Goal: Task Accomplishment & Management: Complete application form

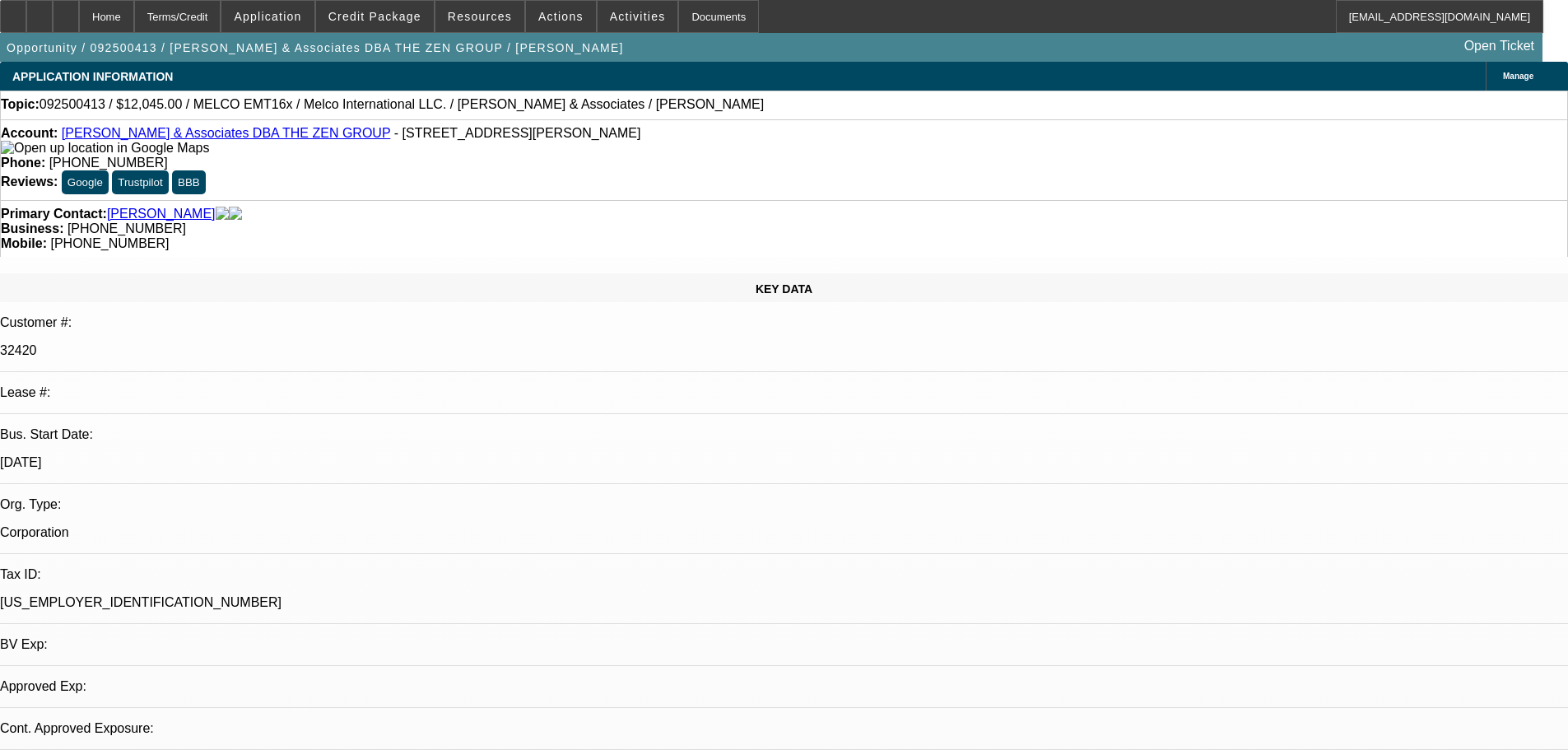
select select "0"
select select "2"
select select "0.1"
select select "4"
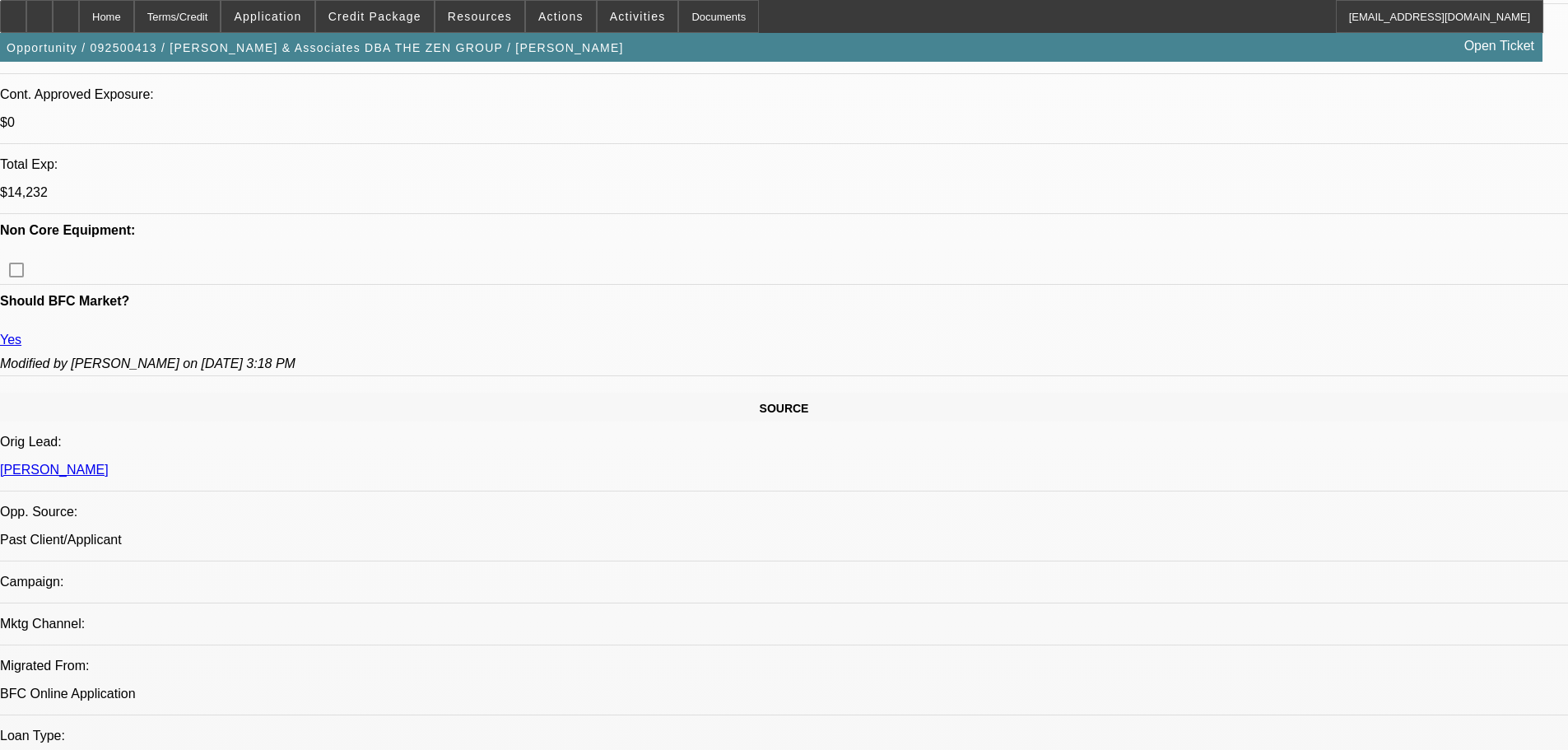
scroll to position [822, 0]
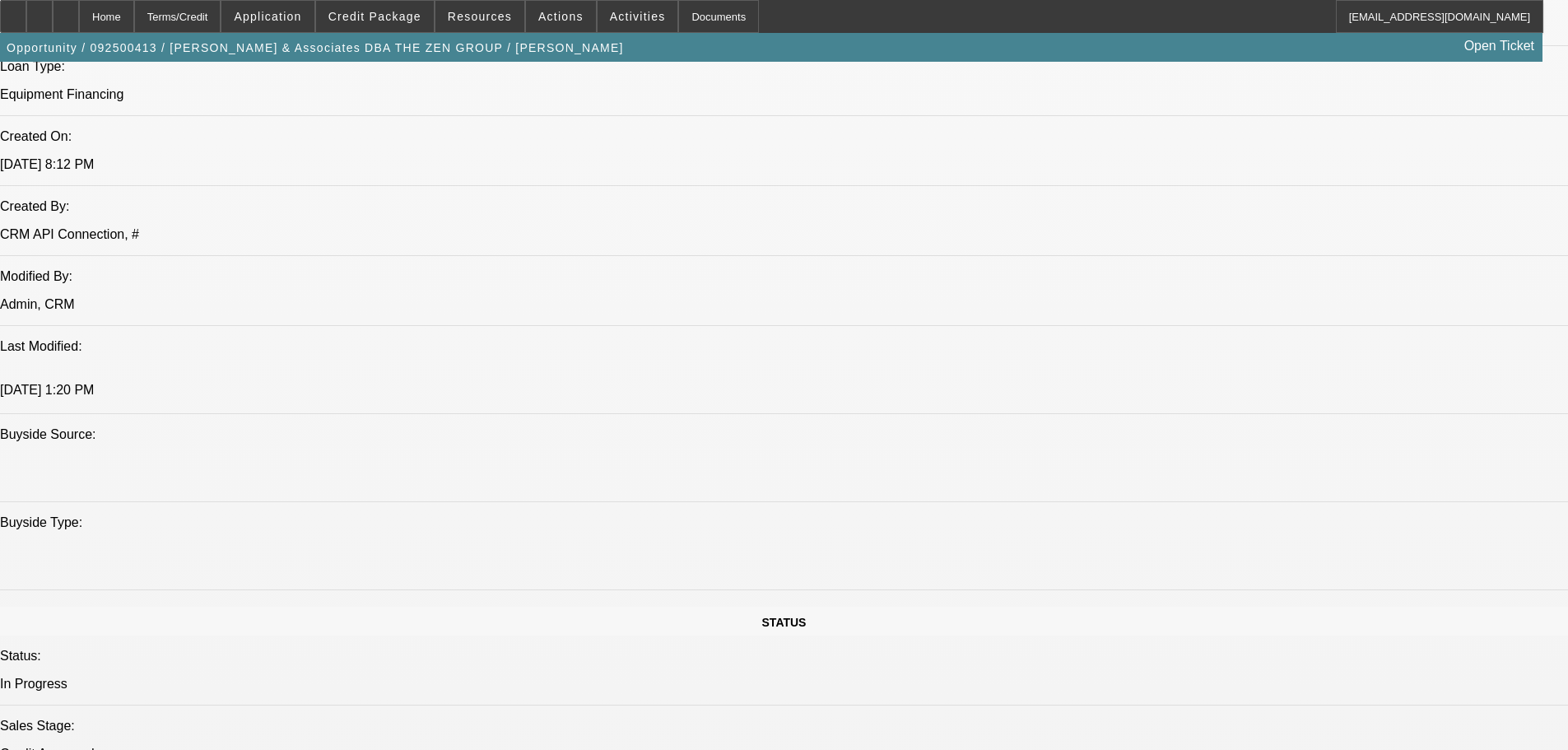
scroll to position [1481, 0]
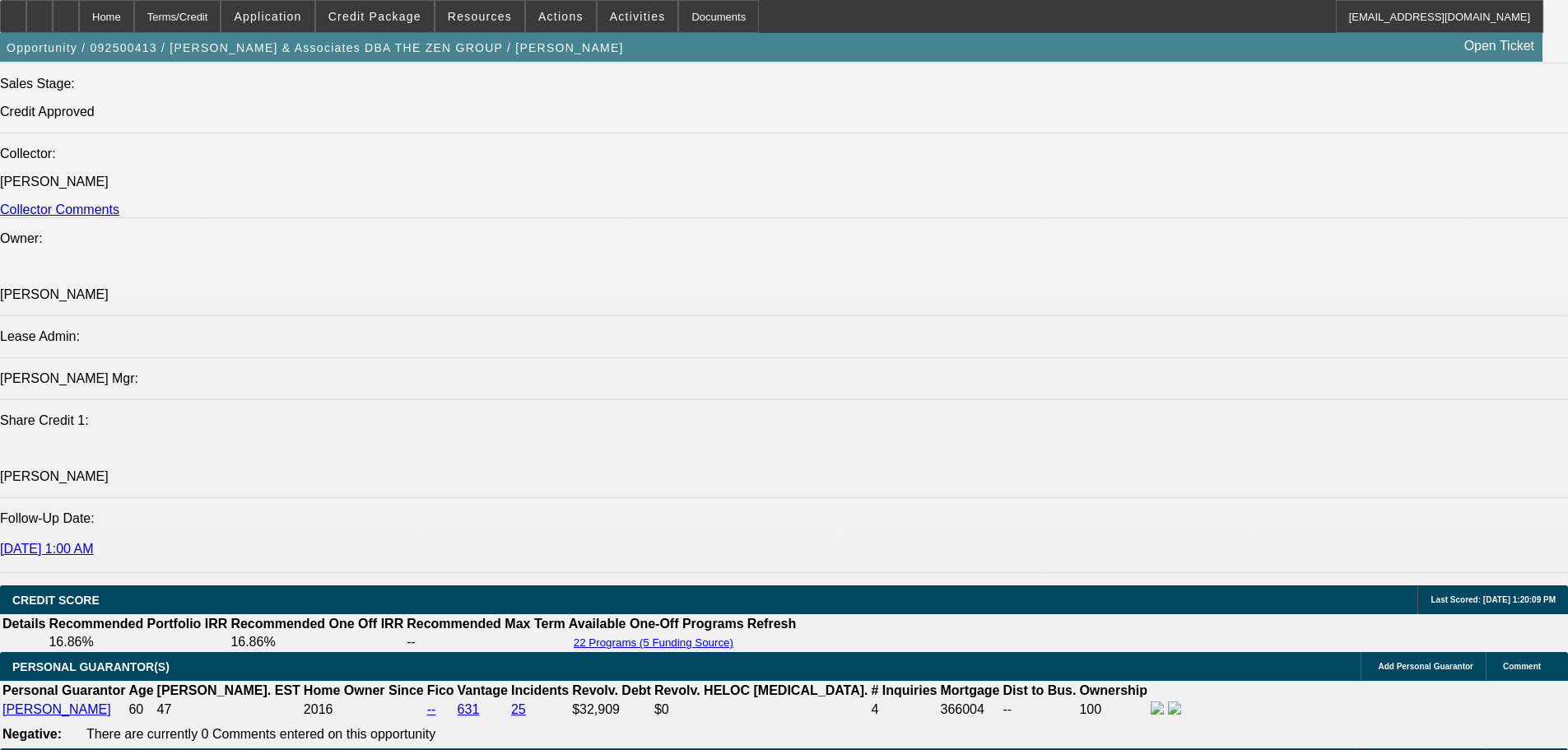
scroll to position [2222, 0]
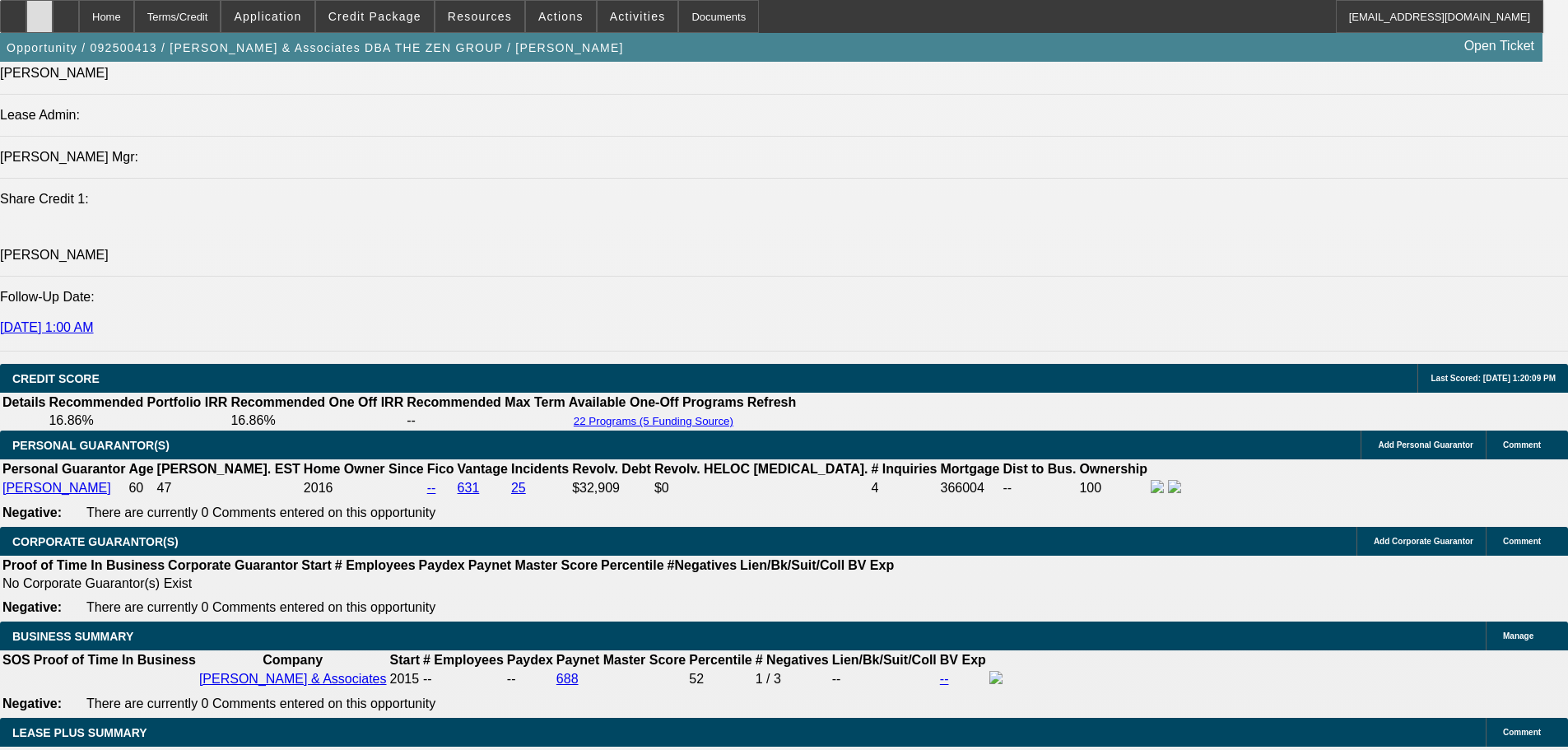
click at [39, 11] on icon at bounding box center [39, 11] width 0 height 0
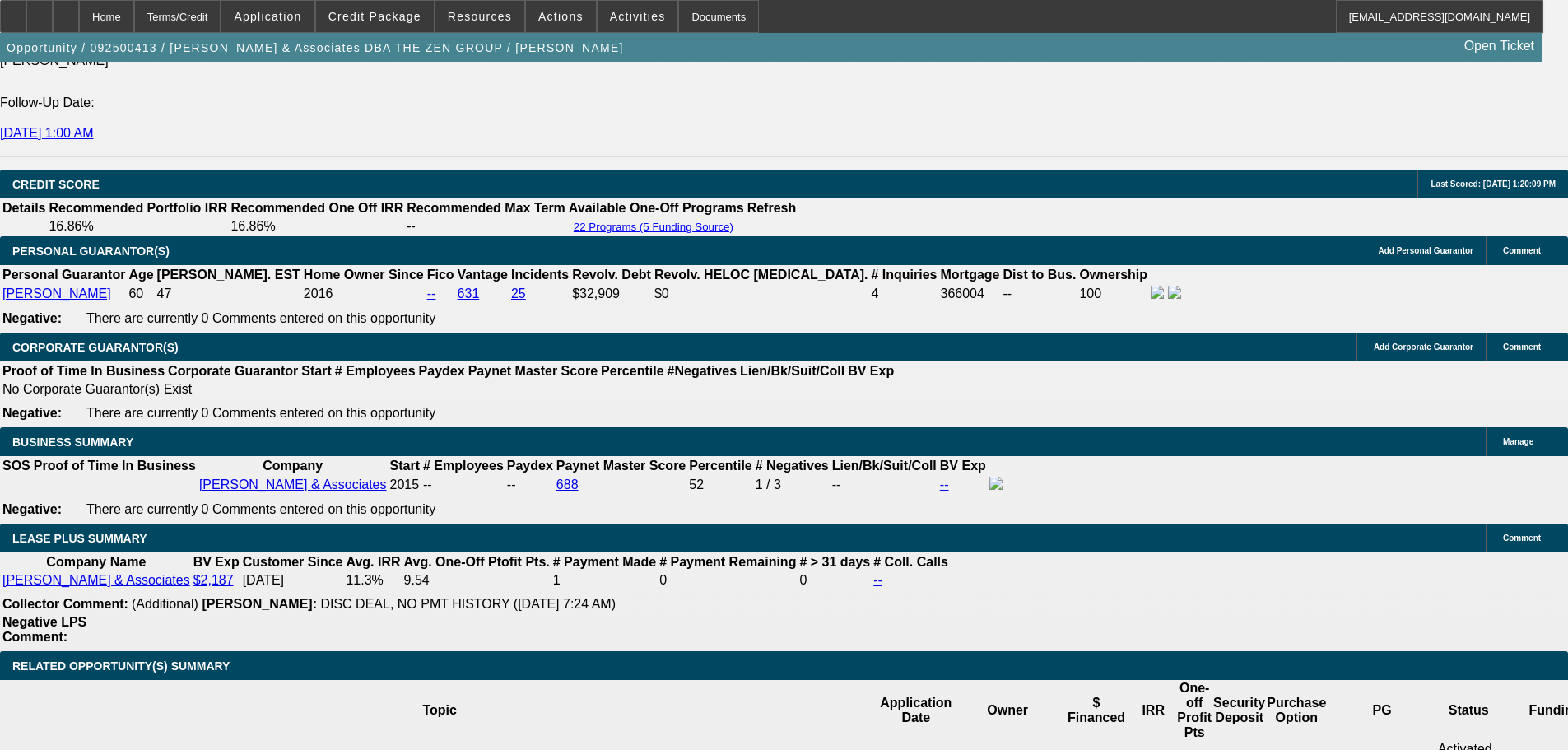
scroll to position [2386, 0]
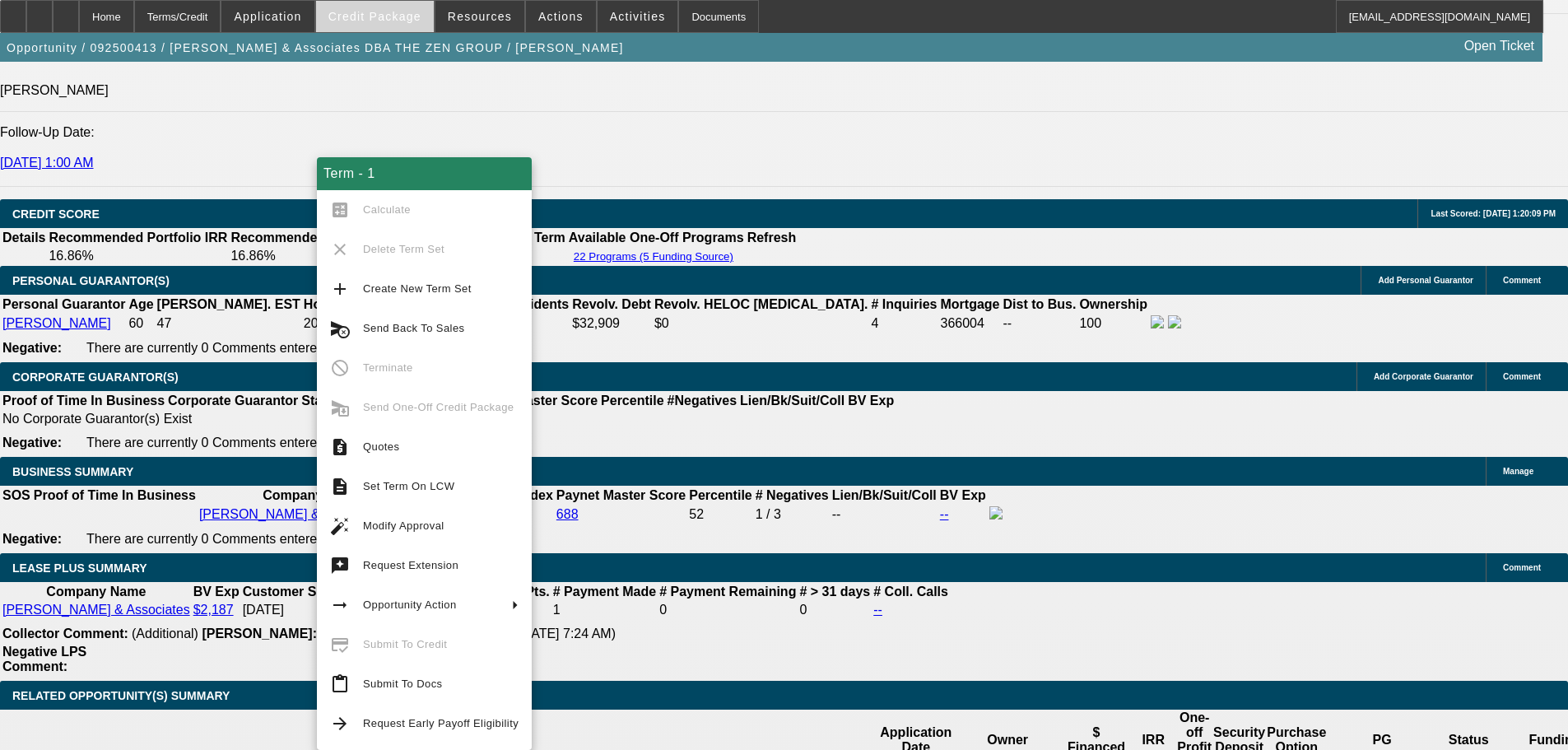
click at [374, 20] on span "Credit Package" at bounding box center [374, 16] width 93 height 13
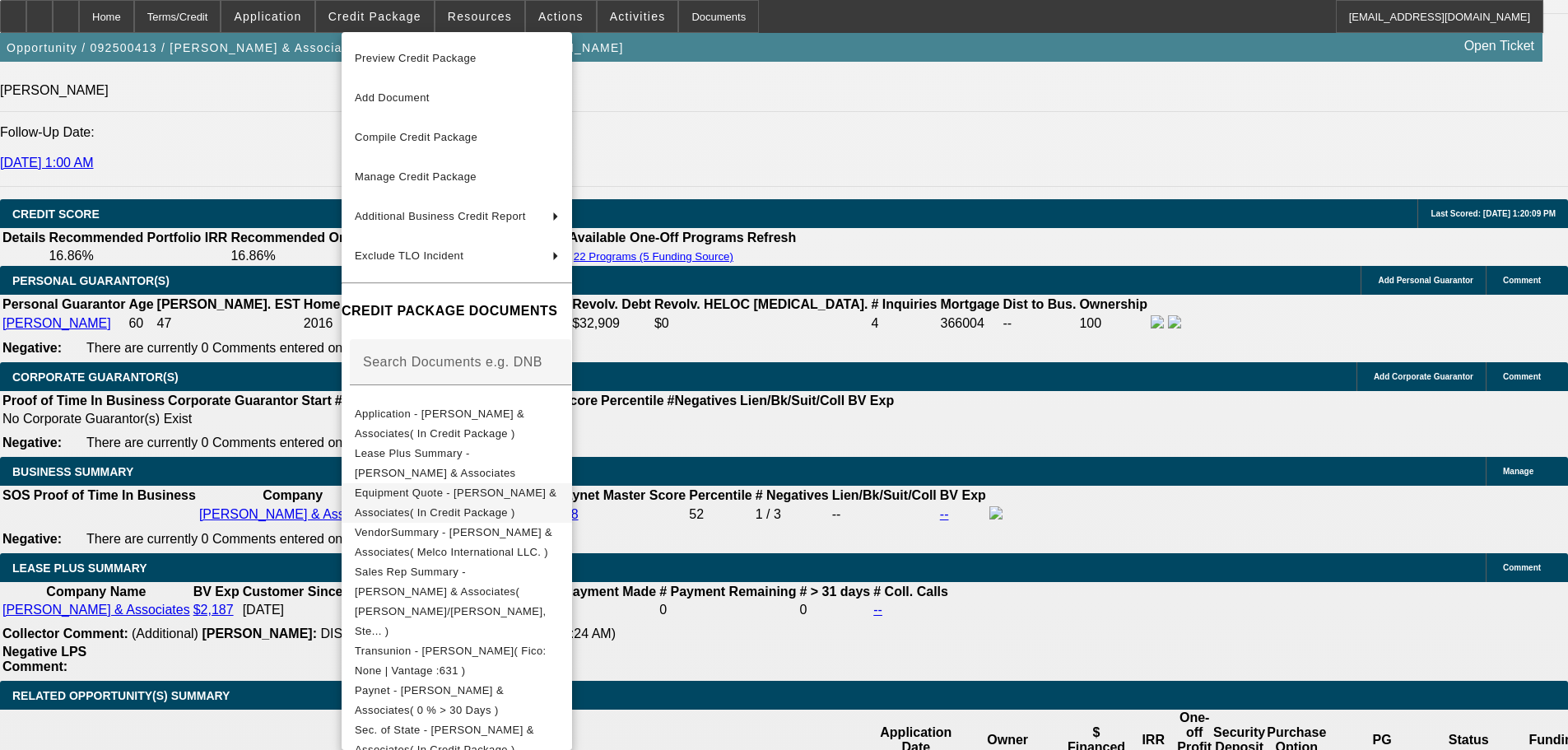
click at [542, 505] on span "Equipment Quote - Shinn & Associates( In Credit Package )" at bounding box center [456, 502] width 204 height 39
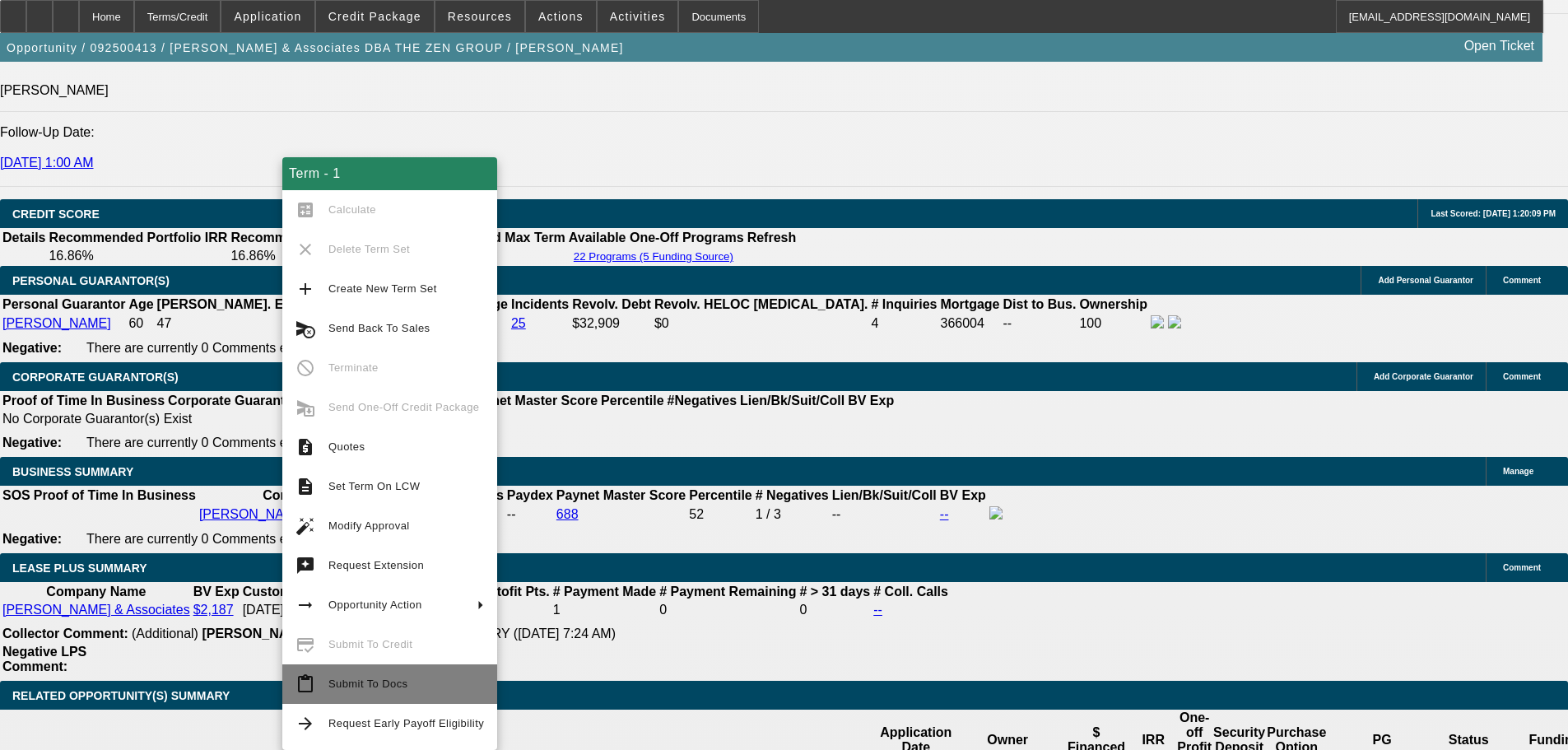
click at [427, 668] on button "content_paste Submit To Docs" at bounding box center [389, 683] width 214 height 39
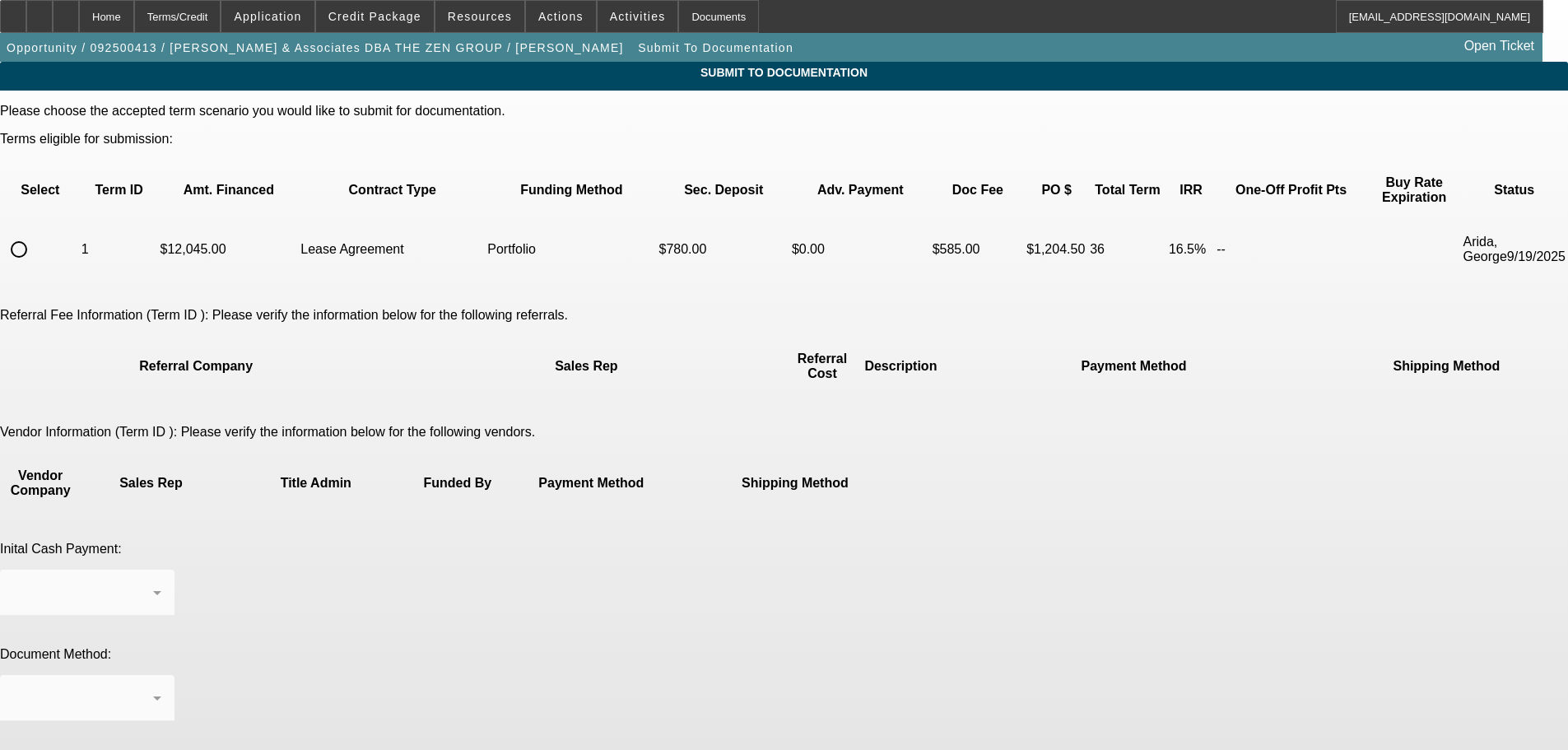
click at [35, 235] on input "radio" at bounding box center [20, 250] width 33 height 33
radio input "true"
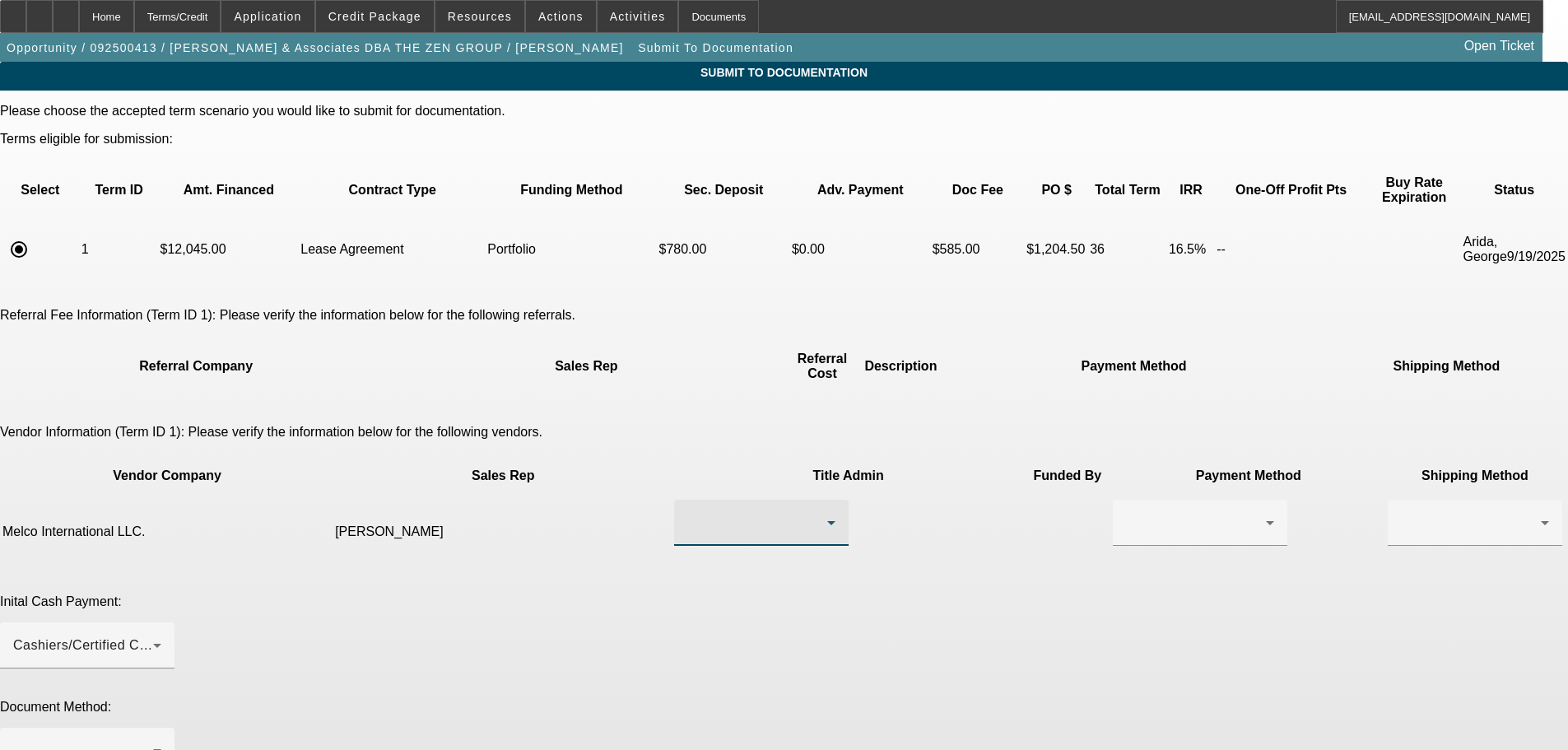
click at [749, 513] on div at bounding box center [757, 523] width 140 height 20
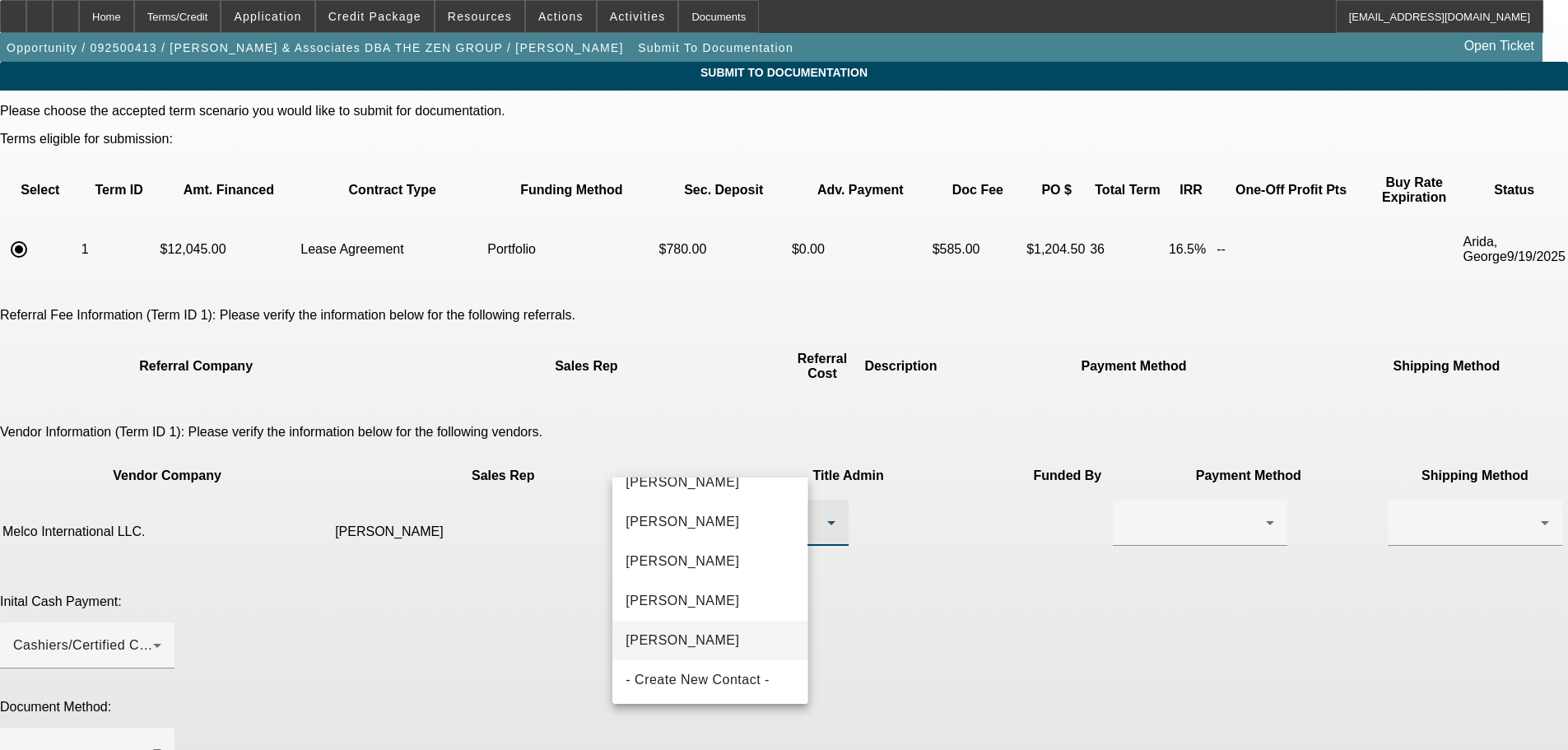
scroll to position [340, 0]
click at [736, 597] on mat-option "Rudisuhli, Gerald" at bounding box center [709, 598] width 195 height 39
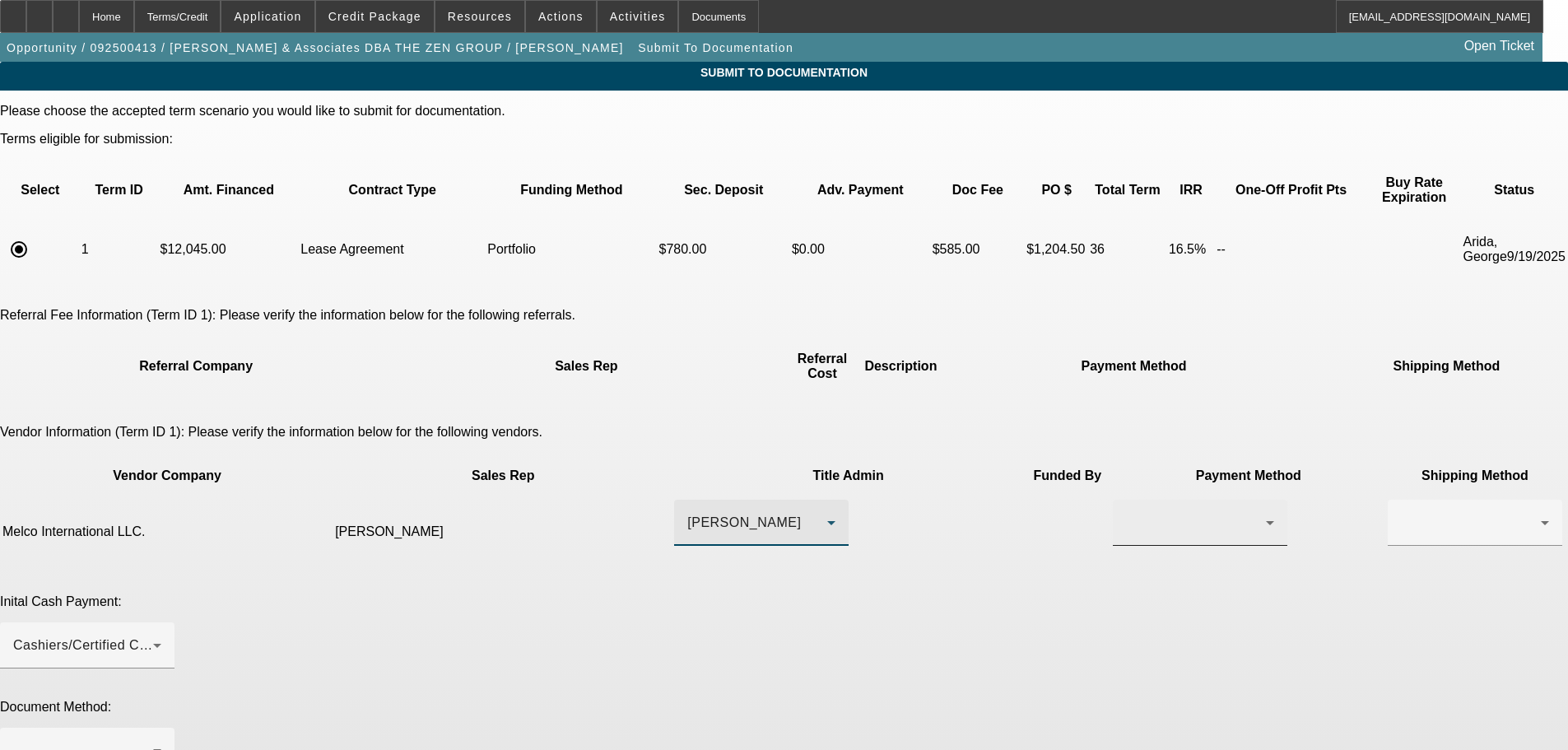
click at [1126, 513] on div at bounding box center [1196, 523] width 140 height 20
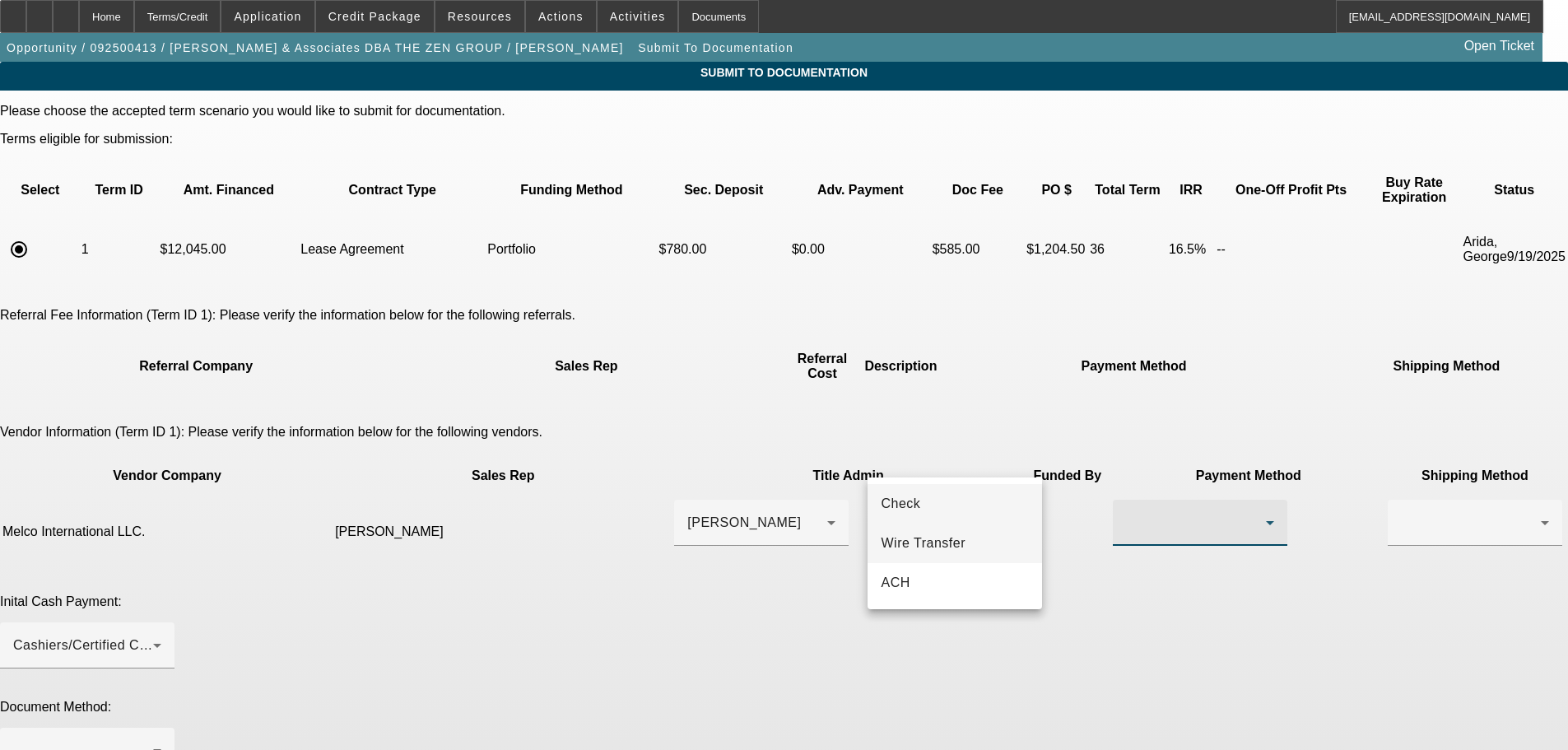
click at [934, 549] on span "Wire Transfer" at bounding box center [923, 543] width 85 height 20
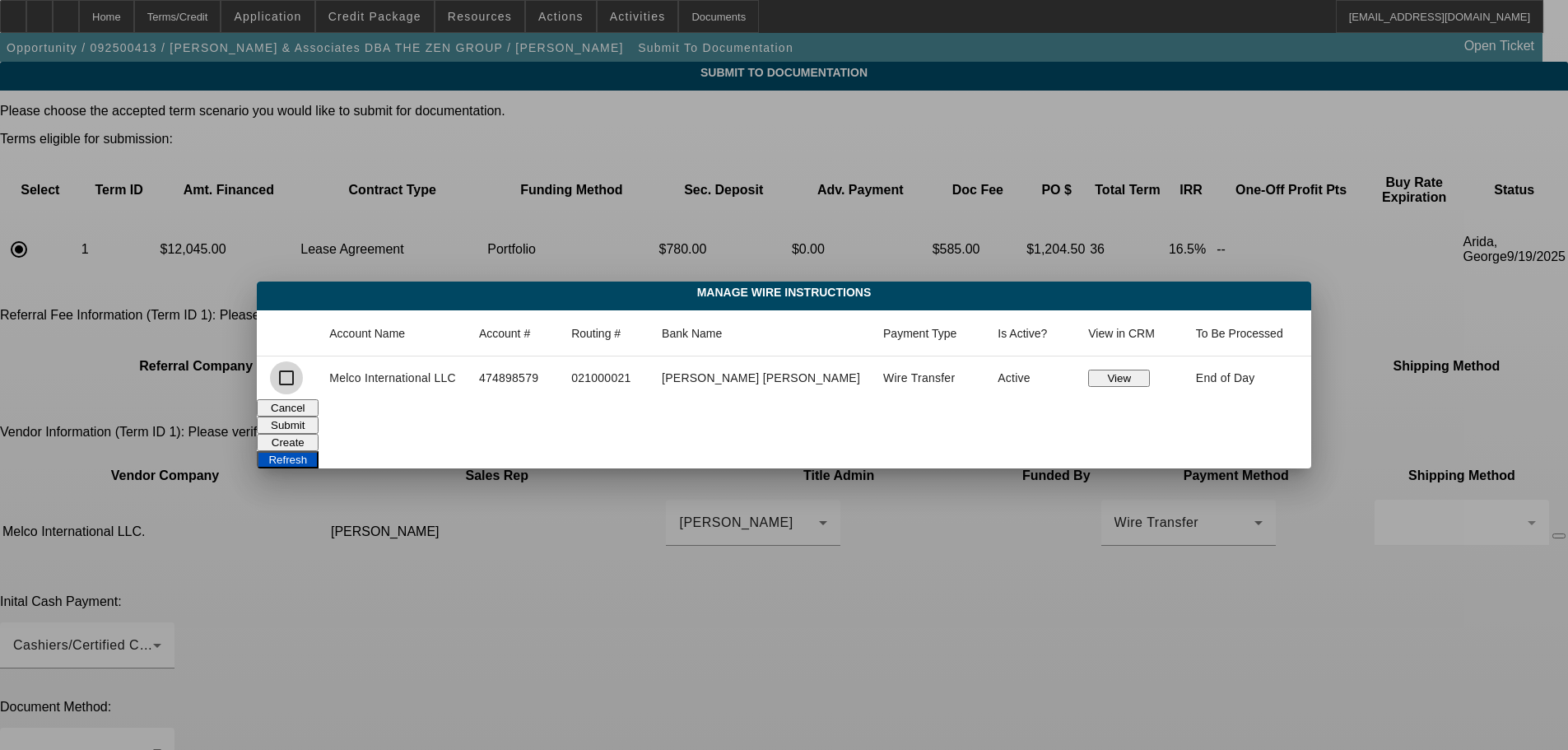
click at [303, 381] on input "checkbox" at bounding box center [287, 378] width 33 height 33
checkbox input "true"
click at [1088, 376] on button "View" at bounding box center [1118, 378] width 62 height 18
click at [318, 416] on button "Submit" at bounding box center [287, 425] width 62 height 18
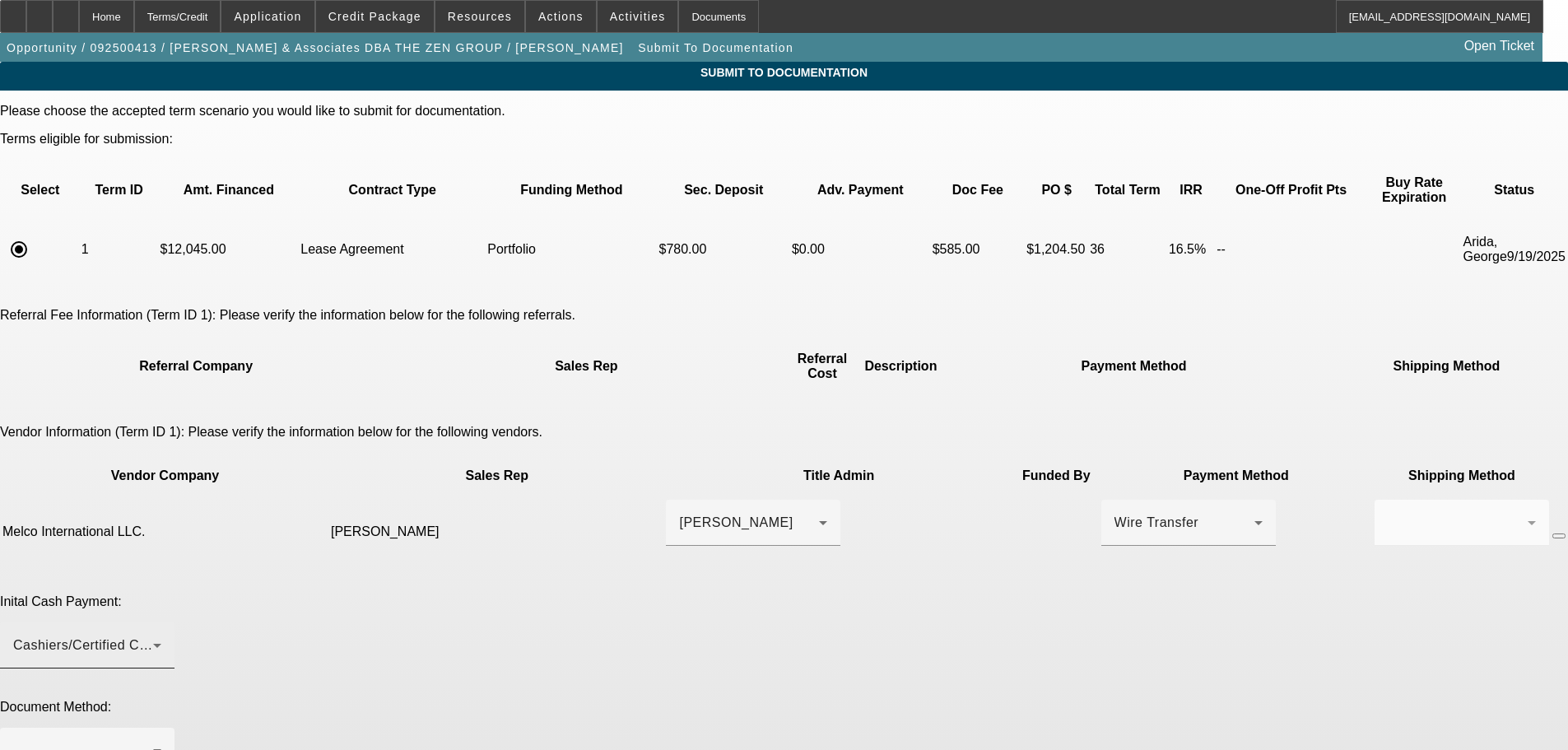
click at [162, 622] on div "Cashiers/Certified Check" at bounding box center [86, 644] width 148 height 46
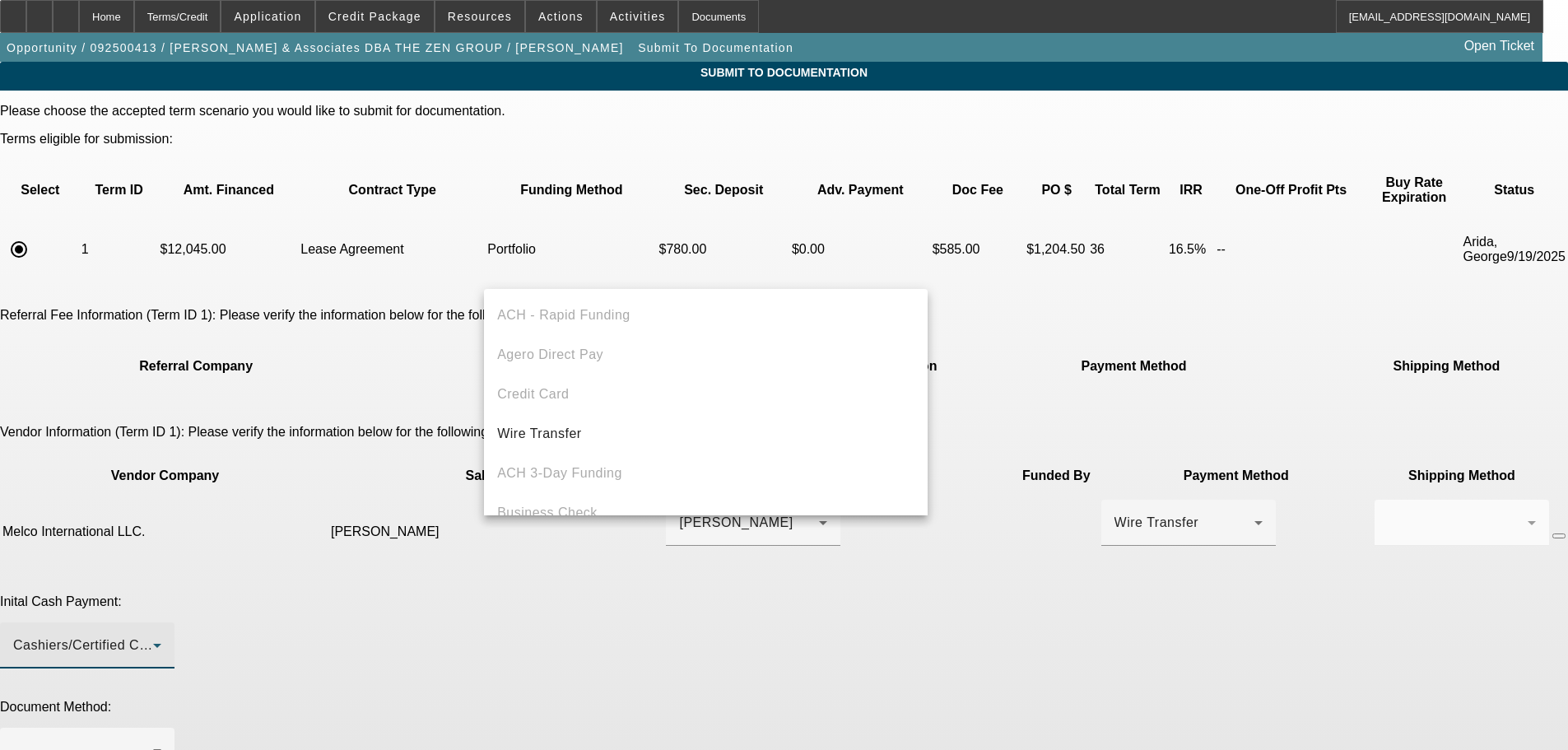
scroll to position [57, 0]
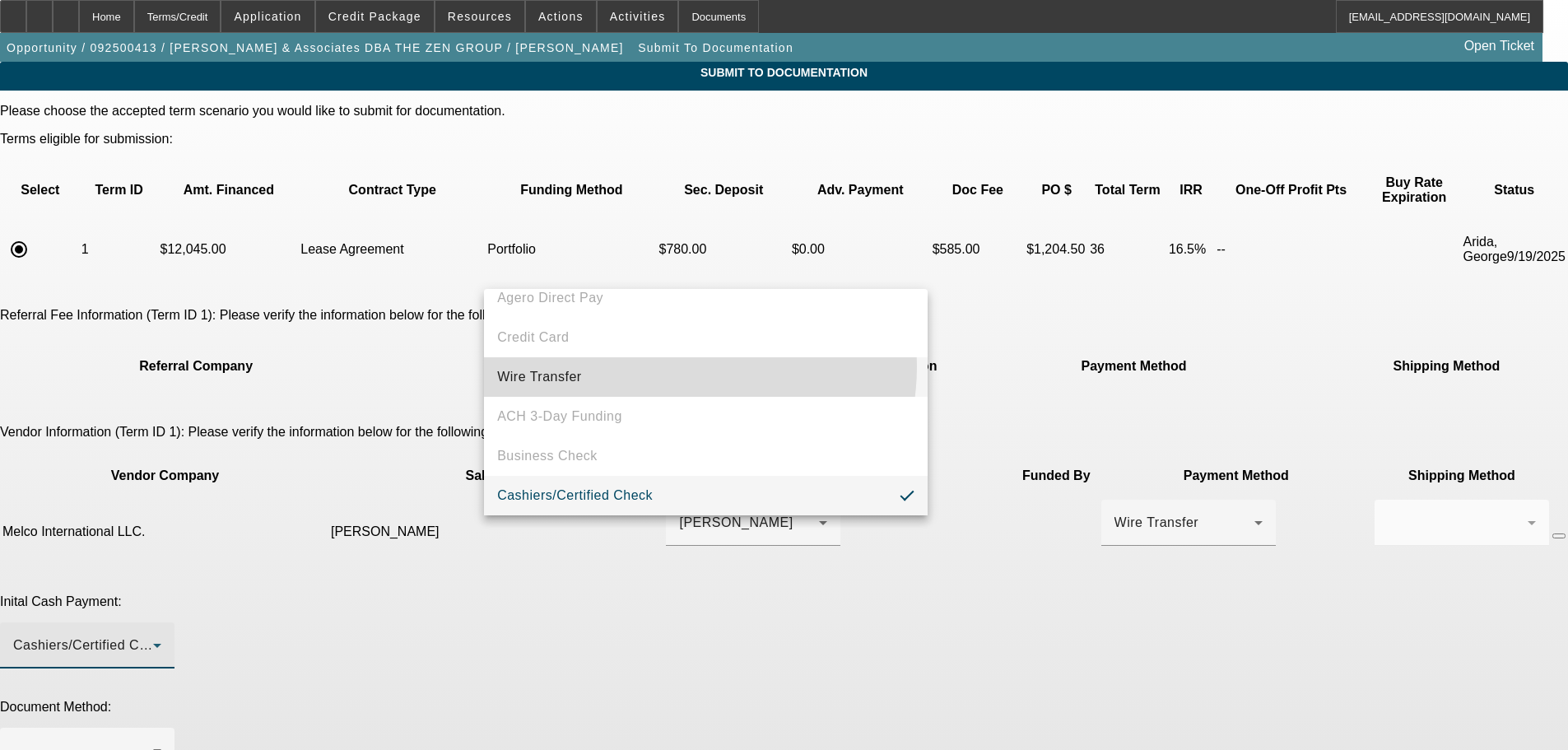
click at [671, 366] on mat-option "Wire Transfer" at bounding box center [705, 377] width 444 height 39
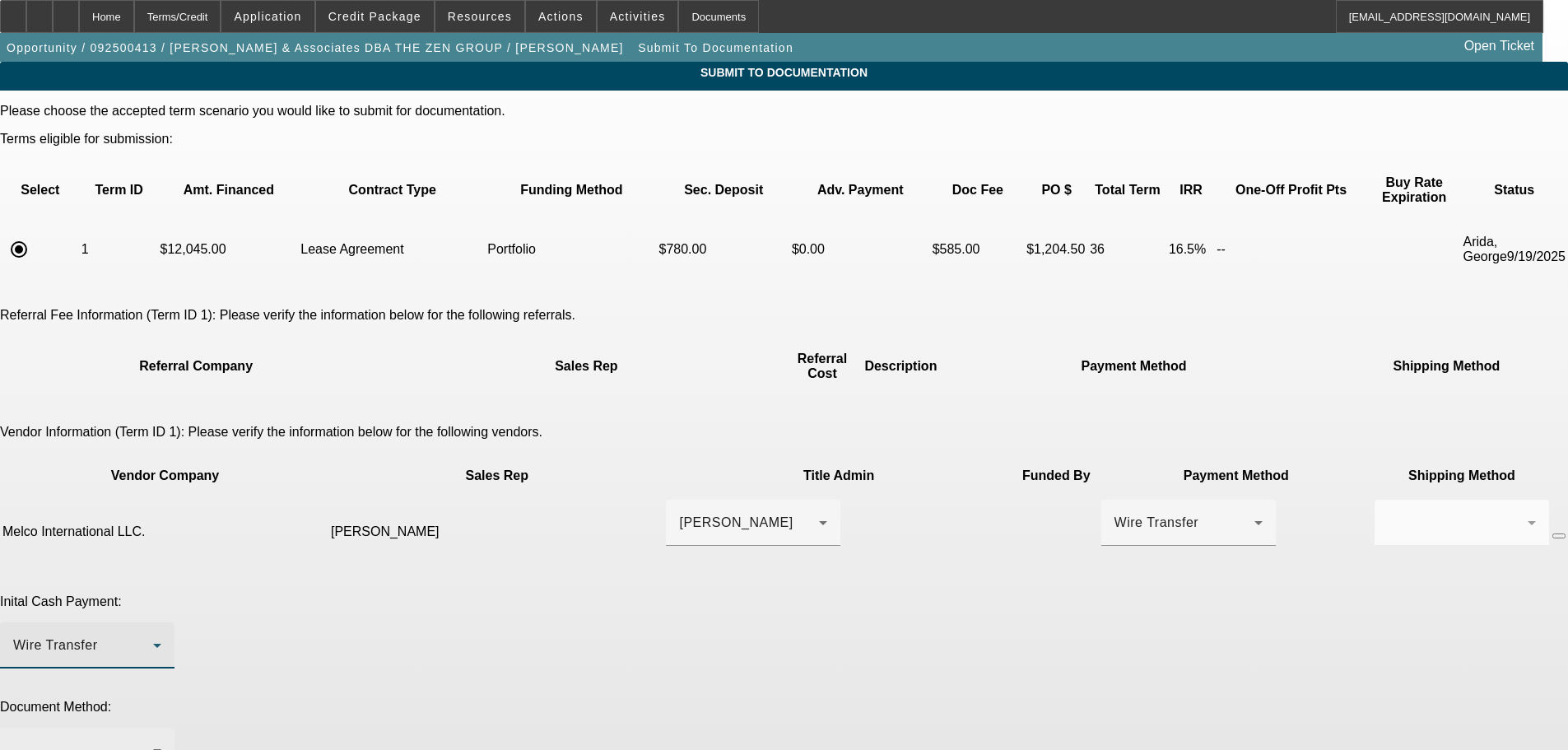
click at [153, 740] on div at bounding box center [82, 750] width 140 height 20
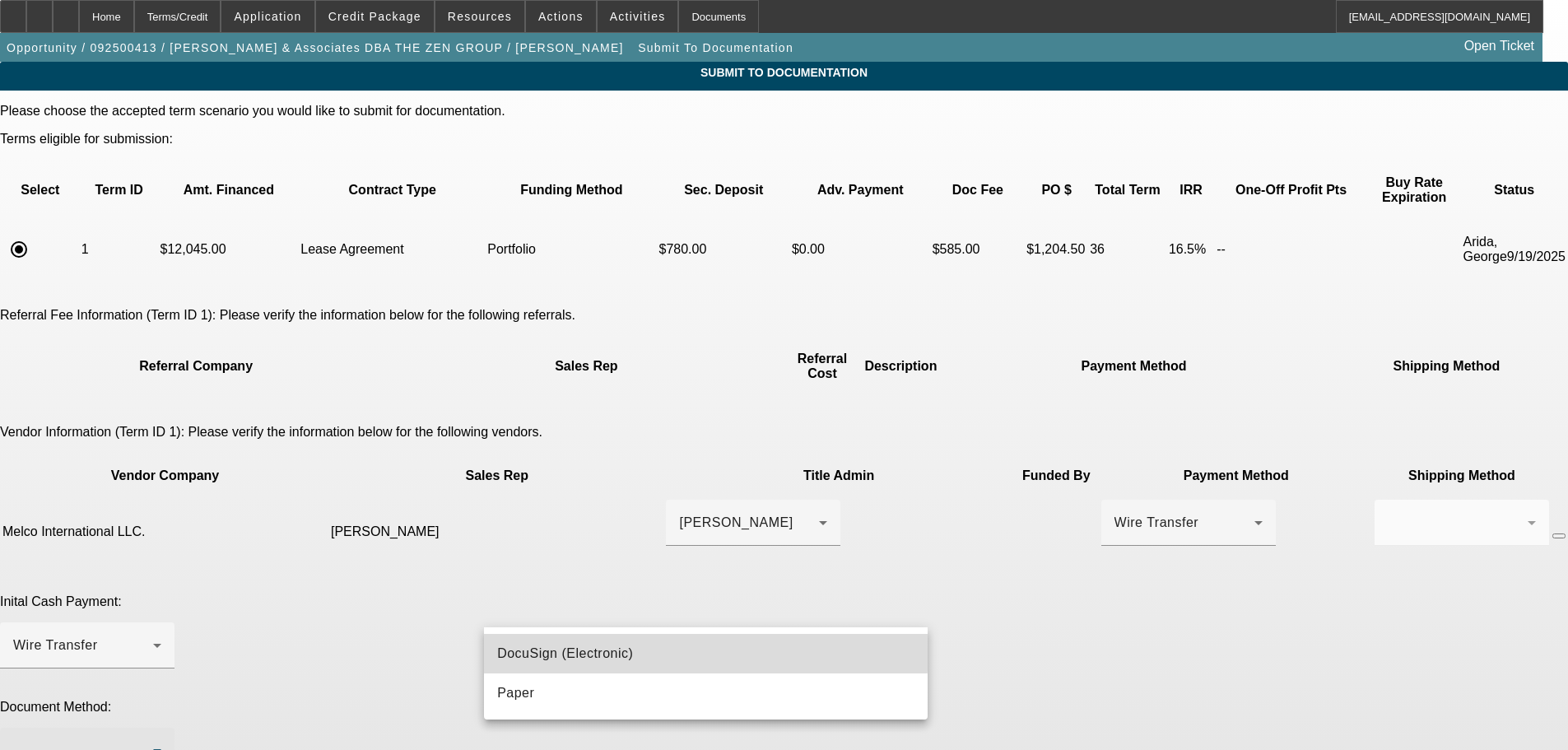
click at [589, 647] on span "DocuSign (Electronic)" at bounding box center [565, 653] width 136 height 20
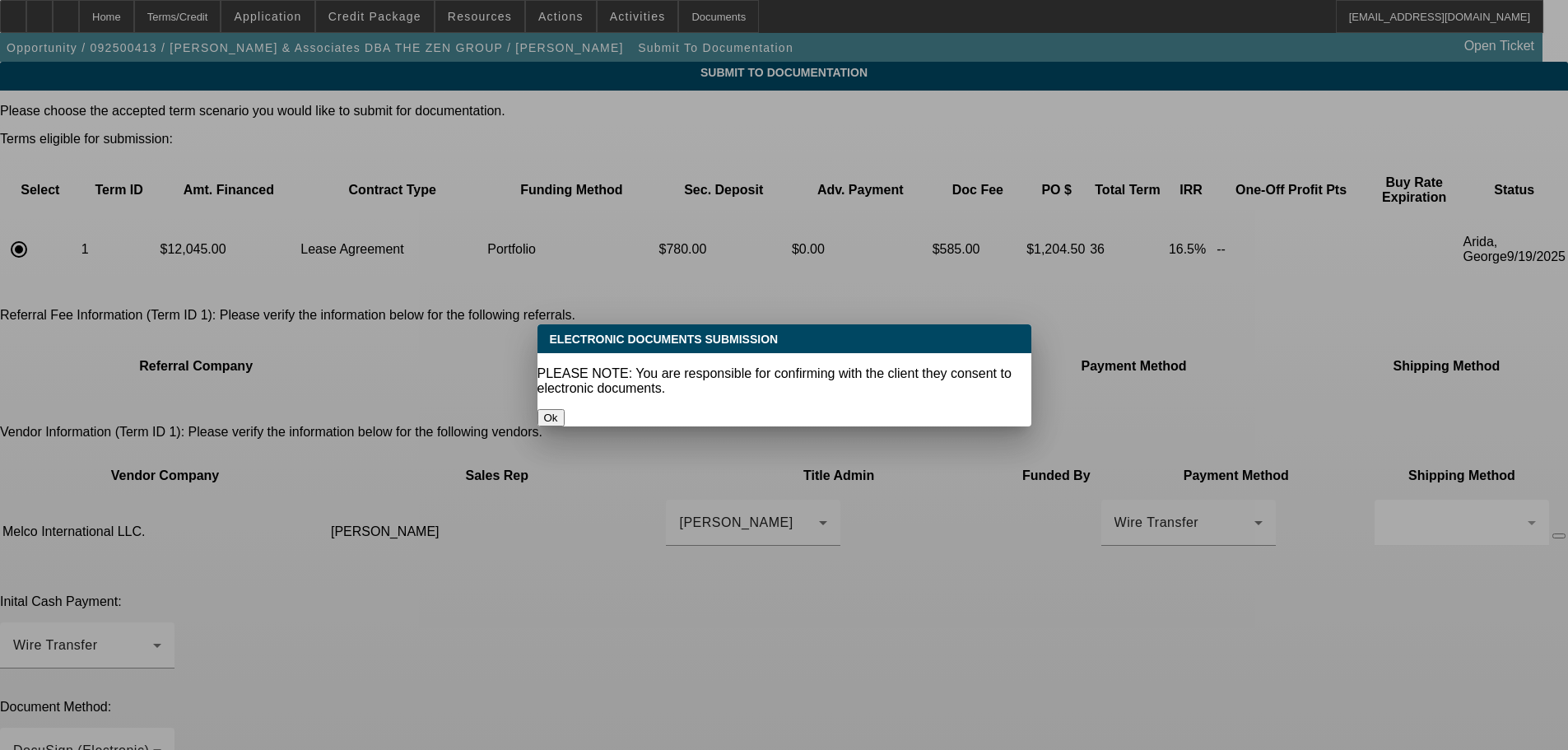
click at [565, 409] on button "Ok" at bounding box center [551, 418] width 27 height 18
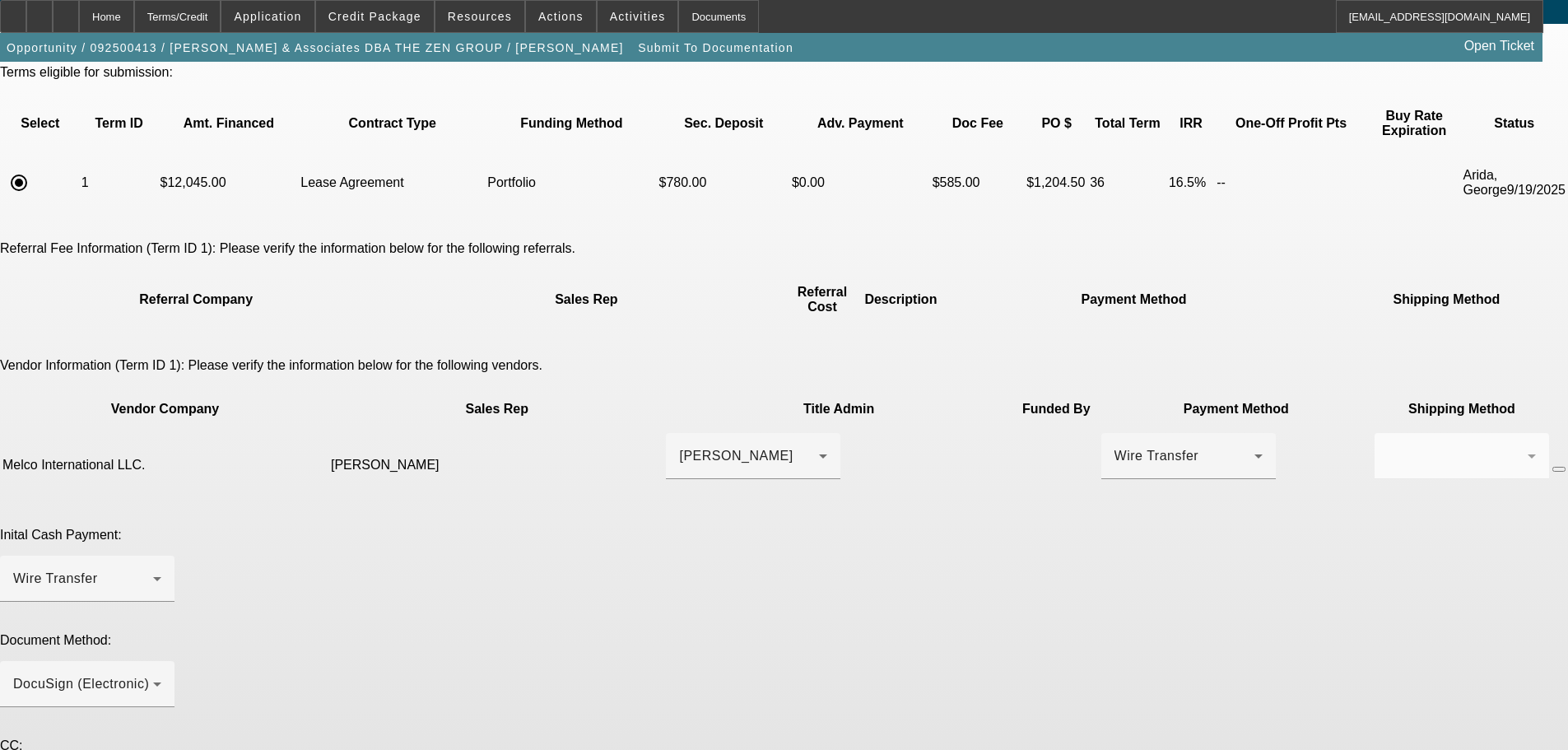
scroll to position [121, 0]
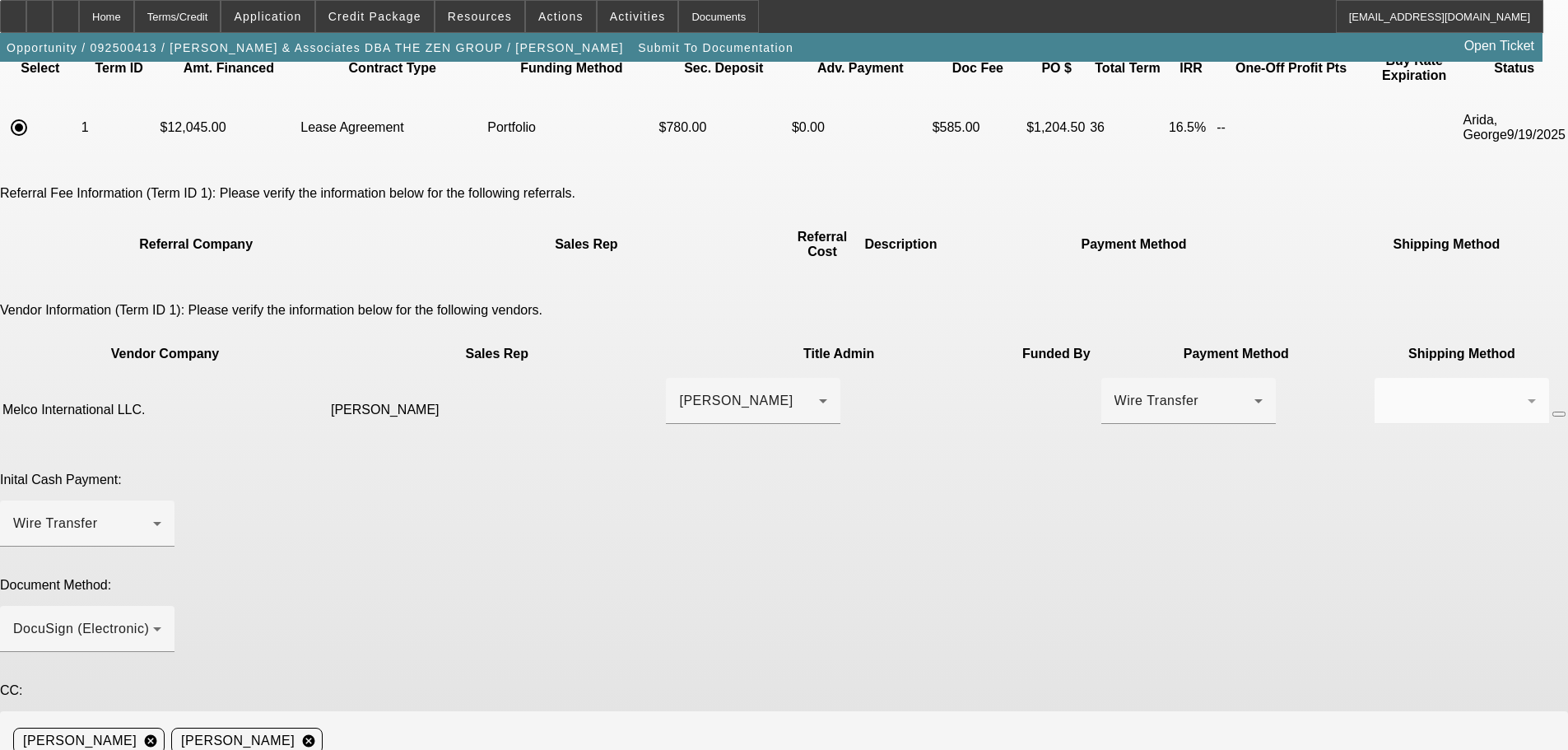
drag, startPoint x: 1018, startPoint y: 598, endPoint x: 1019, endPoint y: 615, distance: 17.0
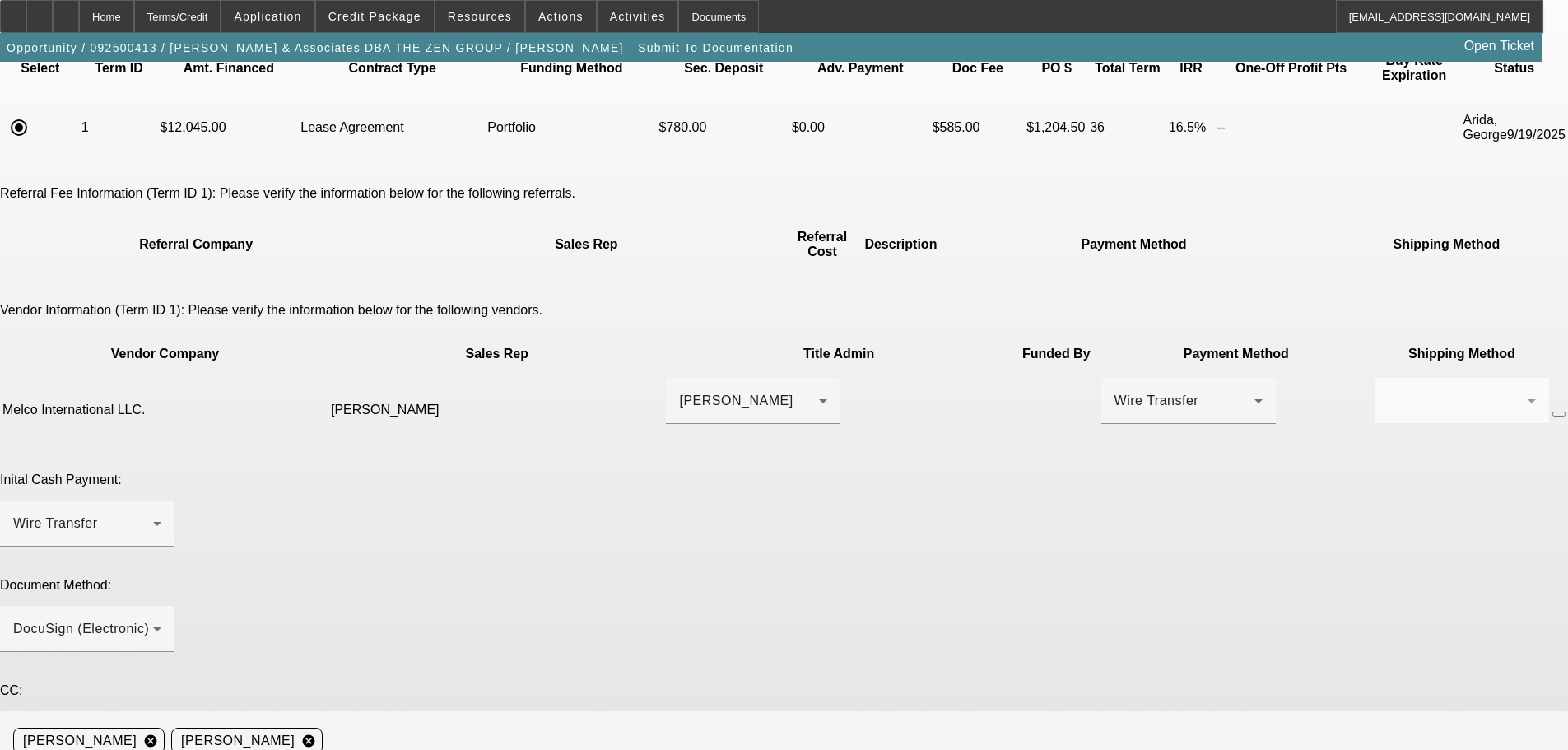
drag, startPoint x: 1223, startPoint y: 650, endPoint x: 1235, endPoint y: 720, distance: 71.0
click at [374, 17] on span "Credit Package" at bounding box center [374, 16] width 93 height 13
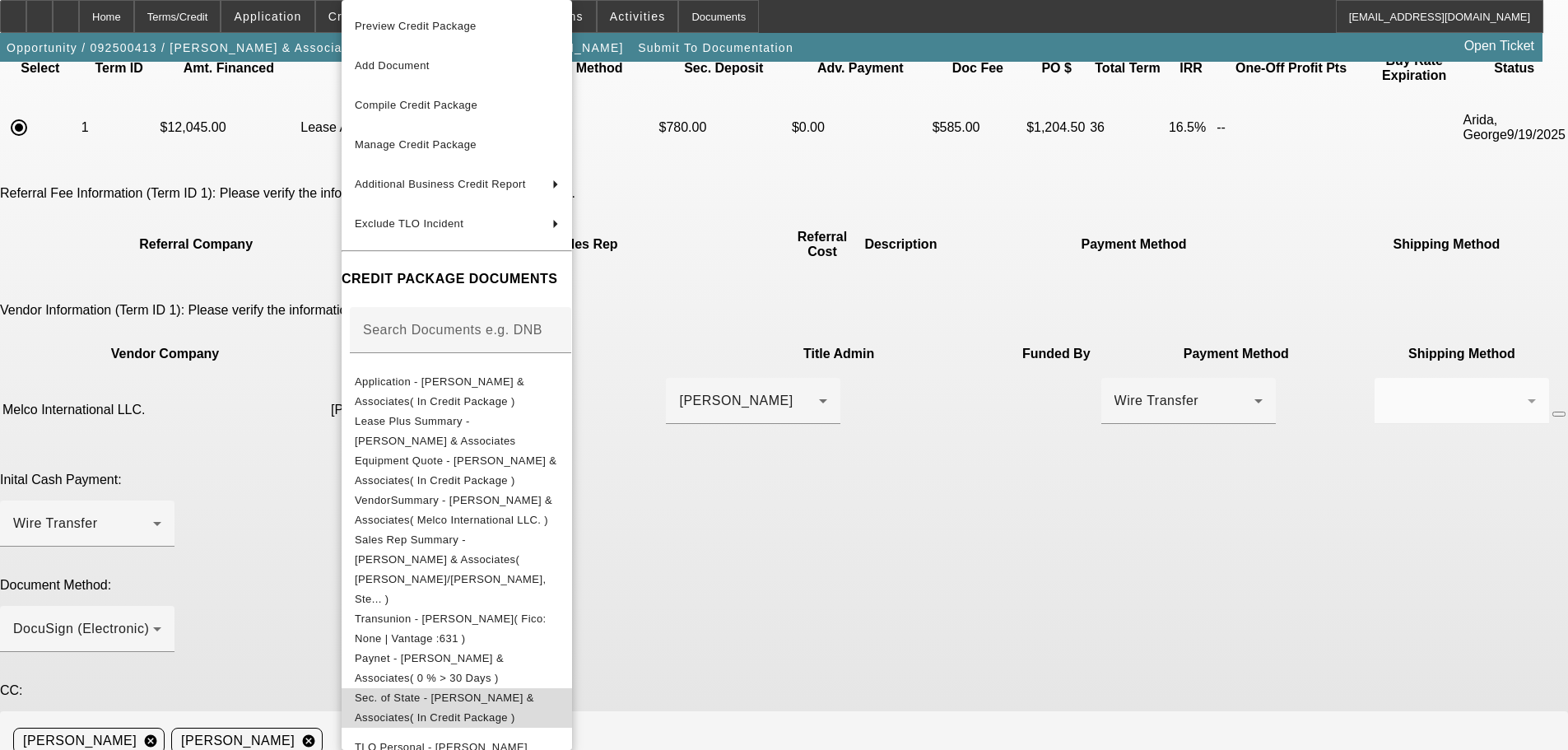
click at [559, 688] on span "Sec. of State - Shinn & Associates( In Credit Package )" at bounding box center [456, 708] width 204 height 39
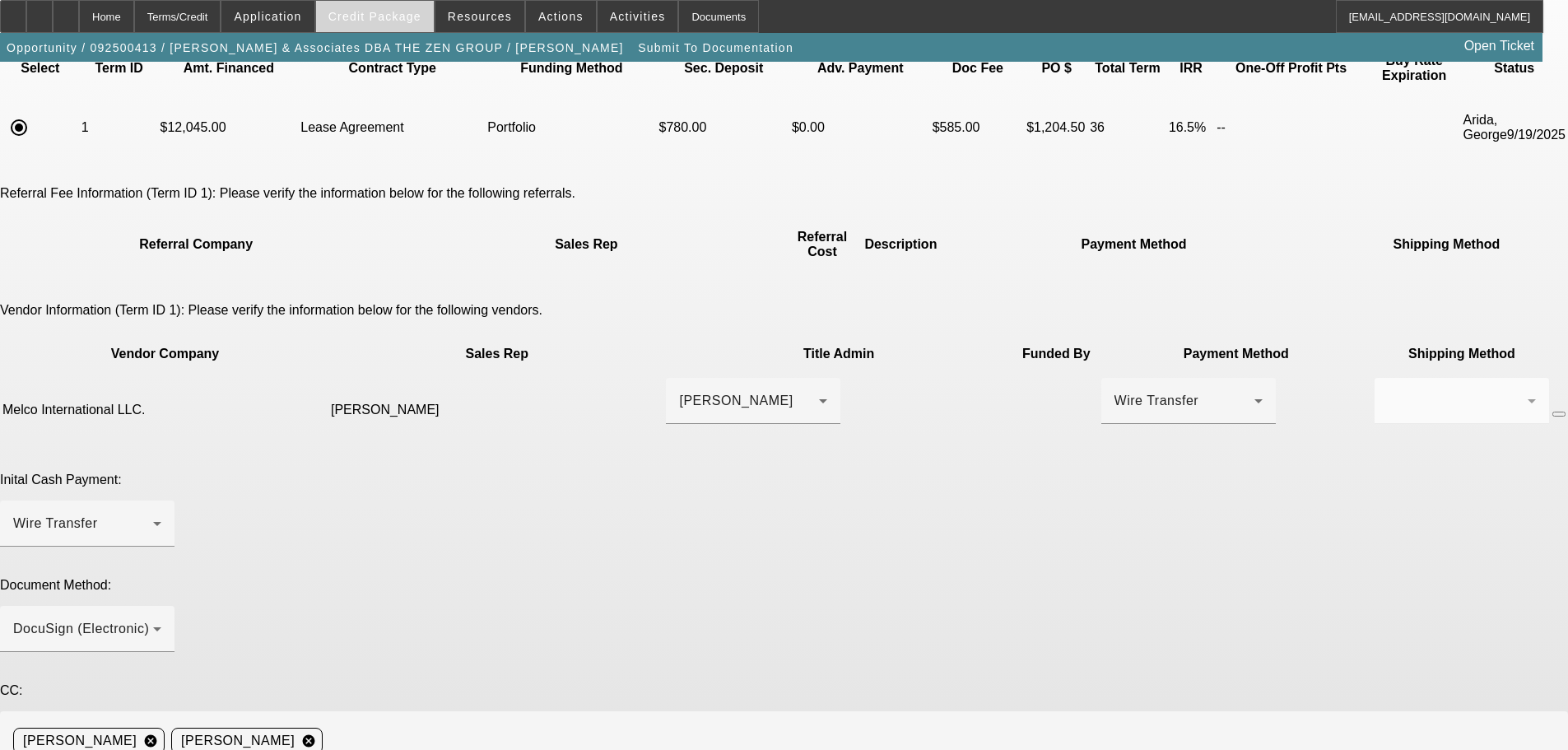
click at [394, 19] on span "Credit Package" at bounding box center [374, 16] width 93 height 13
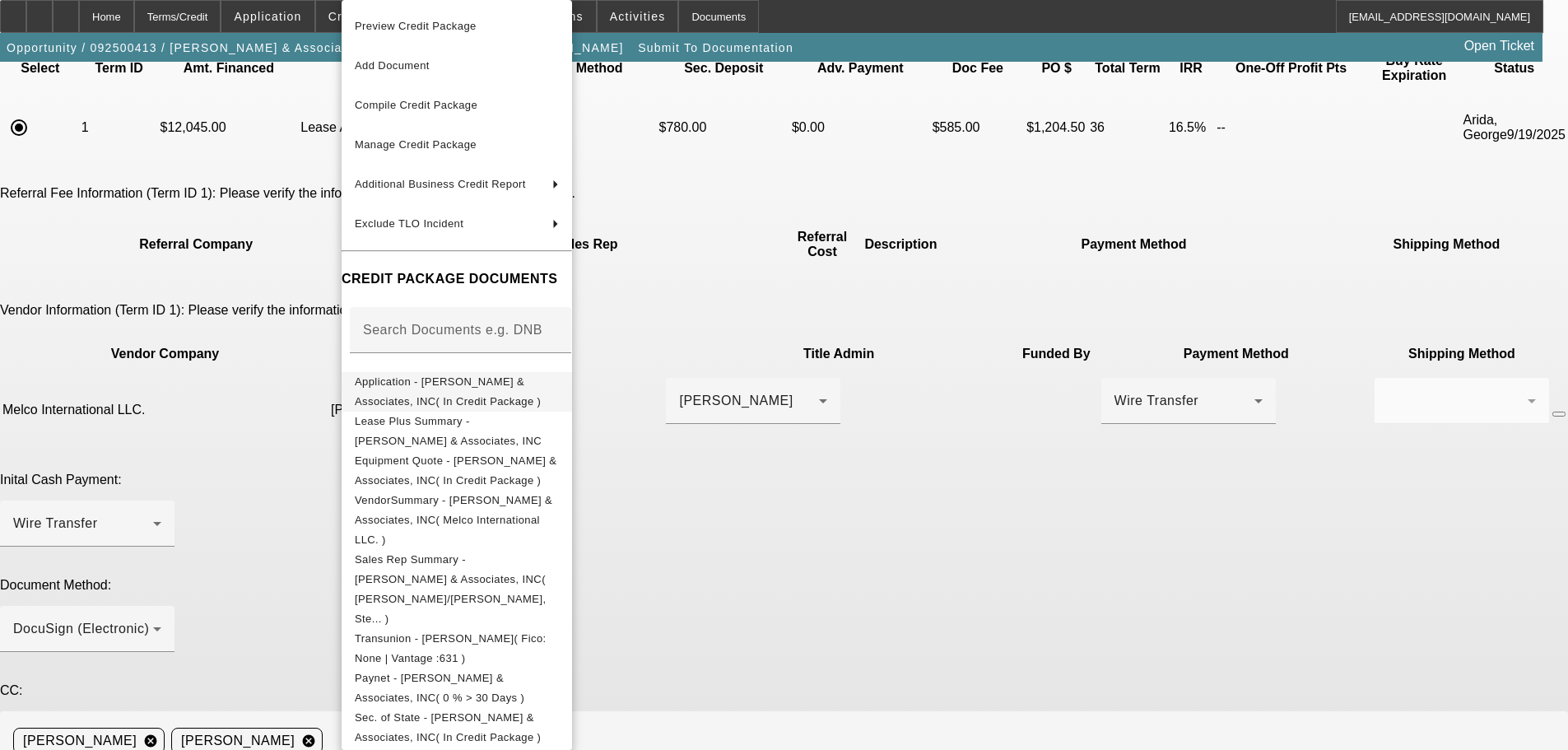
click at [541, 390] on span "Application - Shinn & Associates, INC( In Credit Package )" at bounding box center [448, 391] width 186 height 32
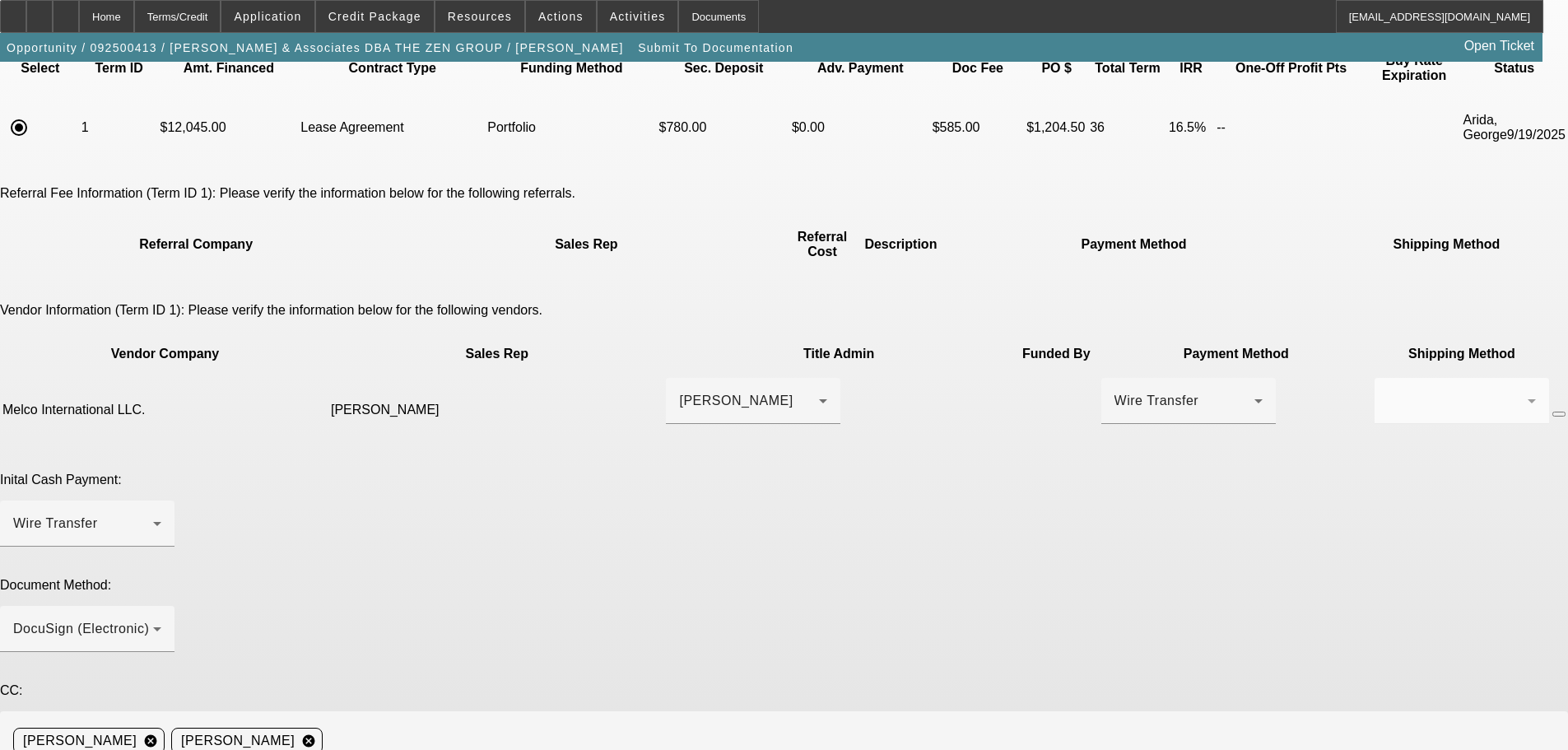
paste textarea "mike@zenink.com"
drag, startPoint x: 867, startPoint y: 621, endPoint x: 884, endPoint y: 628, distance: 18.4
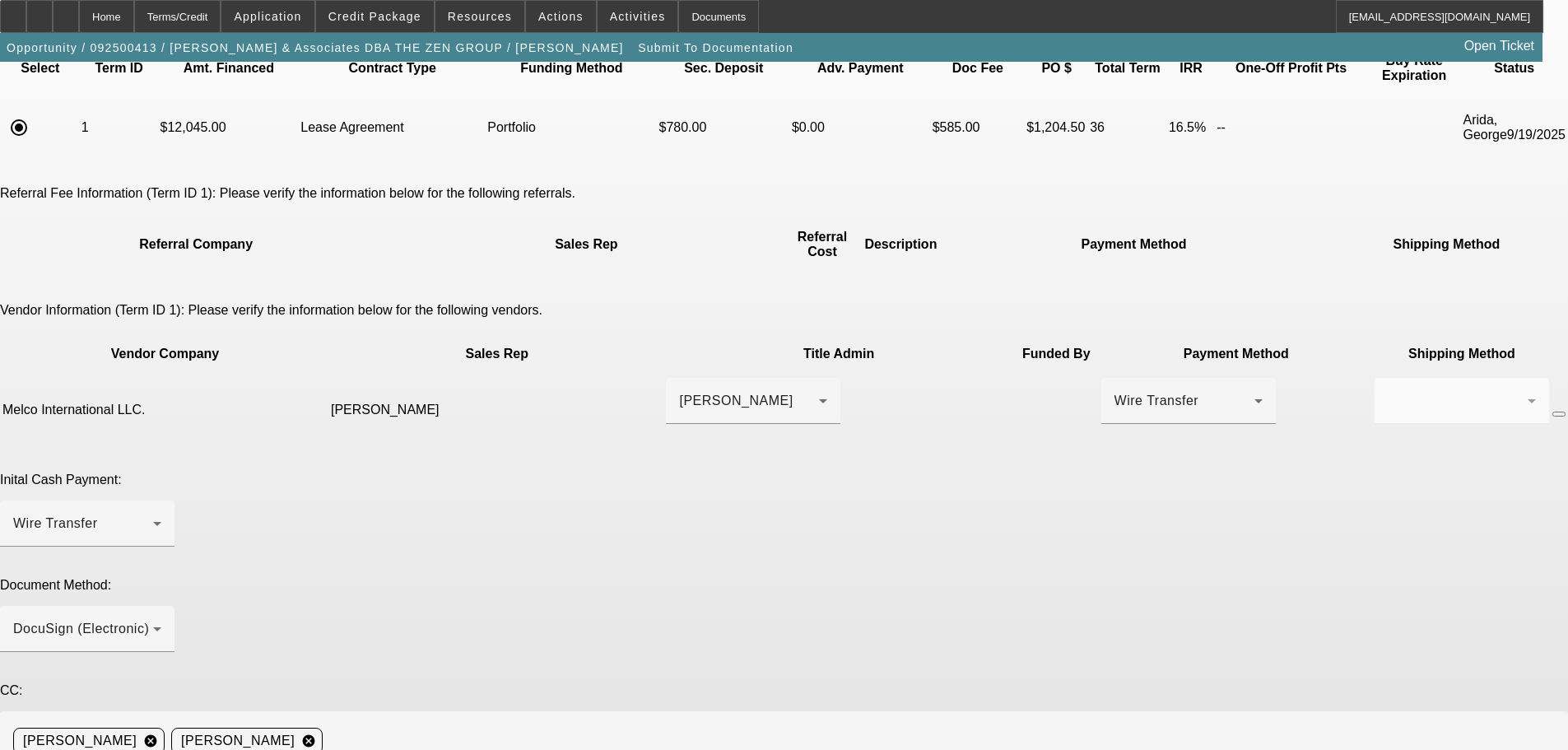
paste textarea "(209) 298-6411"
drag, startPoint x: 842, startPoint y: 627, endPoint x: 956, endPoint y: 687, distance: 128.8
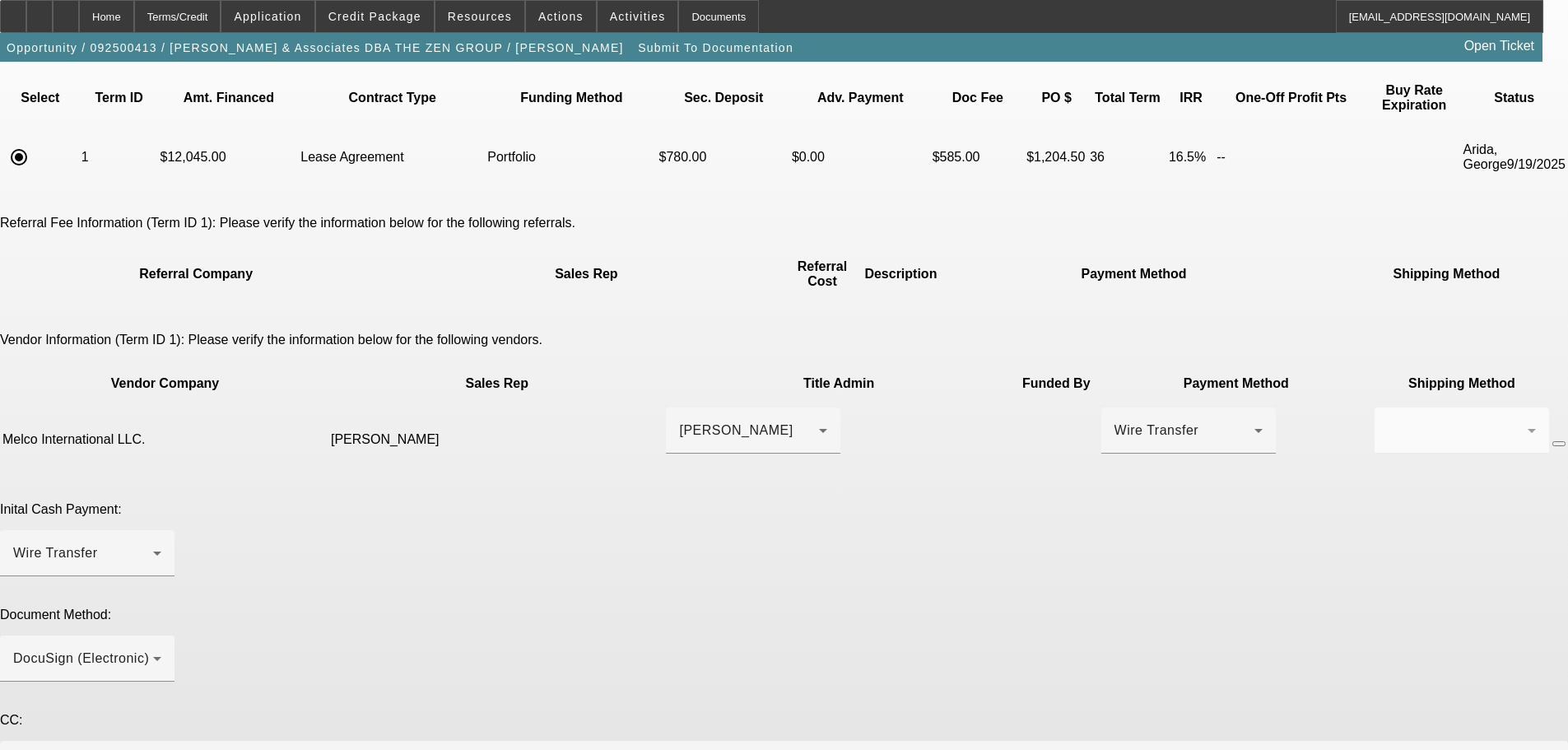
scroll to position [191, 0]
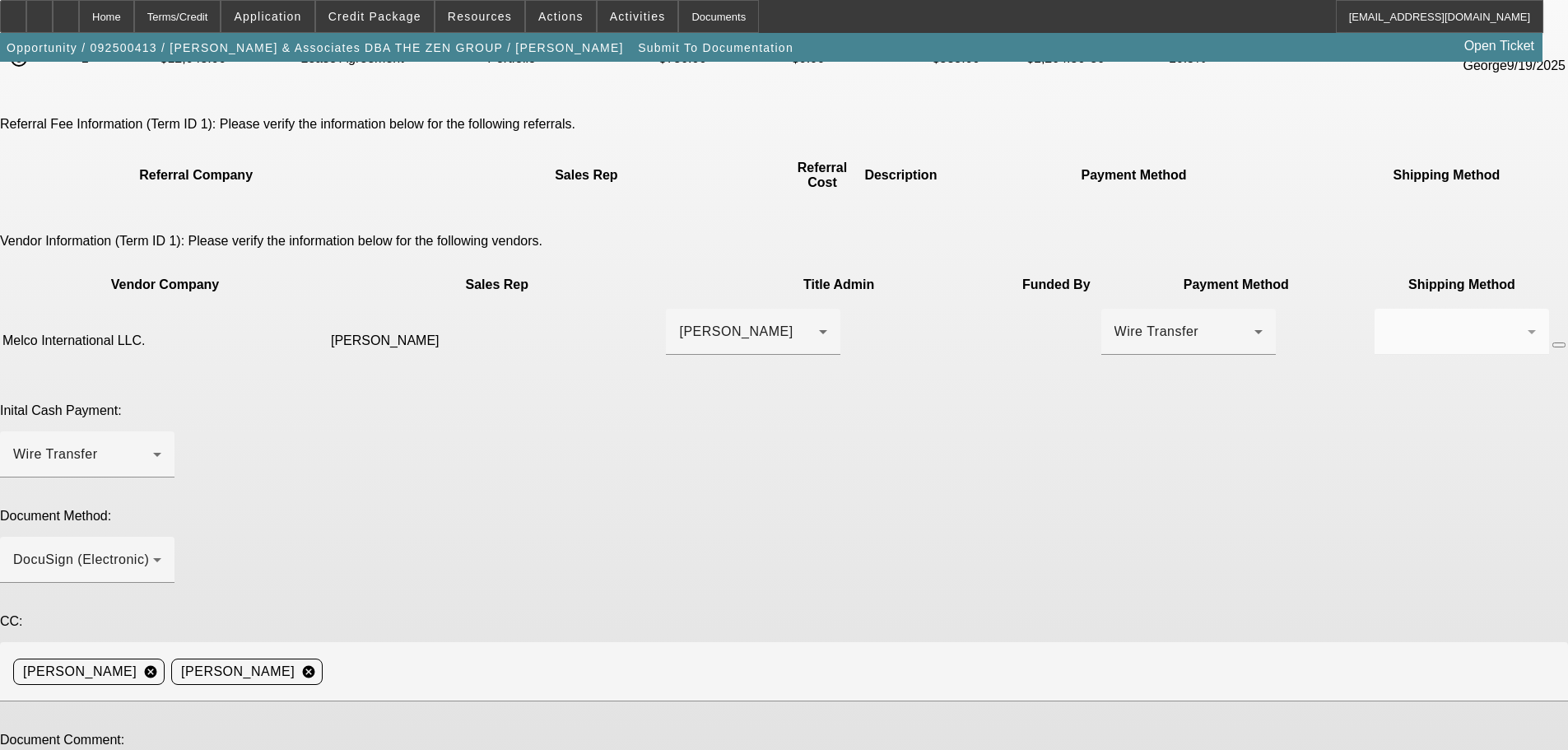
type textarea "Good morning! Ok to charge doc fee. Customer goes by Mike-best contact is (209)…"
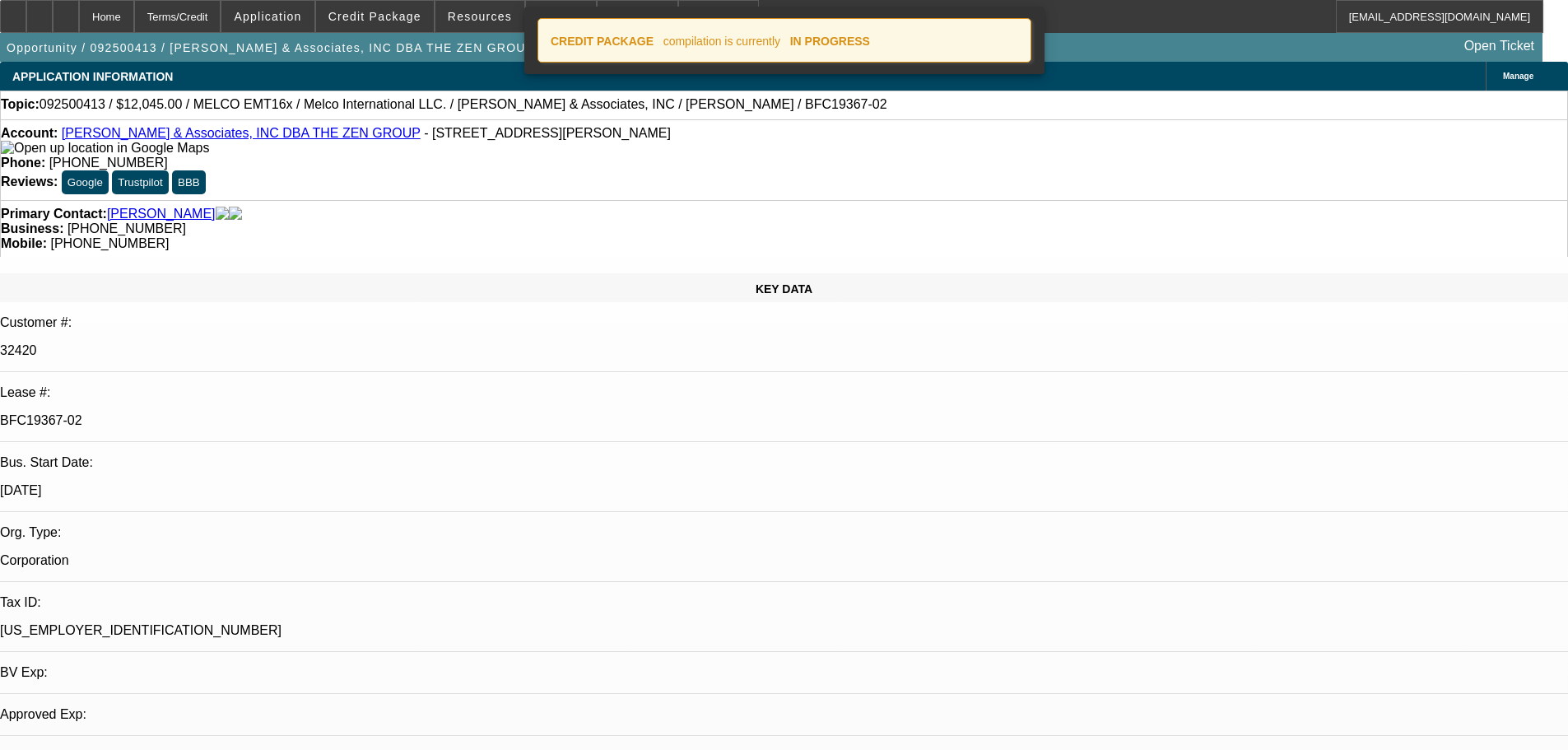
select select "0"
select select "2"
select select "0.1"
select select "4"
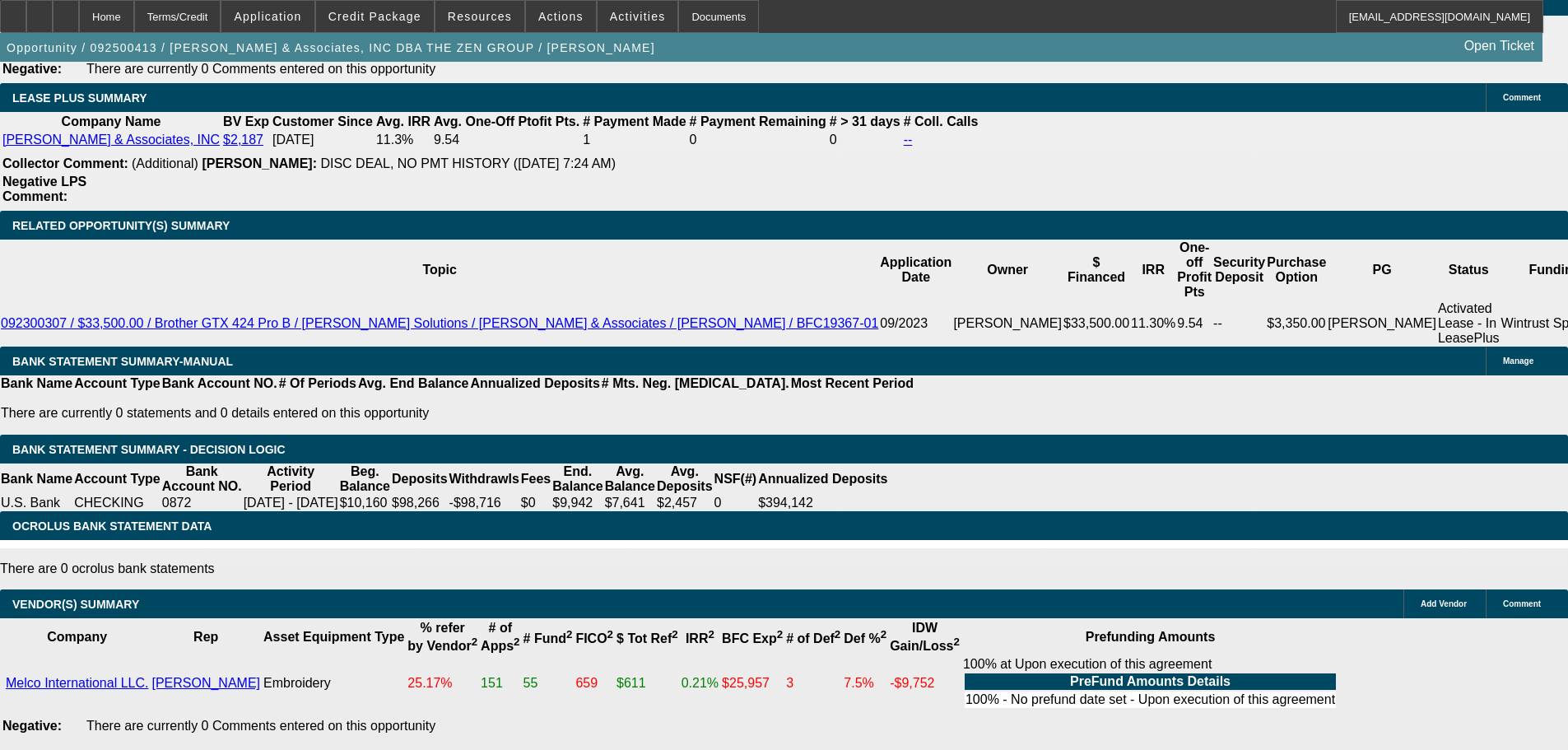
drag, startPoint x: 702, startPoint y: 412, endPoint x: 571, endPoint y: 726, distance: 340.2
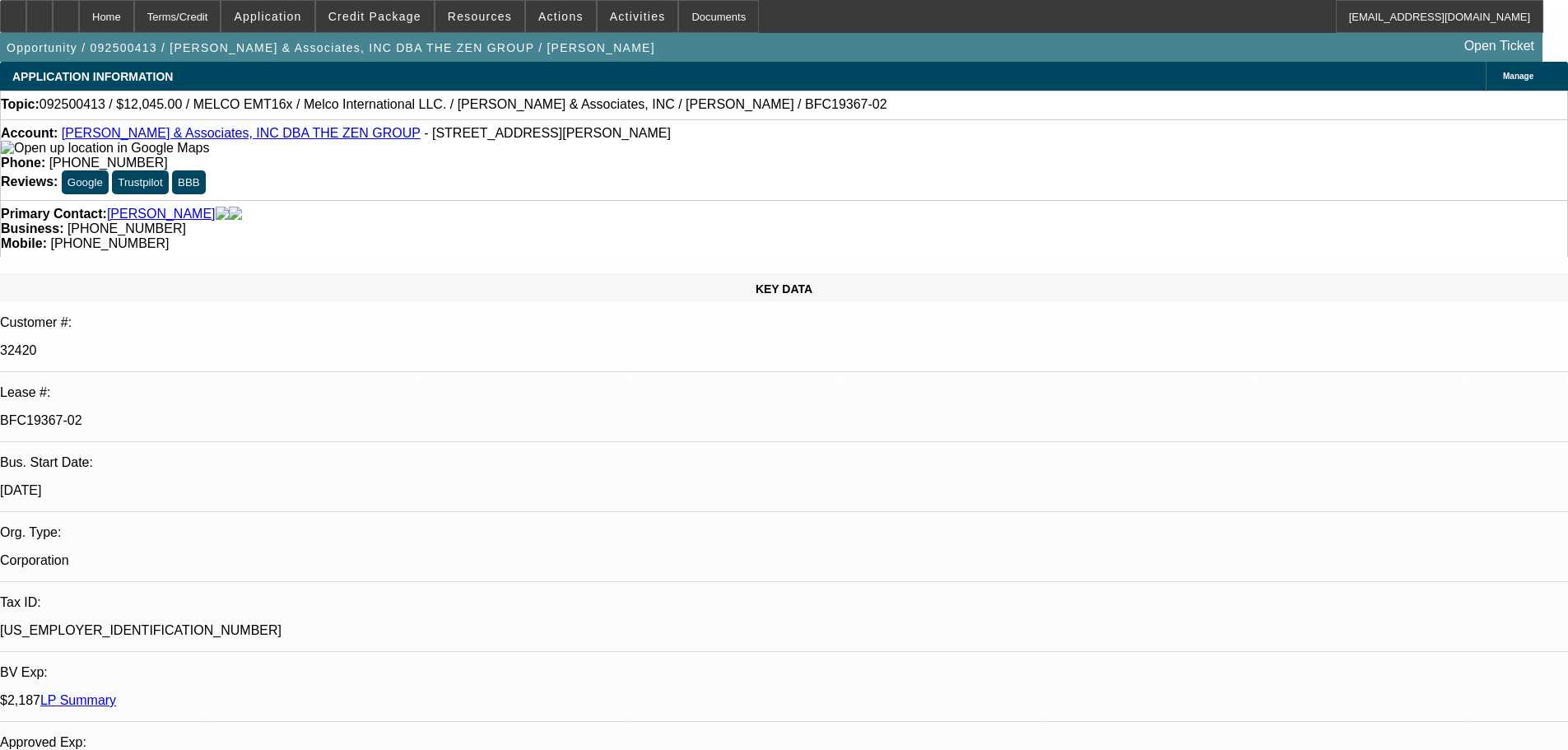
drag, startPoint x: 668, startPoint y: 108, endPoint x: 685, endPoint y: 122, distance: 22.0
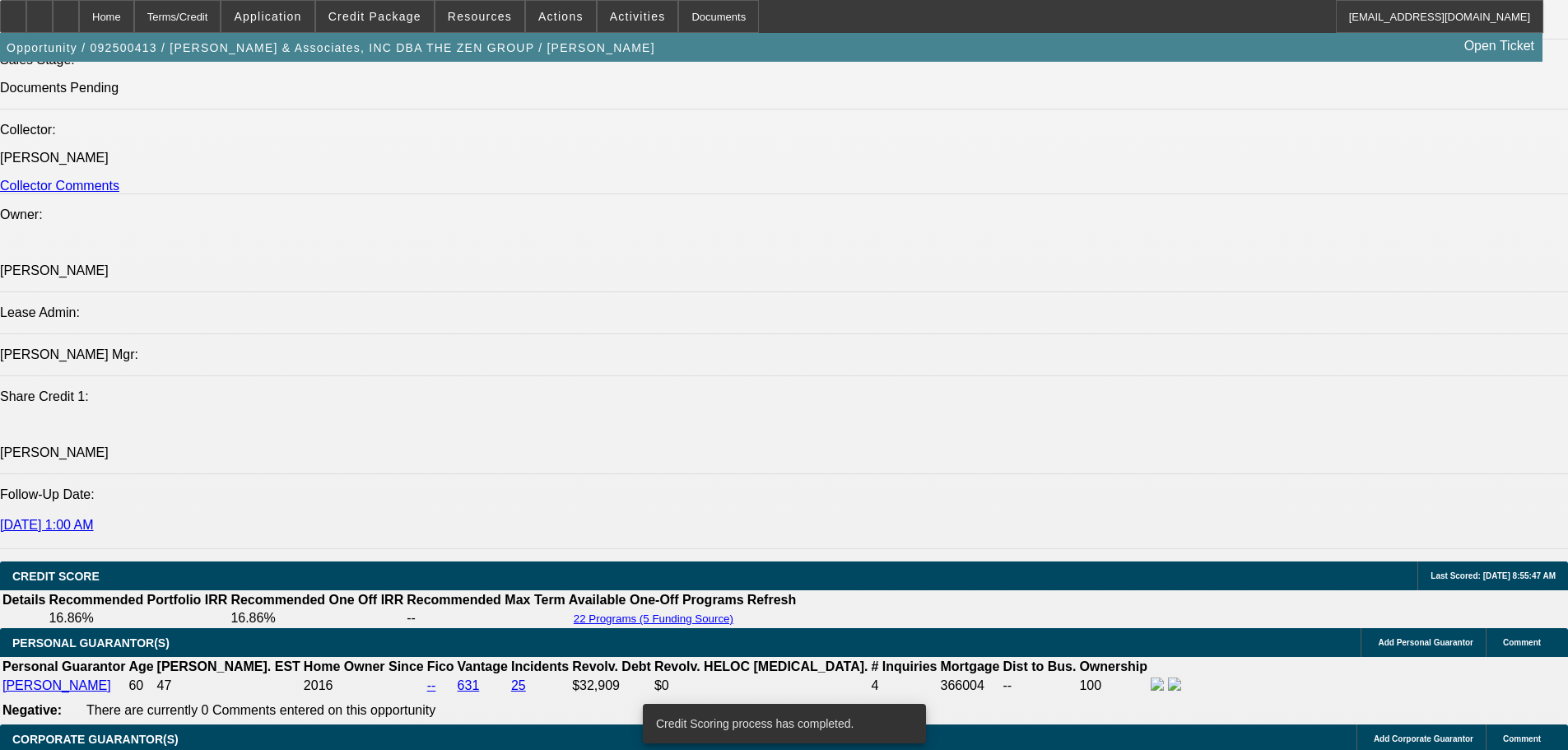
scroll to position [2215, 0]
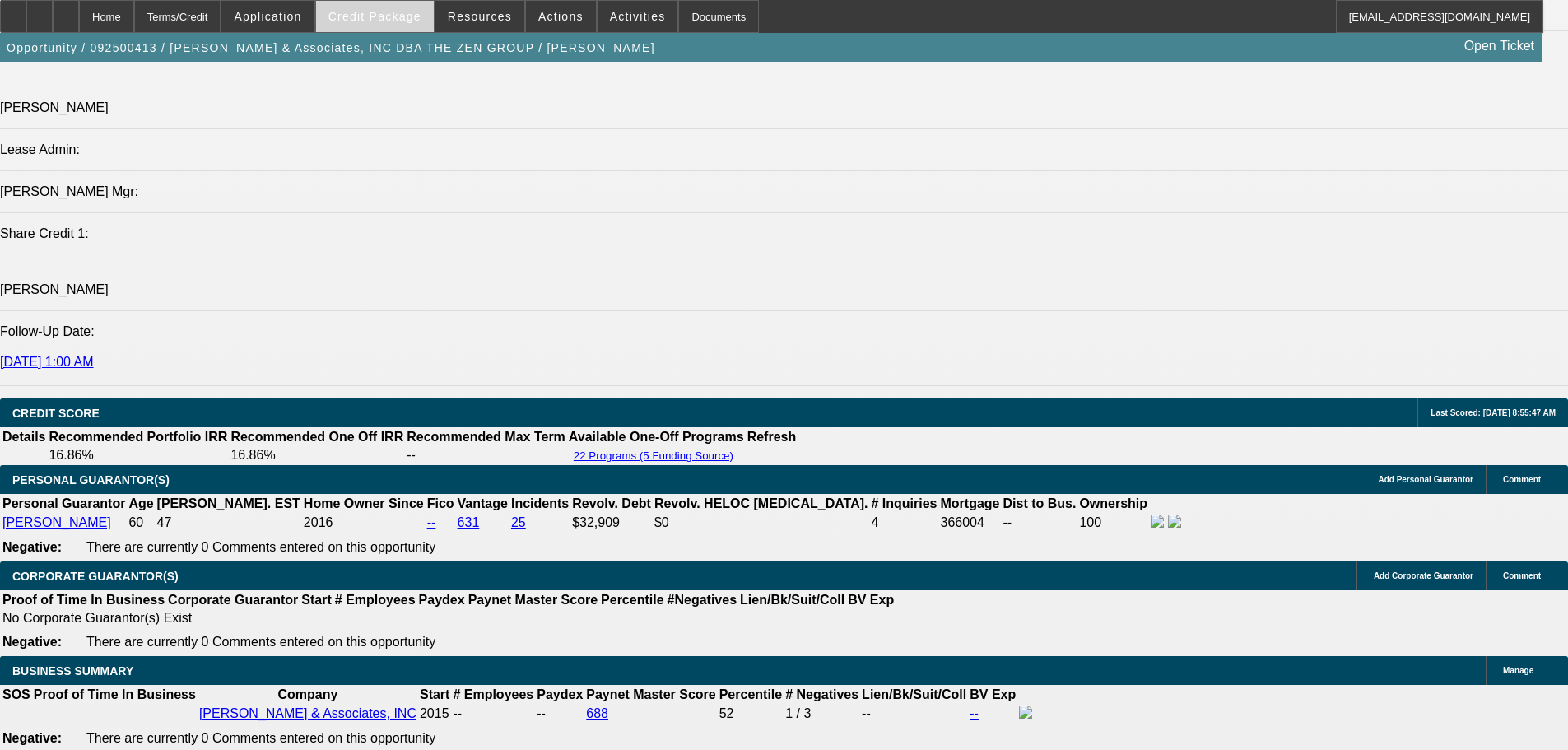
click at [377, 13] on span "Credit Package" at bounding box center [374, 16] width 93 height 13
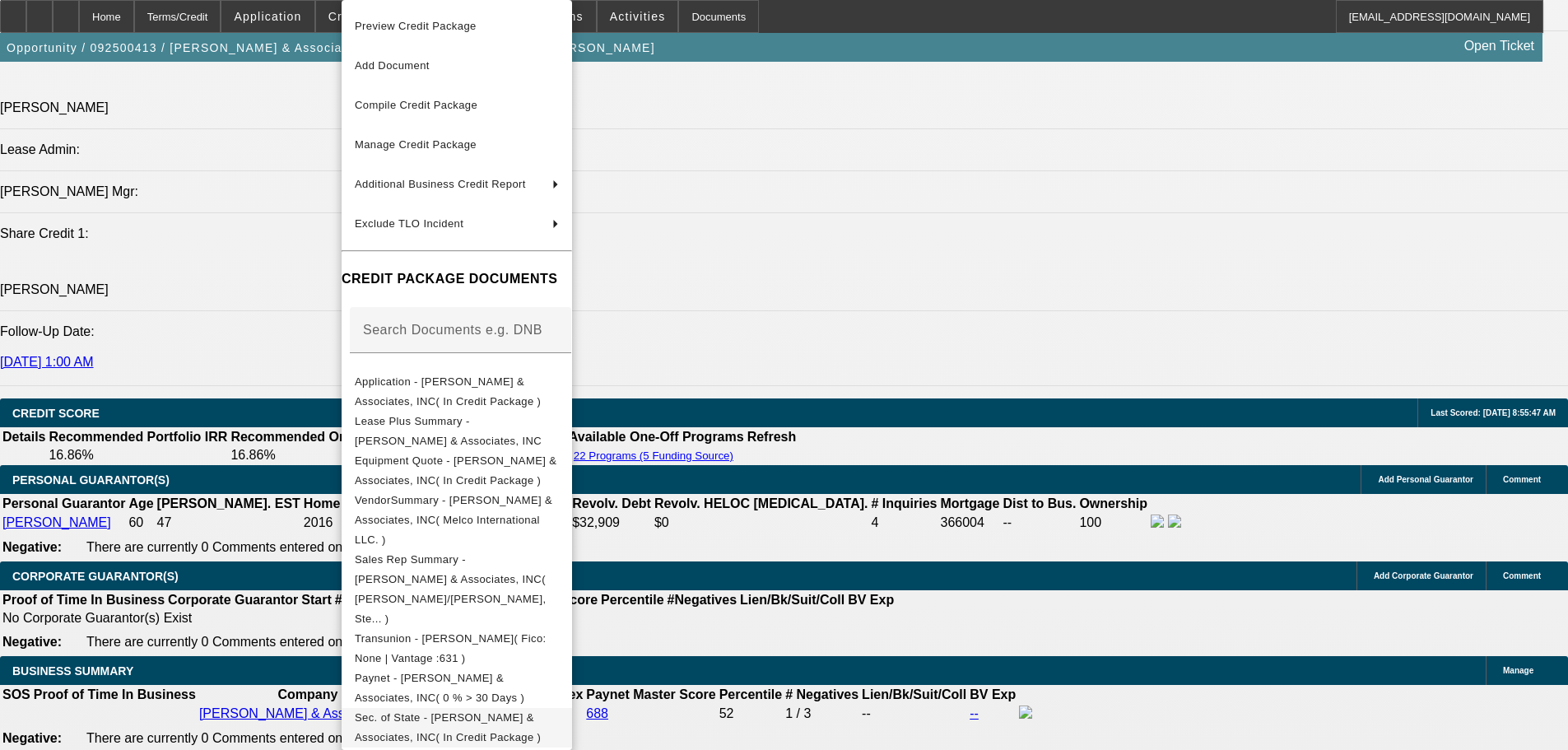
scroll to position [164, 0]
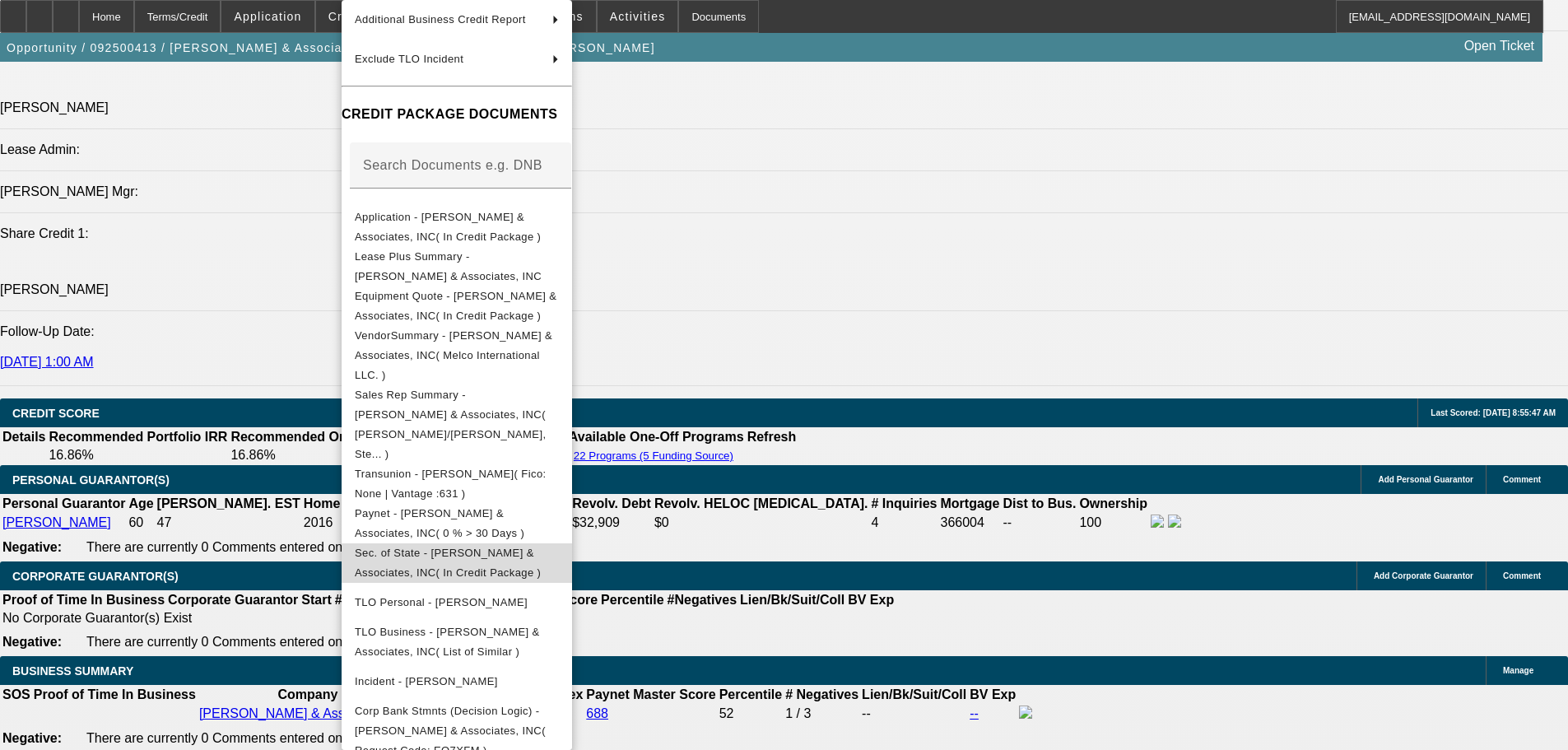
click at [572, 543] on button "Sec. of State - Shinn & Associates, INC( In Credit Package )" at bounding box center [456, 563] width 230 height 39
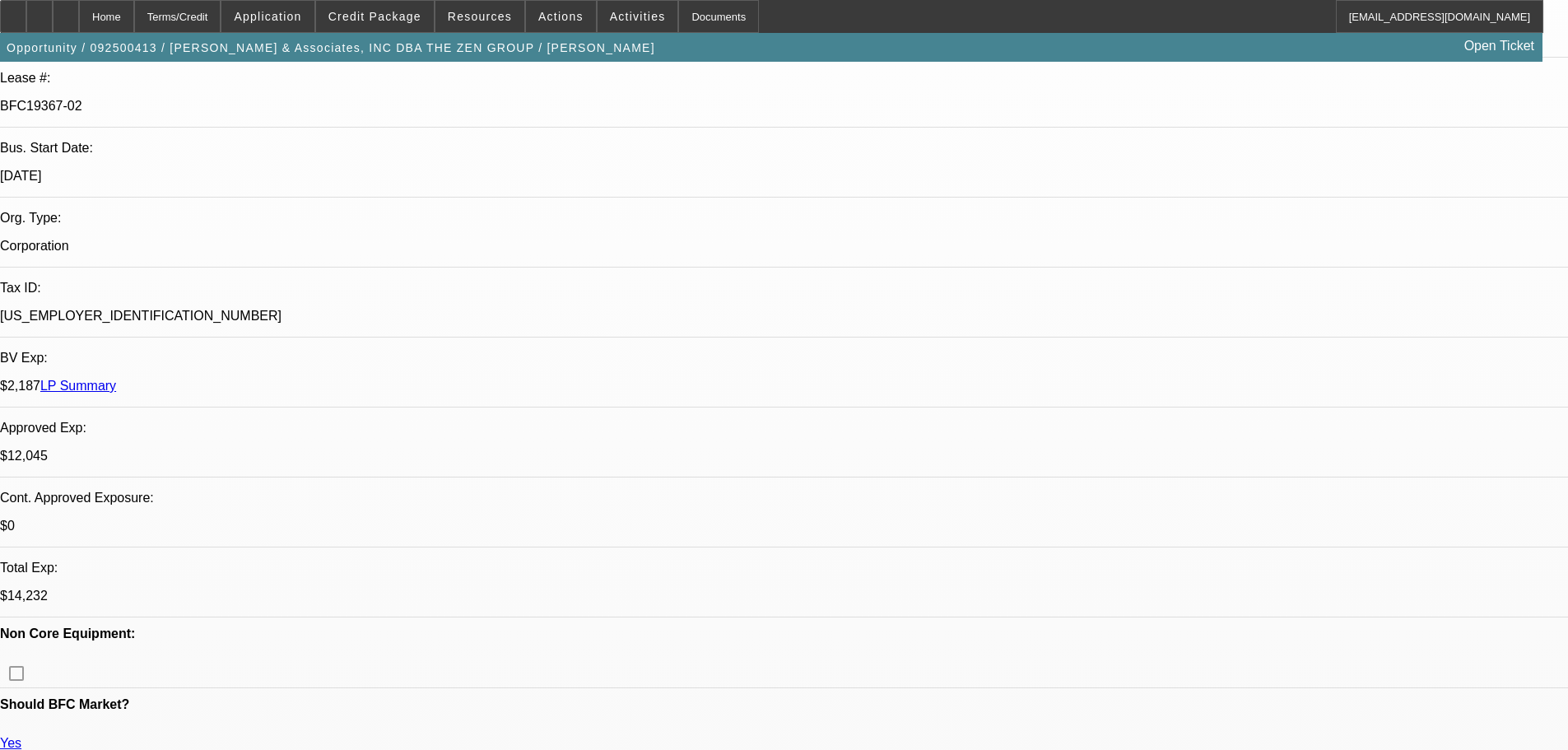
scroll to position [488, 0]
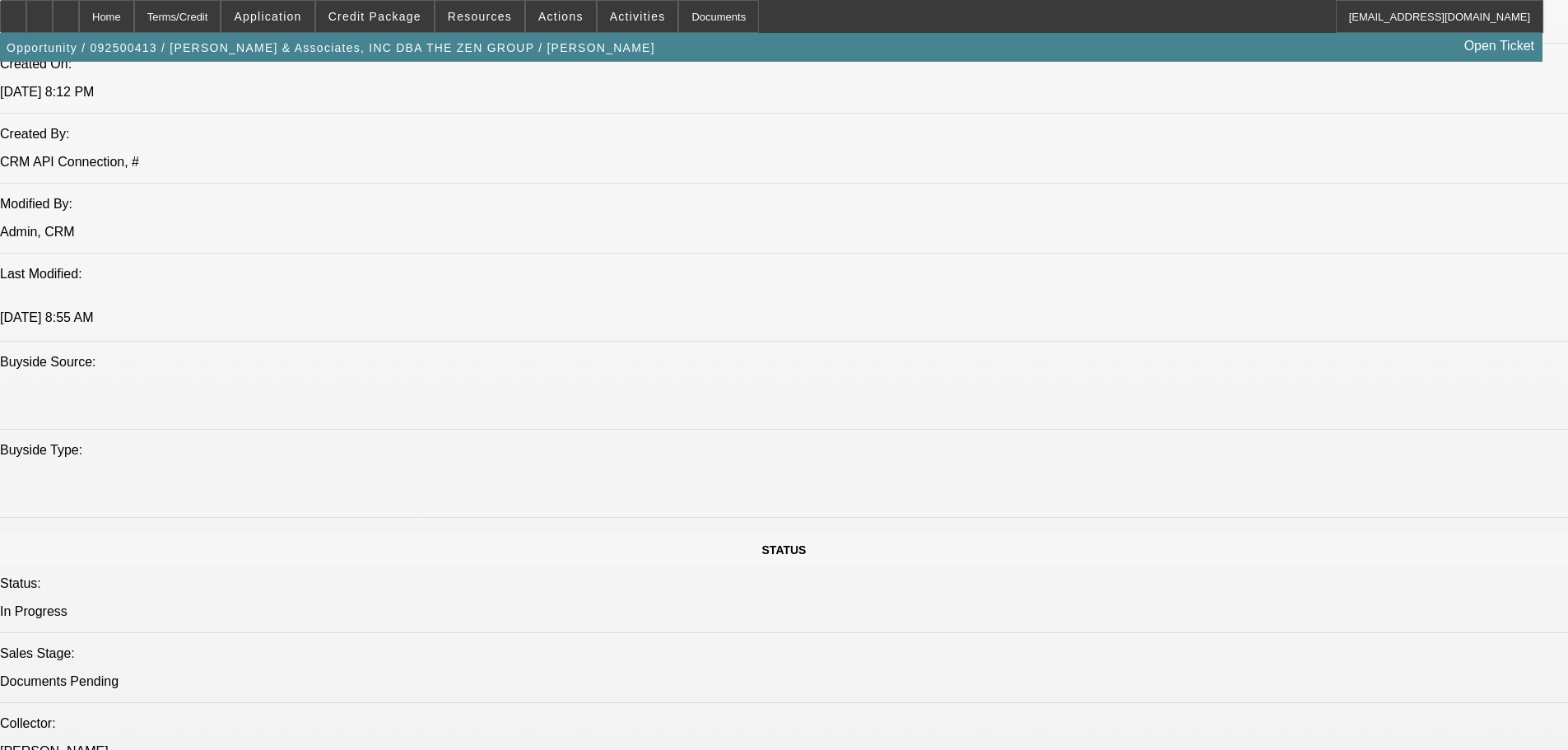
drag, startPoint x: 681, startPoint y: 490, endPoint x: 804, endPoint y: 598, distance: 163.7
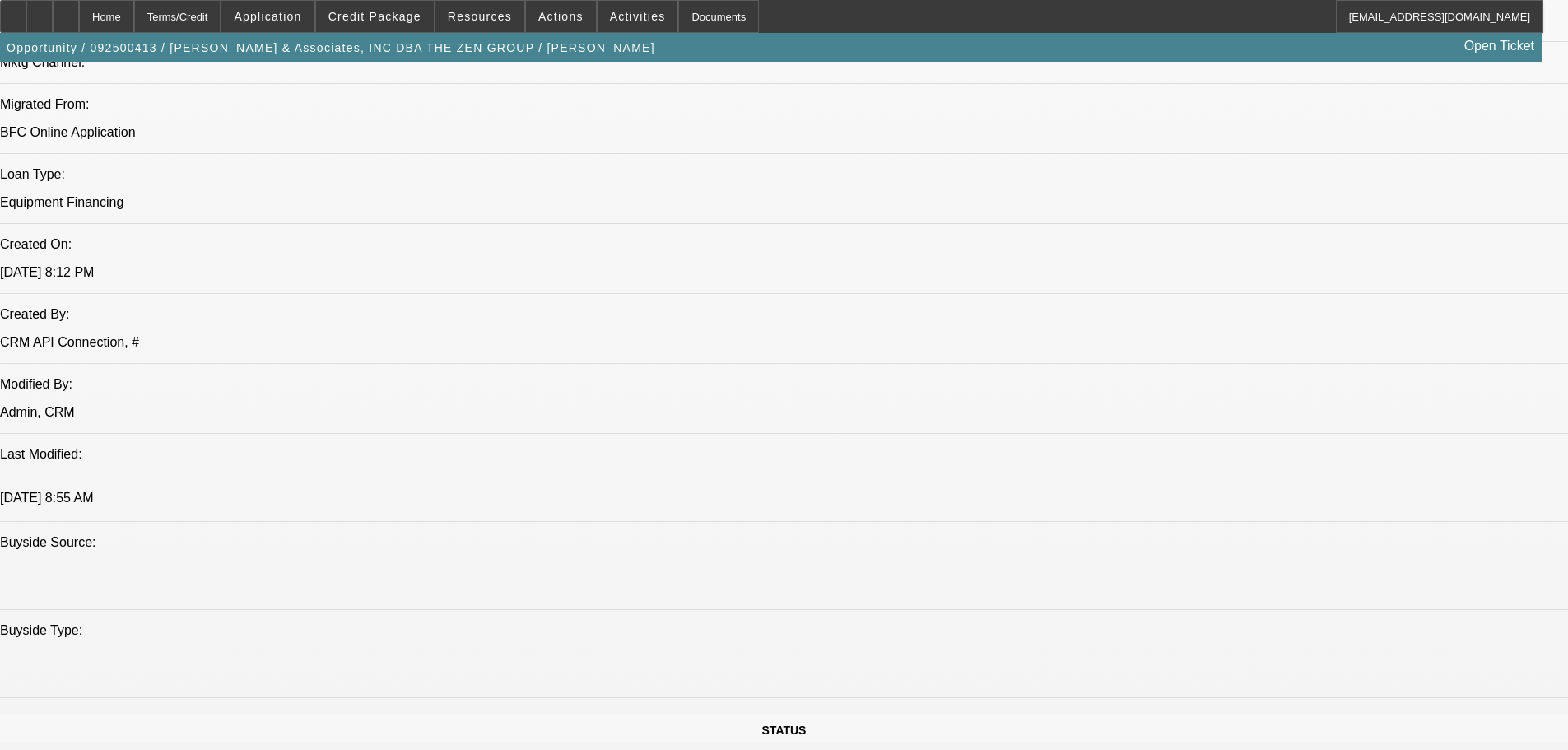
scroll to position [0, 0]
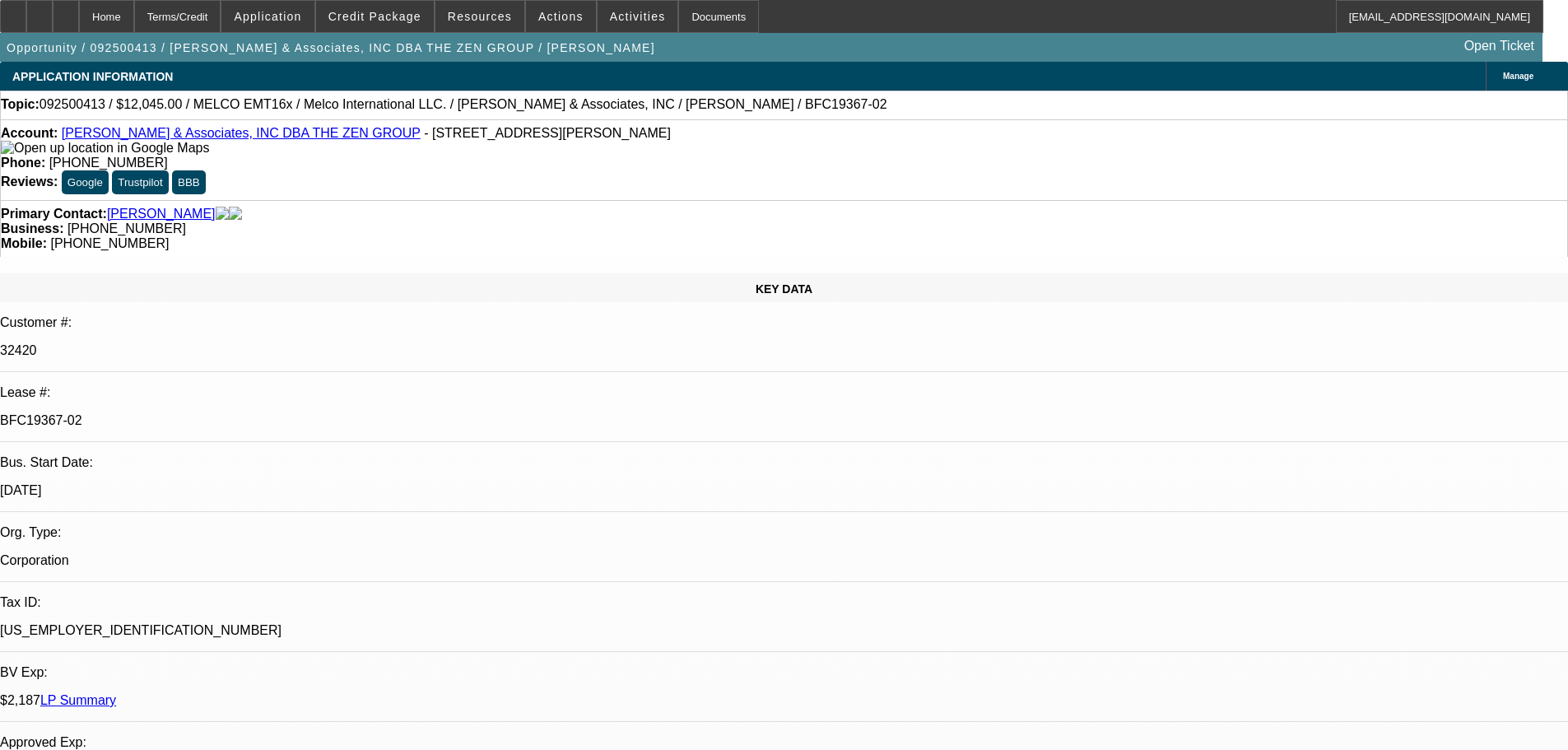
drag, startPoint x: 784, startPoint y: 496, endPoint x: 807, endPoint y: 296, distance: 201.3
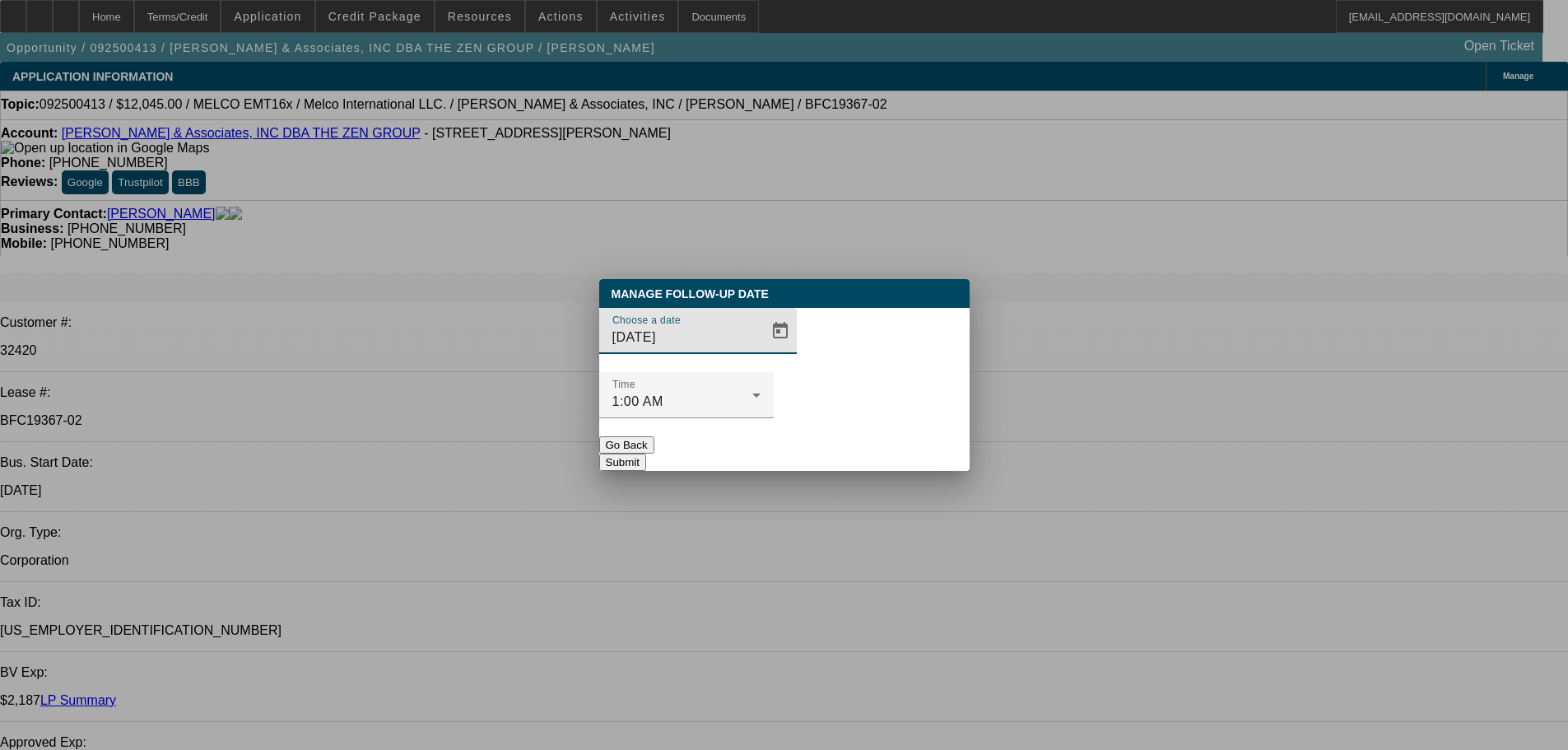
click at [726, 348] on input "9/20/2025" at bounding box center [686, 337] width 148 height 20
click at [761, 351] on span "Open calendar" at bounding box center [781, 331] width 39 height 39
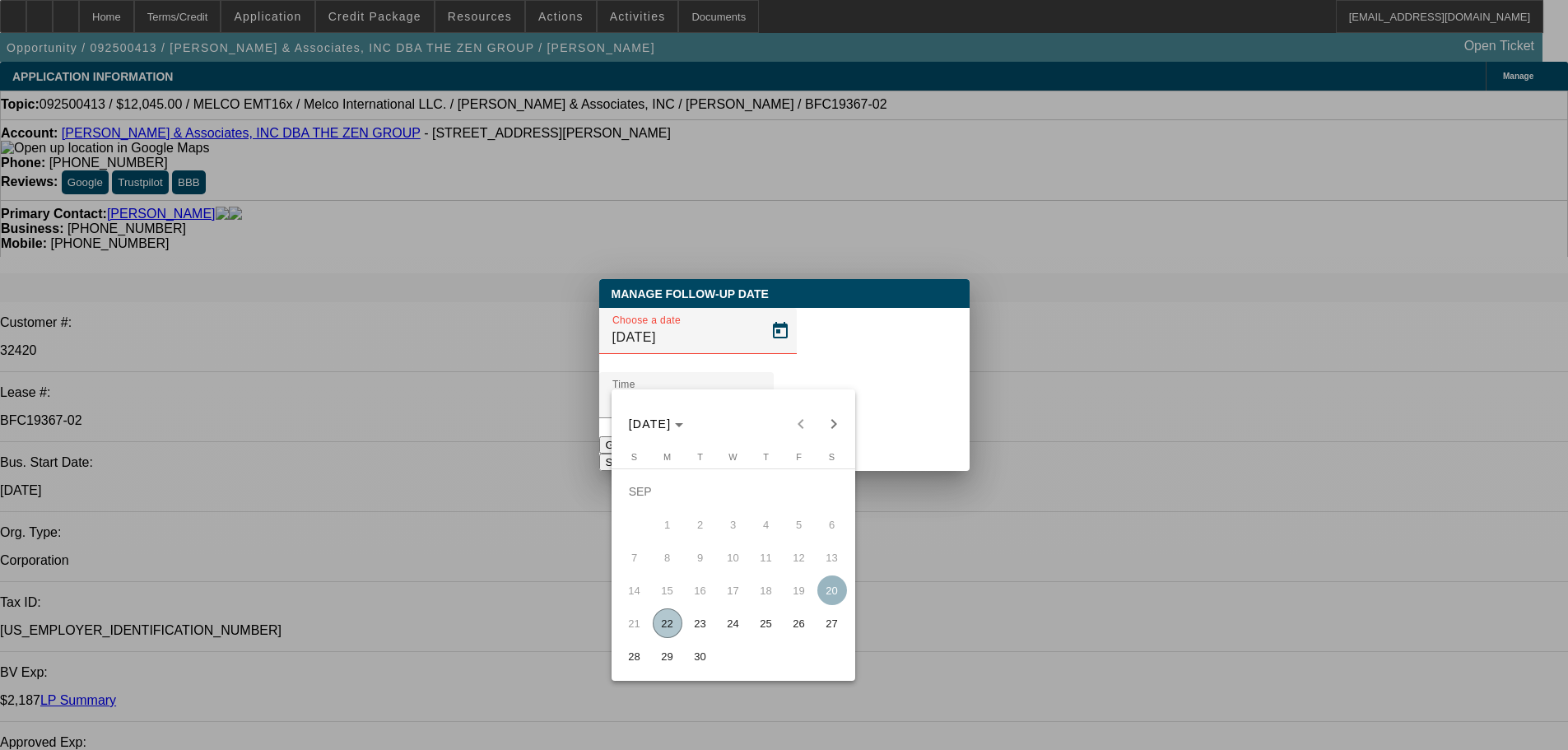
click at [702, 627] on span "23" at bounding box center [700, 623] width 29 height 29
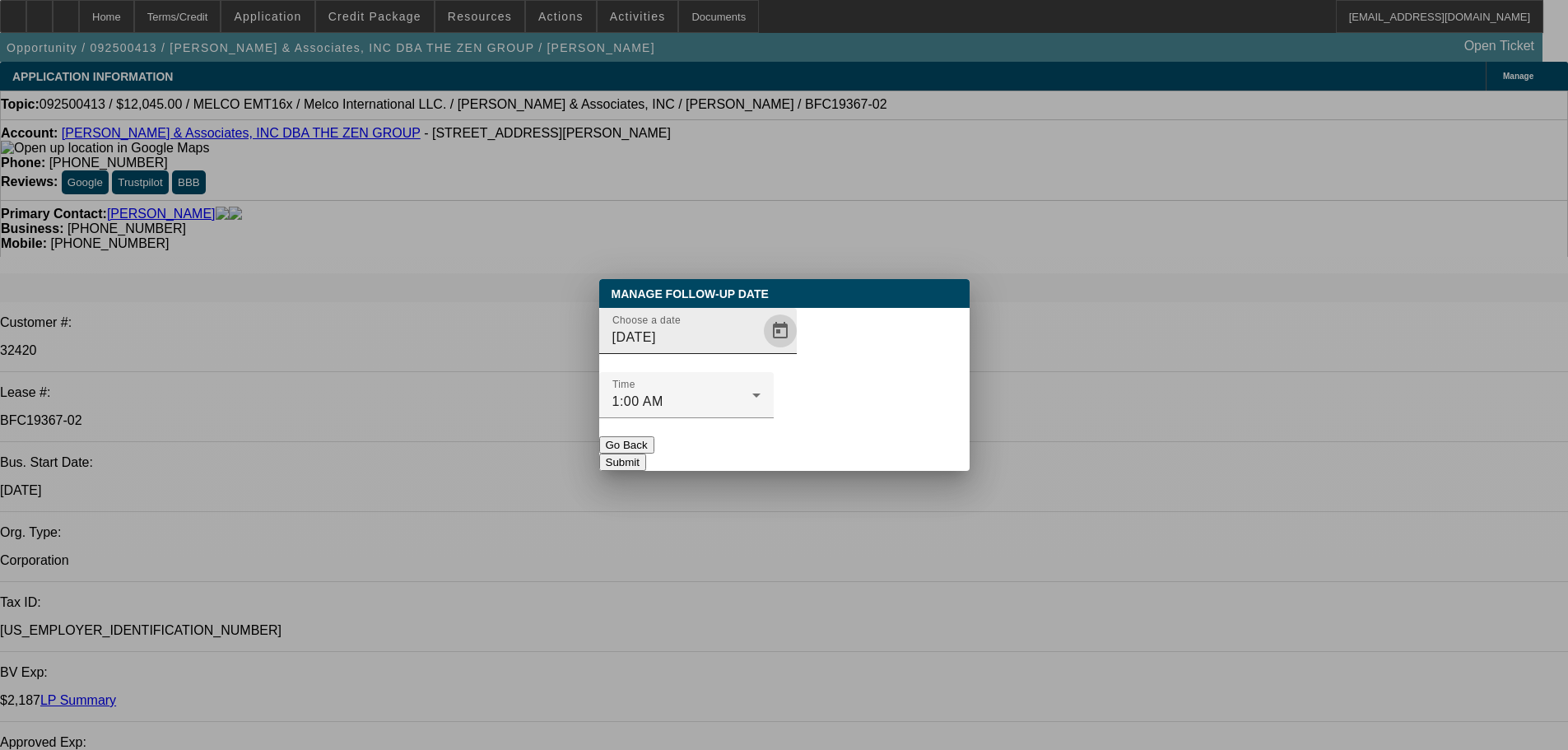
click at [761, 351] on span "Open calendar" at bounding box center [781, 331] width 39 height 39
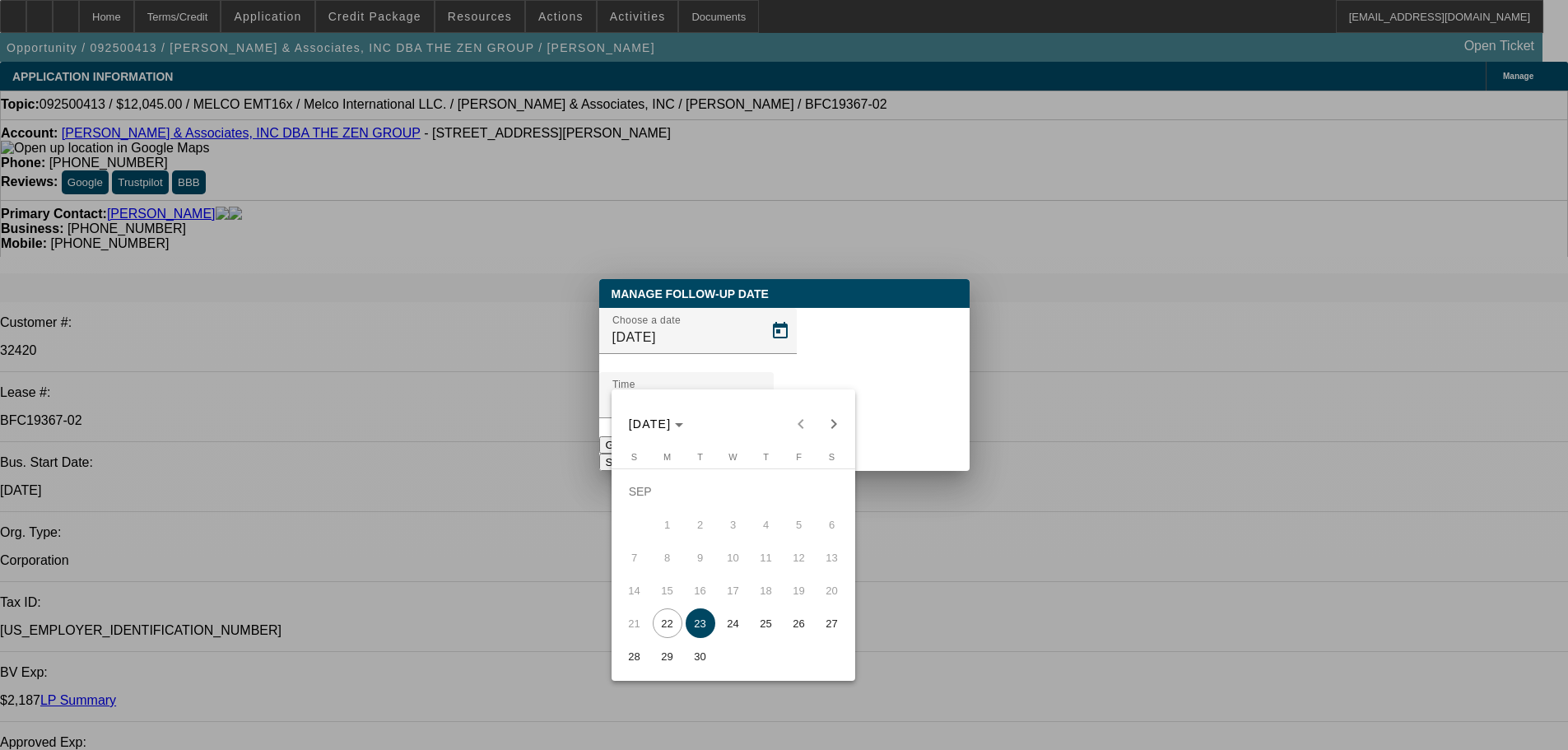
click at [665, 632] on span "22" at bounding box center [667, 623] width 29 height 29
type input "9/22/2025"
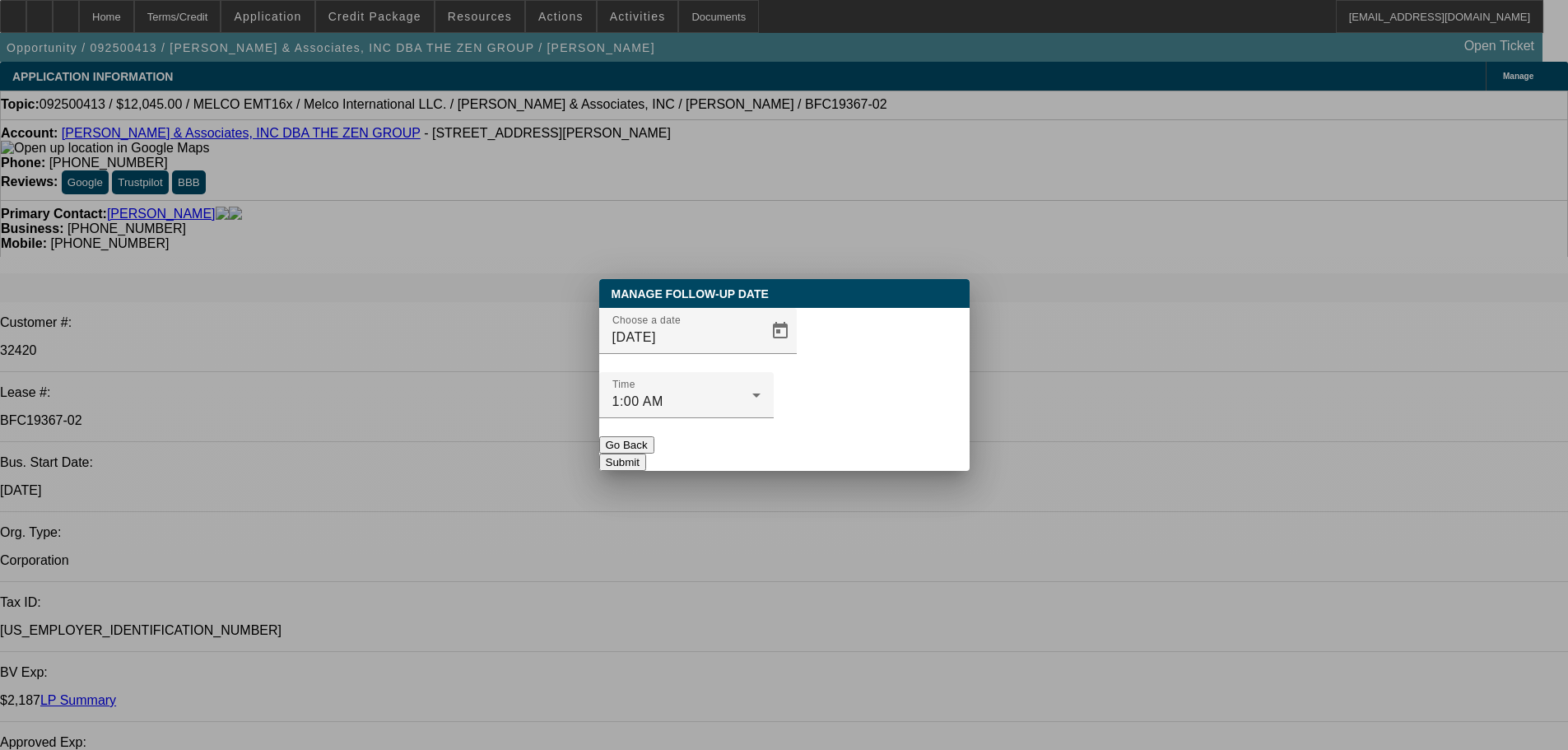
click at [646, 453] on button "Submit" at bounding box center [623, 462] width 47 height 18
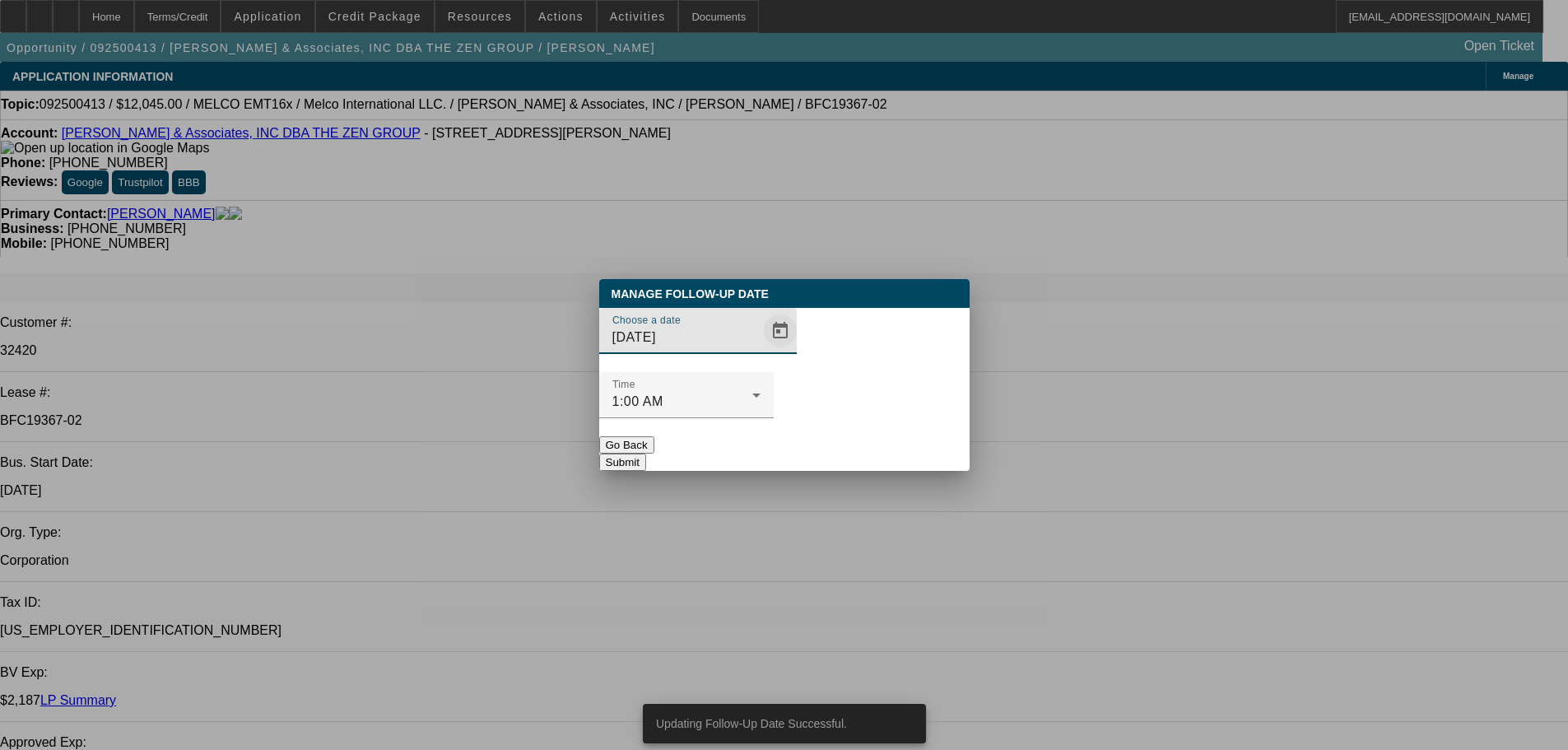
click at [761, 351] on span "Open calendar" at bounding box center [781, 331] width 39 height 39
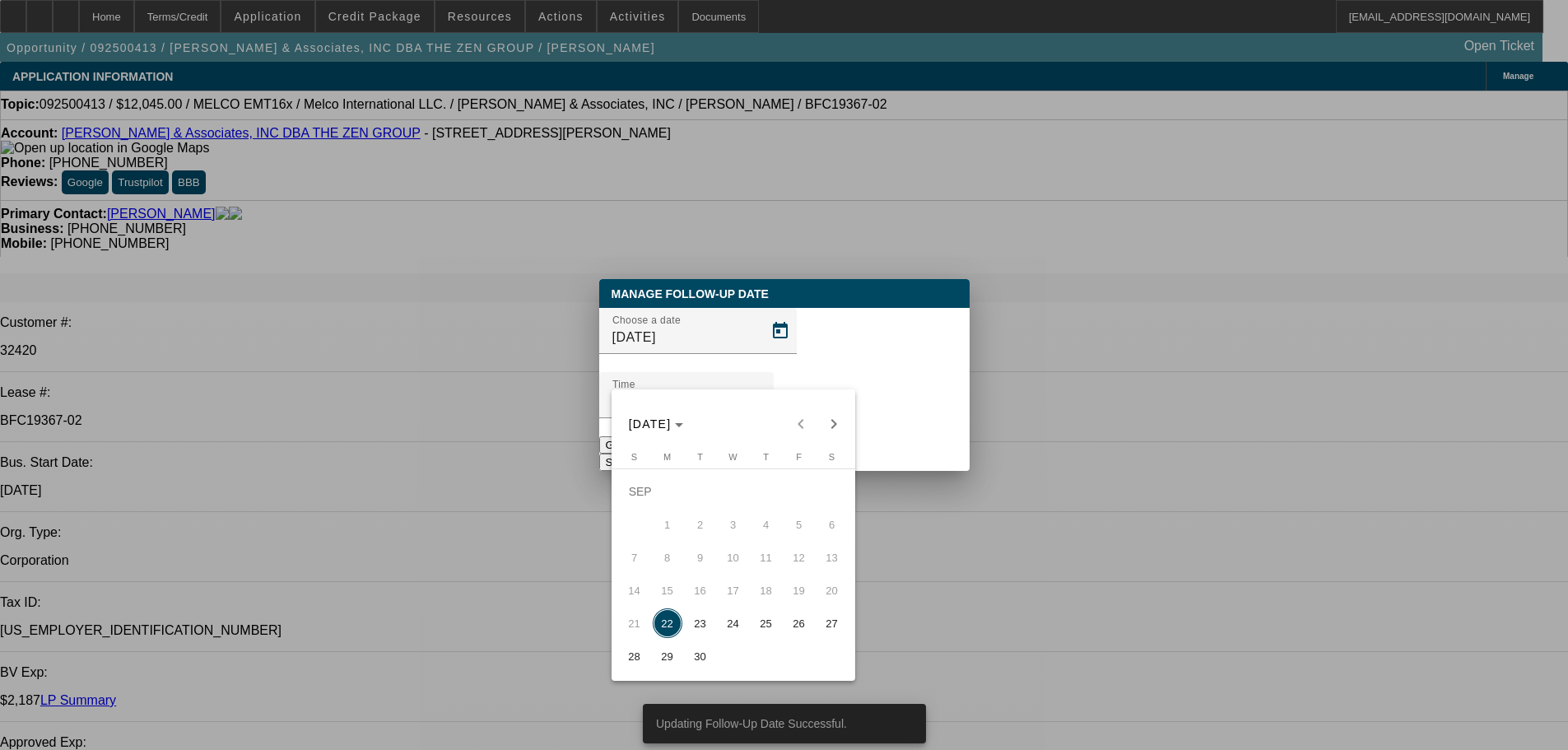
click at [698, 635] on span "23" at bounding box center [700, 623] width 29 height 29
type input "9/23/2025"
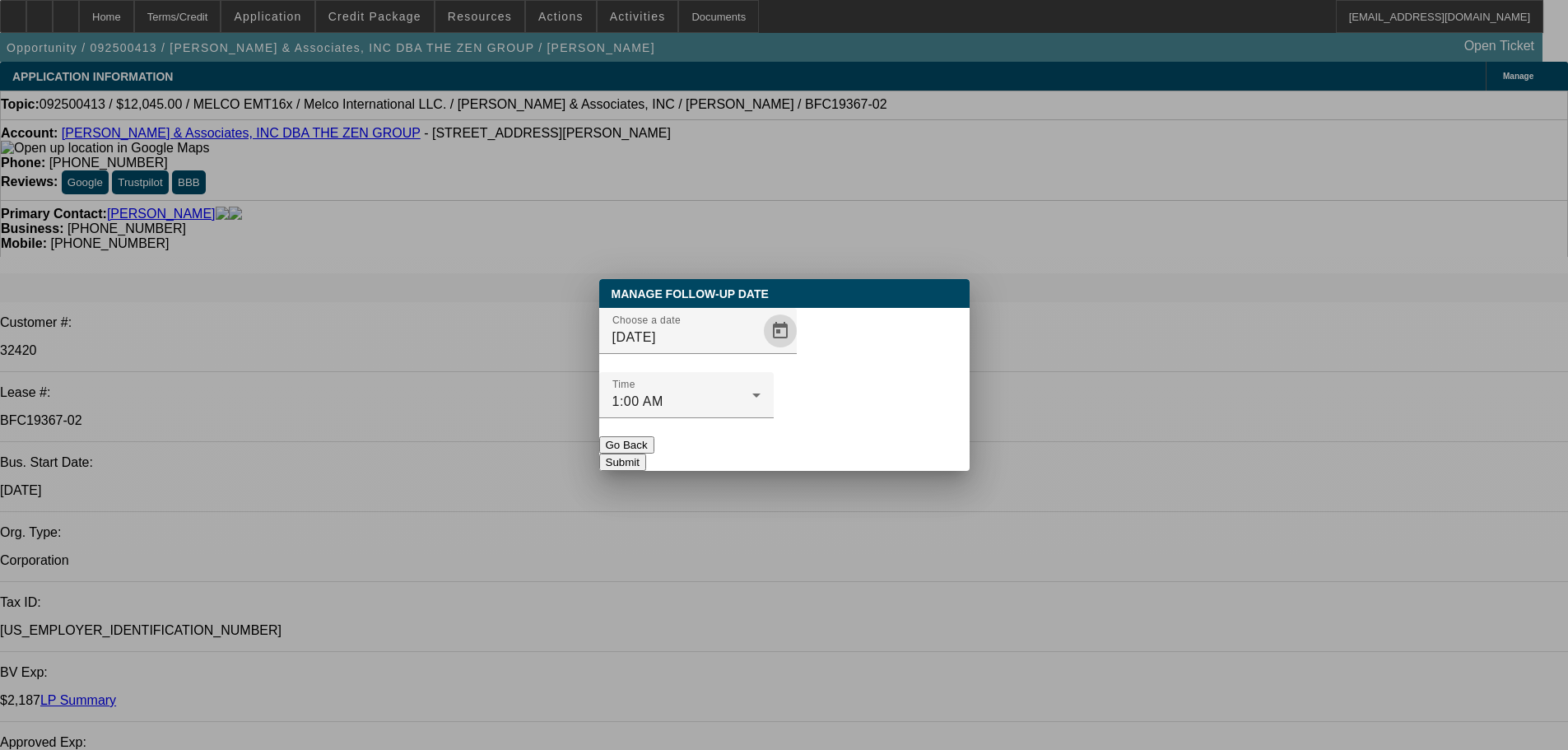
click at [646, 453] on button "Submit" at bounding box center [623, 462] width 47 height 18
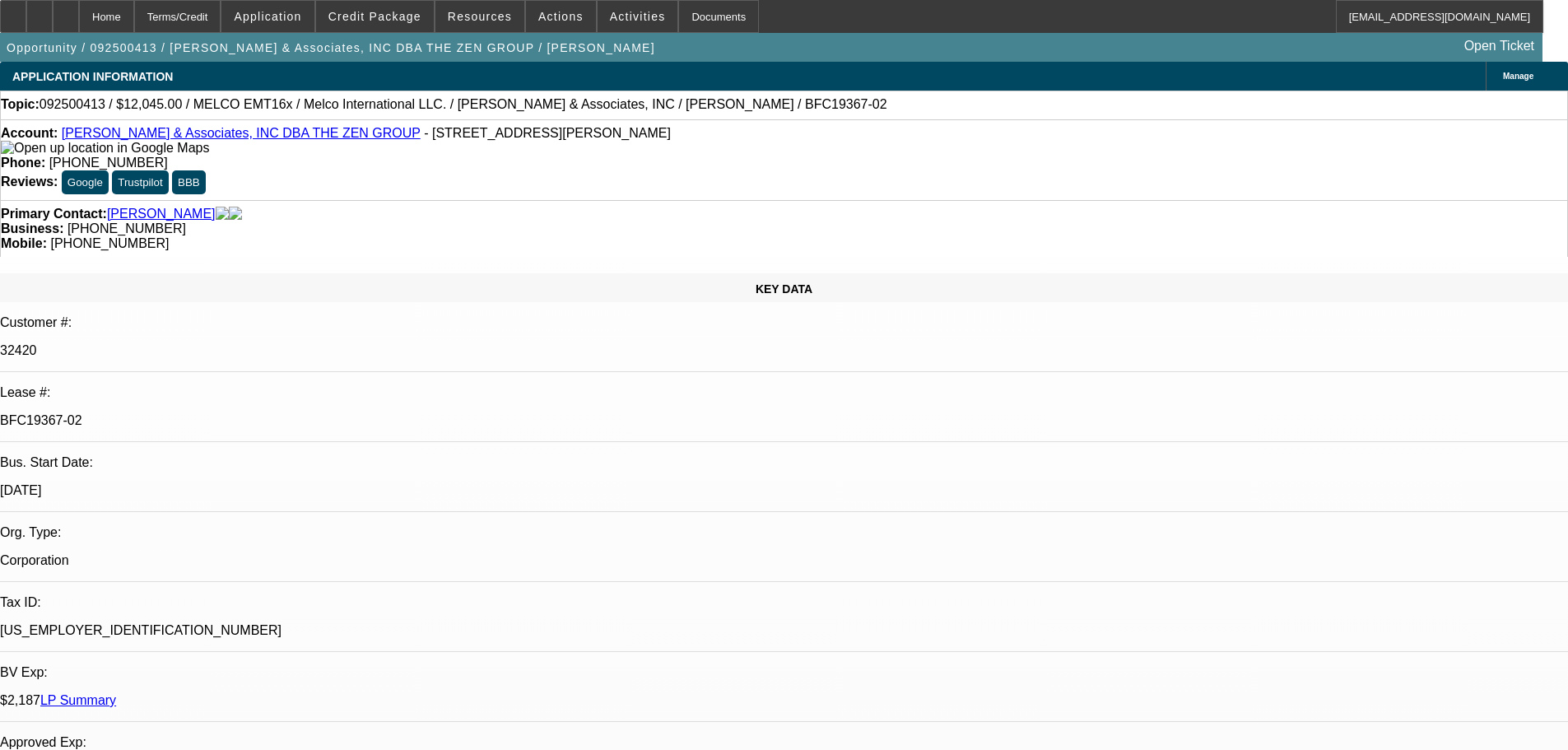
drag, startPoint x: 706, startPoint y: 591, endPoint x: 739, endPoint y: 213, distance: 379.4
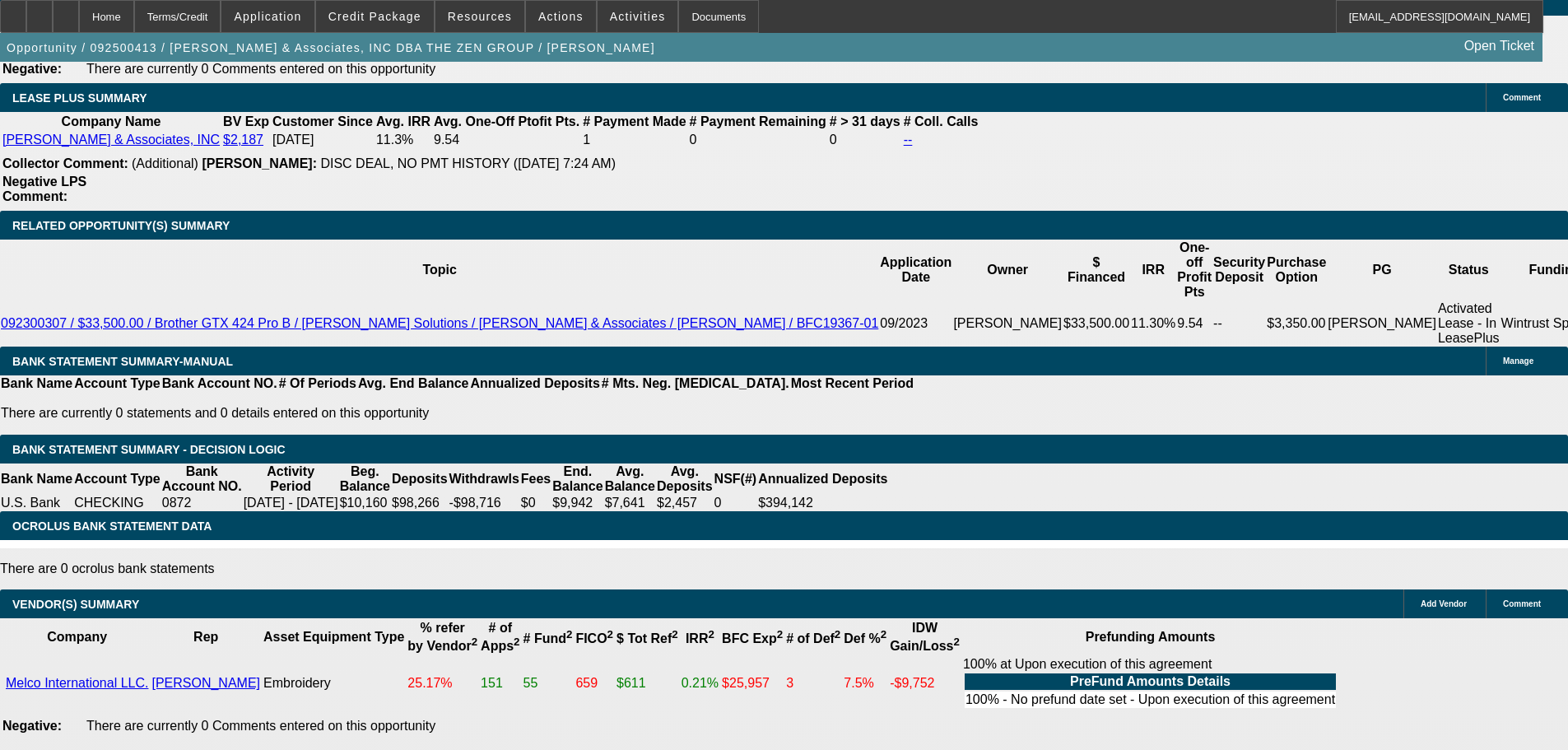
drag, startPoint x: 660, startPoint y: 307, endPoint x: 710, endPoint y: 687, distance: 383.3
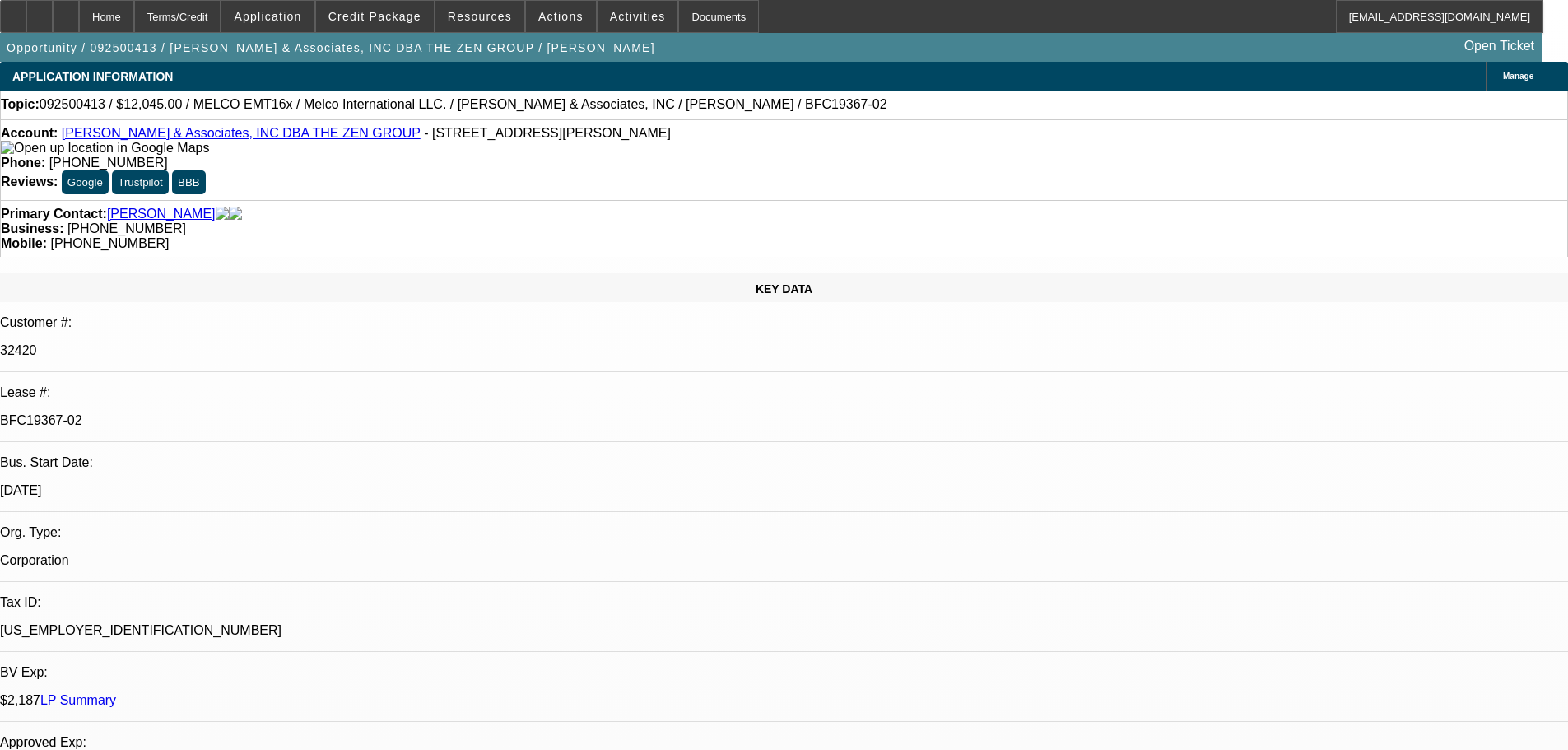
drag, startPoint x: 668, startPoint y: 548, endPoint x: 665, endPoint y: 291, distance: 257.0
drag, startPoint x: 683, startPoint y: 539, endPoint x: 690, endPoint y: -8, distance: 547.0
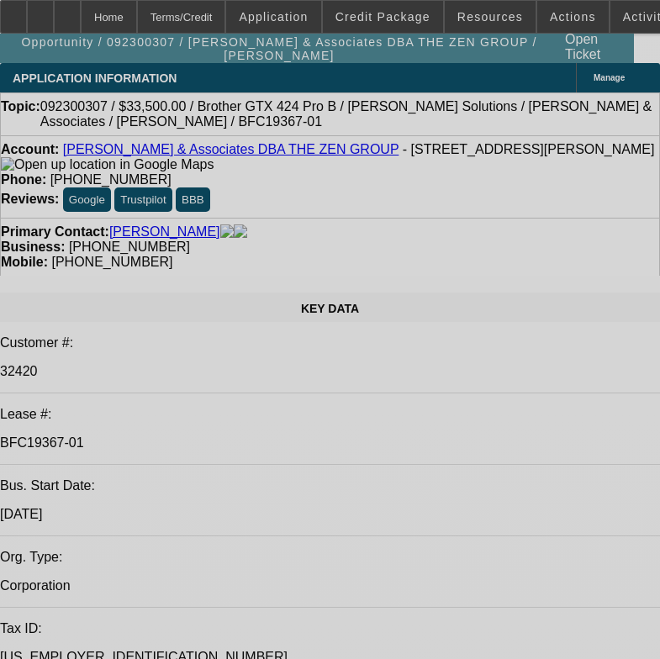
select select "0"
select select "0.1"
select select "4"
select select "0"
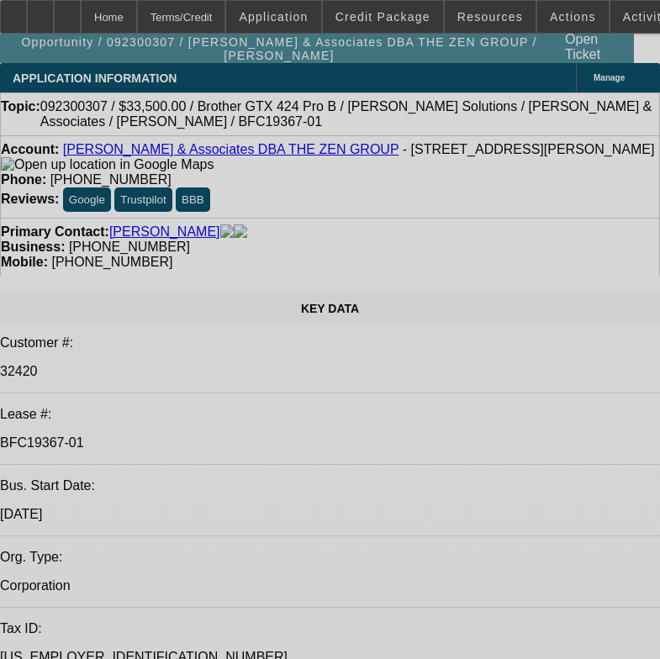
select select "0"
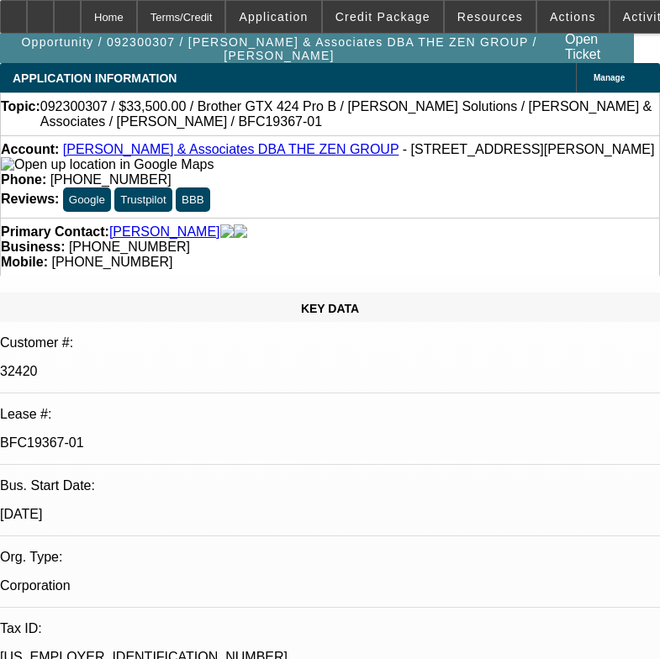
select select "0.1"
select select "4"
select select "0"
select select "0.1"
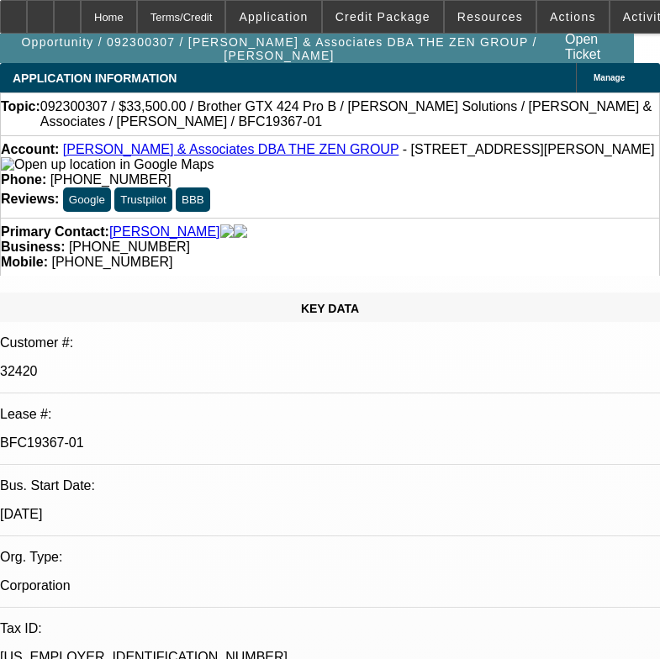
select select "4"
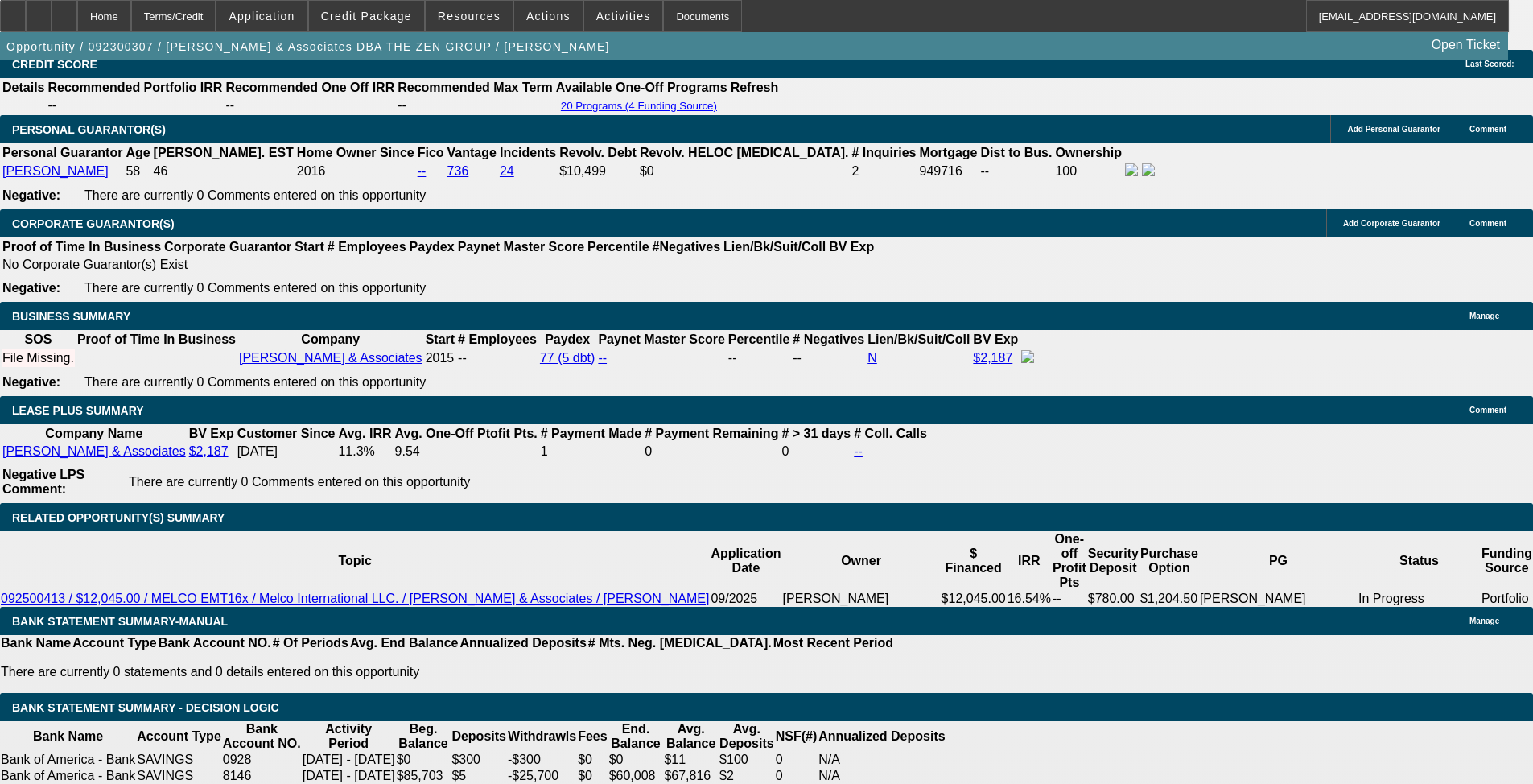
scroll to position [2896, 0]
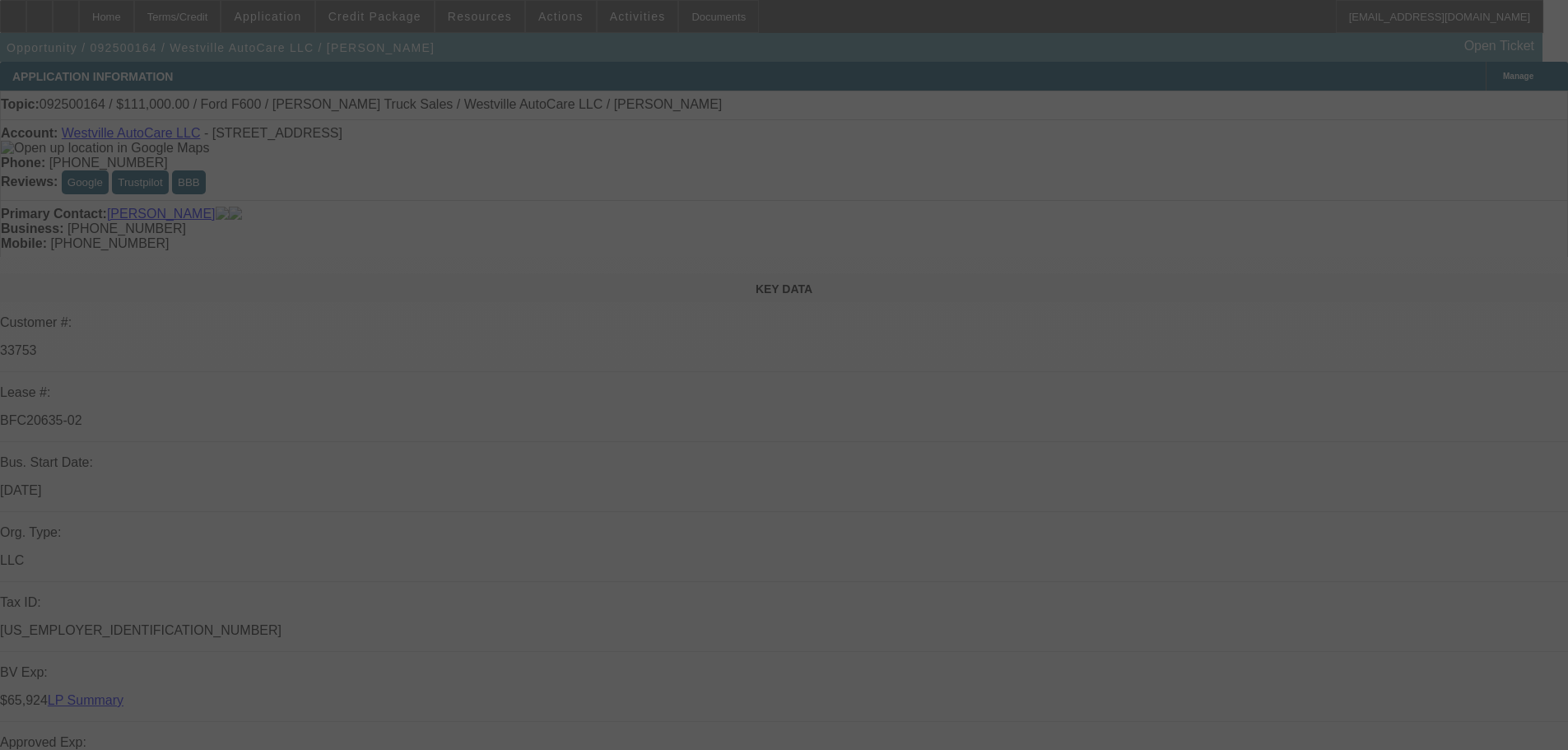
select select "0"
select select "2"
select select "0"
select select "6"
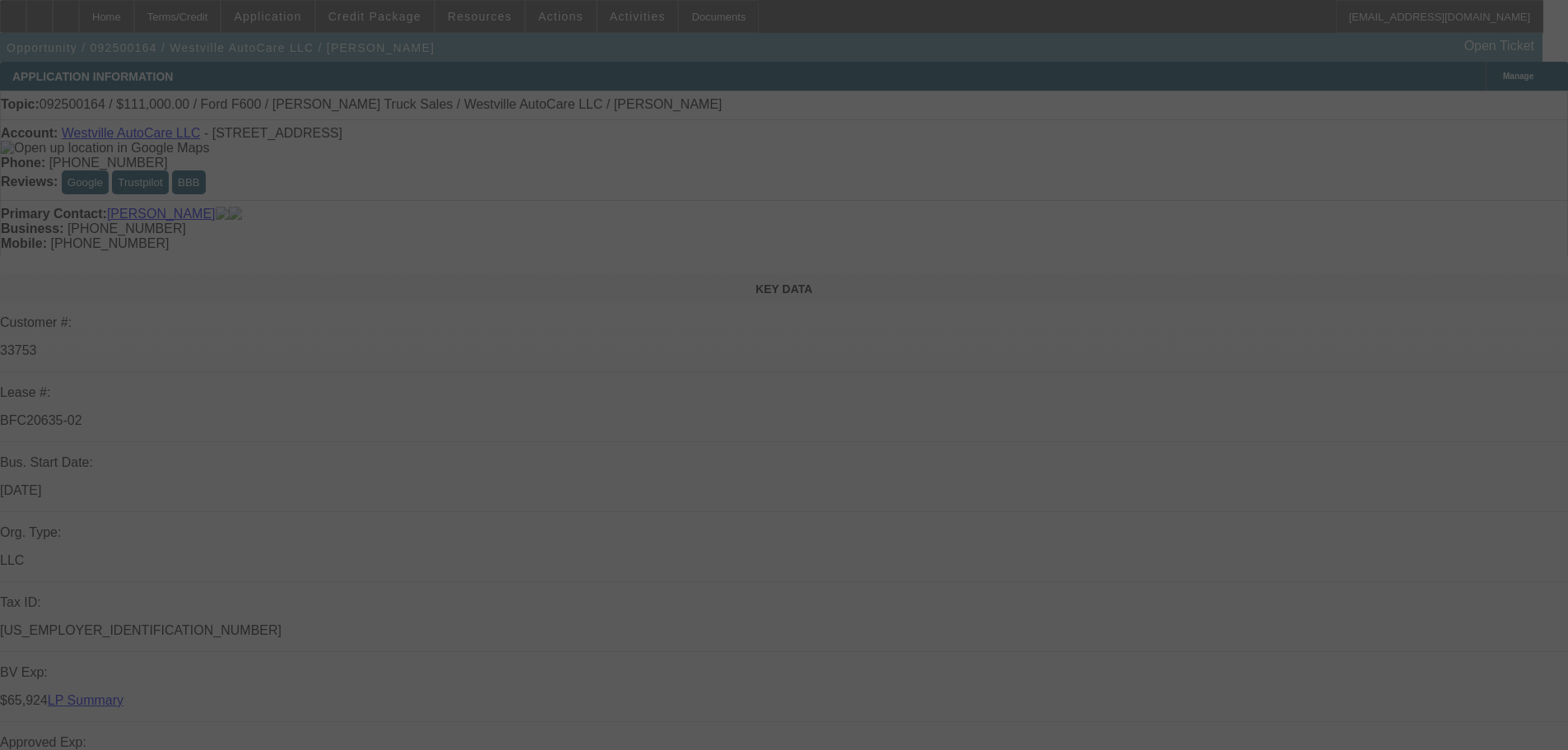
select select "0"
select select "2"
select select "0"
select select "6"
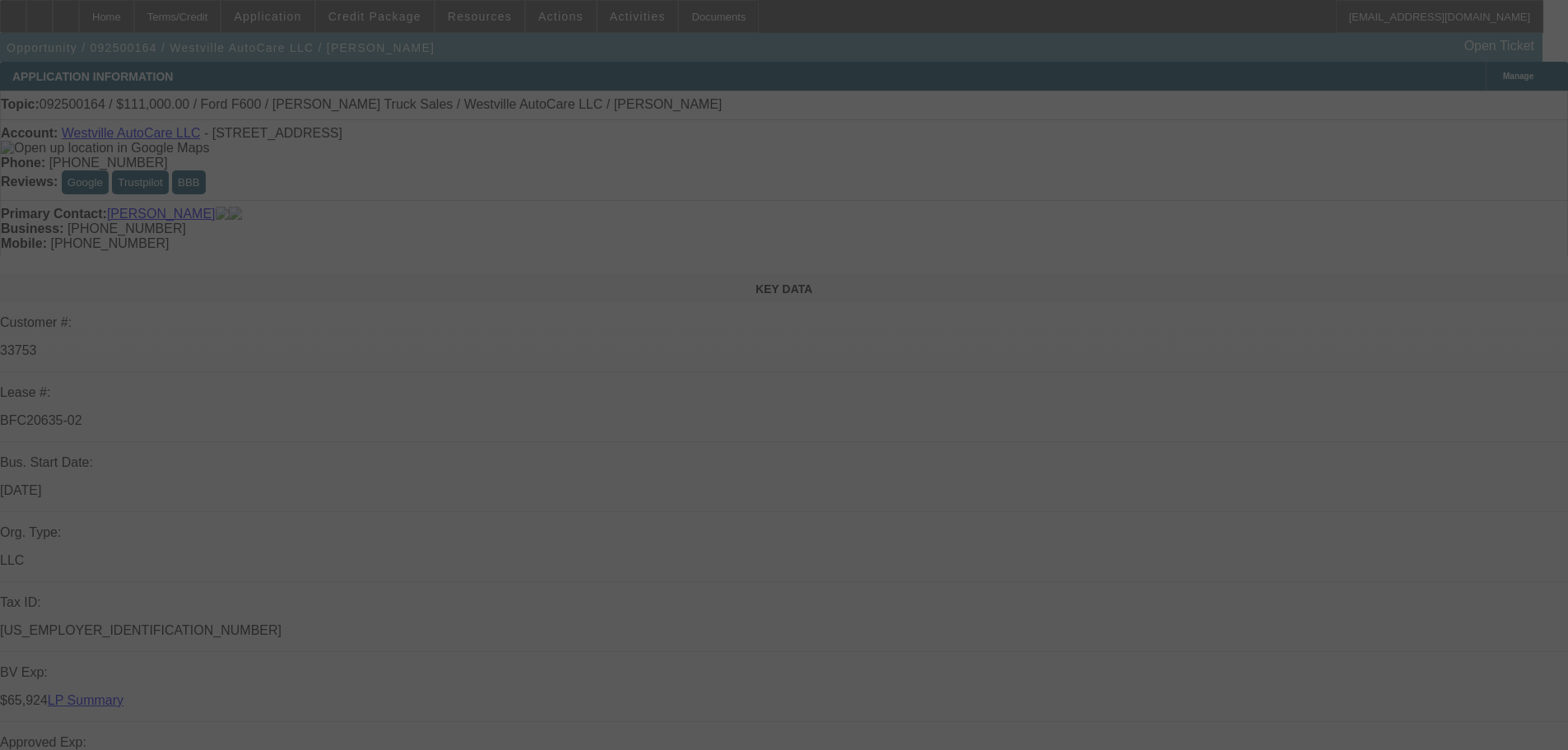
select select "0"
select select "2"
select select "0"
select select "6"
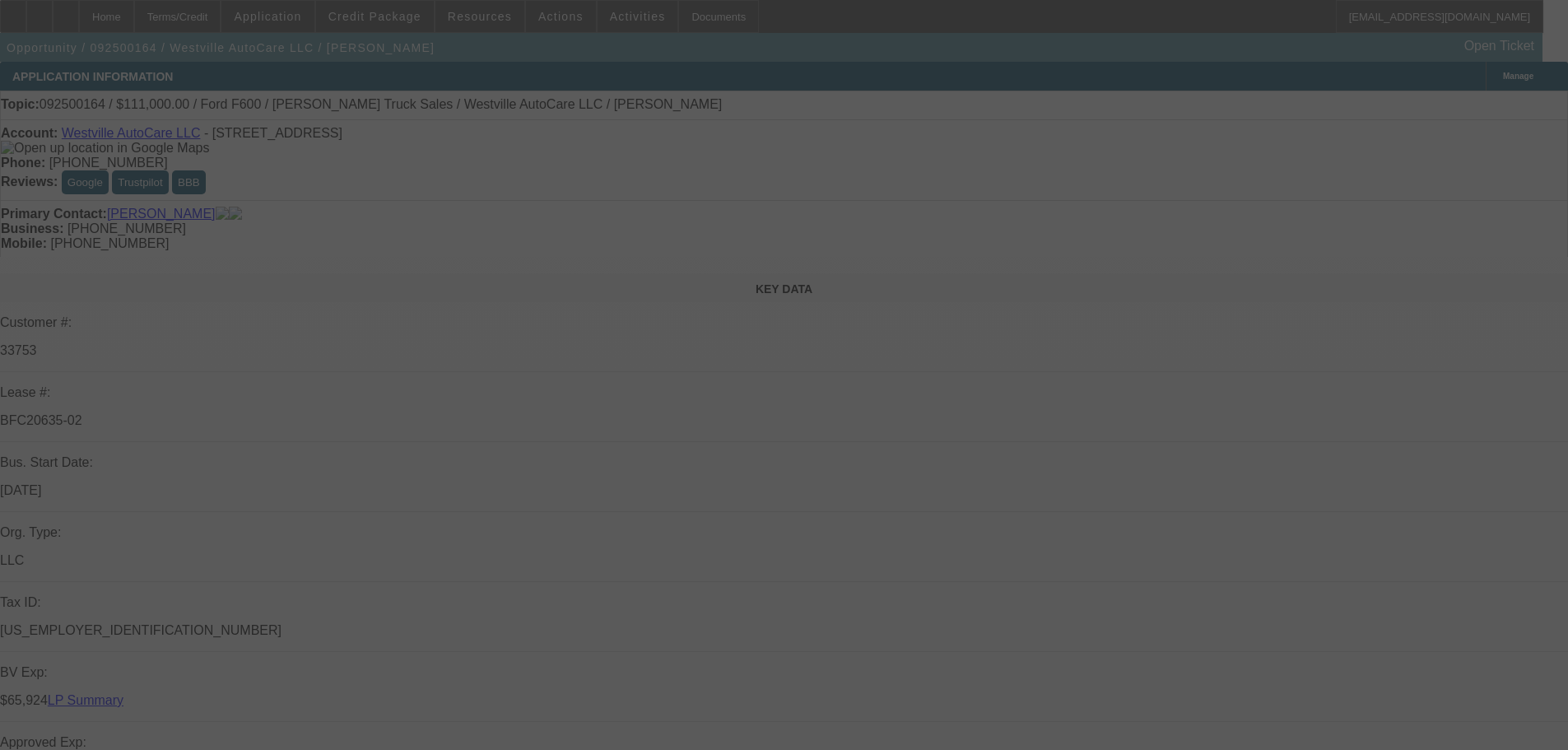
select select "0"
select select "2"
select select "0"
select select "6"
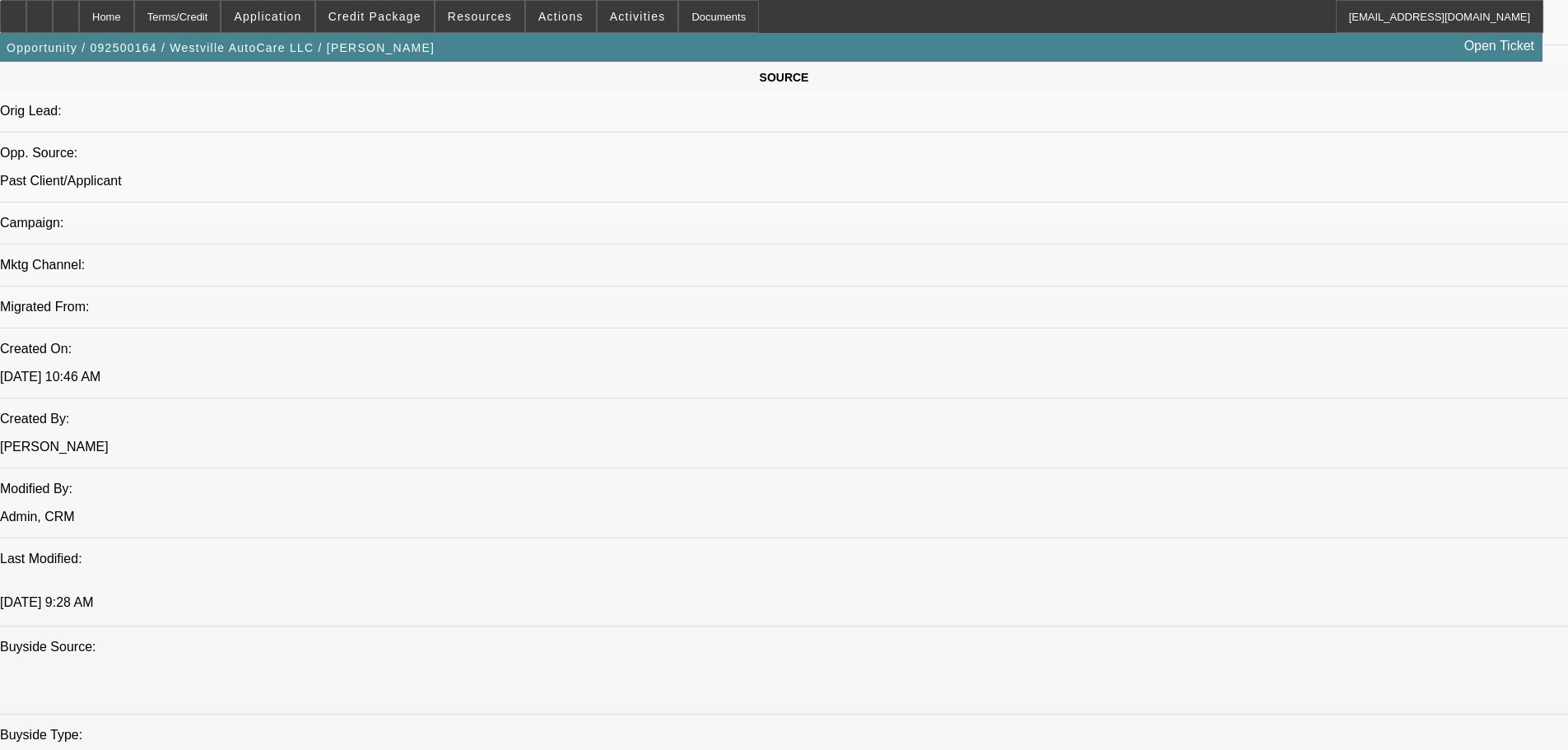
drag, startPoint x: 522, startPoint y: 301, endPoint x: 528, endPoint y: 538, distance: 237.1
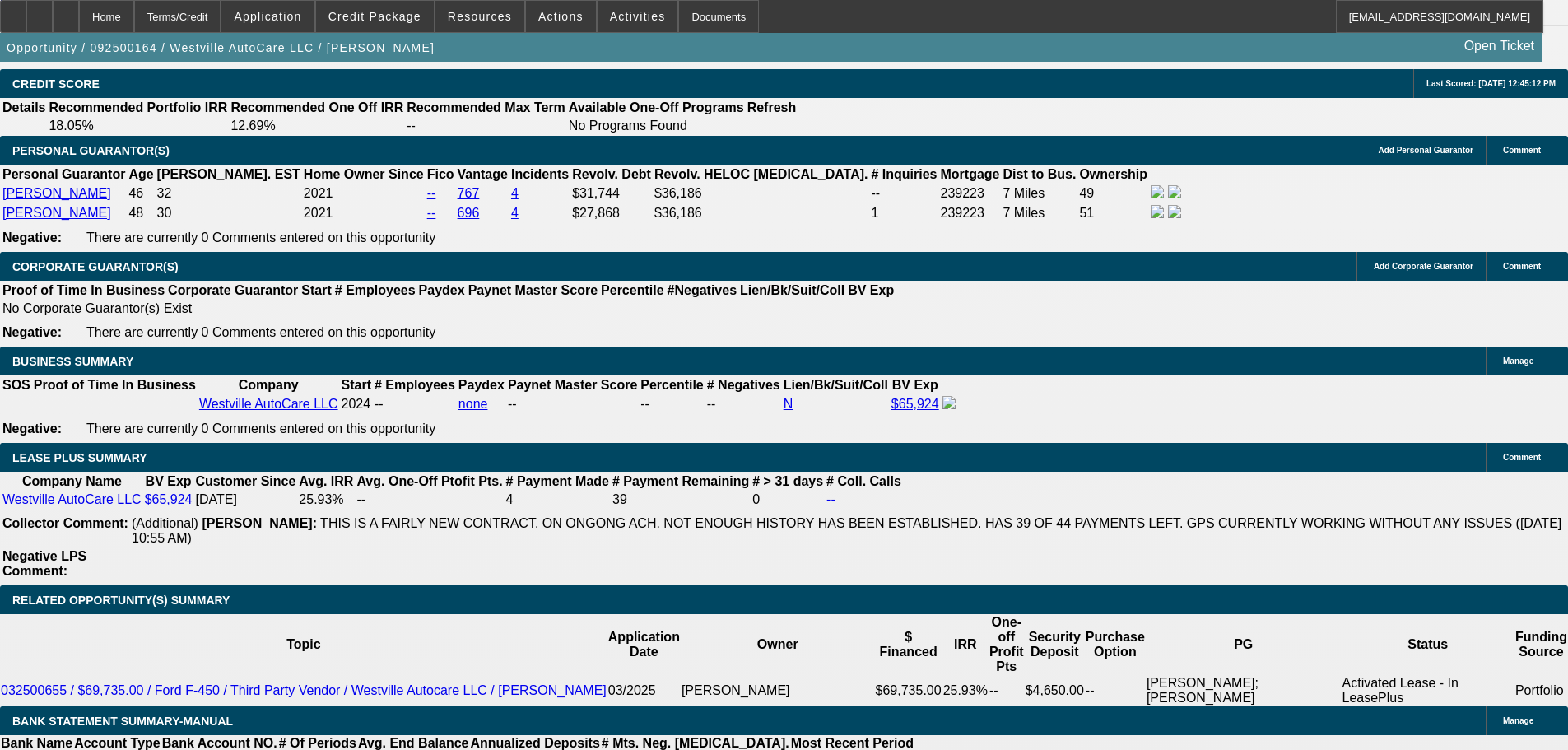
drag, startPoint x: 606, startPoint y: 378, endPoint x: 580, endPoint y: 225, distance: 155.2
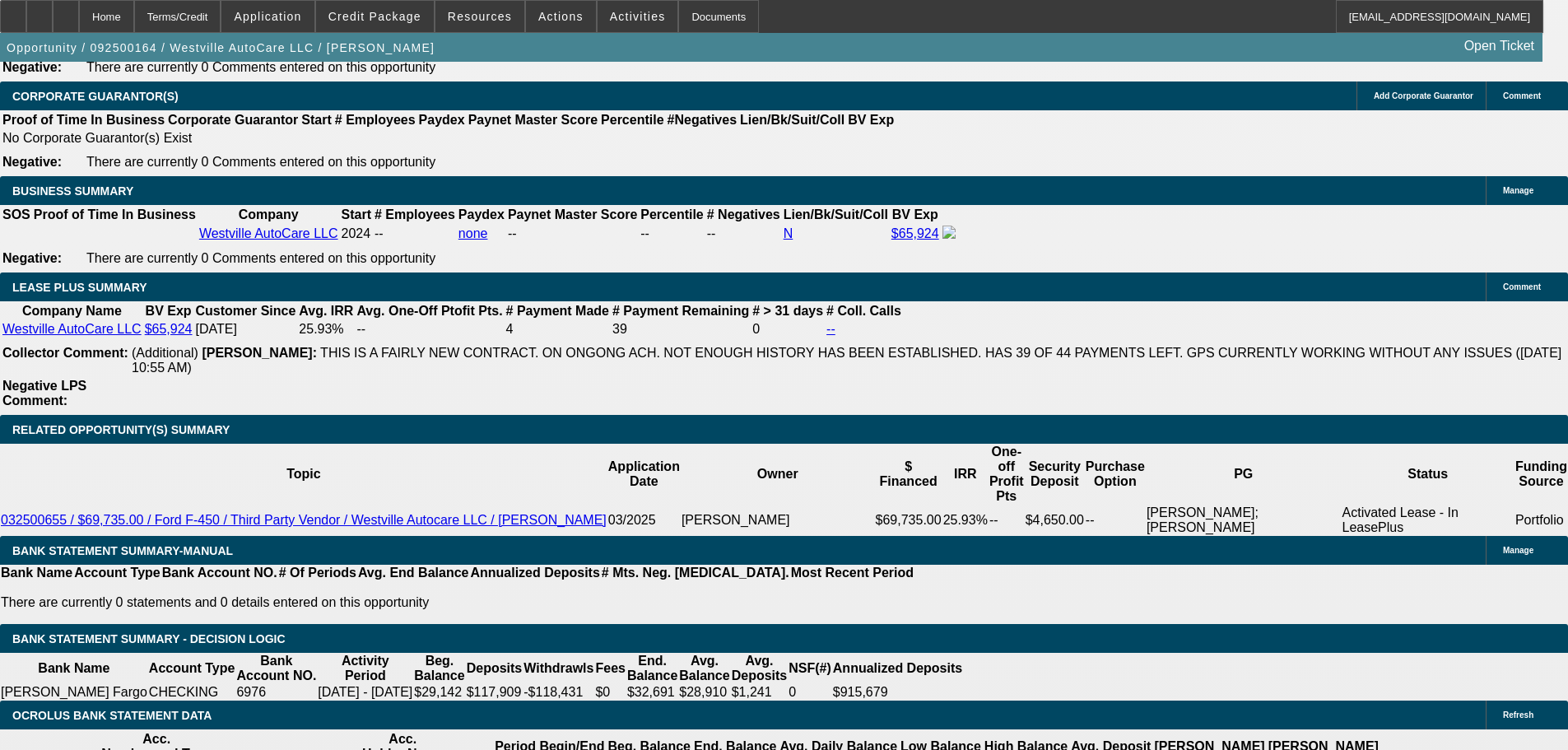
drag, startPoint x: 591, startPoint y: 368, endPoint x: 589, endPoint y: 539, distance: 171.0
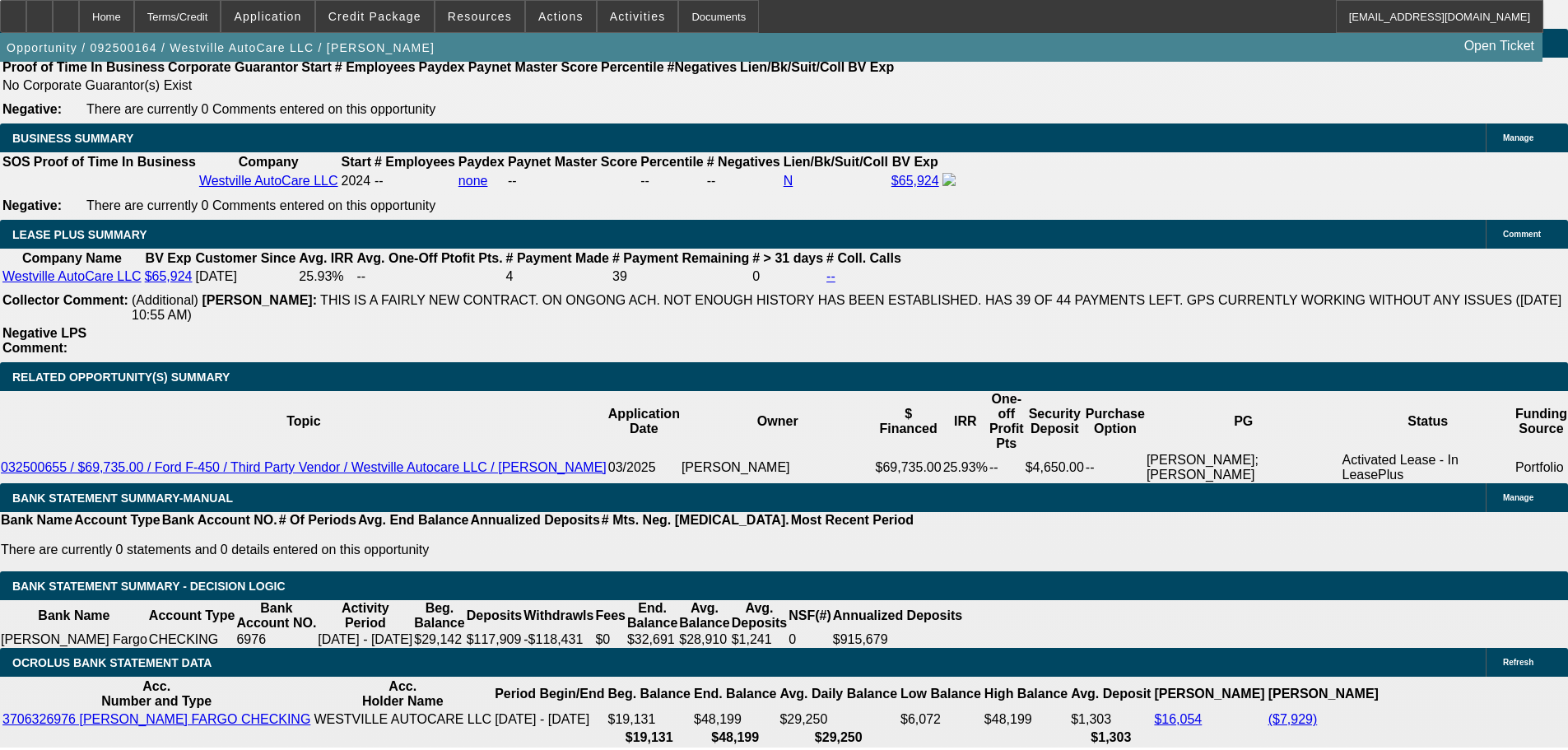
scroll to position [2526, 0]
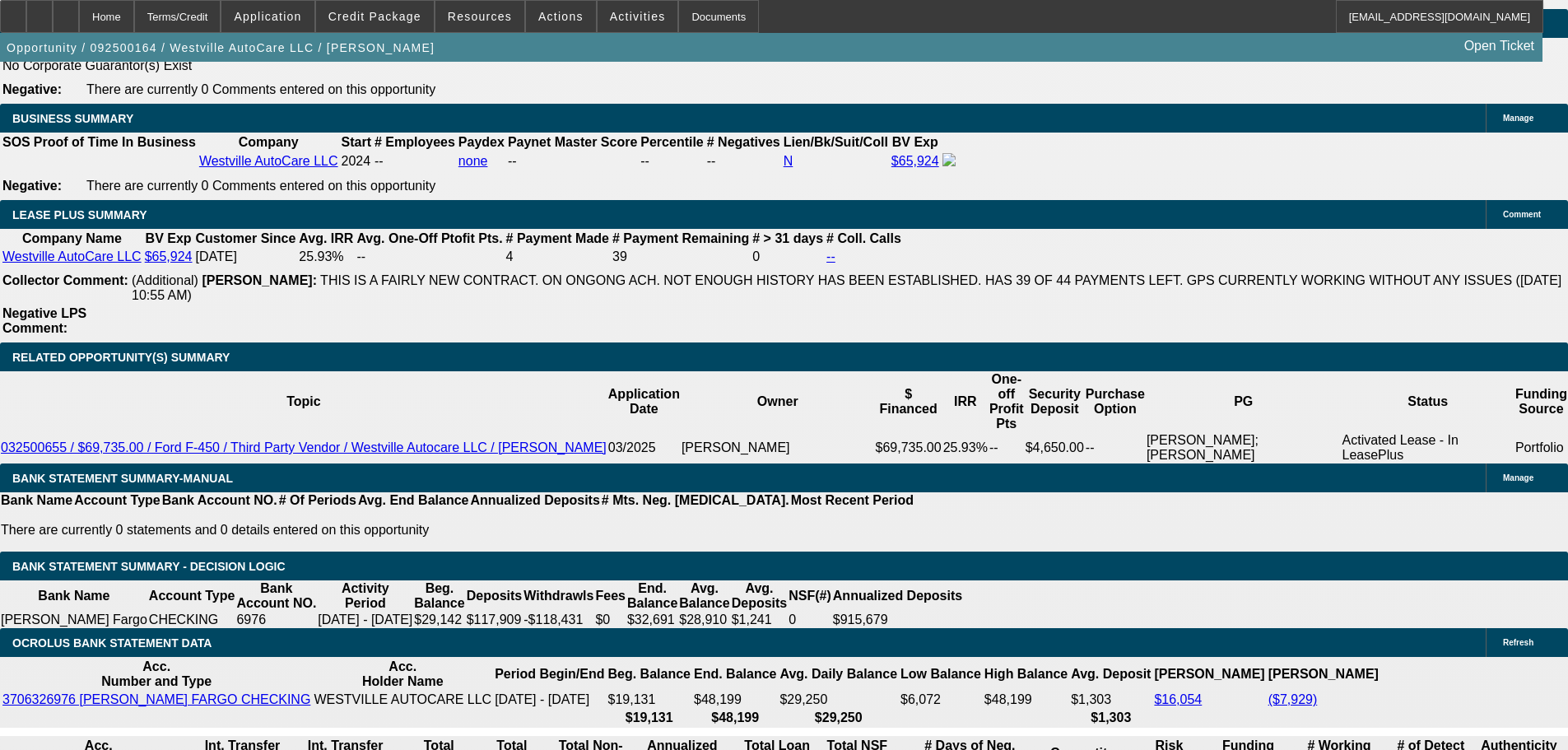
scroll to position [2582, 0]
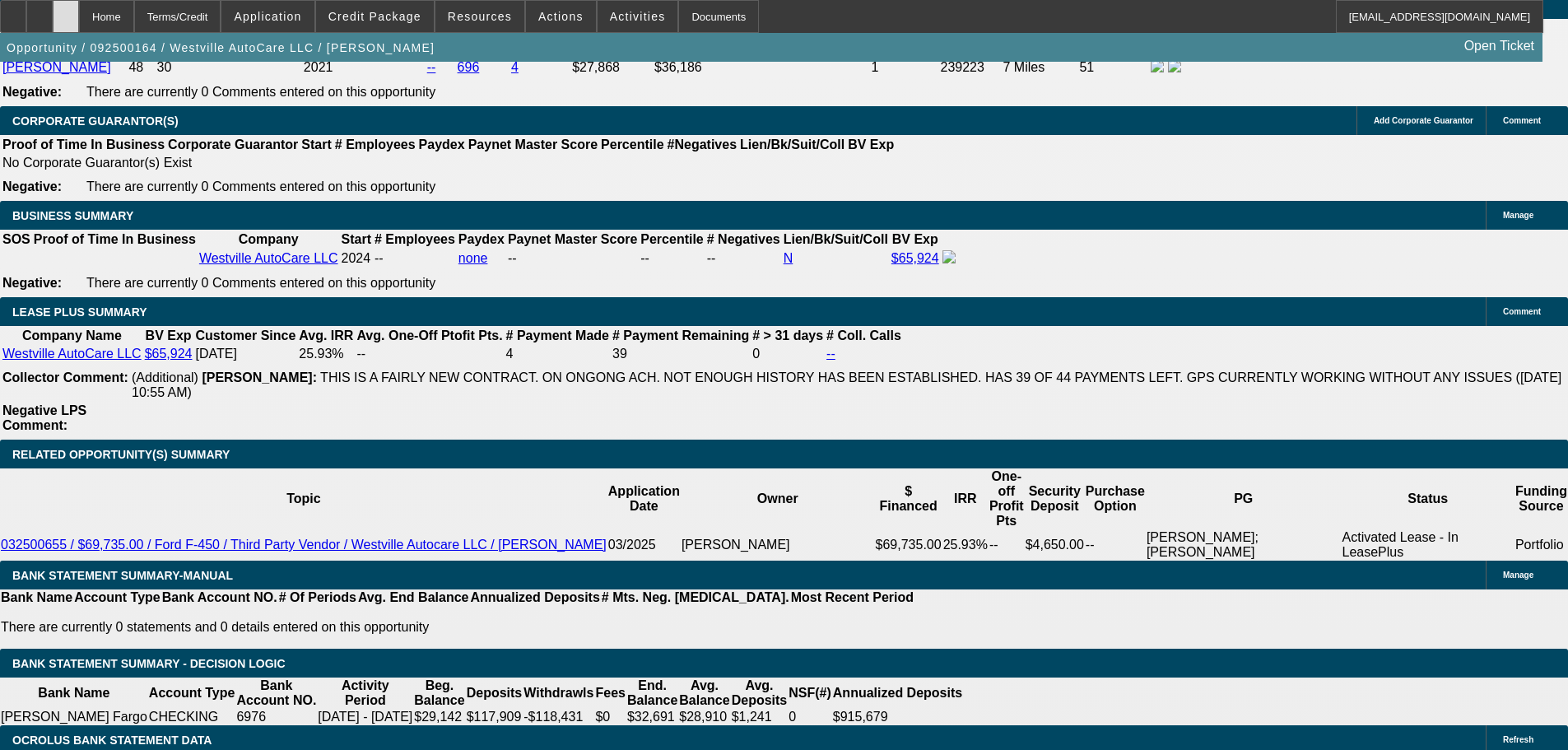
click at [79, 13] on div at bounding box center [66, 17] width 26 height 33
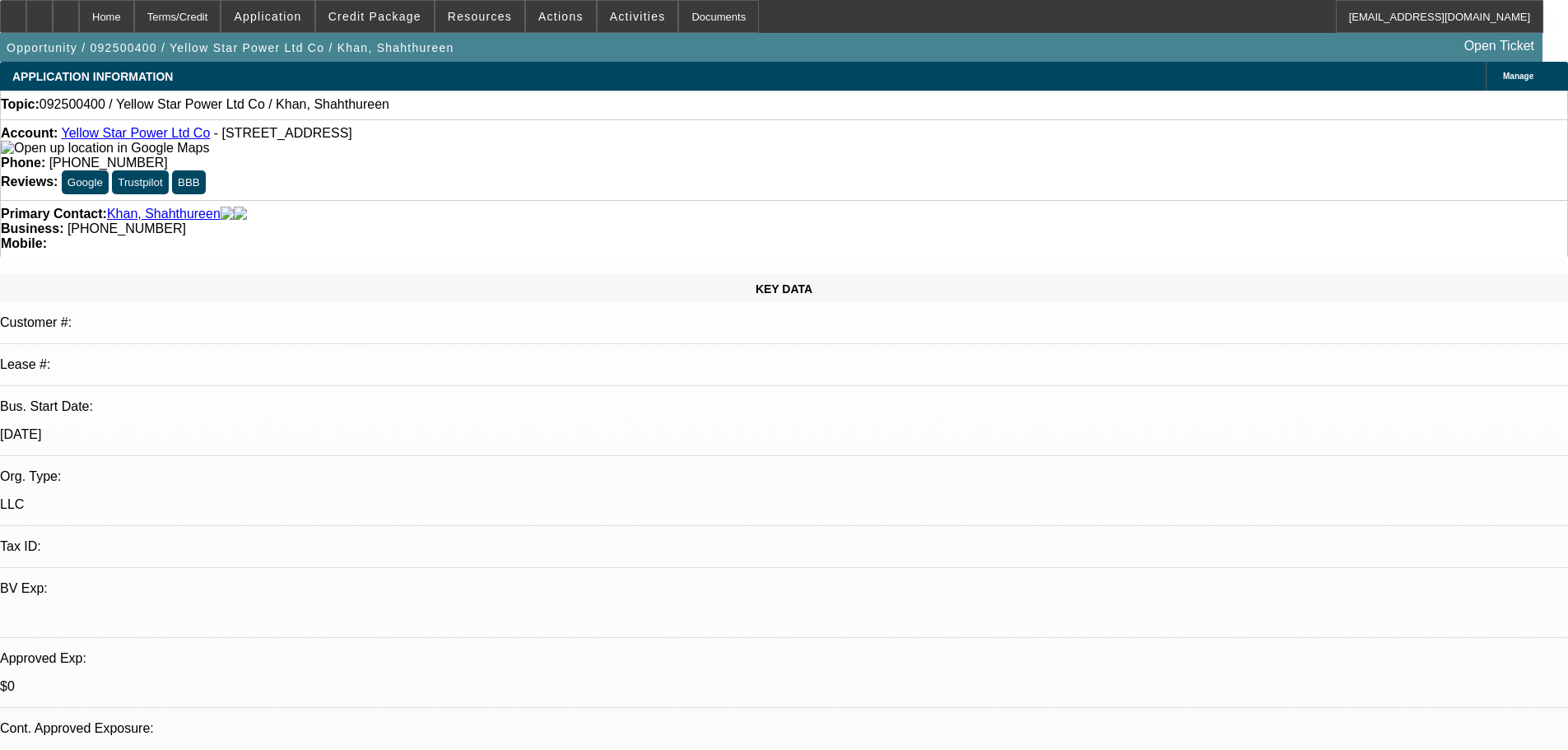
select select "0"
select select "2"
select select "0.1"
select select "4"
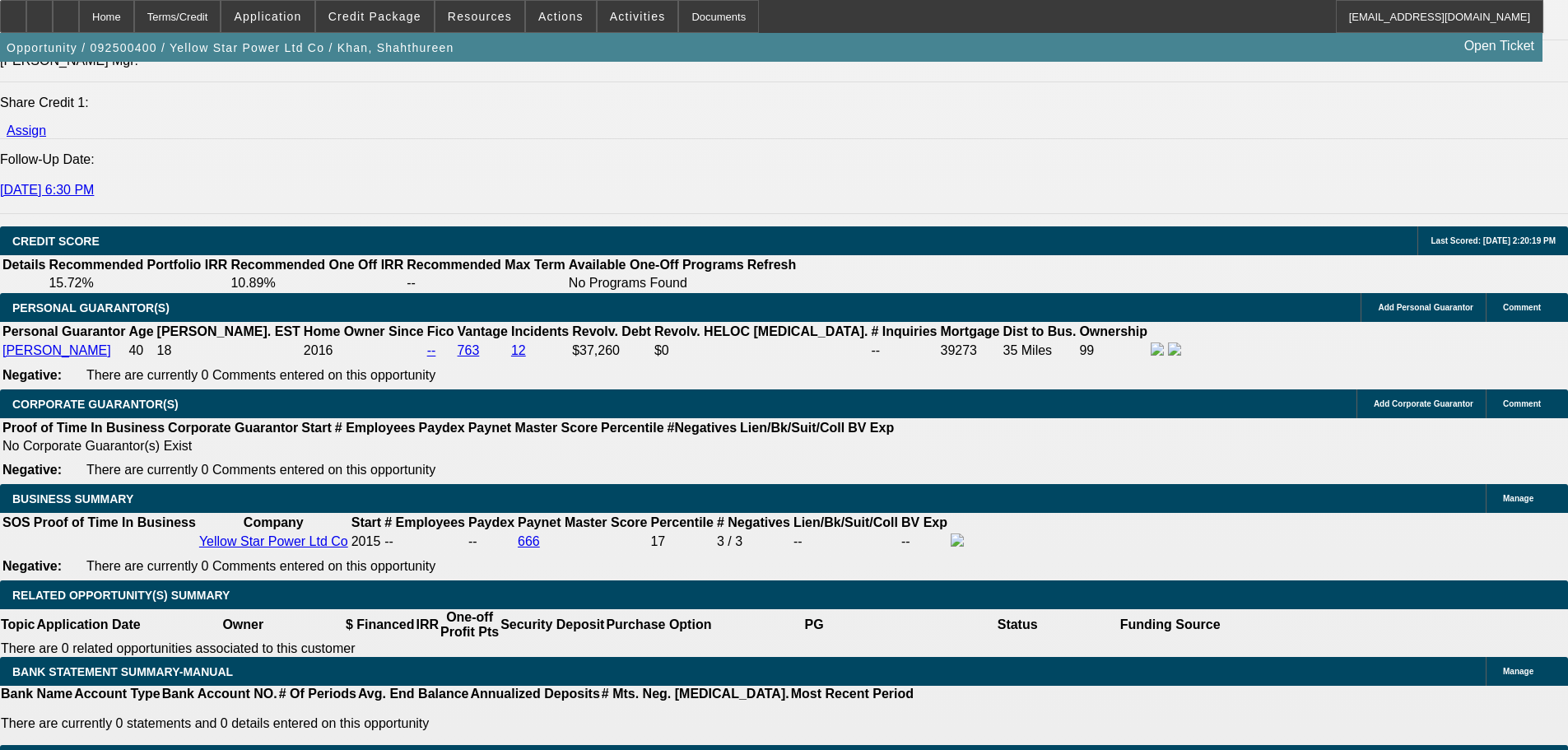
scroll to position [2386, 0]
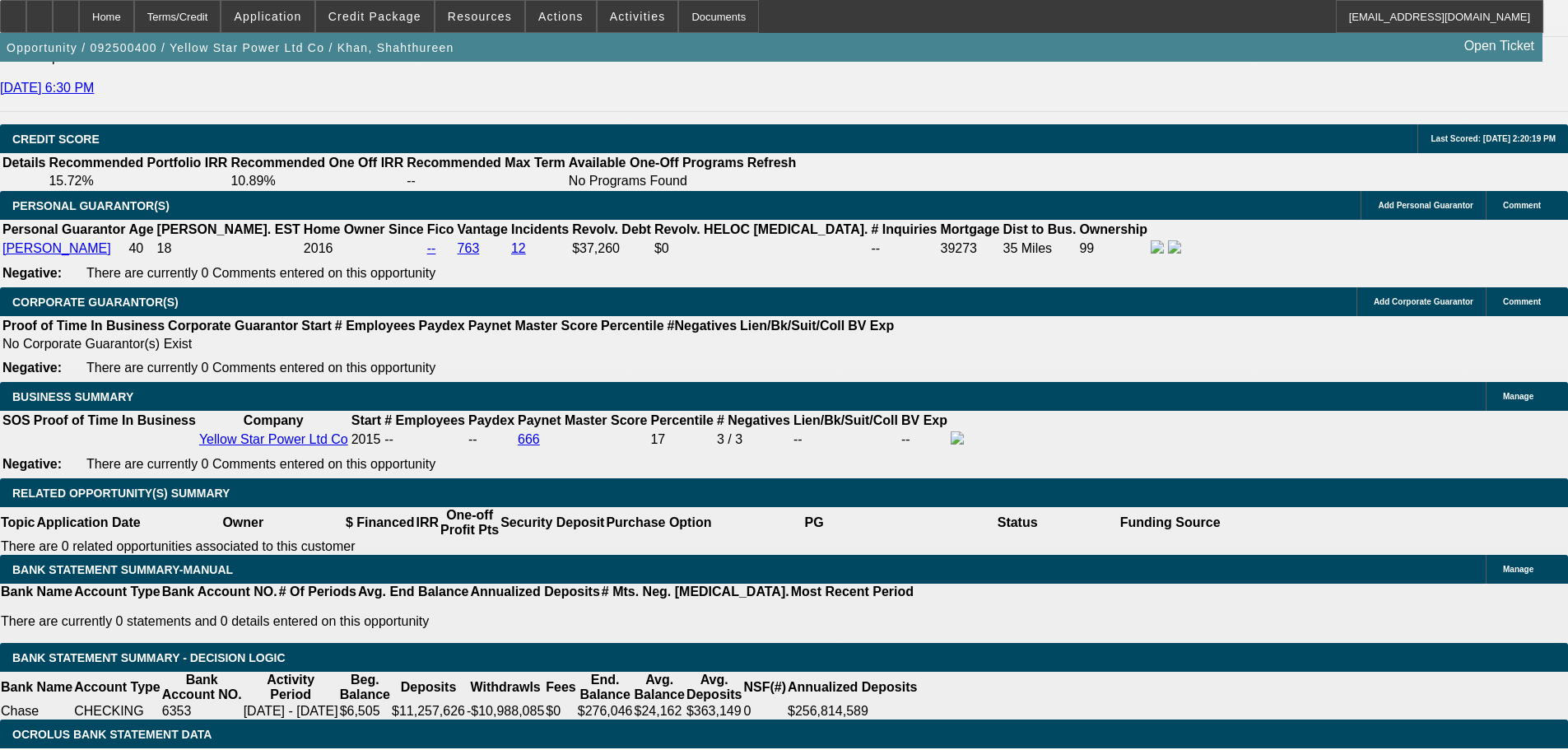
drag, startPoint x: 762, startPoint y: 81, endPoint x: 759, endPoint y: -100, distance: 181.0
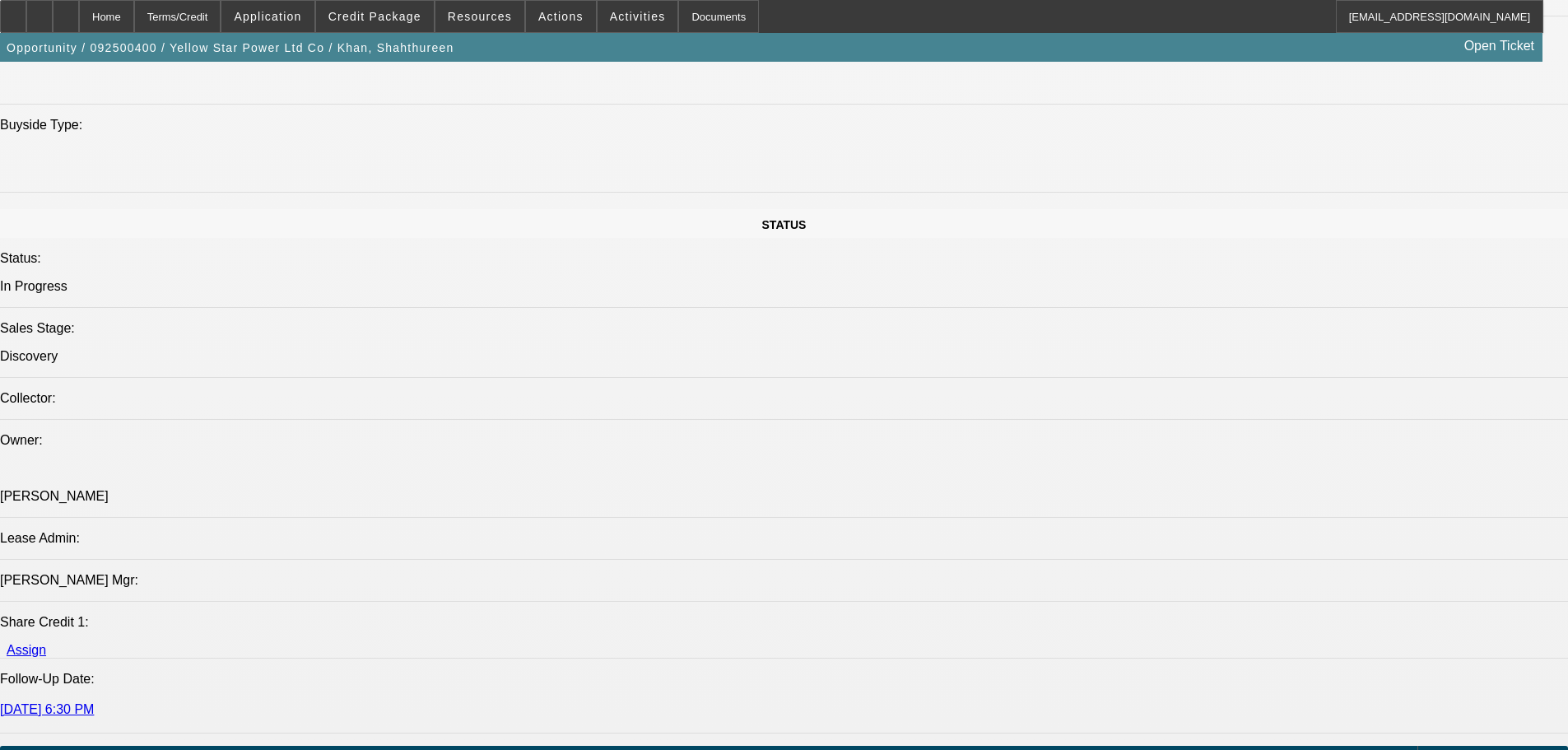
drag, startPoint x: 777, startPoint y: 166, endPoint x: 778, endPoint y: 113, distance: 53.0
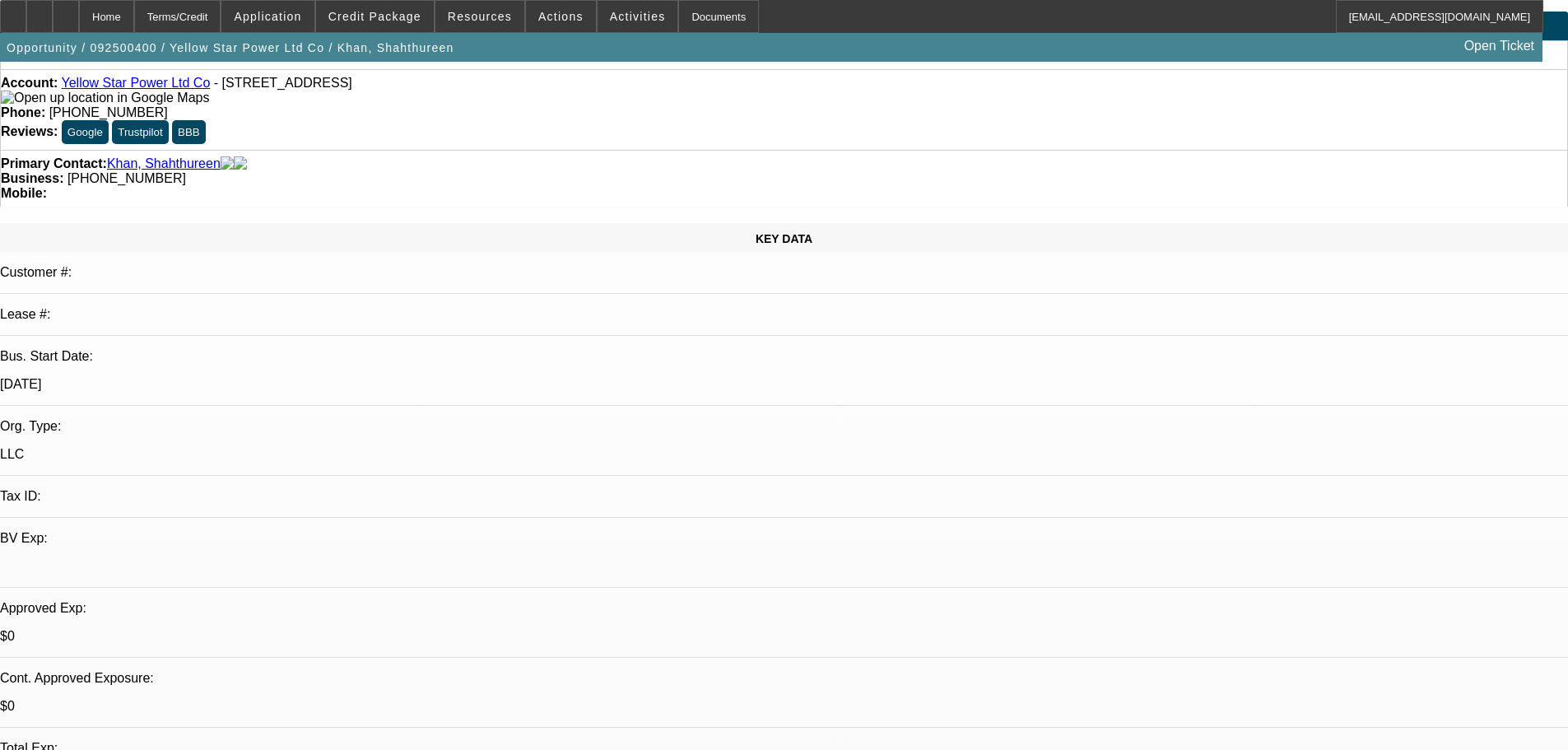
scroll to position [0, 0]
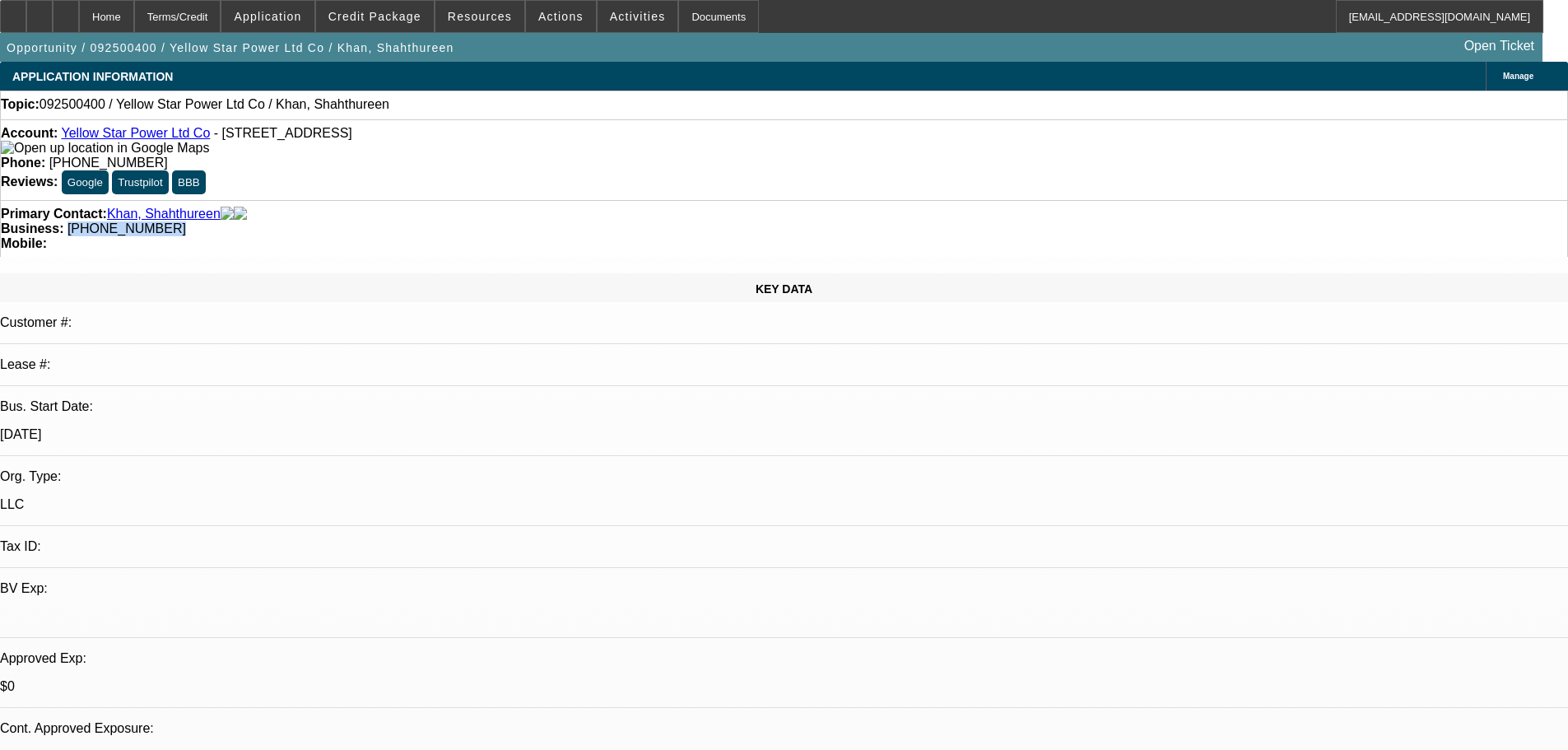
drag, startPoint x: 605, startPoint y: 193, endPoint x: 620, endPoint y: 188, distance: 15.8
click at [591, 200] on div "Primary Contact: Khan, Shahthureen Business: (972) 454-0775 Mobile:" at bounding box center [784, 228] width 1568 height 57
copy span "(972) 454-0775"
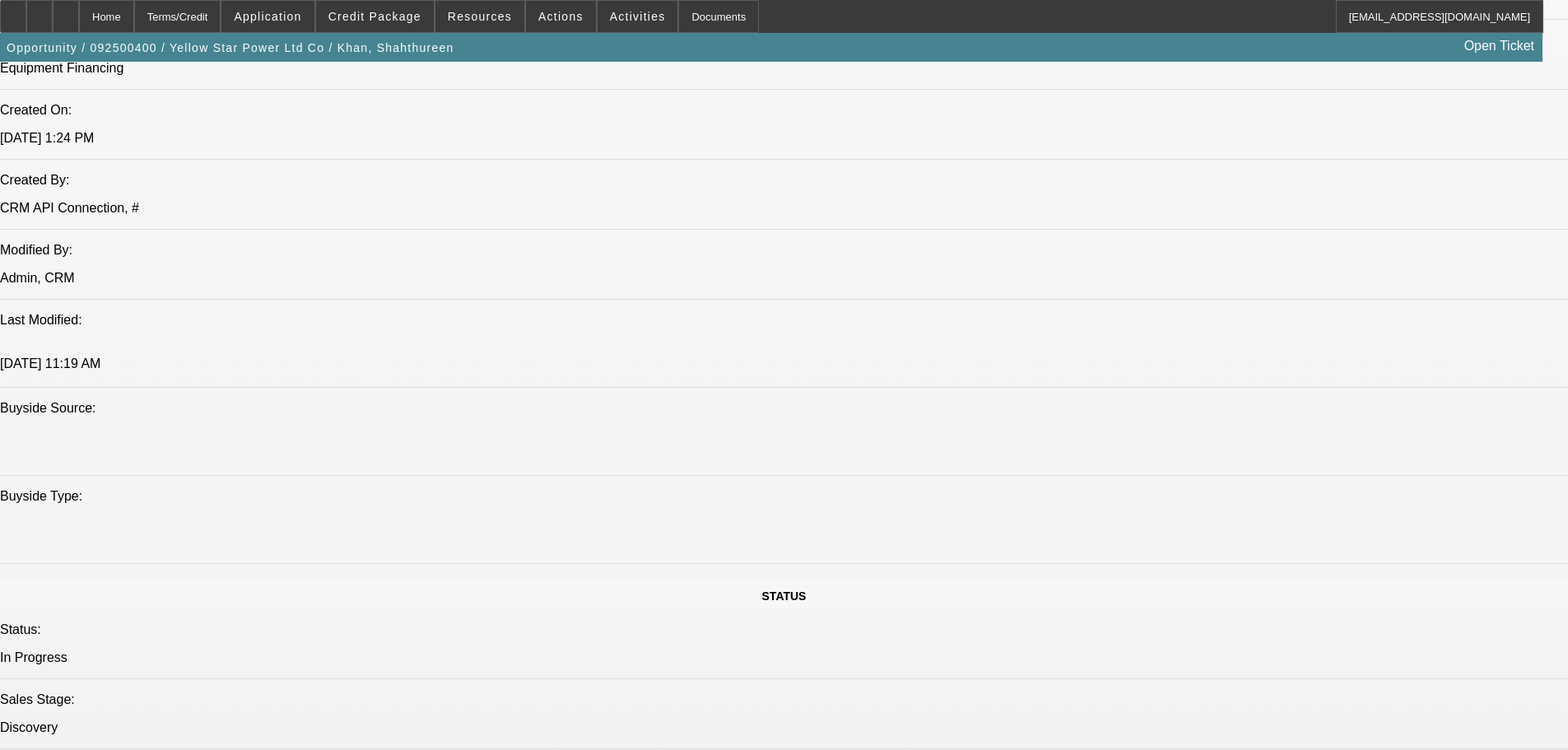
scroll to position [1728, 0]
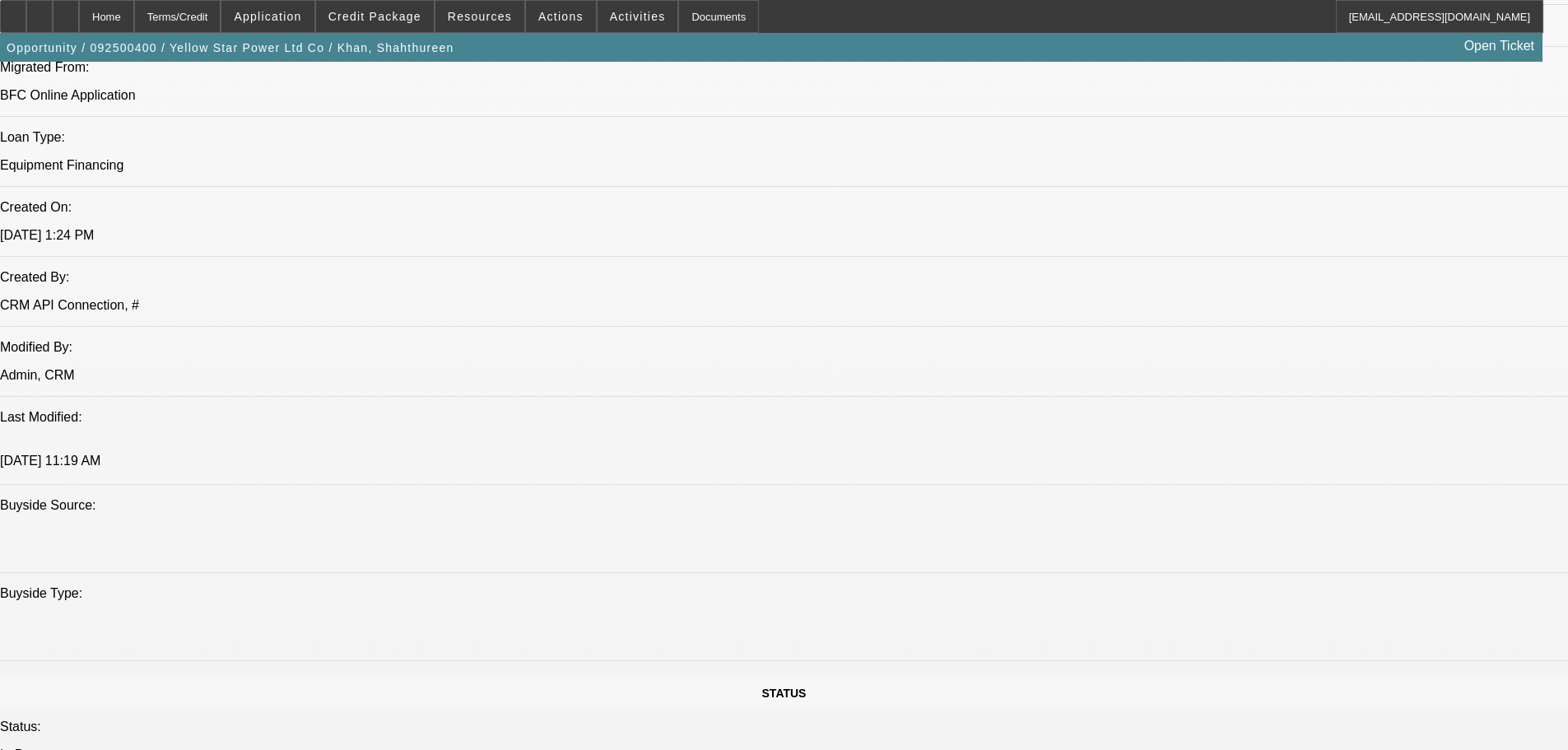
scroll to position [1235, 0]
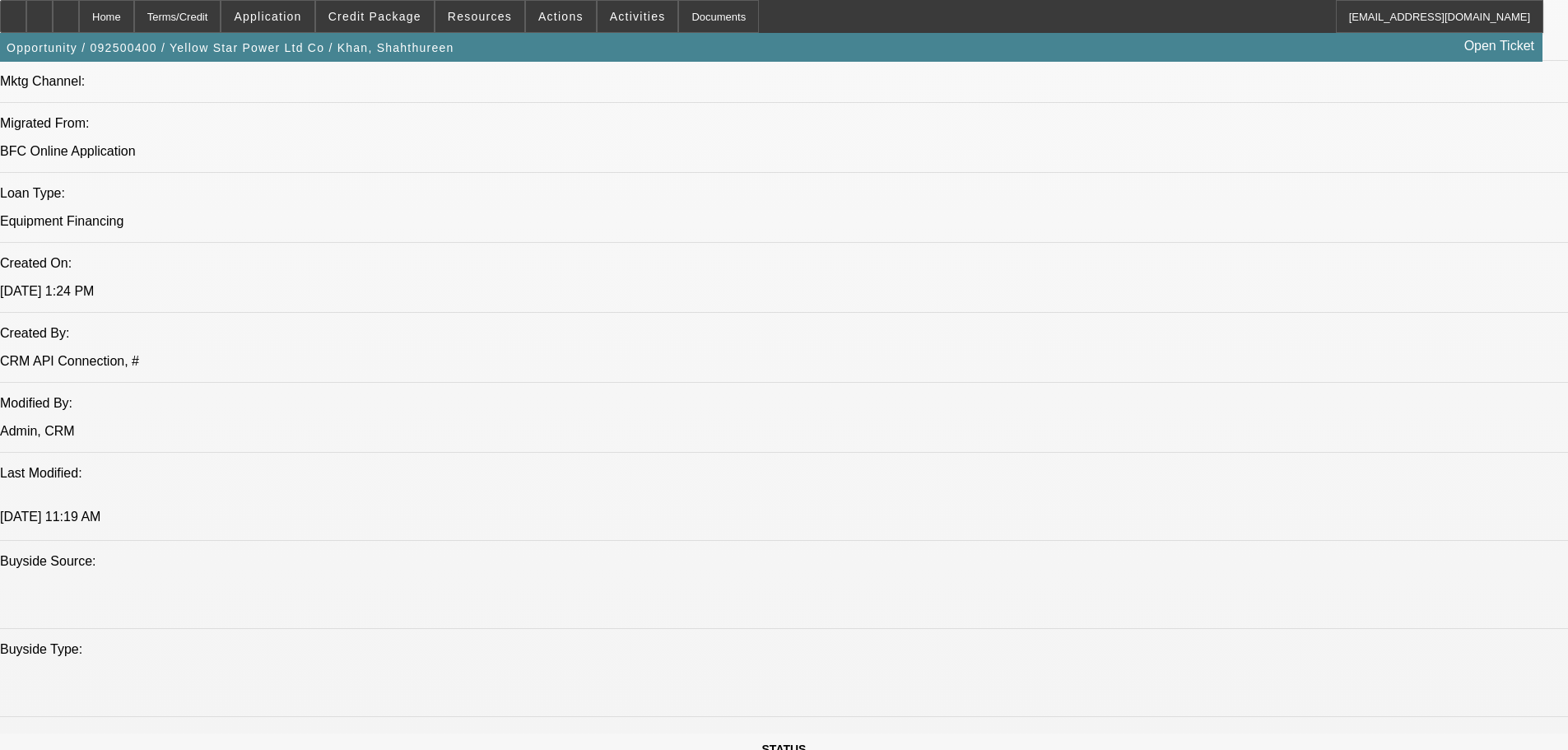
scroll to position [1070, 0]
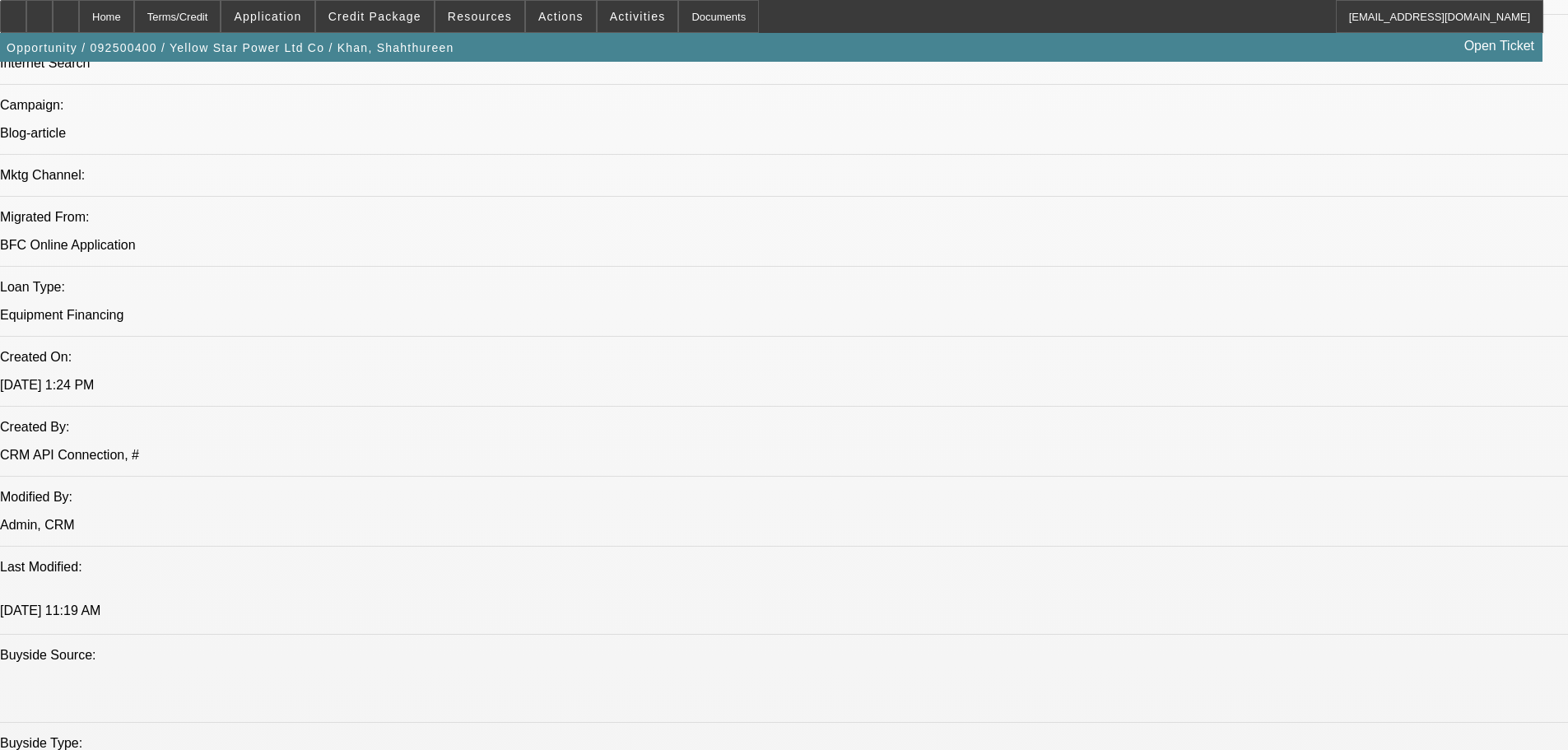
drag, startPoint x: 1381, startPoint y: 160, endPoint x: 1347, endPoint y: 184, distance: 41.6
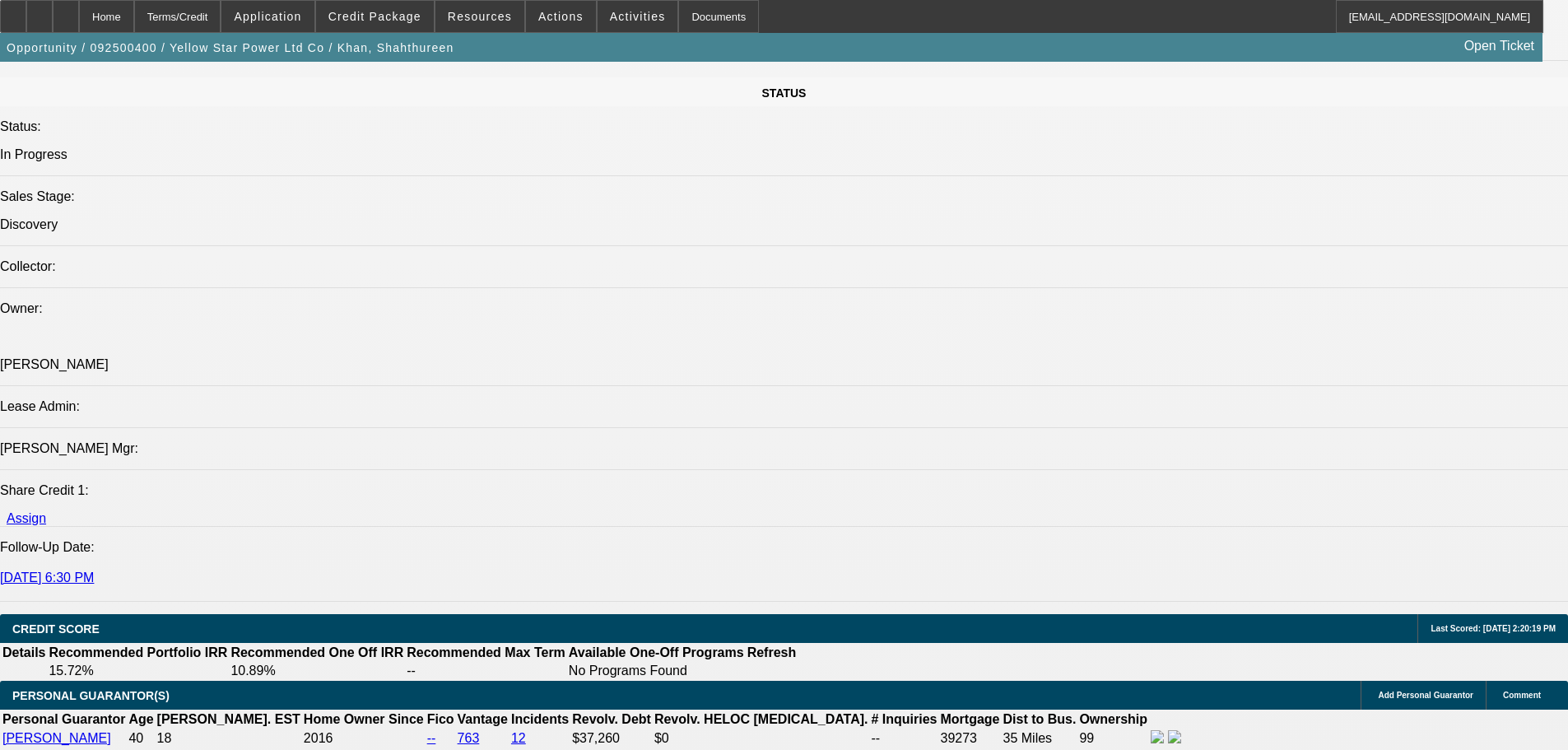
scroll to position [2057, 0]
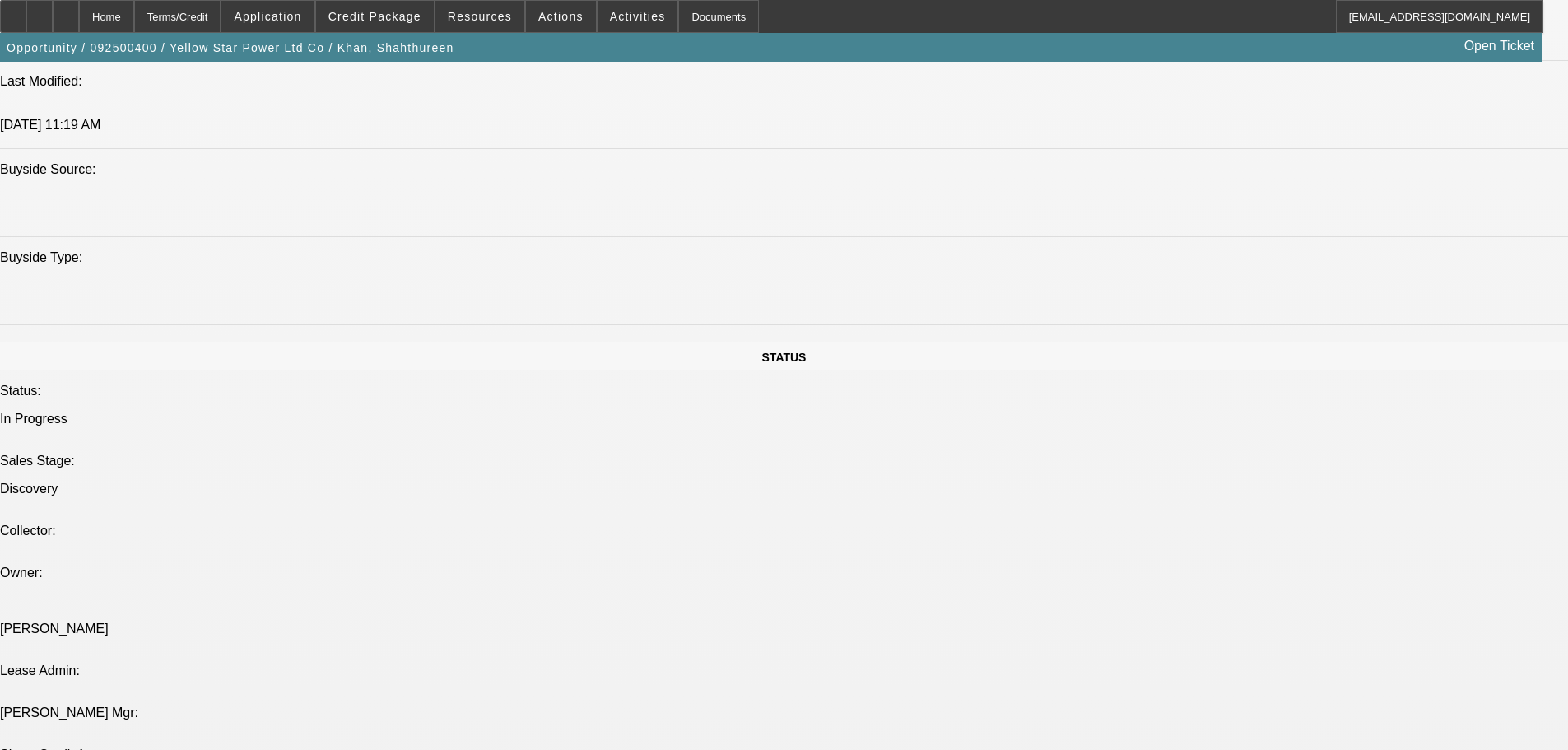
scroll to position [1399, 0]
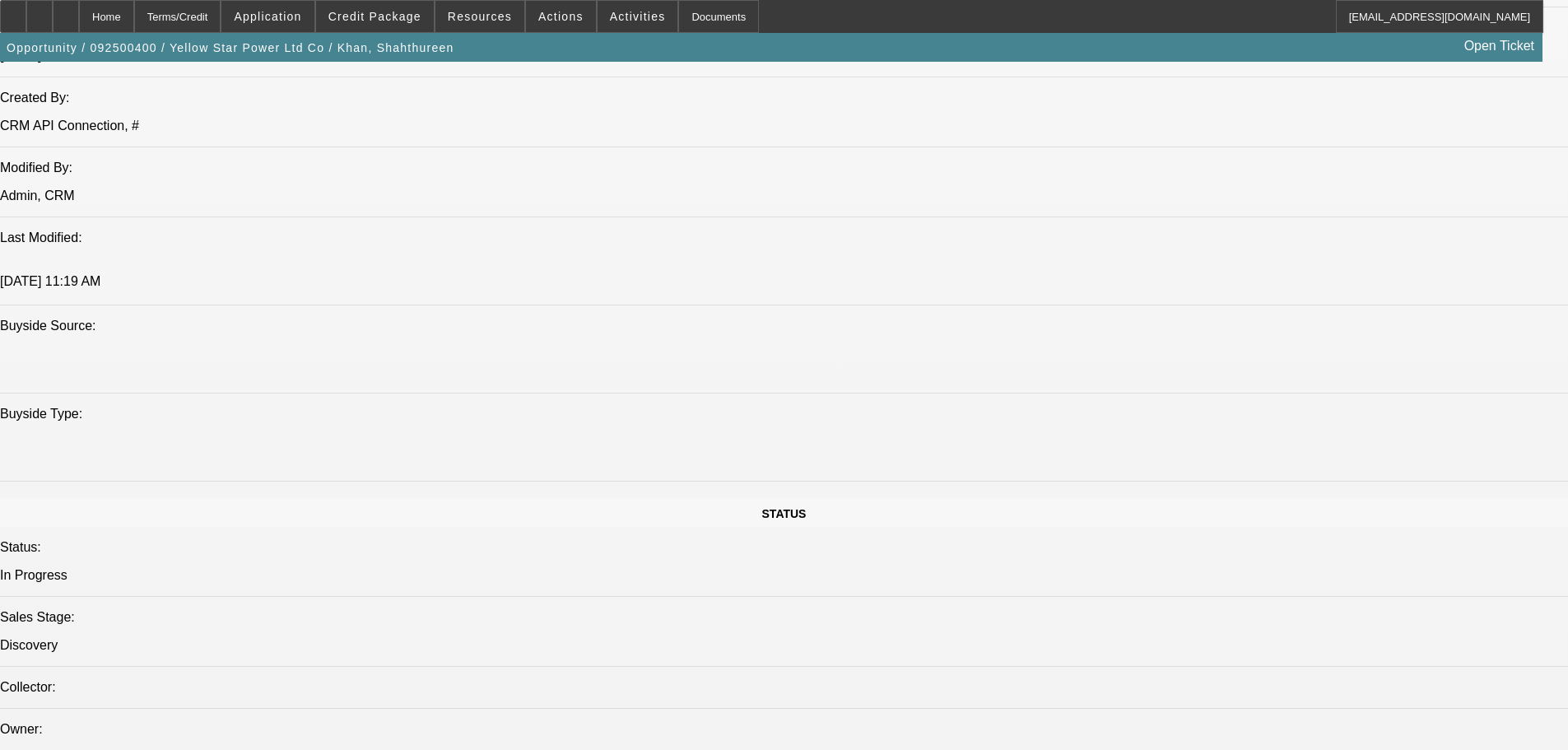
drag, startPoint x: 765, startPoint y: 169, endPoint x: 883, endPoint y: 455, distance: 309.4
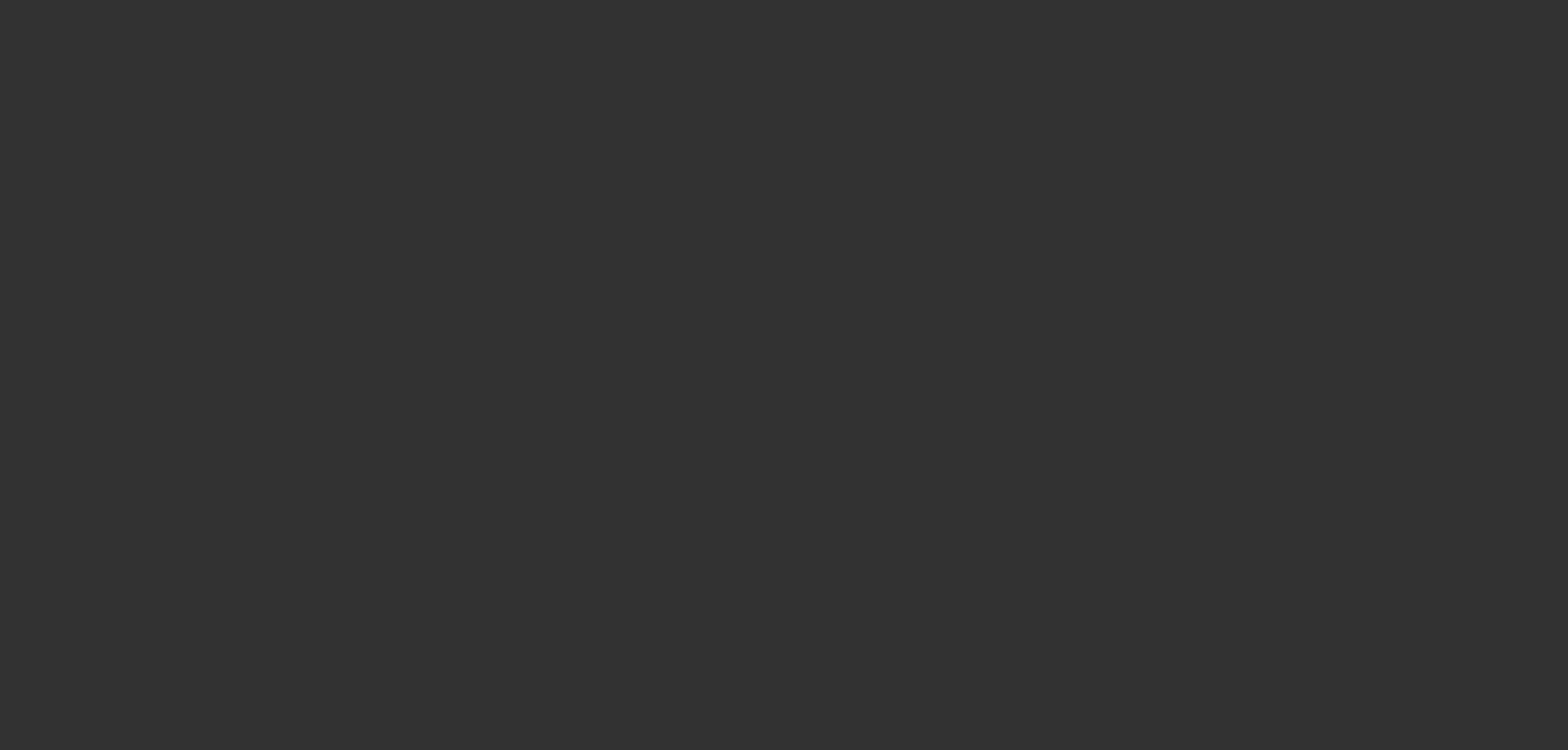
scroll to position [0, 0]
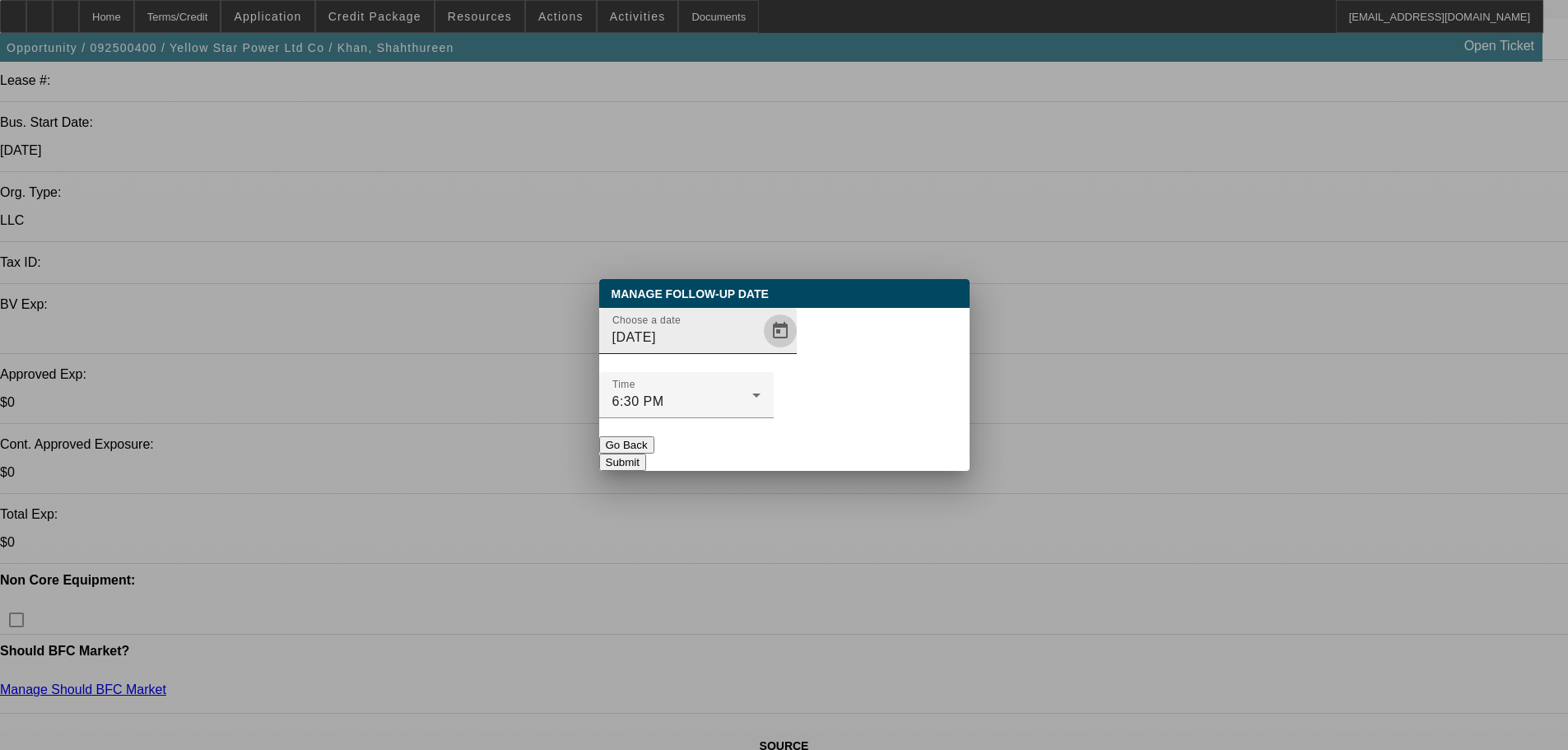
click at [761, 351] on span "Open calendar" at bounding box center [781, 331] width 39 height 39
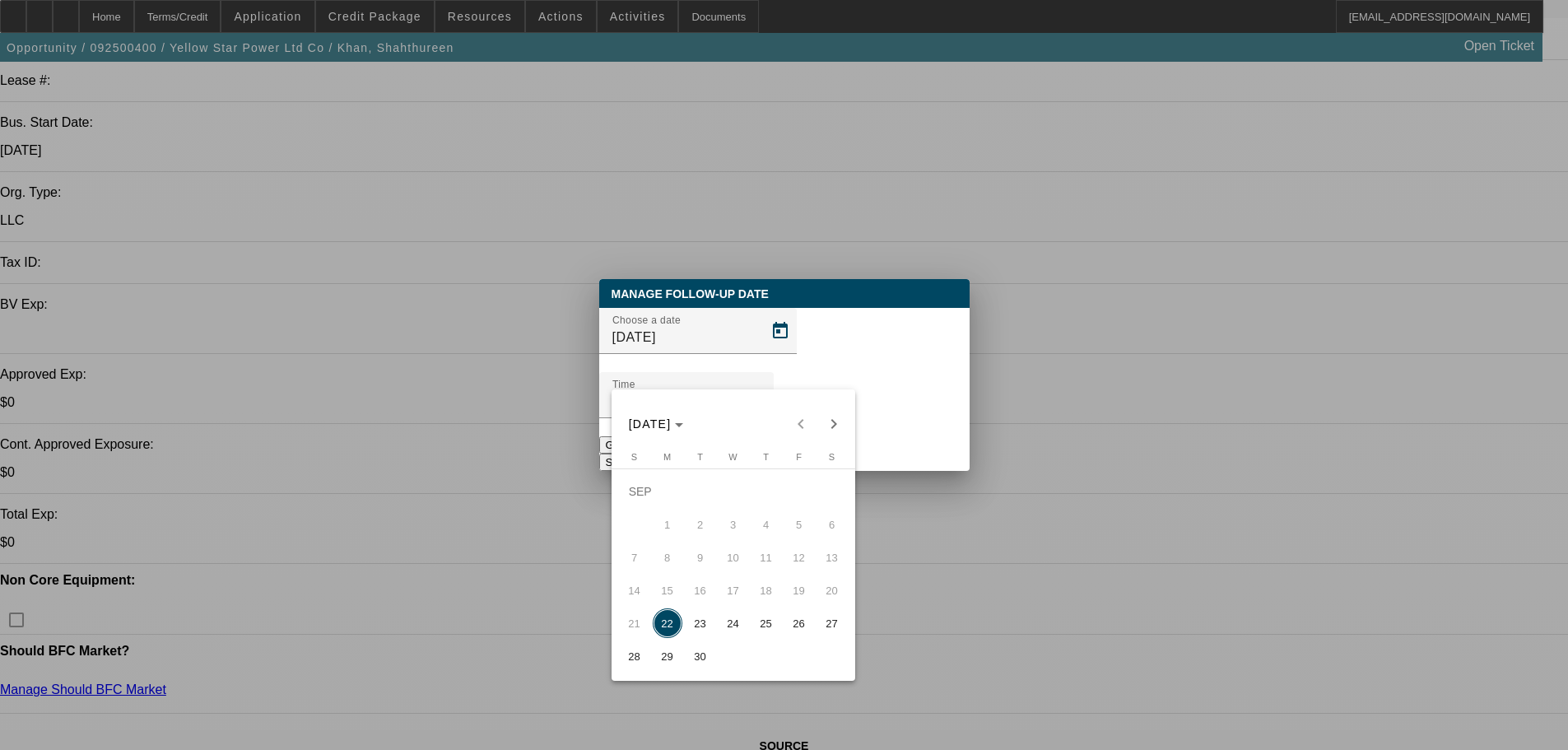
click at [721, 636] on span "24" at bounding box center [734, 623] width 29 height 29
type input "[DATE]"
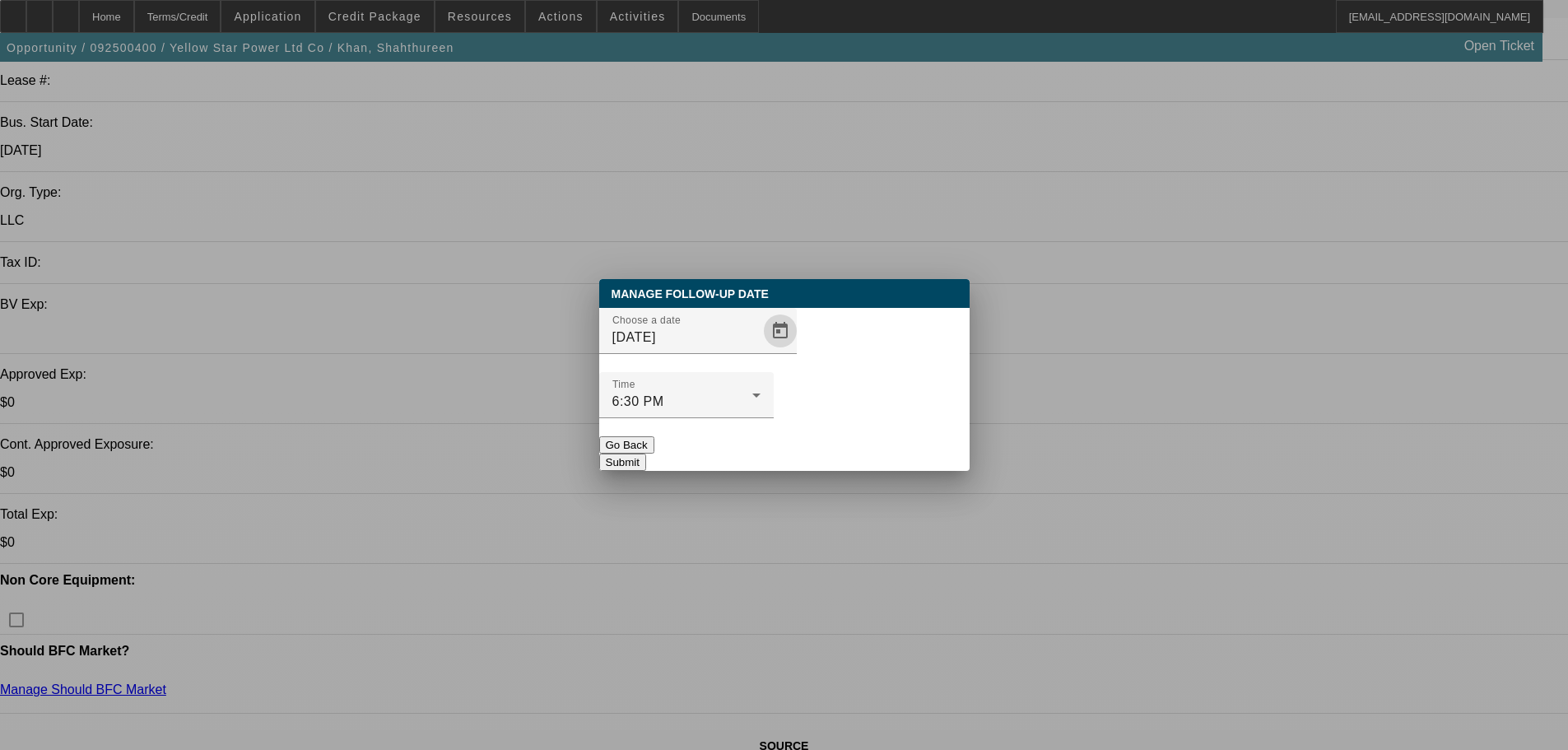
click at [646, 453] on button "Submit" at bounding box center [623, 462] width 47 height 18
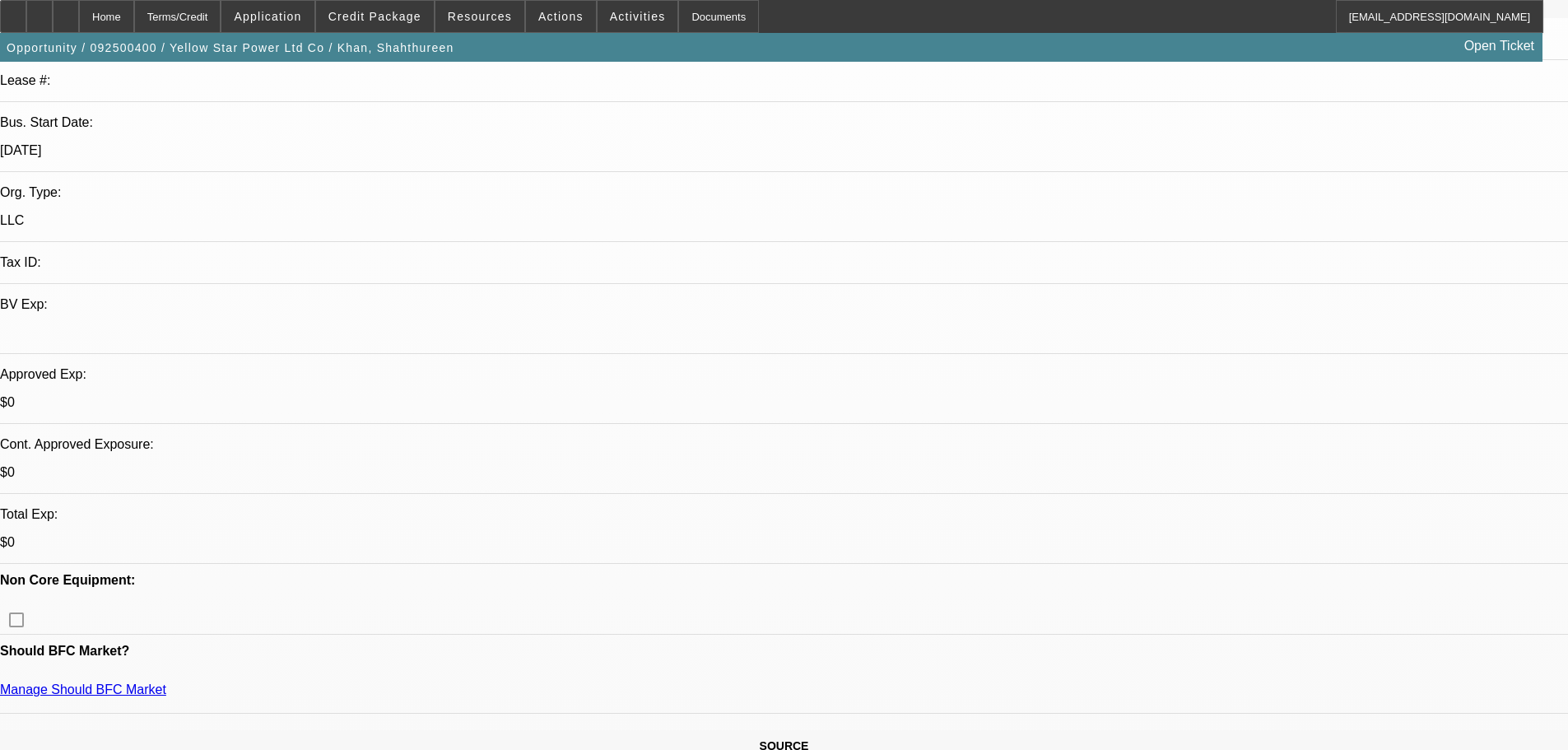
scroll to position [284, 0]
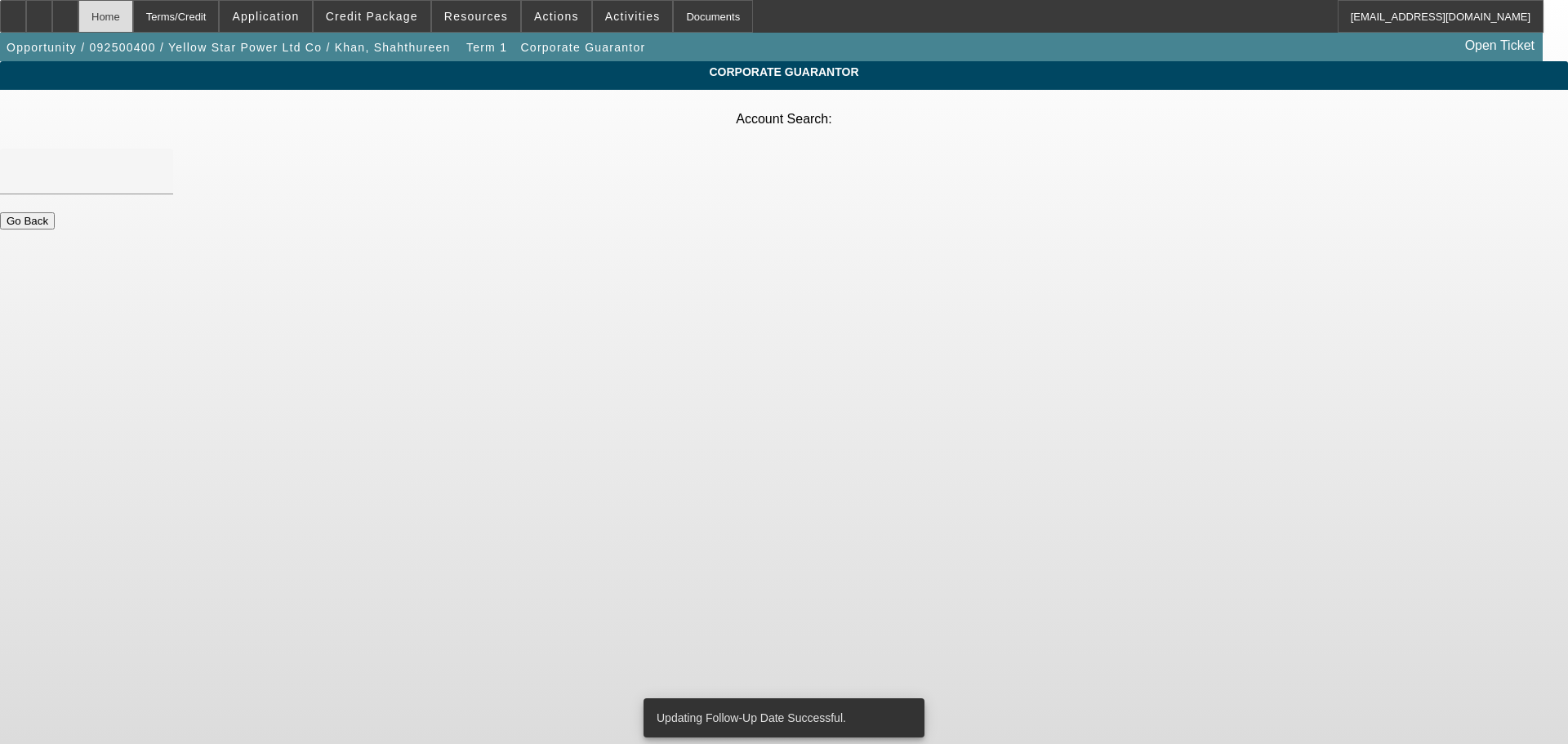
click at [133, 16] on div "Home" at bounding box center [106, 17] width 54 height 33
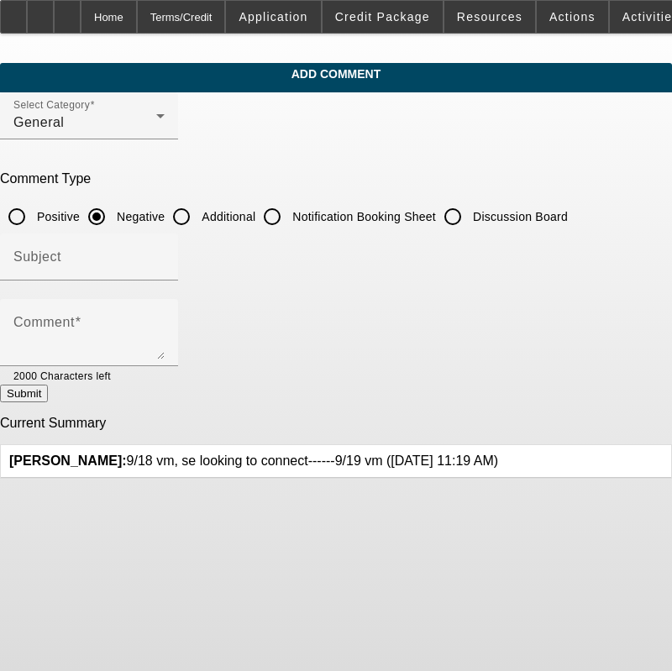
drag, startPoint x: 337, startPoint y: 455, endPoint x: 129, endPoint y: 461, distance: 208.5
click at [129, 461] on div "[PERSON_NAME]: 9/18 vm, se looking to connect------9/19 vm ([DATE] 11:19 AM)" at bounding box center [336, 461] width 671 height 33
copy span "9/18 vm, se looking to connect------9/19 vm"
click at [470, 214] on input "Discussion Board" at bounding box center [453, 217] width 34 height 34
radio input "true"
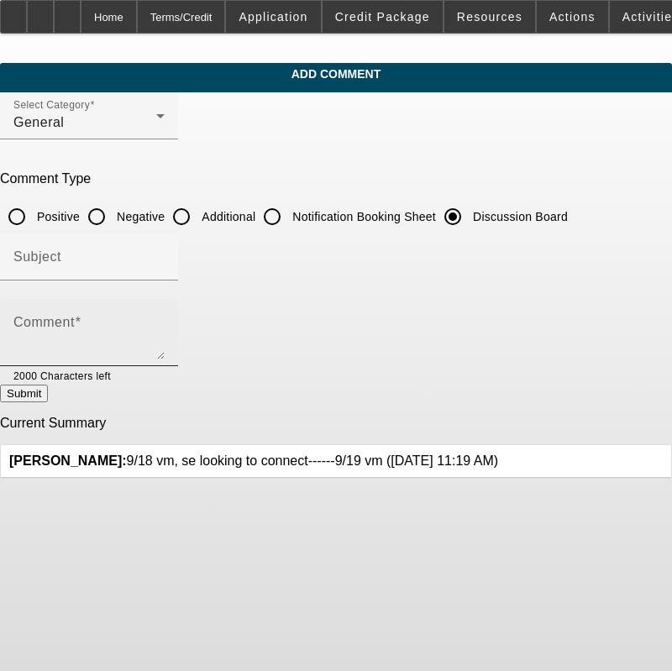
click at [165, 329] on textarea "Comment" at bounding box center [88, 339] width 151 height 40
paste textarea "9/18 vm, se looking to connect------9/19 vm"
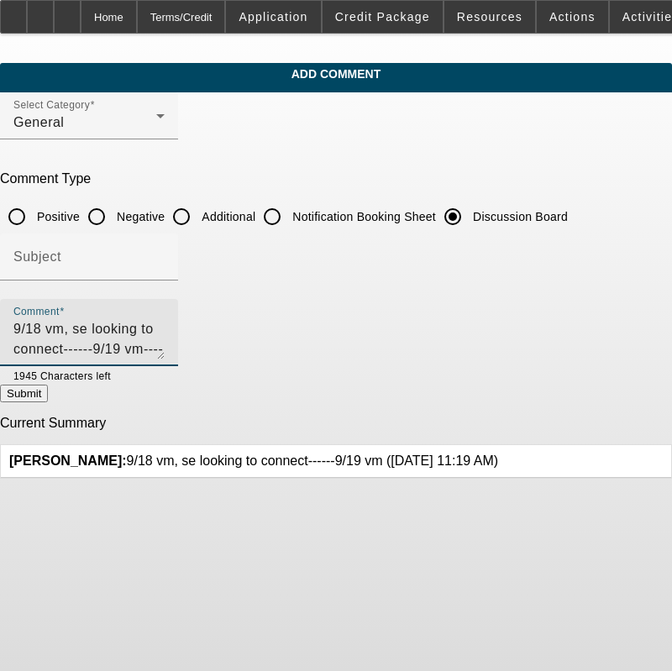
type textarea "9/18 vm, se looking to connect------9/19 vm-----9/22 vm"
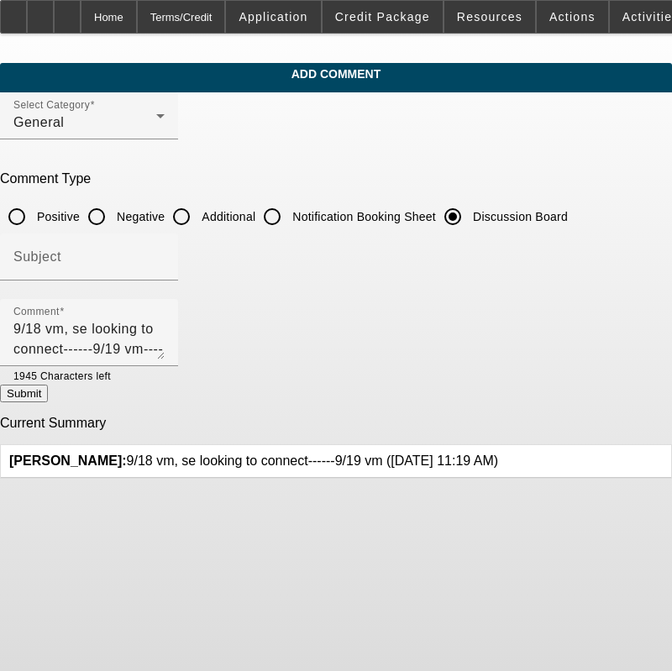
click at [498, 454] on icon at bounding box center [498, 454] width 0 height 0
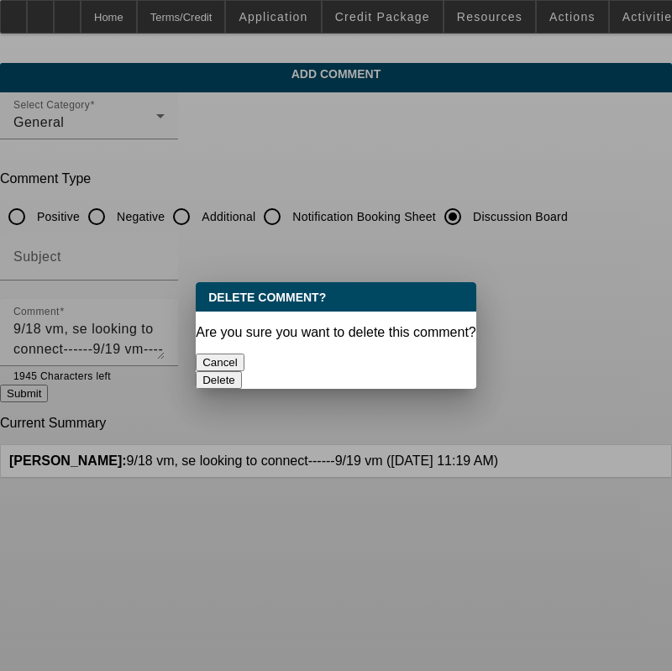
click at [242, 371] on button "Delete" at bounding box center [219, 380] width 46 height 18
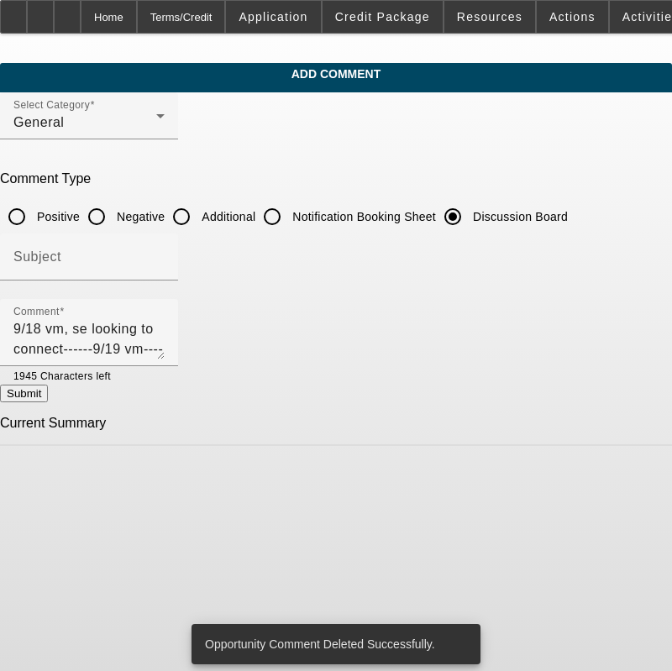
click at [48, 389] on button "Submit" at bounding box center [24, 394] width 48 height 18
radio input "true"
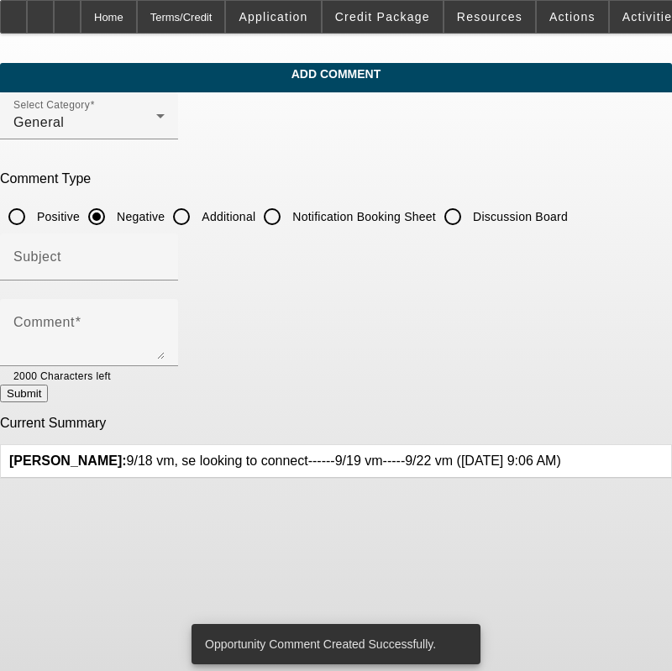
drag, startPoint x: 393, startPoint y: 454, endPoint x: 129, endPoint y: 450, distance: 263.9
click at [129, 454] on span "[PERSON_NAME]: 9/18 vm, se looking to connect------9/19 vm-----9/22 vm ([DATE] …" at bounding box center [285, 461] width 552 height 14
copy span "9/18 vm, se looking to connect------9/19 vm-----9/22 vm"
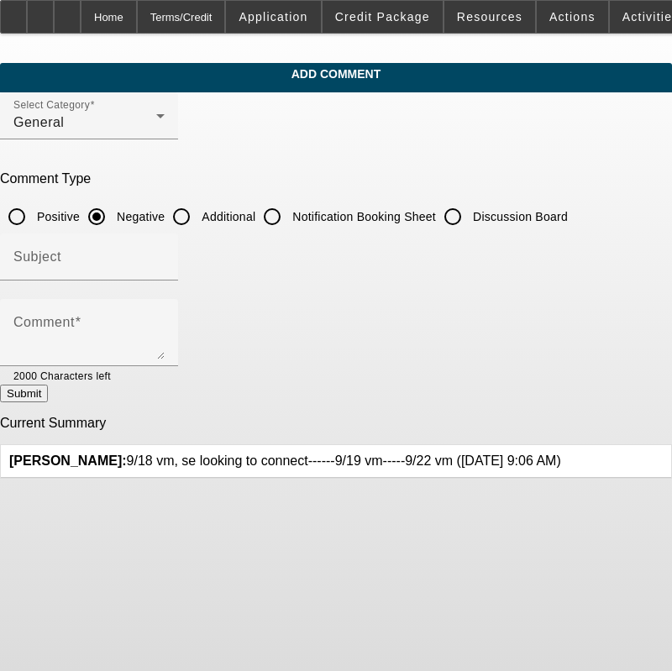
click at [470, 213] on input "Discussion Board" at bounding box center [453, 217] width 34 height 34
radio input "true"
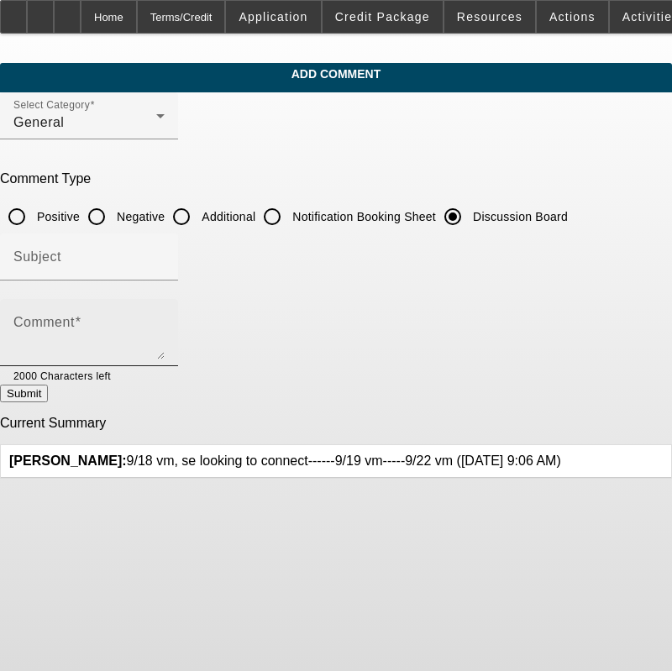
click at [165, 310] on div "Comment" at bounding box center [88, 332] width 151 height 67
paste textarea "9/18 vm, se looking to connect------9/19 vm-----9/22 vm"
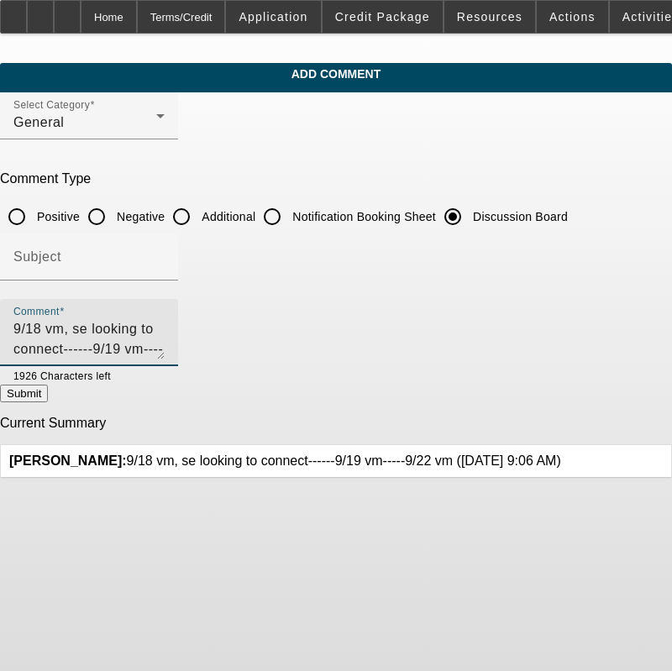
type textarea "9/18 vm, se looking to connect------9/19 vm-----9/22 vm se again, 1 n done"
click at [561, 454] on icon at bounding box center [561, 454] width 0 height 0
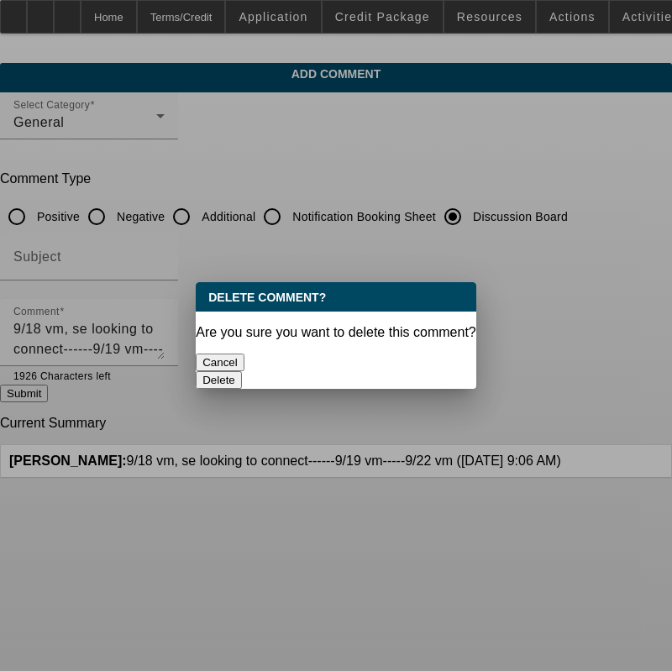
click at [242, 371] on button "Delete" at bounding box center [219, 380] width 46 height 18
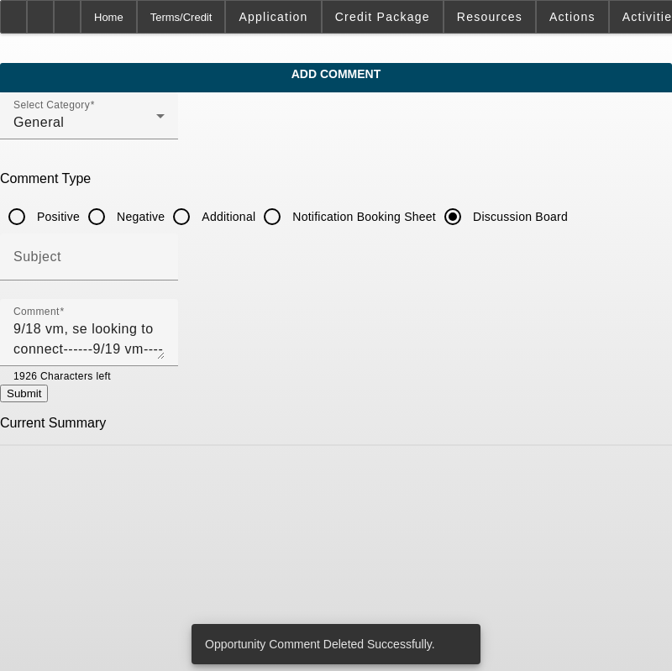
click at [48, 402] on button "Submit" at bounding box center [24, 394] width 48 height 18
radio input "true"
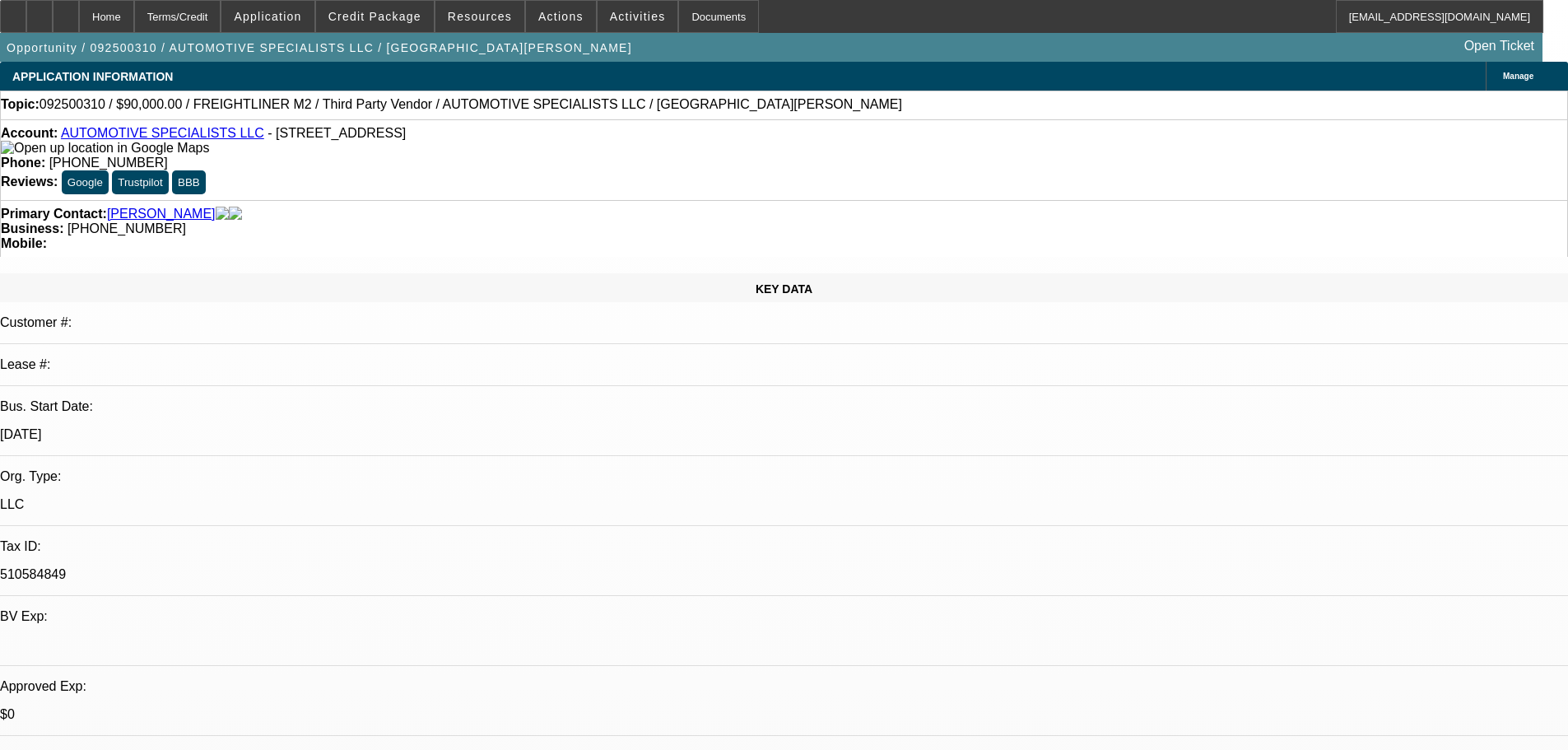
select select "0"
select select "2"
select select "0.1"
select select "4"
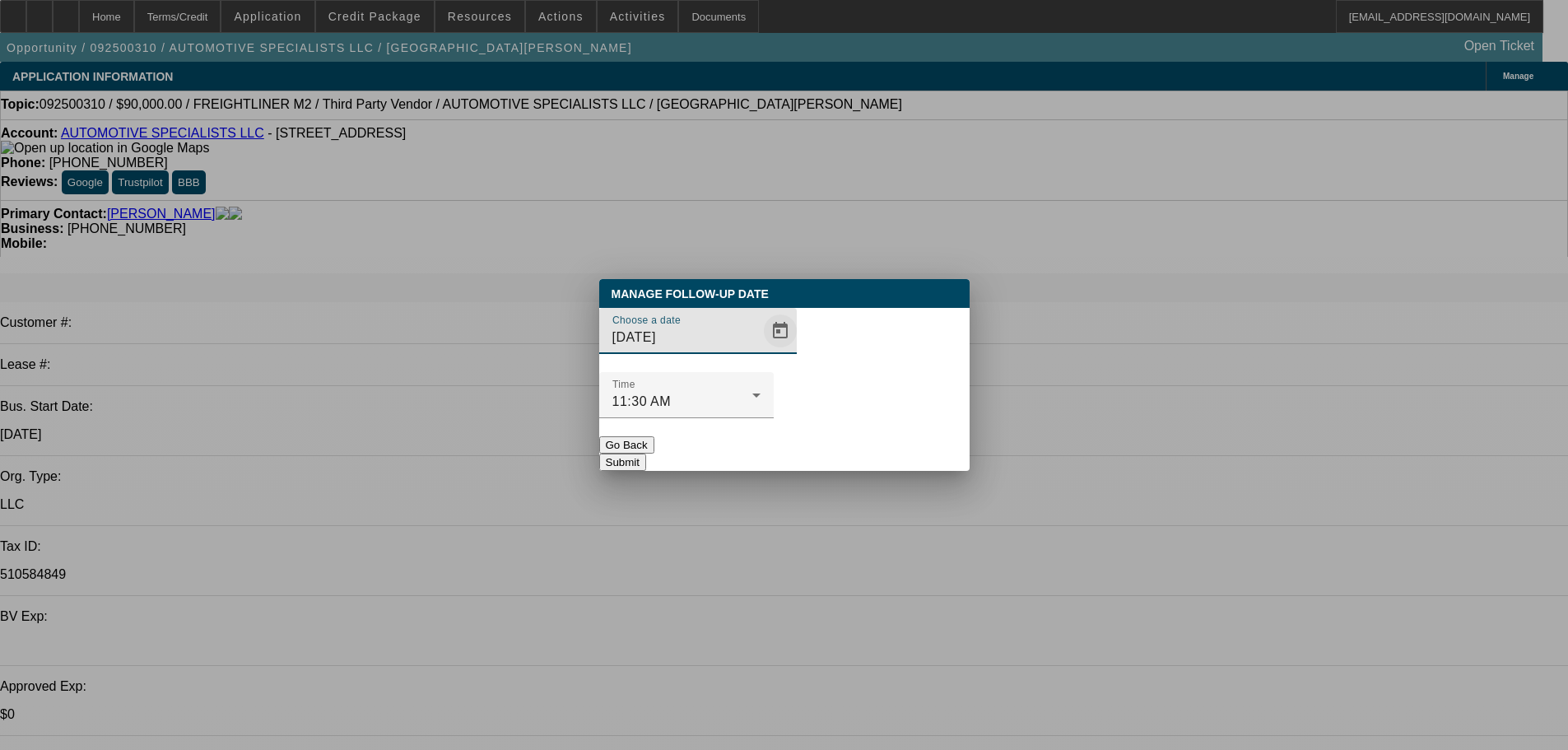
click at [761, 351] on span "Open calendar" at bounding box center [781, 331] width 39 height 39
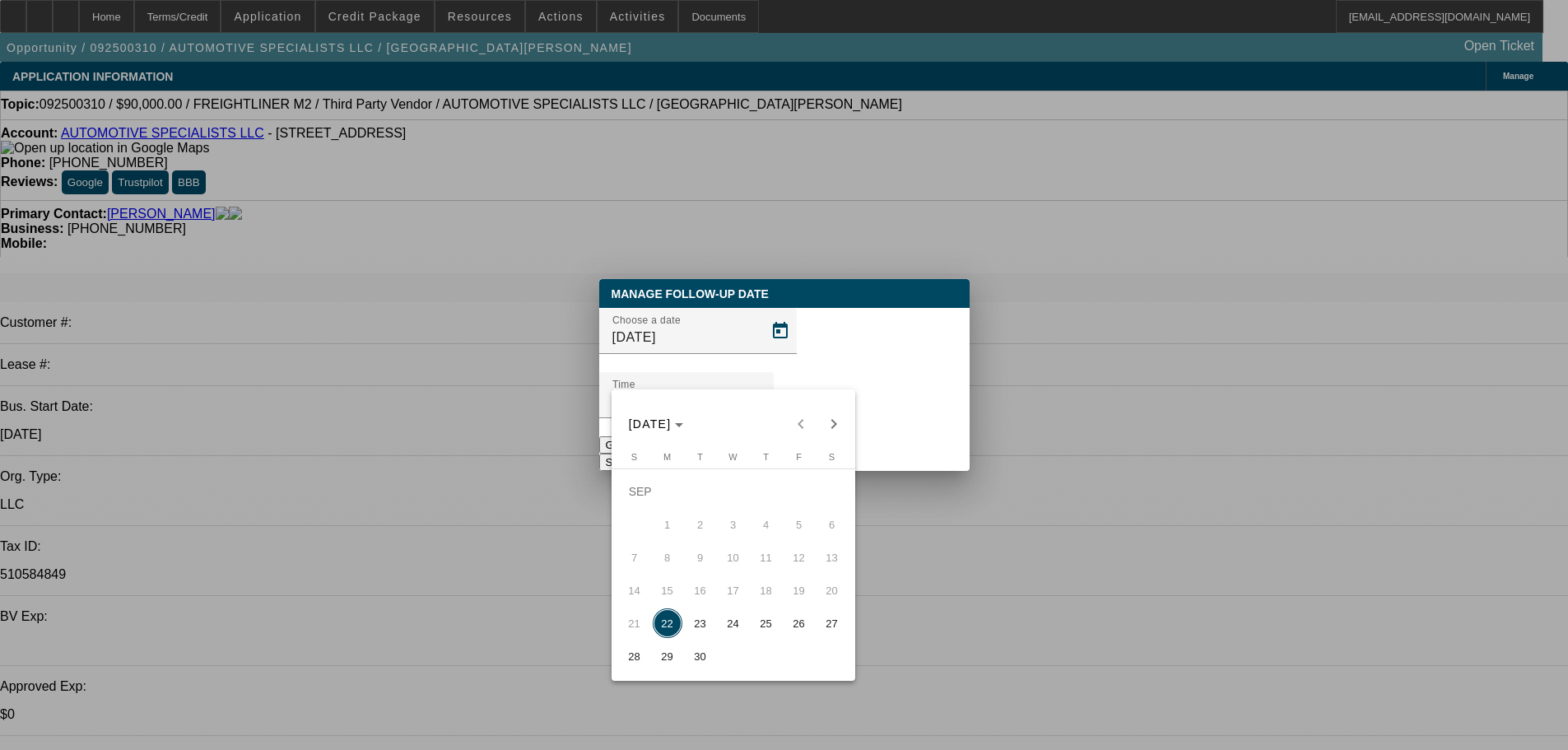
click at [898, 527] on div at bounding box center [784, 375] width 1568 height 750
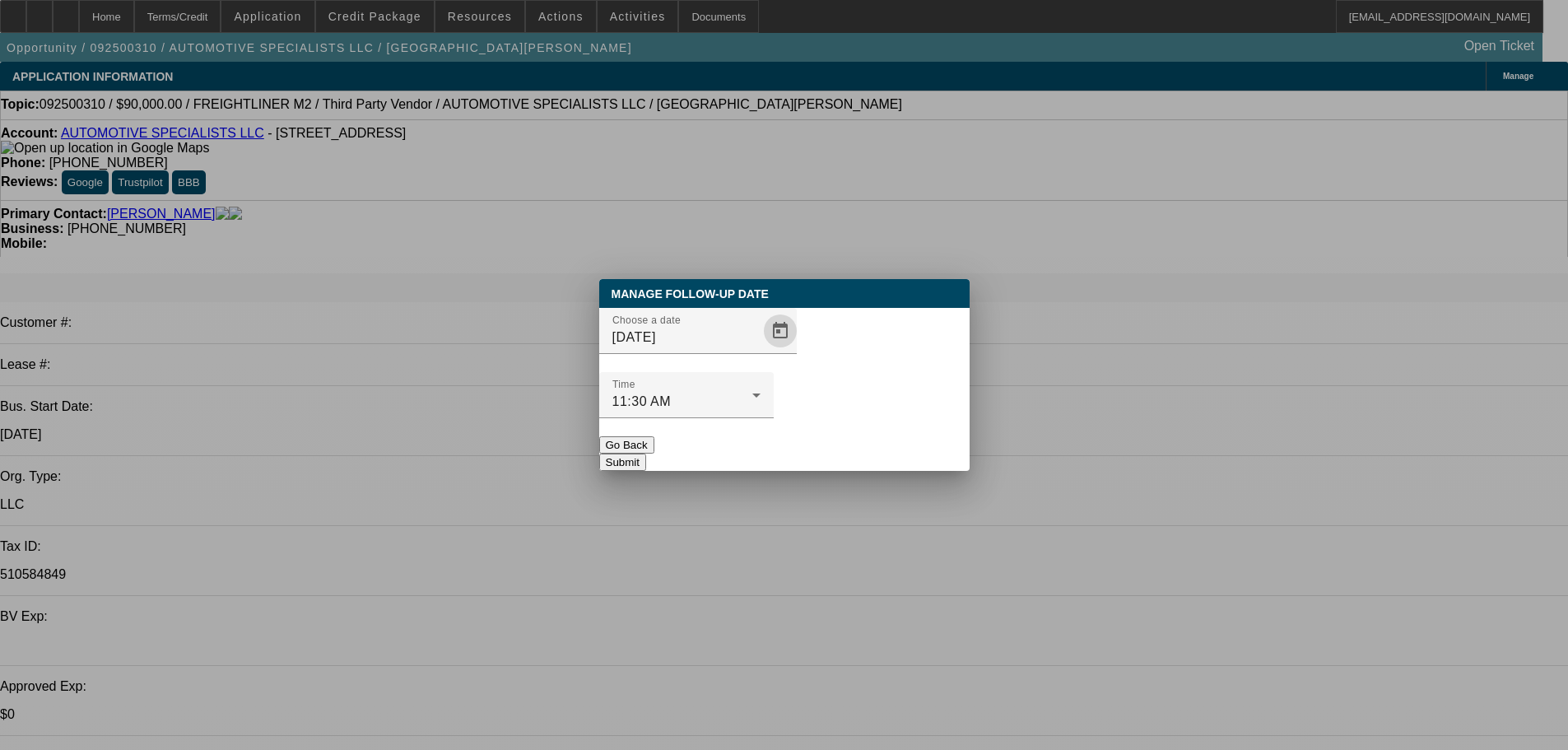
click at [654, 436] on button "Go Back" at bounding box center [627, 445] width 55 height 18
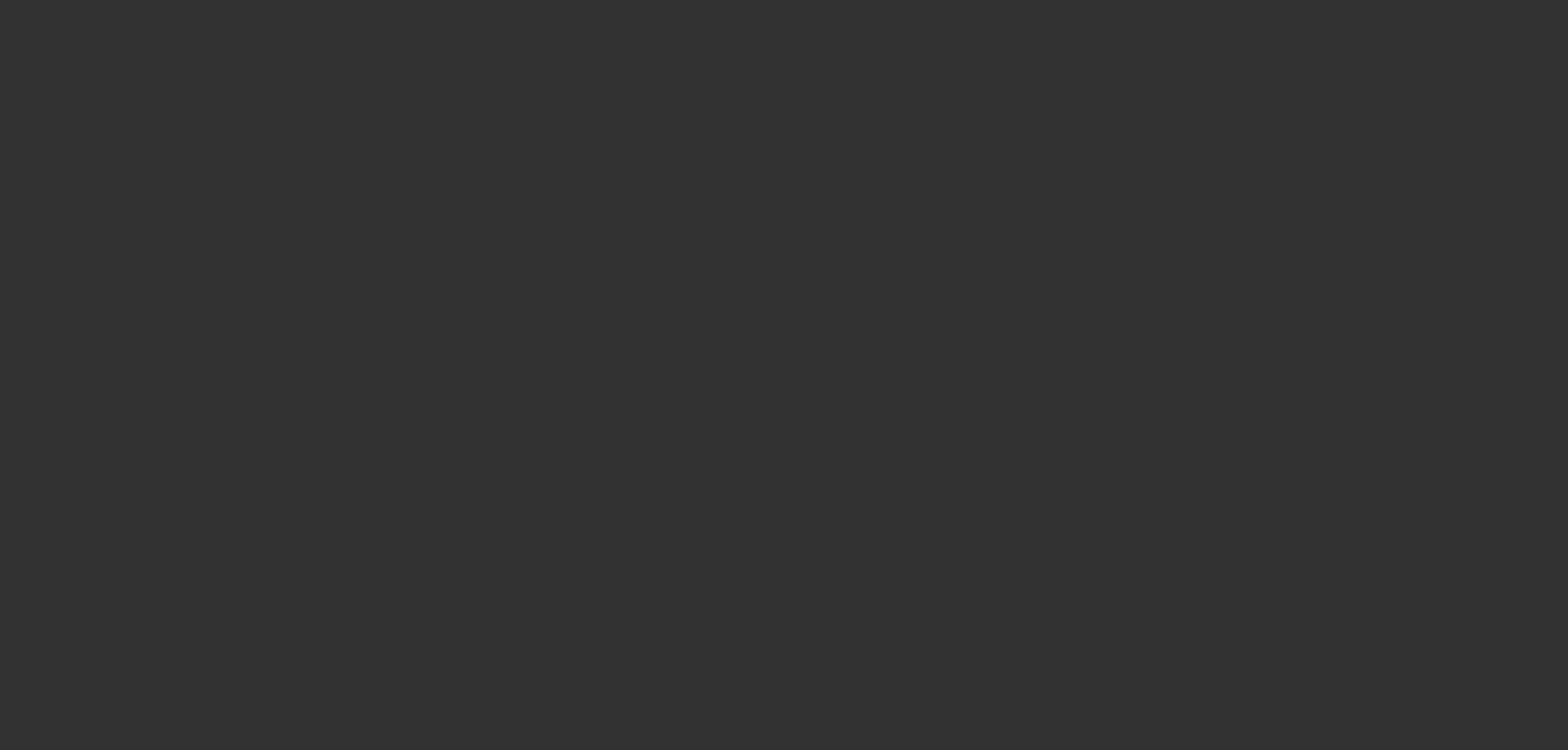
click at [761, 351] on span "Open calendar" at bounding box center [781, 331] width 39 height 39
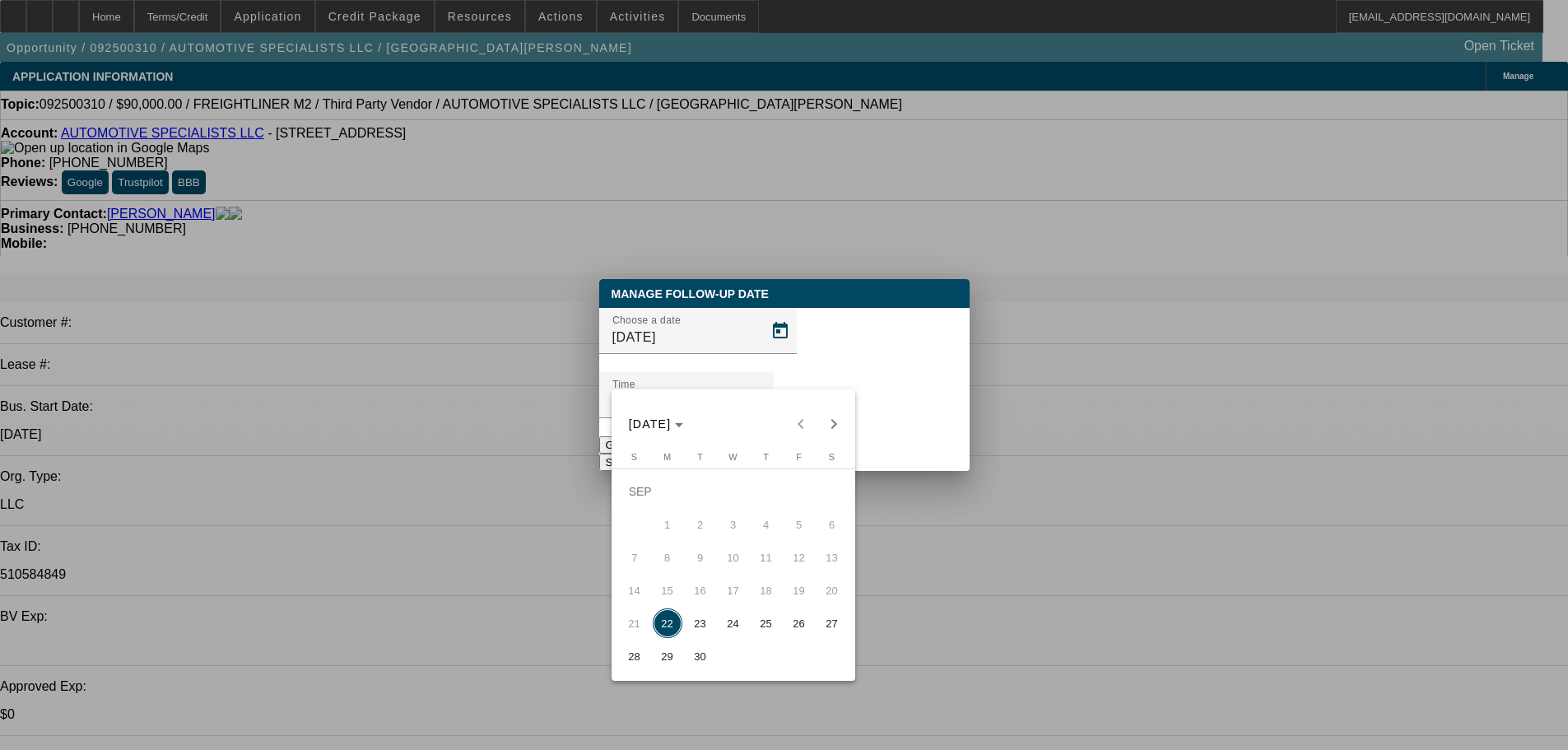
click at [736, 637] on span "24" at bounding box center [734, 623] width 29 height 29
type input "9/24/2025"
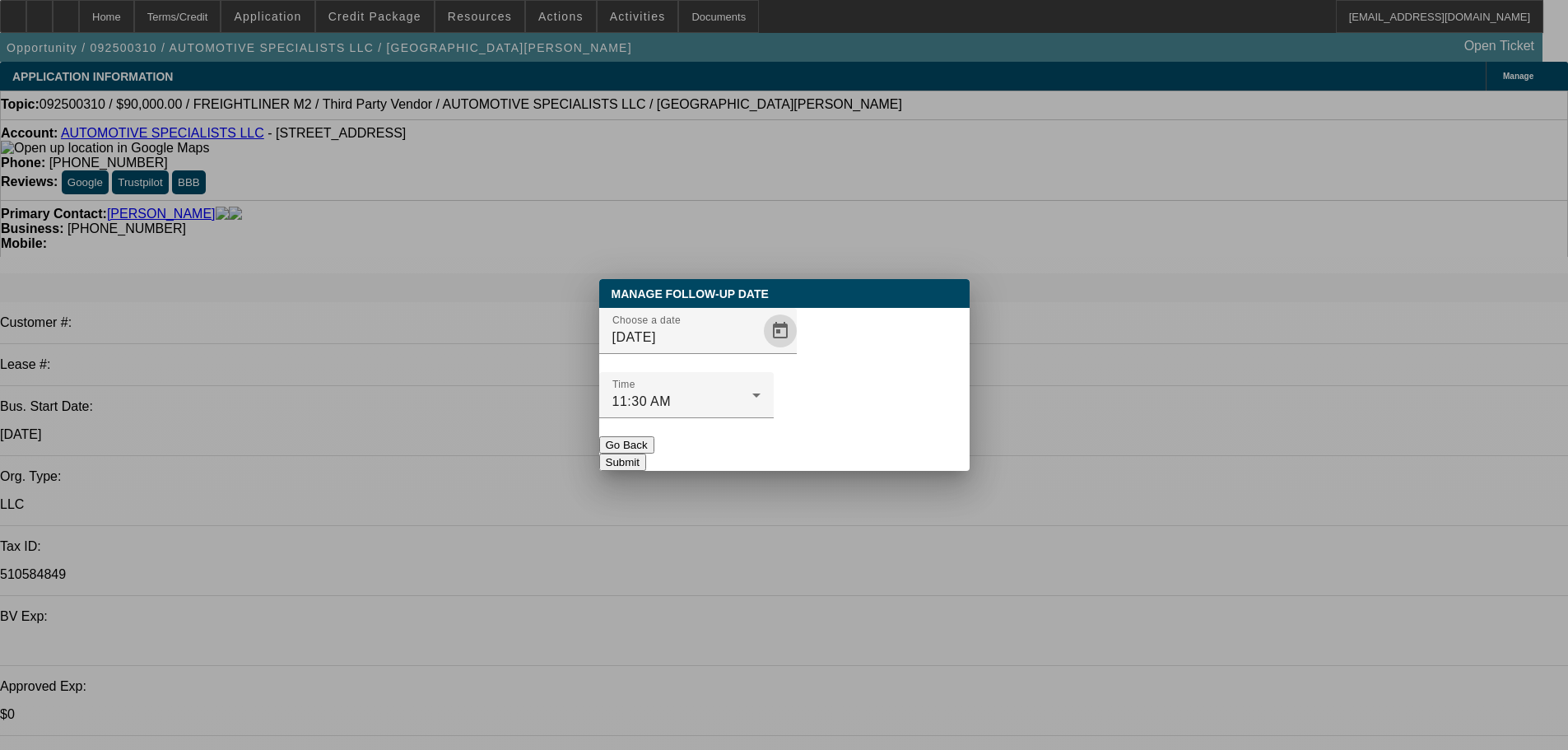
click at [646, 453] on button "Submit" at bounding box center [623, 462] width 47 height 18
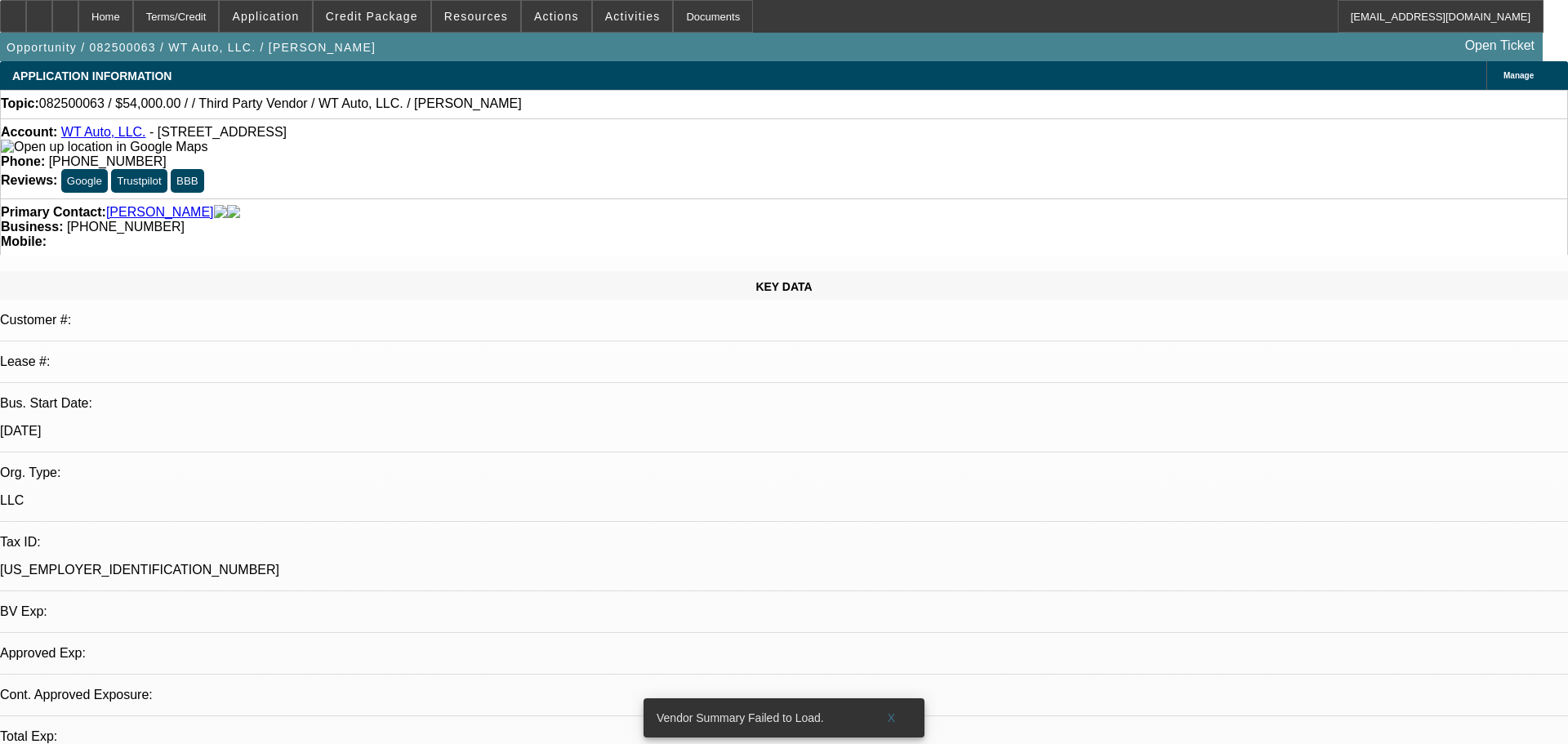
select select "0"
select select "6"
select select "0"
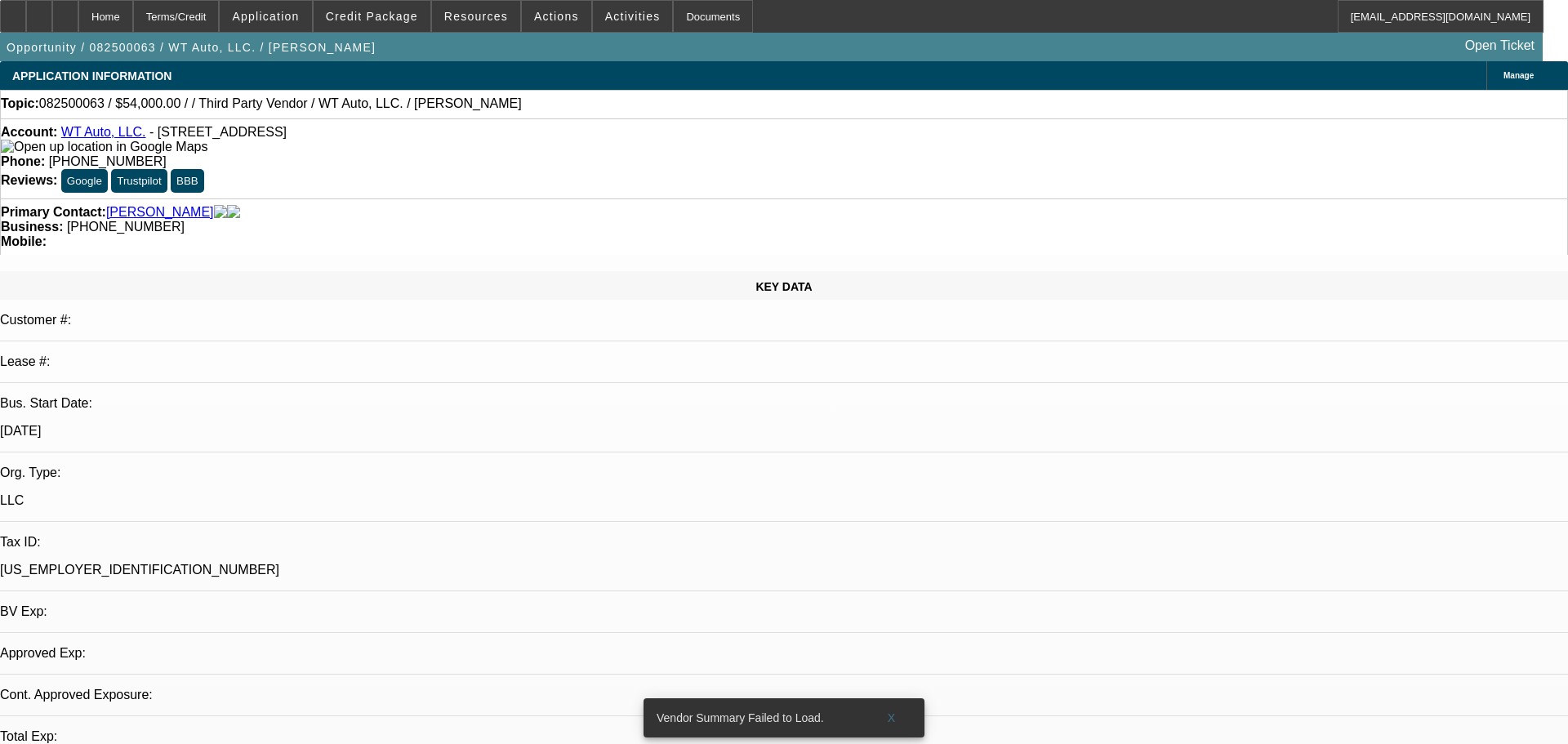
select select "0"
select select "6"
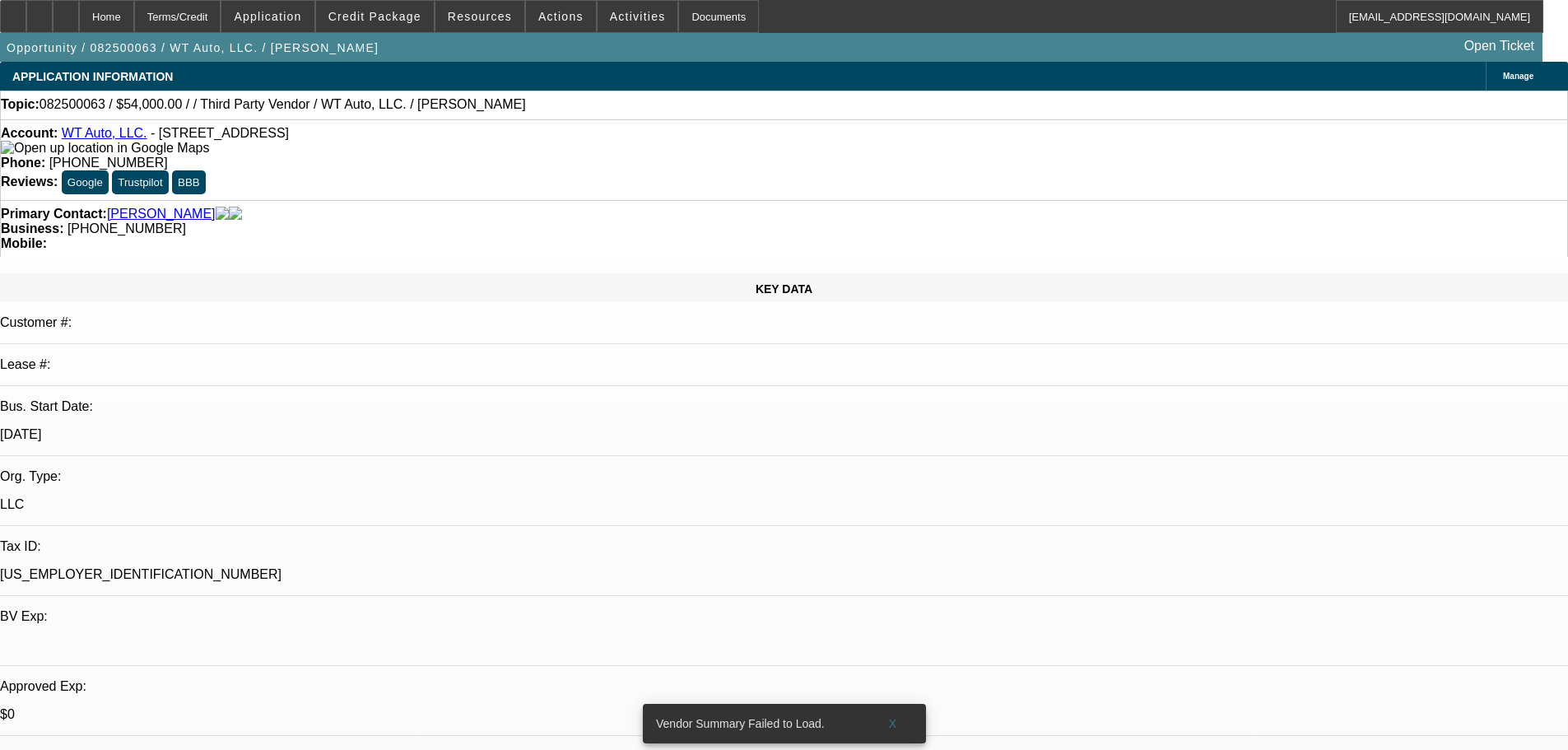
drag, startPoint x: 661, startPoint y: 188, endPoint x: 590, endPoint y: 185, distance: 71.1
click at [590, 221] on div "Business: (203) 206-2111" at bounding box center [784, 228] width 1566 height 15
copy span "(203) 206-2111"
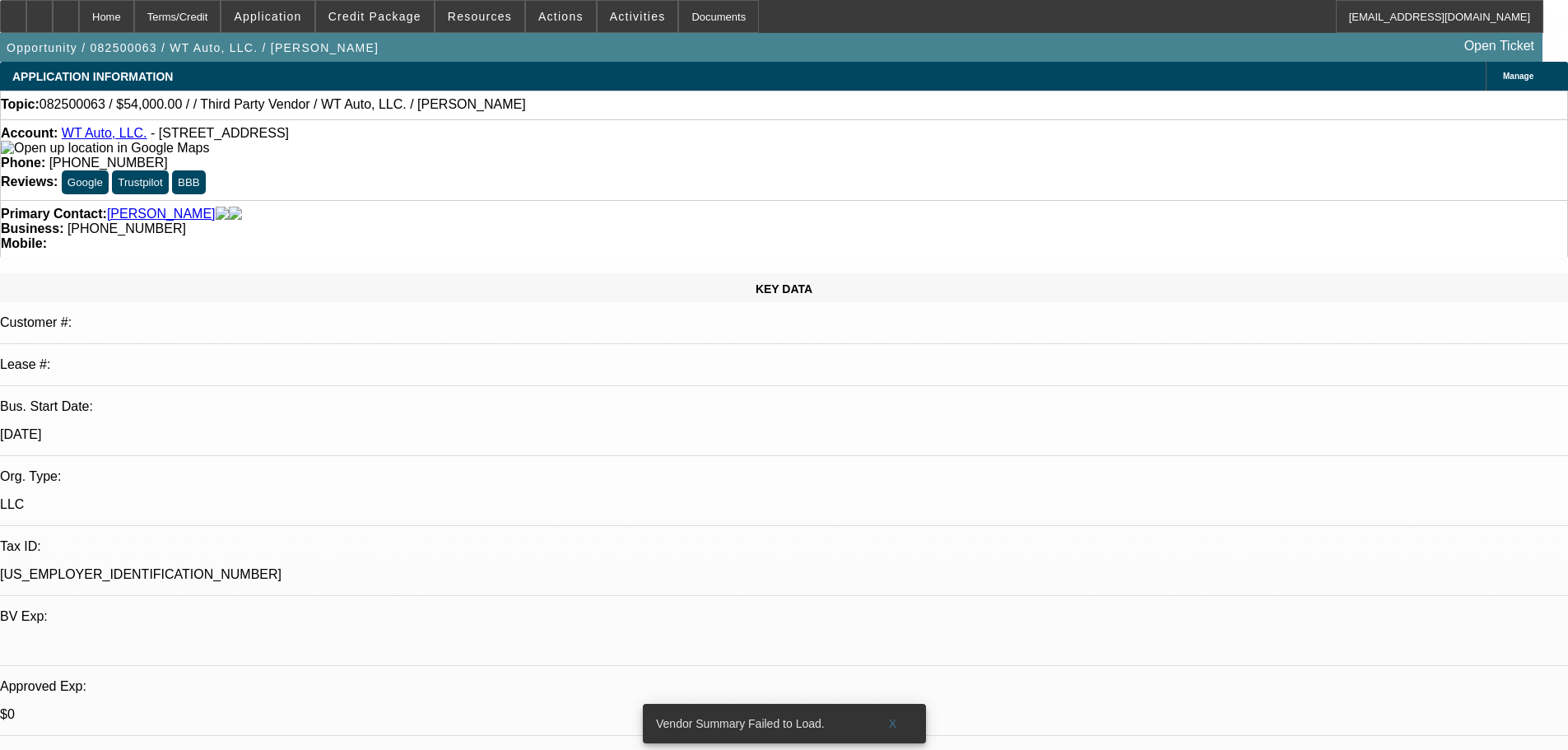
click at [265, 273] on div "KEY DATA" at bounding box center [784, 287] width 1568 height 28
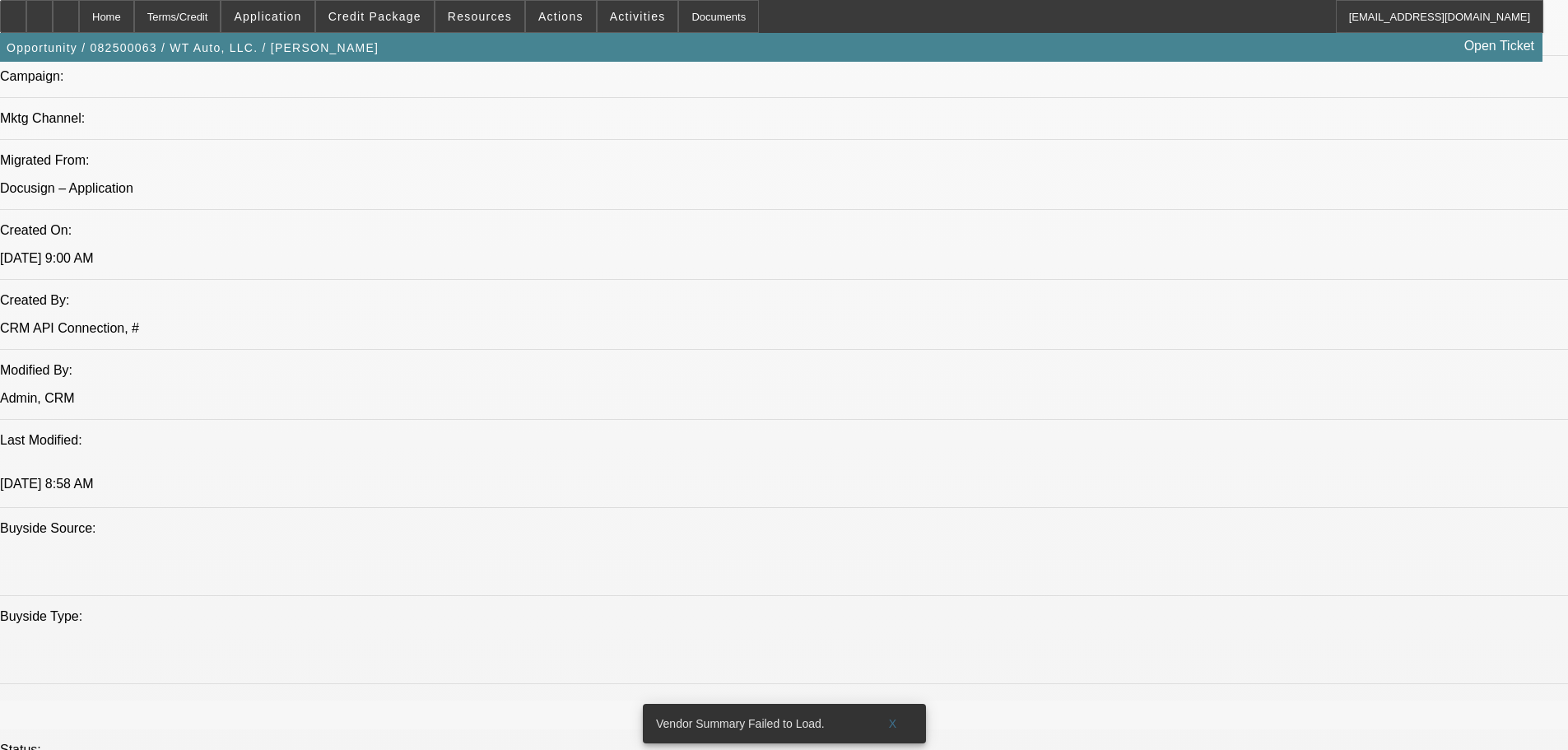
drag, startPoint x: 388, startPoint y: 655, endPoint x: 388, endPoint y: 728, distance: 73.0
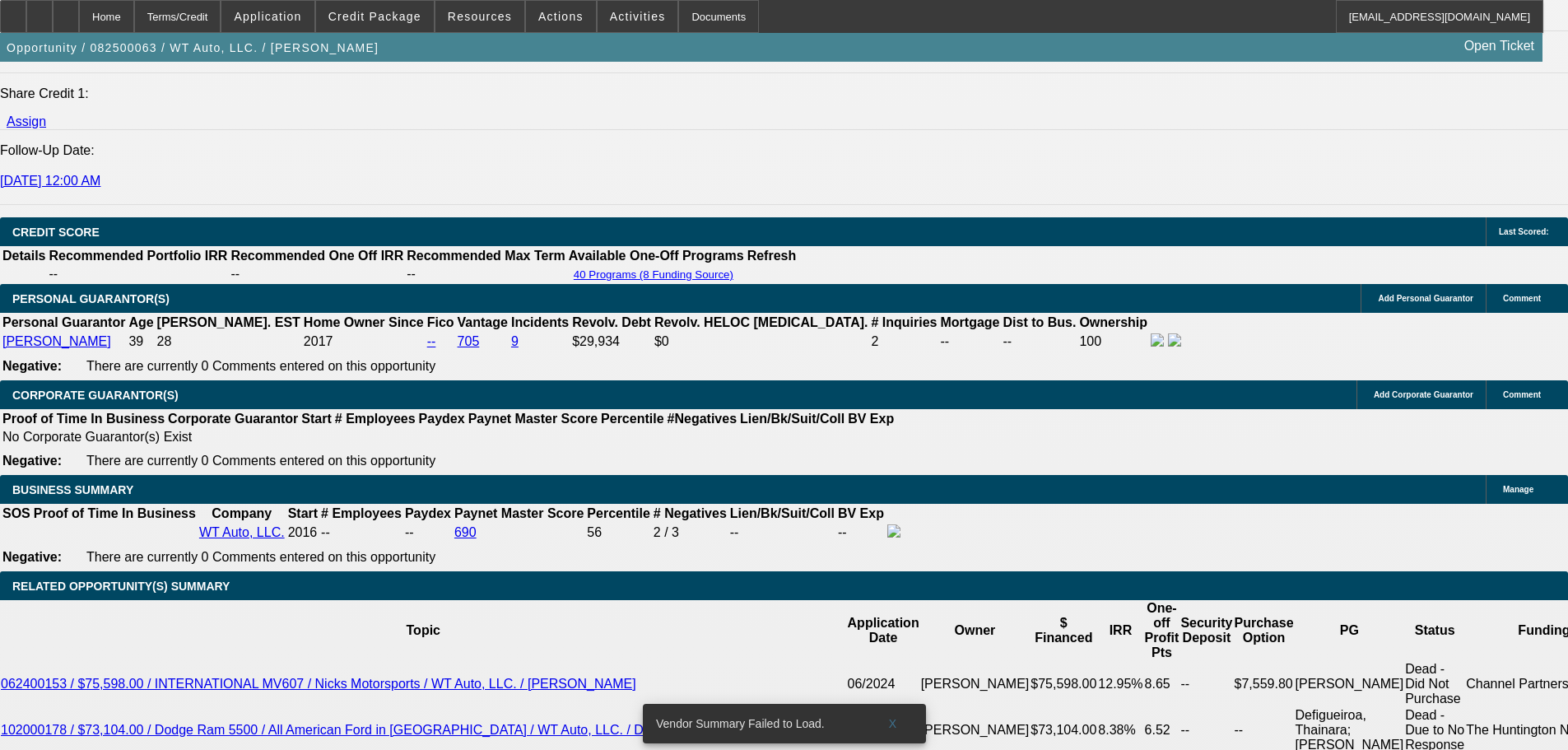
scroll to position [1993, 0]
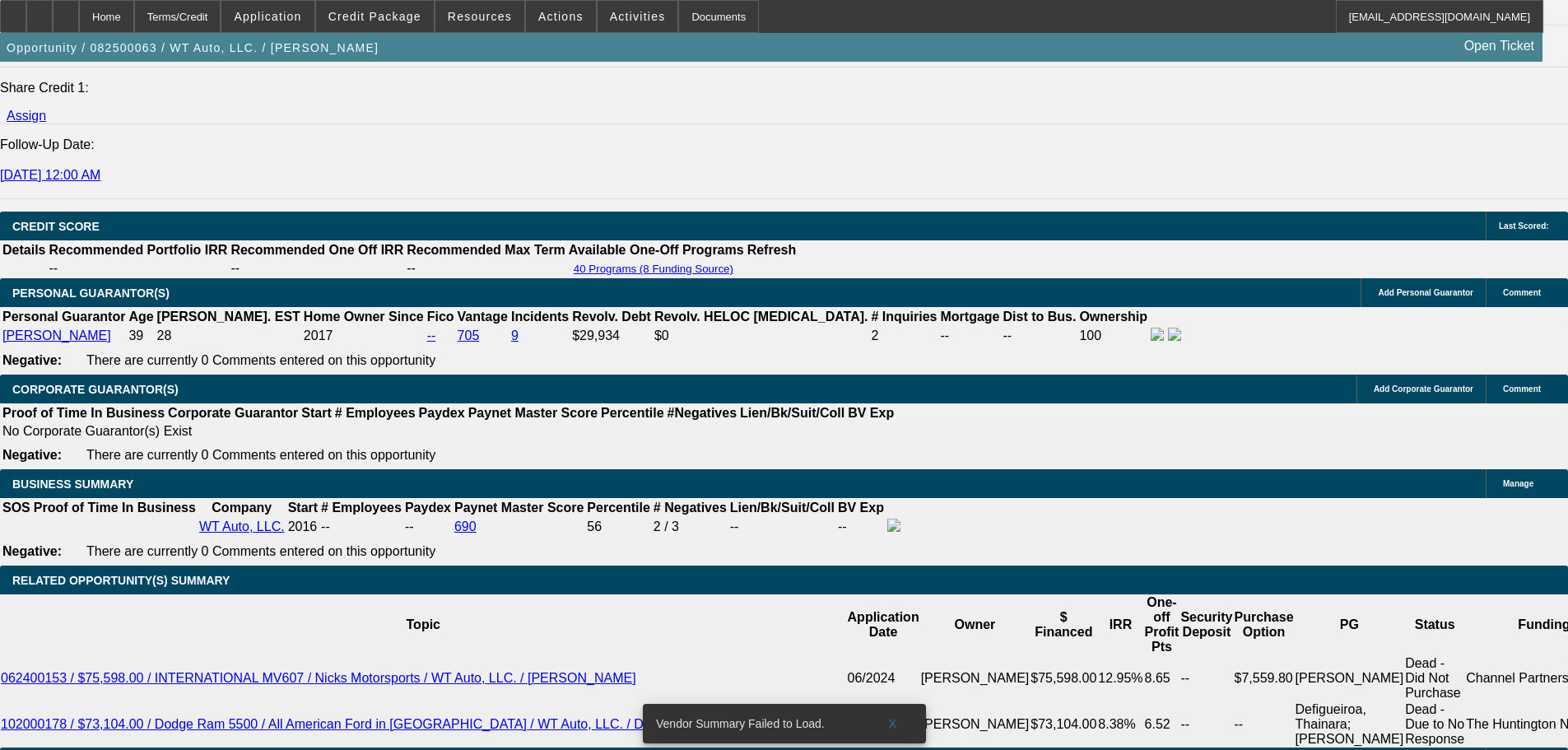
scroll to position [2322, 0]
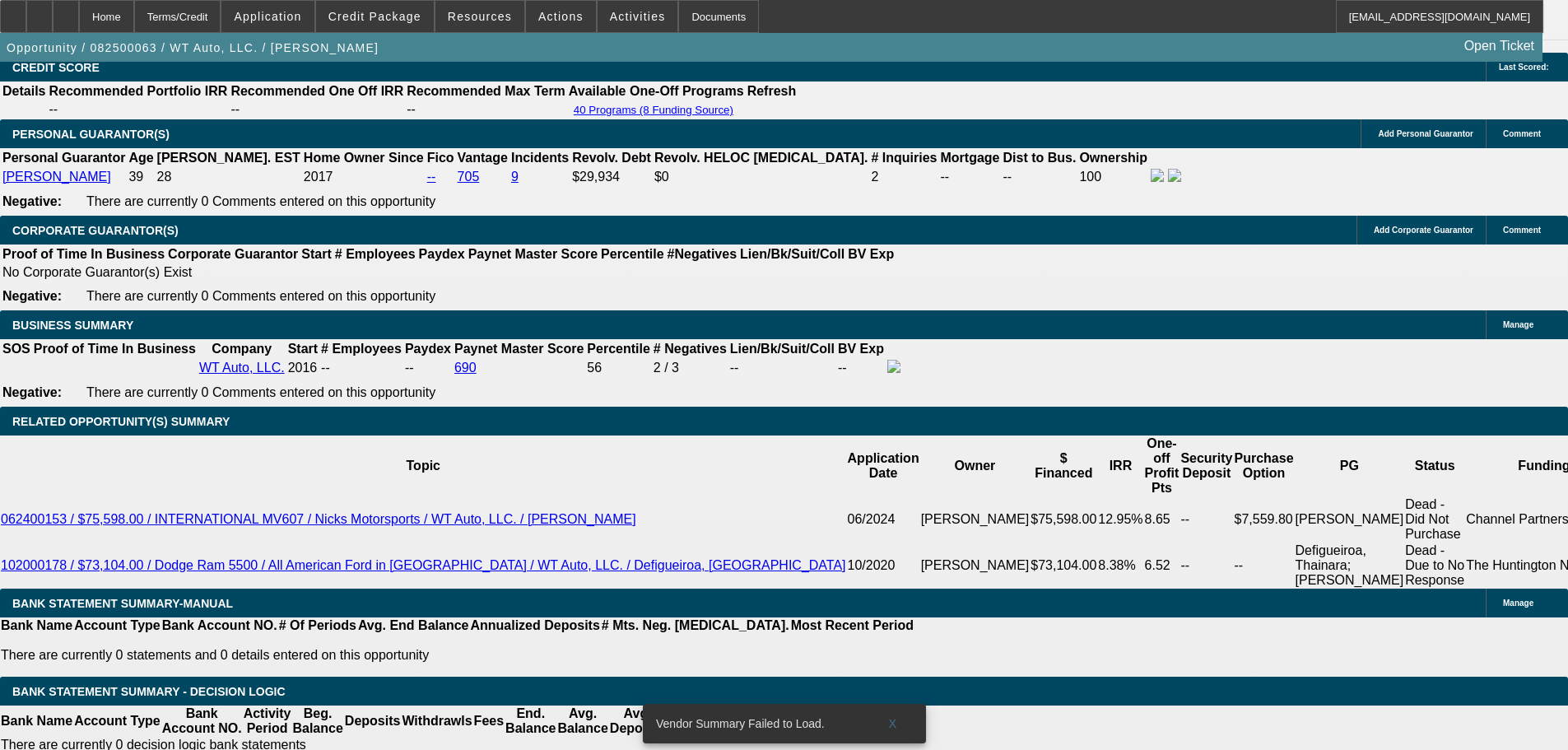
drag, startPoint x: 1370, startPoint y: 627, endPoint x: 1064, endPoint y: 539, distance: 318.4
copy div "8/20 TT will, just got back from vacation today. Let me know that the truck sol…"
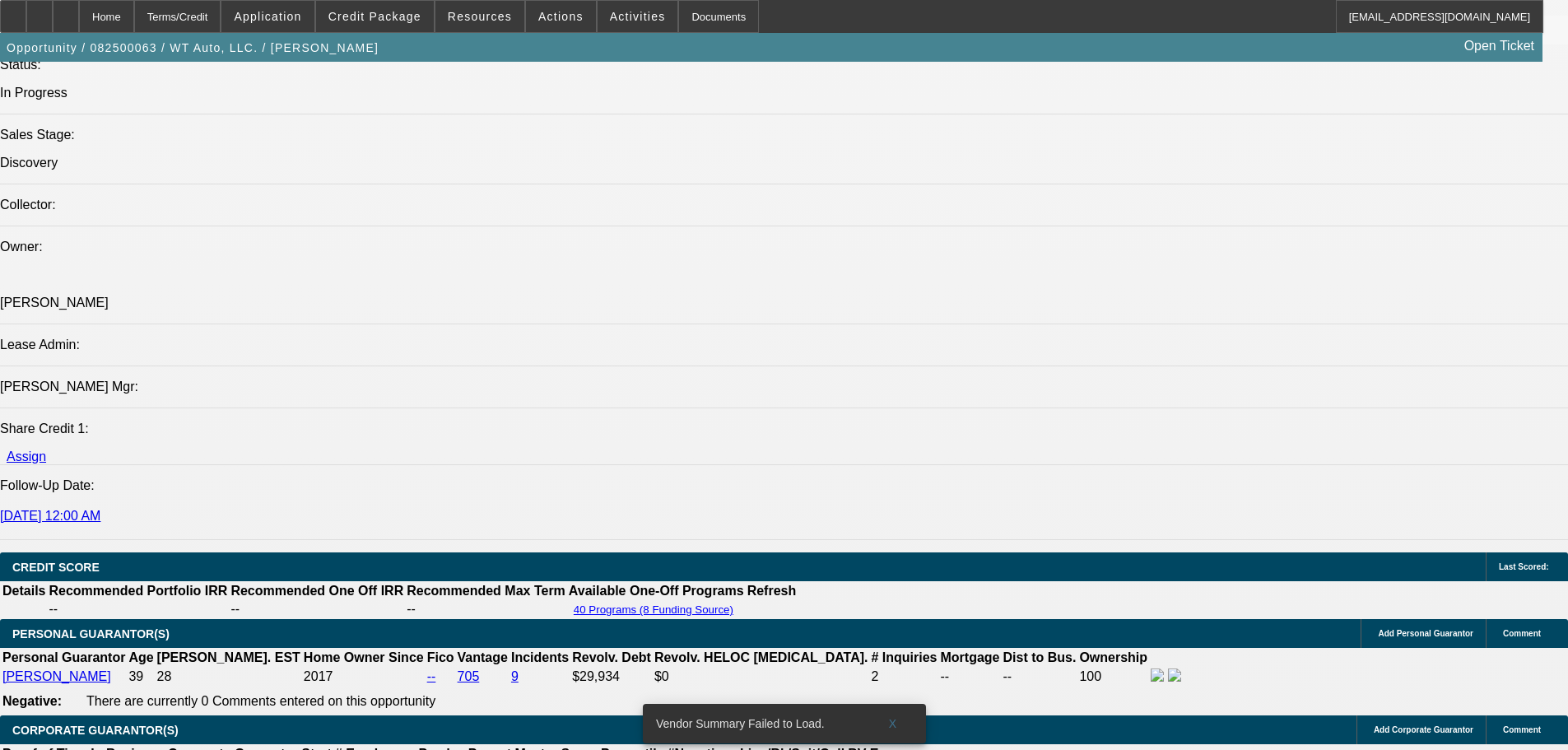
drag, startPoint x: 805, startPoint y: 435, endPoint x: 801, endPoint y: 420, distance: 15.5
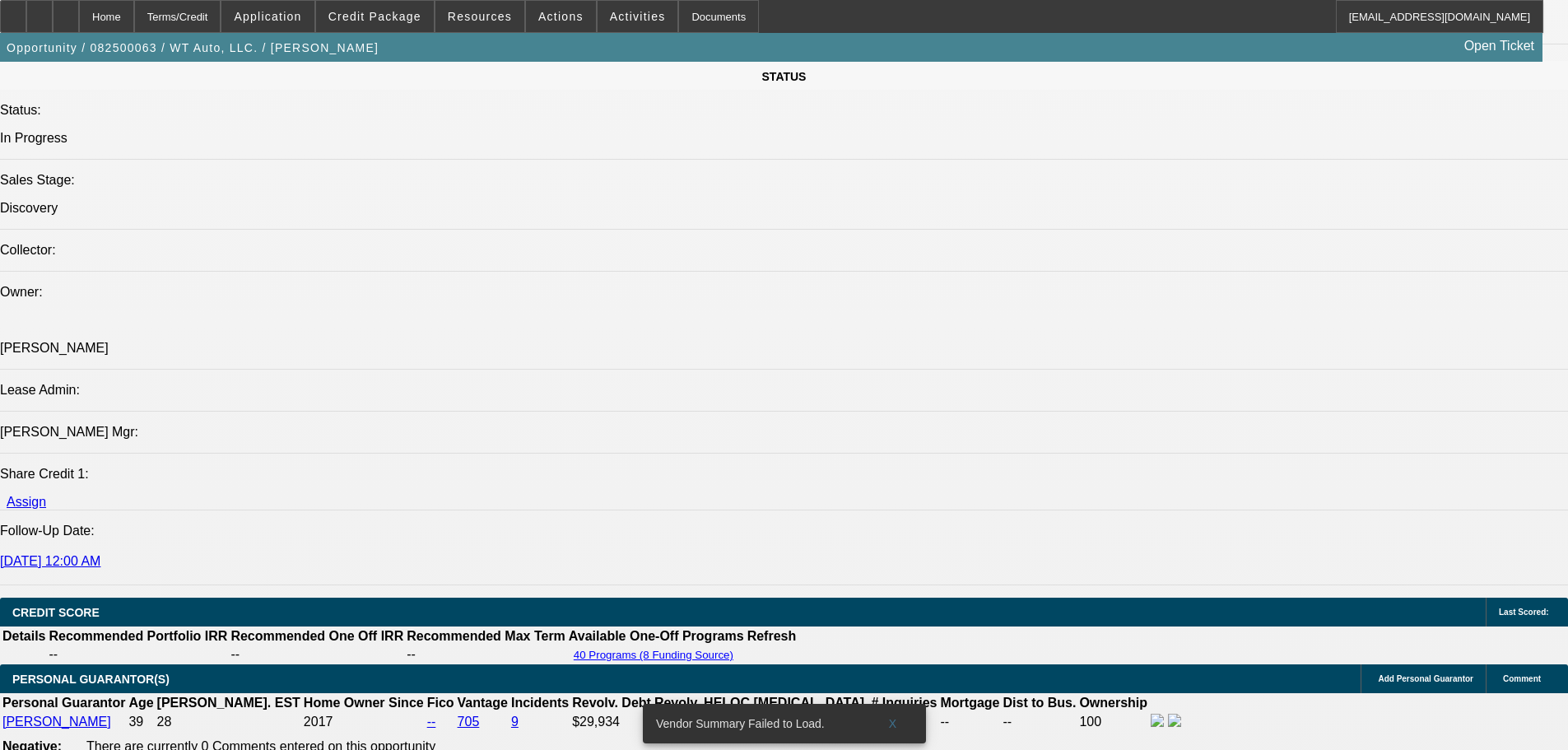
scroll to position [1791, 0]
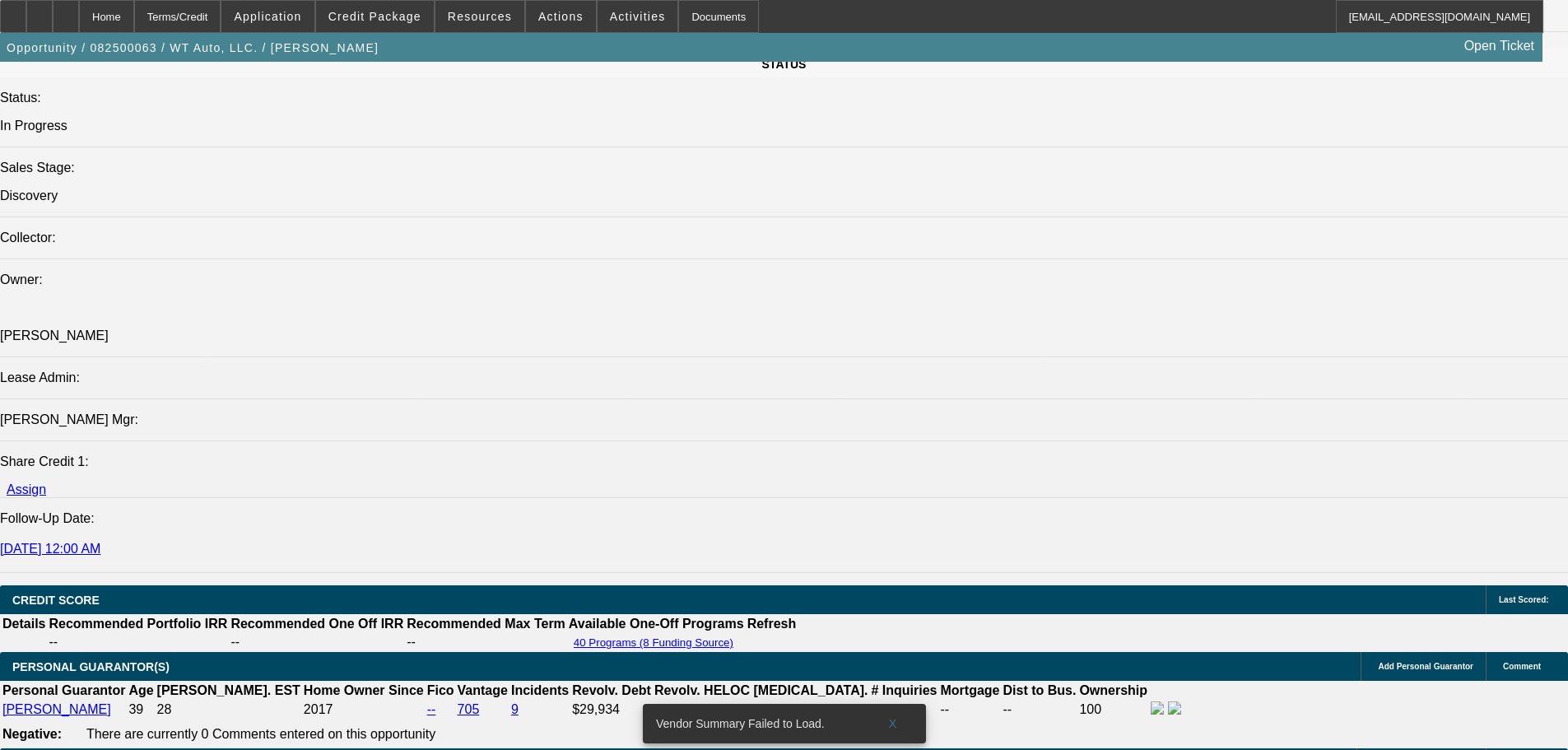
drag, startPoint x: 819, startPoint y: 443, endPoint x: 786, endPoint y: 98, distance: 346.6
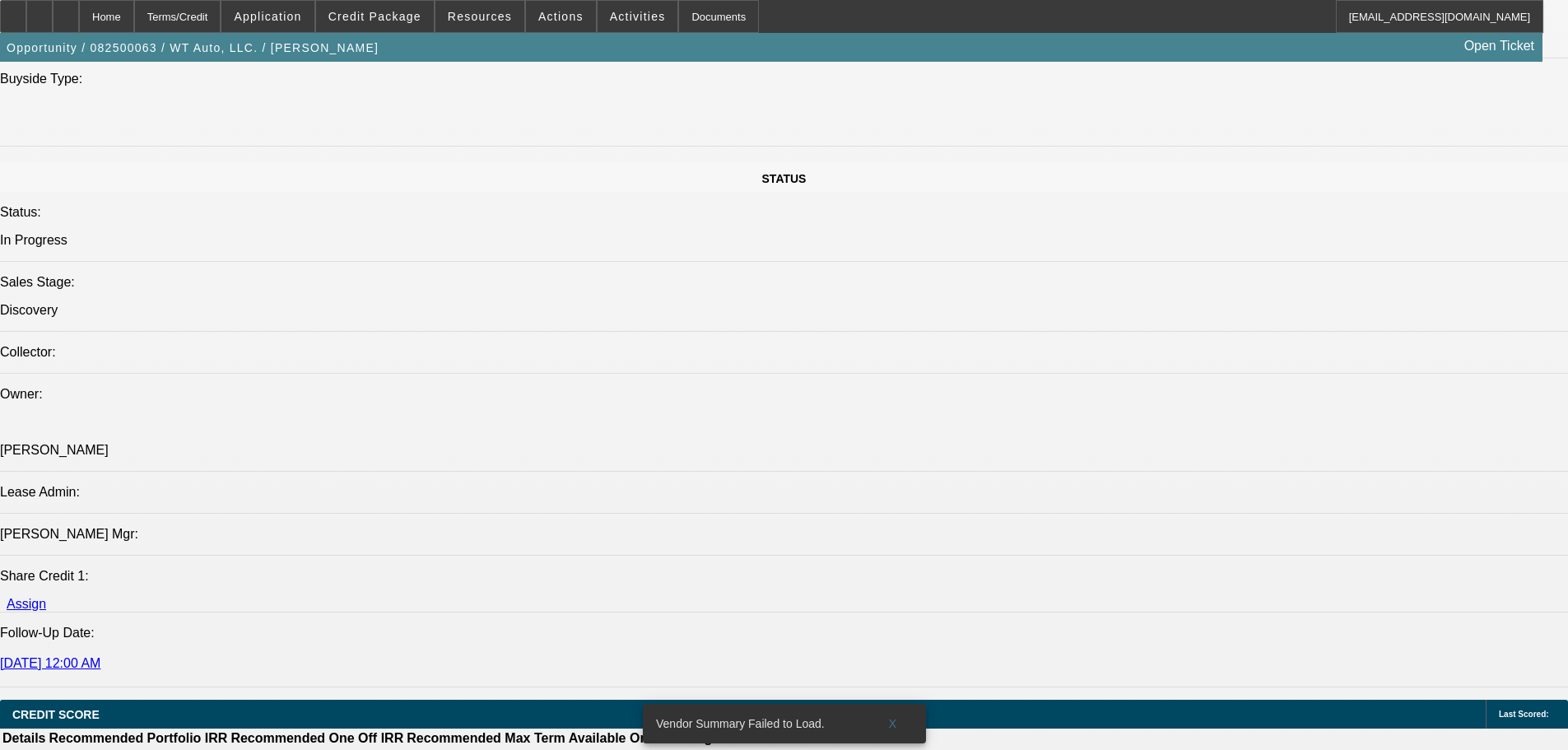
drag, startPoint x: 962, startPoint y: 462, endPoint x: 930, endPoint y: 334, distance: 131.9
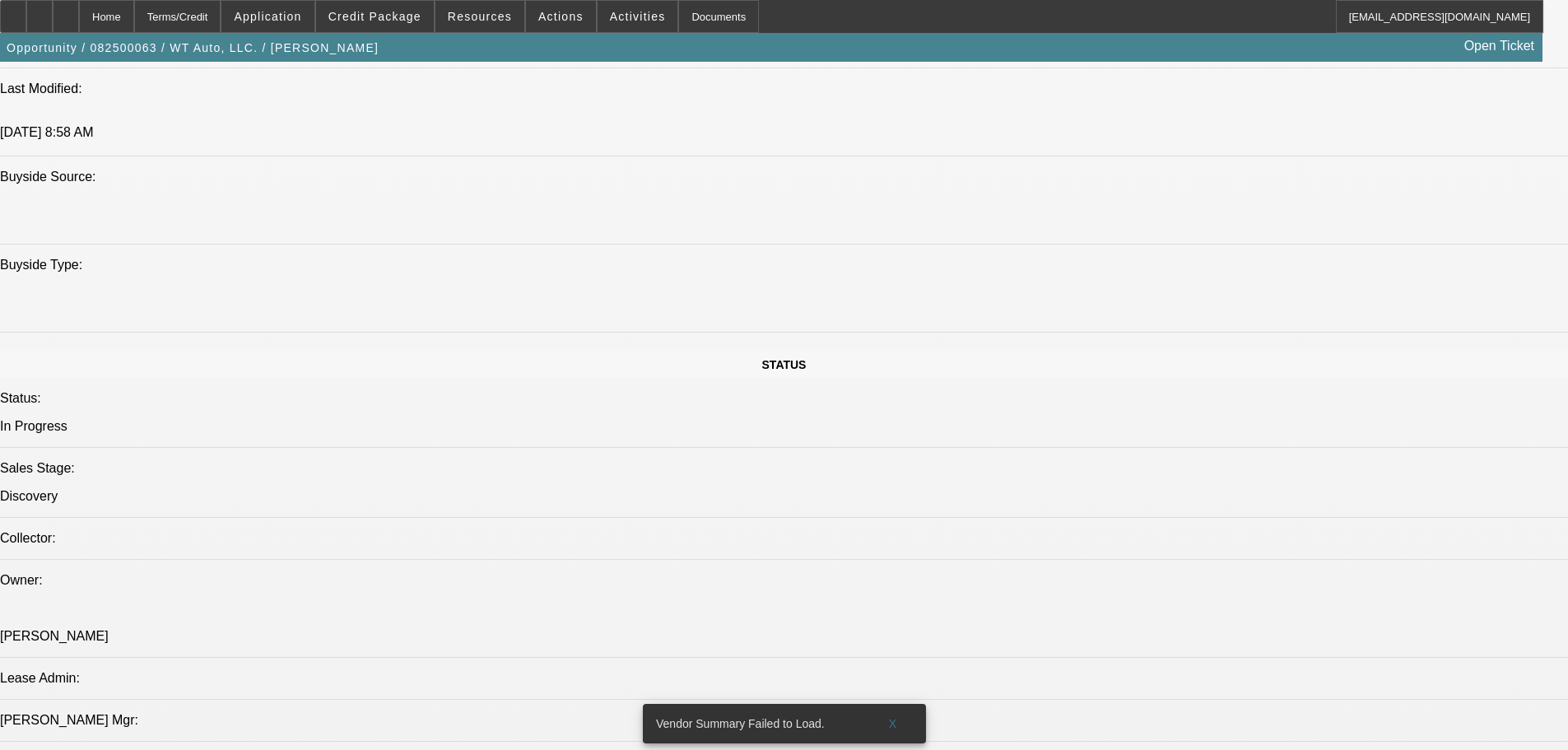
drag, startPoint x: 743, startPoint y: 496, endPoint x: 738, endPoint y: 288, distance: 208.1
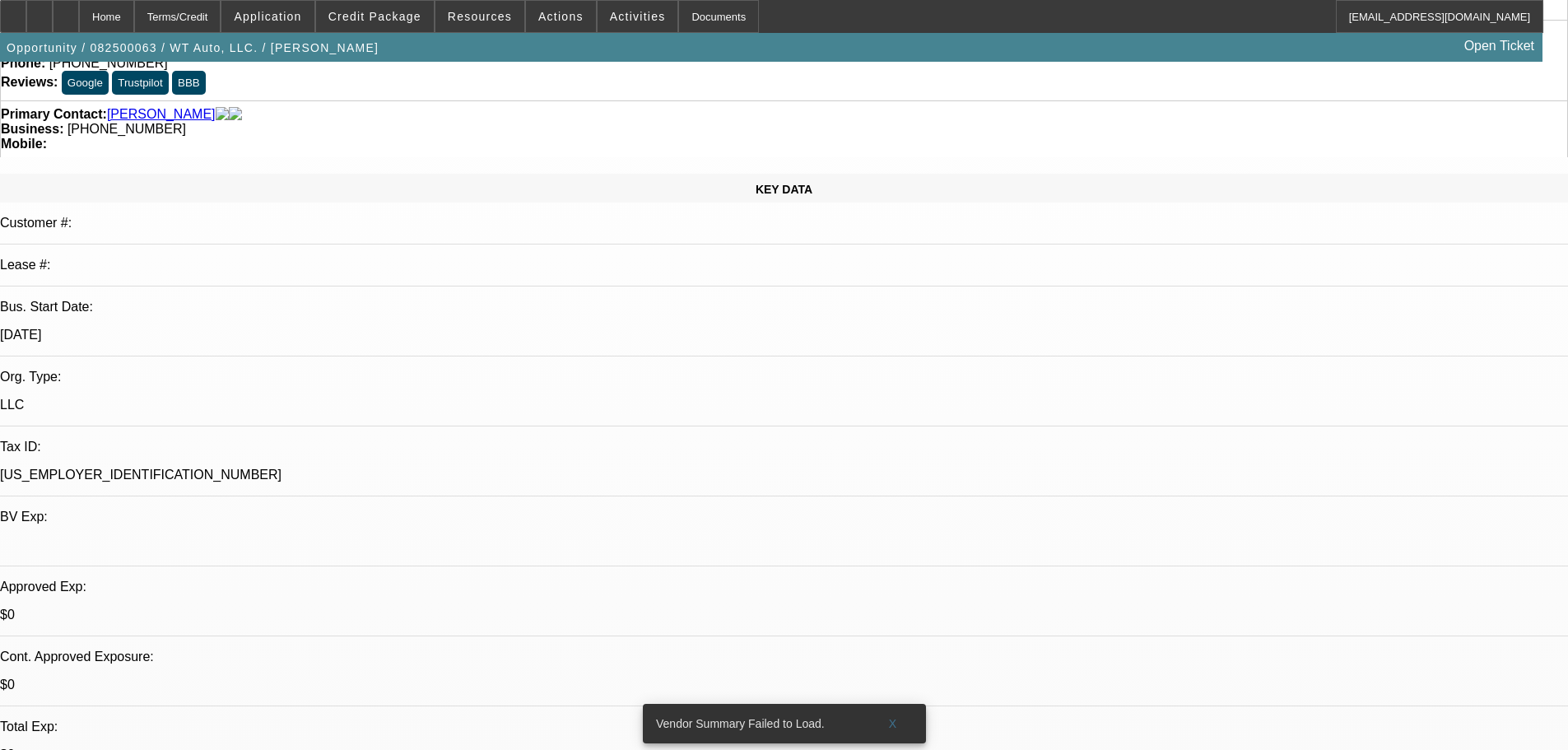
scroll to position [0, 0]
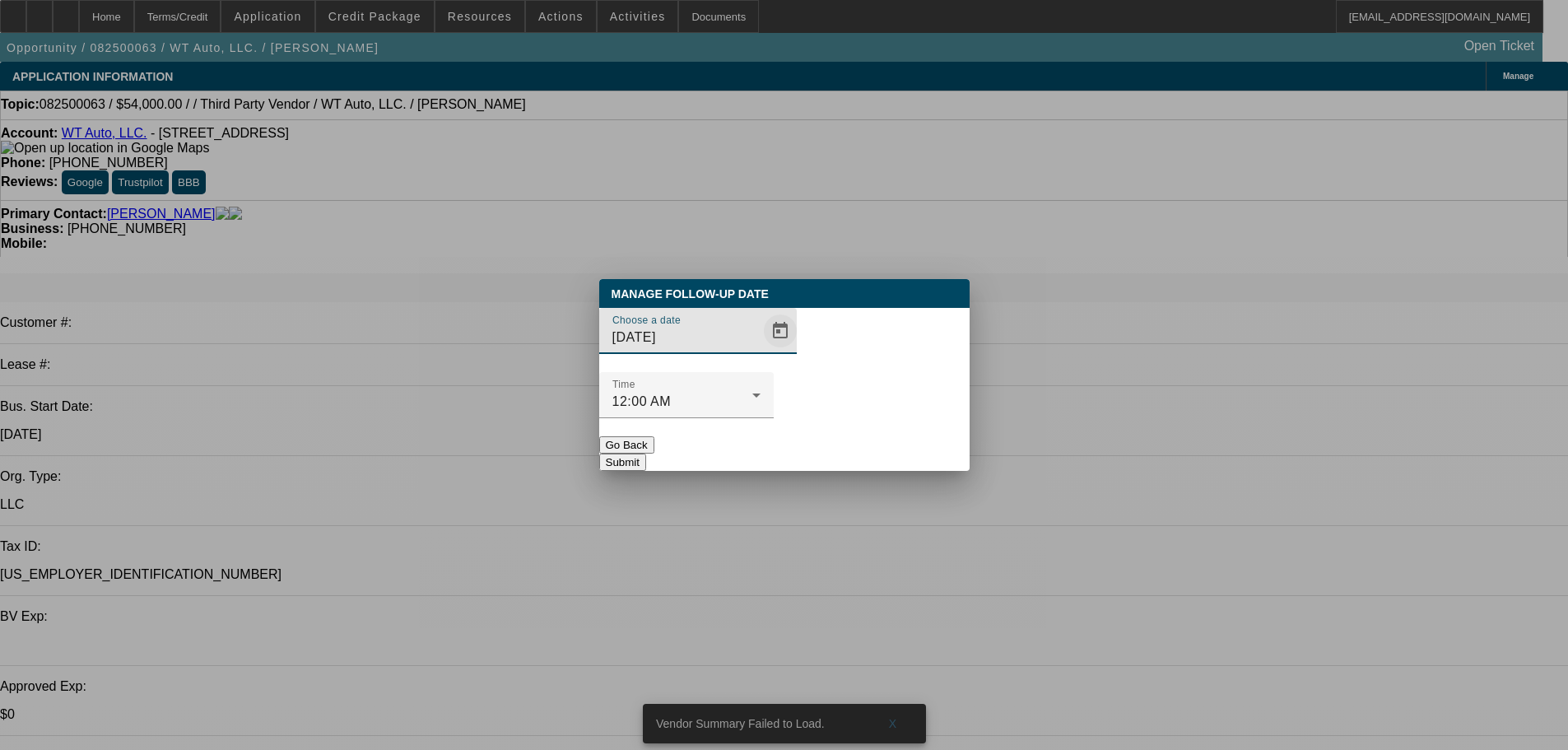
click at [761, 351] on span "Open calendar" at bounding box center [781, 331] width 39 height 39
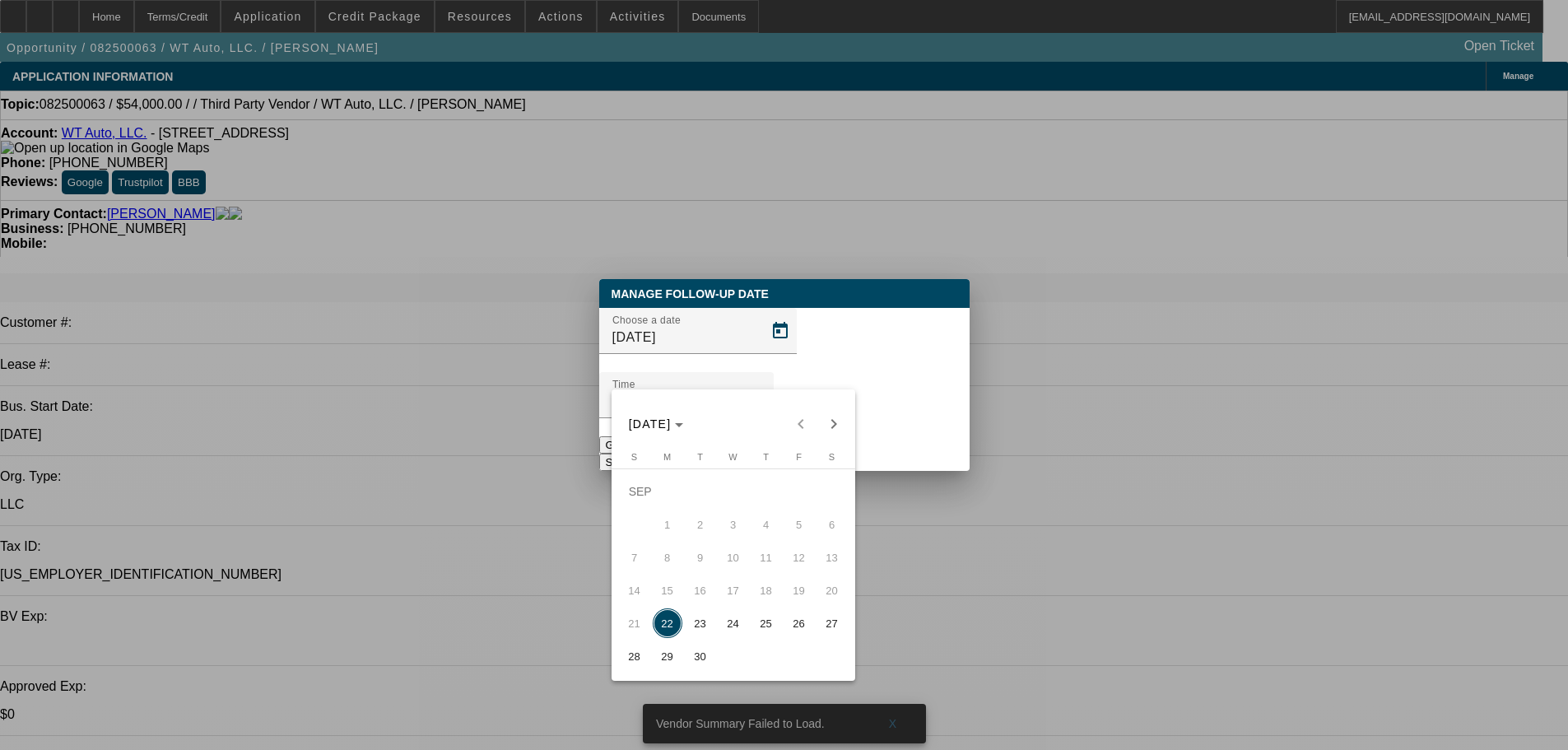
click at [740, 636] on span "24" at bounding box center [734, 623] width 29 height 29
type input "9/24/2025"
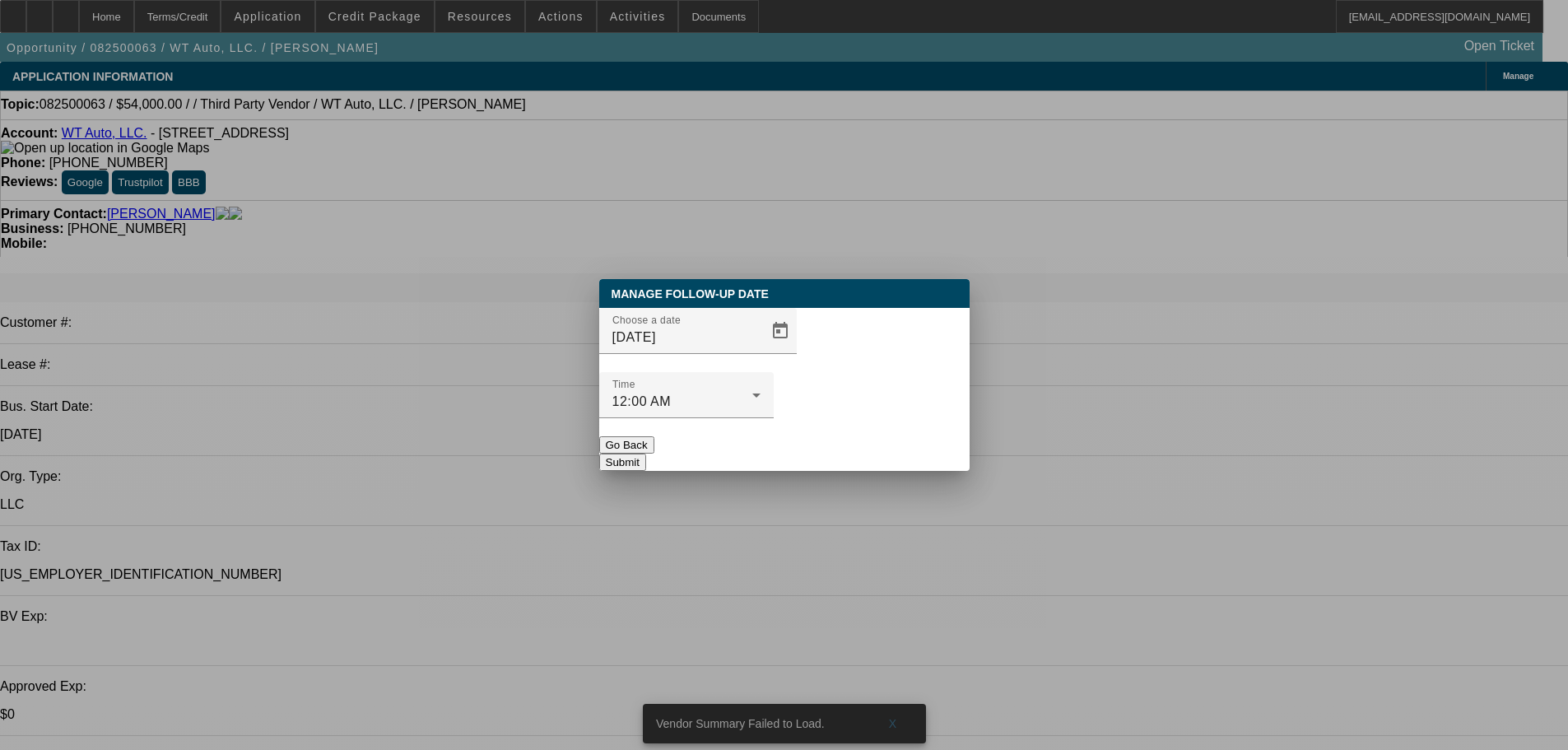
click at [646, 453] on button "Submit" at bounding box center [623, 462] width 47 height 18
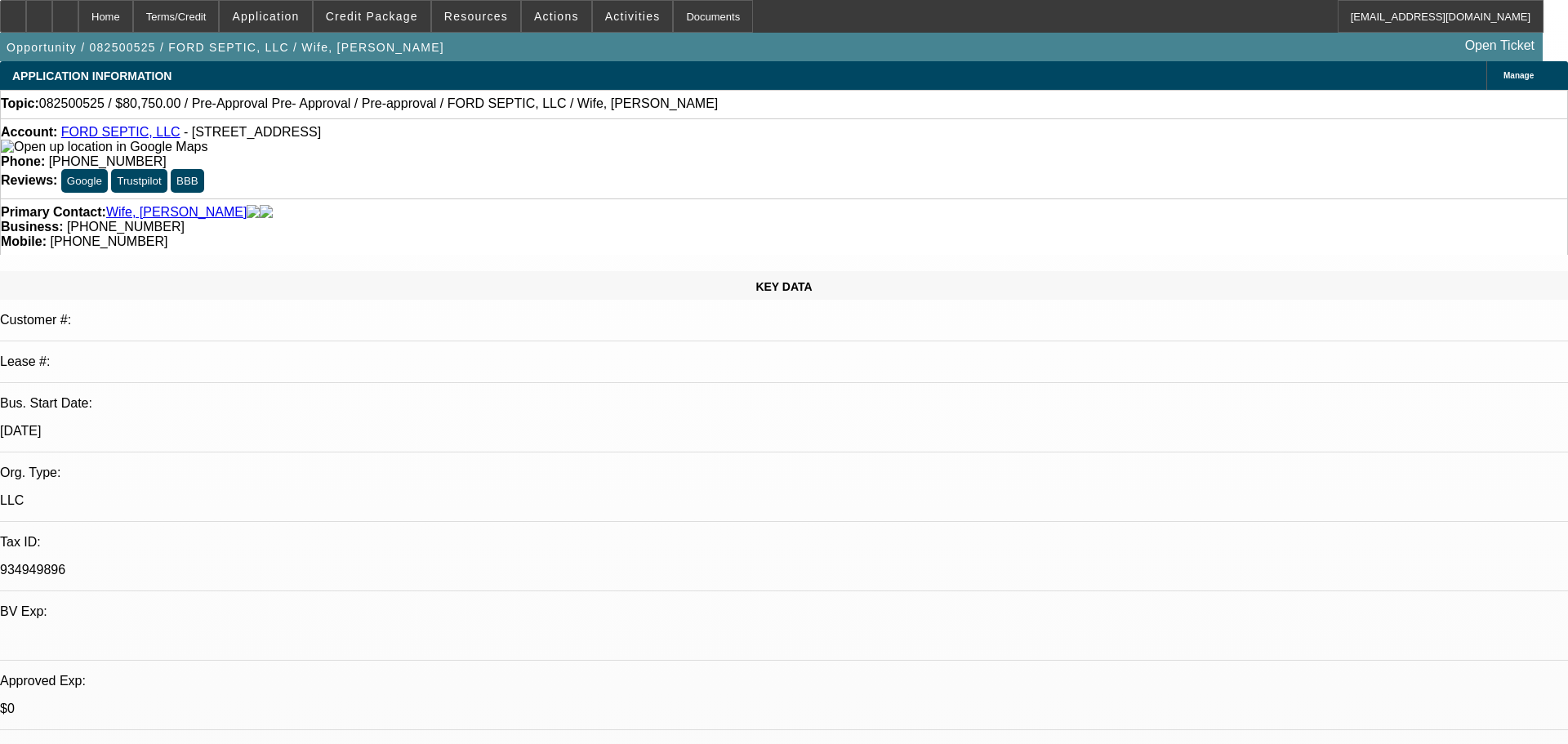
select select "0.15"
select select "2"
select select "0"
select select "6"
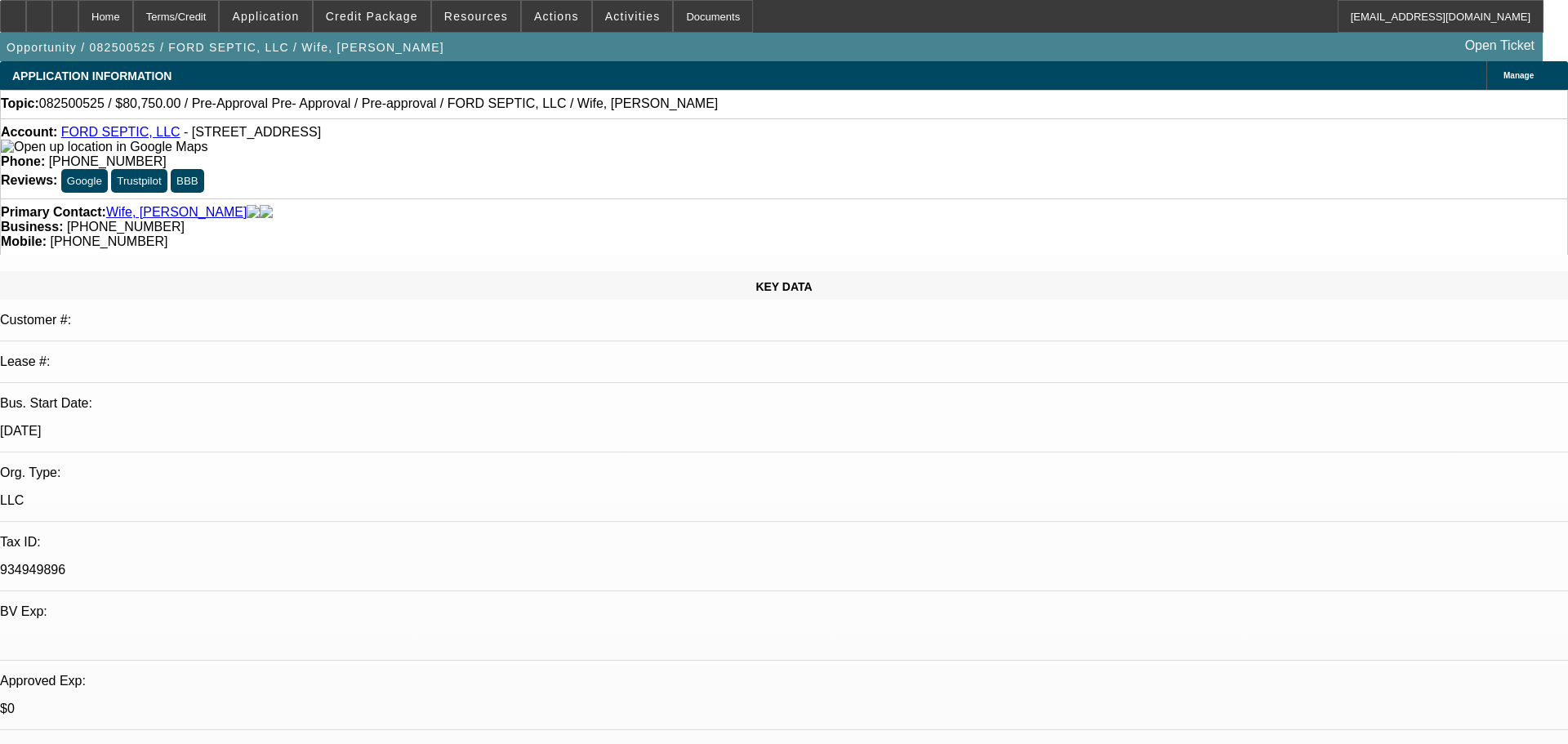
select select "0.15"
select select "2"
select select "0.1"
select select "4"
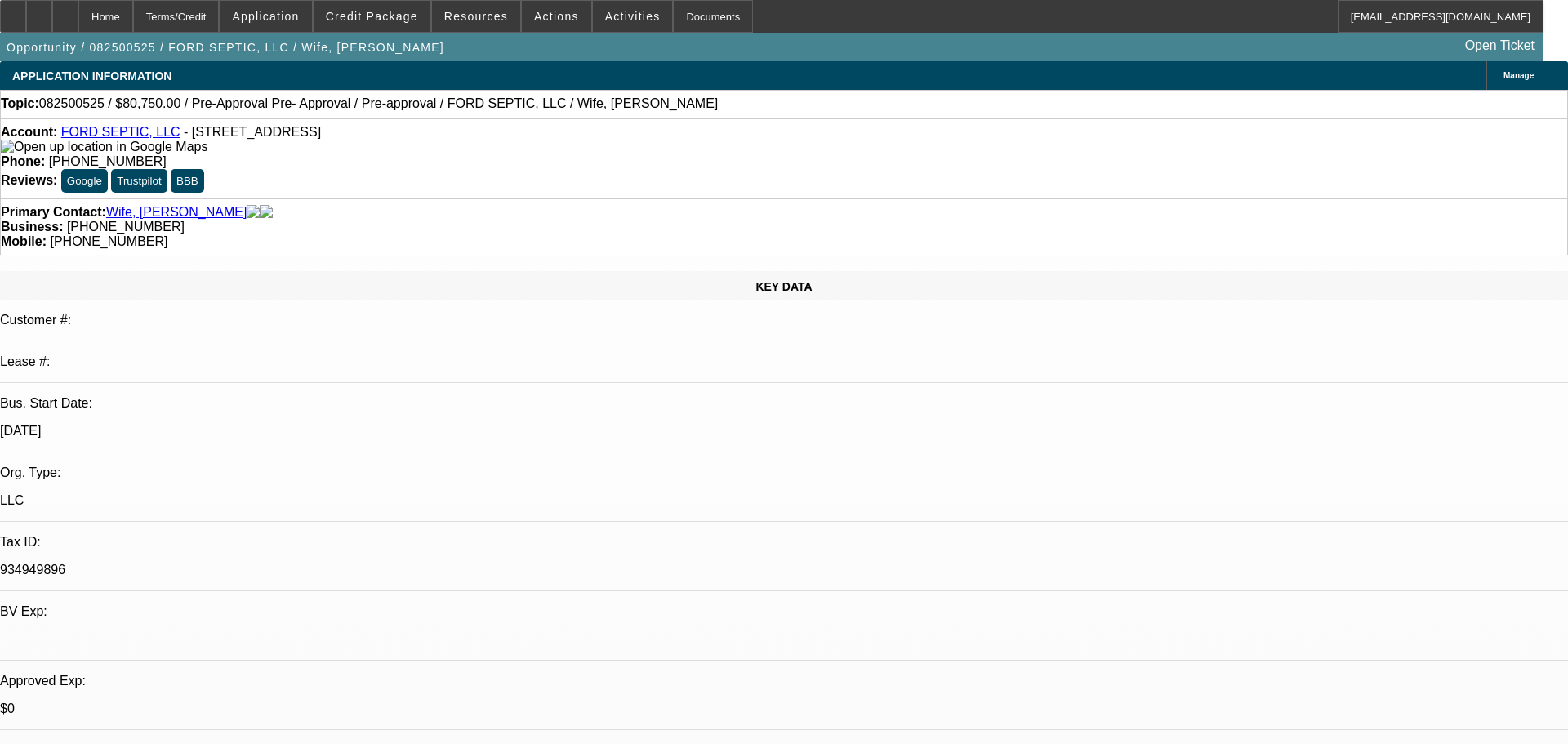
select select "0.15"
select select "2"
select select "0.1"
select select "4"
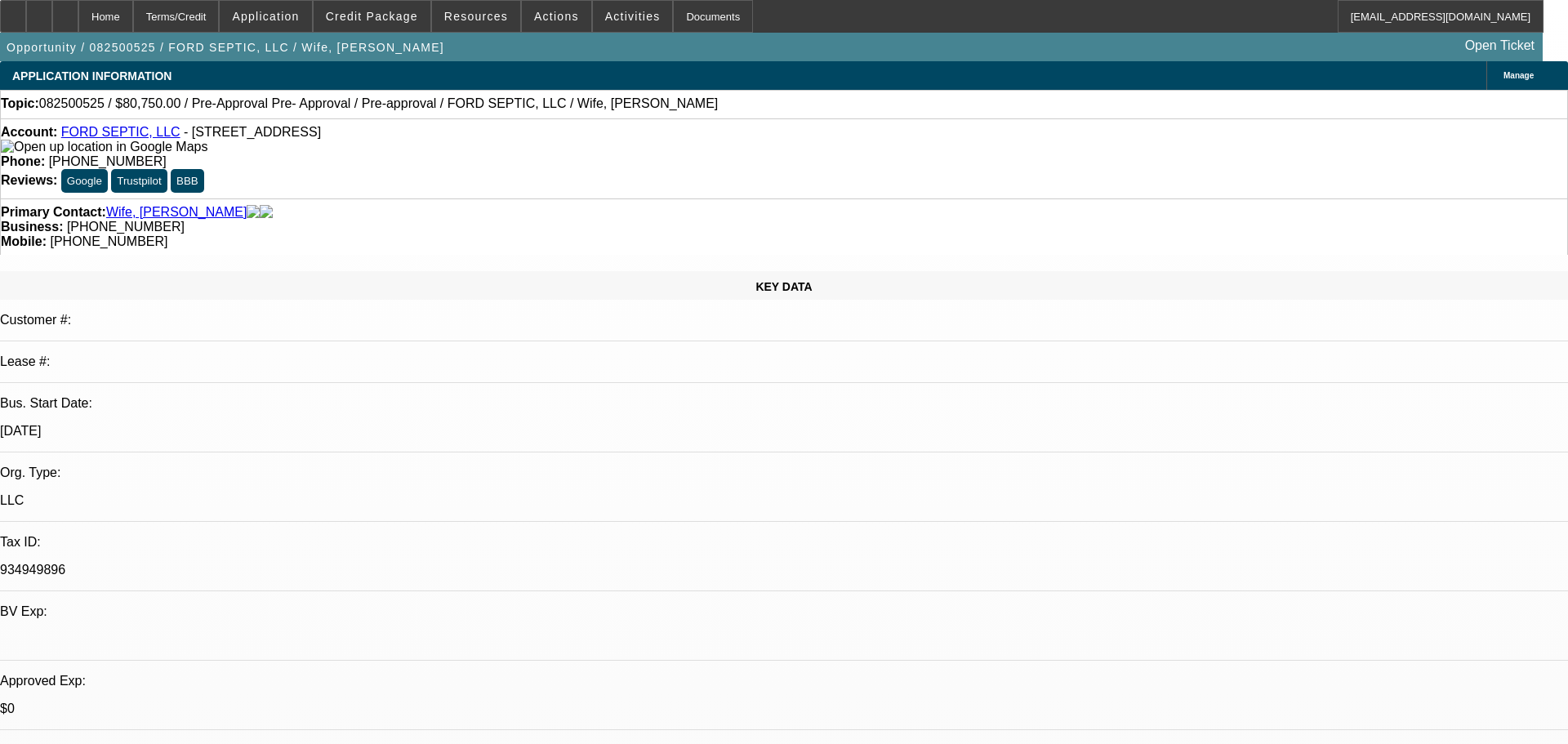
select select "0.15"
select select "2"
select select "0.1"
select select "4"
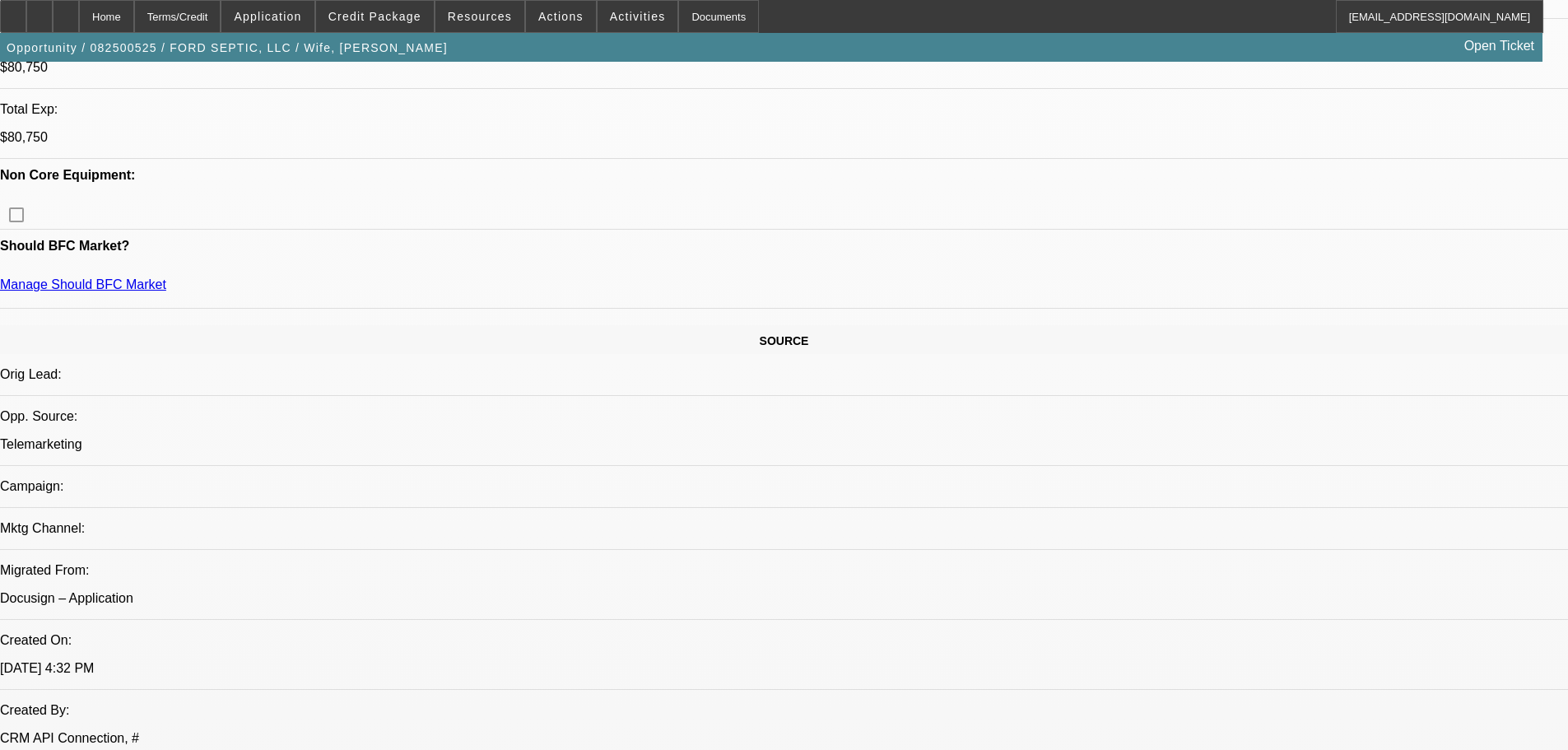
drag, startPoint x: 530, startPoint y: 538, endPoint x: 549, endPoint y: 677, distance: 140.3
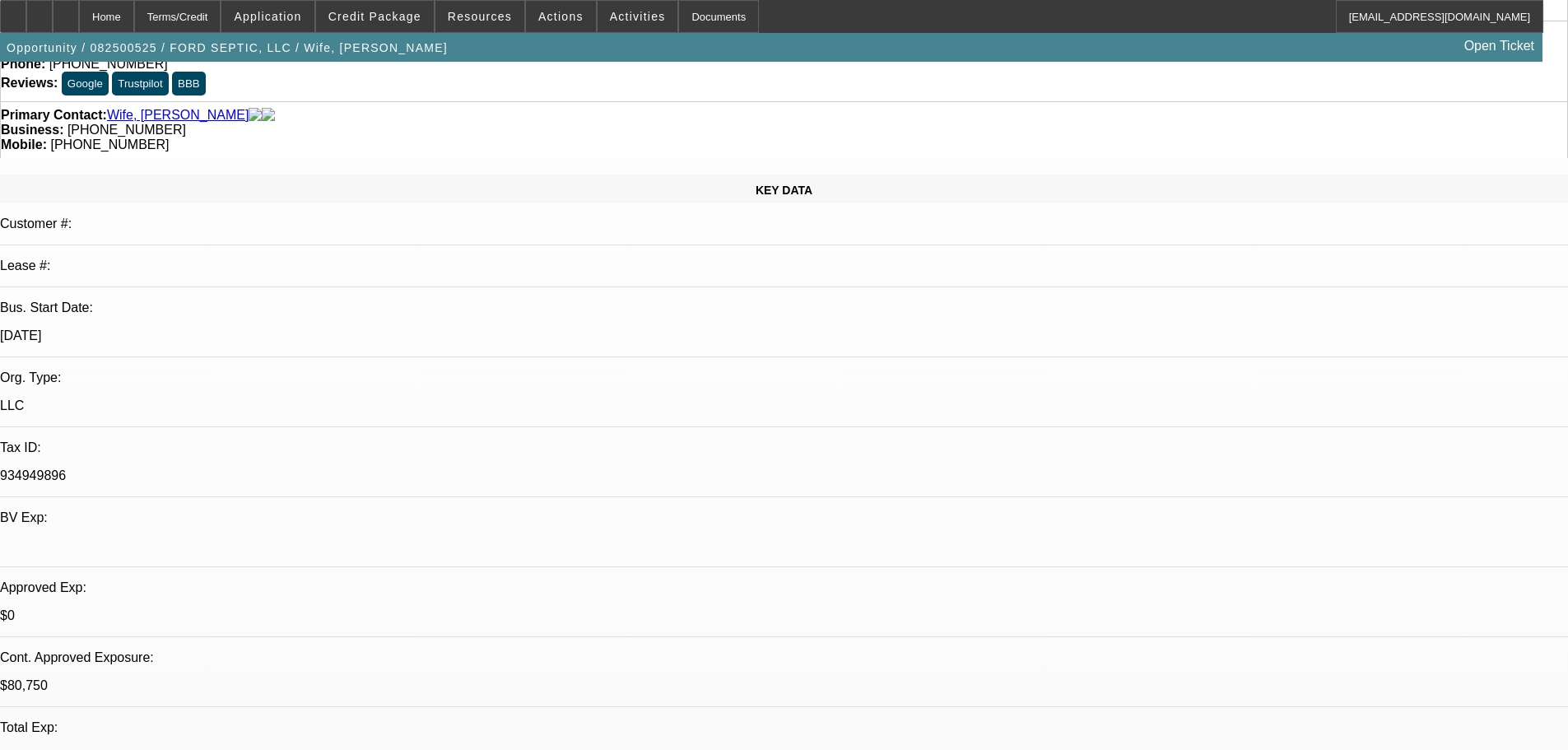
scroll to position [18, 0]
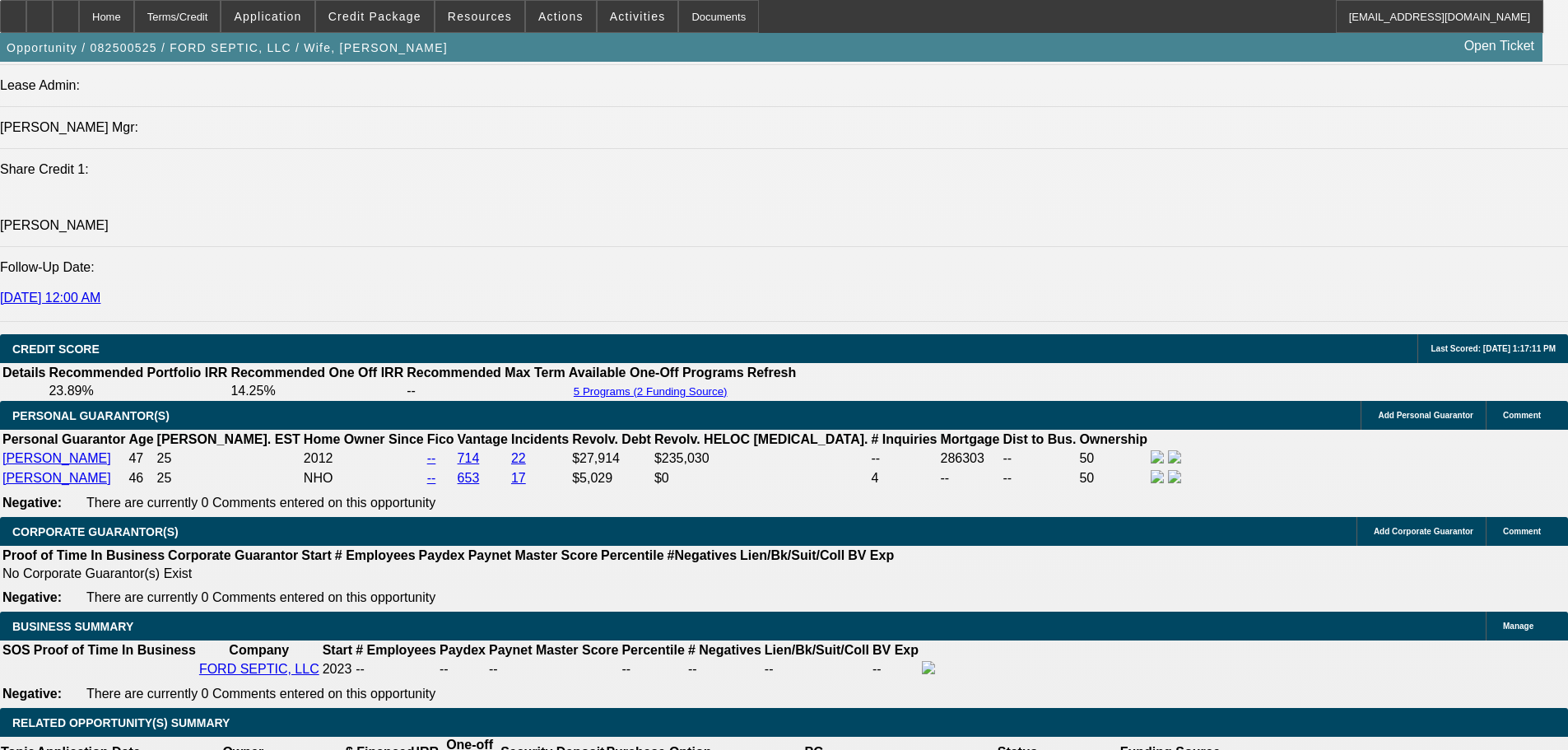
drag, startPoint x: 802, startPoint y: 511, endPoint x: 783, endPoint y: 666, distance: 156.2
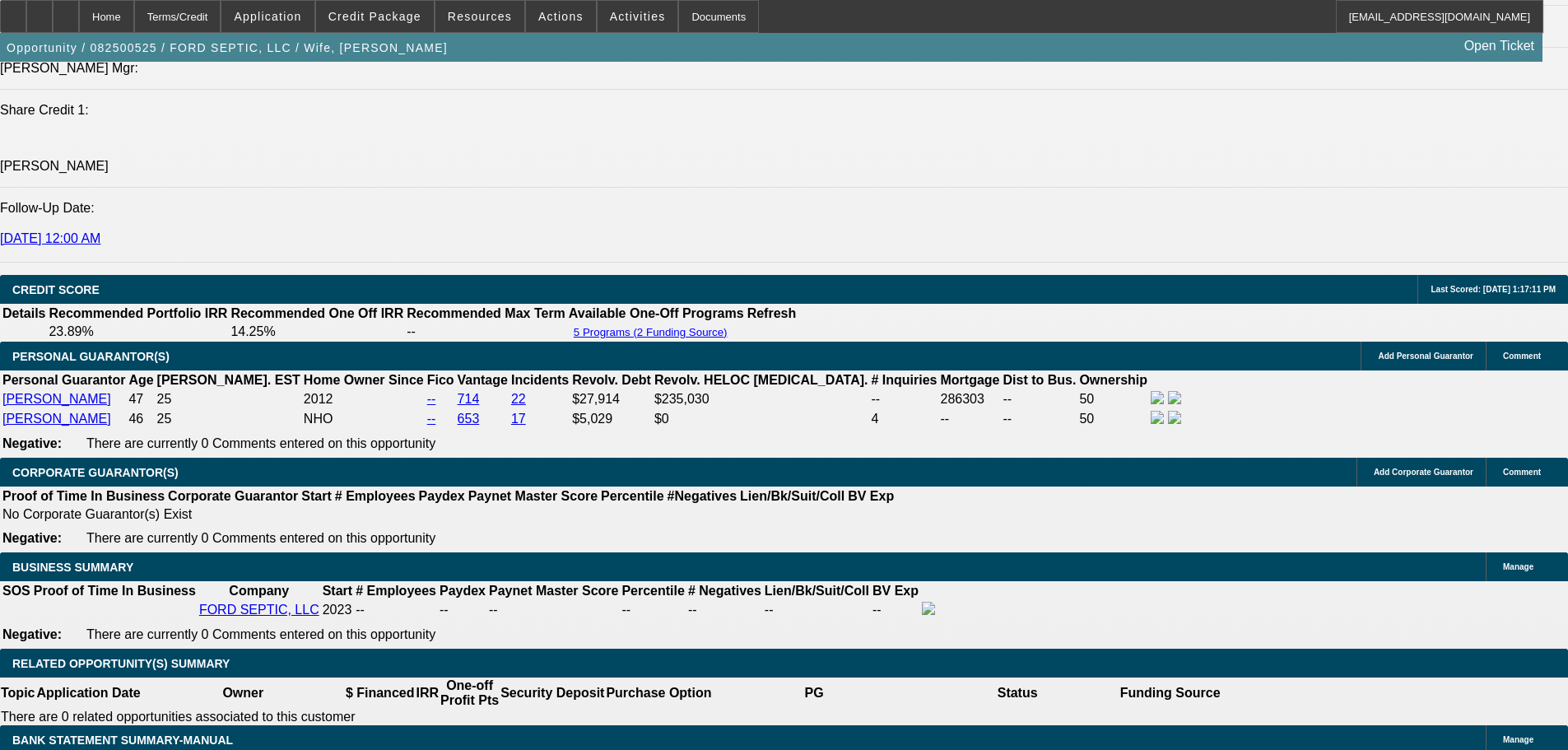
scroll to position [0, 60]
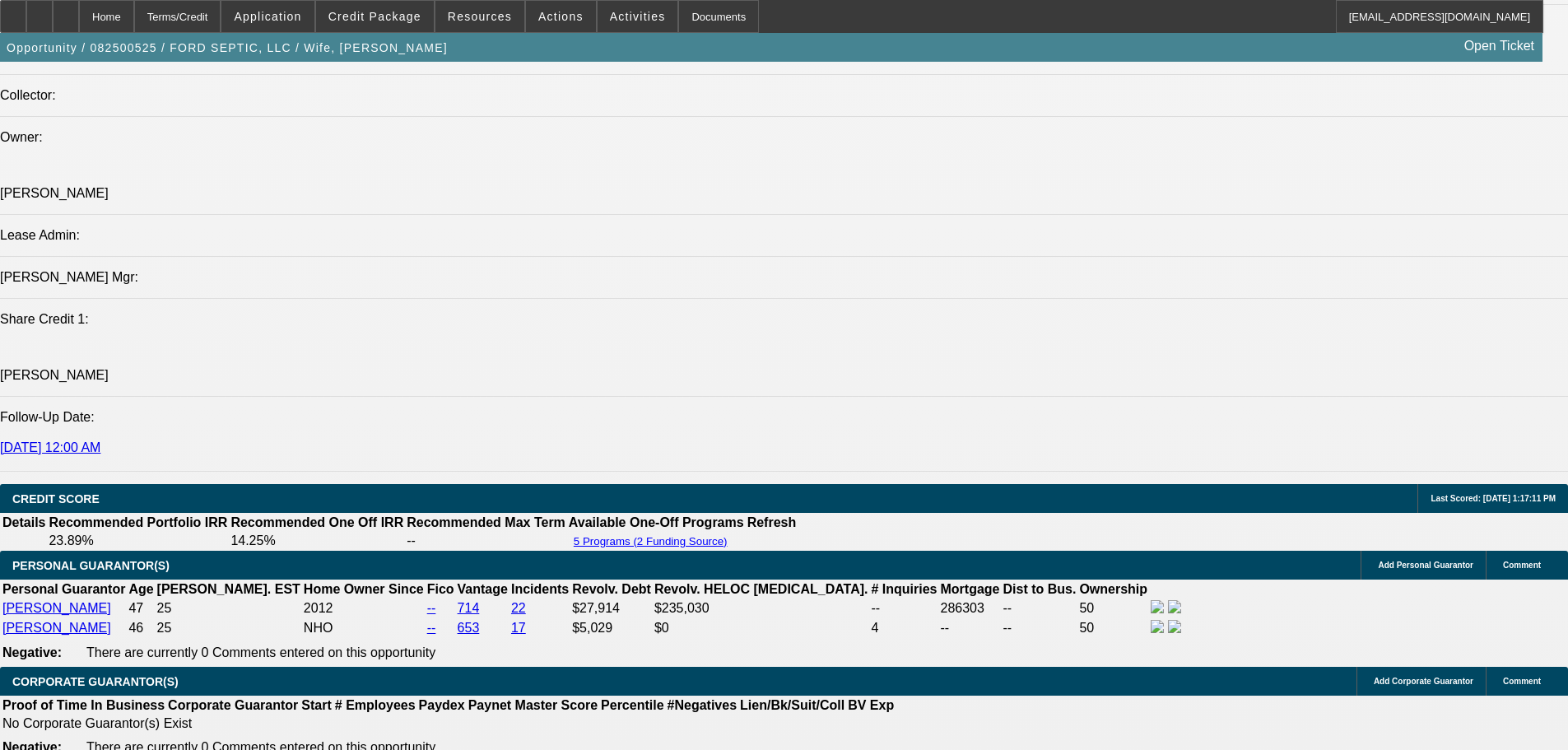
drag, startPoint x: 918, startPoint y: 328, endPoint x: 924, endPoint y: 46, distance: 282.1
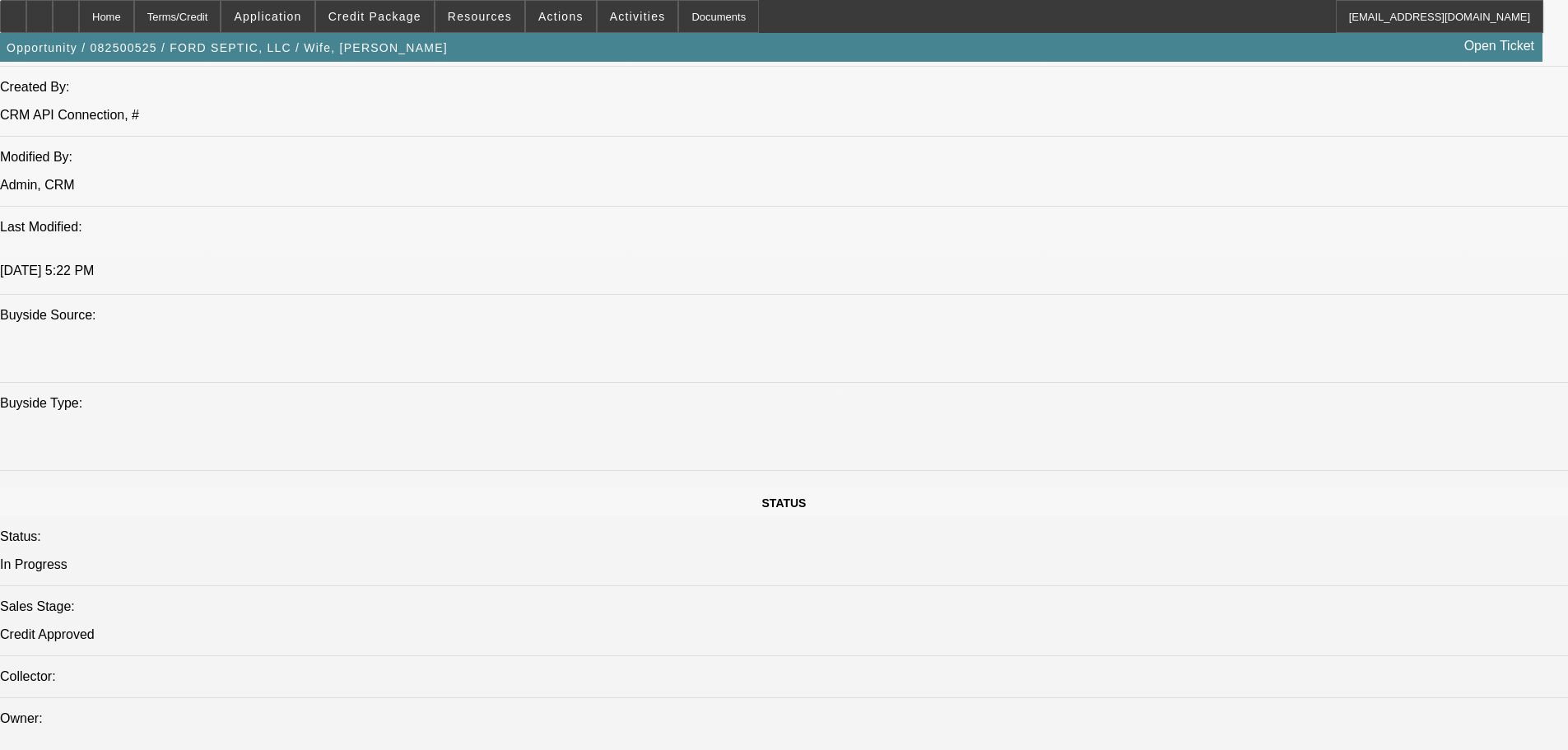
drag, startPoint x: 723, startPoint y: 197, endPoint x: 706, endPoint y: 122, distance: 76.9
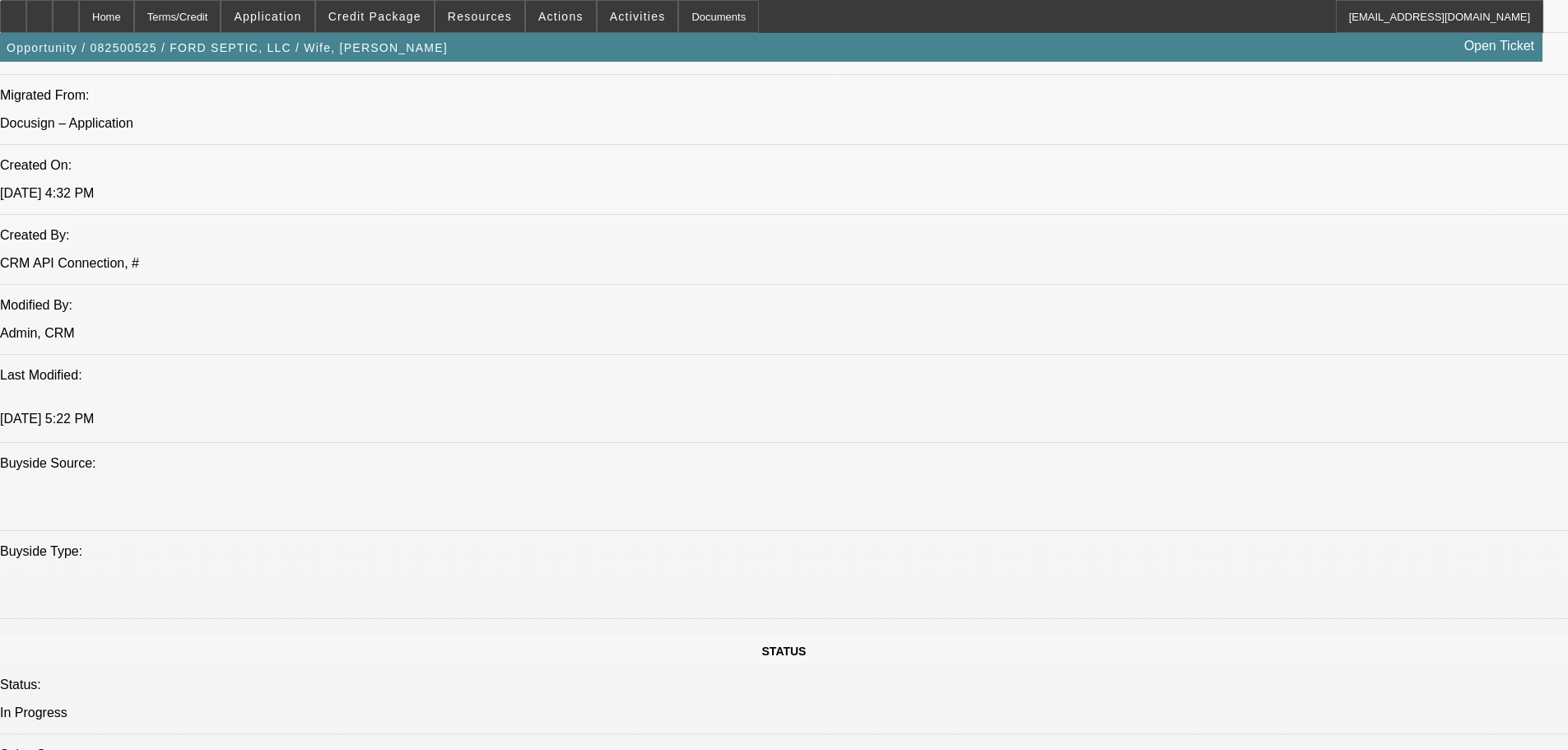
scroll to position [1063, 0]
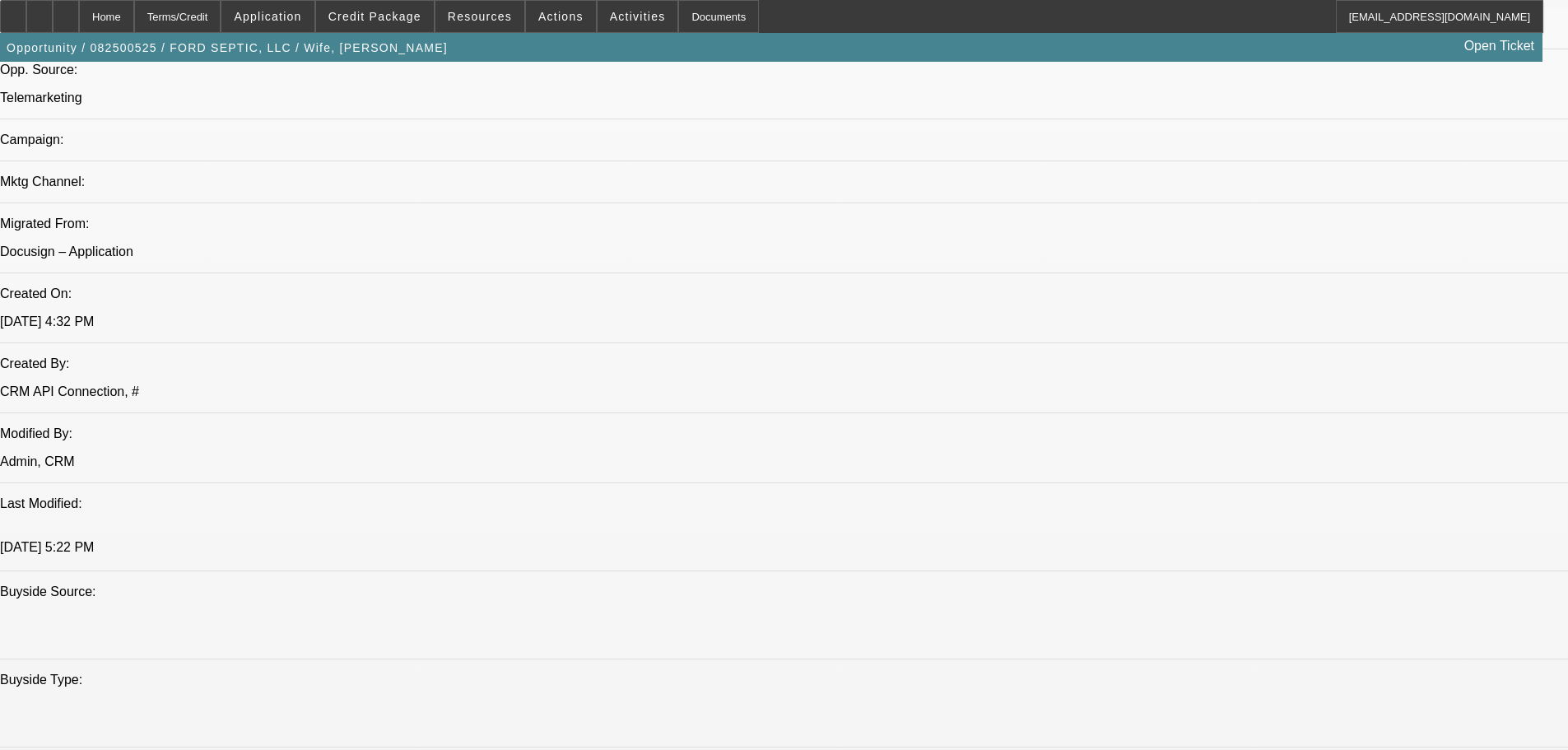
drag, startPoint x: 518, startPoint y: 371, endPoint x: 519, endPoint y: 379, distance: 8.1
drag, startPoint x: 623, startPoint y: 368, endPoint x: 618, endPoint y: 285, distance: 83.2
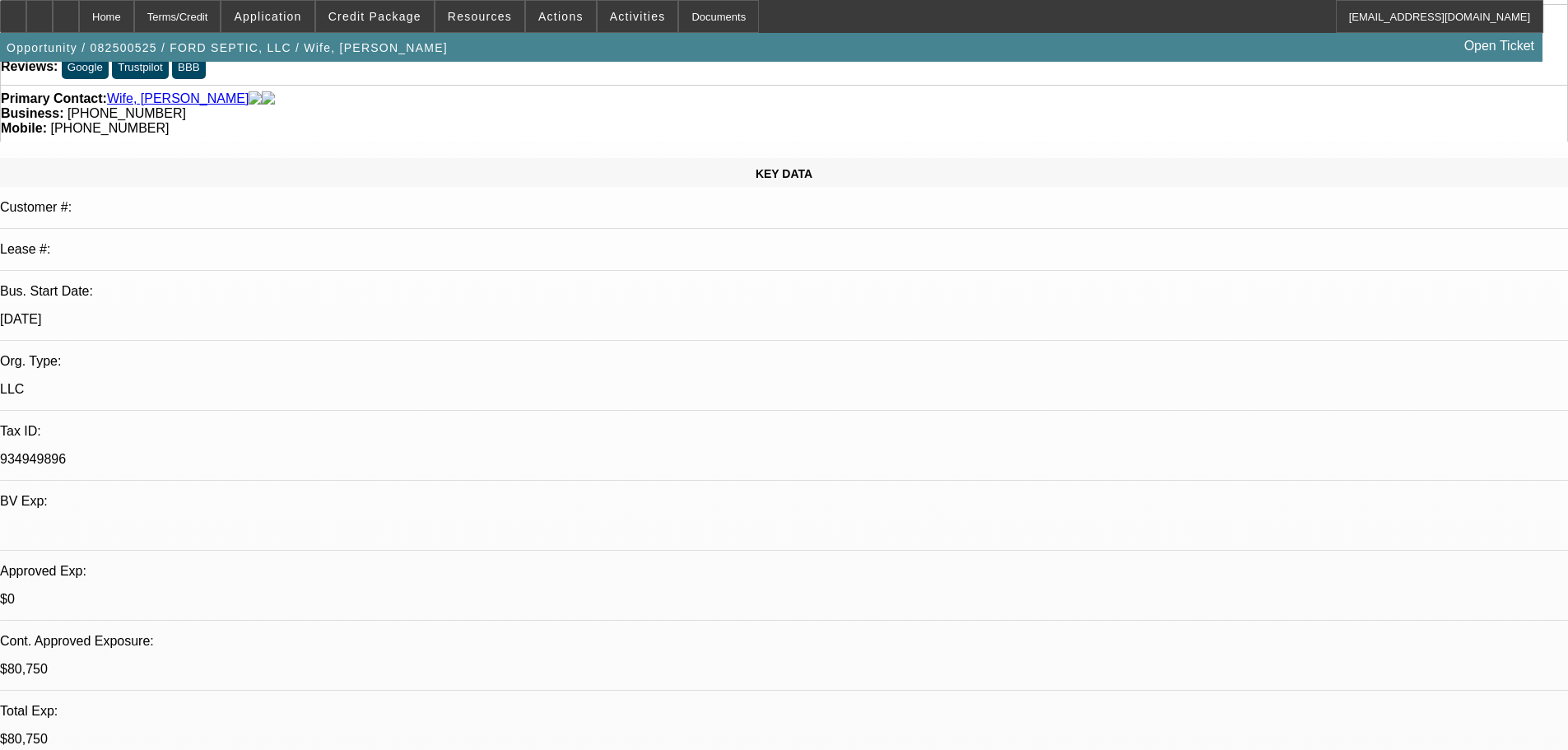
scroll to position [0, 0]
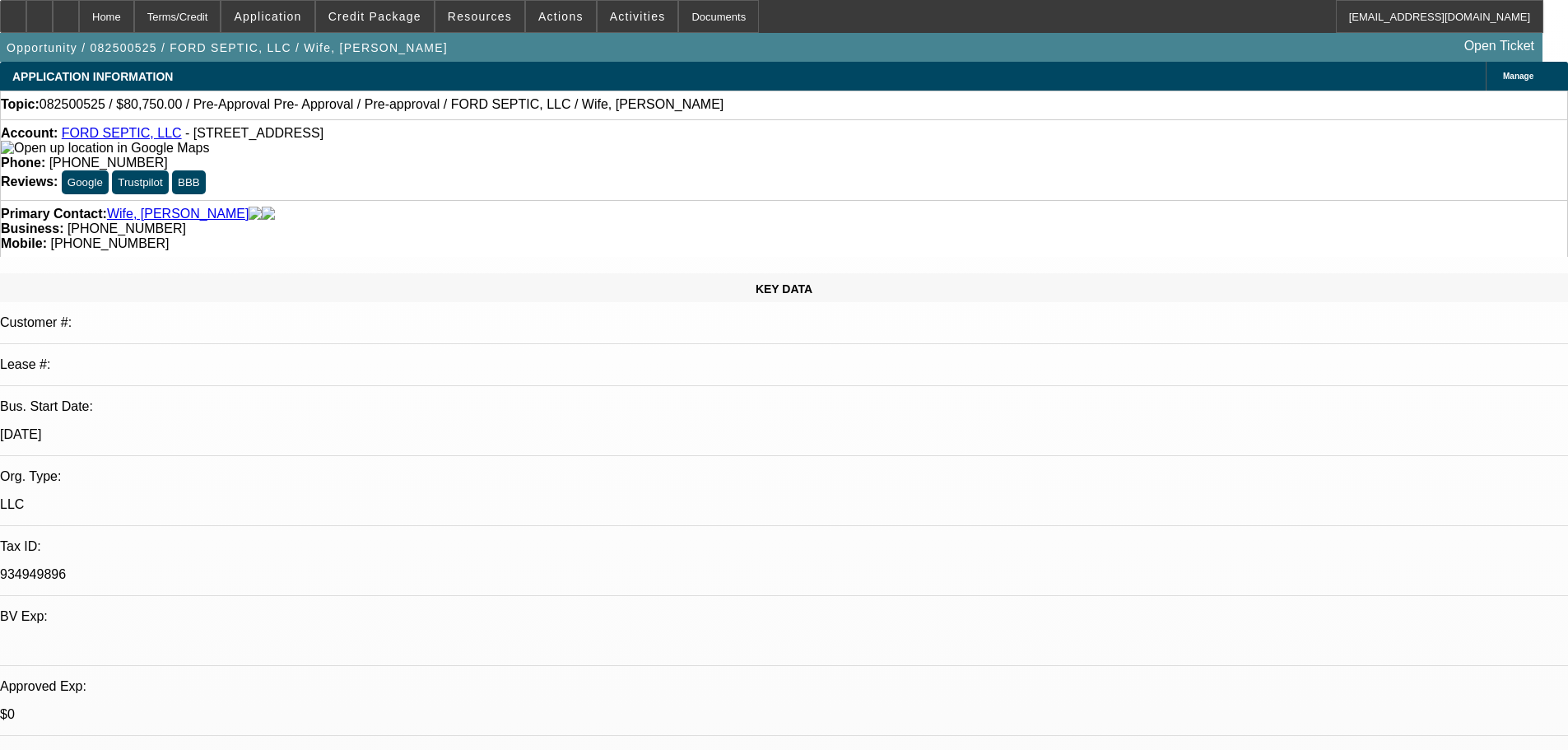
drag, startPoint x: 552, startPoint y: 359, endPoint x: 557, endPoint y: 219, distance: 140.1
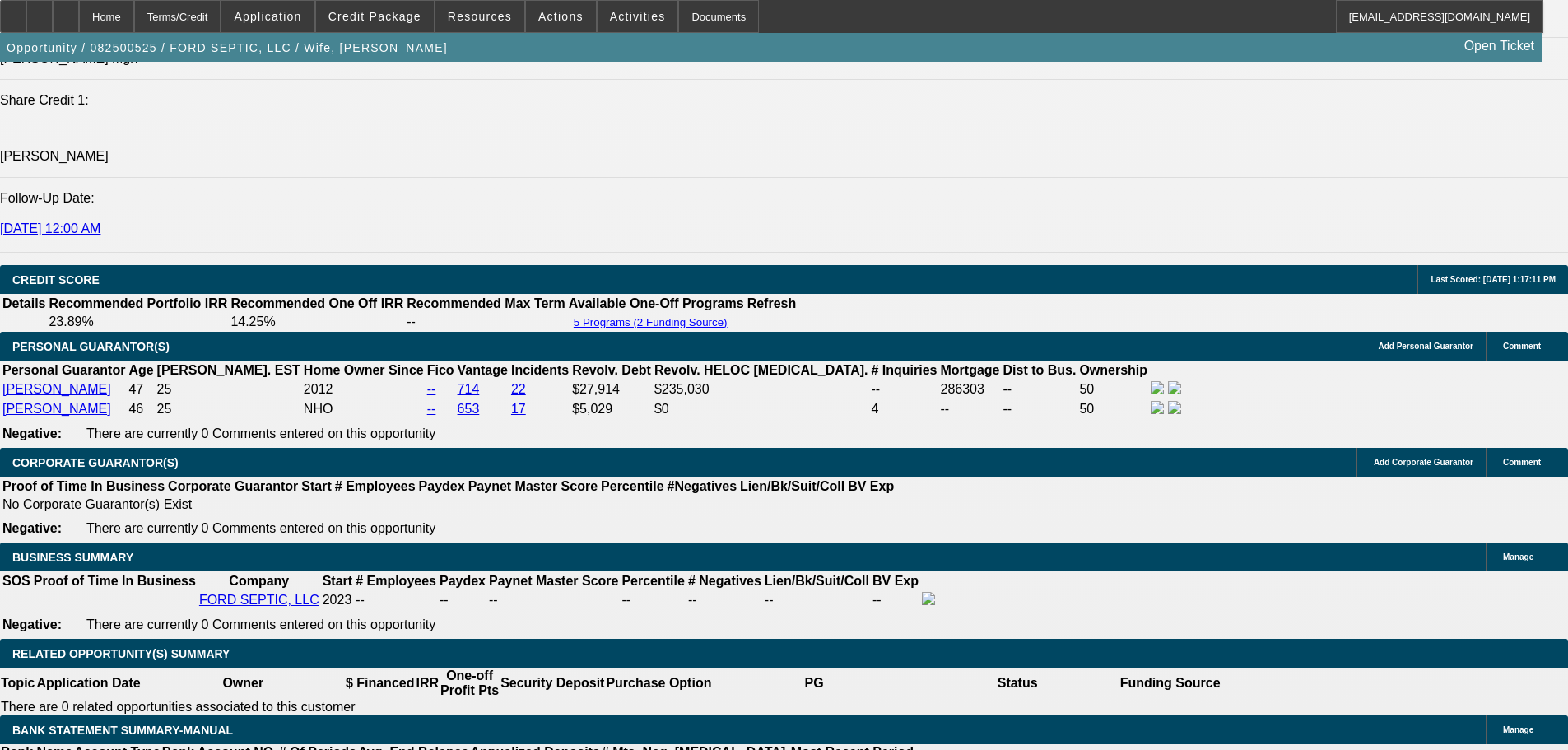
scroll to position [0, 195]
drag, startPoint x: 488, startPoint y: 461, endPoint x: 895, endPoint y: 466, distance: 407.0
drag, startPoint x: 895, startPoint y: 466, endPoint x: 114, endPoint y: 534, distance: 784.0
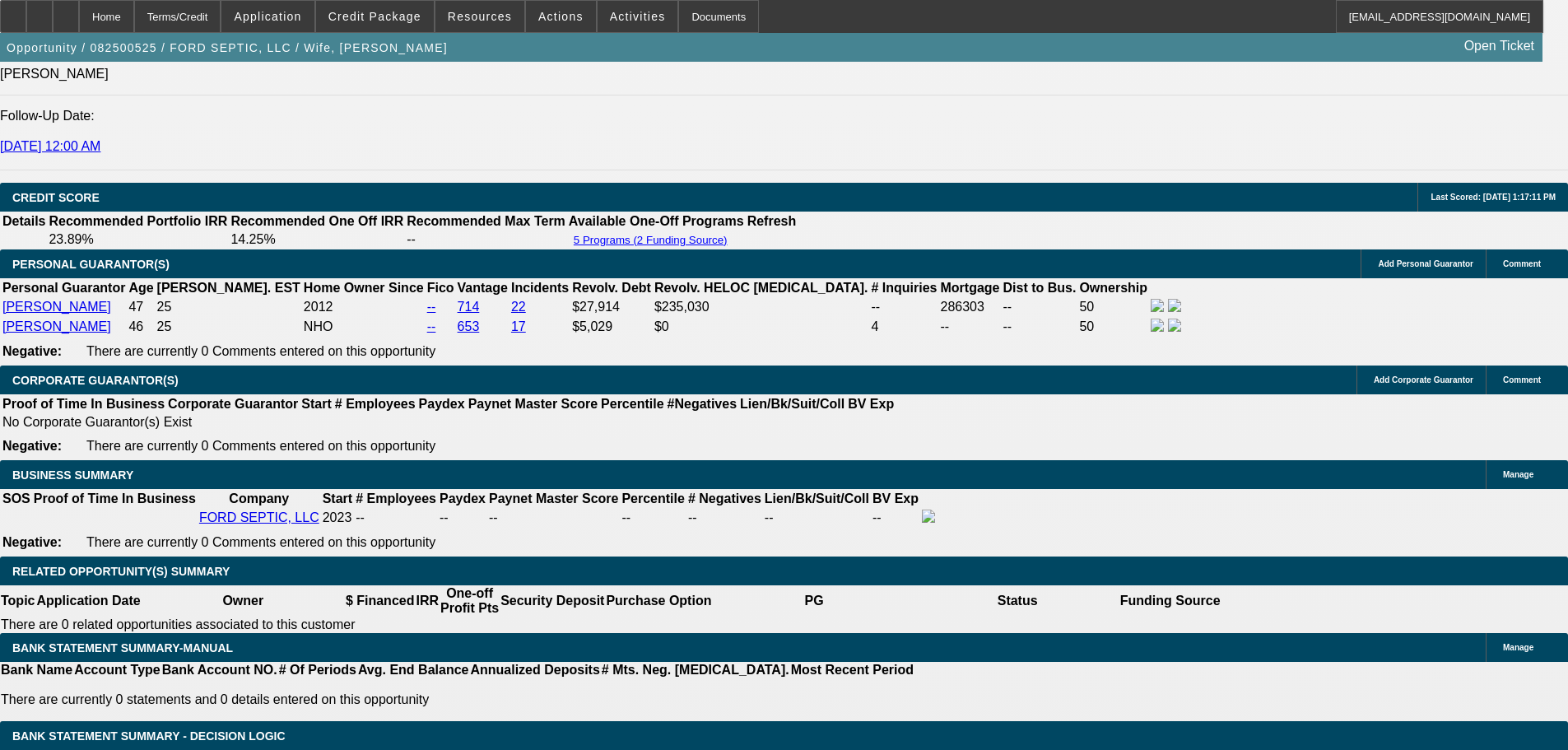
scroll to position [0, 195]
drag, startPoint x: 617, startPoint y: 465, endPoint x: 374, endPoint y: 441, distance: 244.2
drag, startPoint x: 657, startPoint y: 450, endPoint x: 323, endPoint y: 441, distance: 334.1
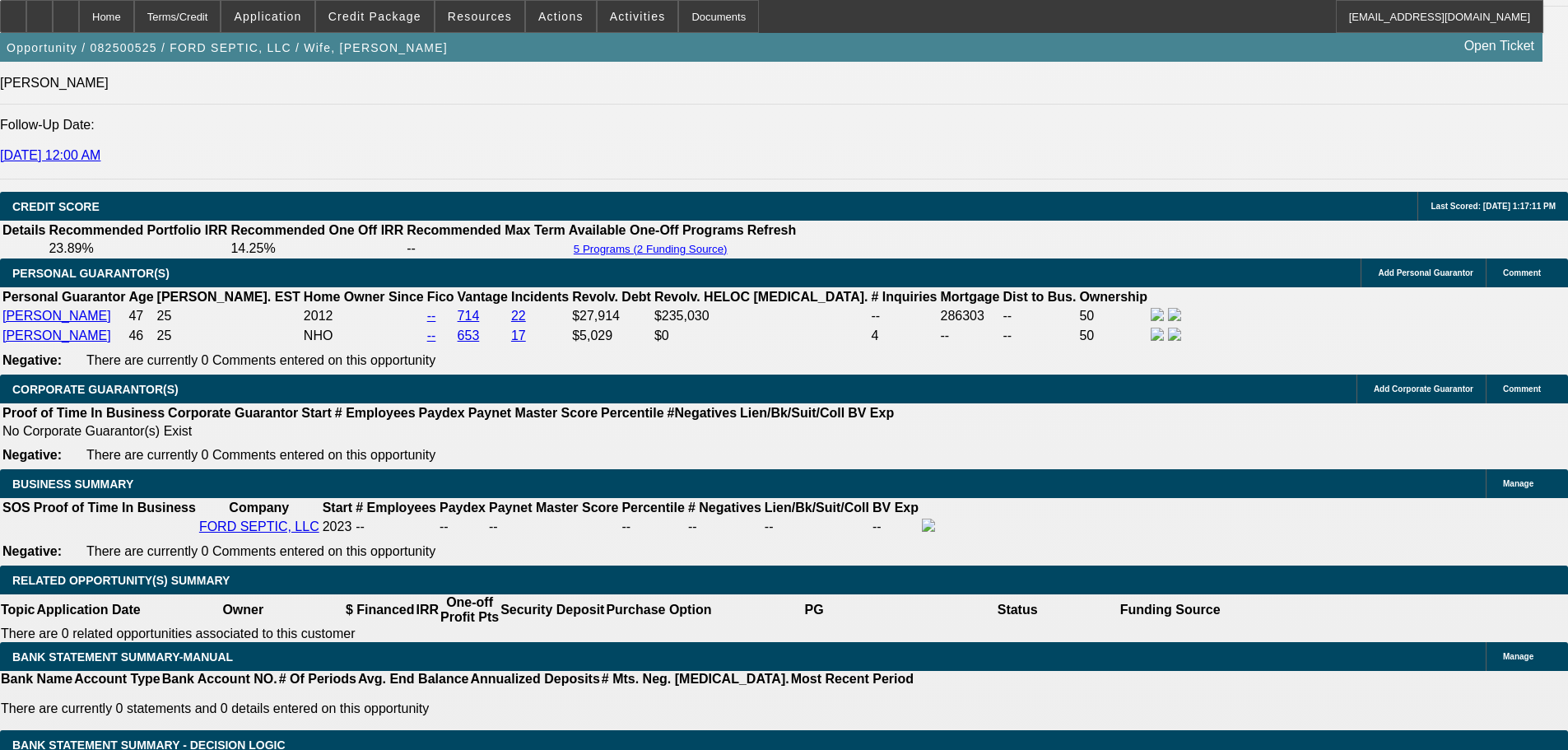
scroll to position [0, 0]
drag, startPoint x: 402, startPoint y: 472, endPoint x: 304, endPoint y: 472, distance: 98.0
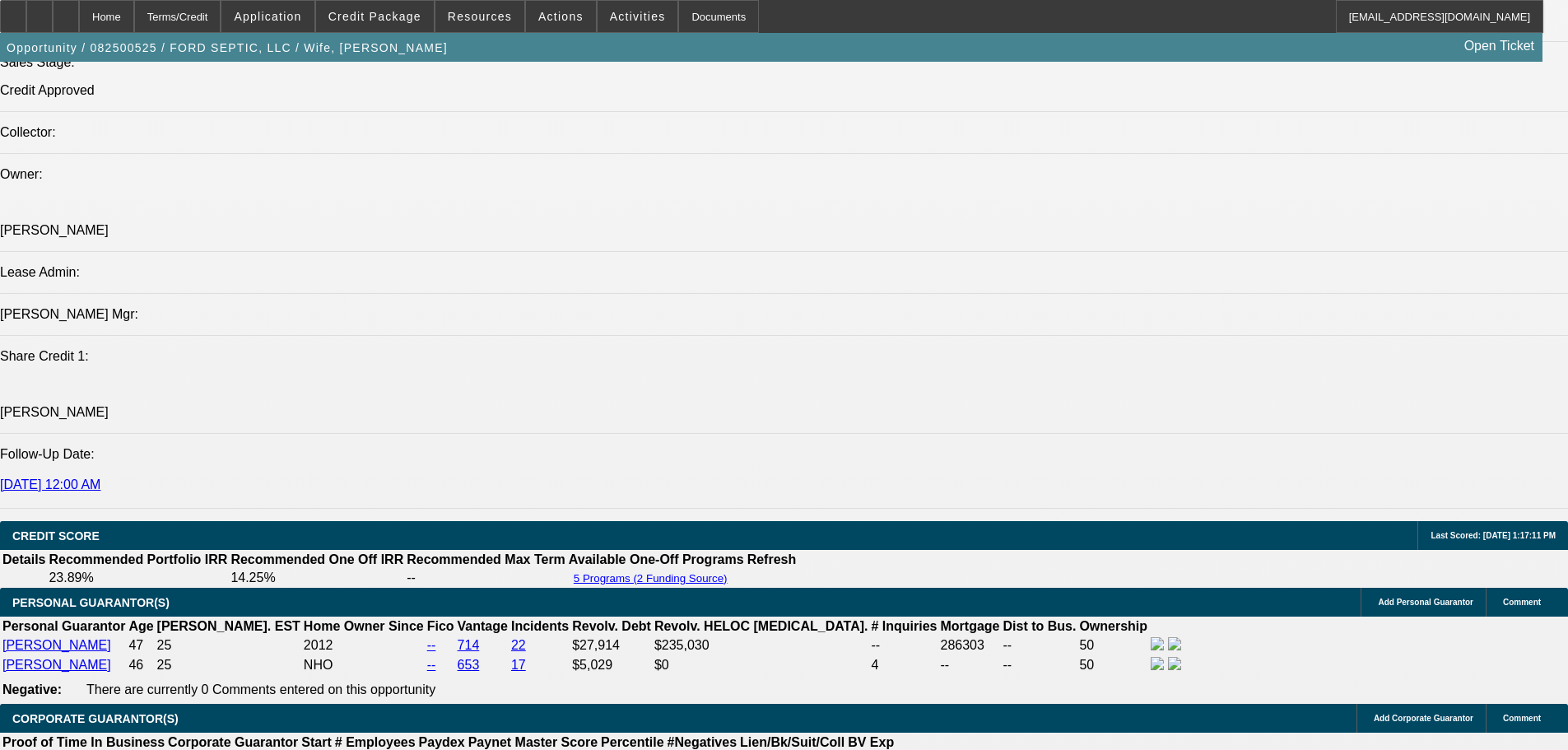
scroll to position [1178, 0]
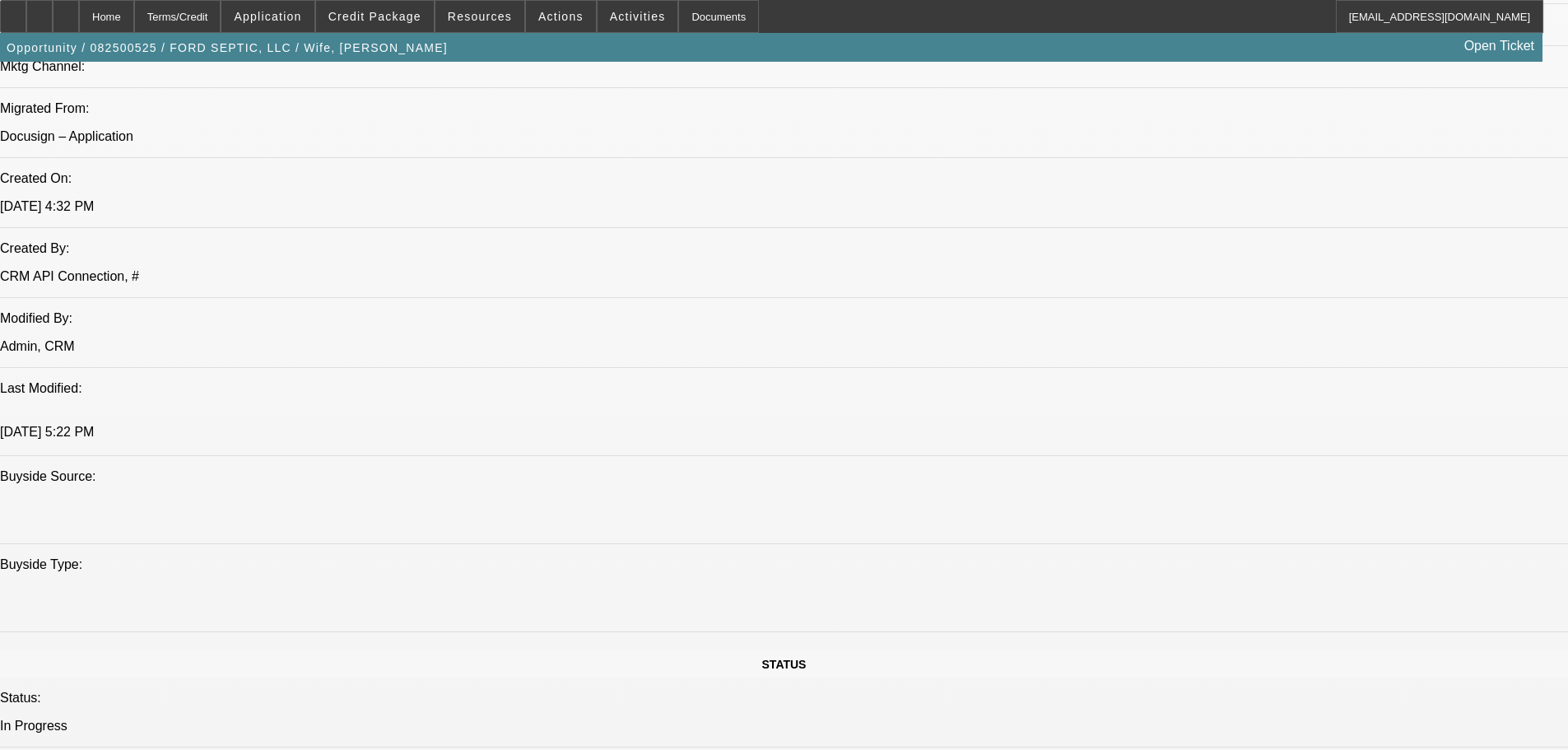
drag, startPoint x: 1119, startPoint y: 559, endPoint x: 1012, endPoint y: 102, distance: 469.4
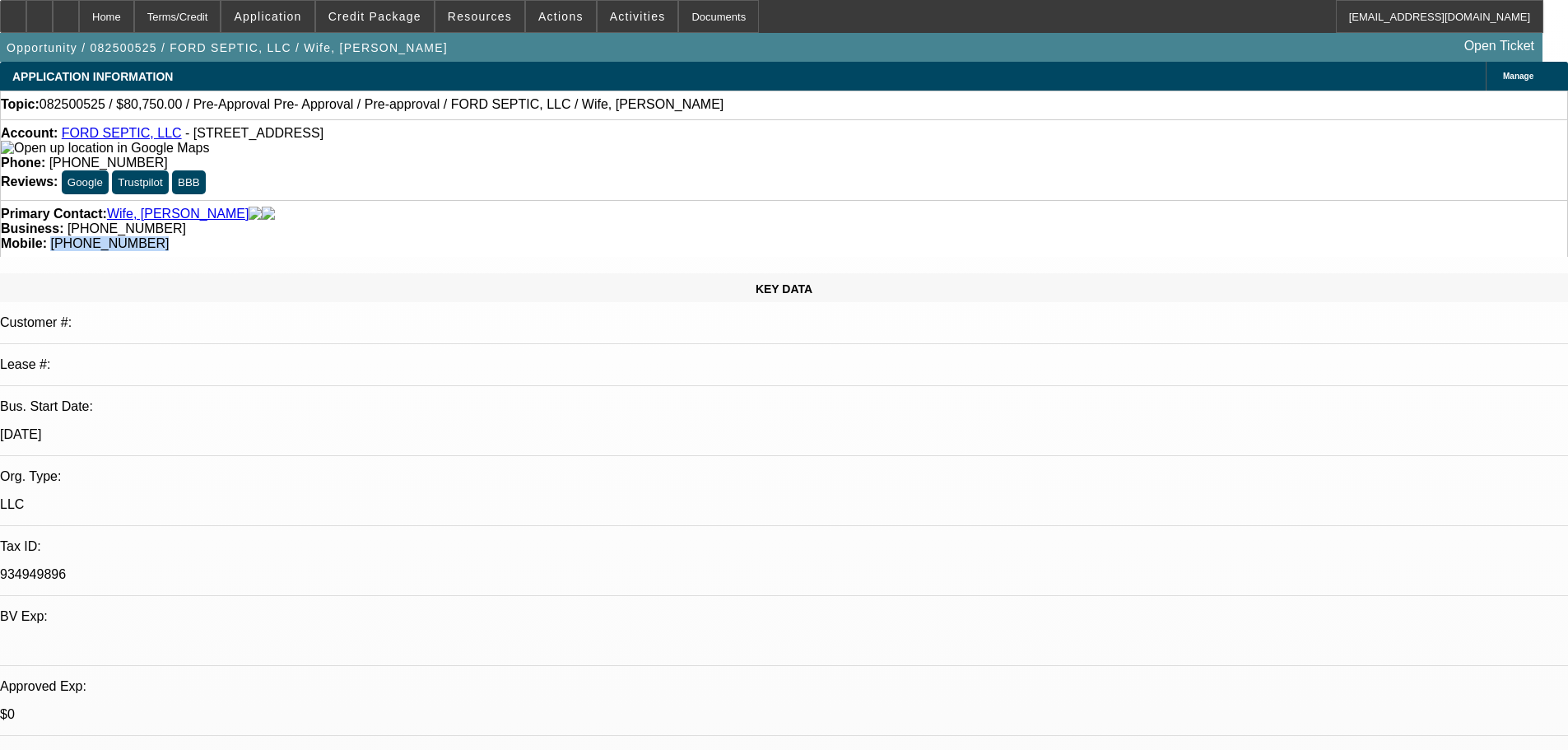
drag, startPoint x: 906, startPoint y: 180, endPoint x: 848, endPoint y: 186, distance: 58.3
click at [830, 236] on div "Mobile: (903) 975-1898" at bounding box center [784, 243] width 1566 height 15
drag, startPoint x: 889, startPoint y: 194, endPoint x: 878, endPoint y: 185, distance: 14.2
copy span "(903) 975-1898"
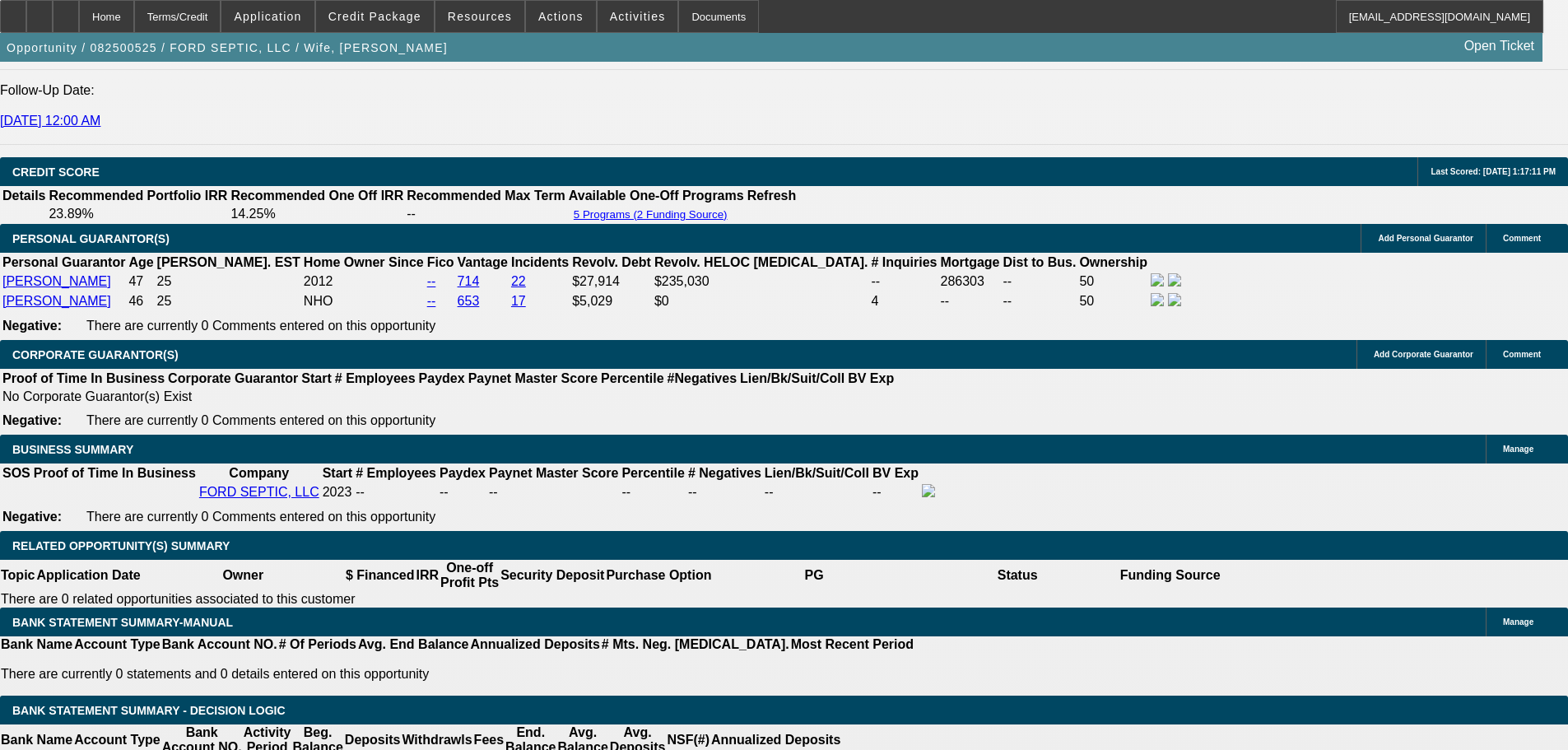
scroll to position [2386, 0]
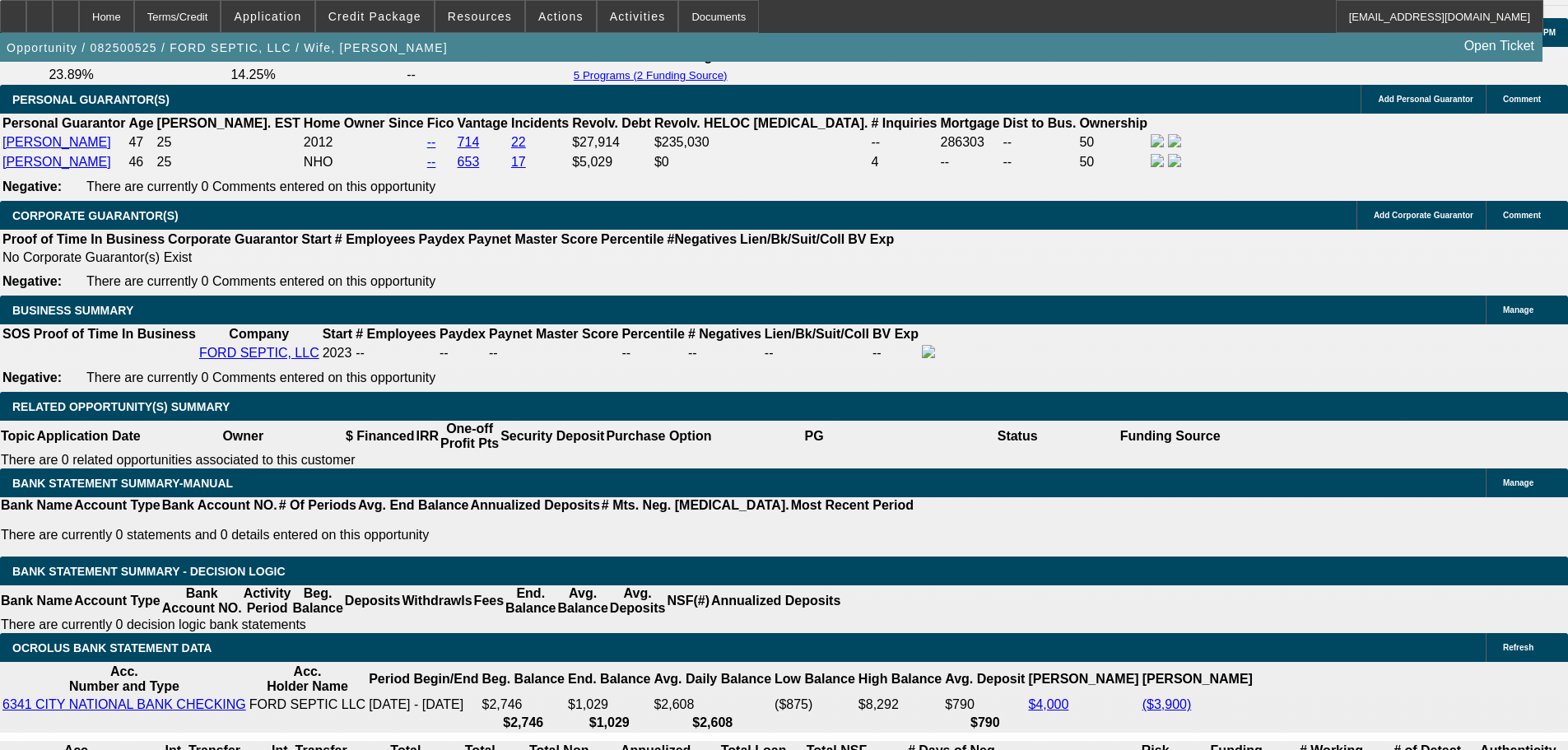
drag, startPoint x: 291, startPoint y: 449, endPoint x: 244, endPoint y: 126, distance: 326.4
drag, startPoint x: 280, startPoint y: 251, endPoint x: 280, endPoint y: 219, distance: 32.0
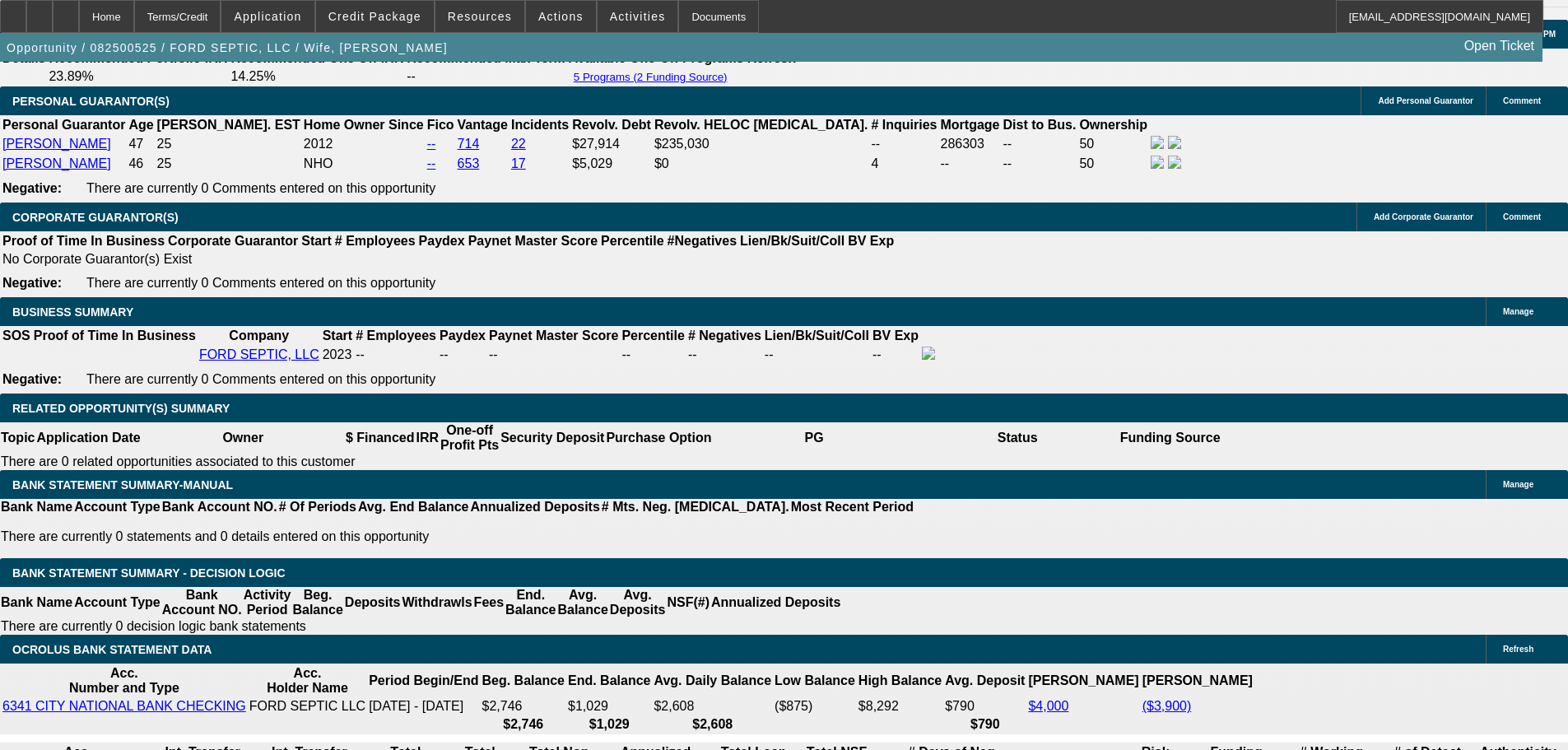
drag, startPoint x: 273, startPoint y: 264, endPoint x: 270, endPoint y: 219, distance: 45.1
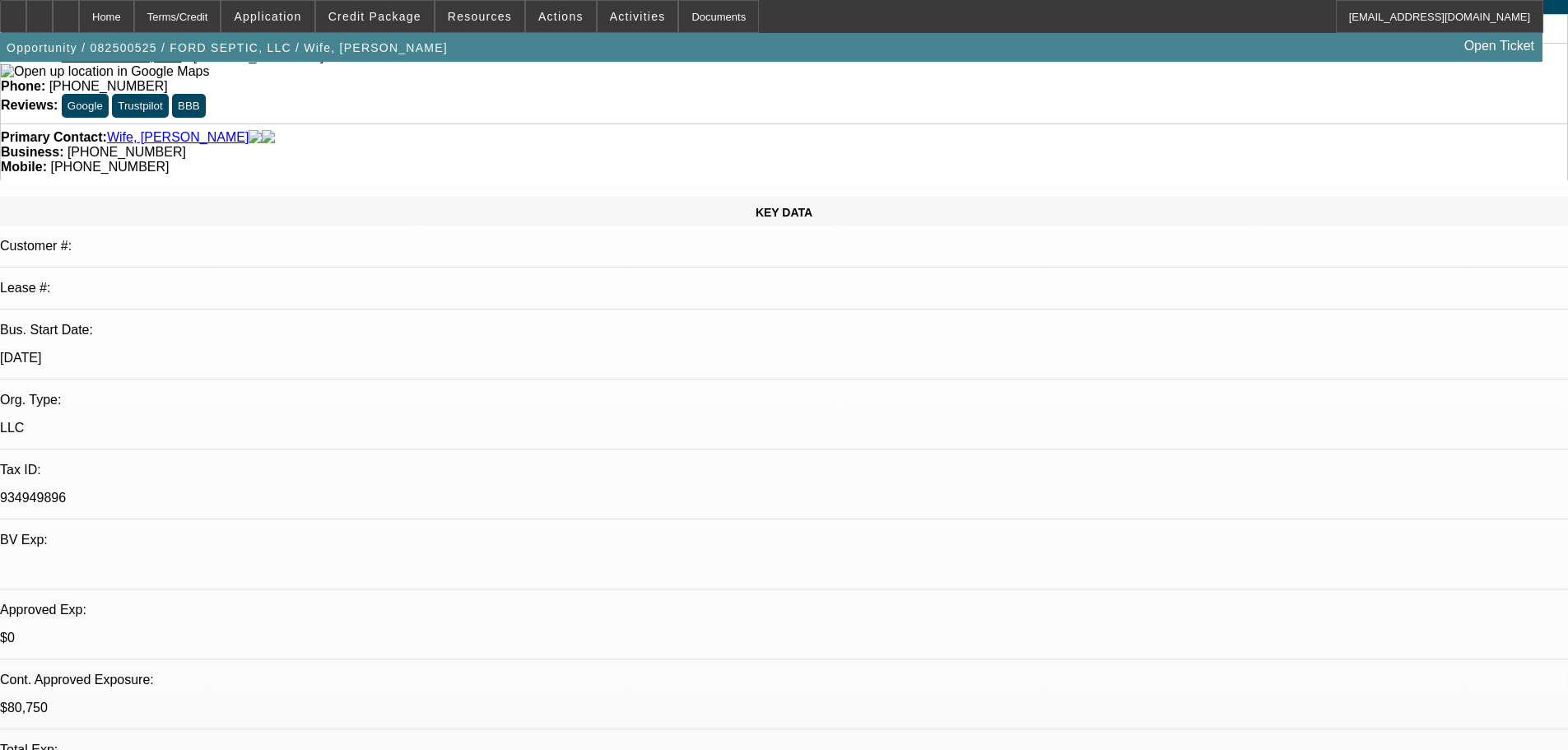
scroll to position [0, 0]
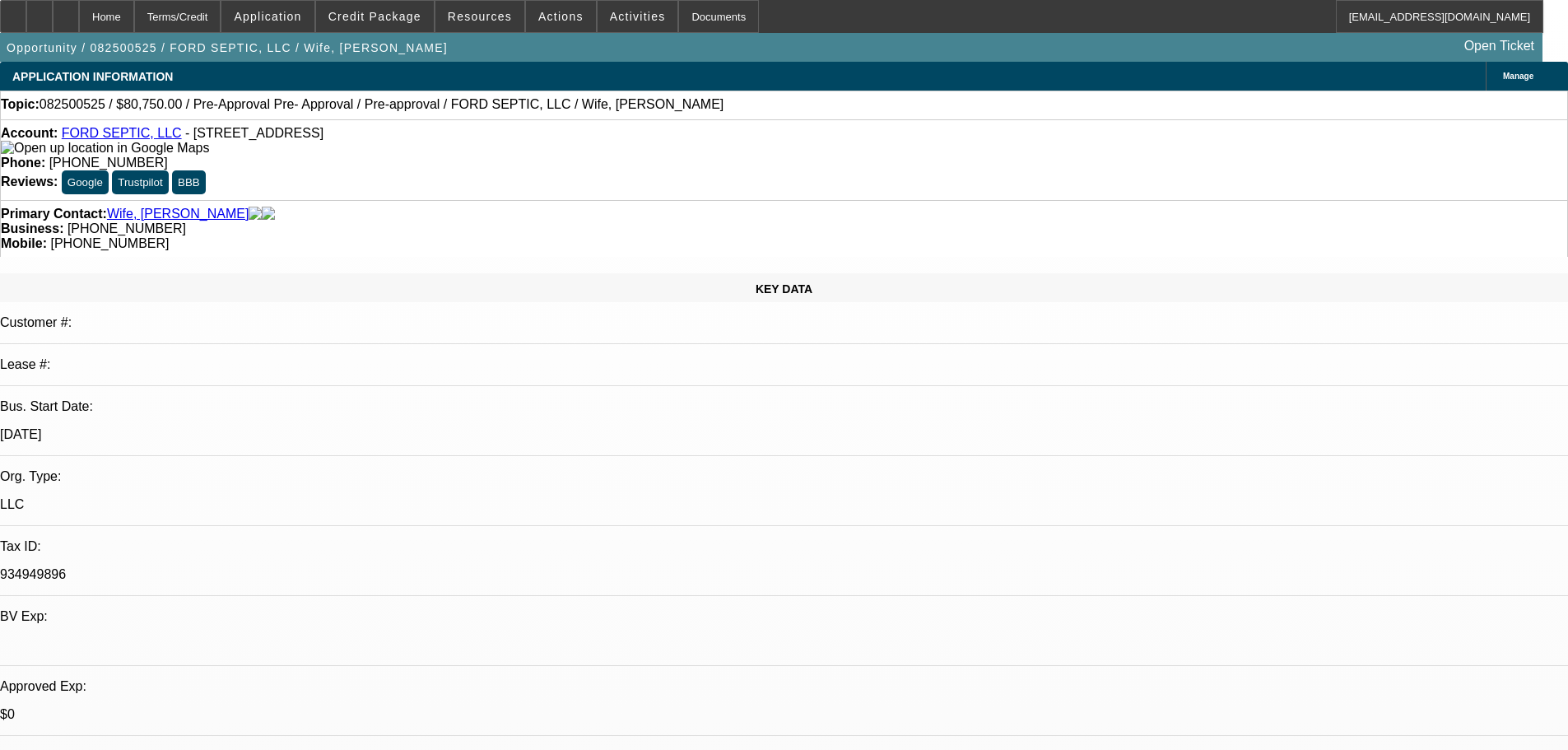
drag, startPoint x: 274, startPoint y: 215, endPoint x: 281, endPoint y: 94, distance: 121.2
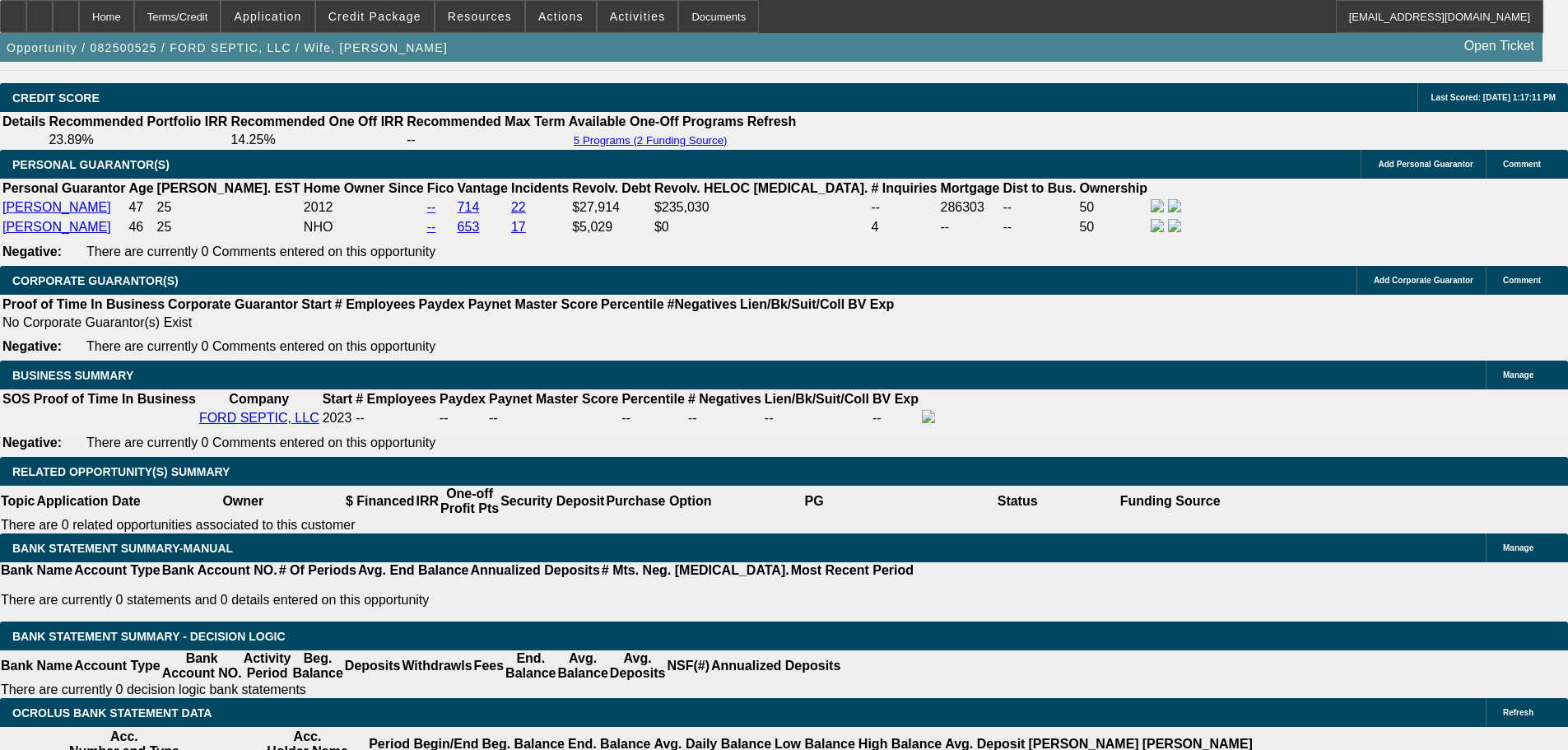
scroll to position [904, 0]
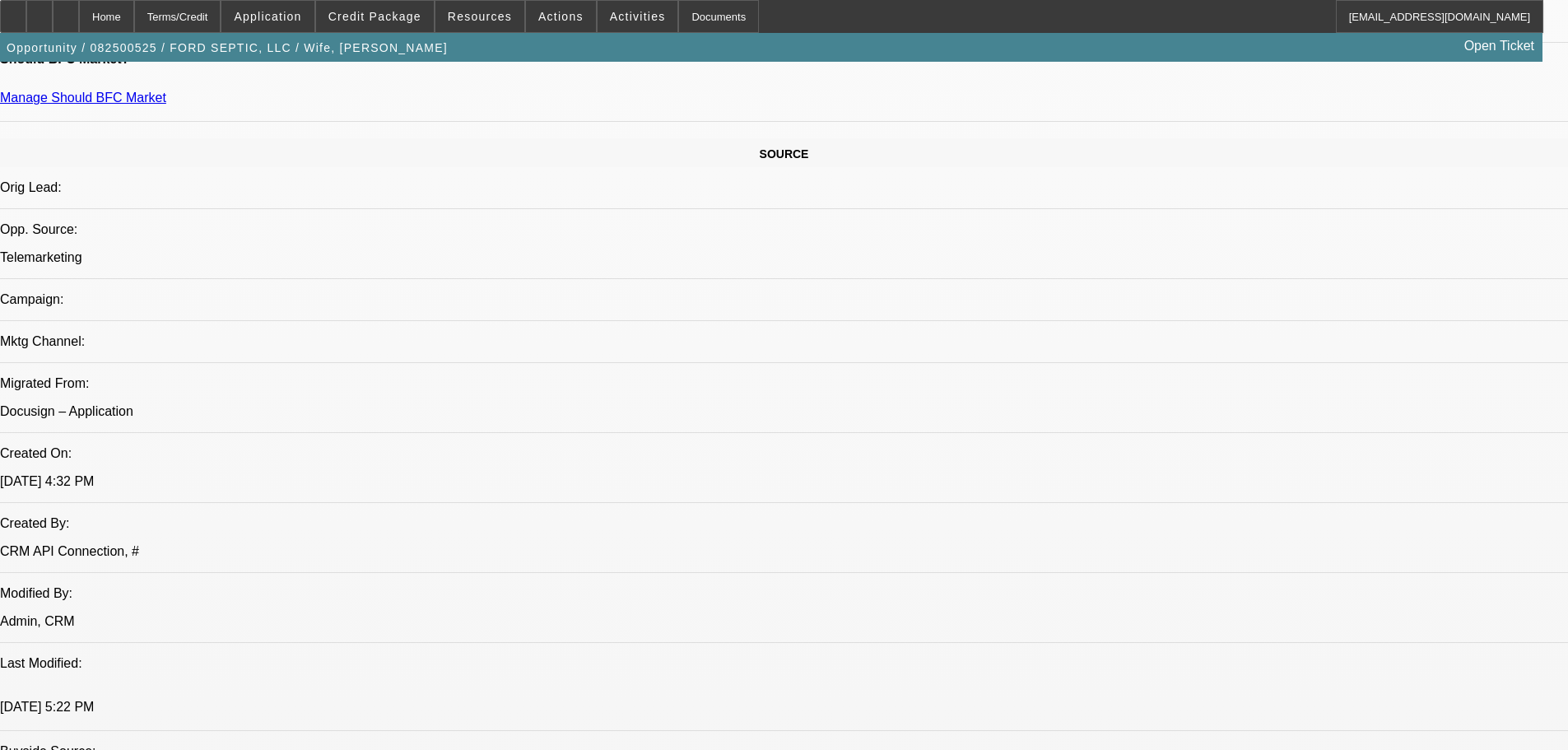
drag, startPoint x: 998, startPoint y: 559, endPoint x: 998, endPoint y: 274, distance: 285.0
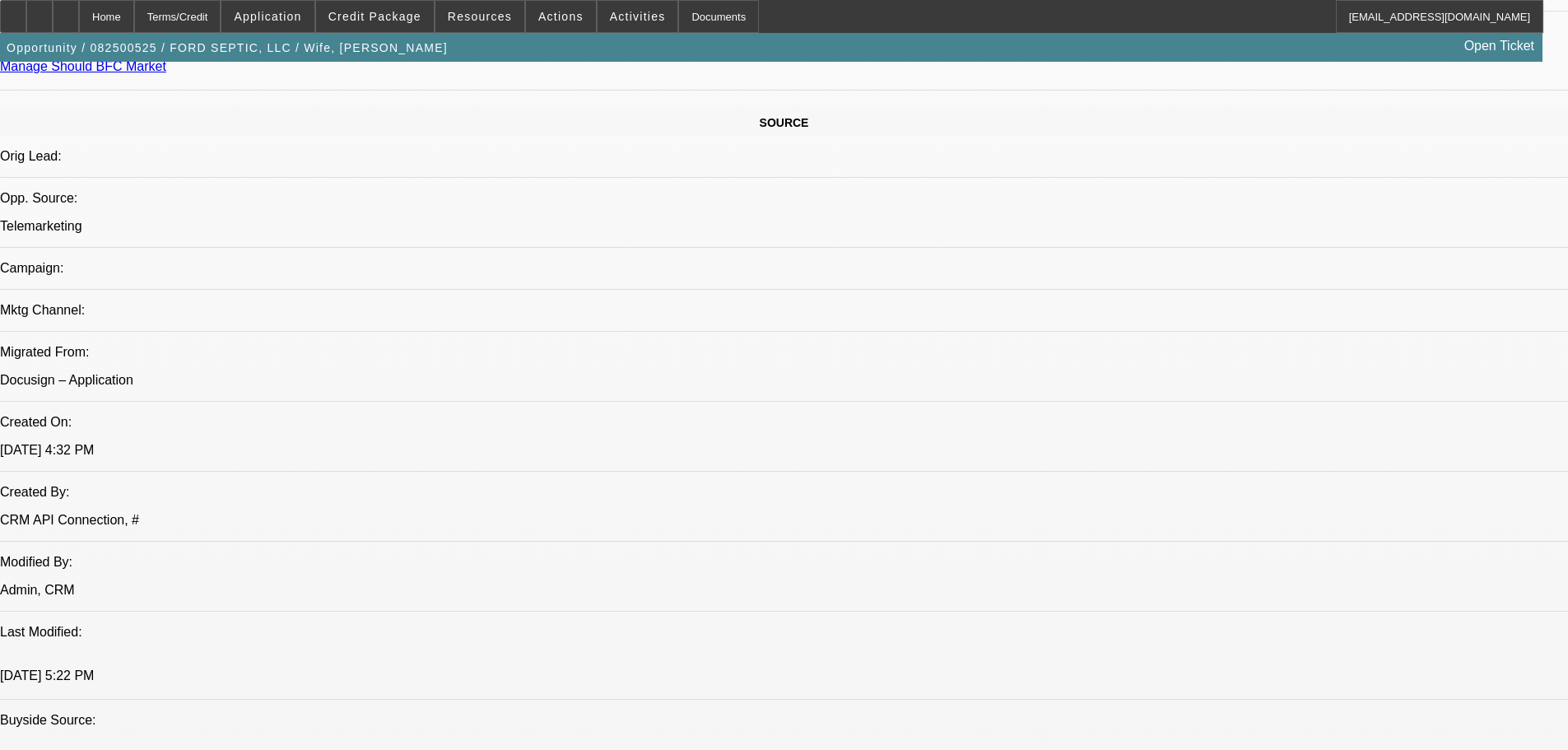
scroll to position [0, 0]
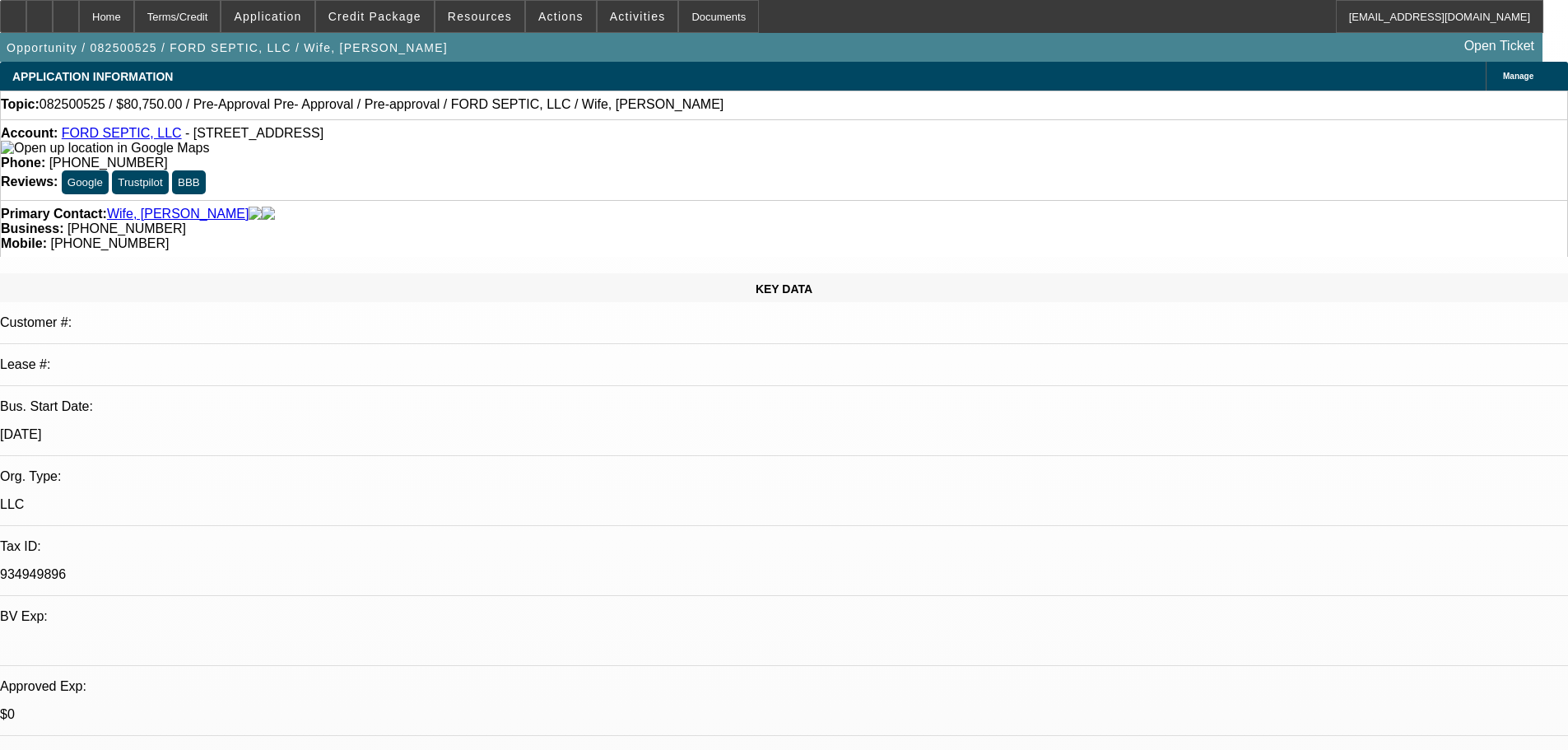
drag, startPoint x: 773, startPoint y: 517, endPoint x: 836, endPoint y: -41, distance: 561.5
drag, startPoint x: 899, startPoint y: 181, endPoint x: 855, endPoint y: 188, distance: 44.6
click at [168, 236] on span "(903) 975-1898" at bounding box center [109, 243] width 119 height 14
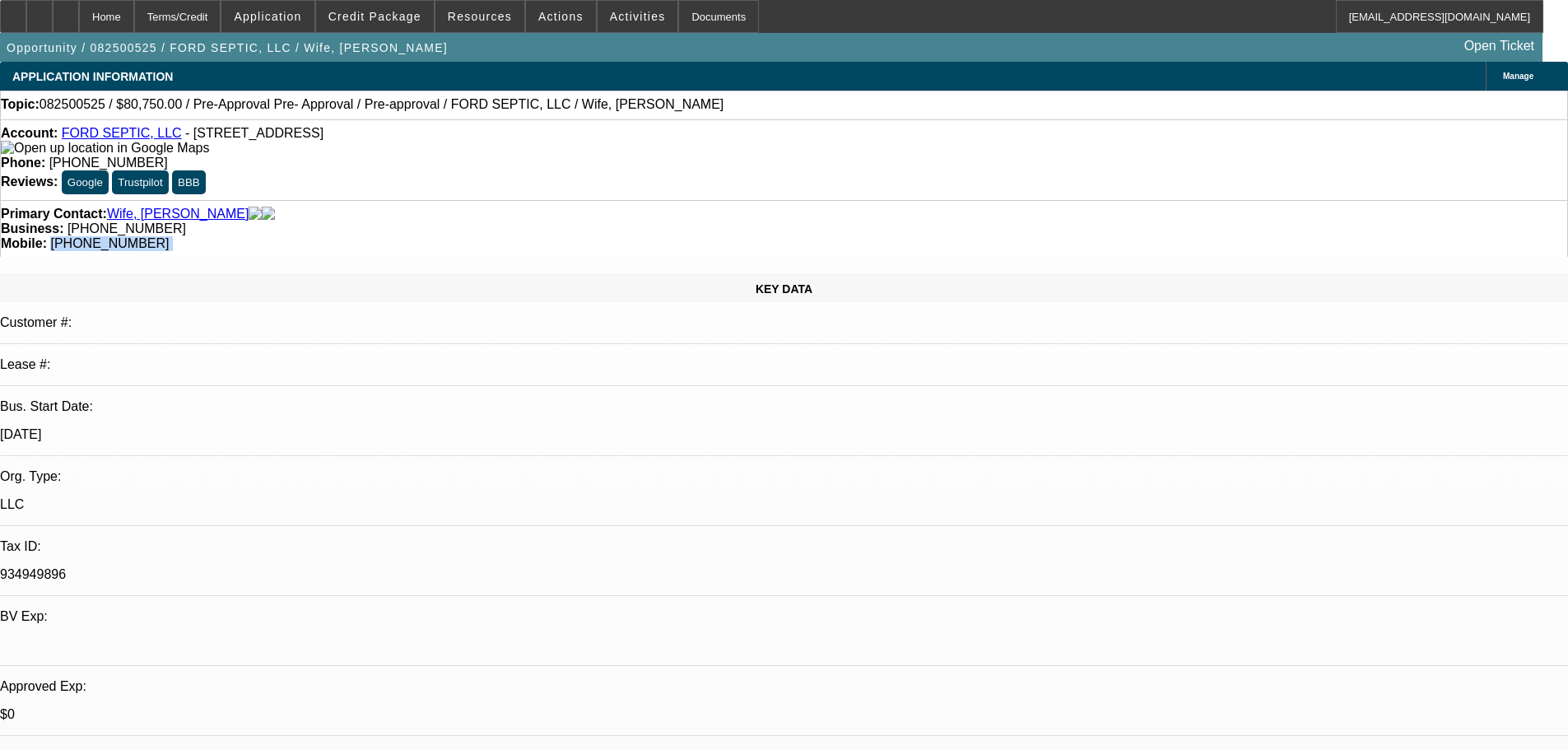
drag, startPoint x: 902, startPoint y: 184, endPoint x: 831, endPoint y: 181, distance: 71.1
click at [168, 236] on span "(903) 975-1898" at bounding box center [109, 243] width 119 height 14
copy div "(903) 975-1898"
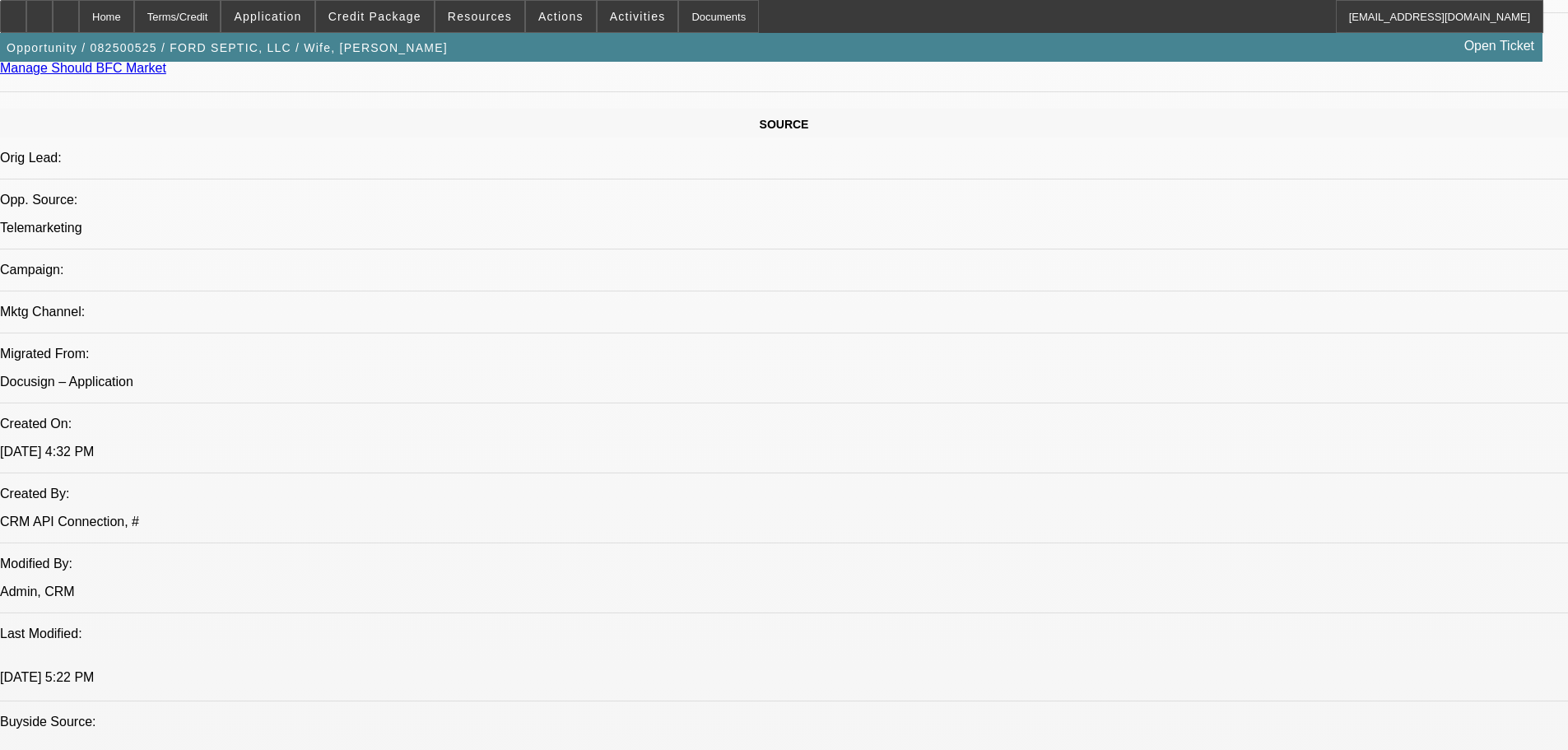
drag, startPoint x: 647, startPoint y: 431, endPoint x: 662, endPoint y: 562, distance: 131.9
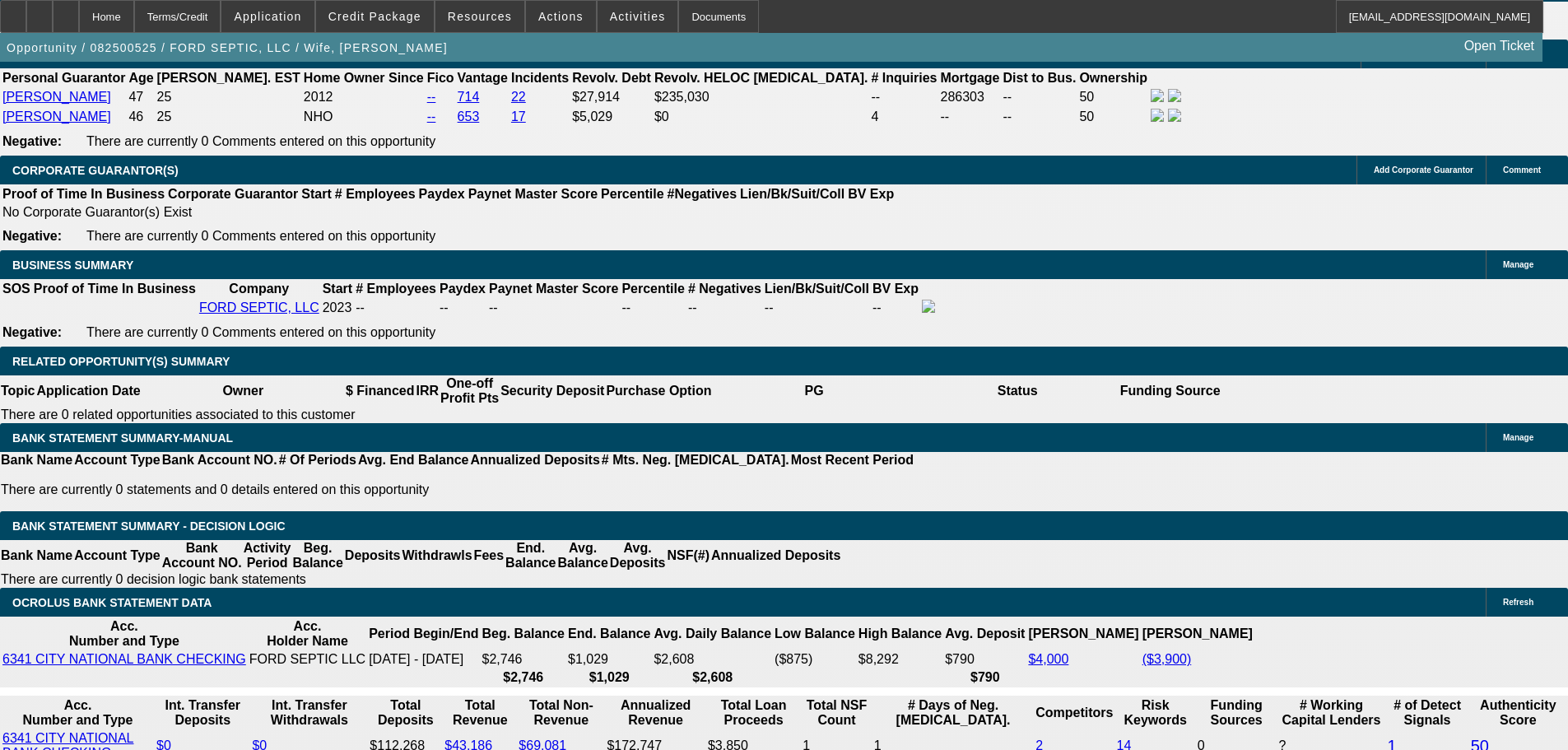
scroll to position [2261, 0]
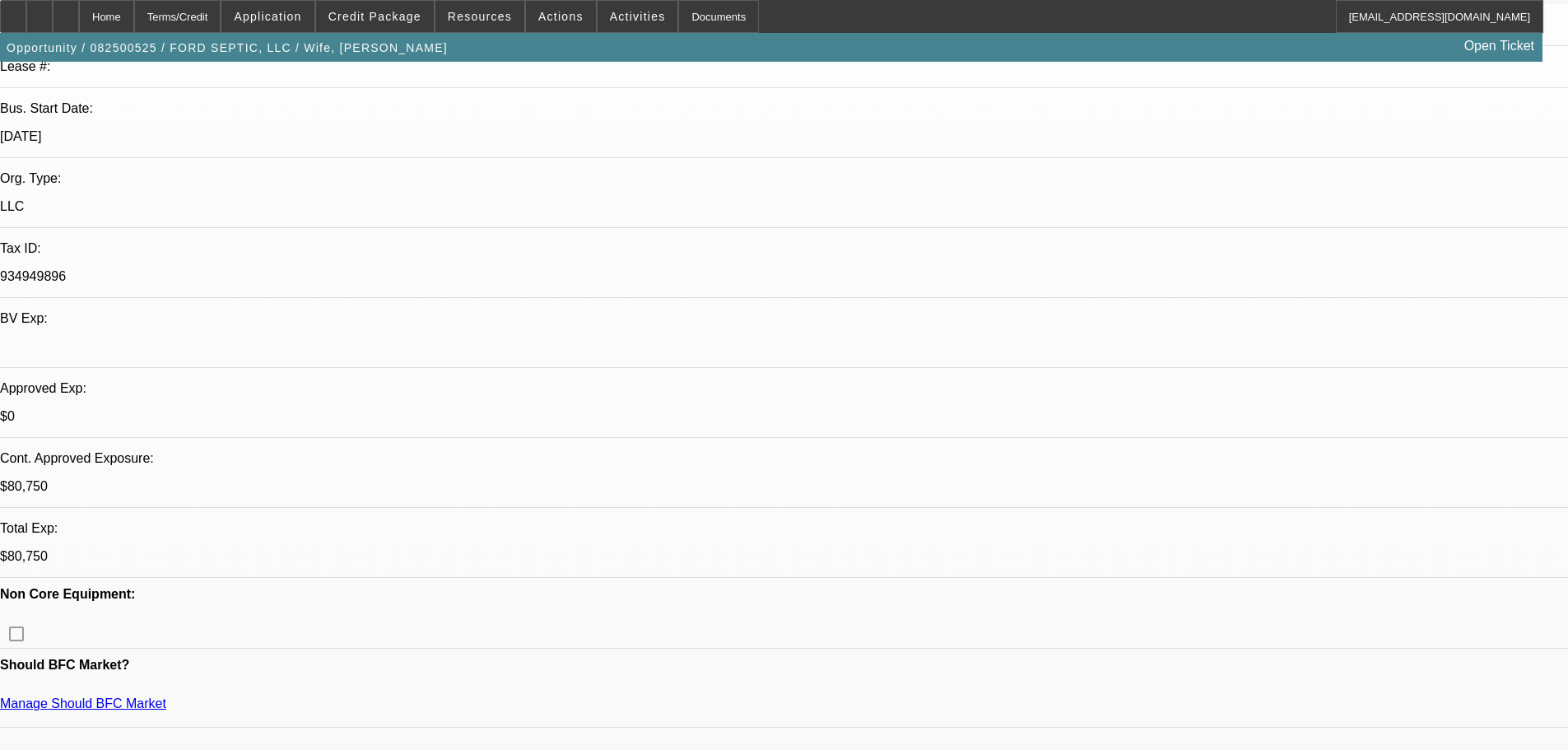
drag, startPoint x: 750, startPoint y: 239, endPoint x: 754, endPoint y: 104, distance: 135.1
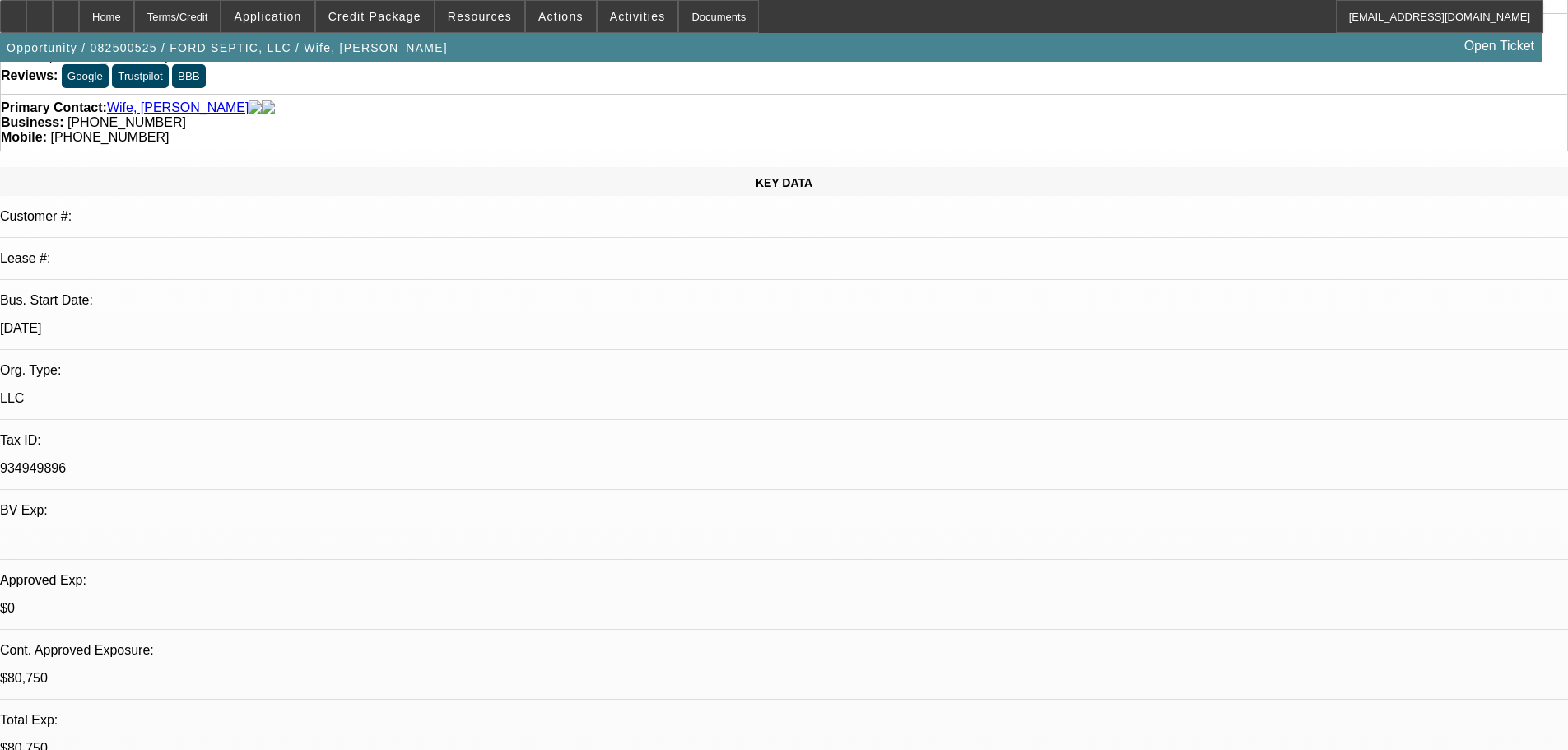
scroll to position [0, 0]
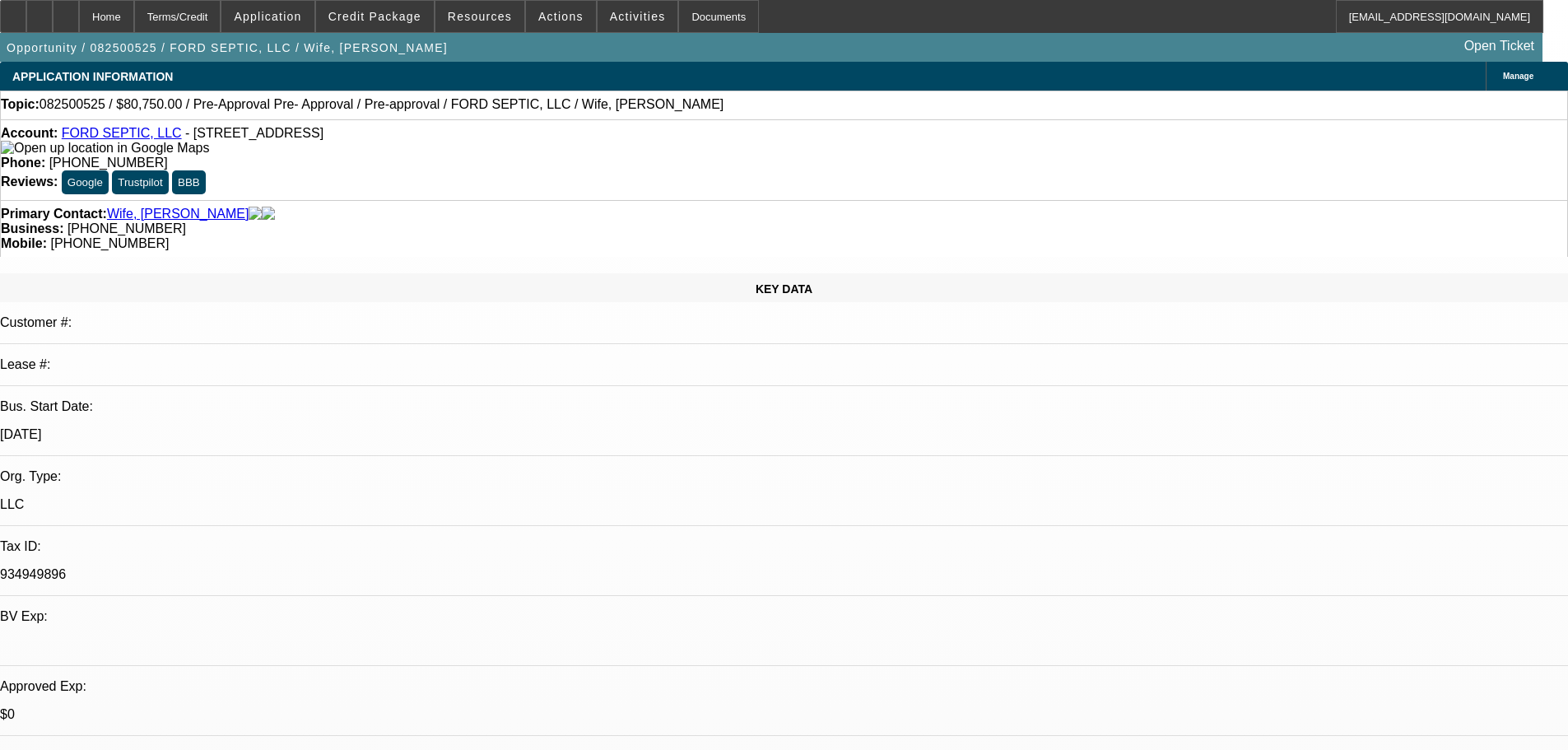
drag, startPoint x: 695, startPoint y: 328, endPoint x: 720, endPoint y: 89, distance: 240.3
drag, startPoint x: 1398, startPoint y: 209, endPoint x: 1359, endPoint y: 120, distance: 97.2
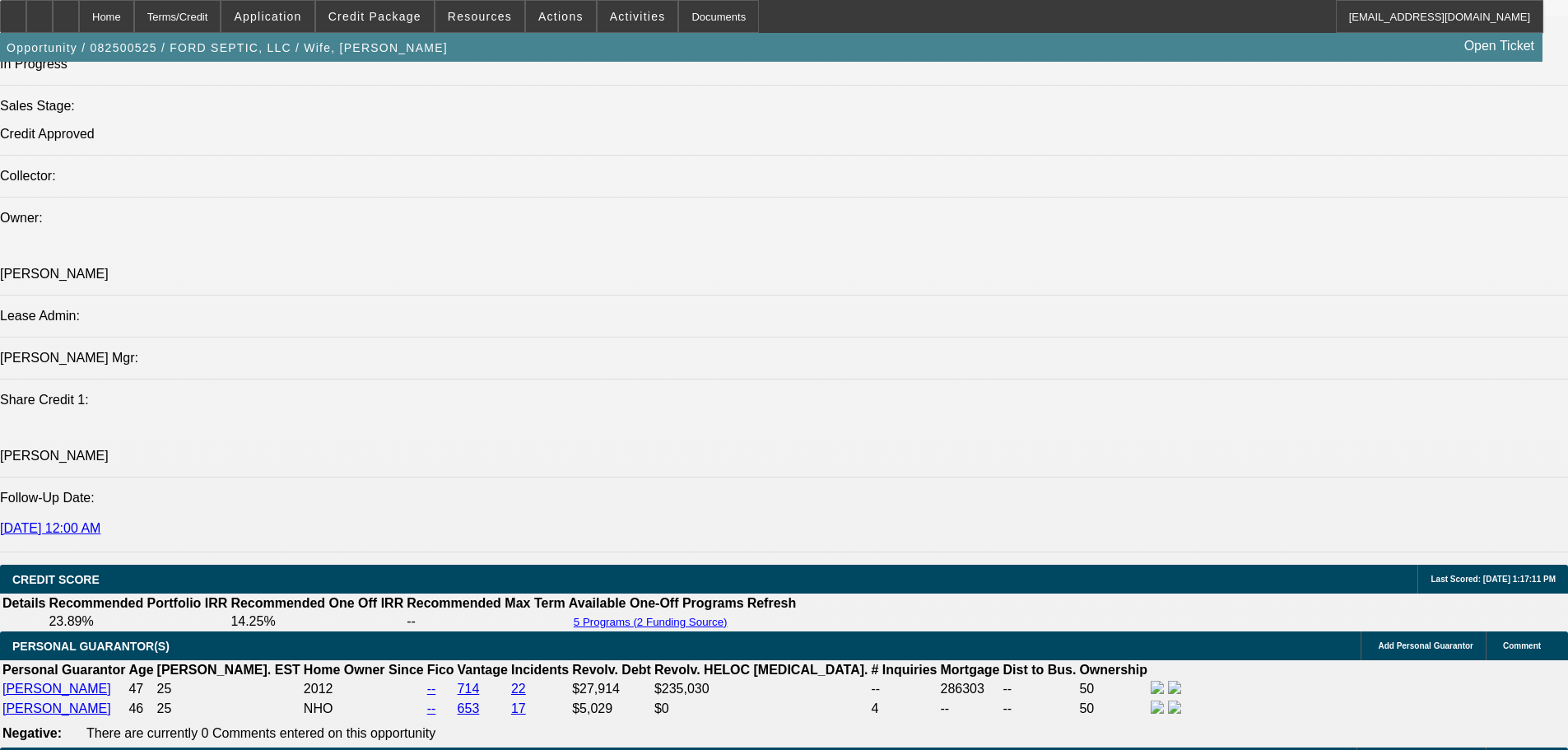
scroll to position [1975, 0]
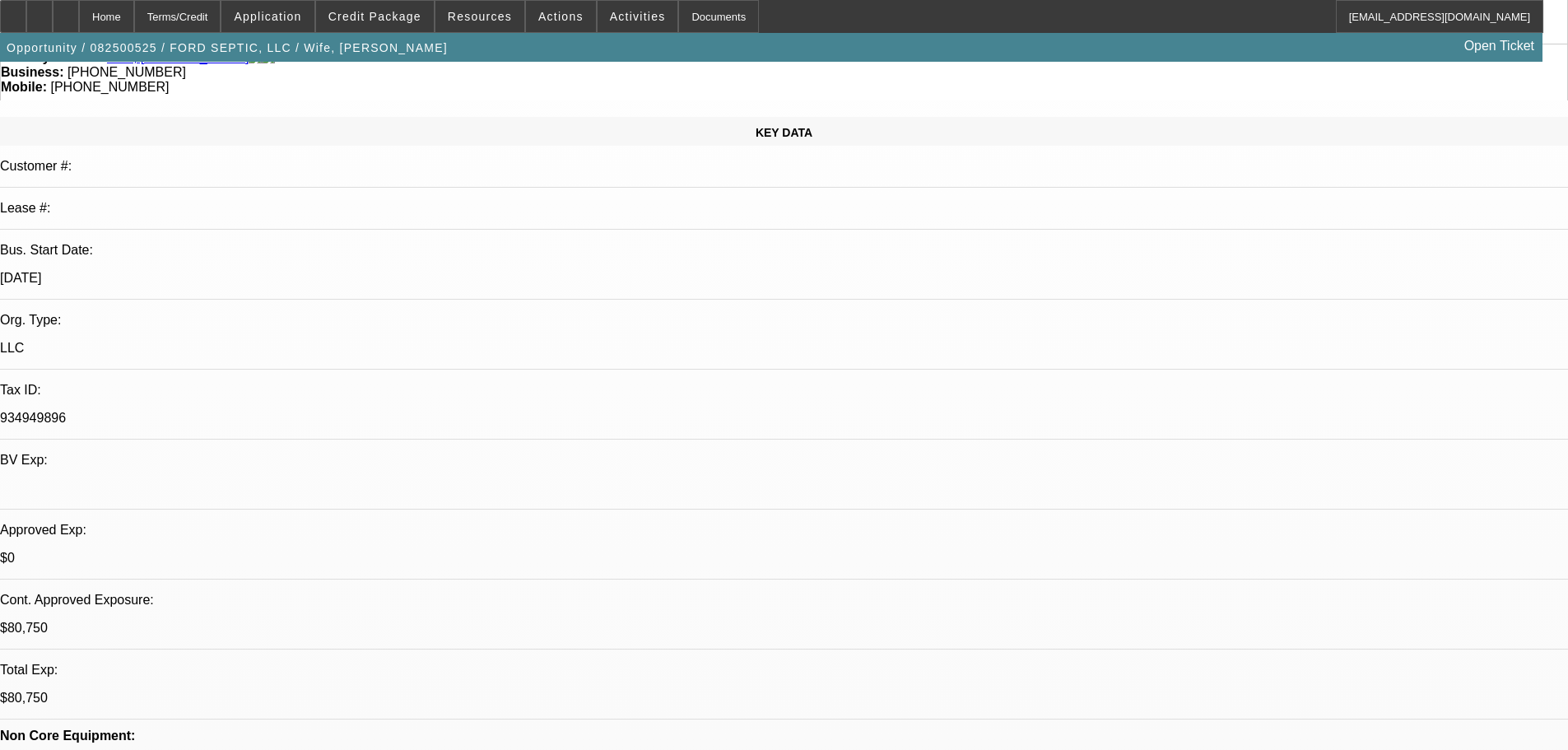
drag, startPoint x: 866, startPoint y: 460, endPoint x: 870, endPoint y: 236, distance: 224.0
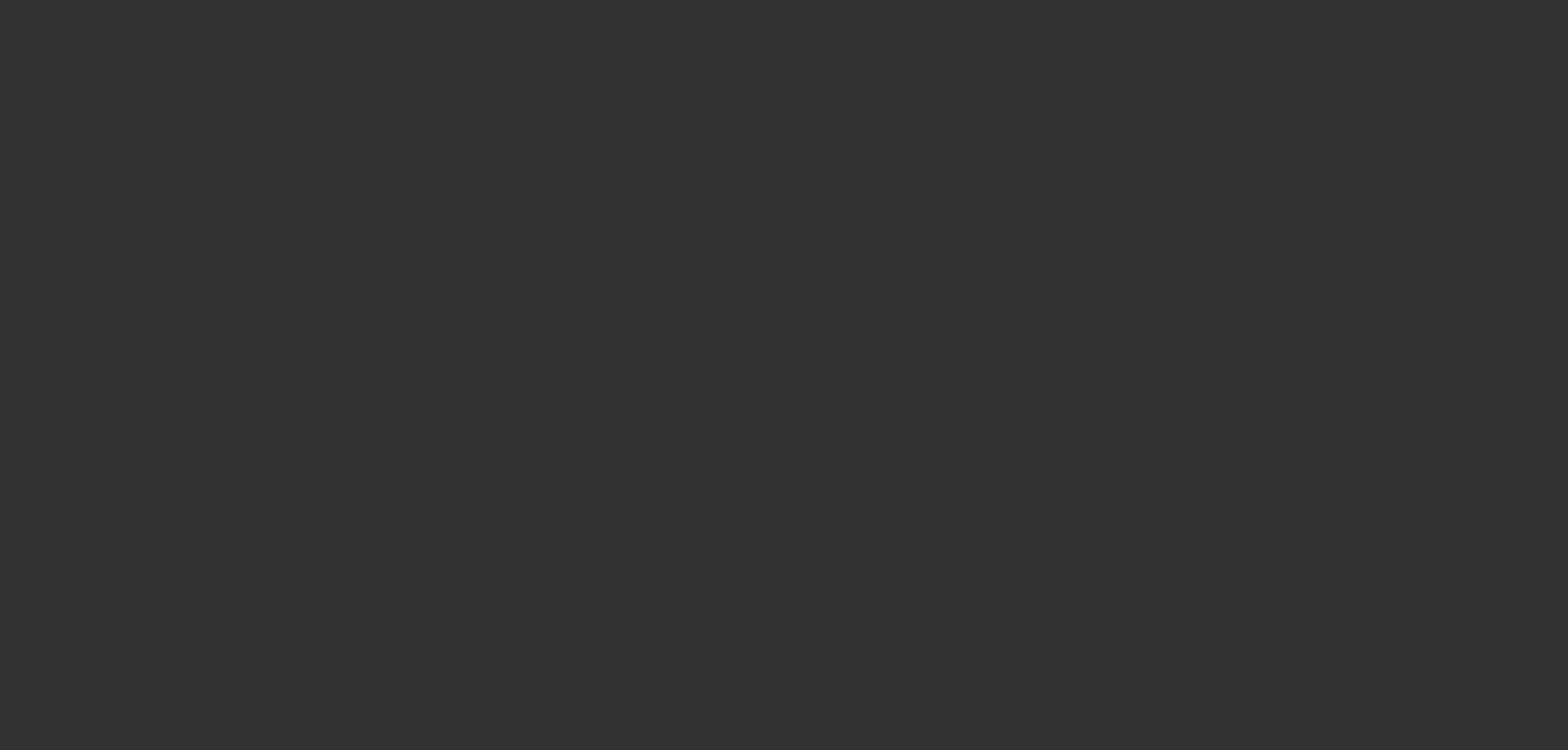
click at [761, 351] on span "Open calendar" at bounding box center [781, 331] width 39 height 39
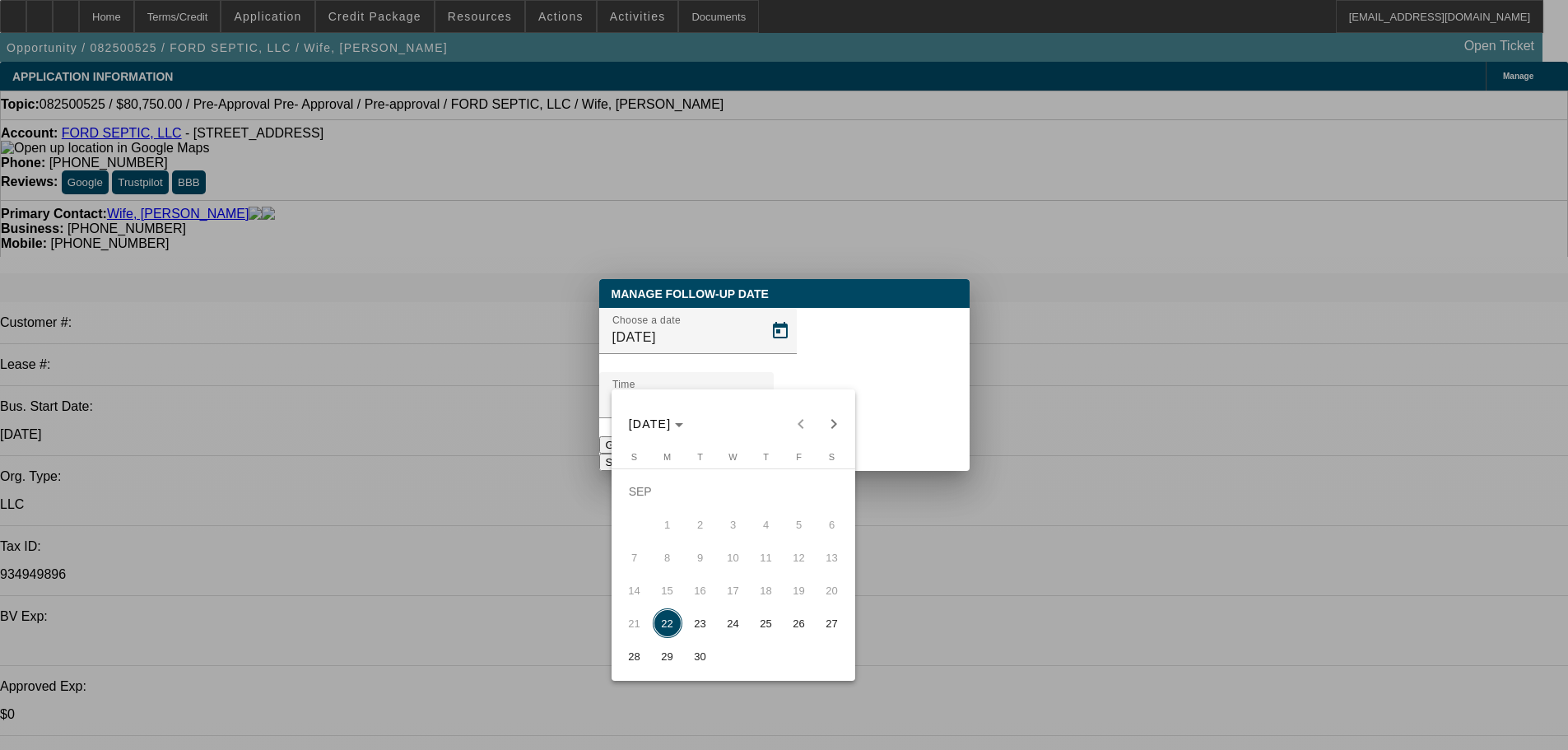
click at [701, 628] on span "23" at bounding box center [700, 623] width 29 height 29
type input "9/23/2025"
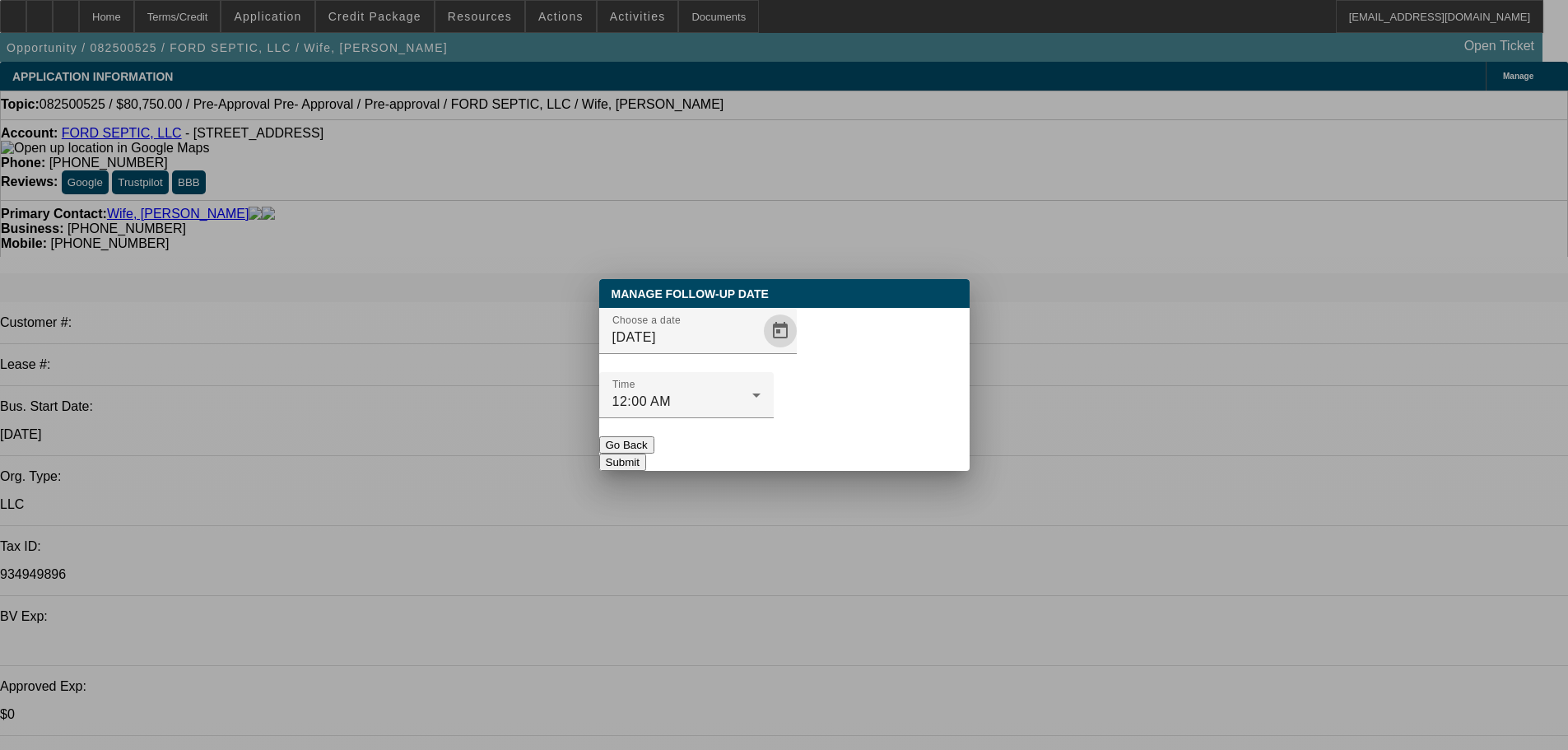
click at [646, 453] on button "Submit" at bounding box center [623, 462] width 47 height 18
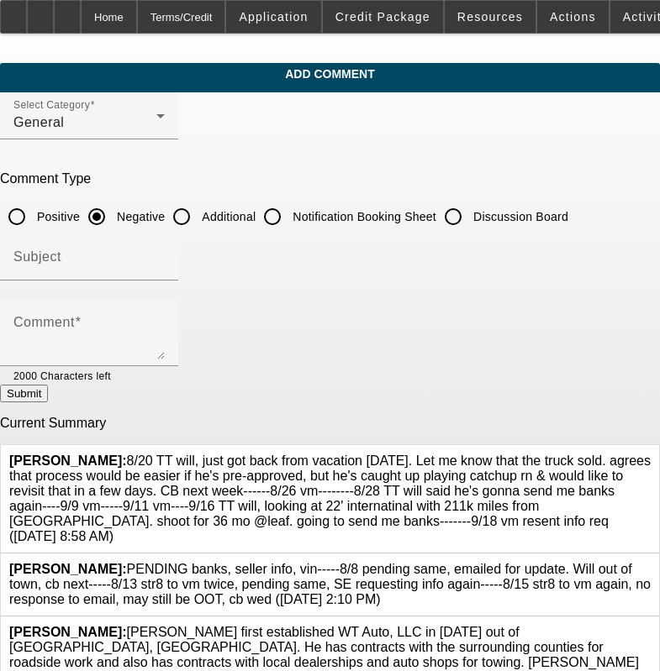
click at [470, 212] on input "Discussion Board" at bounding box center [453, 217] width 34 height 34
radio input "true"
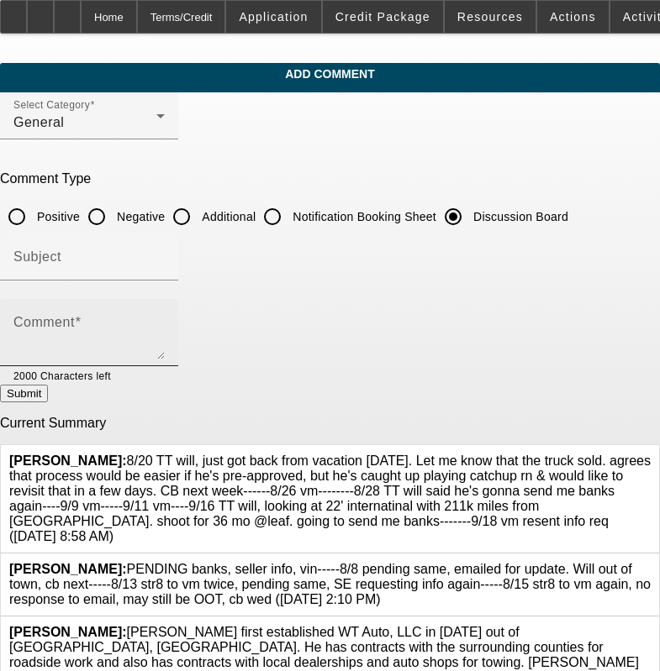
drag, startPoint x: 414, startPoint y: 377, endPoint x: 413, endPoint y: 343, distance: 34.5
click at [165, 376] on div at bounding box center [138, 375] width 54 height 18
click at [165, 343] on textarea "Comment" at bounding box center [88, 339] width 151 height 40
paste textarea "8/20 TT will, just got back from vacation [DATE]. Let me know that the truck so…"
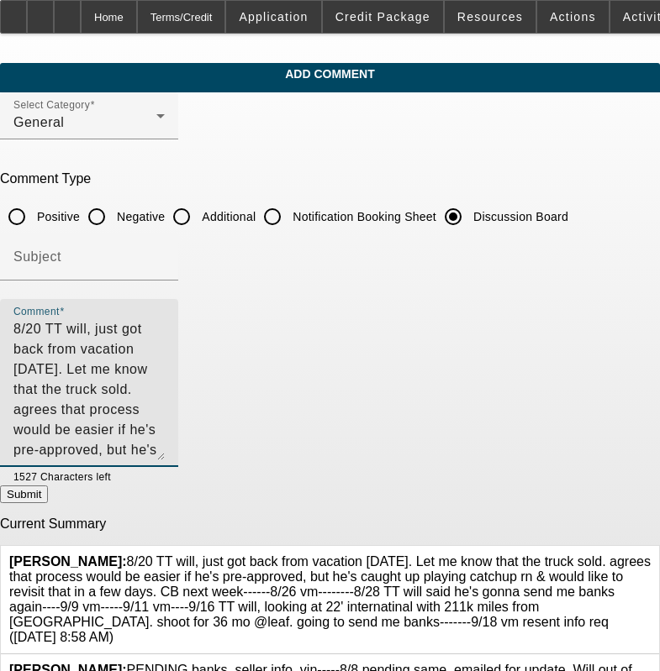
drag, startPoint x: 613, startPoint y: 347, endPoint x: 608, endPoint y: 452, distance: 105.1
click at [165, 451] on textarea "8/20 TT will, just got back from vacation [DATE]. Let me know that the truck so…" at bounding box center [88, 389] width 151 height 141
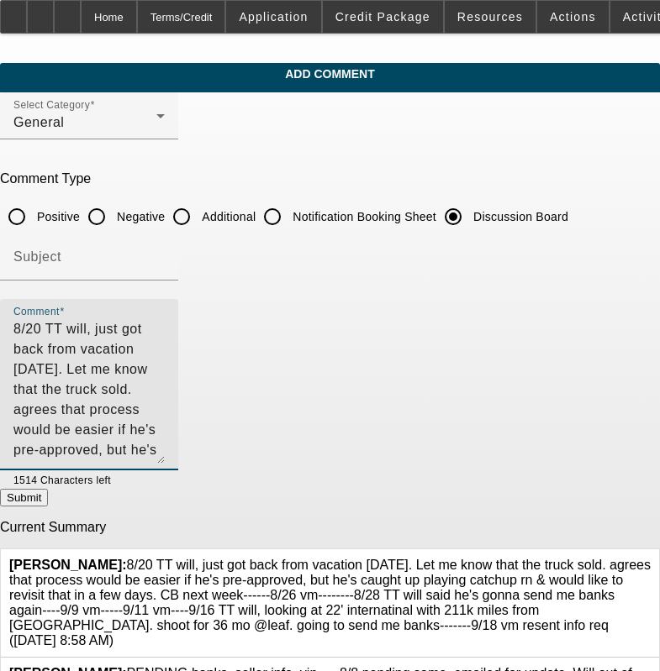
type textarea "8/20 TT will, just got back from vacation [DATE]. Let me know that the truck so…"
click at [577, 536] on div "Current Summary [PERSON_NAME]: 8/20 TT will, just got back from vacation [DATE]…" at bounding box center [330, 684] width 660 height 328
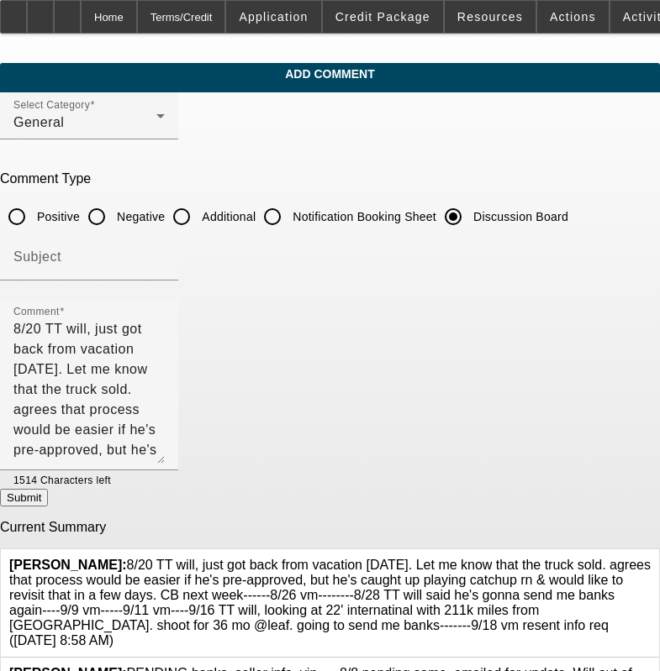
click at [574, 522] on p "Current Summary" at bounding box center [330, 527] width 660 height 15
click at [48, 507] on button "Submit" at bounding box center [24, 498] width 48 height 18
radio input "true"
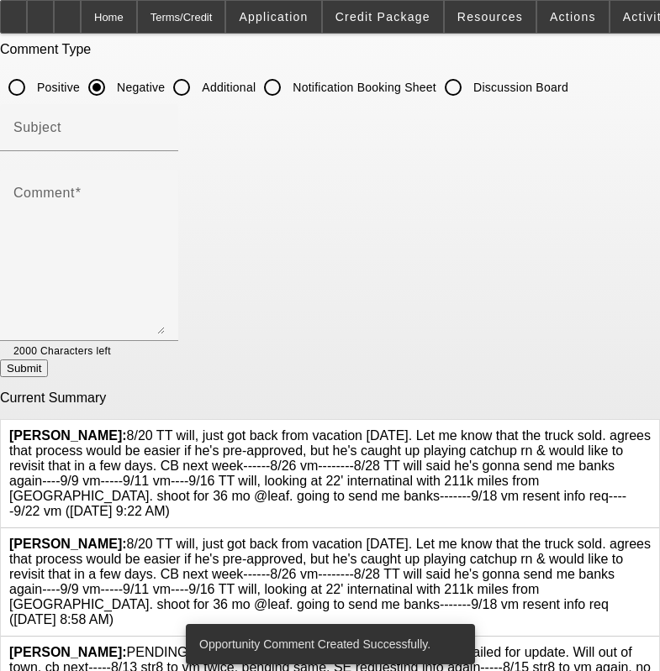
scroll to position [261, 0]
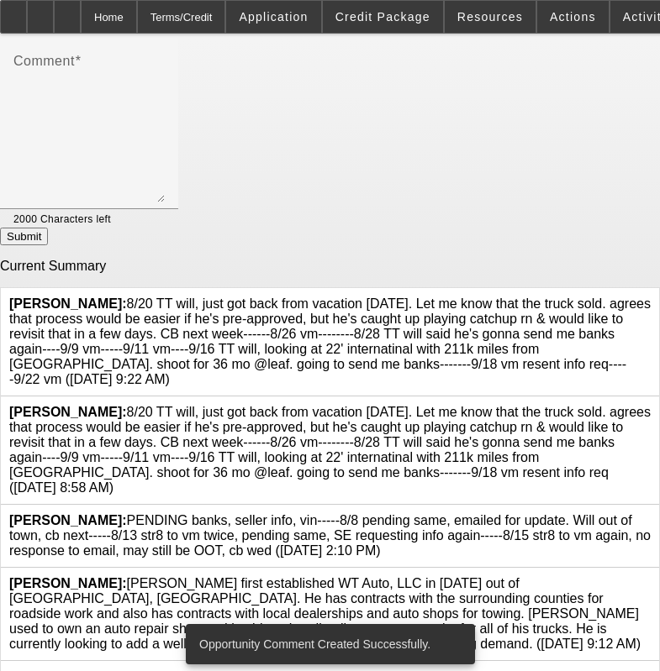
click at [650, 405] on icon at bounding box center [650, 405] width 0 height 0
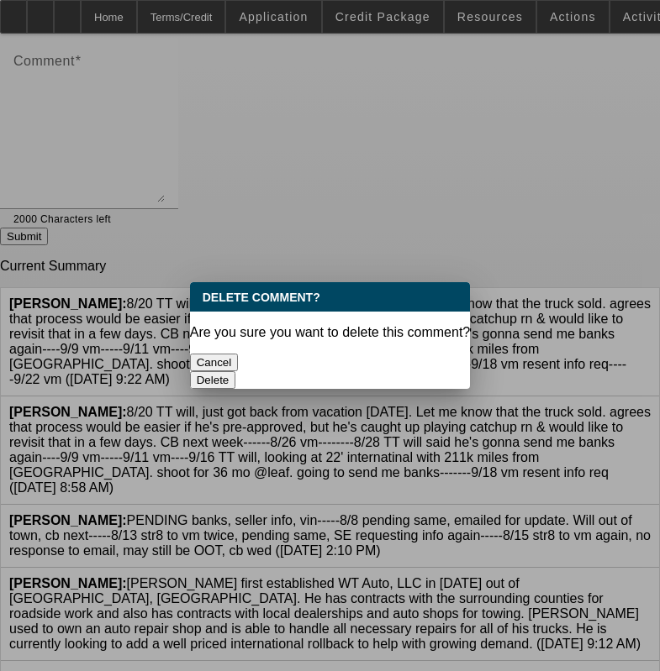
click at [236, 371] on button "Delete" at bounding box center [213, 380] width 46 height 18
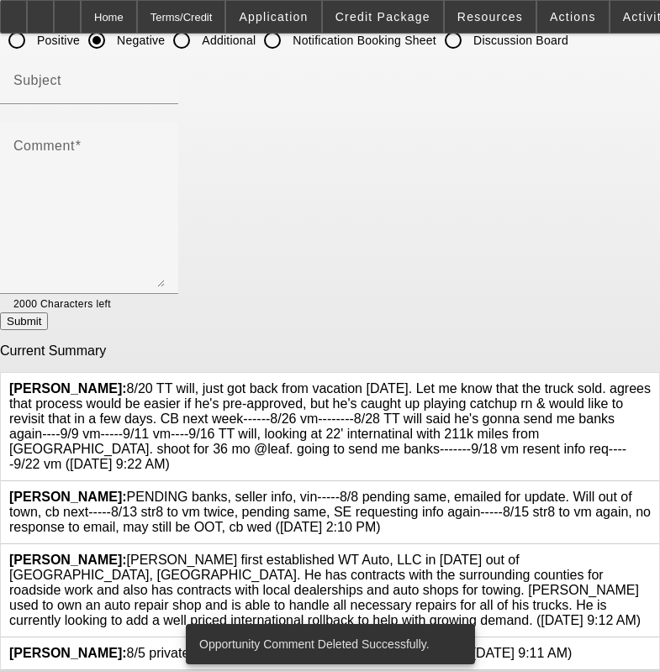
scroll to position [168, 0]
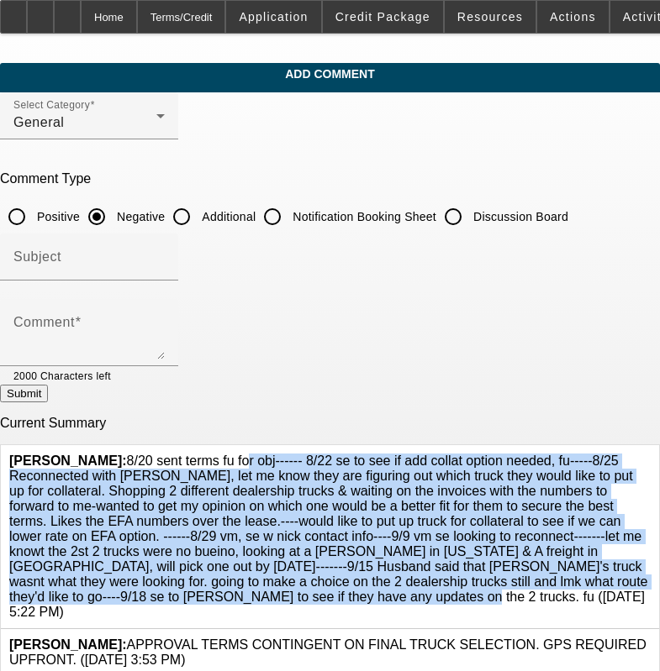
drag, startPoint x: 229, startPoint y: 588, endPoint x: 124, endPoint y: 450, distance: 174.0
click at [124, 454] on span "[PERSON_NAME]:" at bounding box center [328, 537] width 639 height 166
copy span "8/20 sent terms fu for obj------ 8/22 se to see if add collat option needed, fu…"
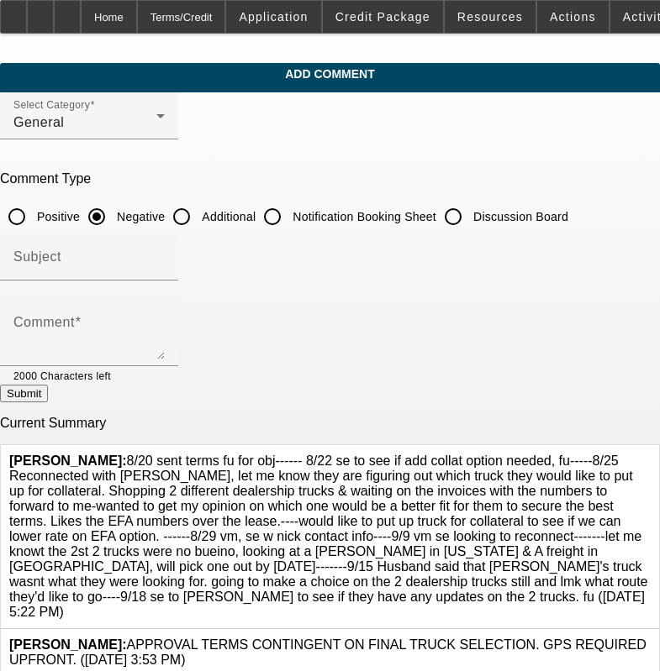
click at [436, 221] on label "Notification Booking Sheet" at bounding box center [362, 216] width 147 height 17
click at [289, 221] on input "Notification Booking Sheet" at bounding box center [272, 217] width 34 height 34
radio input "true"
click at [503, 219] on label "Discussion Board" at bounding box center [519, 216] width 98 height 17
click at [470, 219] on input "Discussion Board" at bounding box center [453, 217] width 34 height 34
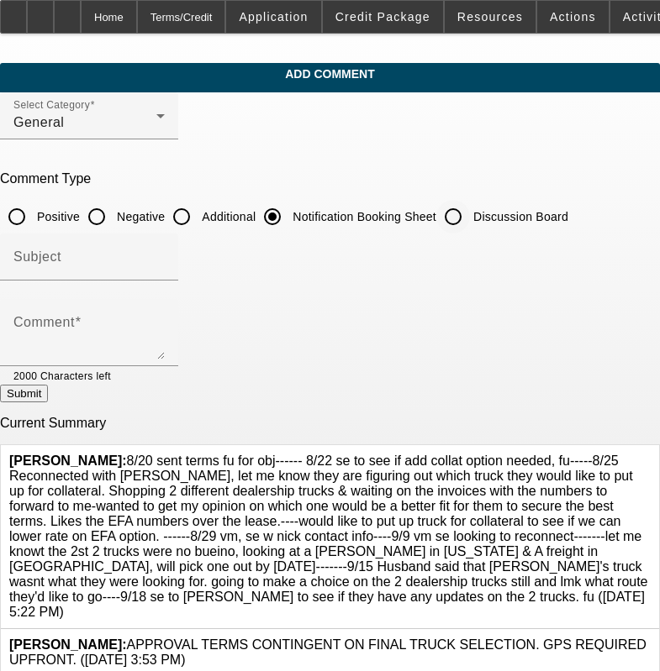
radio input "true"
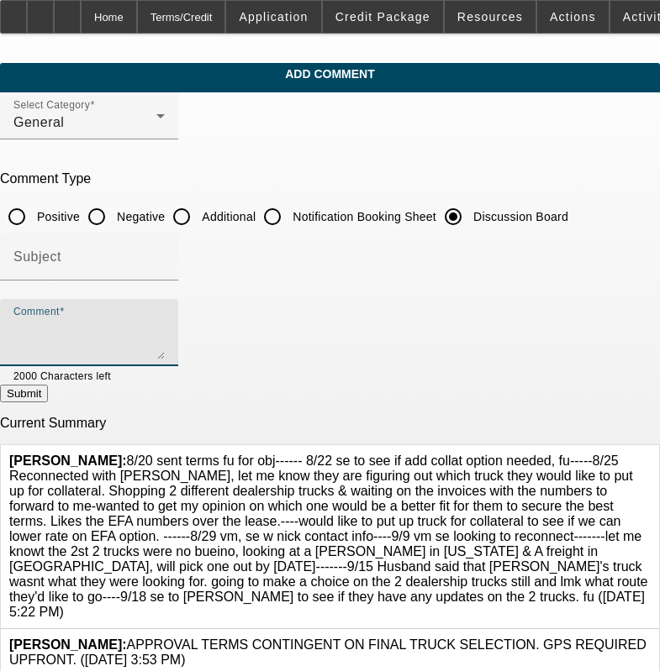
click at [165, 341] on textarea "Comment" at bounding box center [88, 339] width 151 height 40
paste textarea "8/20 sent terms fu for obj------ 8/22 se to see if add collat option needed, fu…"
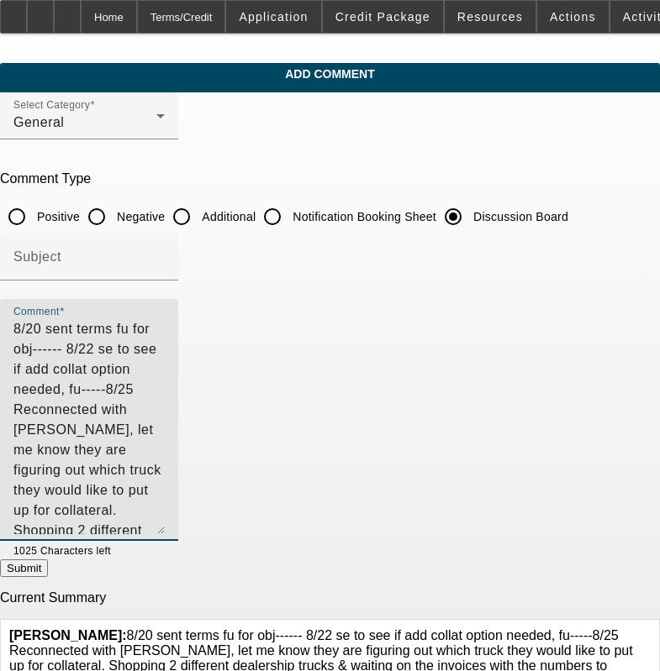
drag, startPoint x: 617, startPoint y: 355, endPoint x: 544, endPoint y: 519, distance: 180.2
click at [165, 530] on textarea "8/20 sent terms fu for obj------ 8/22 se to see if add collat option needed, fu…" at bounding box center [88, 426] width 151 height 215
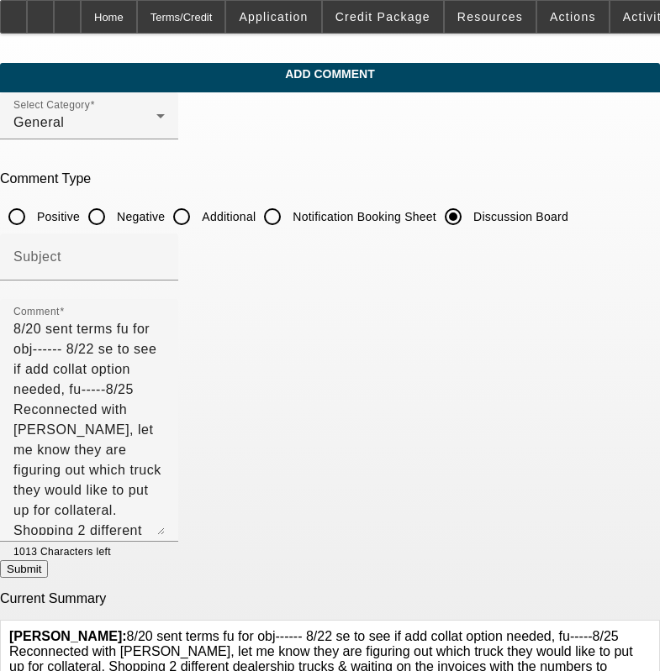
click at [650, 629] on icon at bounding box center [650, 629] width 0 height 0
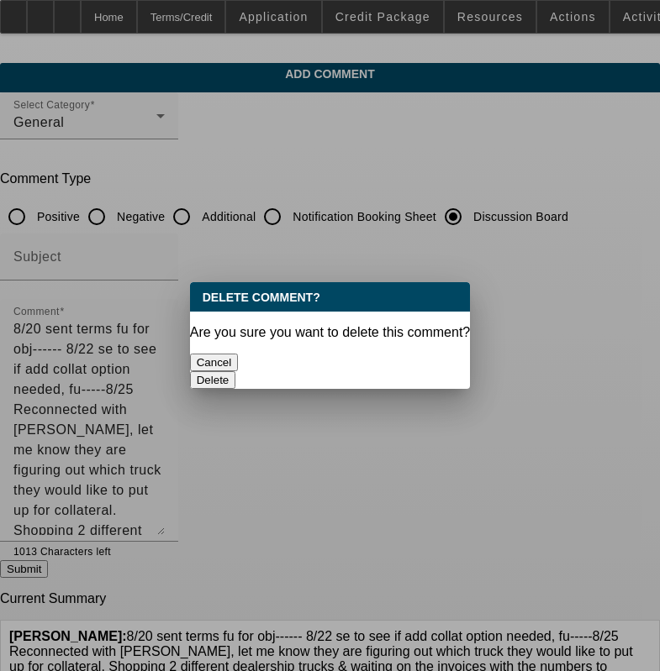
click at [236, 371] on button "Delete" at bounding box center [213, 380] width 46 height 18
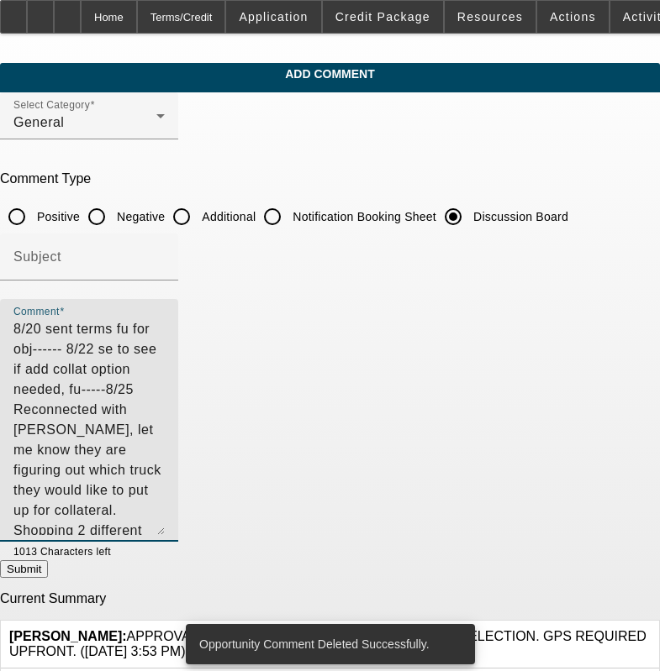
click at [165, 504] on textarea "8/20 sent terms fu for obj------ 8/22 se to see if add collat option needed, fu…" at bounding box center [88, 427] width 151 height 216
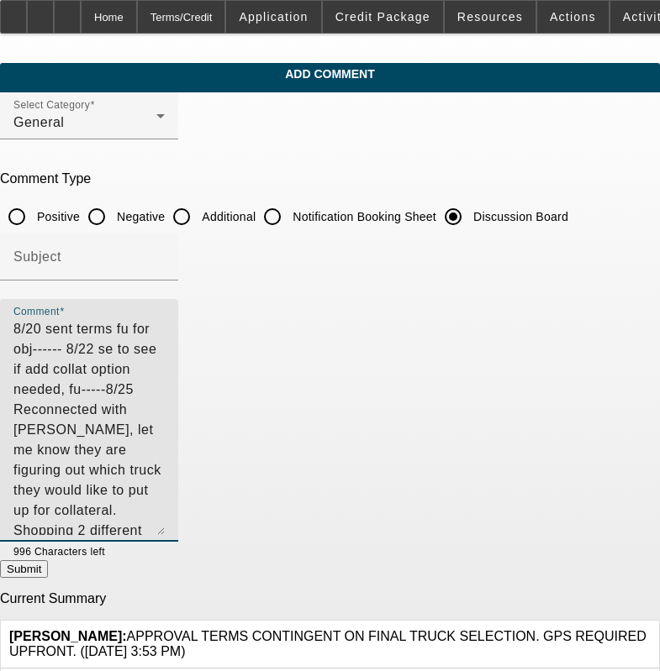
type textarea "8/20 sent terms fu for obj------ 8/22 se to see if add collat option needed, fu…"
click at [48, 578] on button "Submit" at bounding box center [24, 570] width 48 height 18
radio input "true"
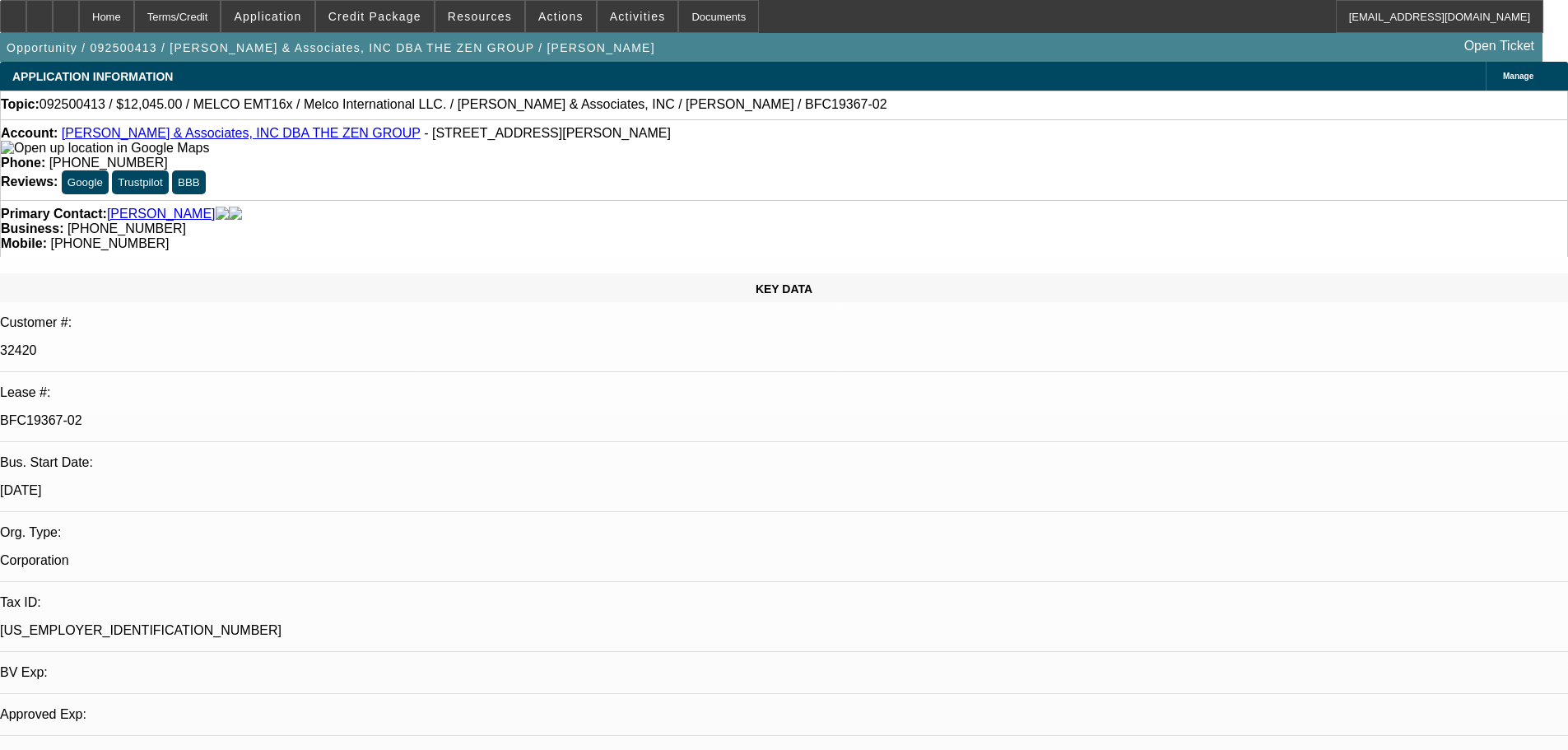
select select "0"
select select "2"
select select "0.1"
select select "4"
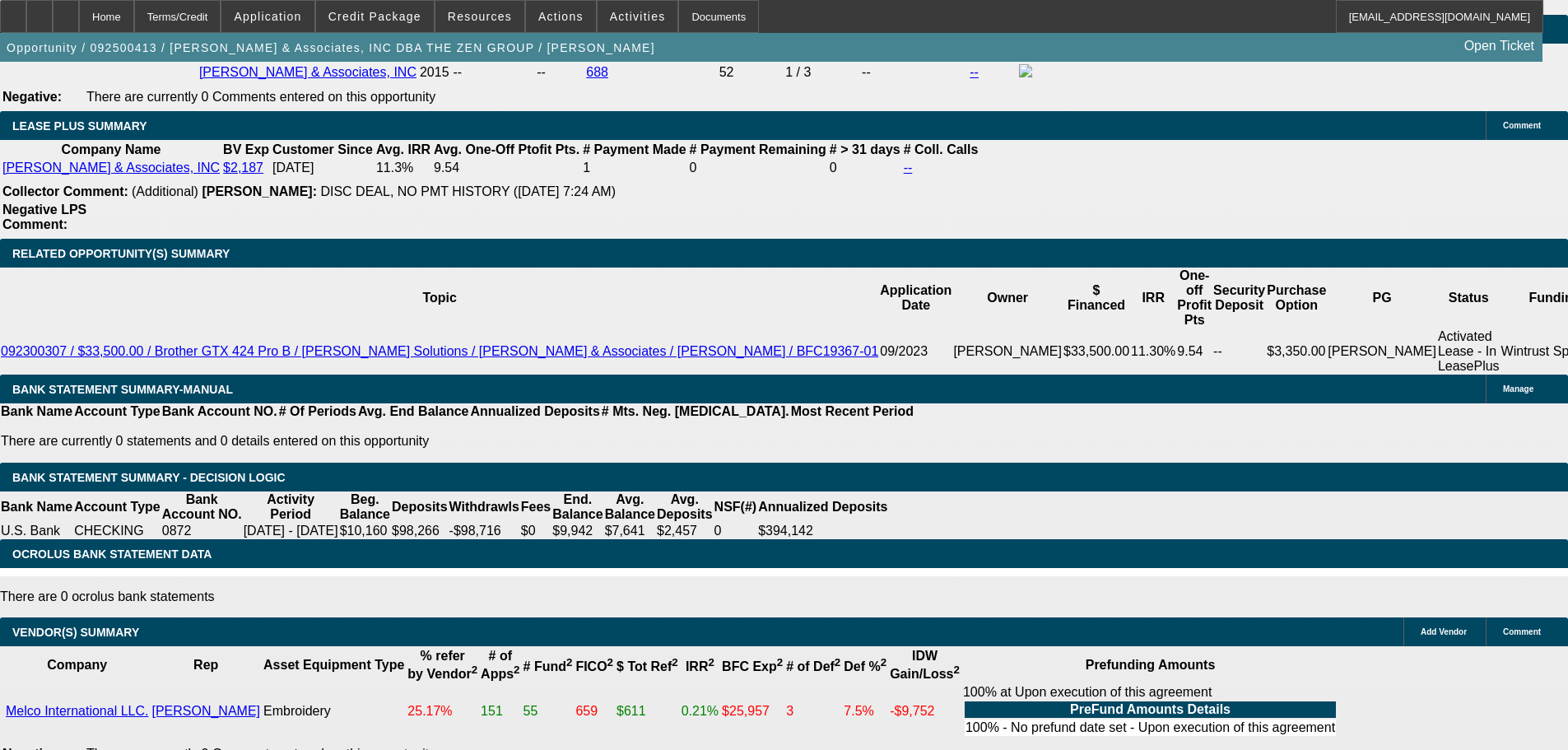
drag, startPoint x: 627, startPoint y: 411, endPoint x: 661, endPoint y: 518, distance: 112.3
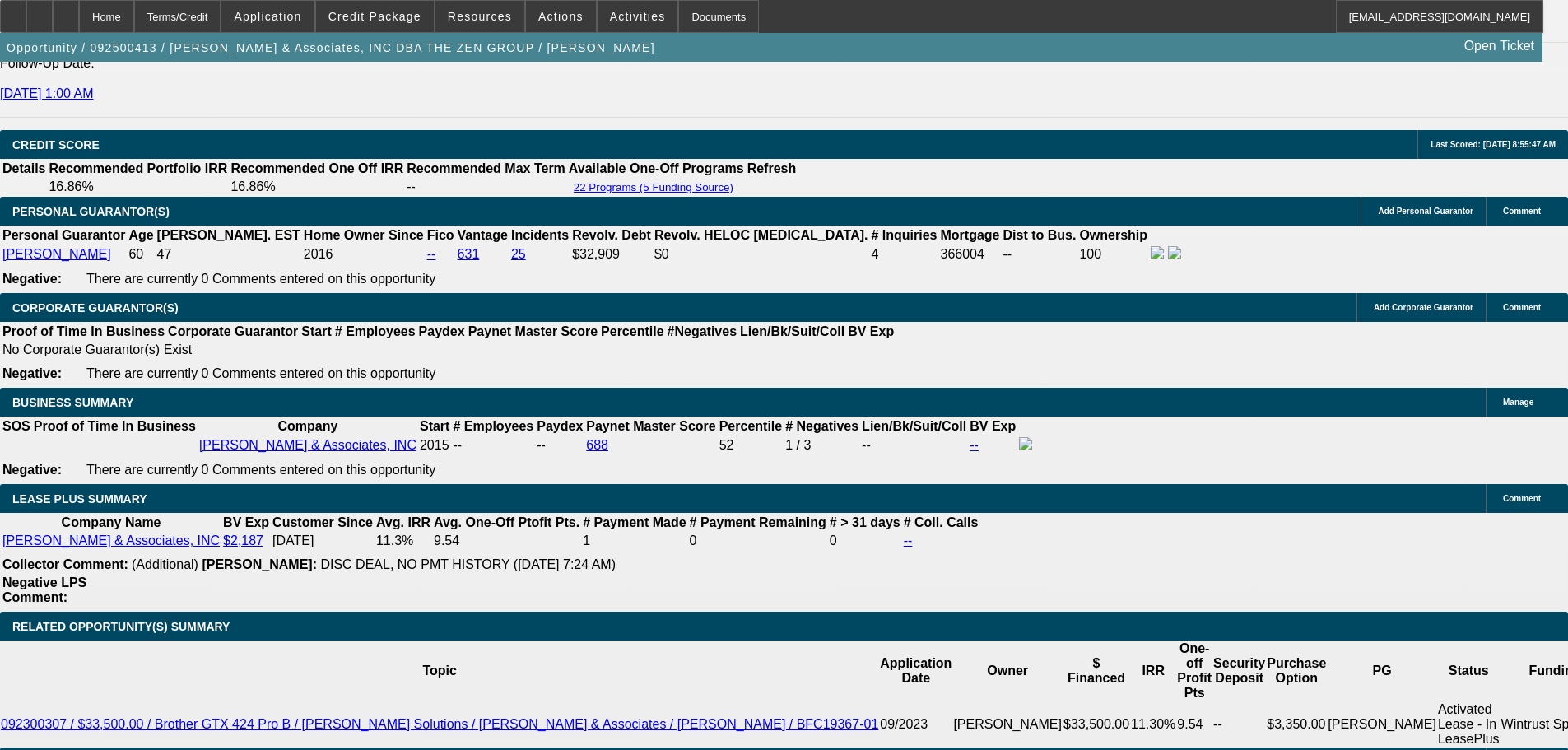
drag, startPoint x: 750, startPoint y: 398, endPoint x: 745, endPoint y: 291, distance: 107.1
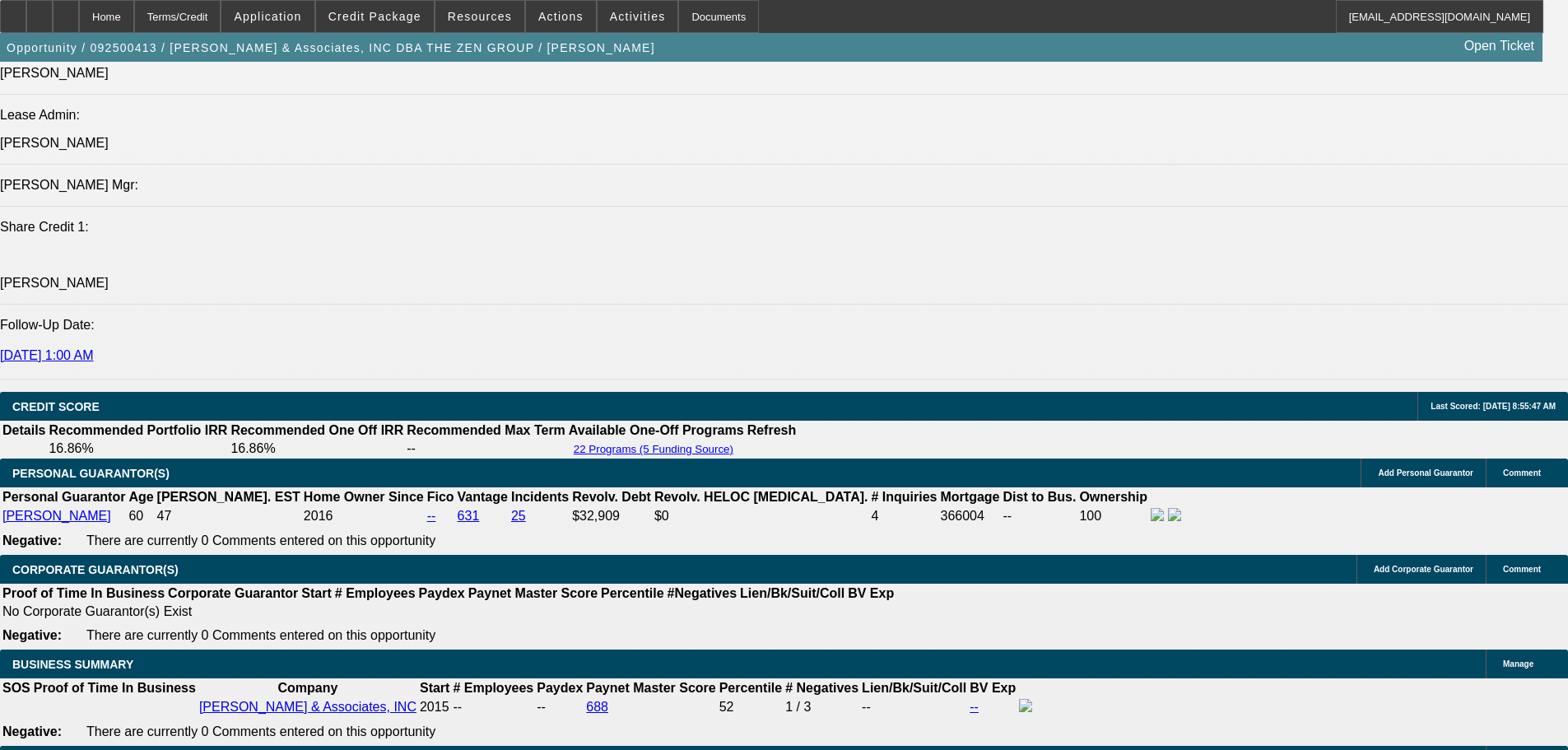
drag, startPoint x: 700, startPoint y: 534, endPoint x: 684, endPoint y: 426, distance: 109.2
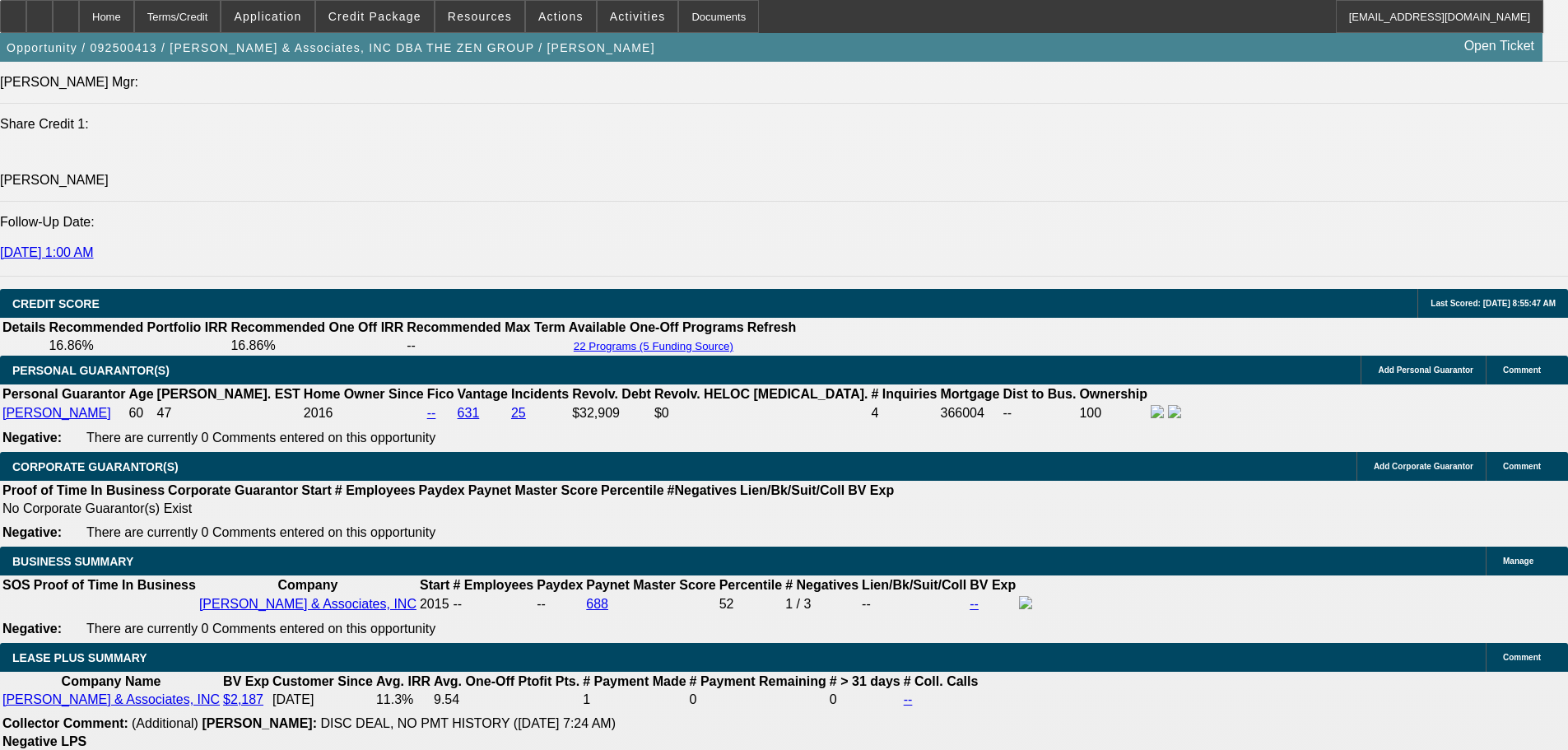
drag, startPoint x: 679, startPoint y: 421, endPoint x: 689, endPoint y: 525, distance: 104.5
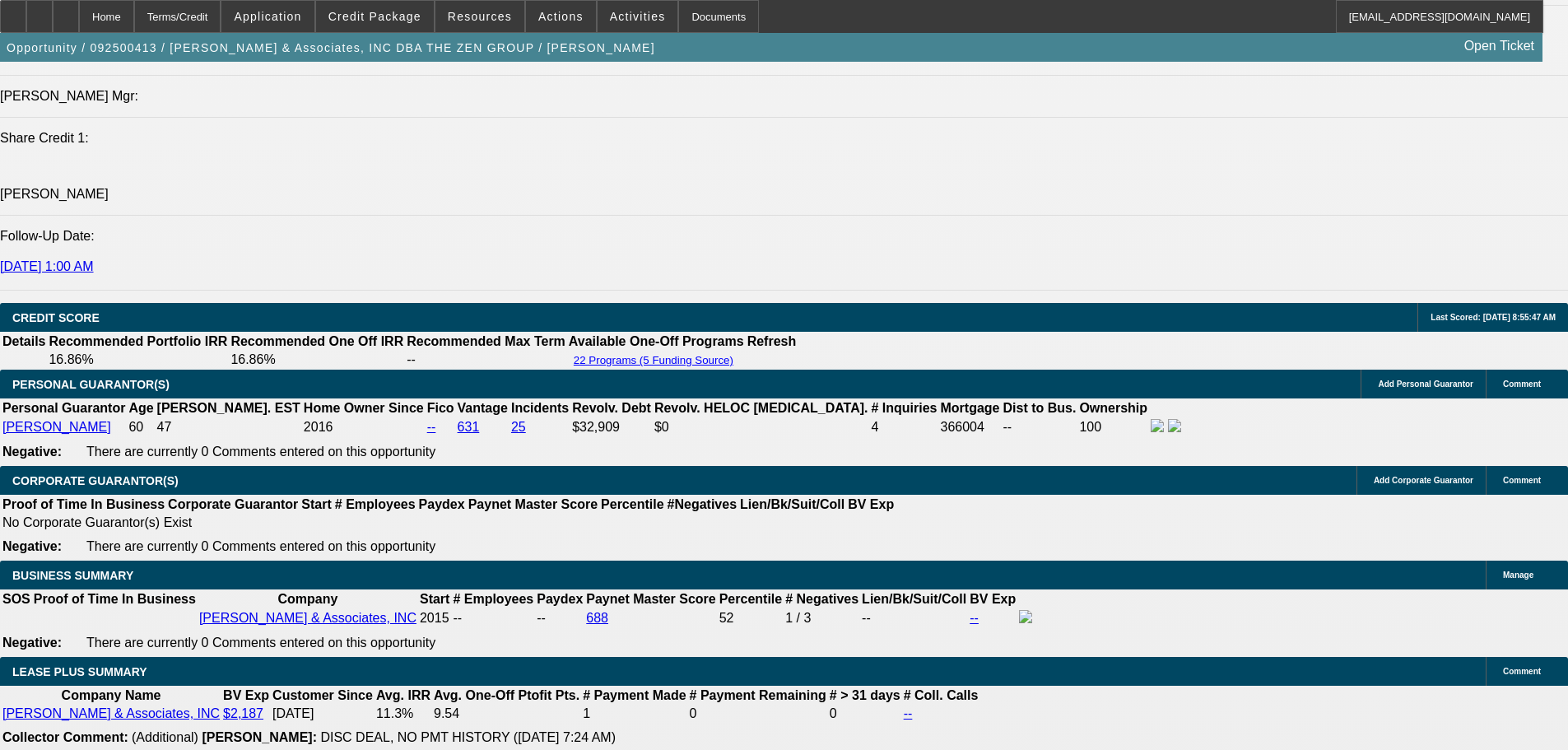
drag, startPoint x: 686, startPoint y: 514, endPoint x: 668, endPoint y: 450, distance: 66.5
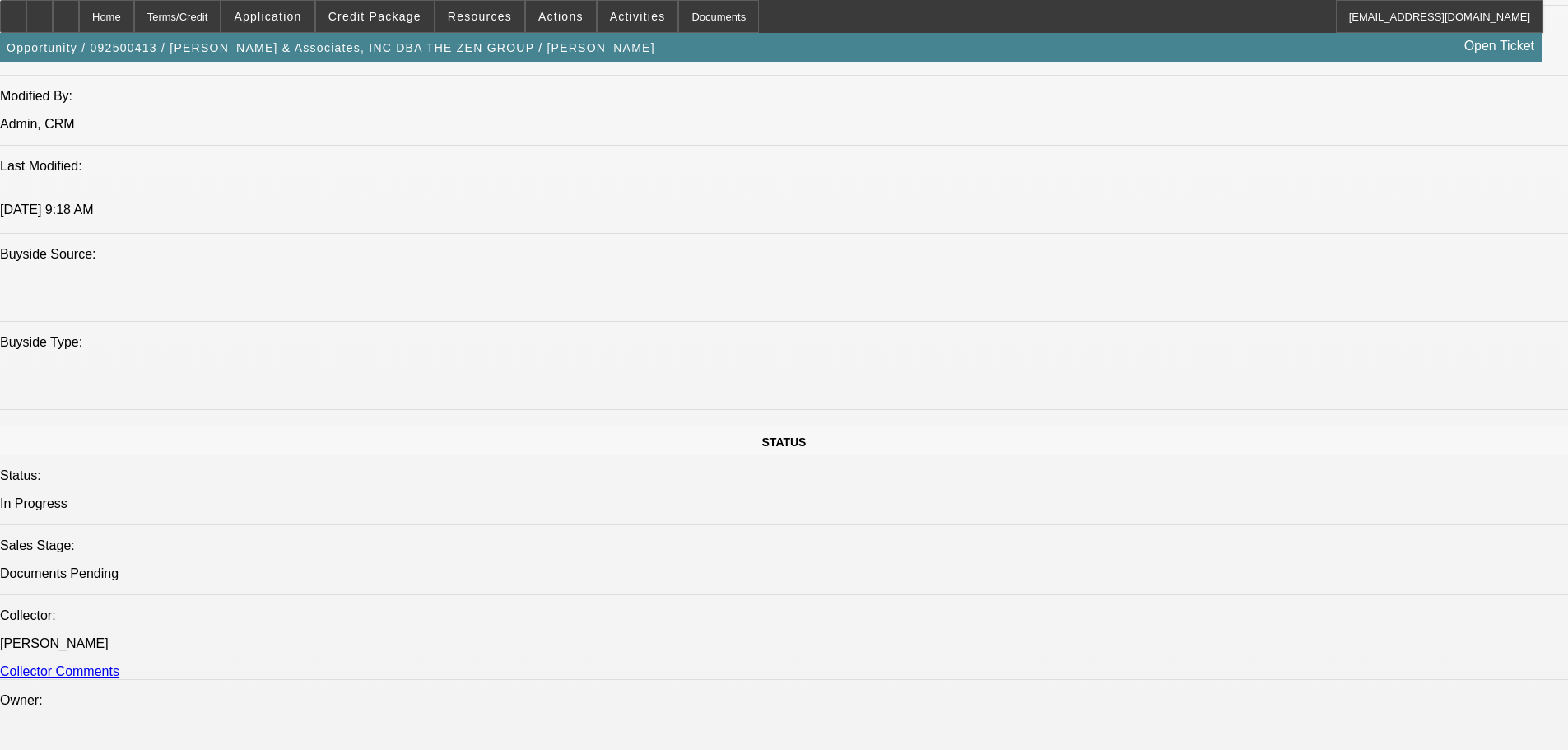
scroll to position [1426, 0]
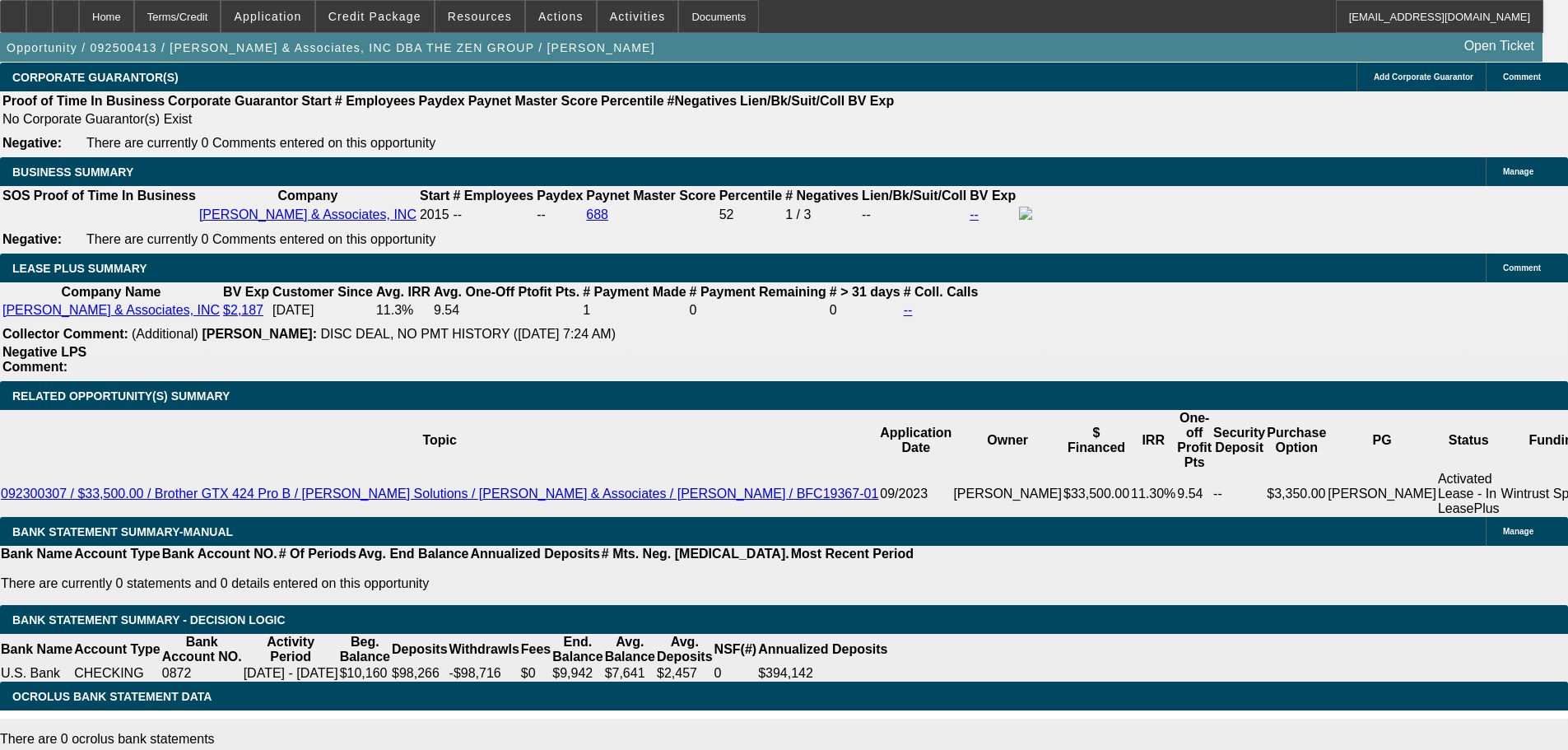
scroll to position [2158, 0]
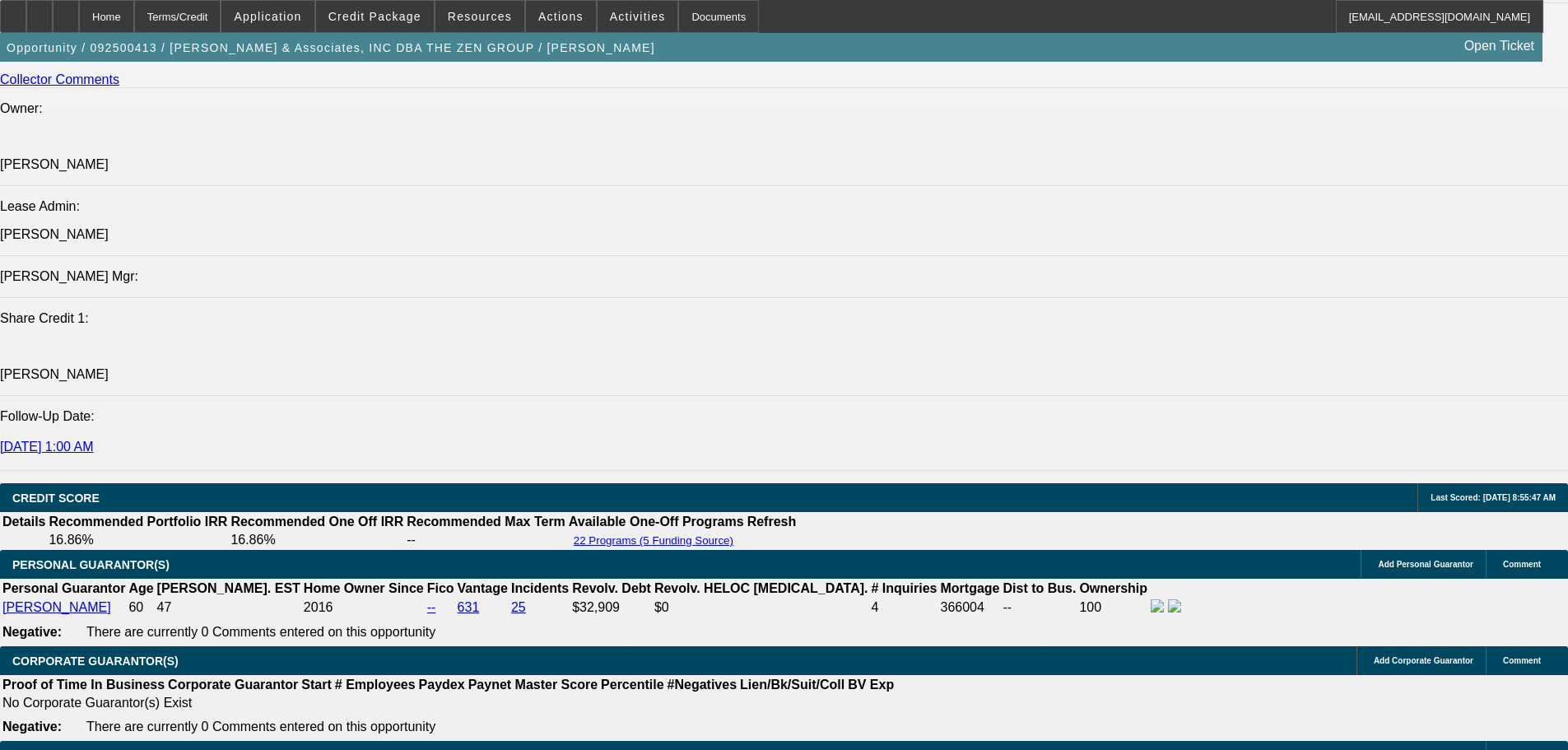
drag, startPoint x: 941, startPoint y: 412, endPoint x: 958, endPoint y: 78, distance: 334.4
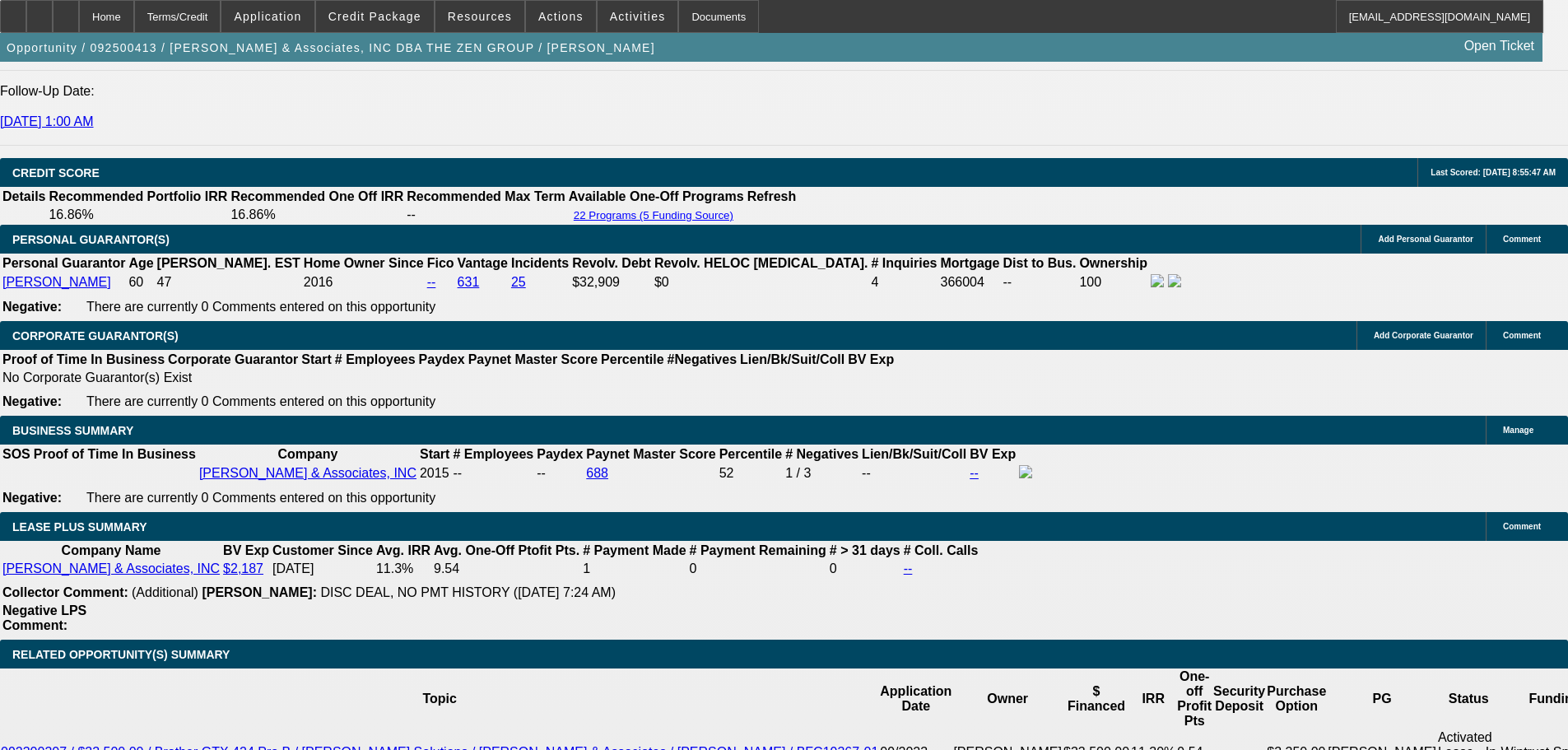
drag, startPoint x: 472, startPoint y: 336, endPoint x: 565, endPoint y: 645, distance: 322.7
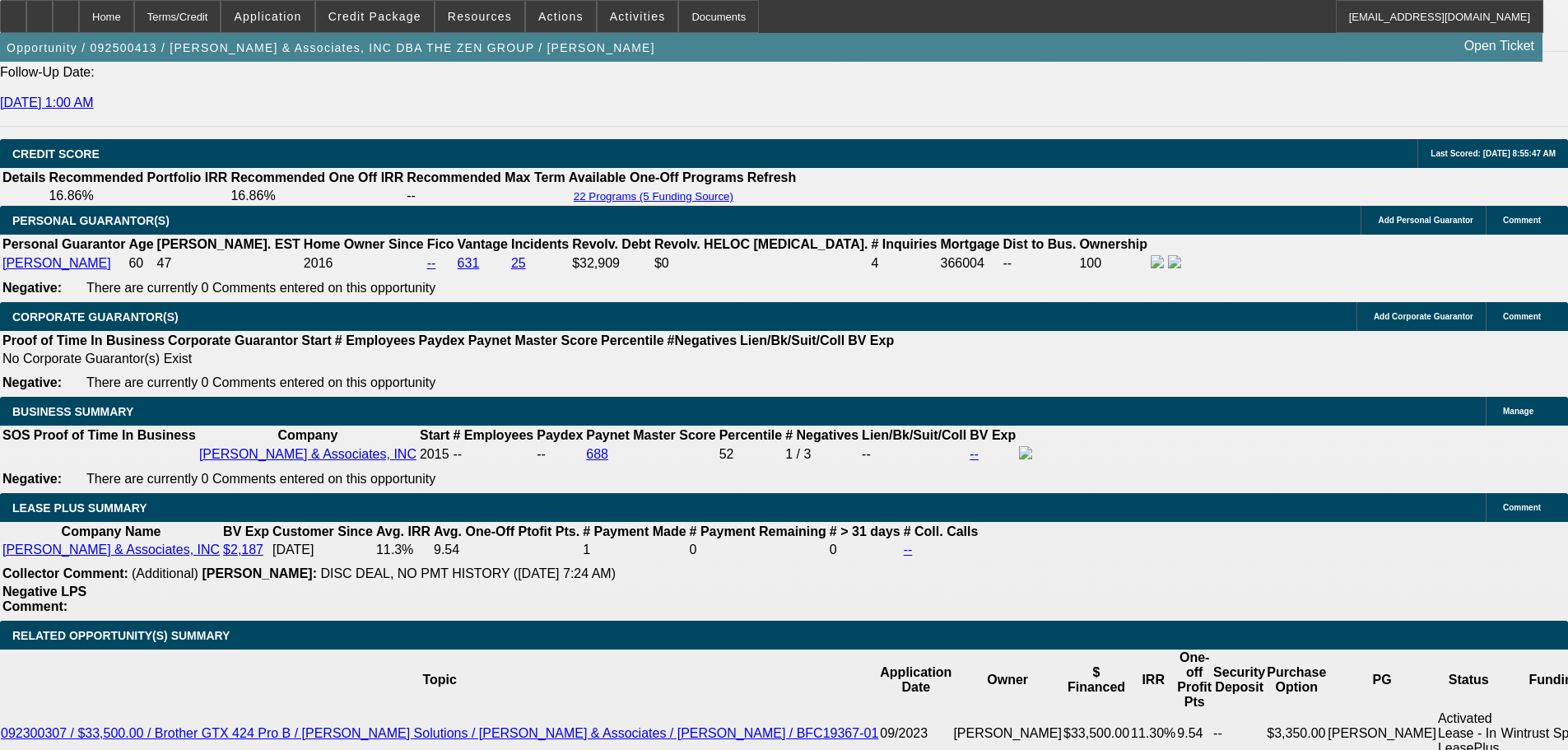
scroll to position [2308, 0]
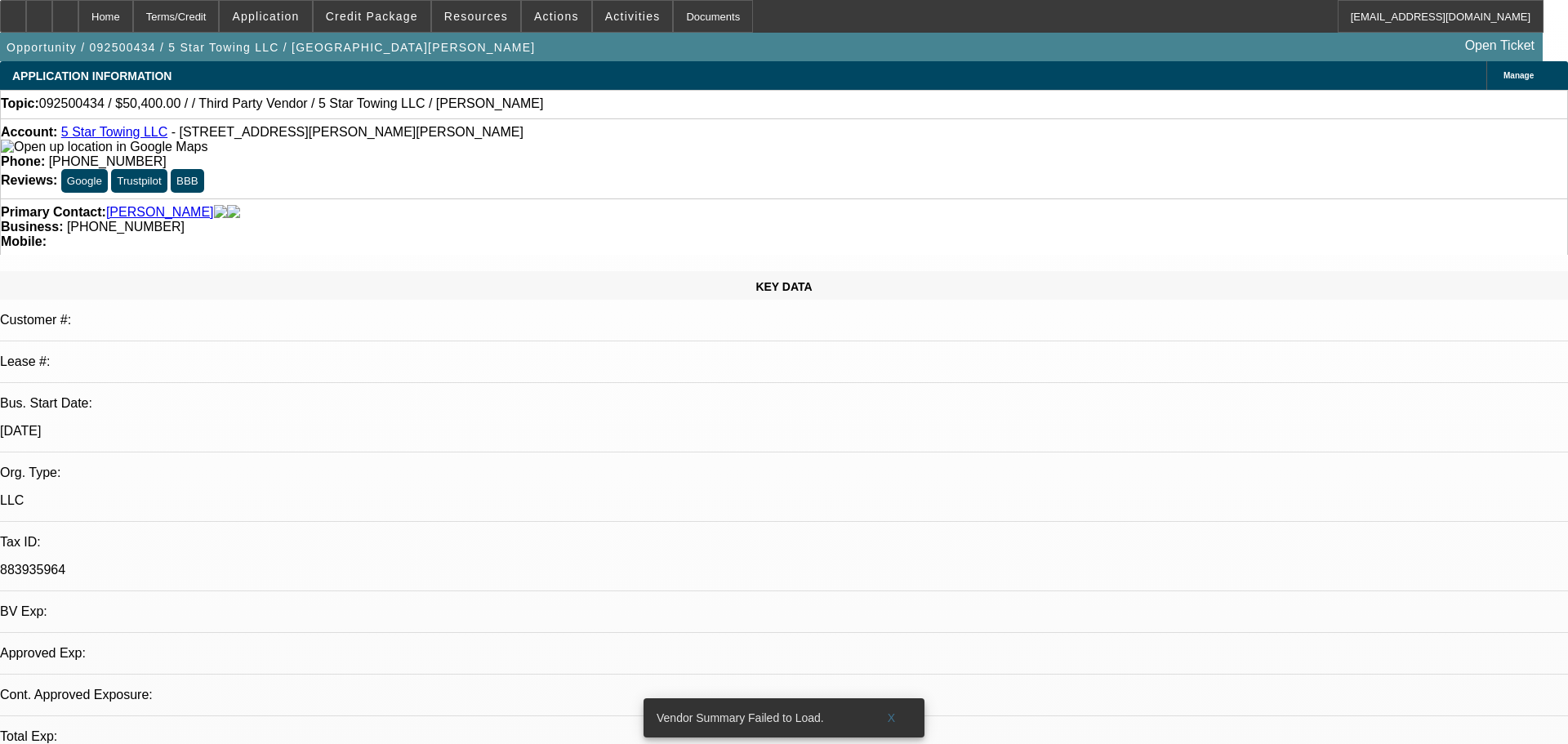
select select "0"
select select "2"
select select "0"
select select "6"
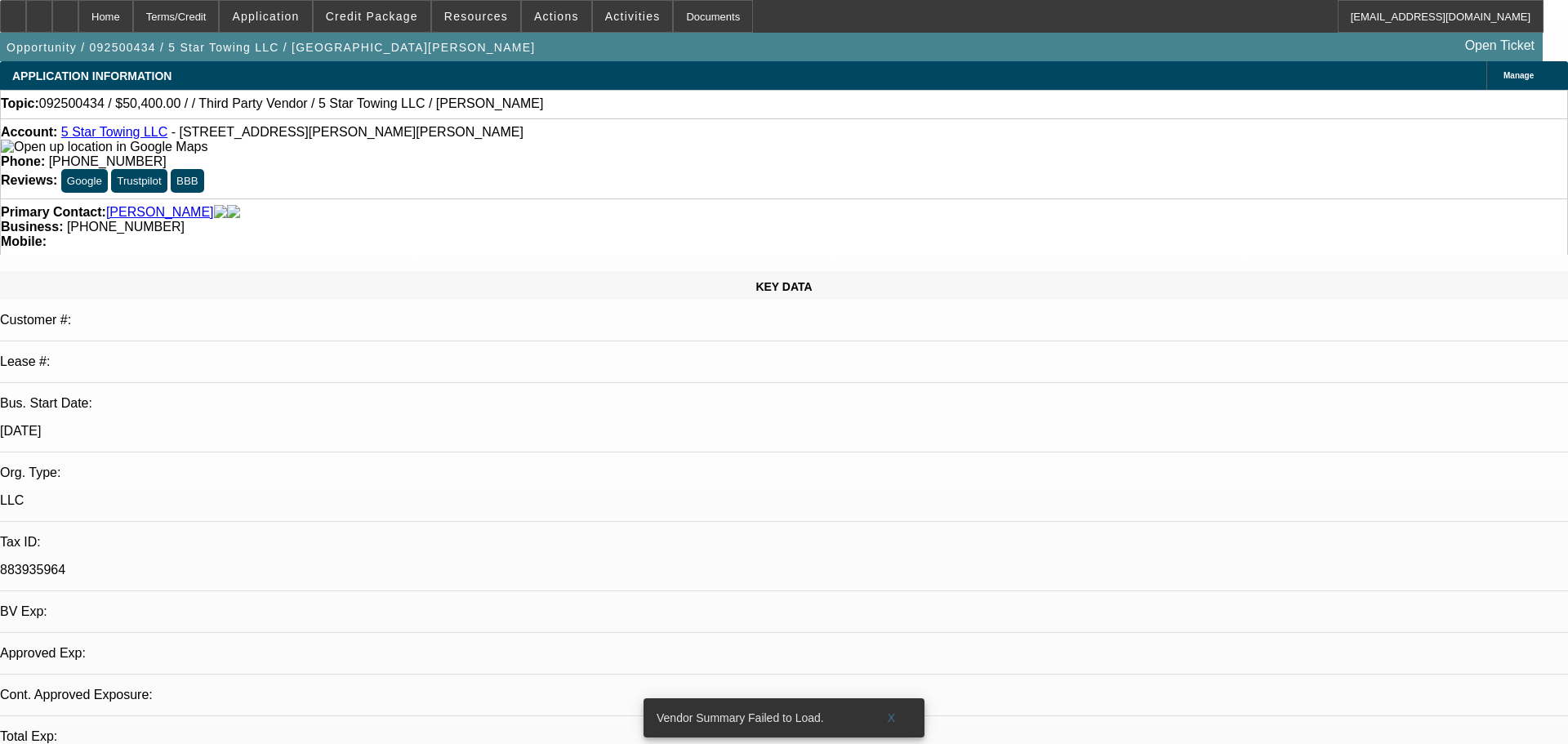
select select "0.1"
select select "2"
select select "0"
select select "6"
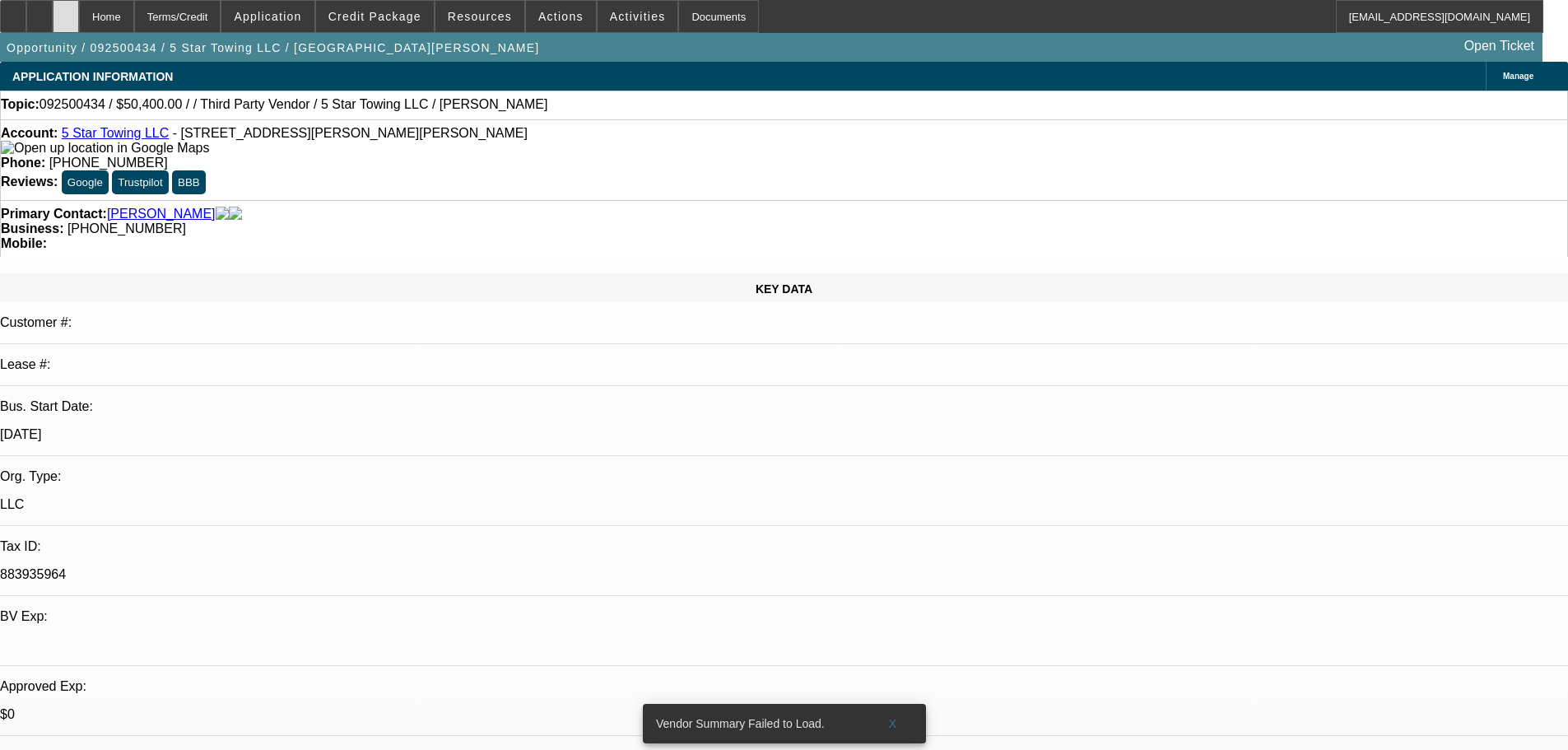
click at [79, 18] on div at bounding box center [66, 17] width 26 height 33
select select "0"
select select "2"
select select "0"
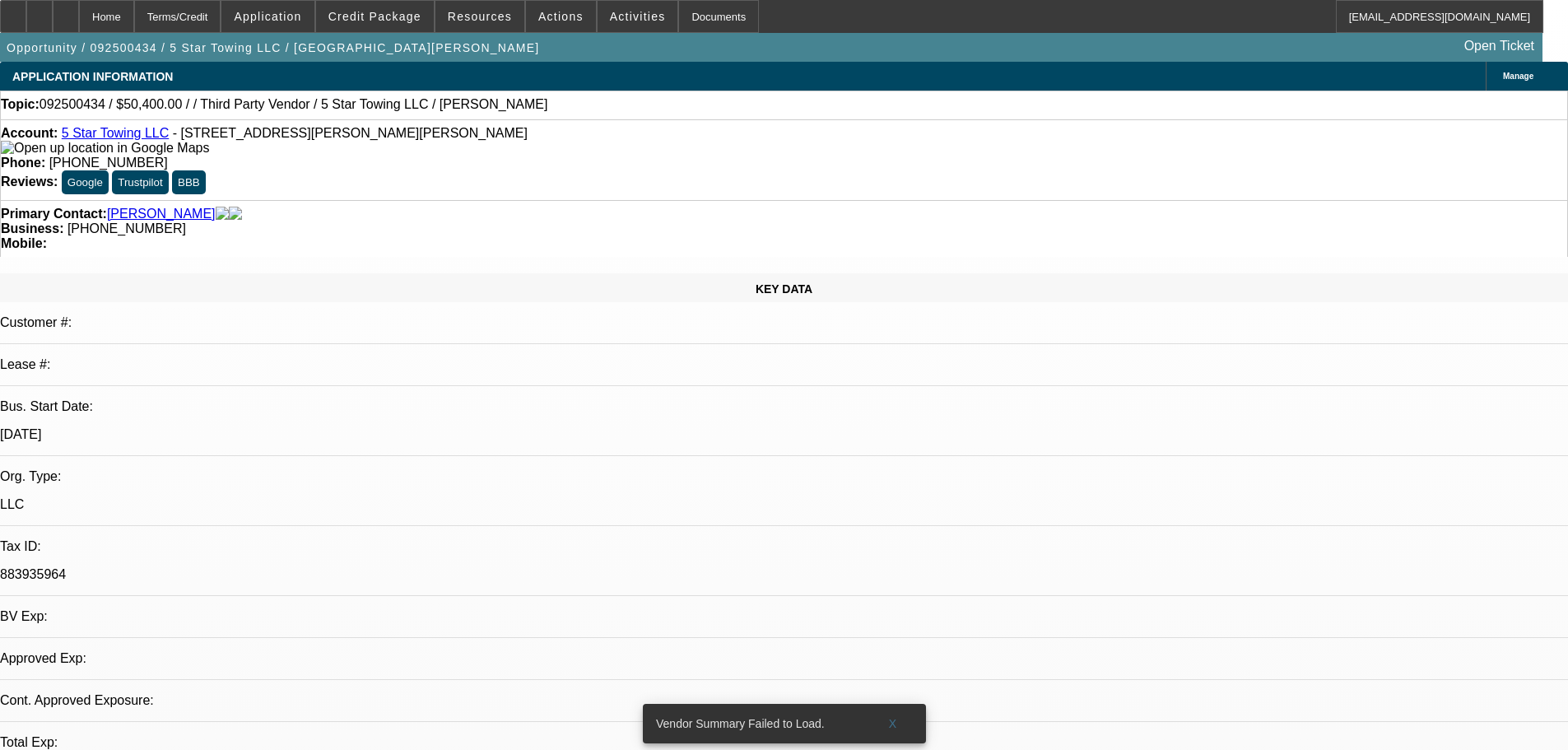
select select "6"
select select "0.1"
select select "2"
select select "0"
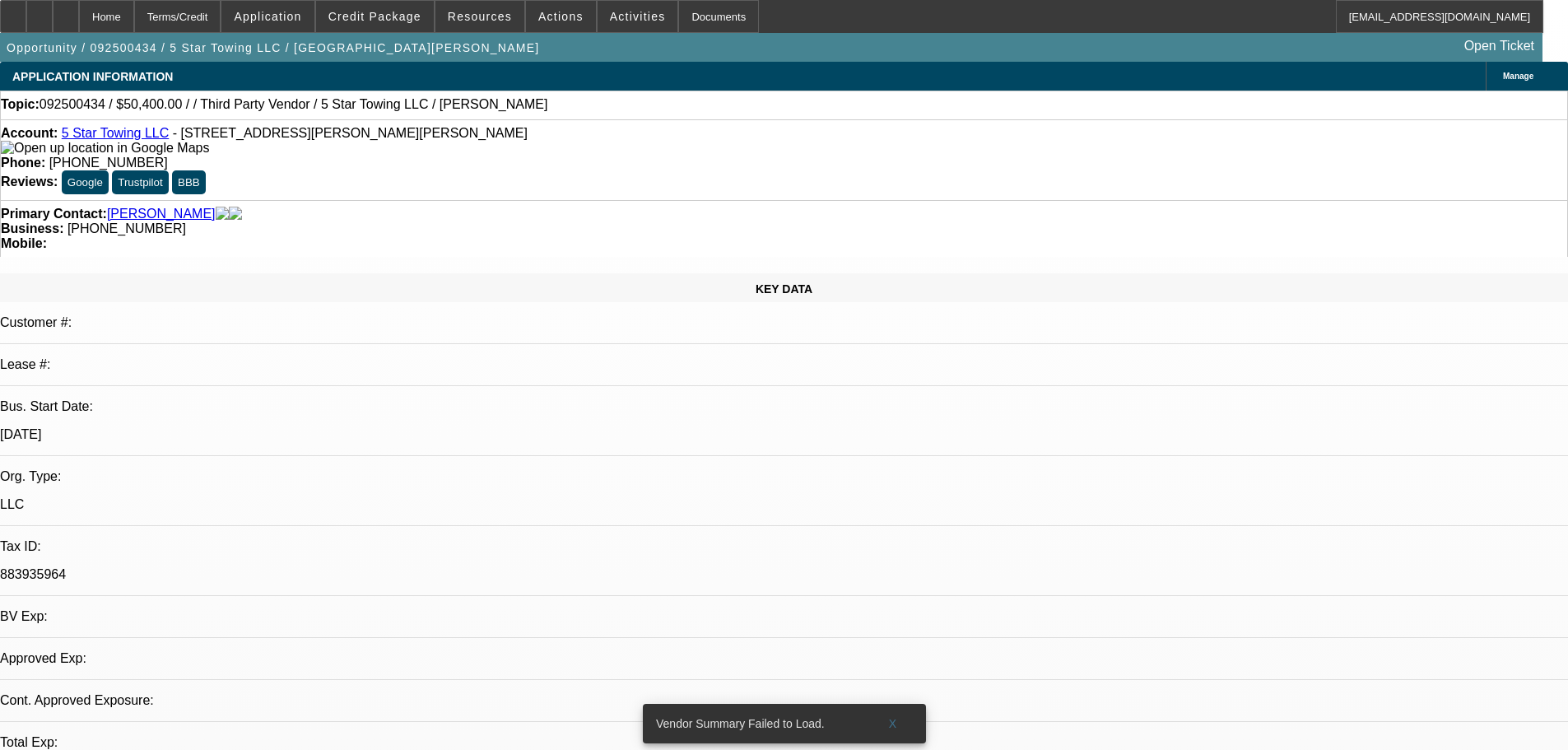
select select "6"
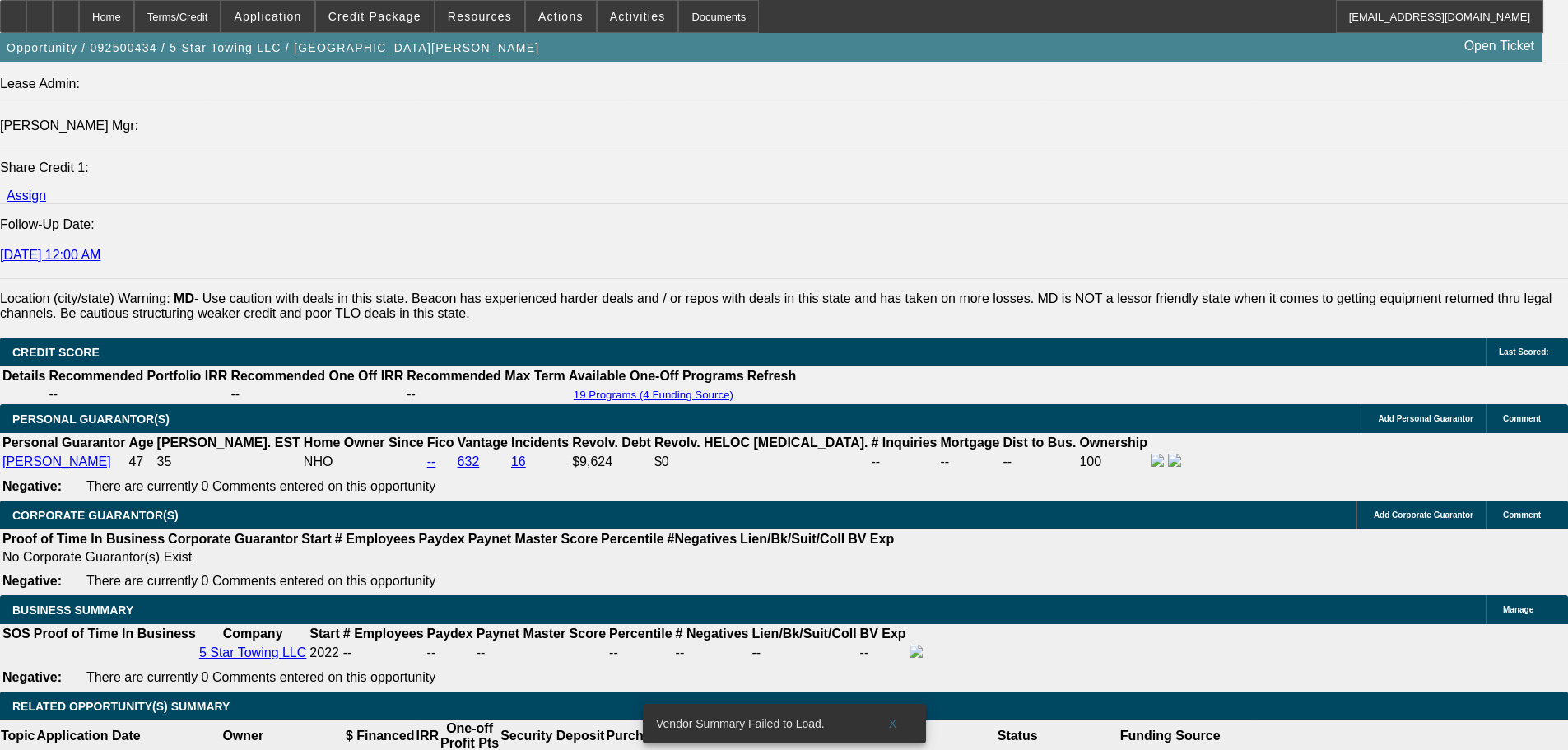
scroll to position [2158, 0]
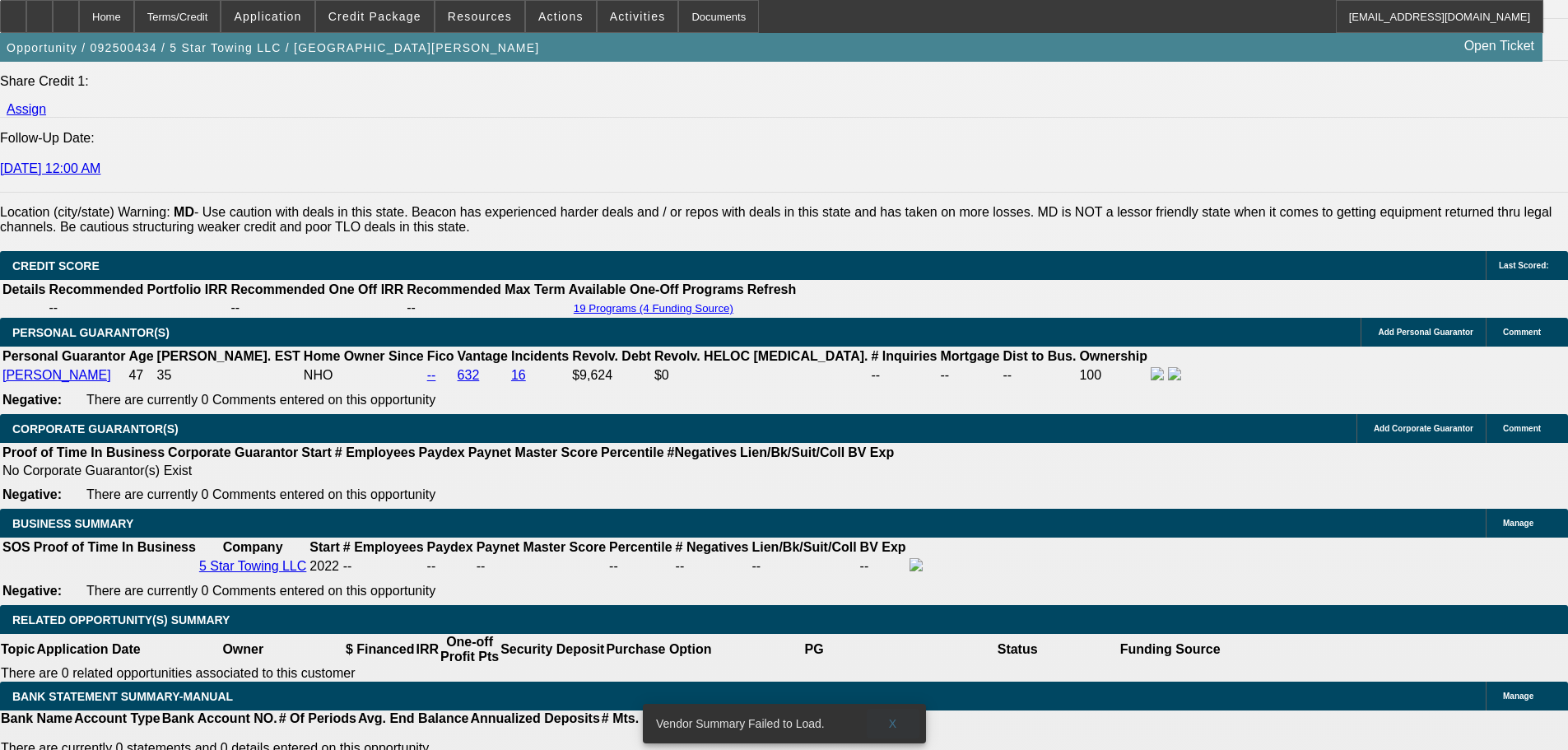
click at [884, 708] on span at bounding box center [893, 724] width 53 height 39
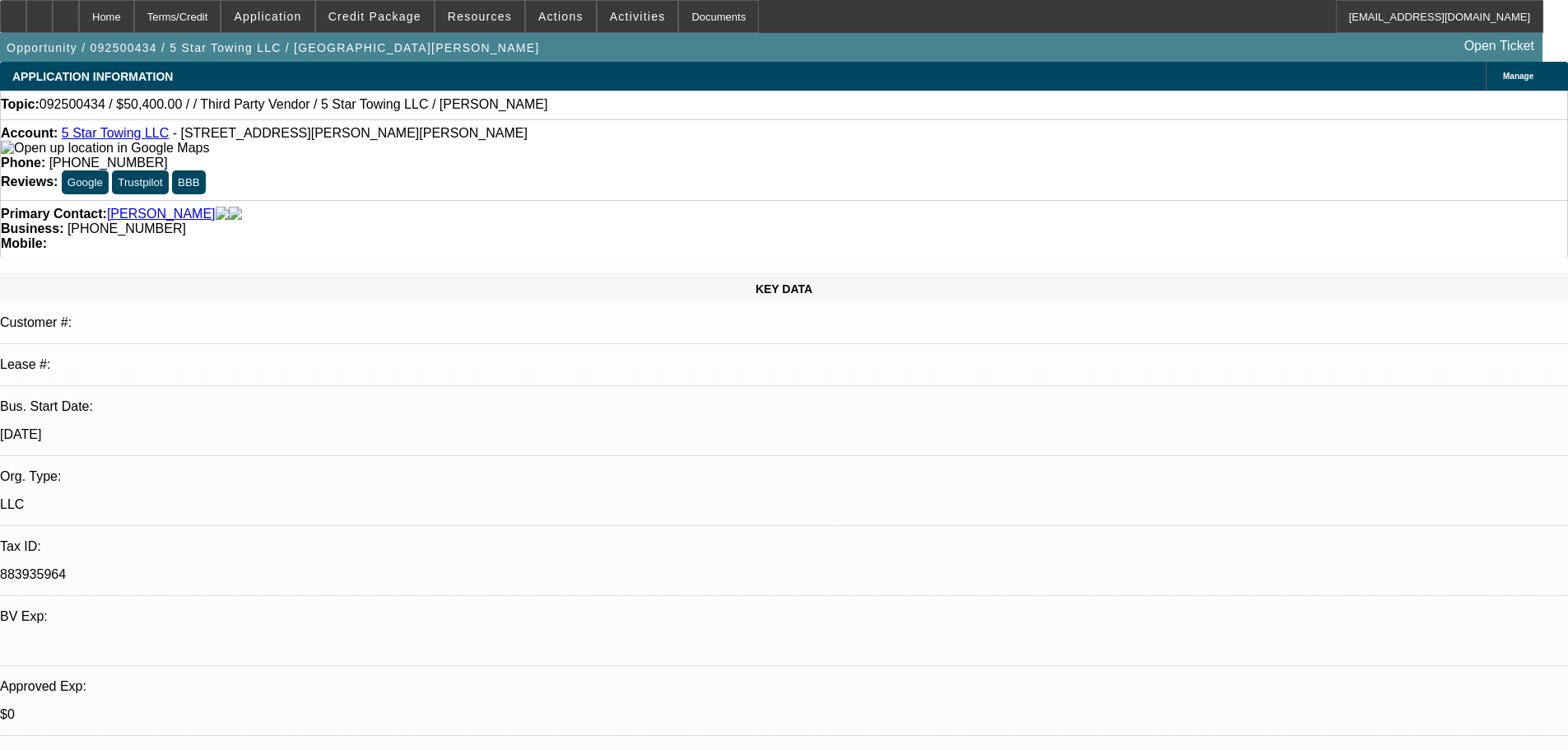
drag, startPoint x: 827, startPoint y: 316, endPoint x: 827, endPoint y: 283, distance: 33.0
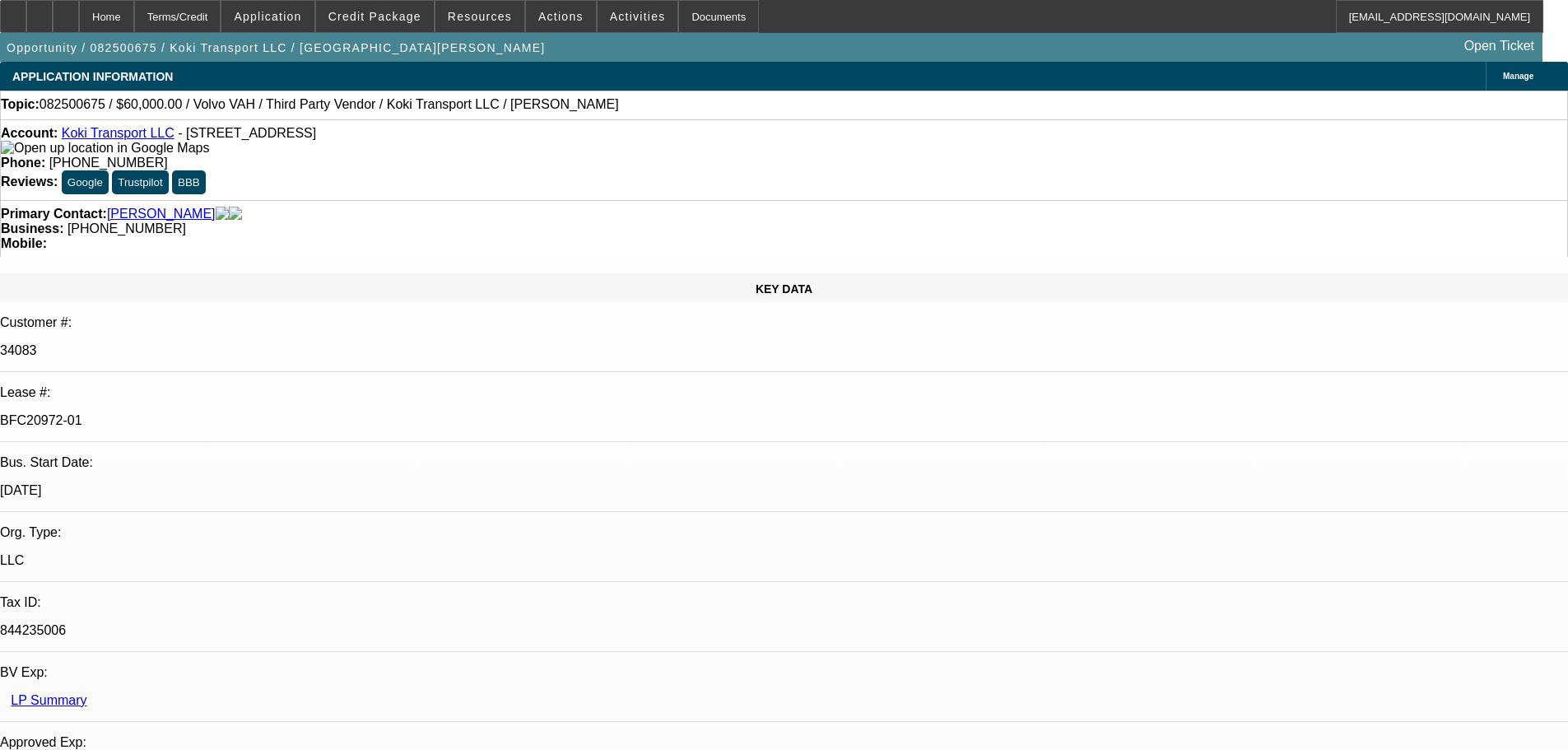
select select "0.2"
select select "2"
select select "0"
select select "6"
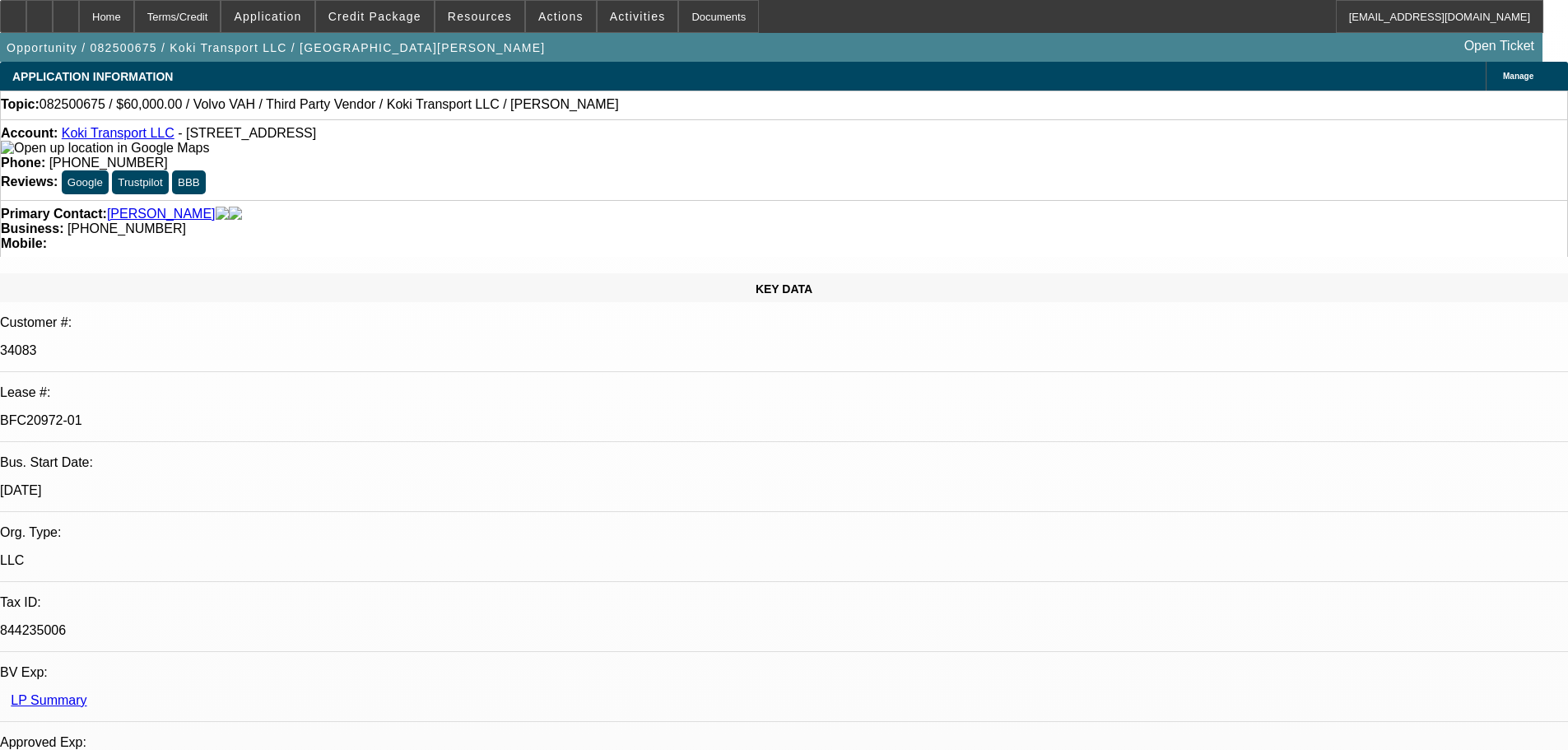
select select "0"
select select "2"
select select "0.1"
select select "4"
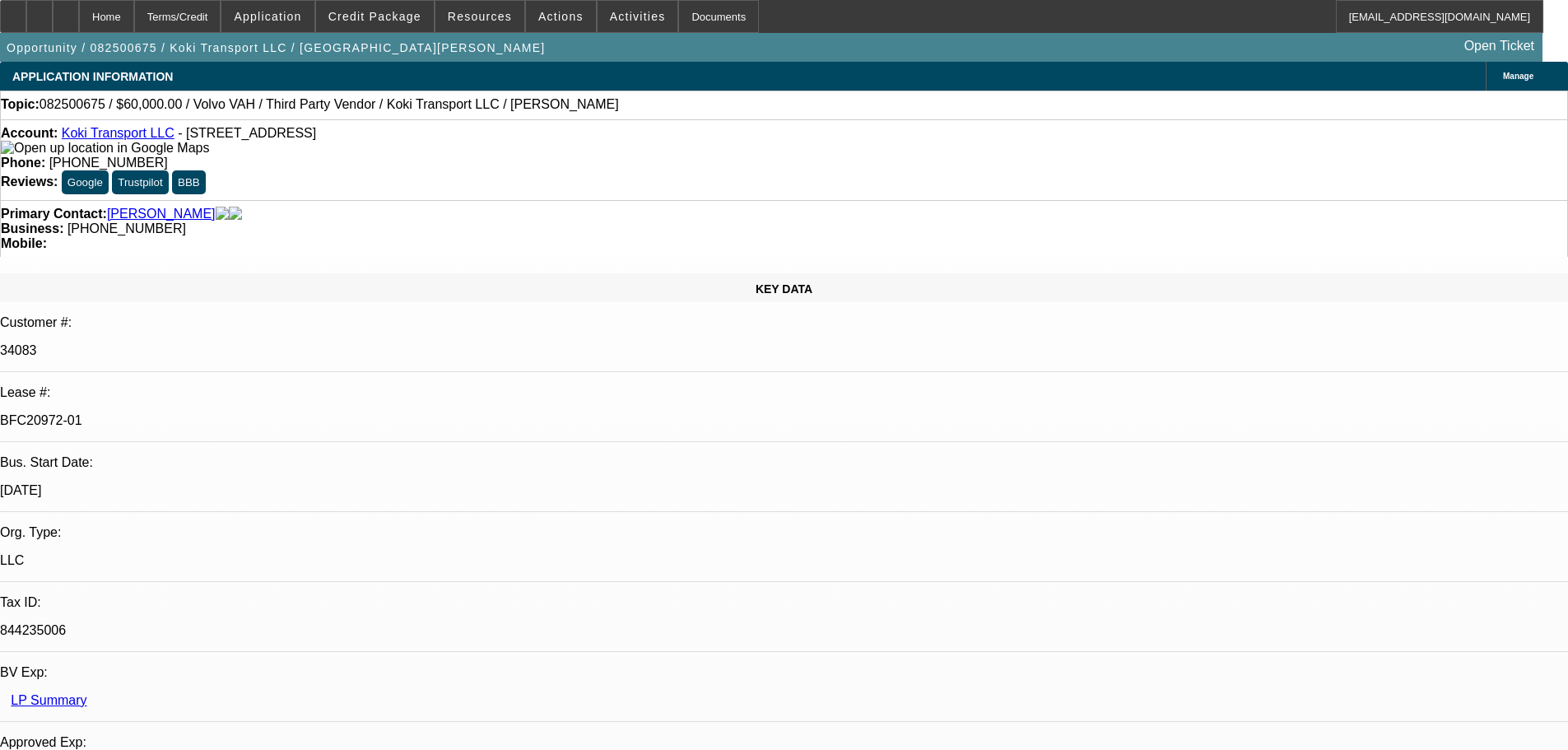
select select "0.2"
select select "2"
select select "0.1"
select select "4"
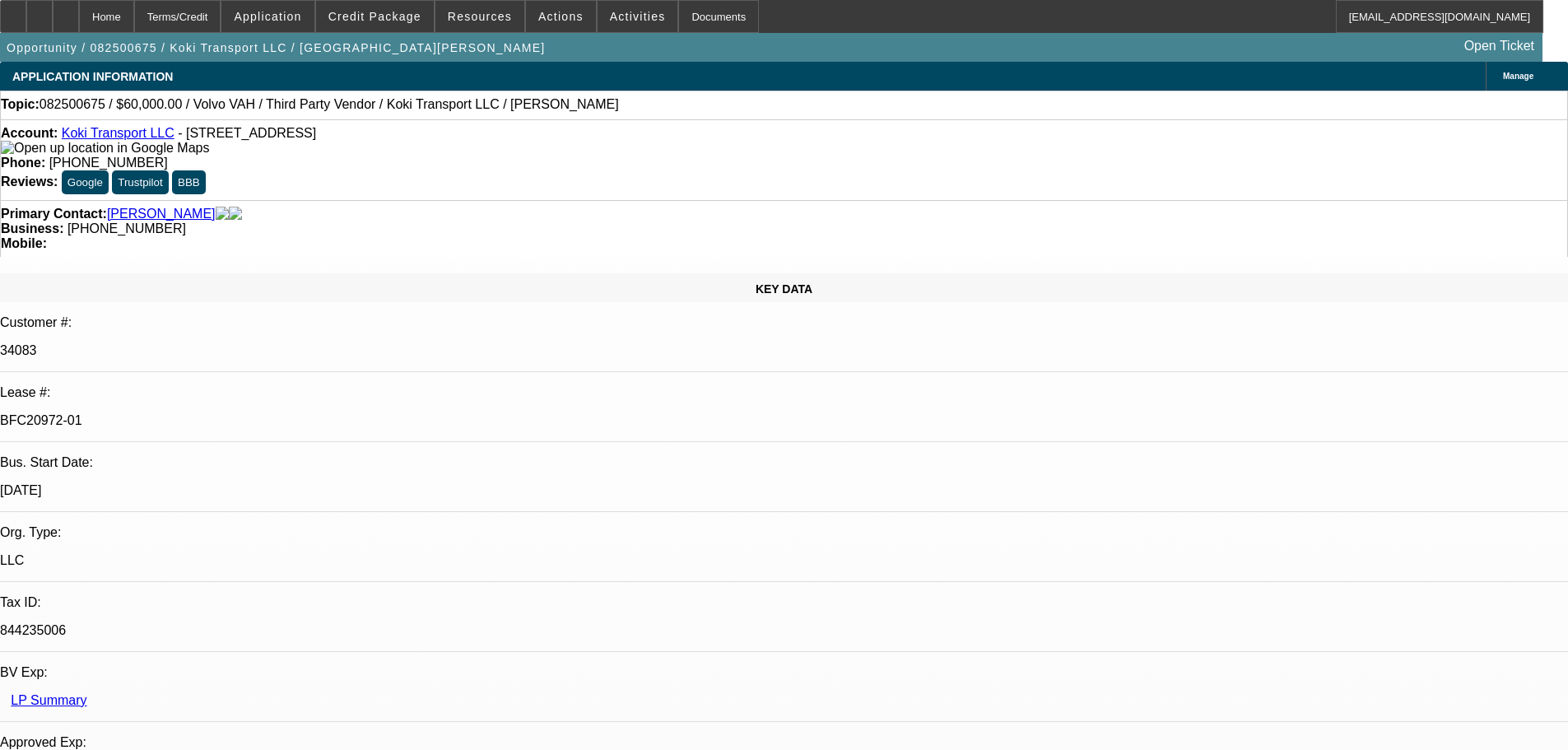
select select "0.15"
select select "2"
select select "0.1"
select select "4"
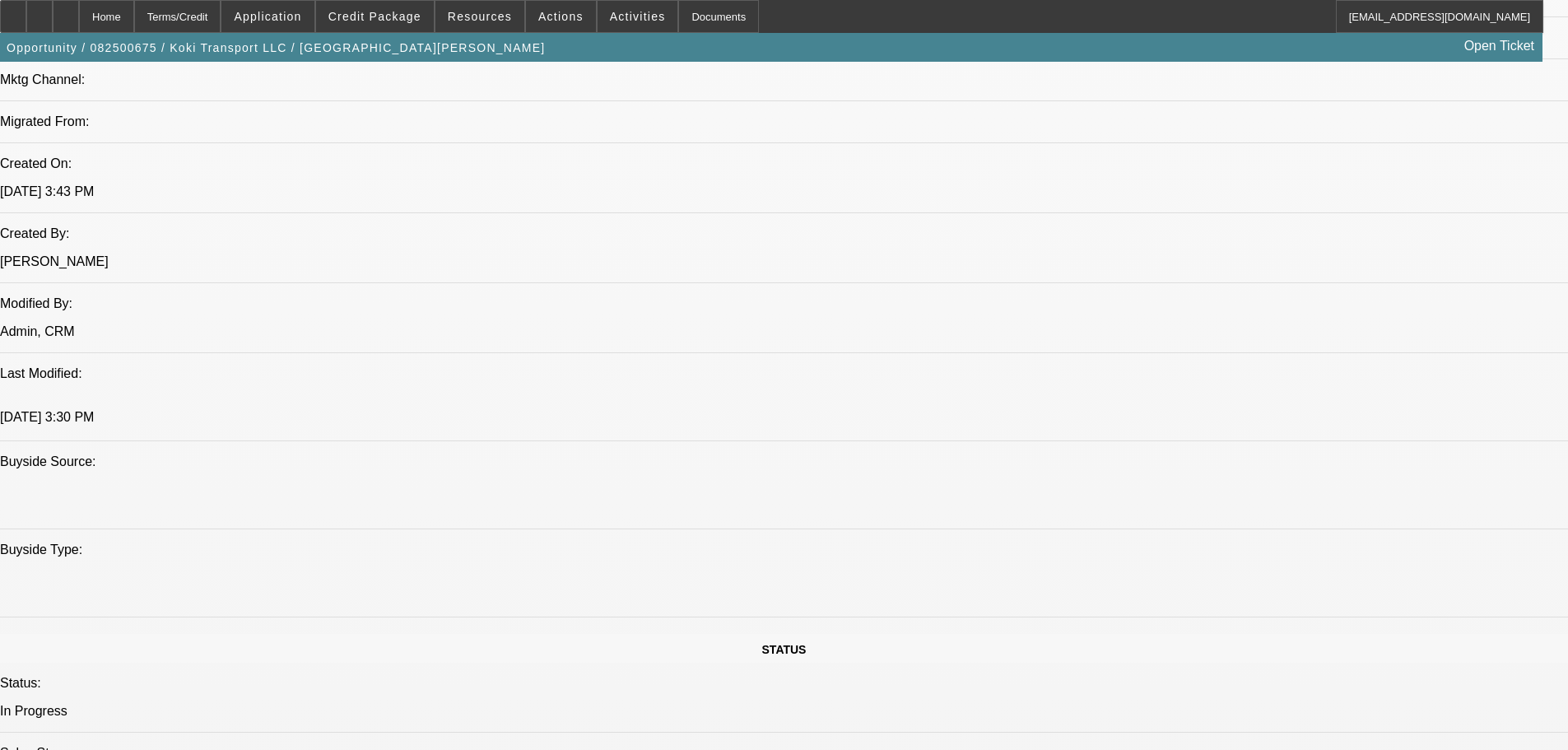
scroll to position [1235, 0]
click at [79, 20] on div at bounding box center [66, 17] width 26 height 33
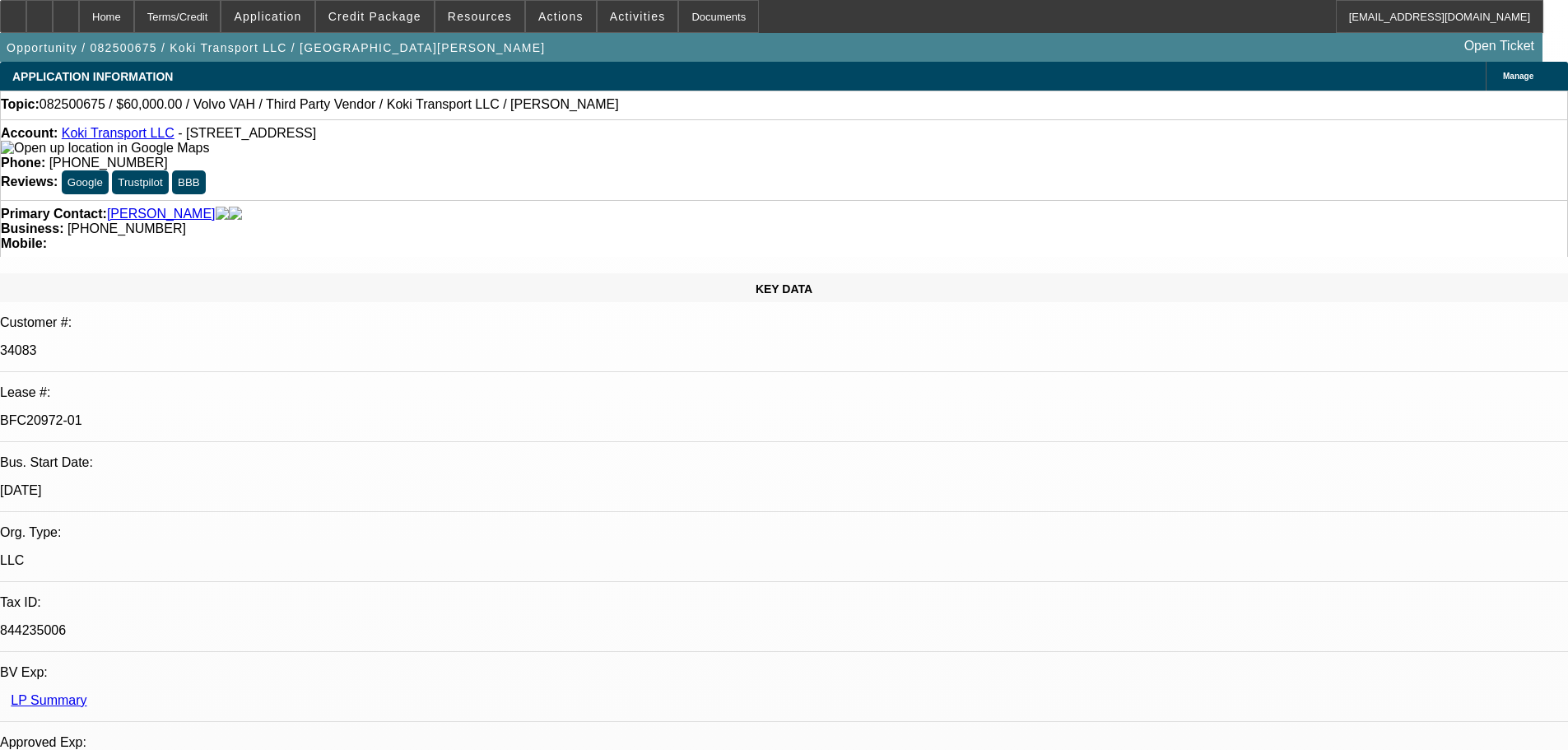
select select "0.2"
select select "2"
select select "0"
select select "6"
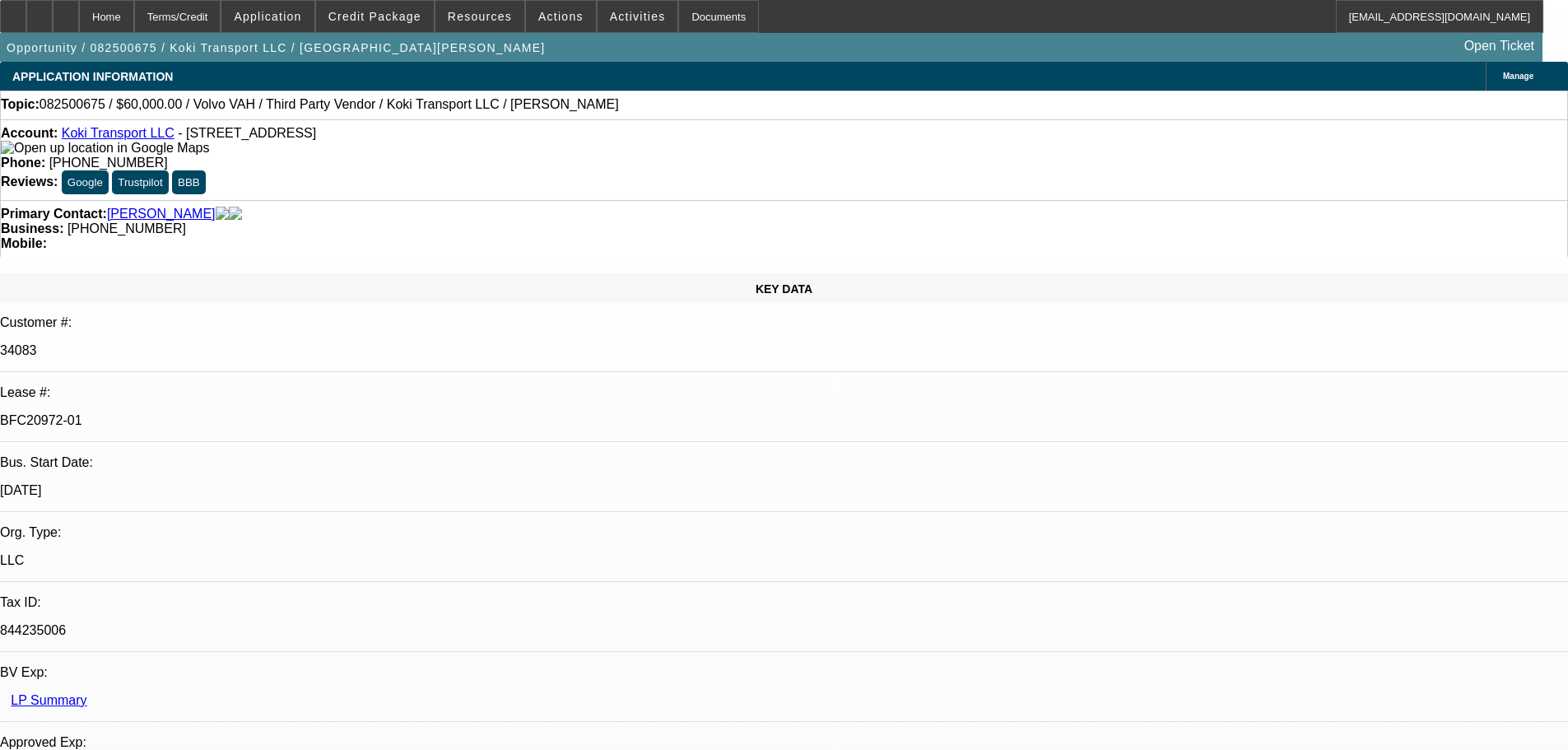
select select "0"
select select "2"
select select "0.1"
select select "4"
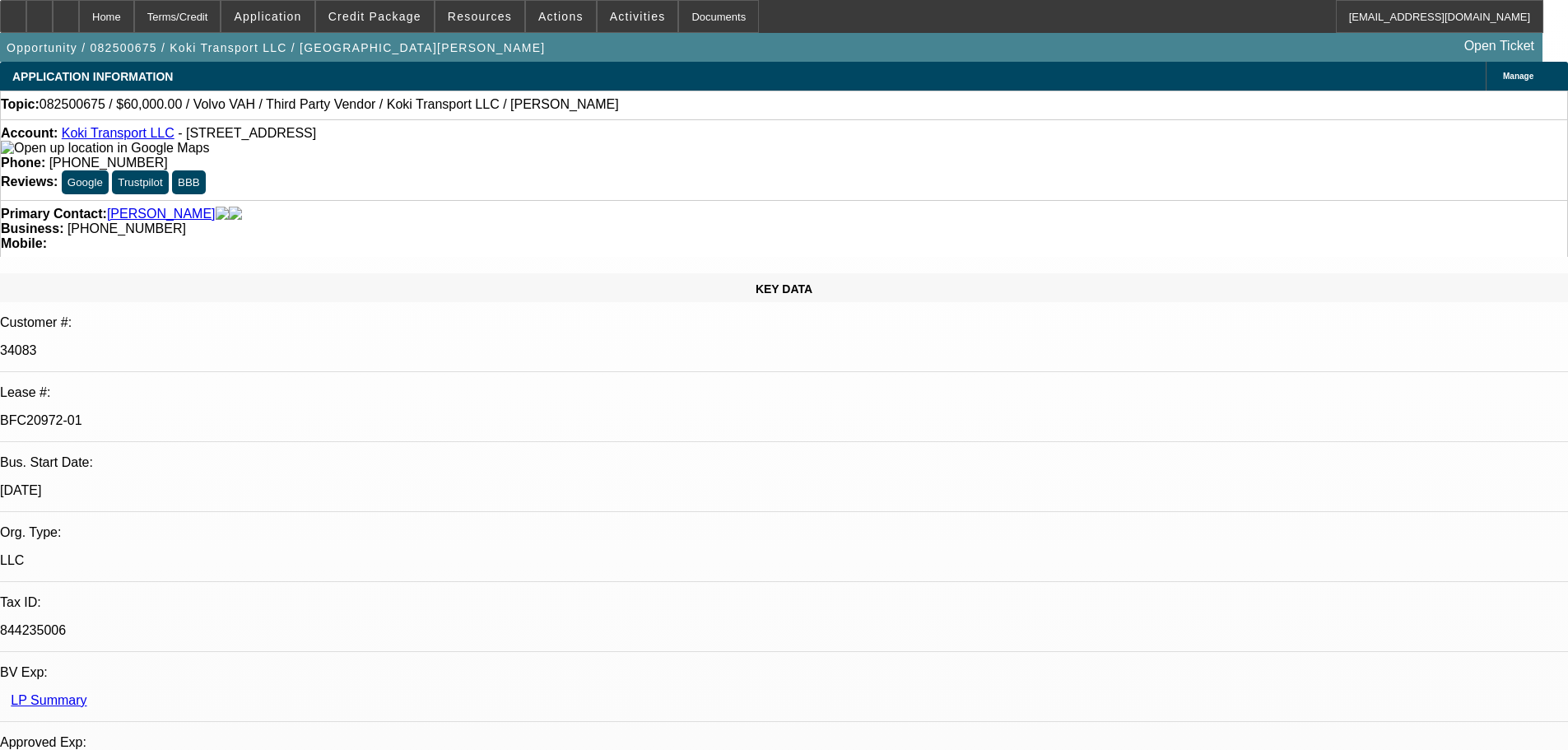
select select "0.2"
select select "2"
select select "0.1"
select select "4"
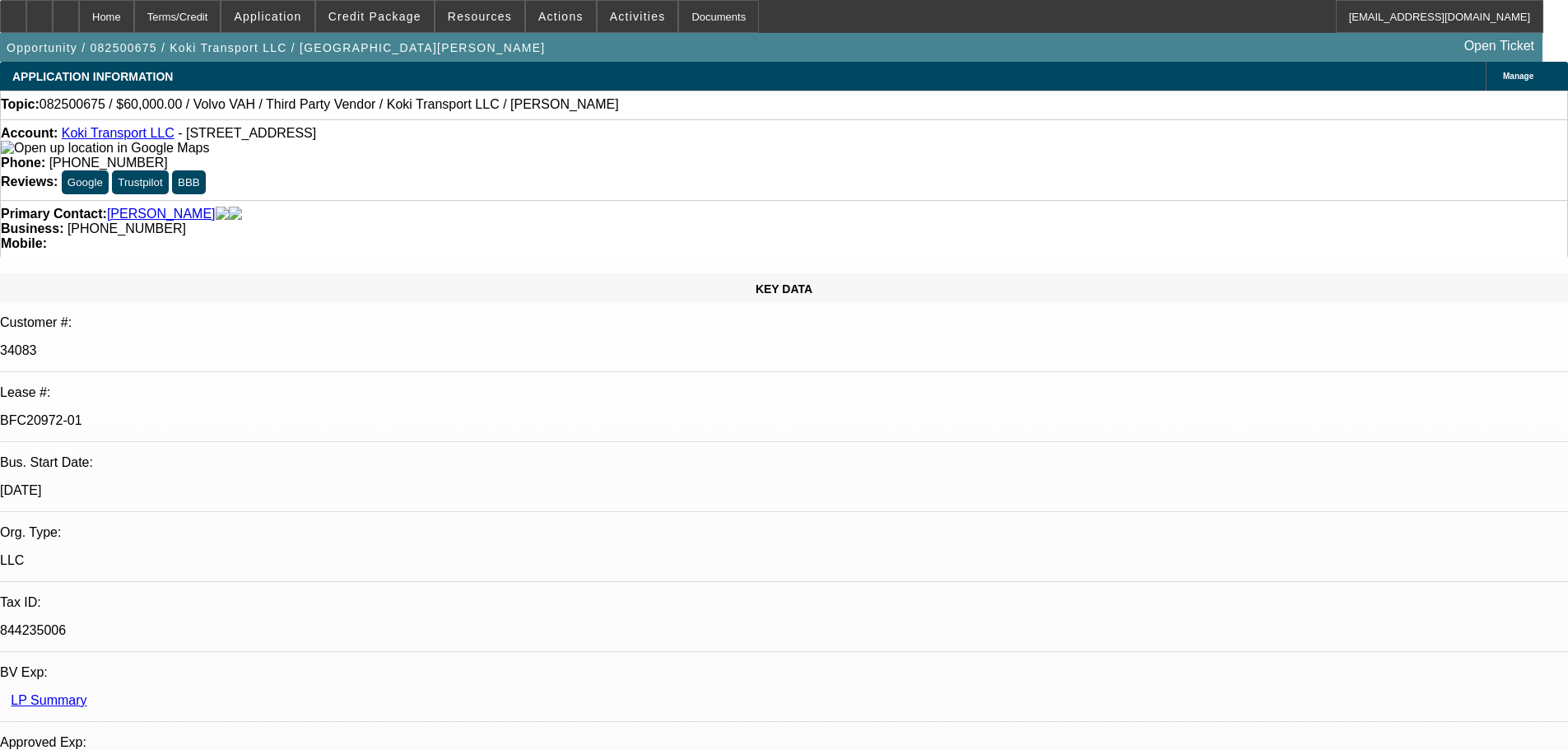
select select "0.15"
select select "2"
select select "0.1"
select select "4"
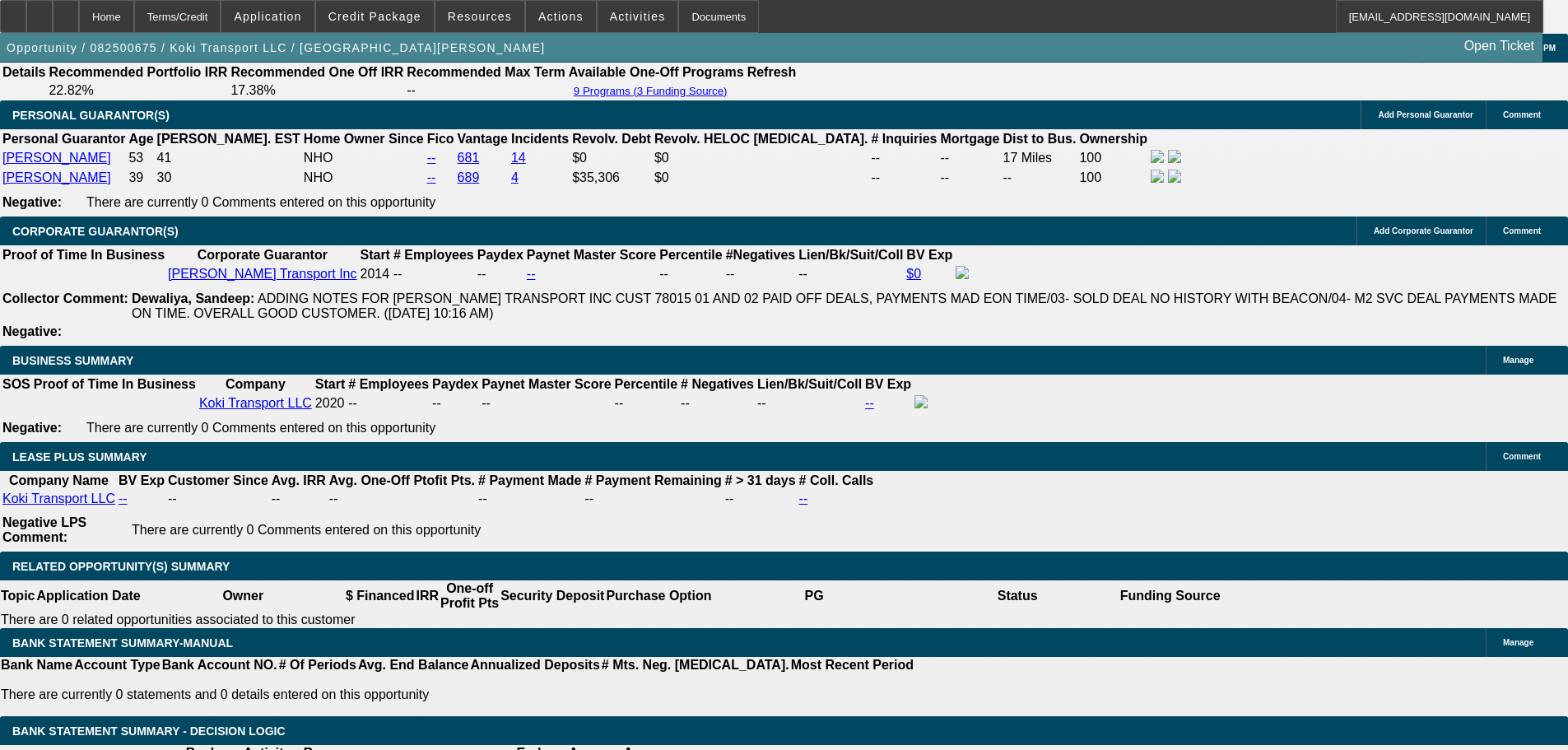
drag, startPoint x: 674, startPoint y: 502, endPoint x: 657, endPoint y: 616, distance: 115.3
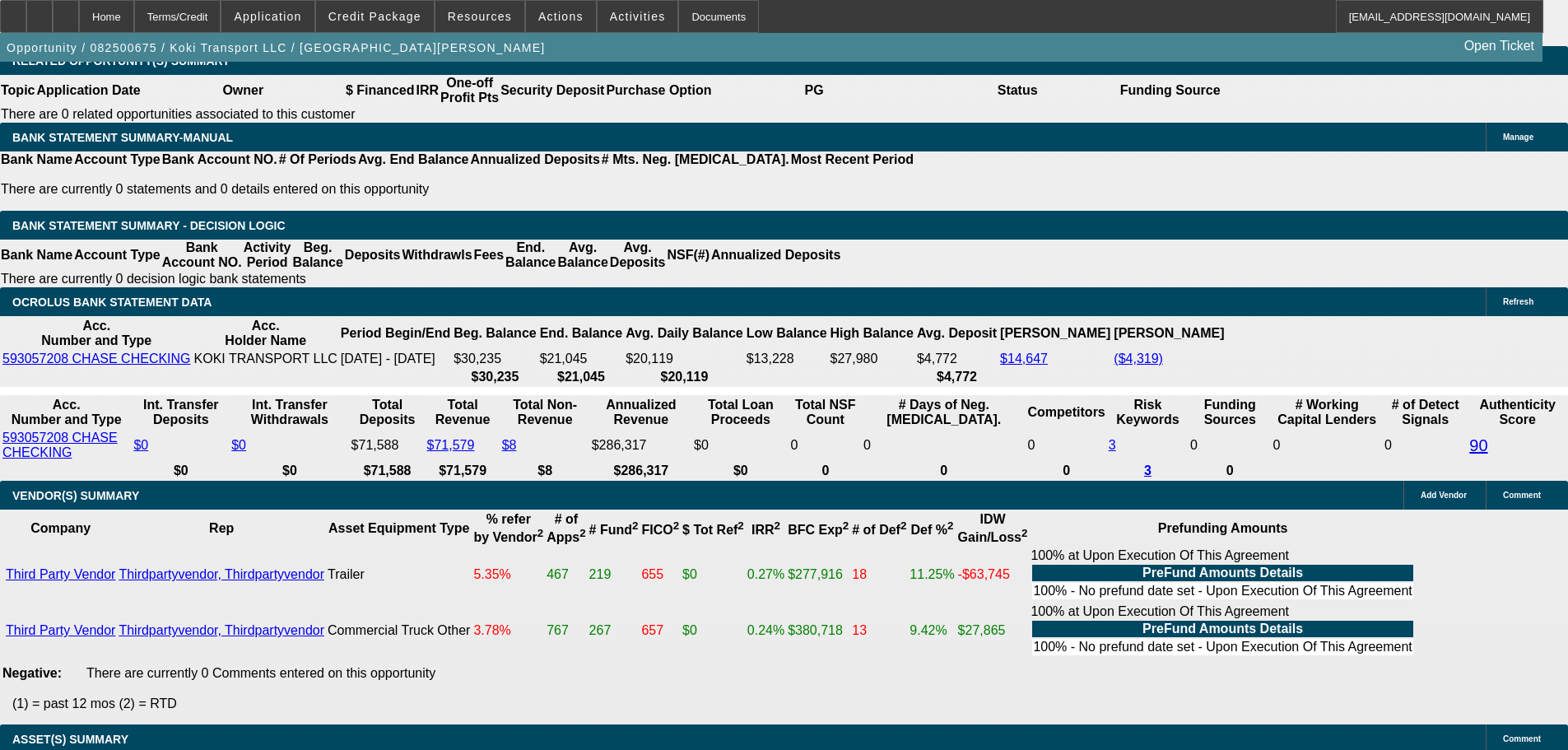
scroll to position [2823, 0]
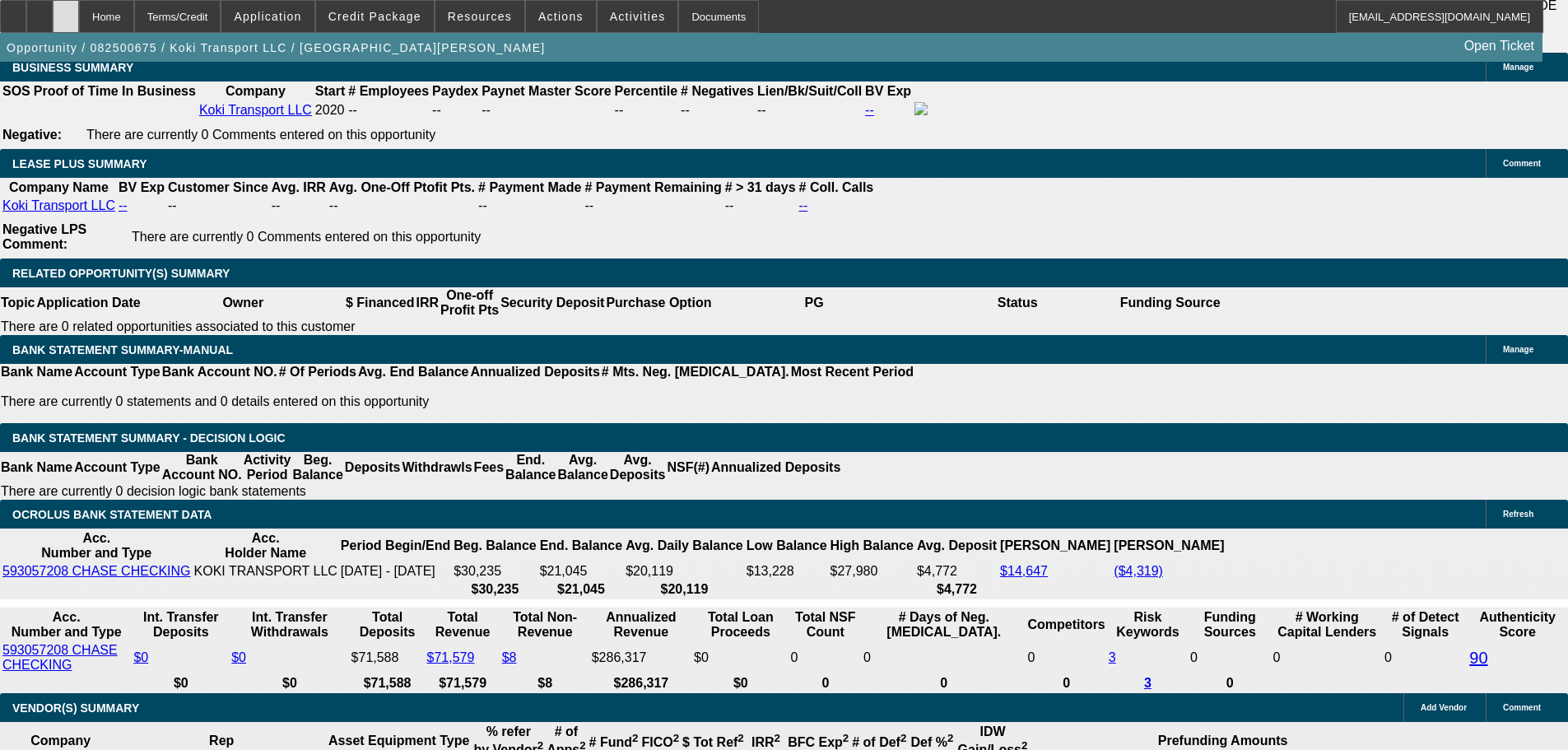
click at [79, 21] on div at bounding box center [66, 17] width 26 height 33
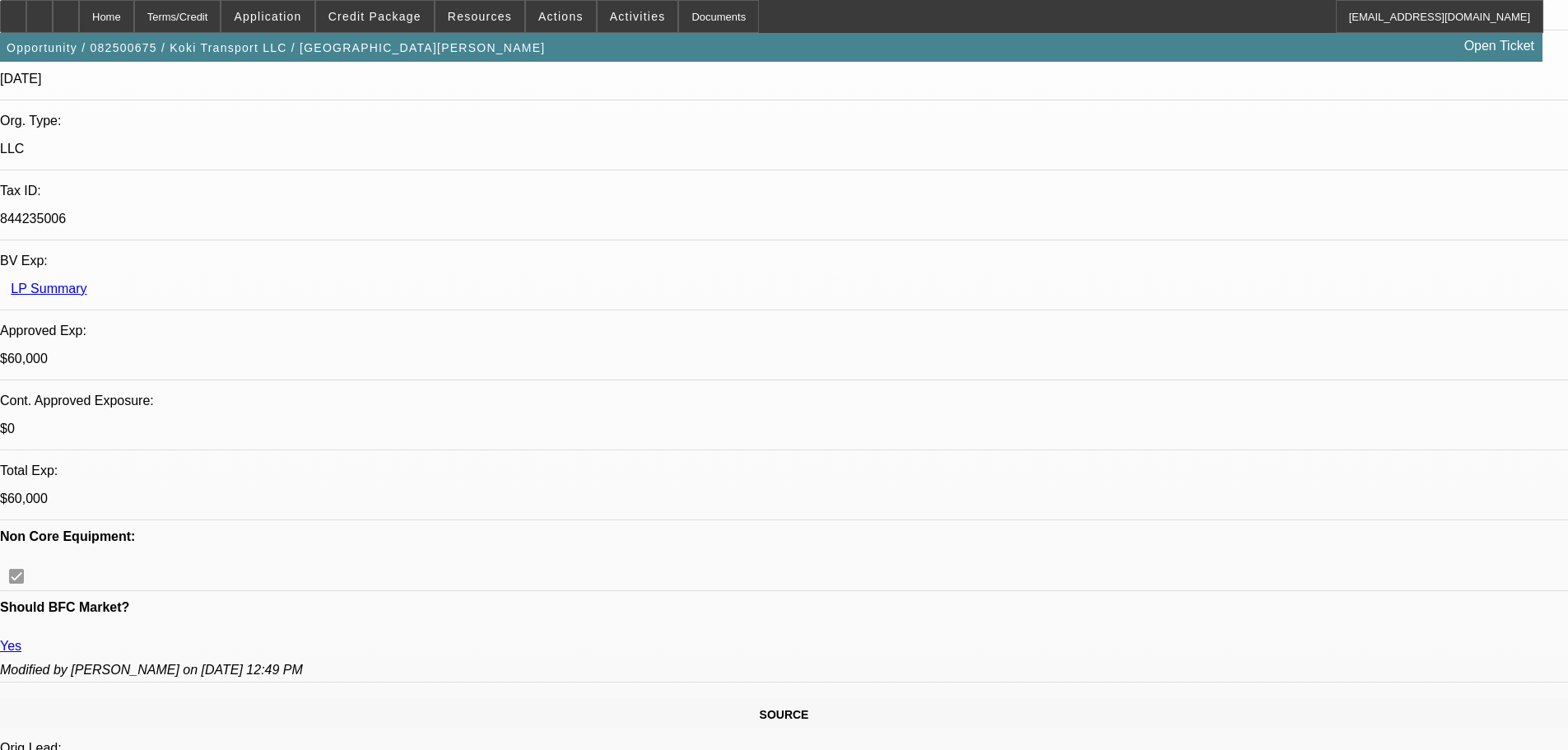
select select "0.2"
select select "2"
select select "0"
select select "6"
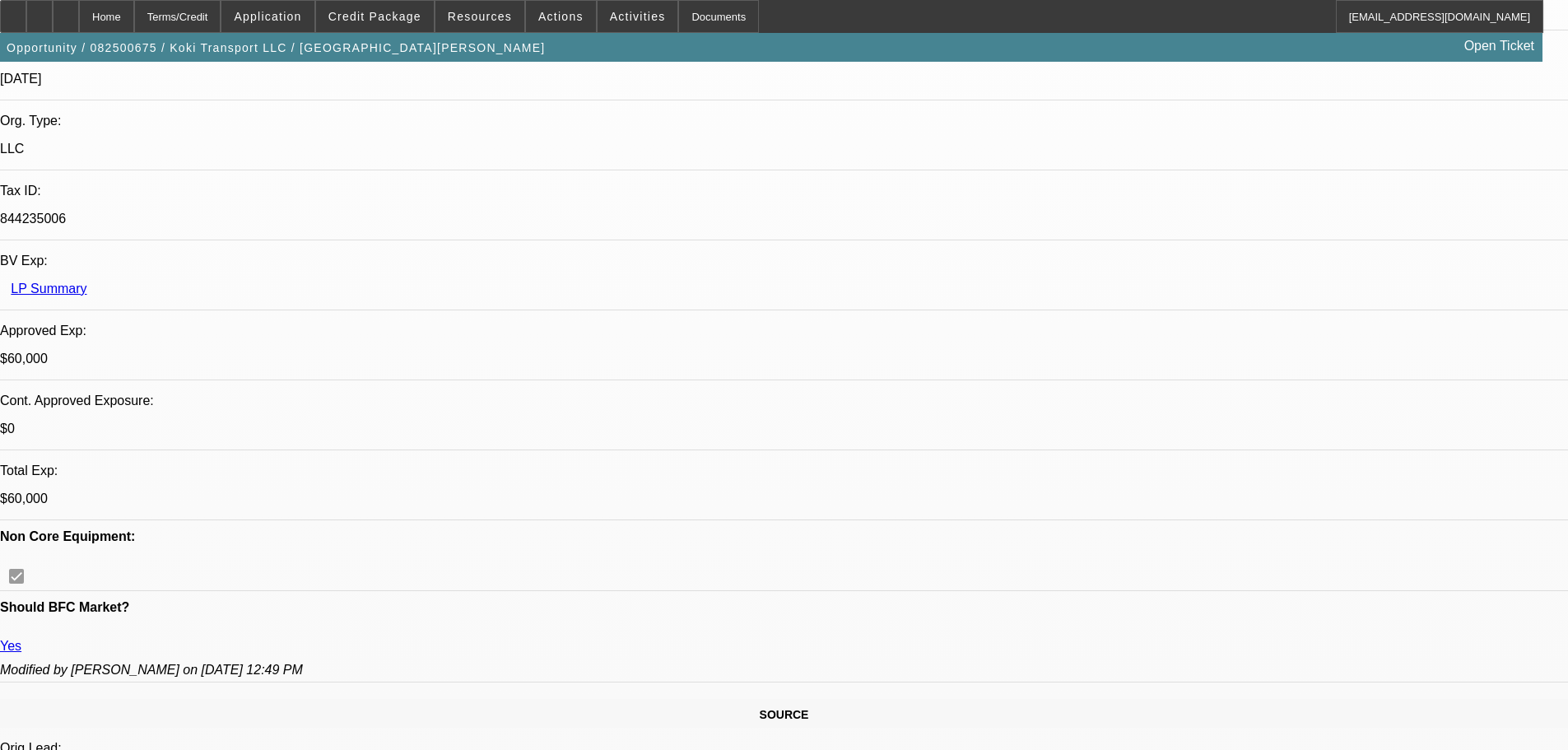
select select "0"
select select "2"
select select "0.1"
select select "4"
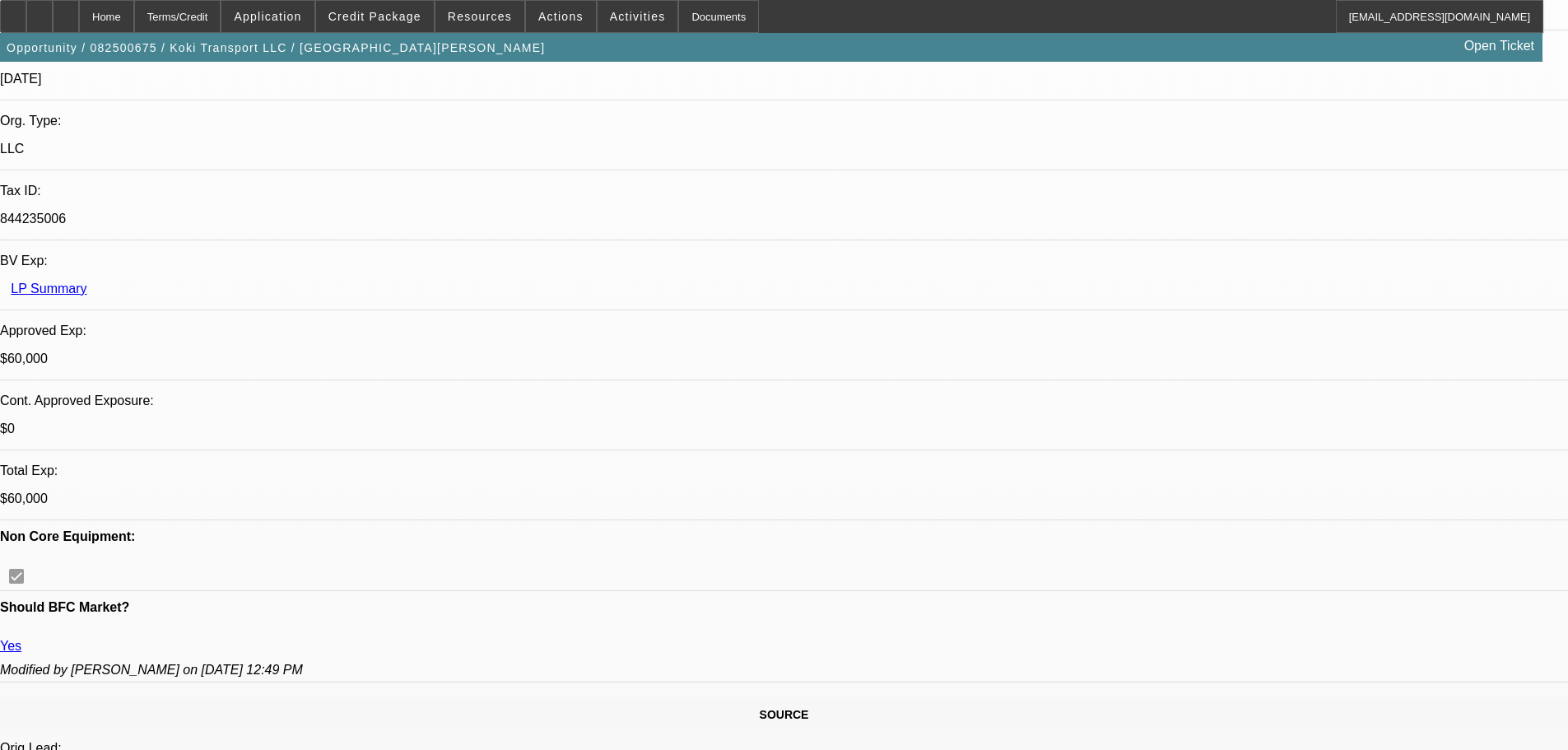
select select "0.2"
select select "2"
select select "0.1"
select select "4"
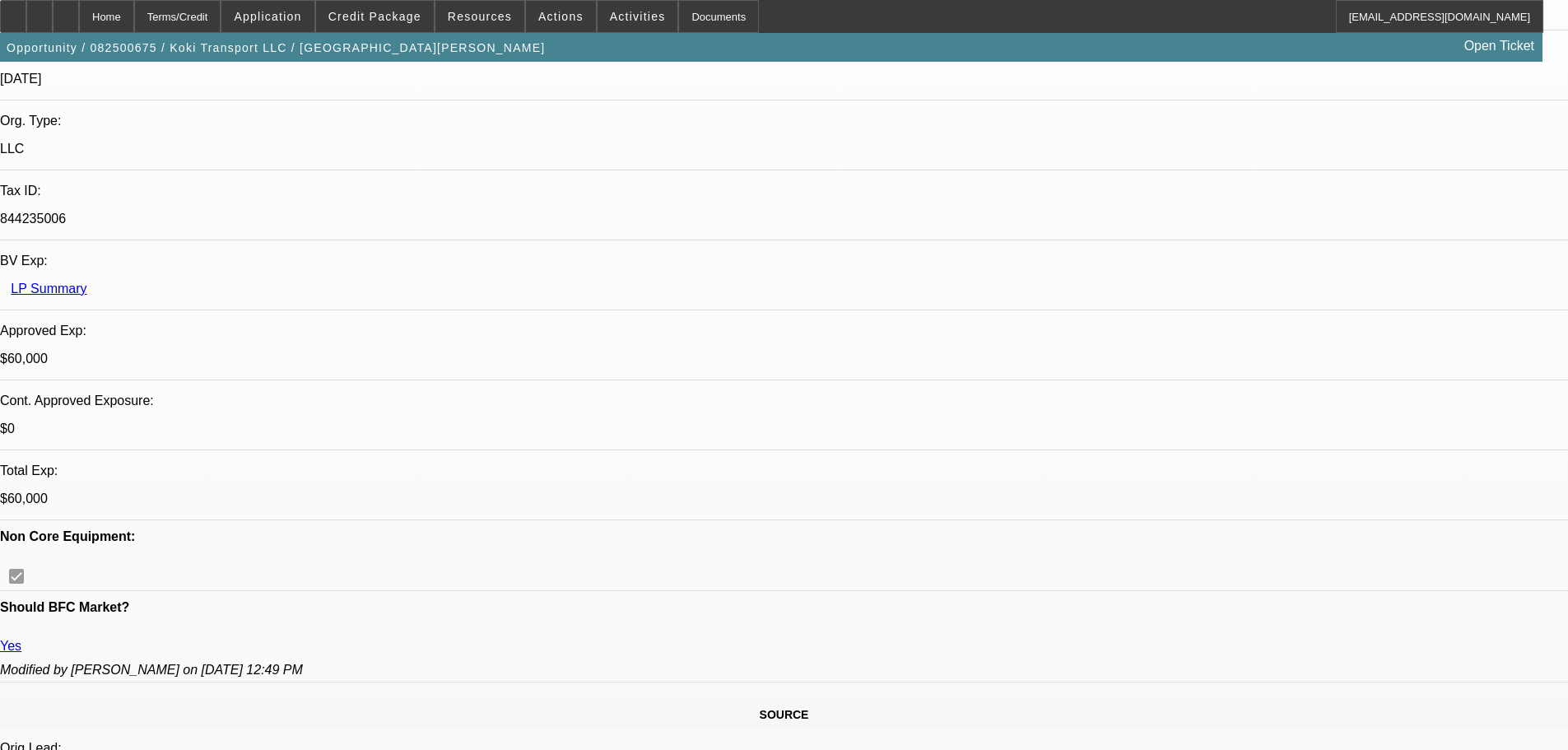
select select "0.15"
select select "2"
select select "0.1"
select select "4"
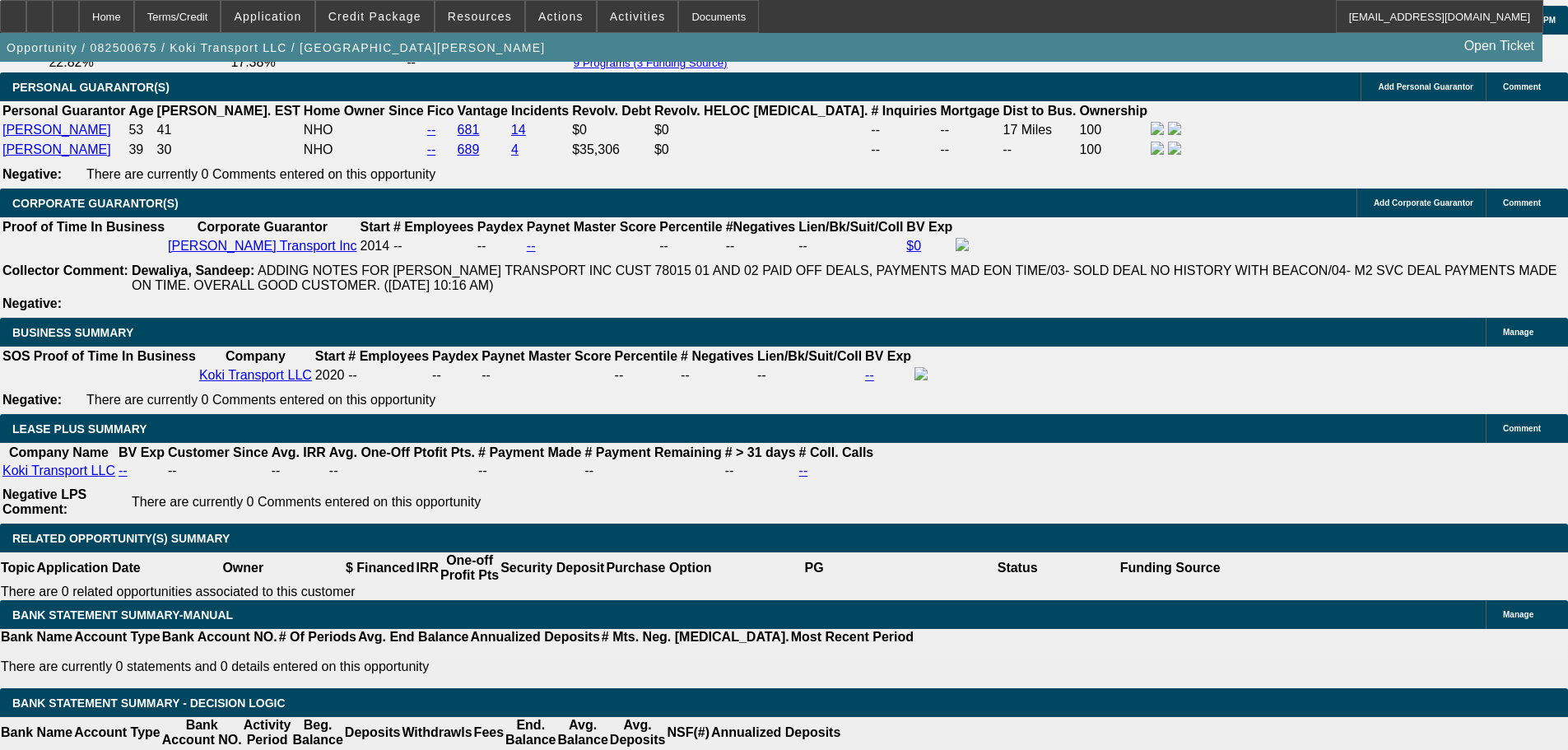
scroll to position [2551, 0]
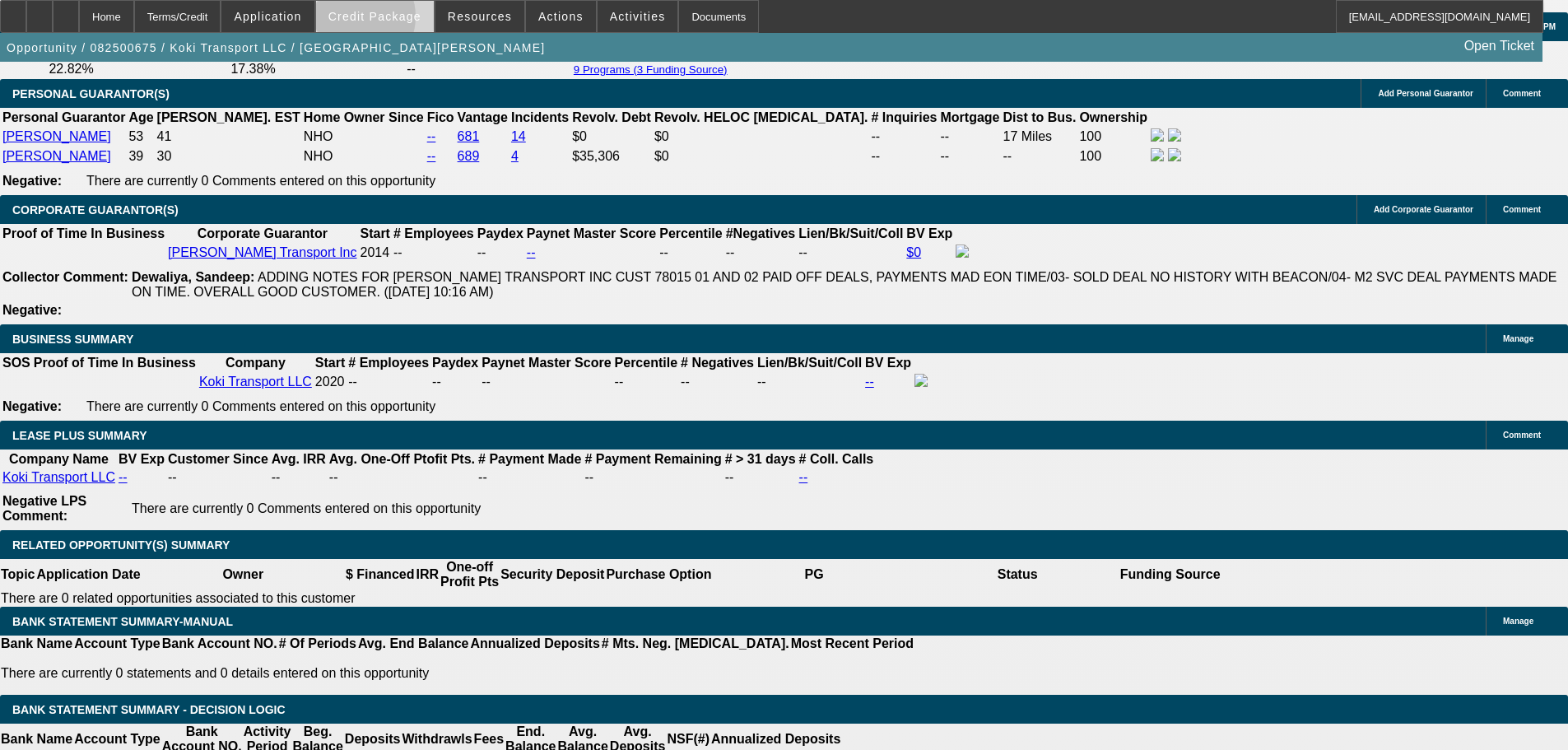
click at [382, 21] on span "Credit Package" at bounding box center [374, 16] width 93 height 13
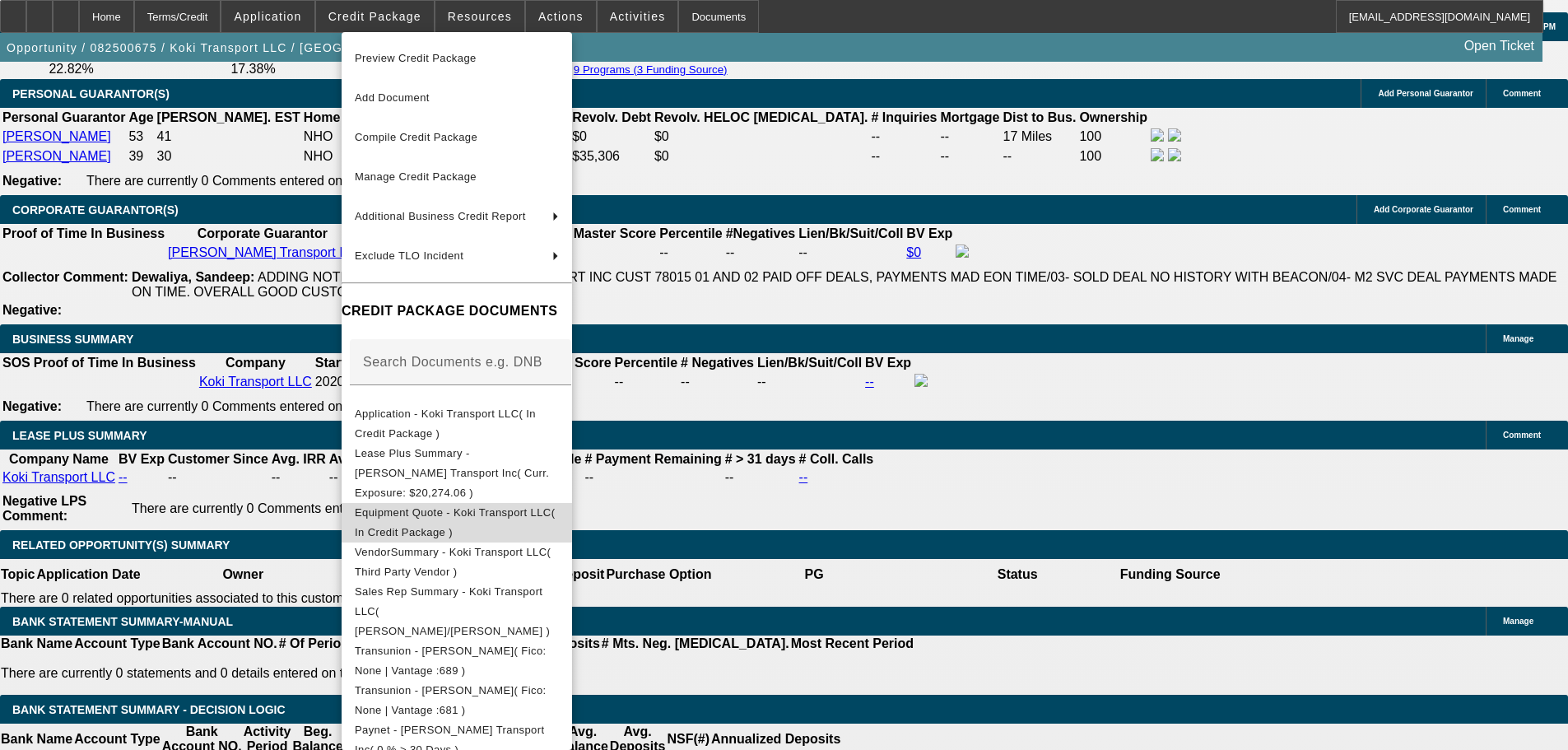
click at [554, 506] on span "Equipment Quote - Koki Transport LLC( In Credit Package )" at bounding box center [454, 522] width 200 height 32
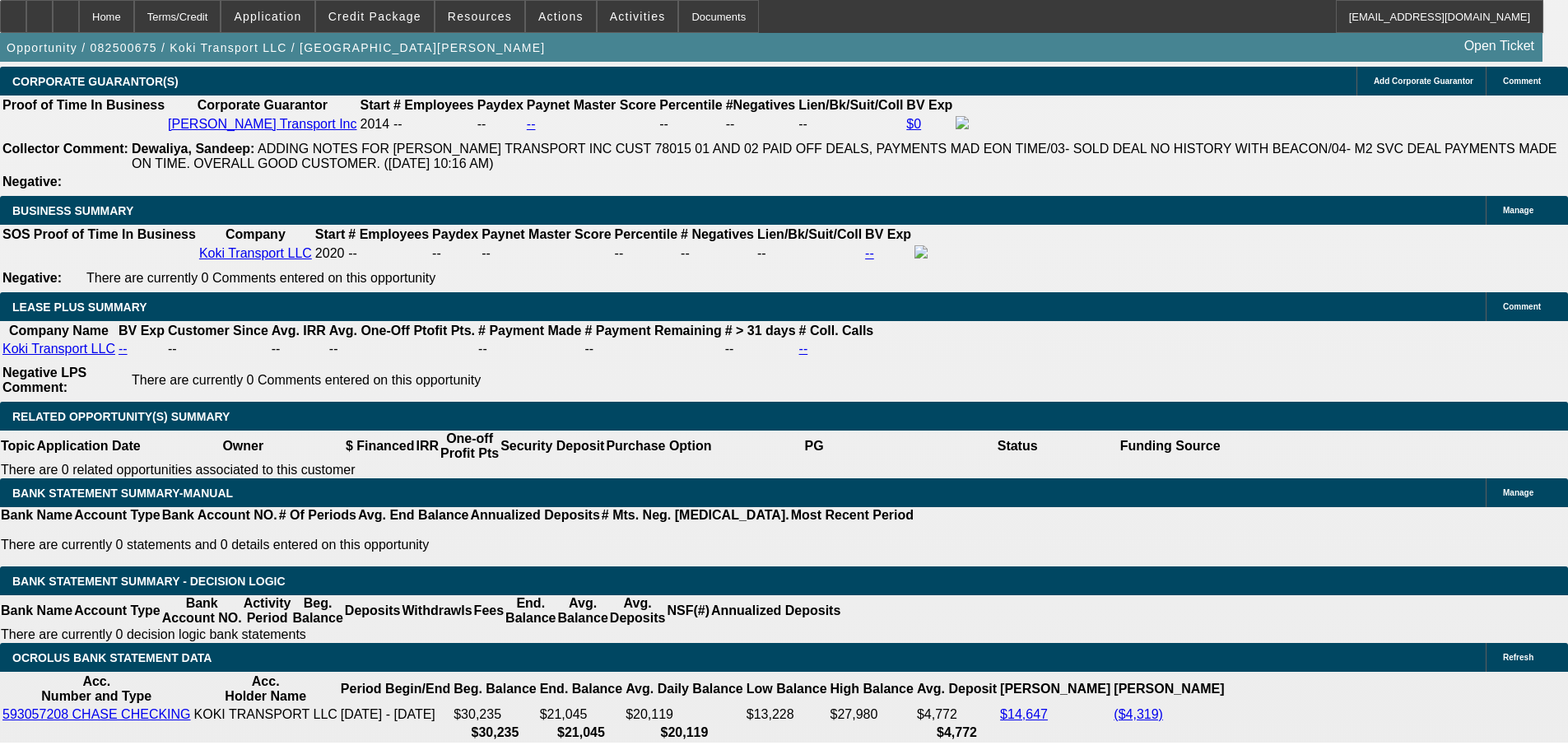
scroll to position [2797, 0]
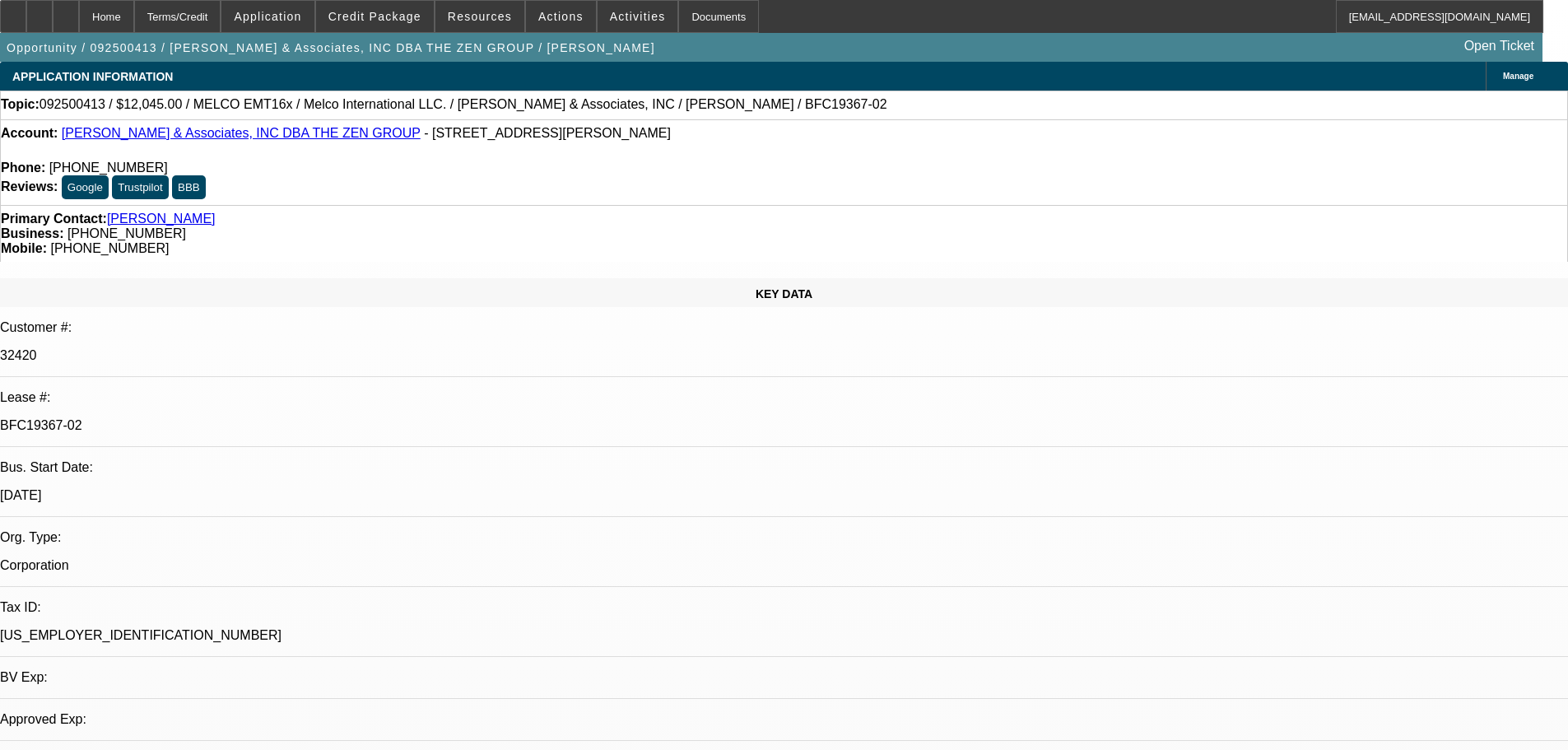
select select "0"
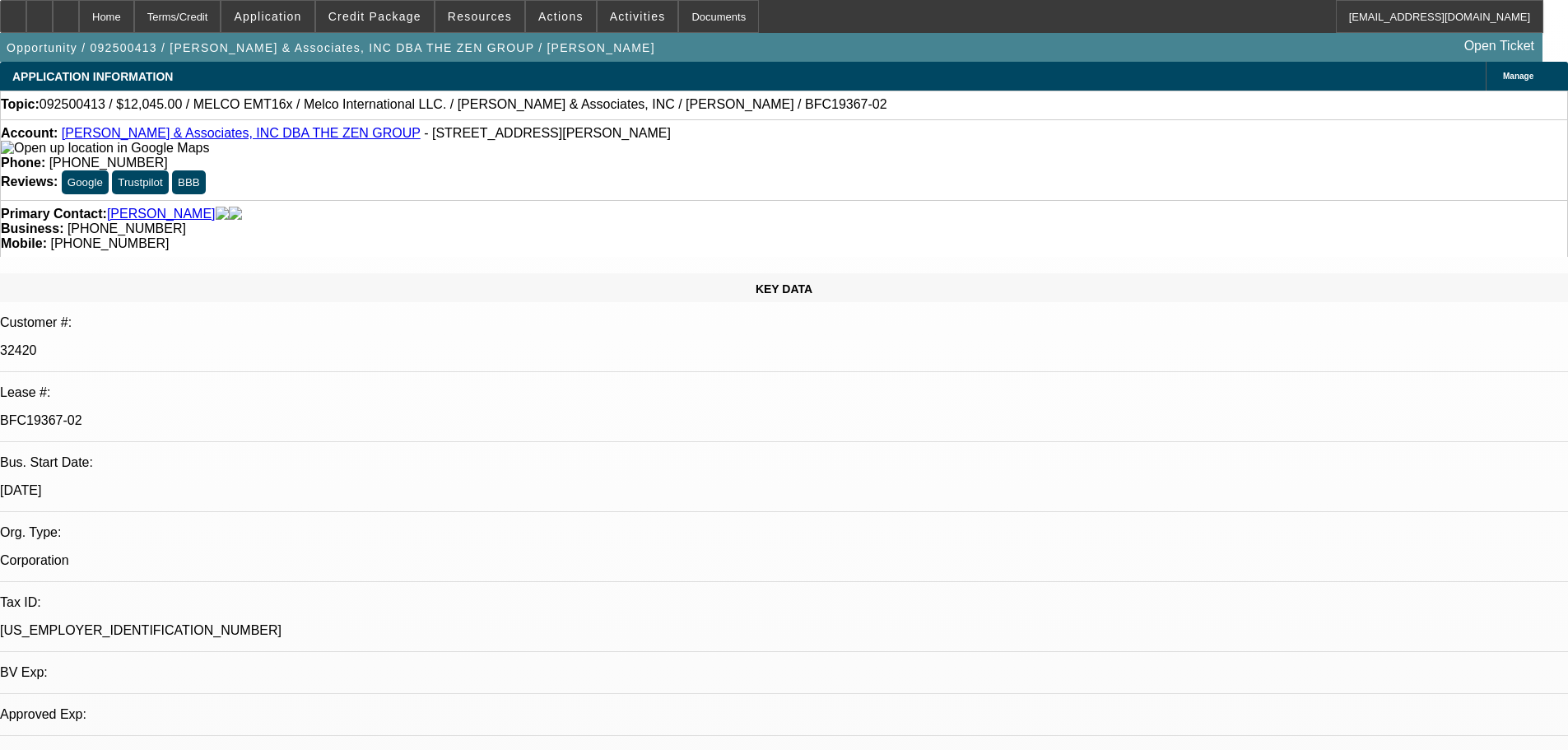
select select "2"
select select "0.1"
select select "4"
click at [366, 28] on span at bounding box center [375, 17] width 118 height 39
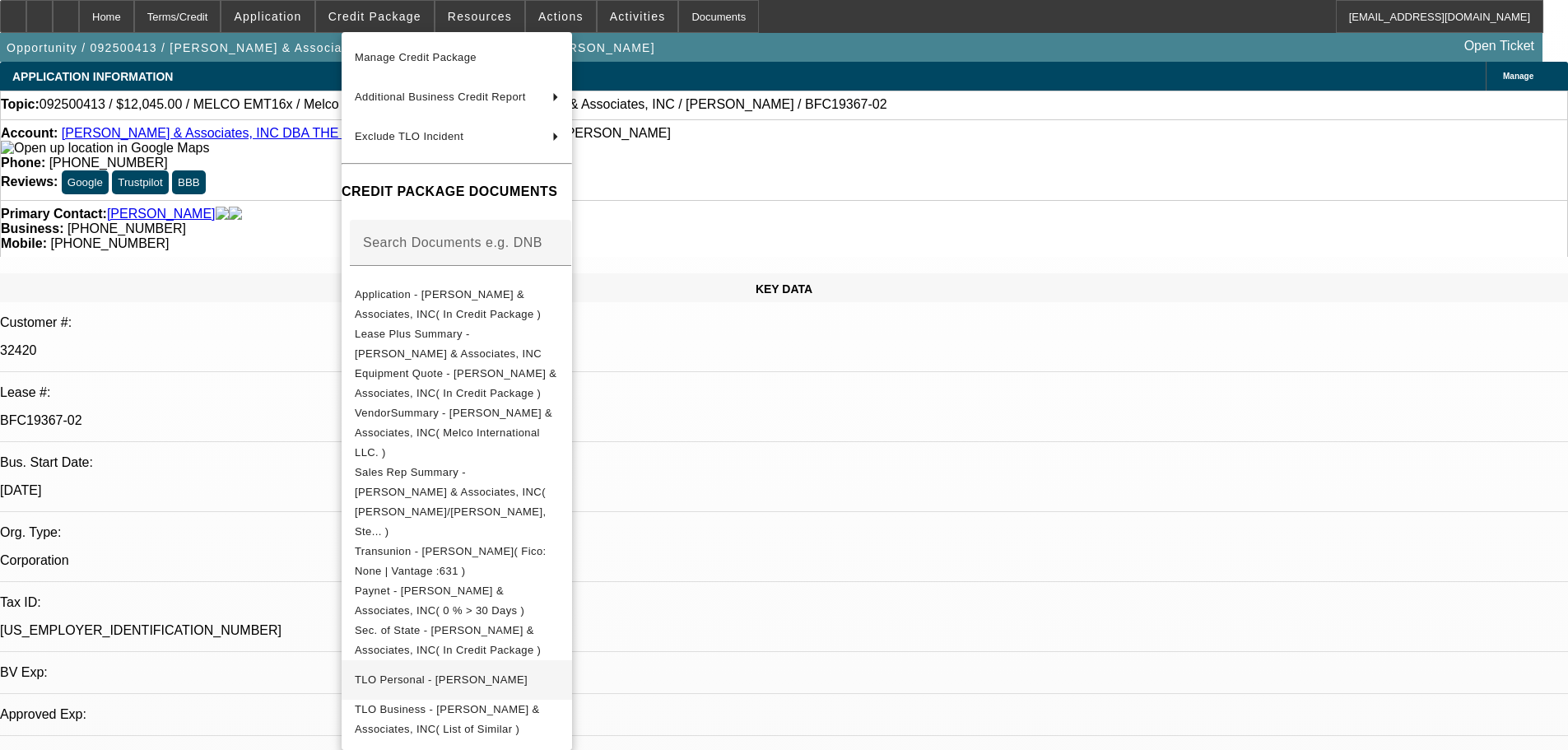
scroll to position [256, 0]
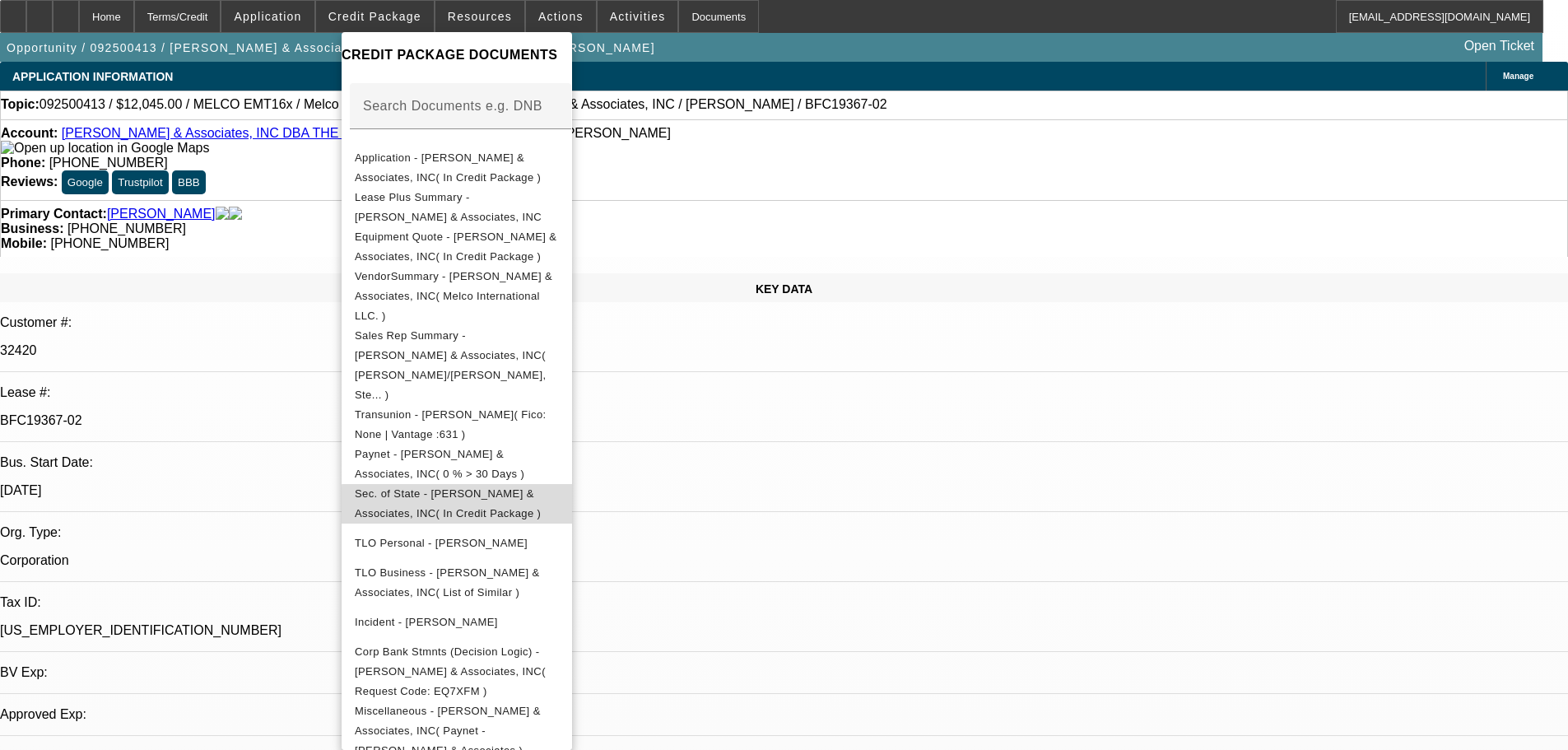
click at [541, 488] on span "Sec. of State - Shinn & Associates, INC( In Credit Package )" at bounding box center [448, 503] width 186 height 32
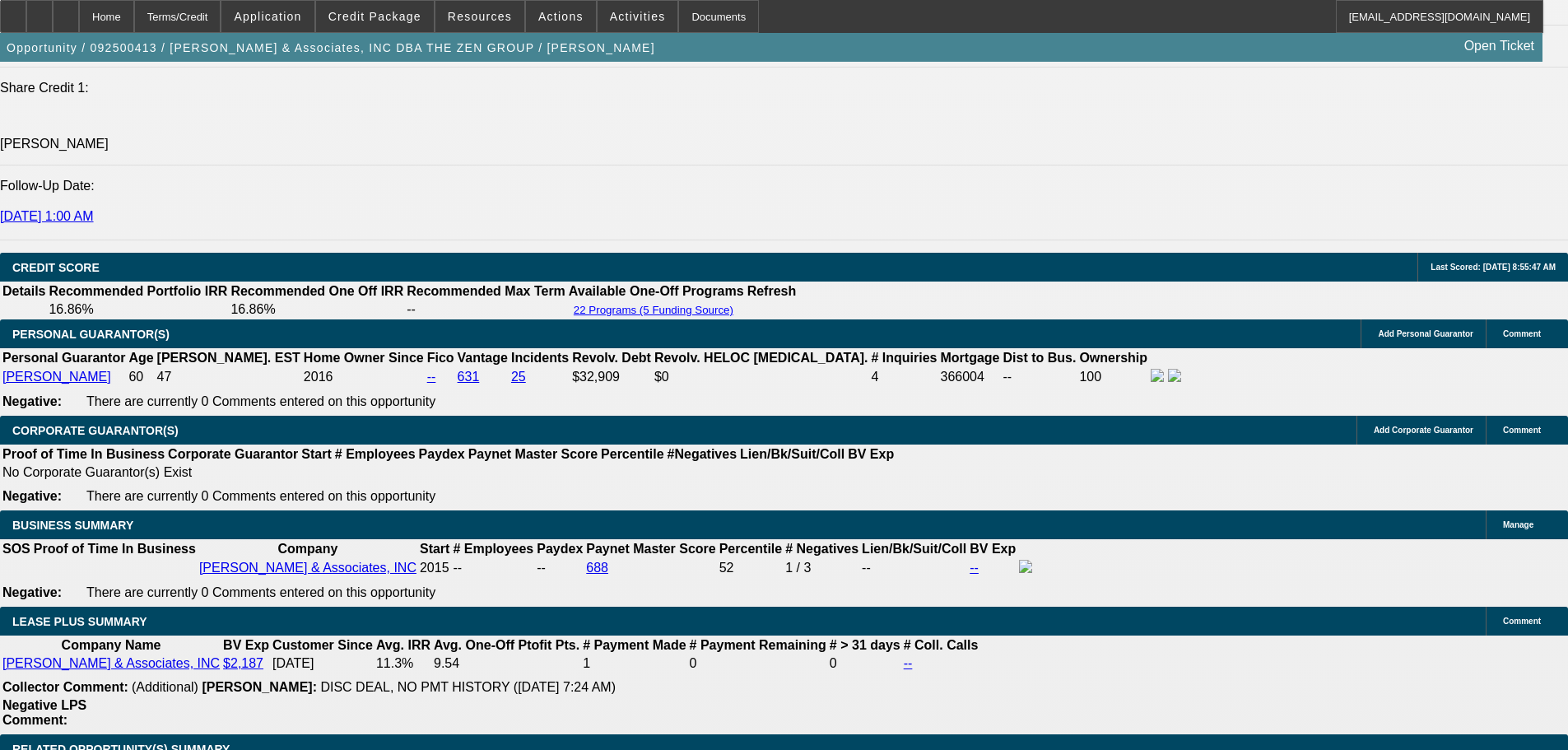
drag, startPoint x: 780, startPoint y: 406, endPoint x: 808, endPoint y: 589, distance: 185.1
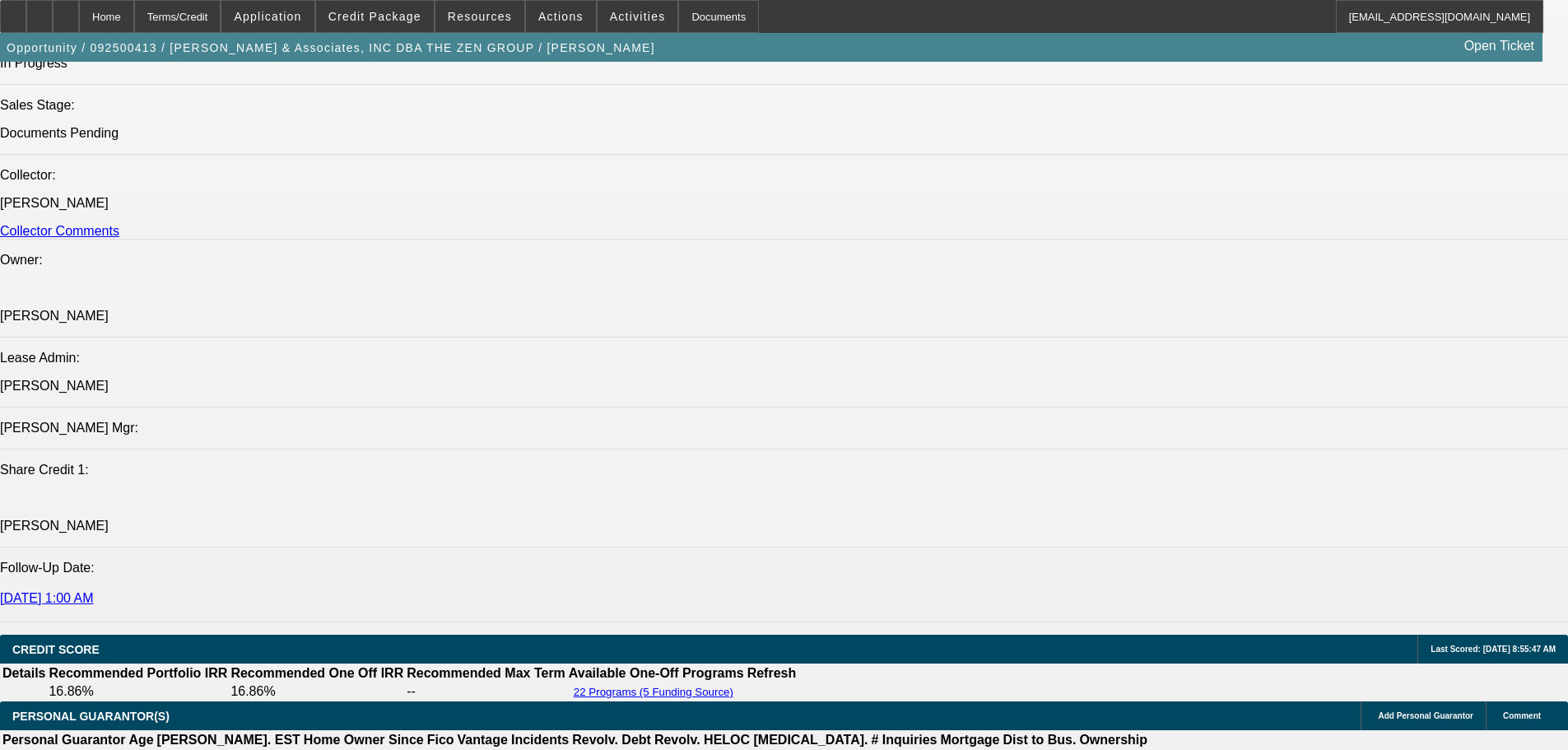
scroll to position [1807, 0]
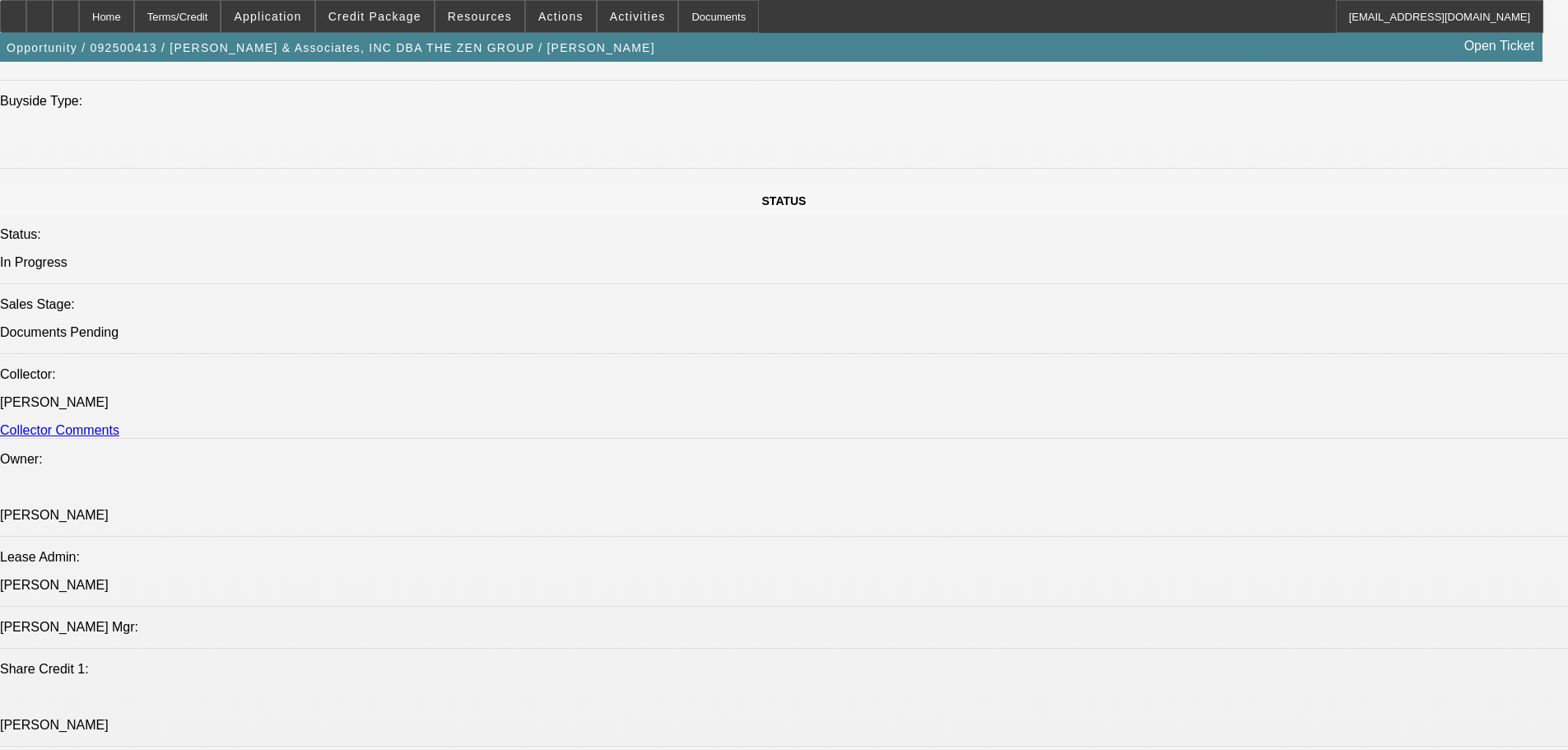
drag, startPoint x: 402, startPoint y: 82, endPoint x: 398, endPoint y: 157, distance: 75.1
click at [410, 18] on span "Credit Package" at bounding box center [374, 16] width 93 height 13
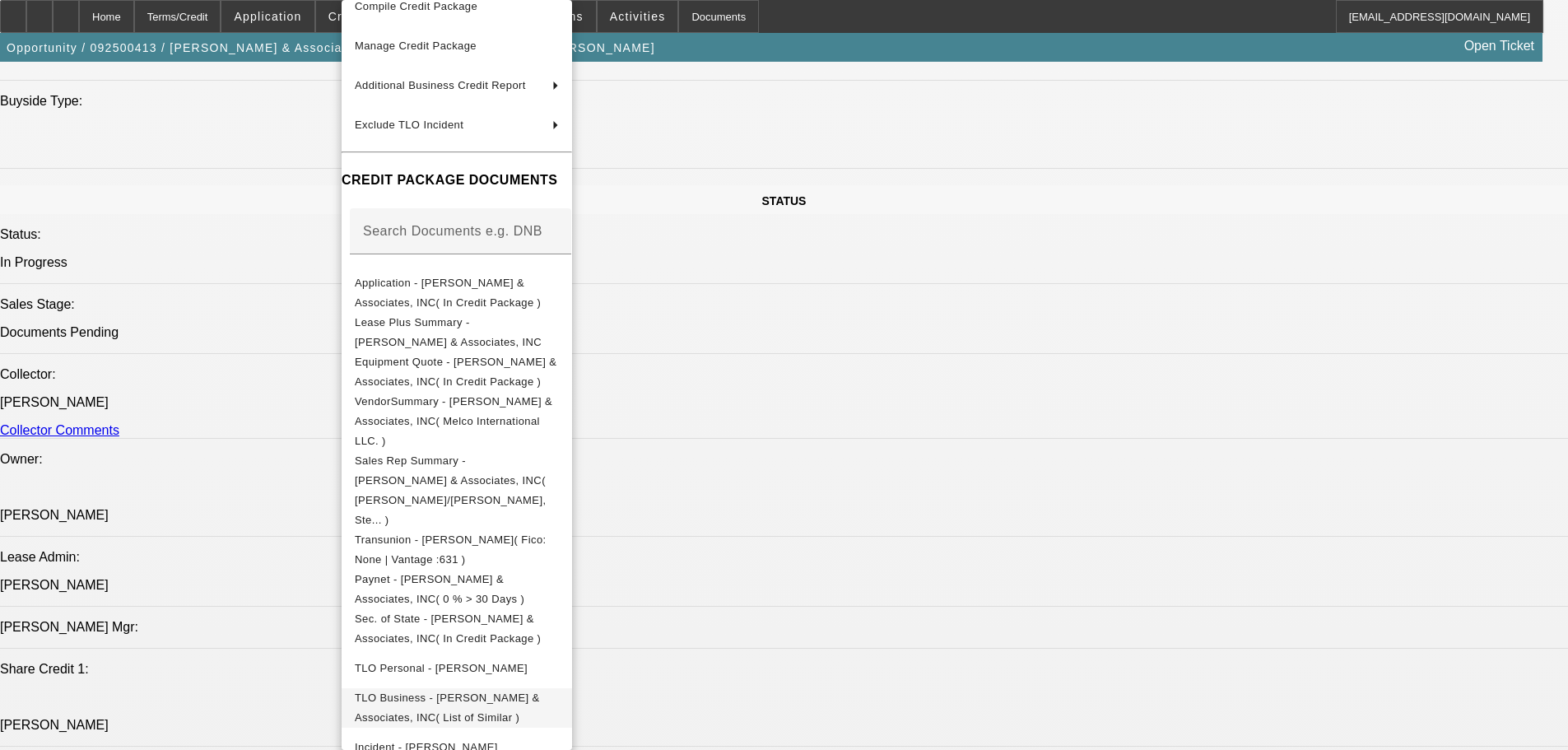
scroll to position [224, 0]
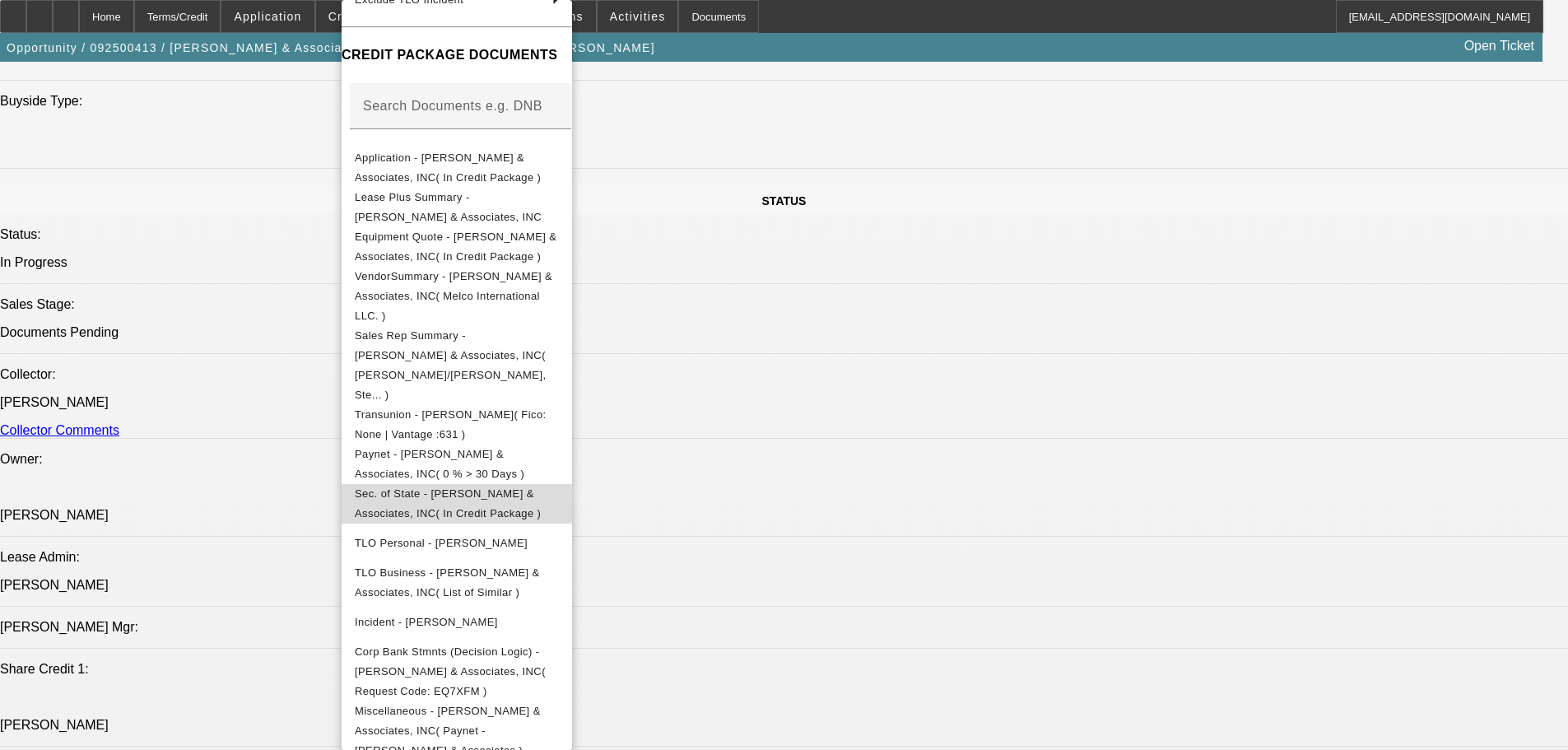
click at [541, 488] on span "Sec. of State - Shinn & Associates, INC( In Credit Package )" at bounding box center [448, 503] width 186 height 32
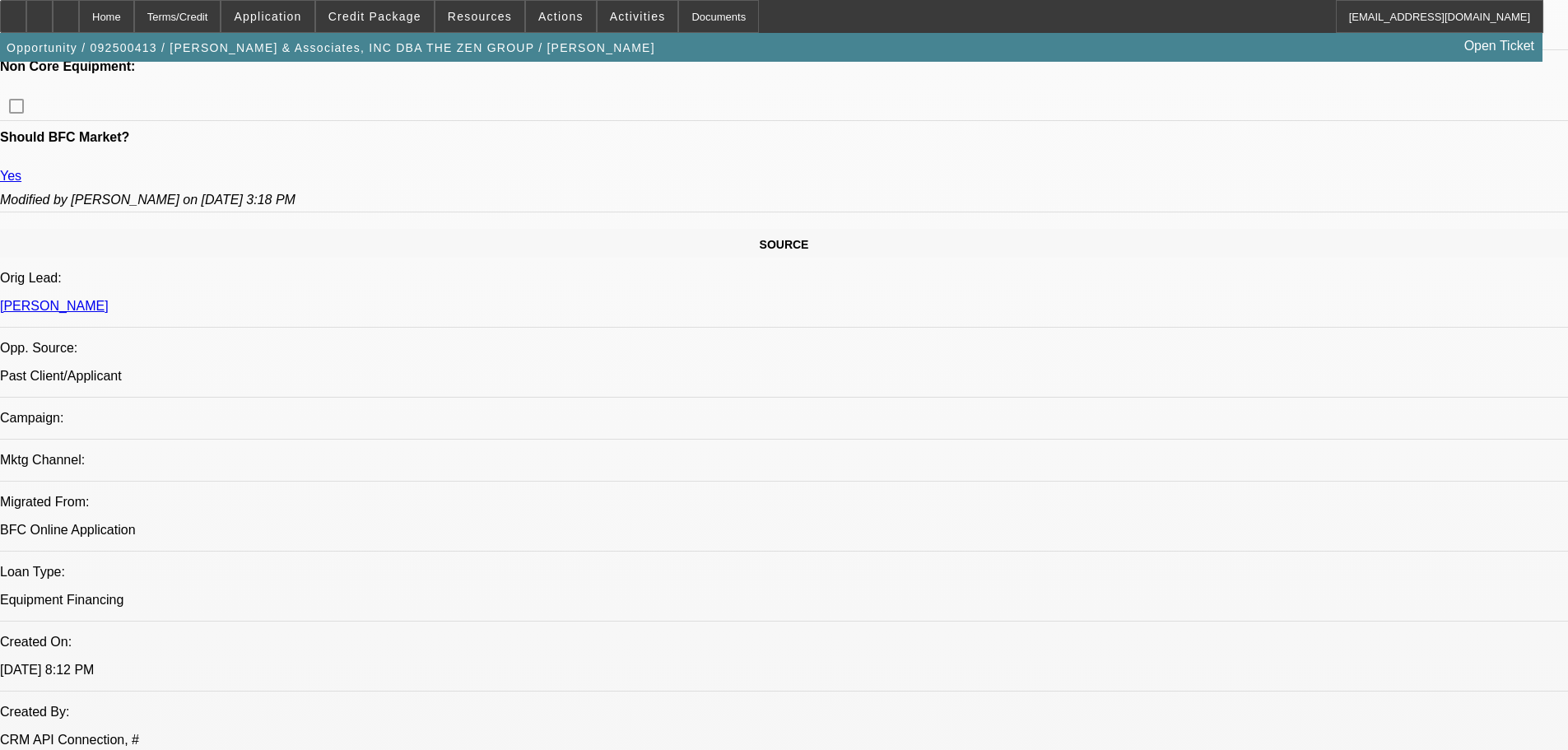
drag, startPoint x: 742, startPoint y: 443, endPoint x: 731, endPoint y: 285, distance: 158.4
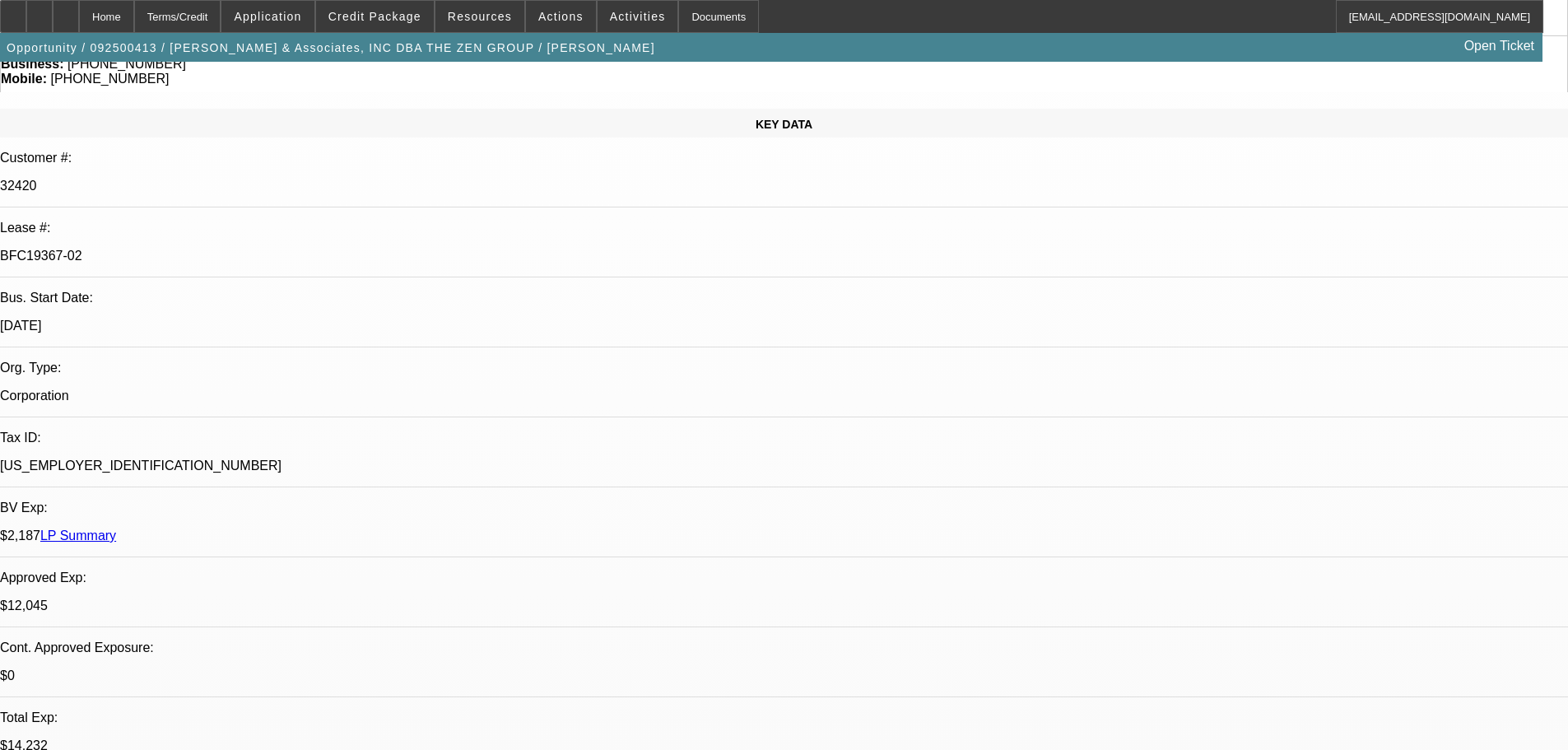
drag, startPoint x: 467, startPoint y: 302, endPoint x: 459, endPoint y: 188, distance: 114.3
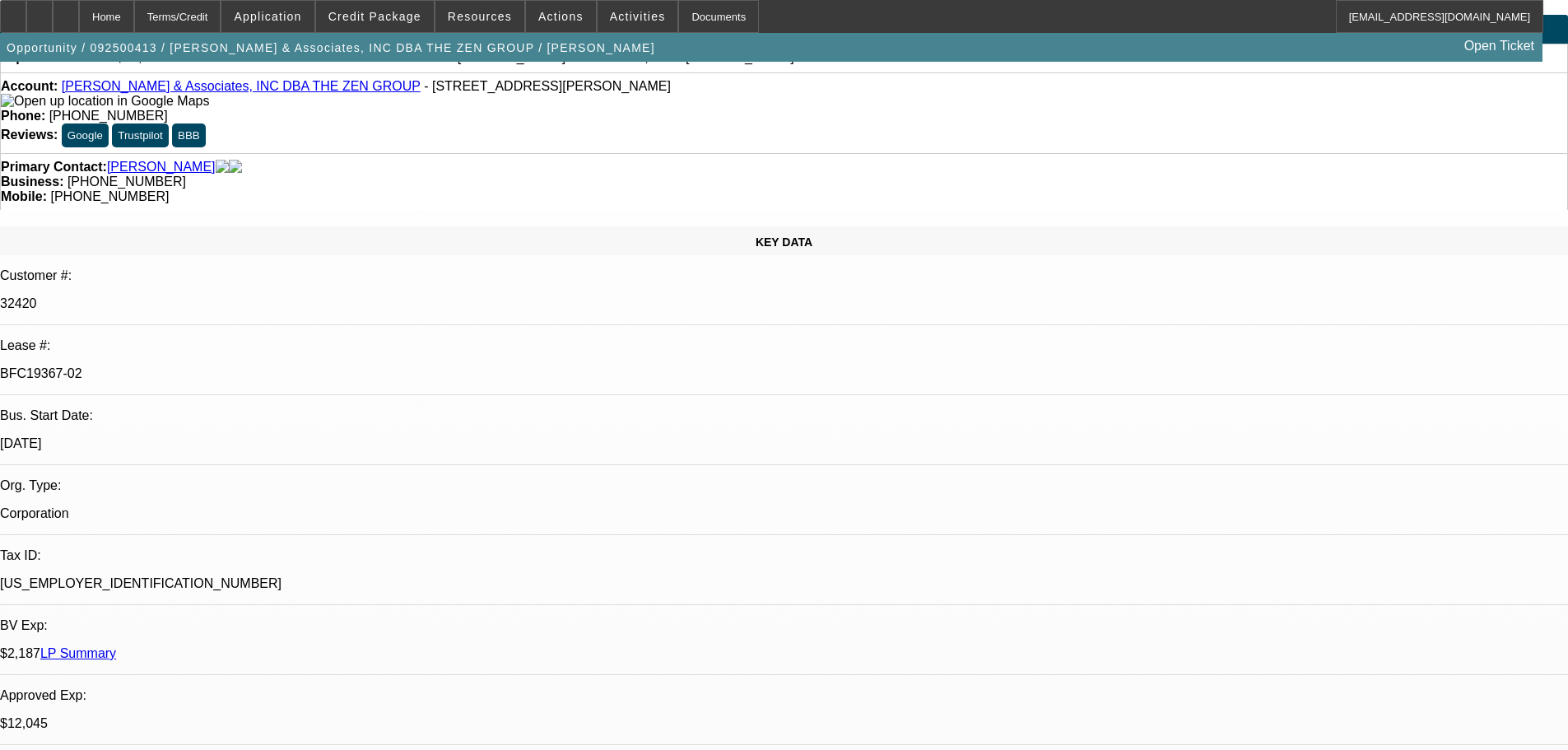
scroll to position [0, 0]
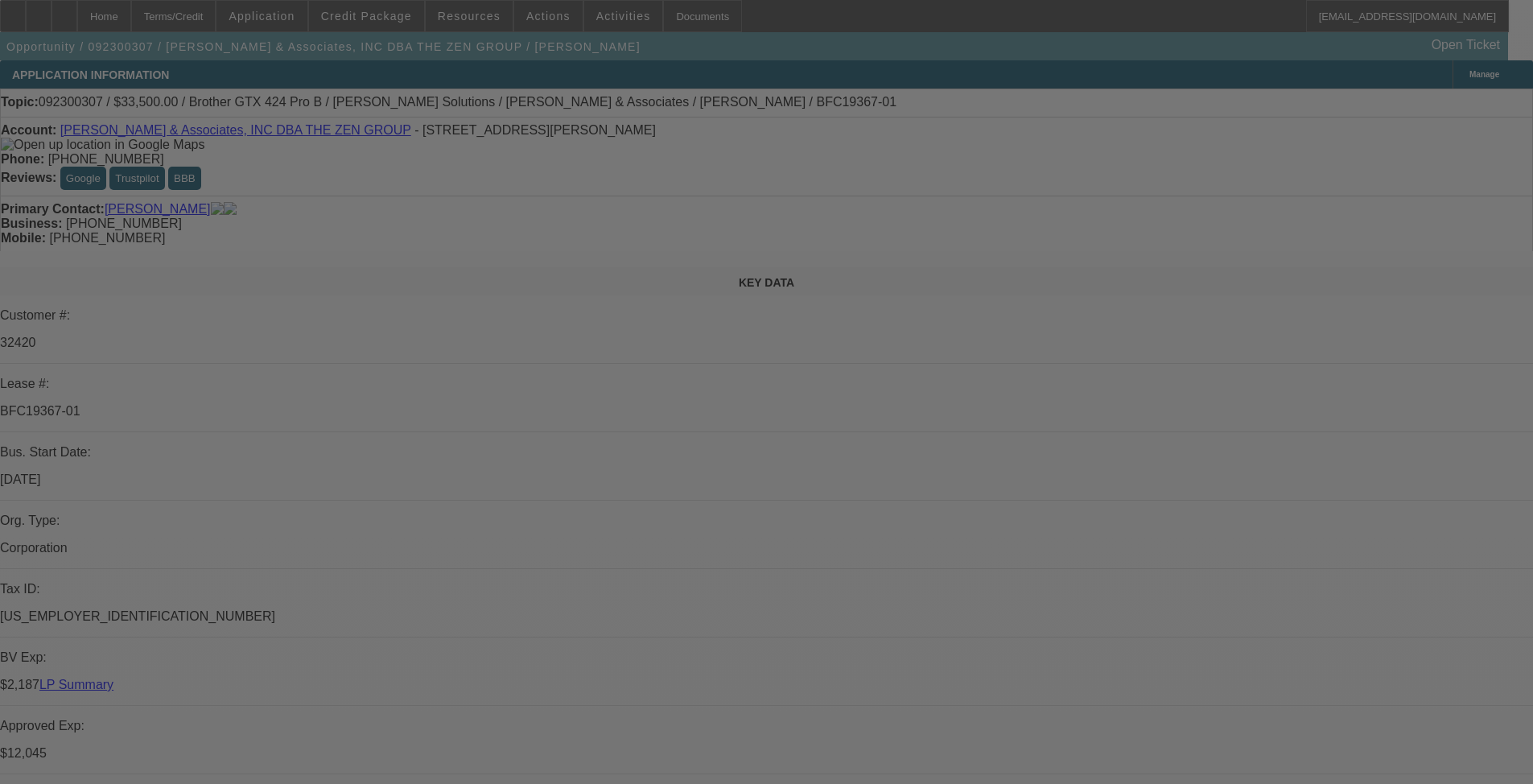
select select "0"
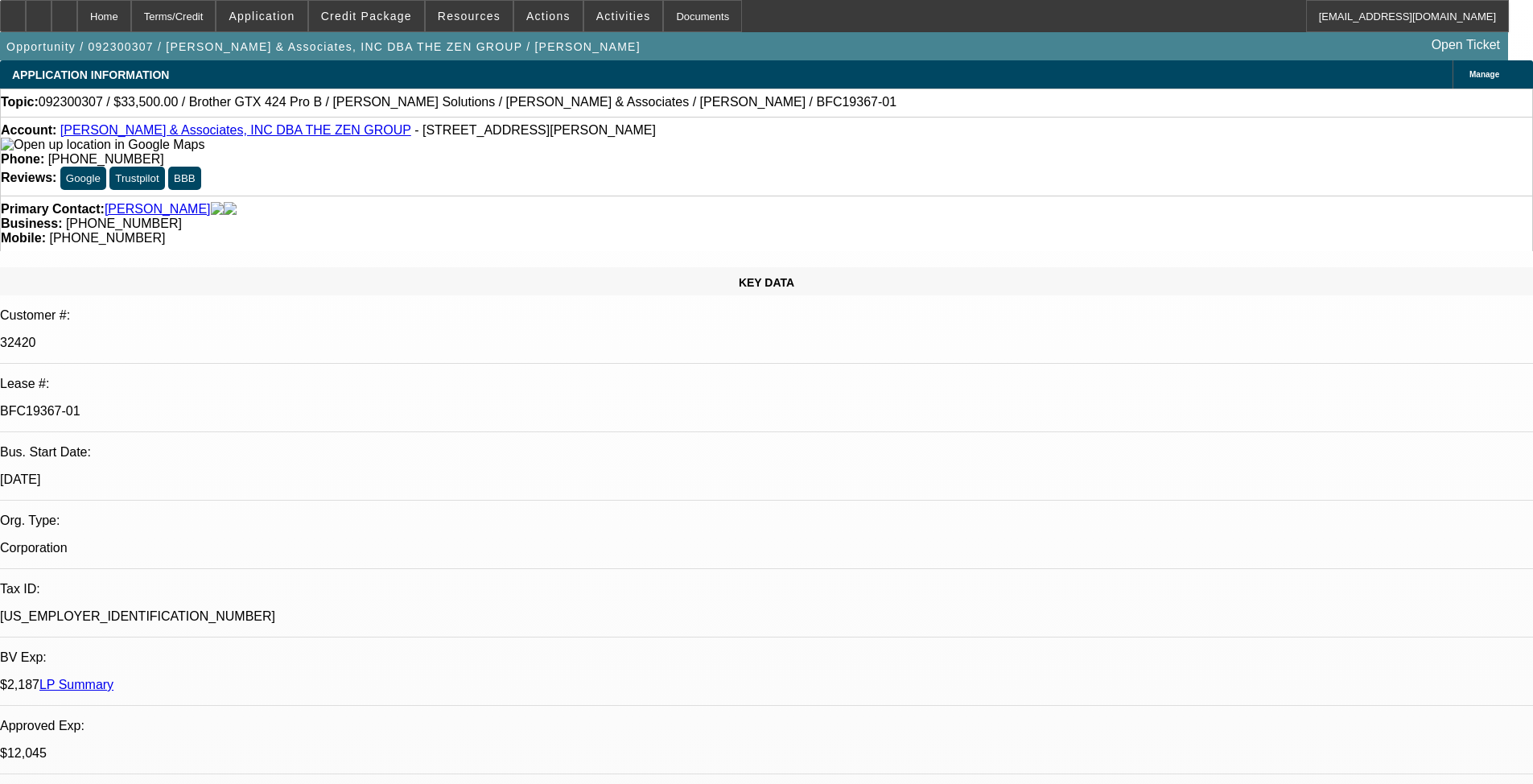
select select "0"
select select "0.1"
select select "4"
select select "0"
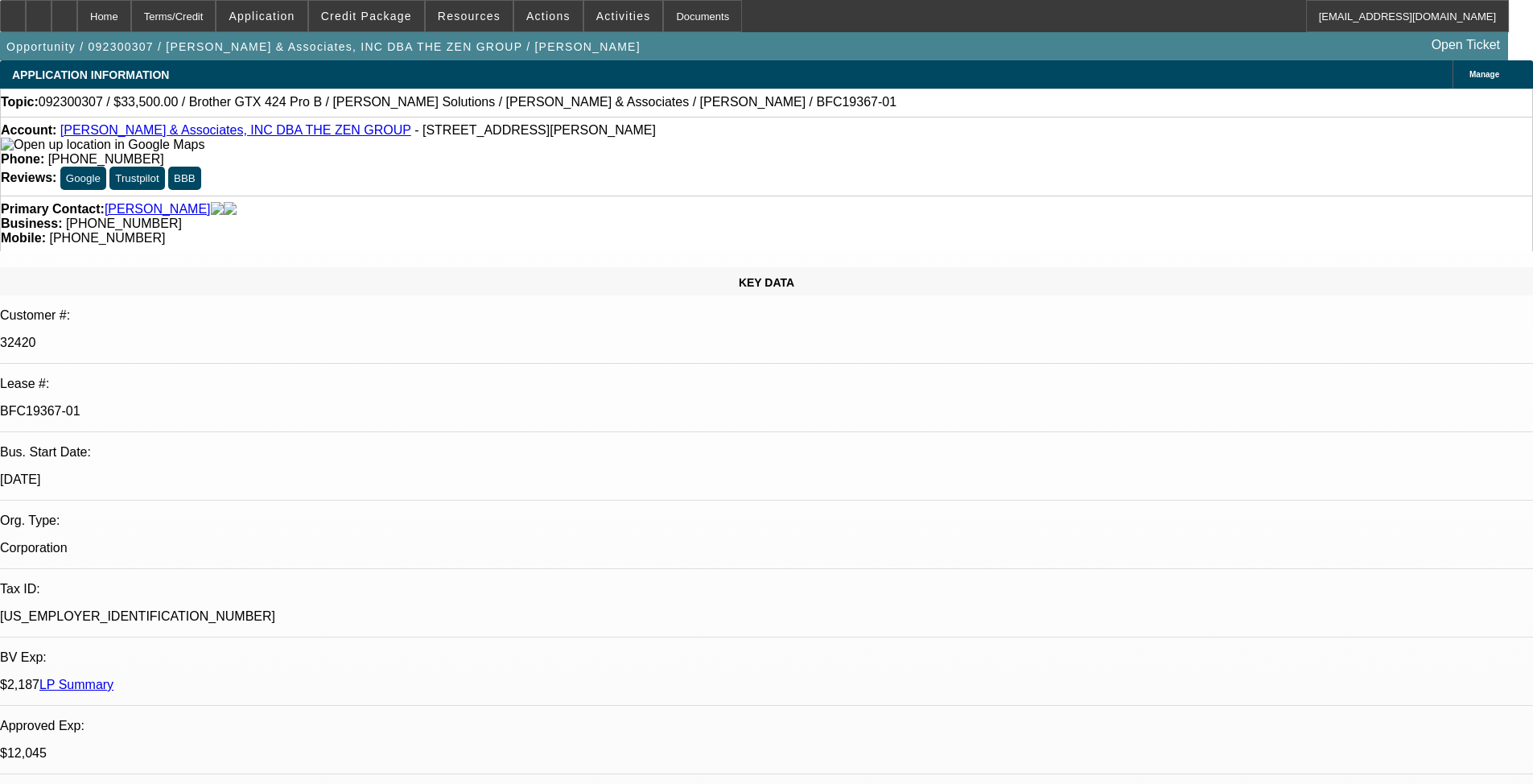
select select "0.1"
select select "4"
select select "0"
select select "0.1"
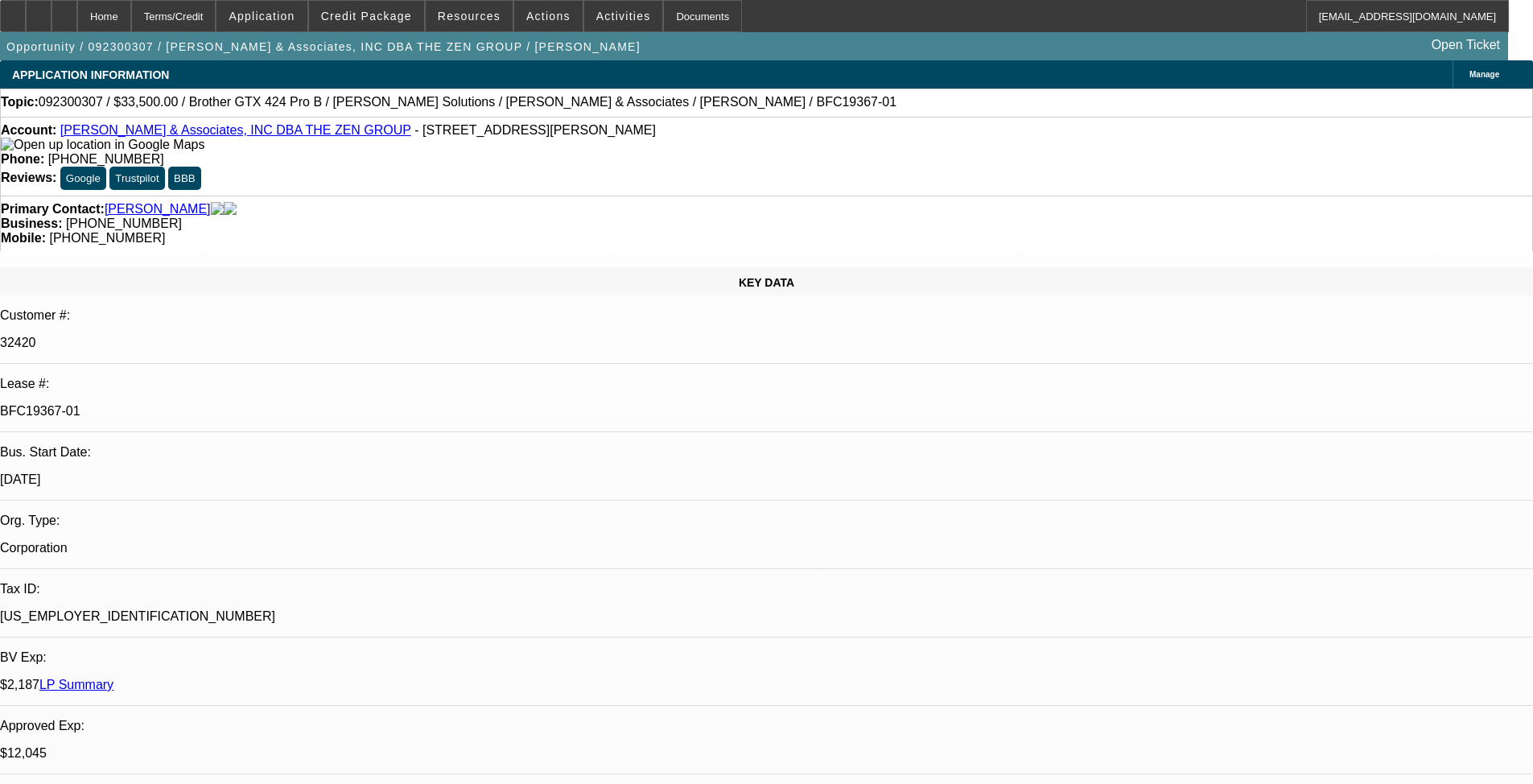
select select "4"
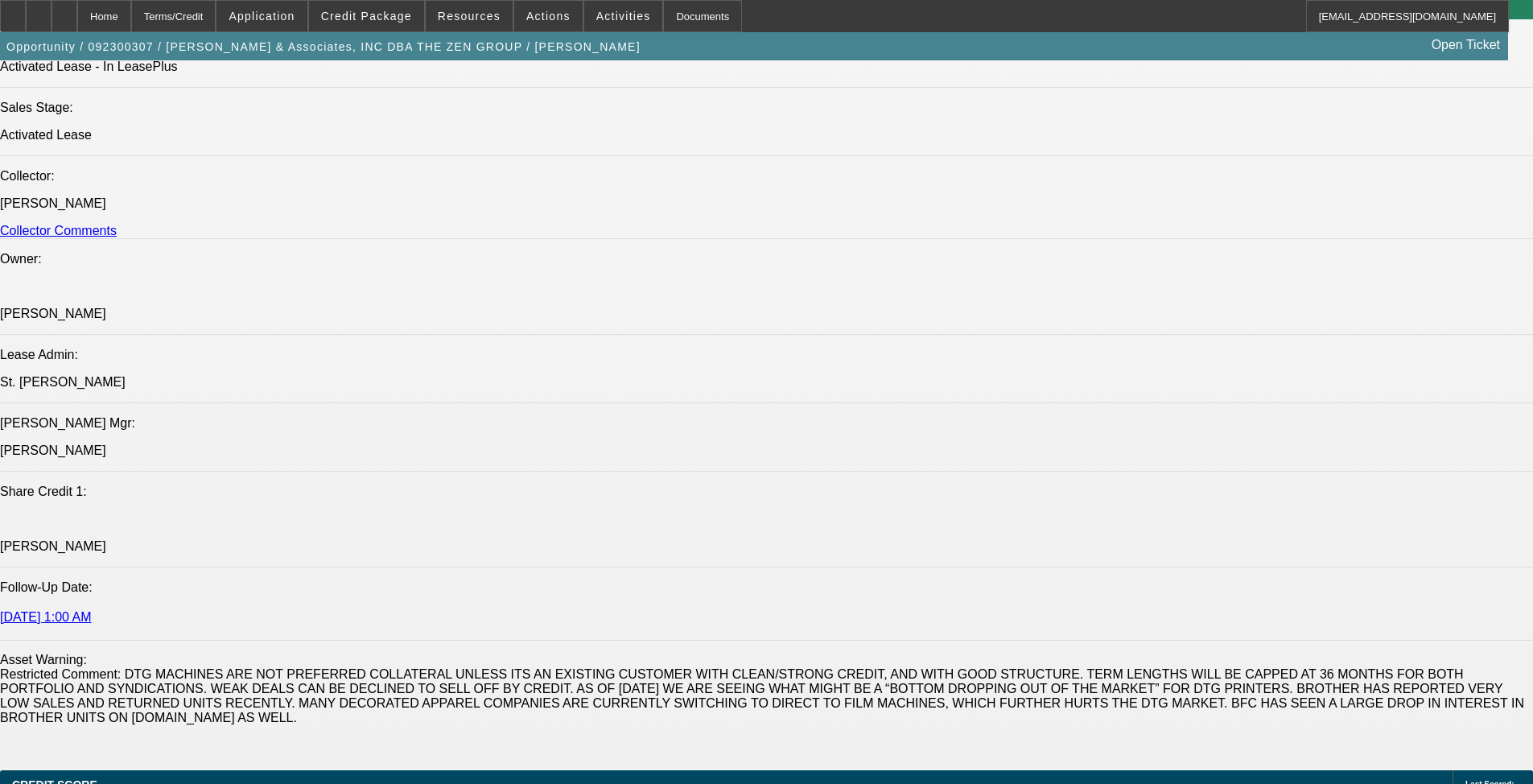
scroll to position [1931, 0]
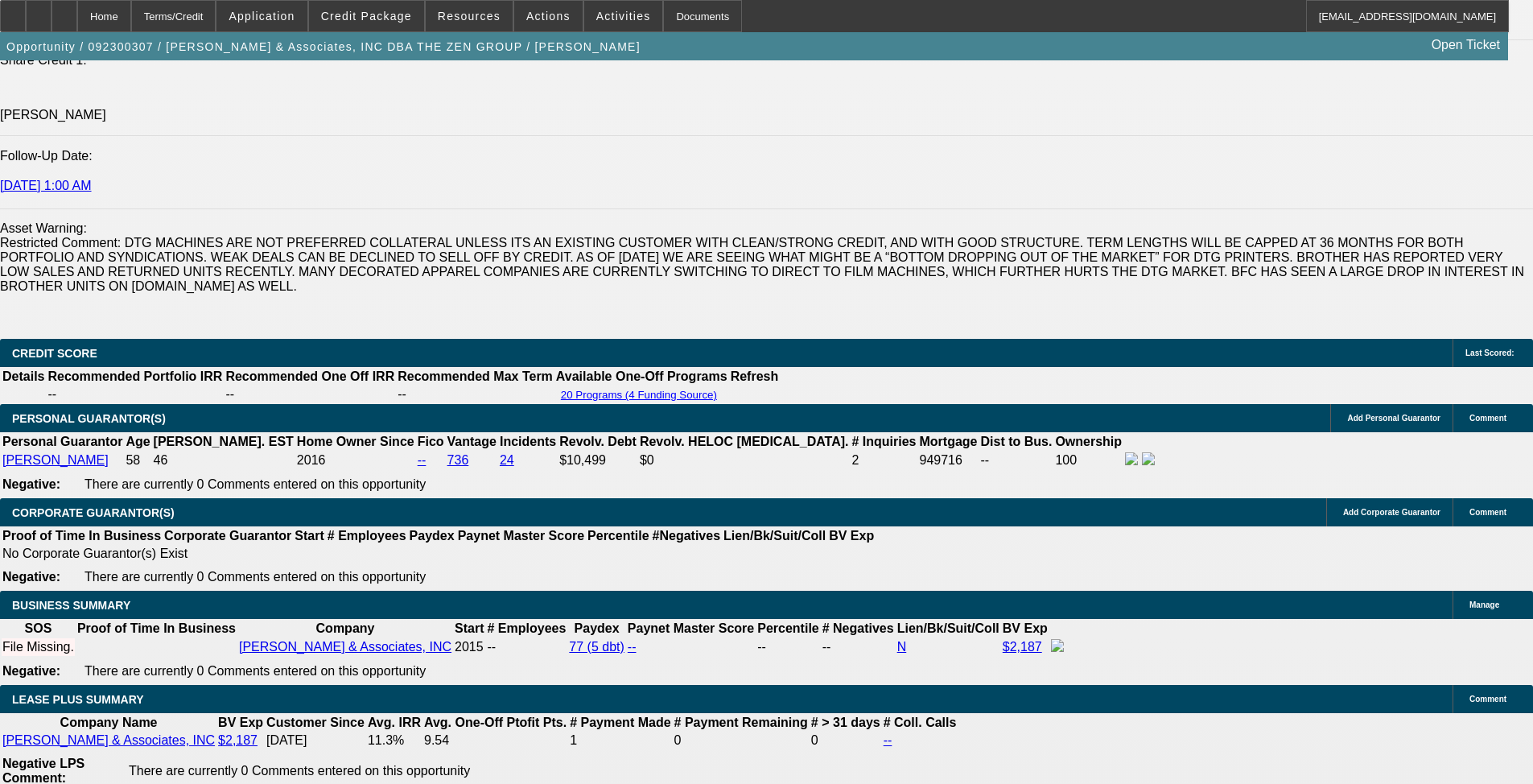
scroll to position [0, 0]
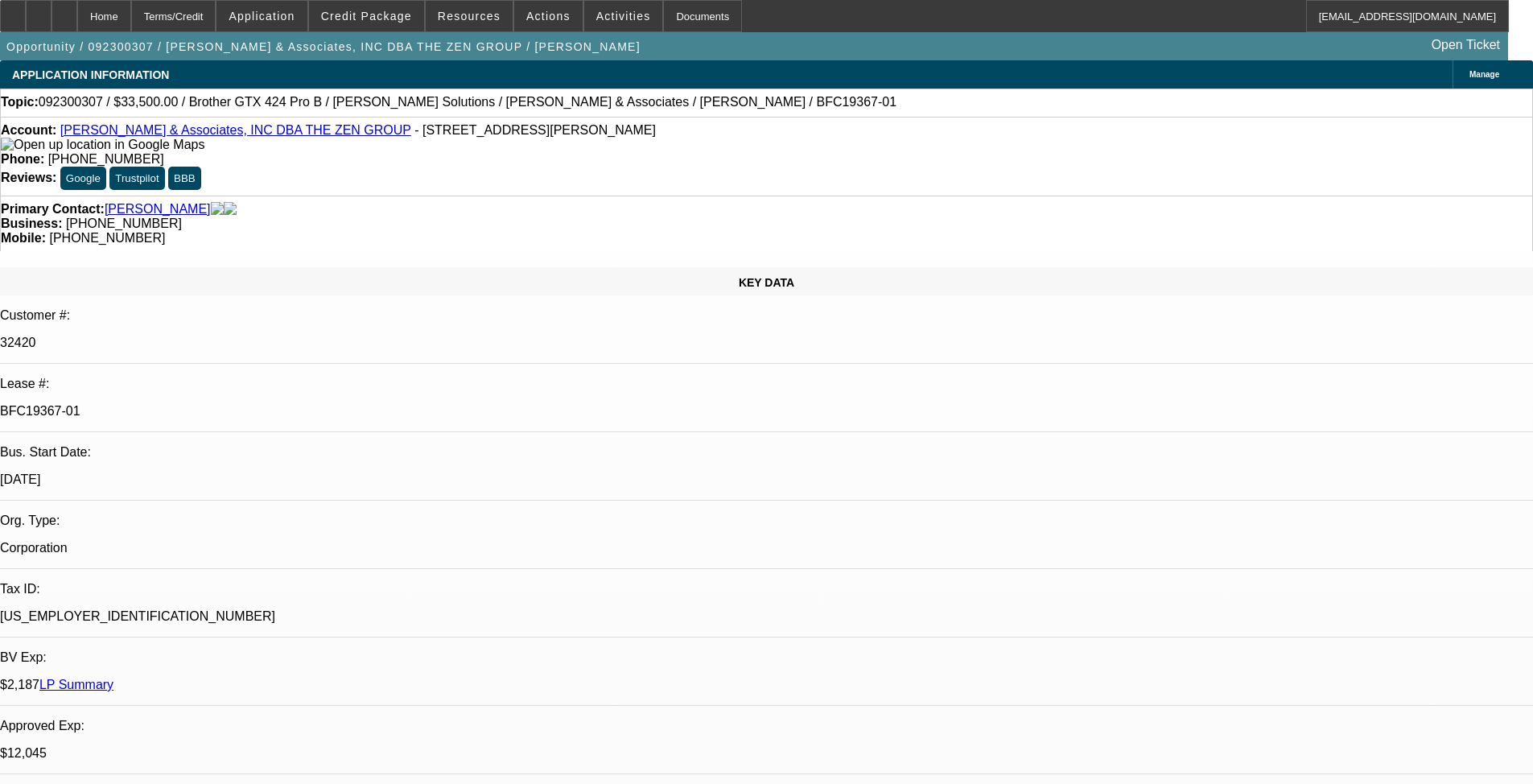
drag, startPoint x: 908, startPoint y: 329, endPoint x: 905, endPoint y: 123, distance: 206.0
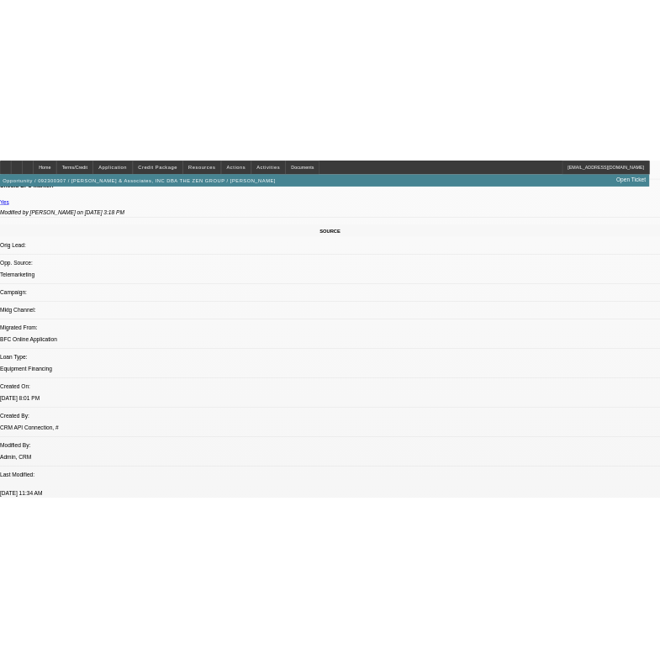
scroll to position [726, 0]
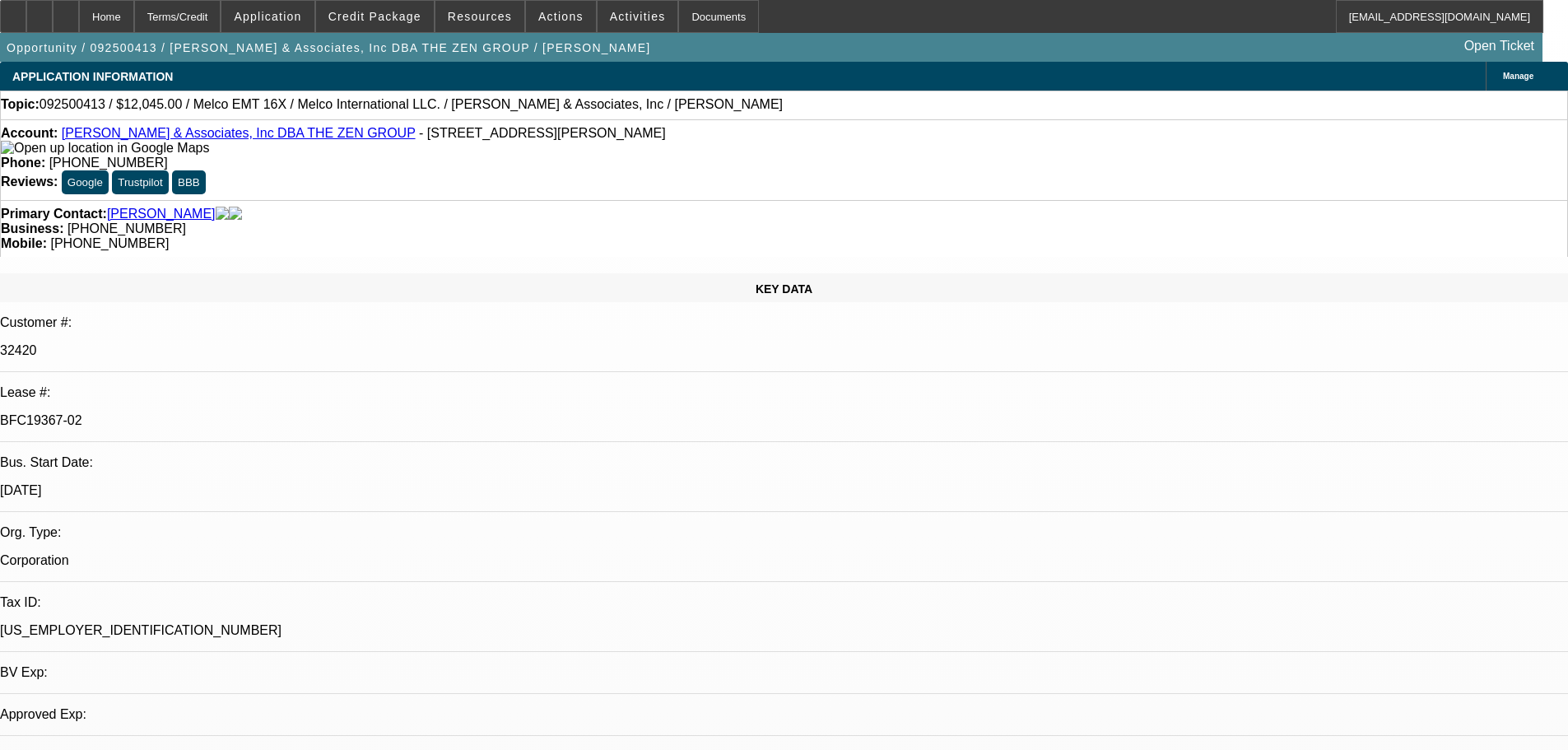
select select "0"
select select "2"
select select "0.1"
select select "4"
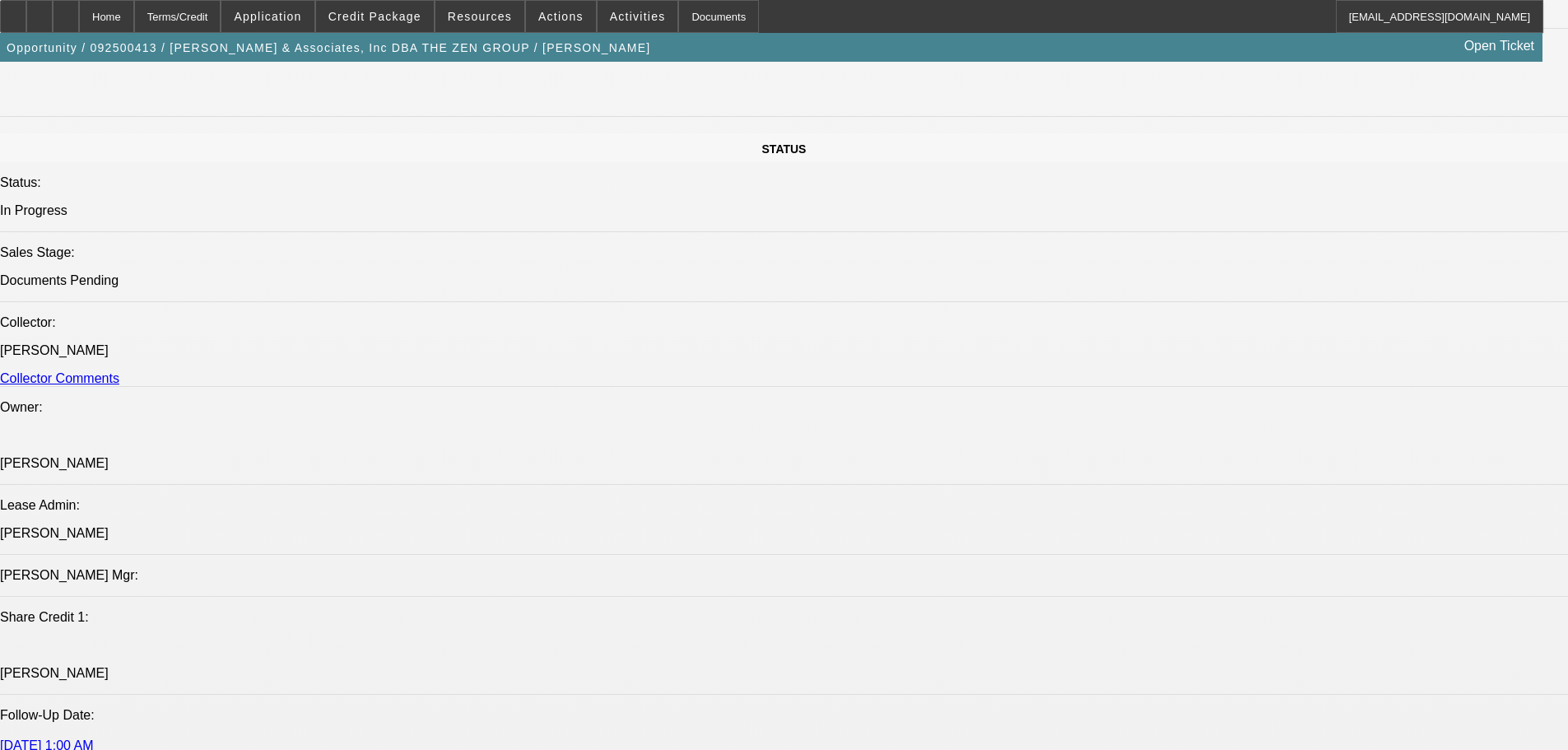
drag, startPoint x: 776, startPoint y: 572, endPoint x: 781, endPoint y: 584, distance: 13.0
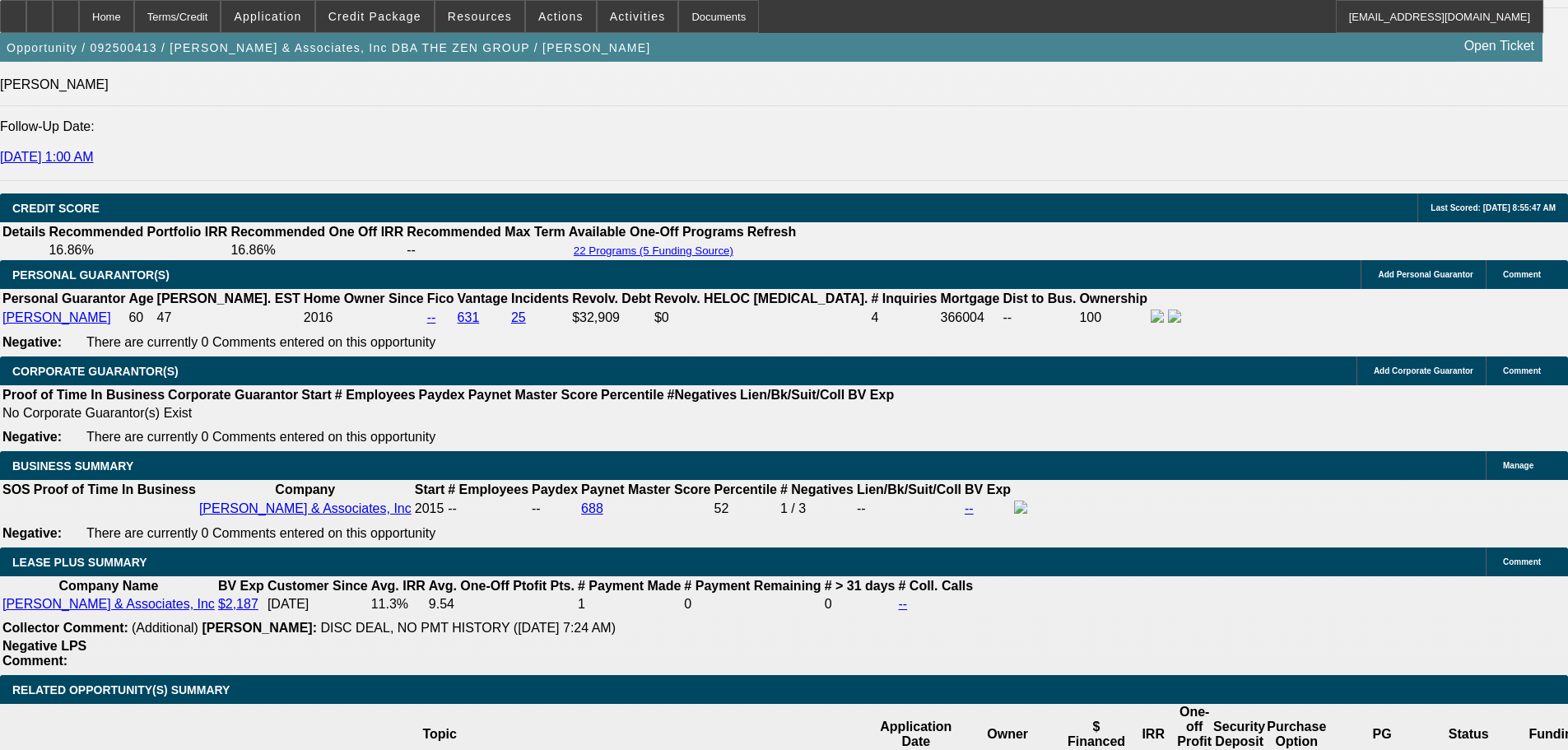
scroll to position [2308, 0]
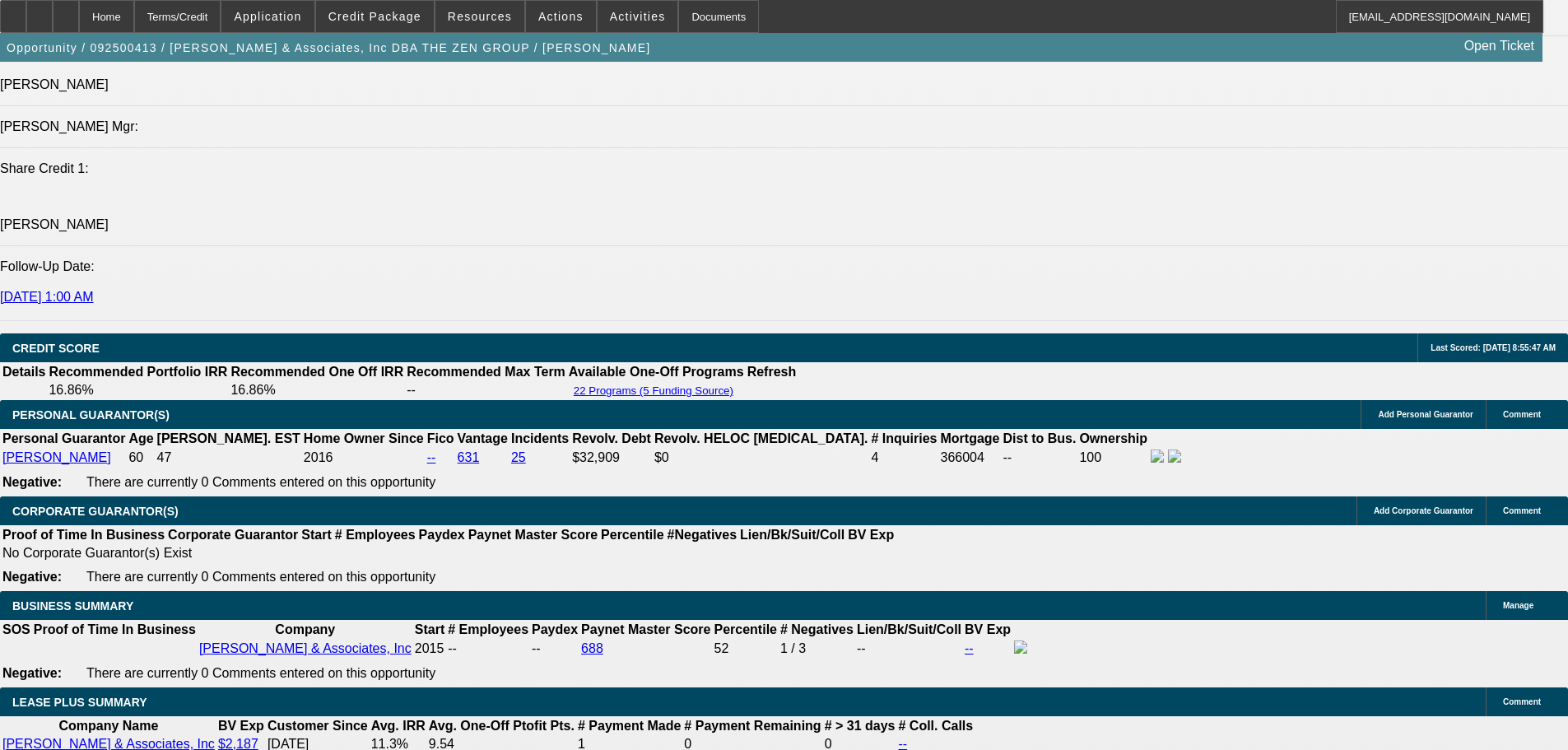
drag, startPoint x: 1497, startPoint y: 93, endPoint x: 1497, endPoint y: 104, distance: 11.0
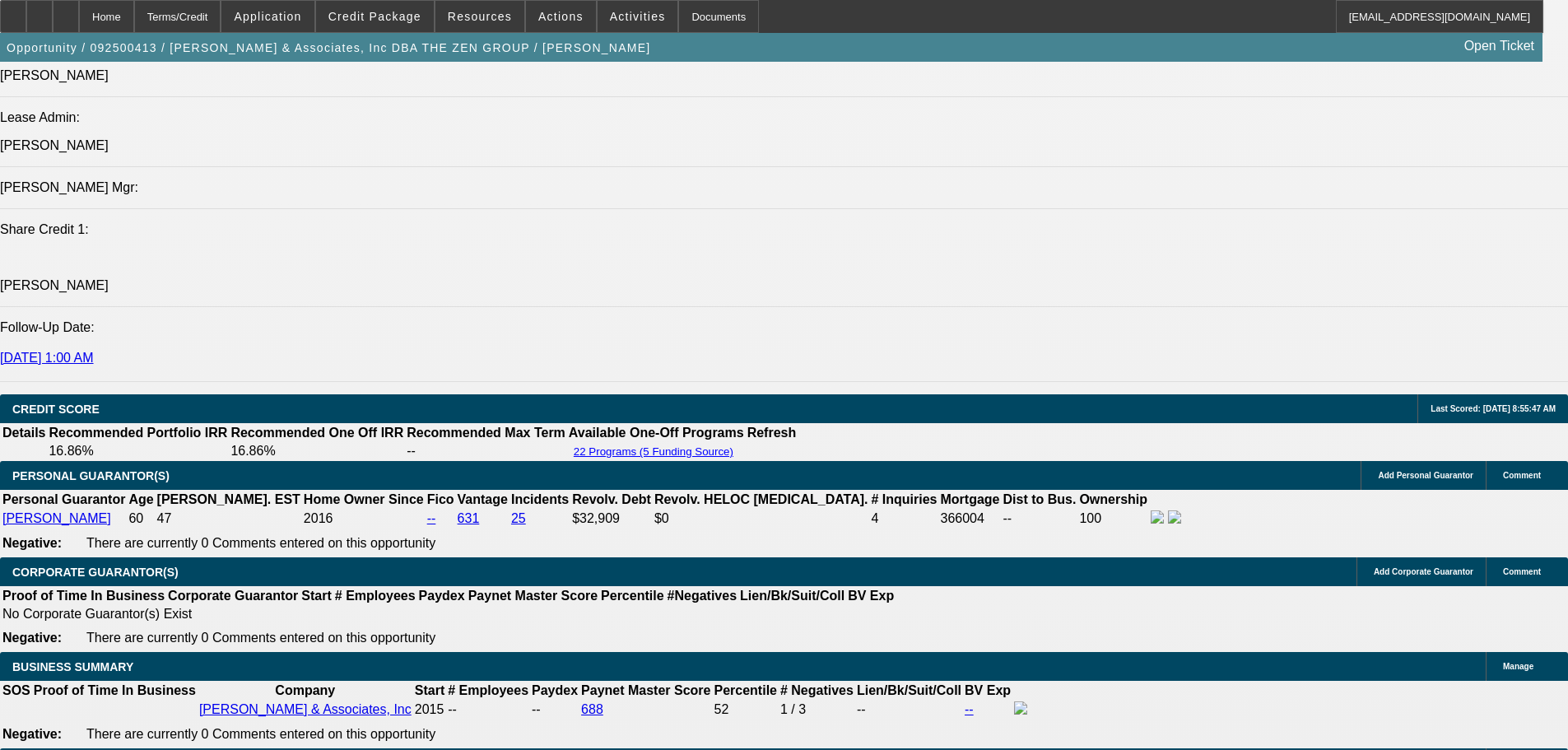
scroll to position [2143, 0]
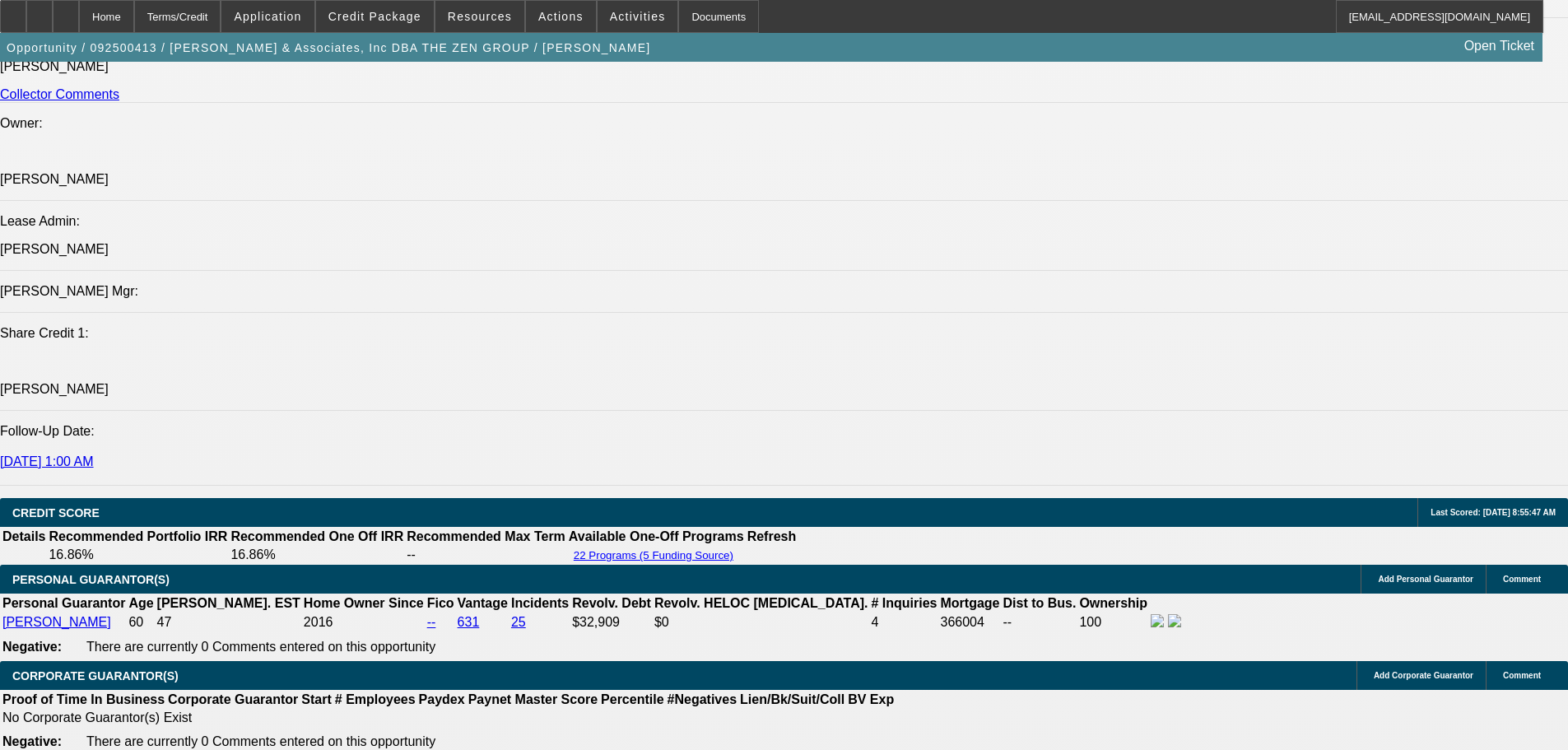
drag, startPoint x: 1250, startPoint y: 220, endPoint x: 1241, endPoint y: 183, distance: 38.1
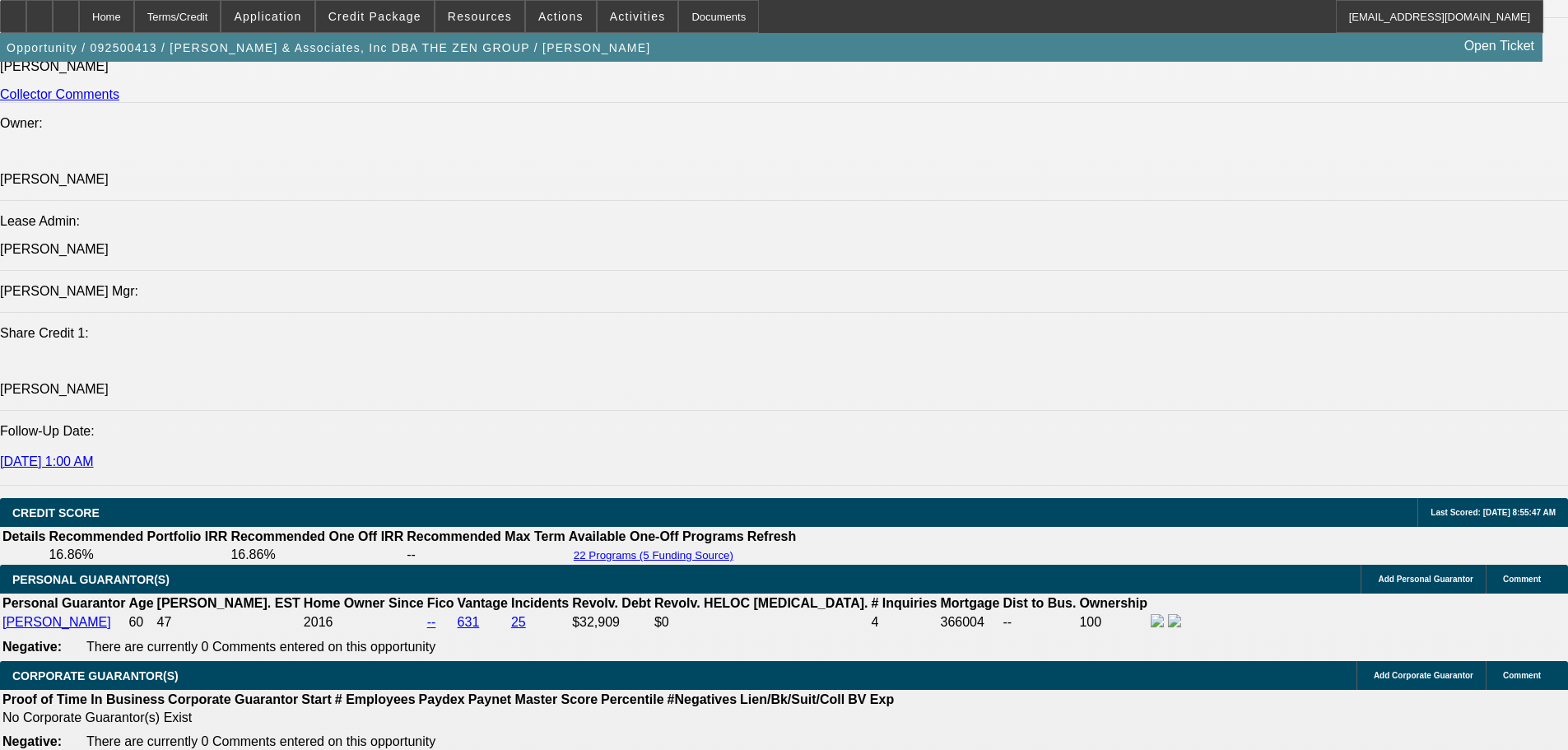
scroll to position [867, 0]
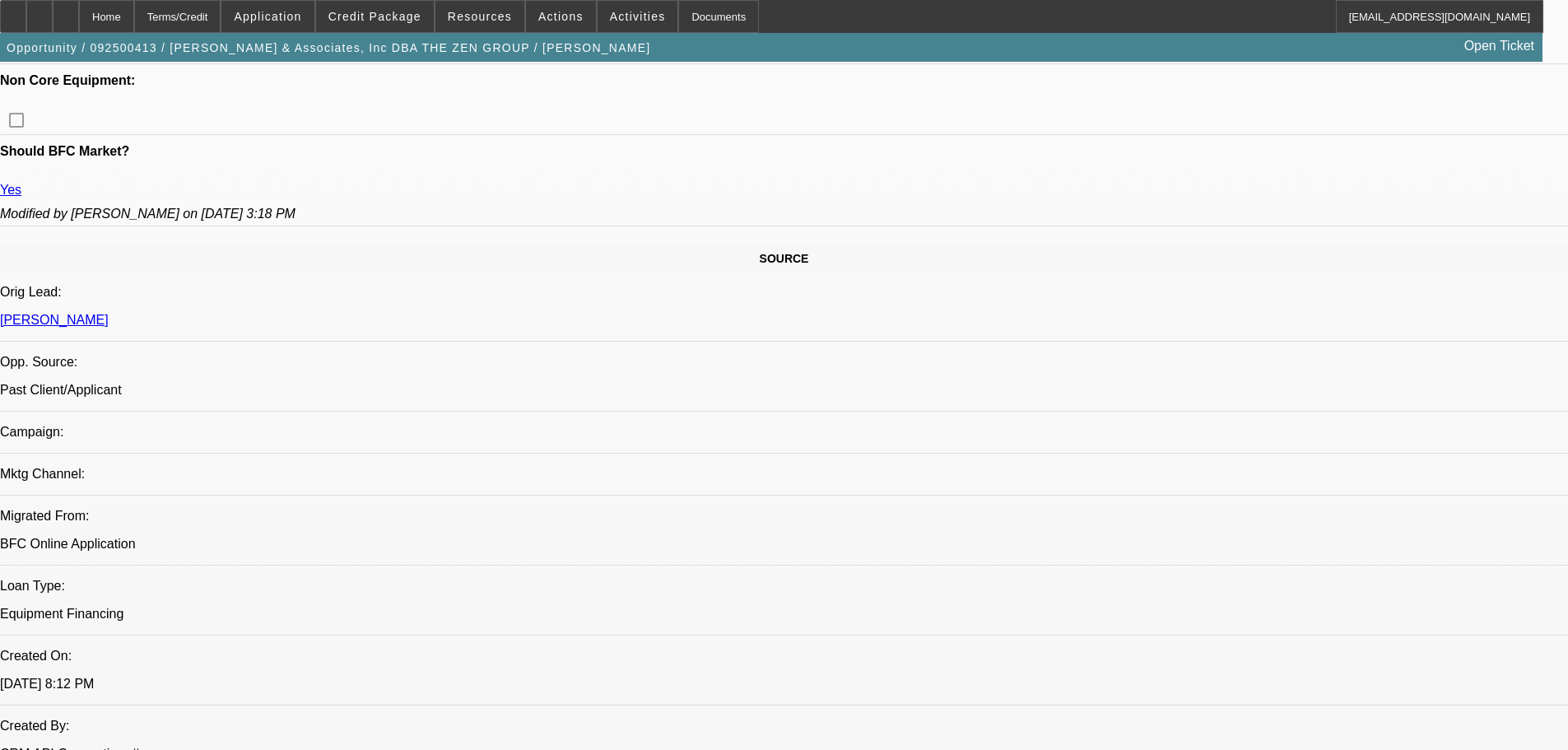
drag, startPoint x: 950, startPoint y: 579, endPoint x: 948, endPoint y: 214, distance: 365.0
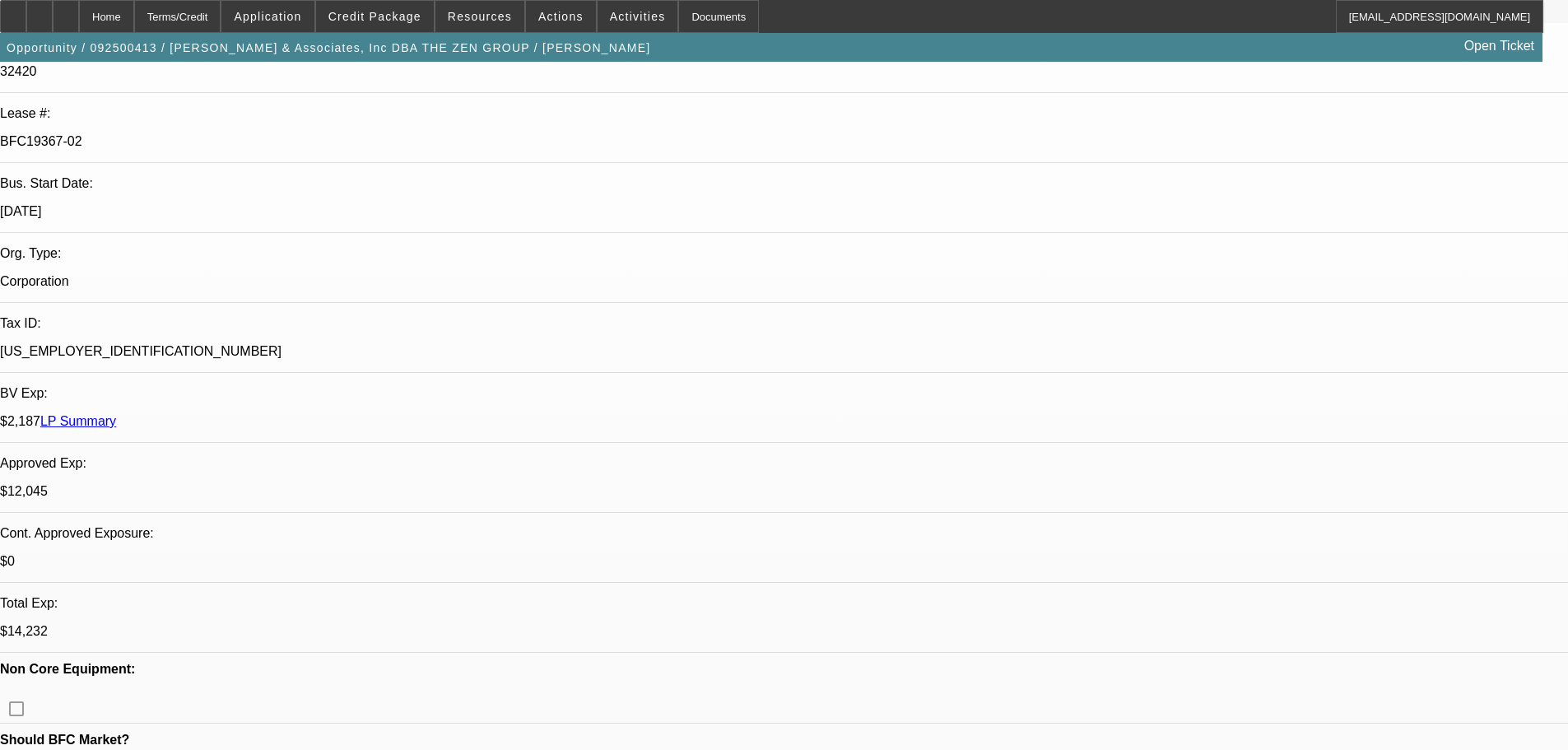
drag, startPoint x: 753, startPoint y: 351, endPoint x: 788, endPoint y: 492, distance: 145.3
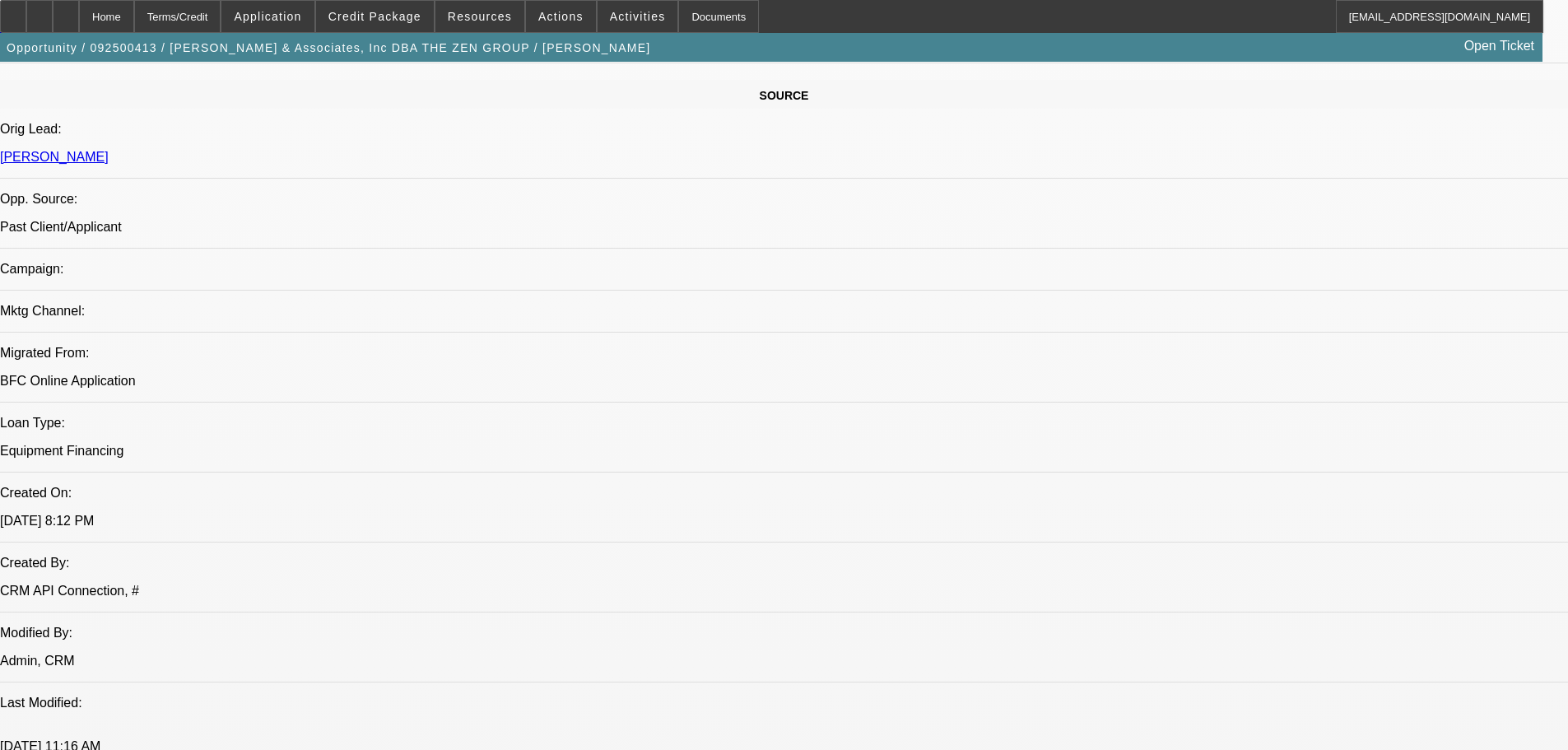
drag, startPoint x: 812, startPoint y: 701, endPoint x: 818, endPoint y: 745, distance: 44.4
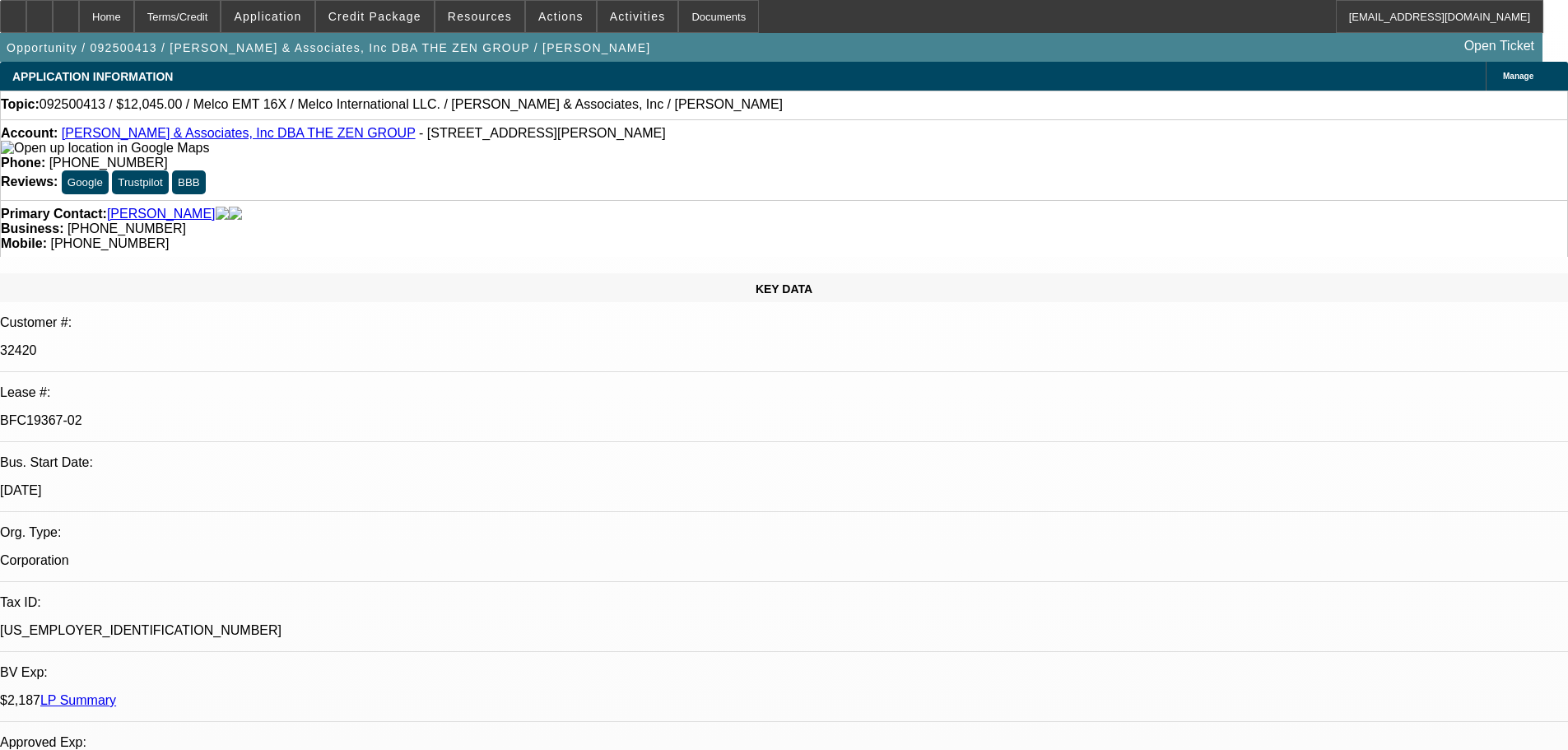
drag, startPoint x: 546, startPoint y: 388, endPoint x: 495, endPoint y: 49, distance: 342.8
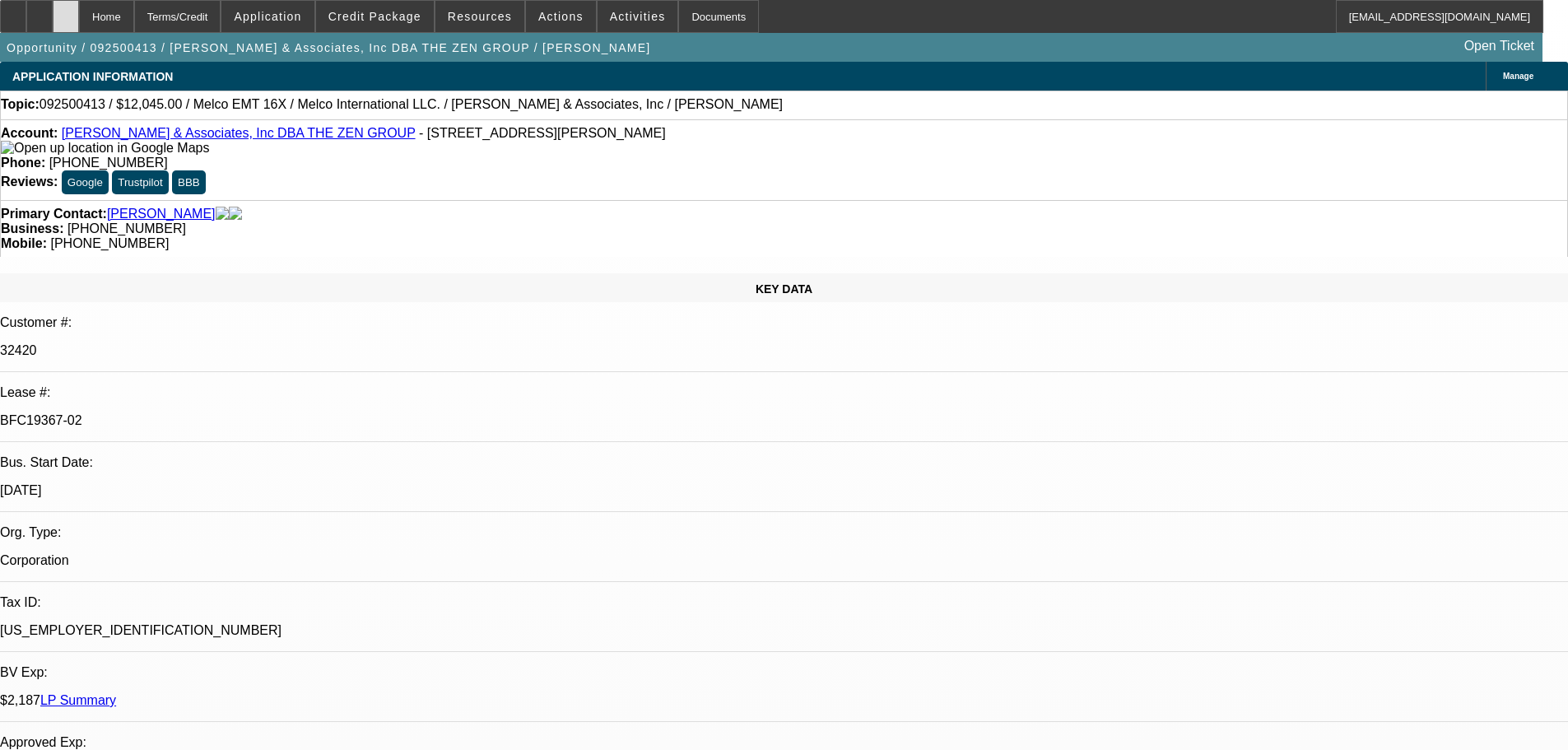
click at [79, 10] on div at bounding box center [66, 17] width 26 height 33
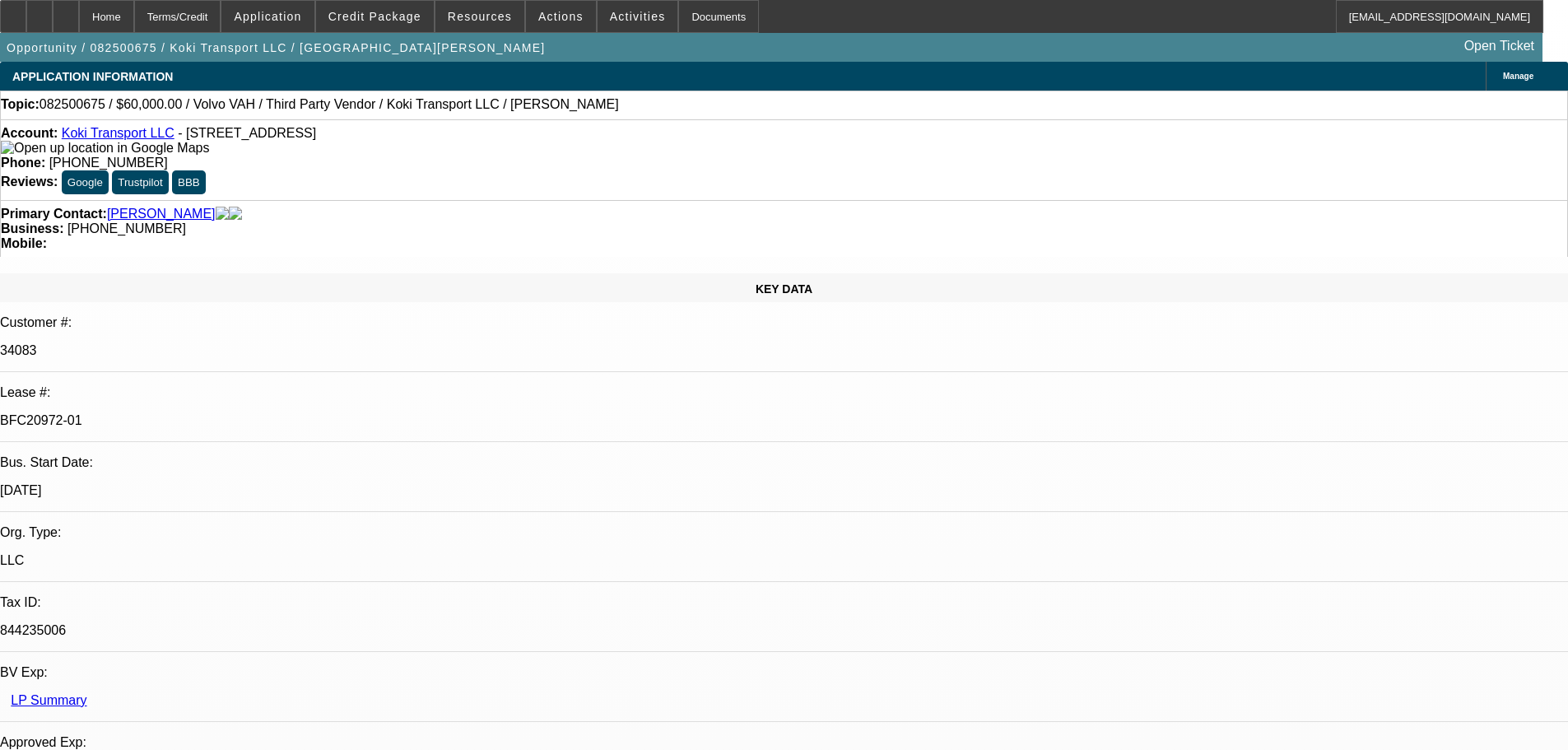
select select "0.2"
select select "2"
select select "0"
select select "6"
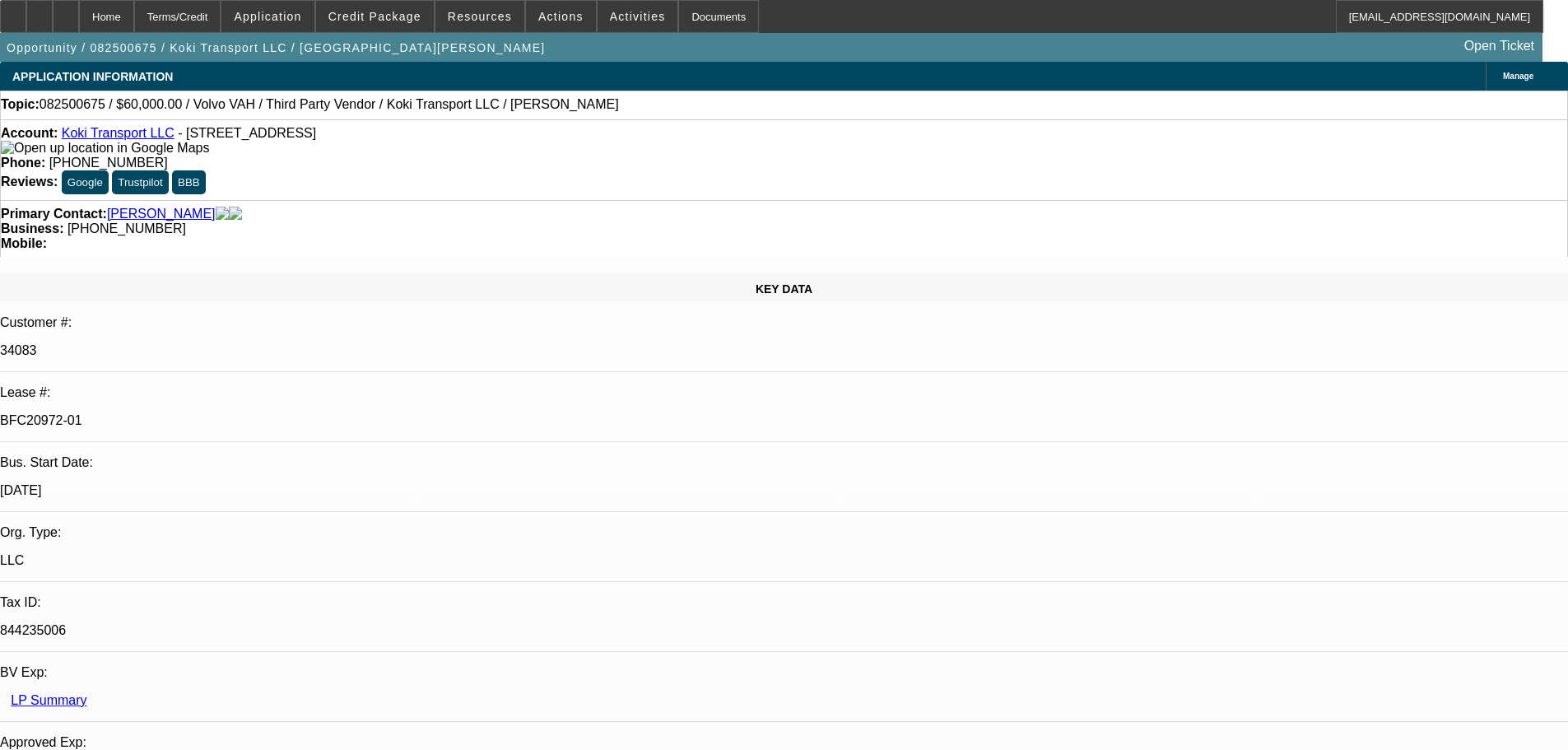
select select "0"
select select "2"
select select "0.1"
select select "4"
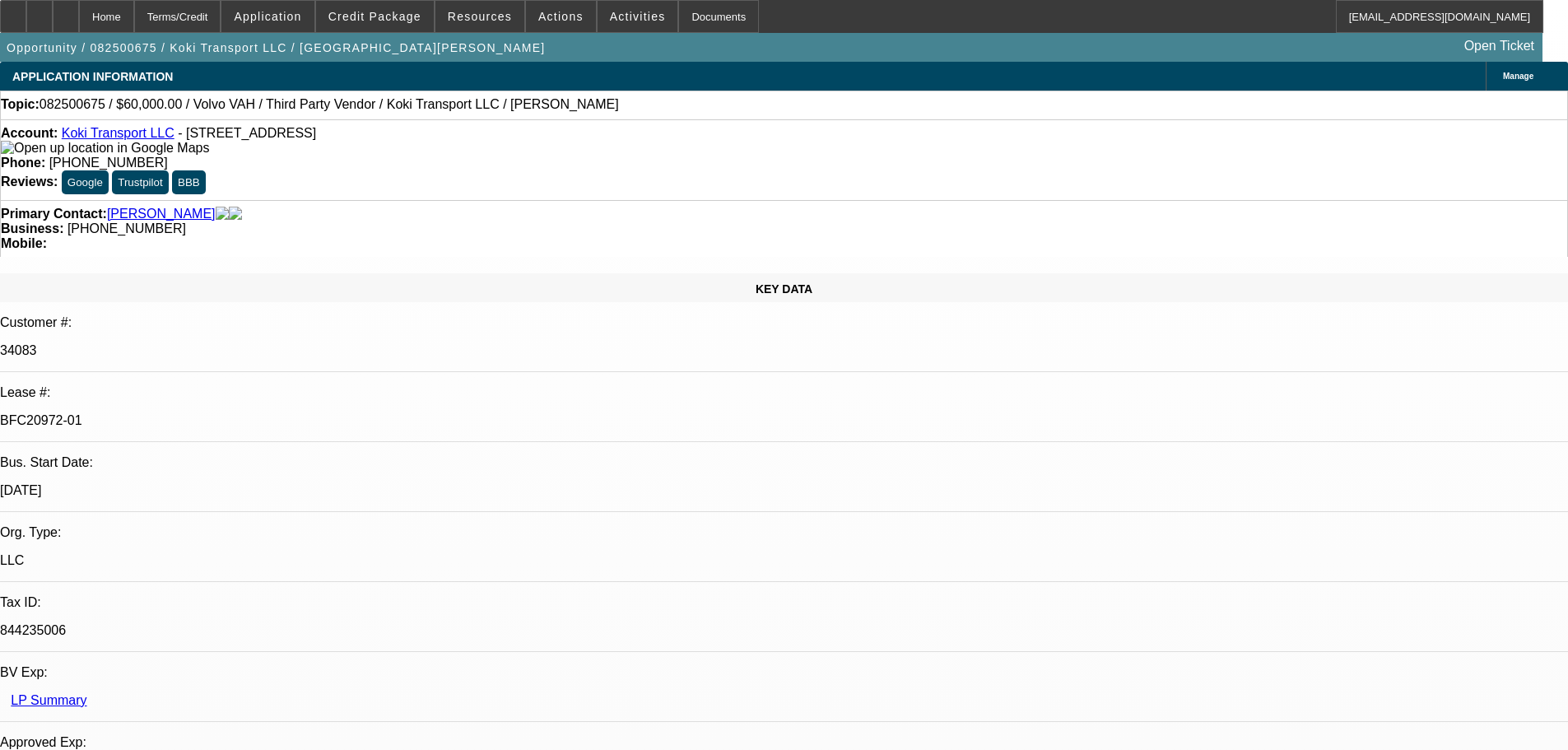
select select "0.2"
select select "2"
select select "0.1"
select select "4"
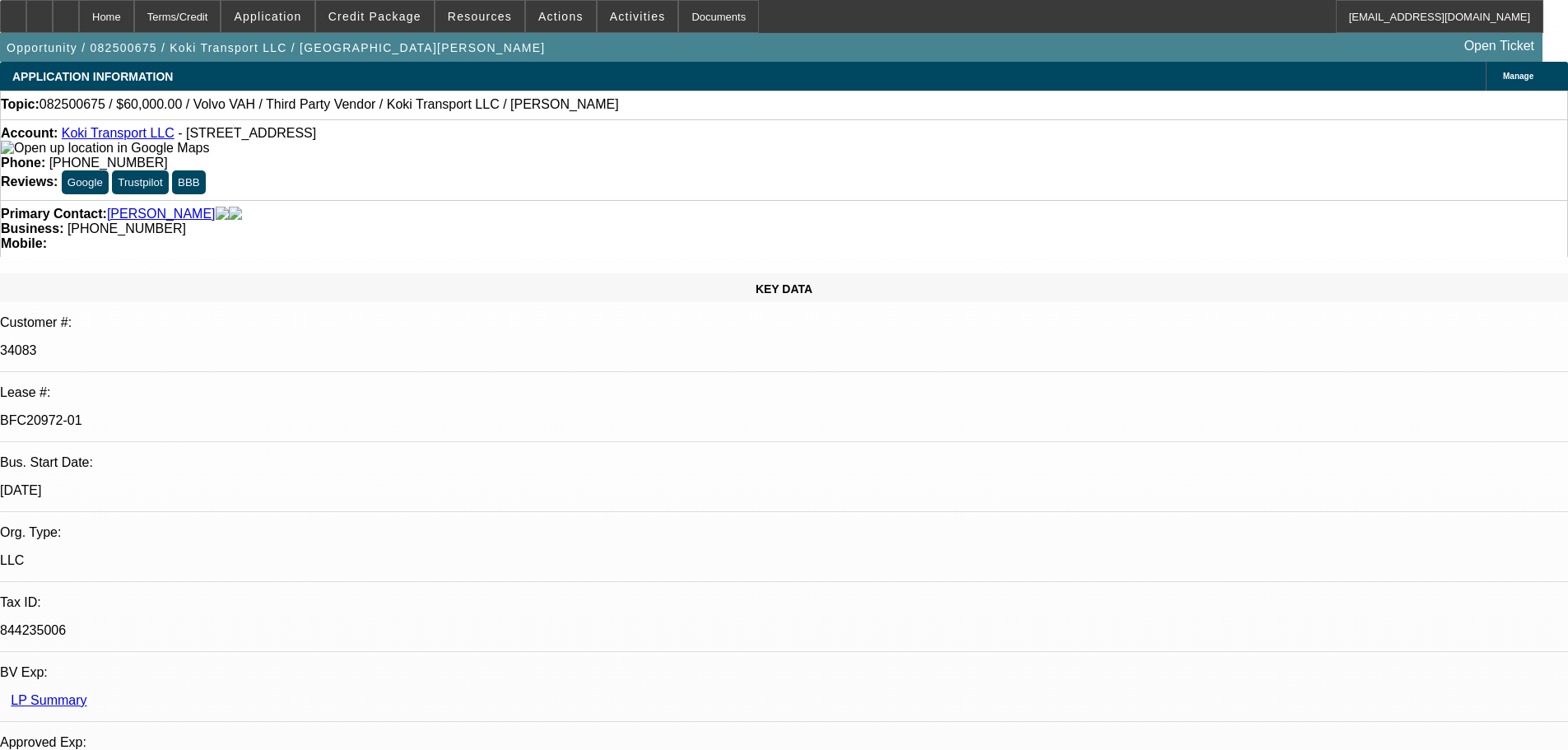
select select "0.15"
select select "2"
select select "0.1"
select select "4"
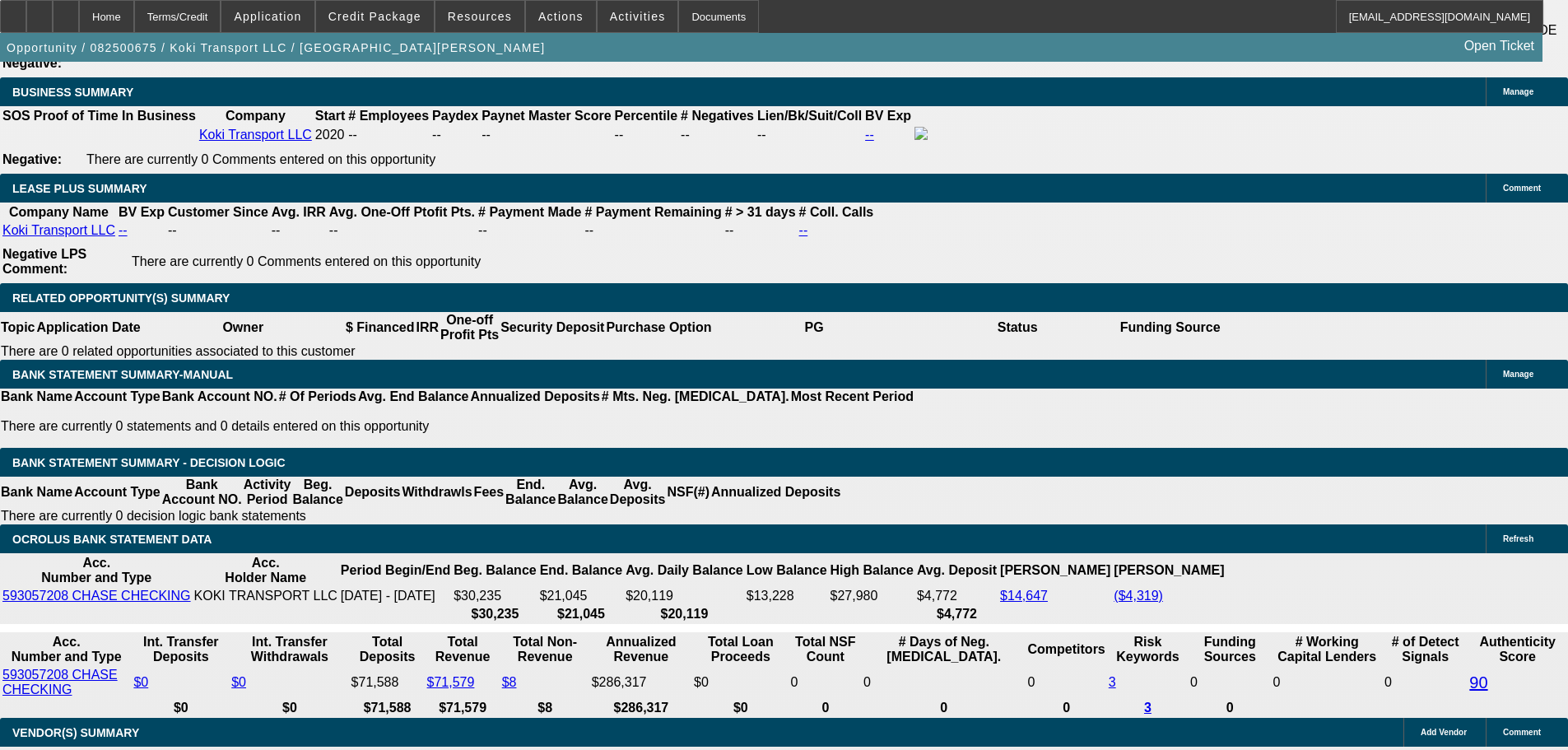
scroll to position [67, 0]
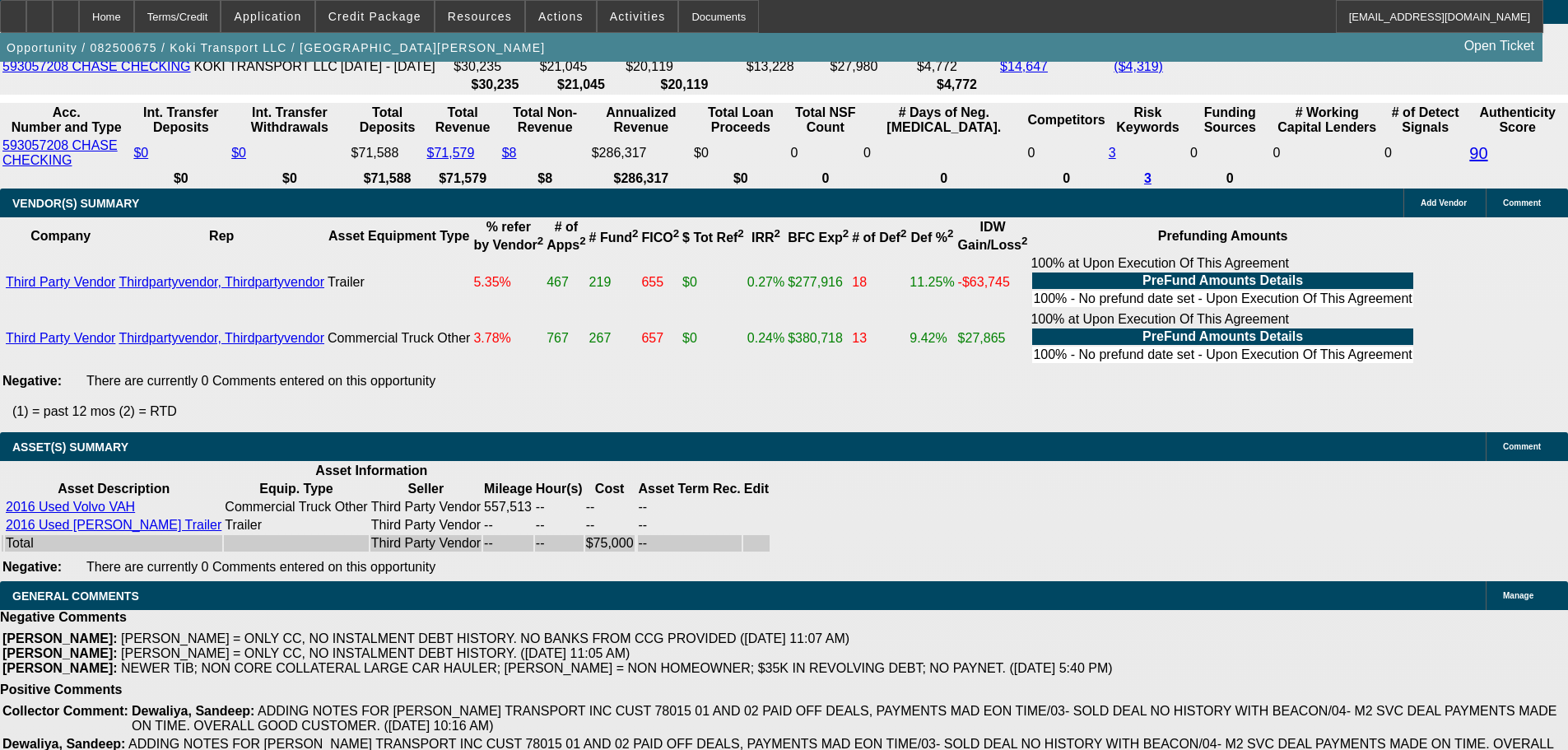
scroll to position [3481, 0]
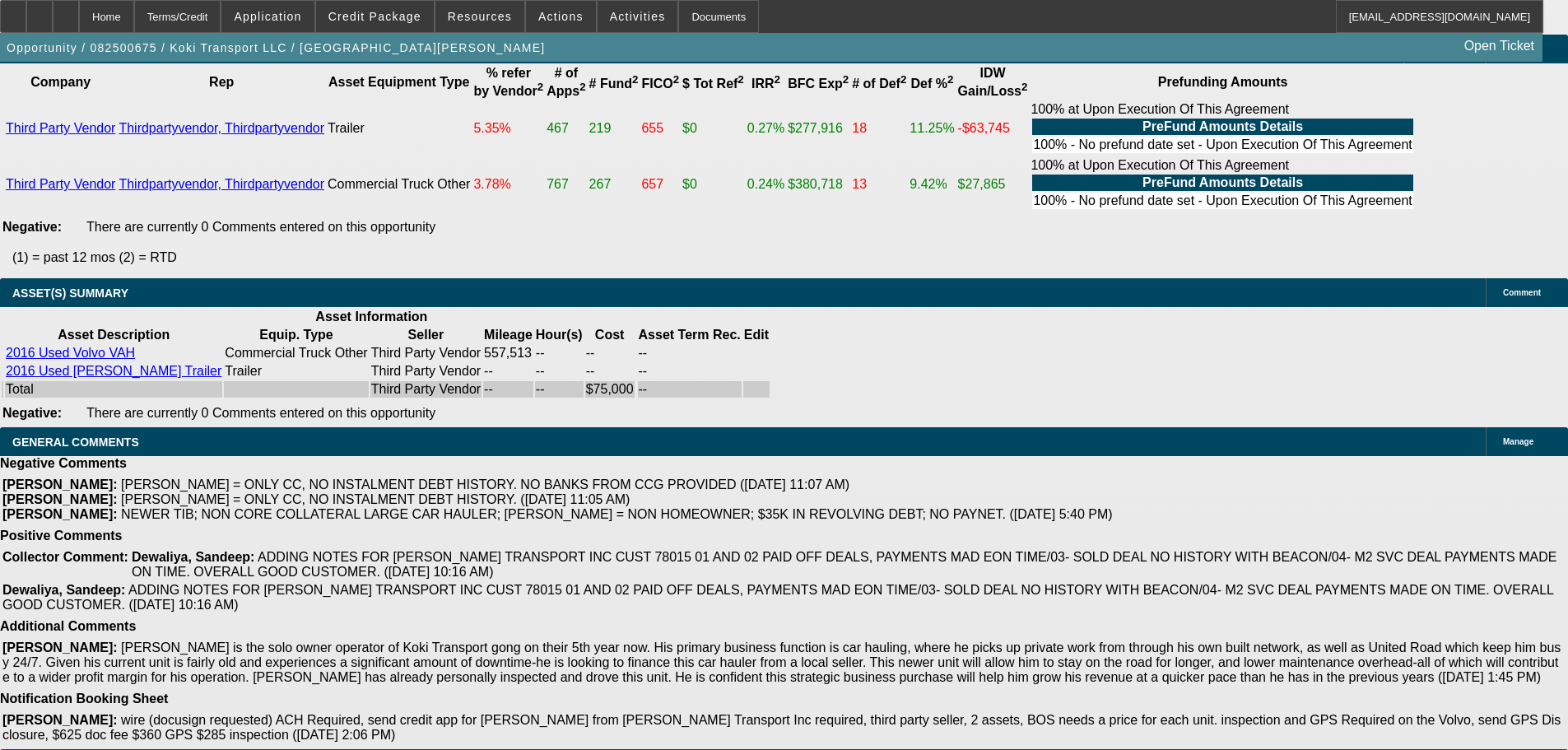
drag, startPoint x: 1080, startPoint y: 111, endPoint x: 1538, endPoint y: 84, distance: 458.8
drag, startPoint x: 1494, startPoint y: 106, endPoint x: 1460, endPoint y: 175, distance: 76.9
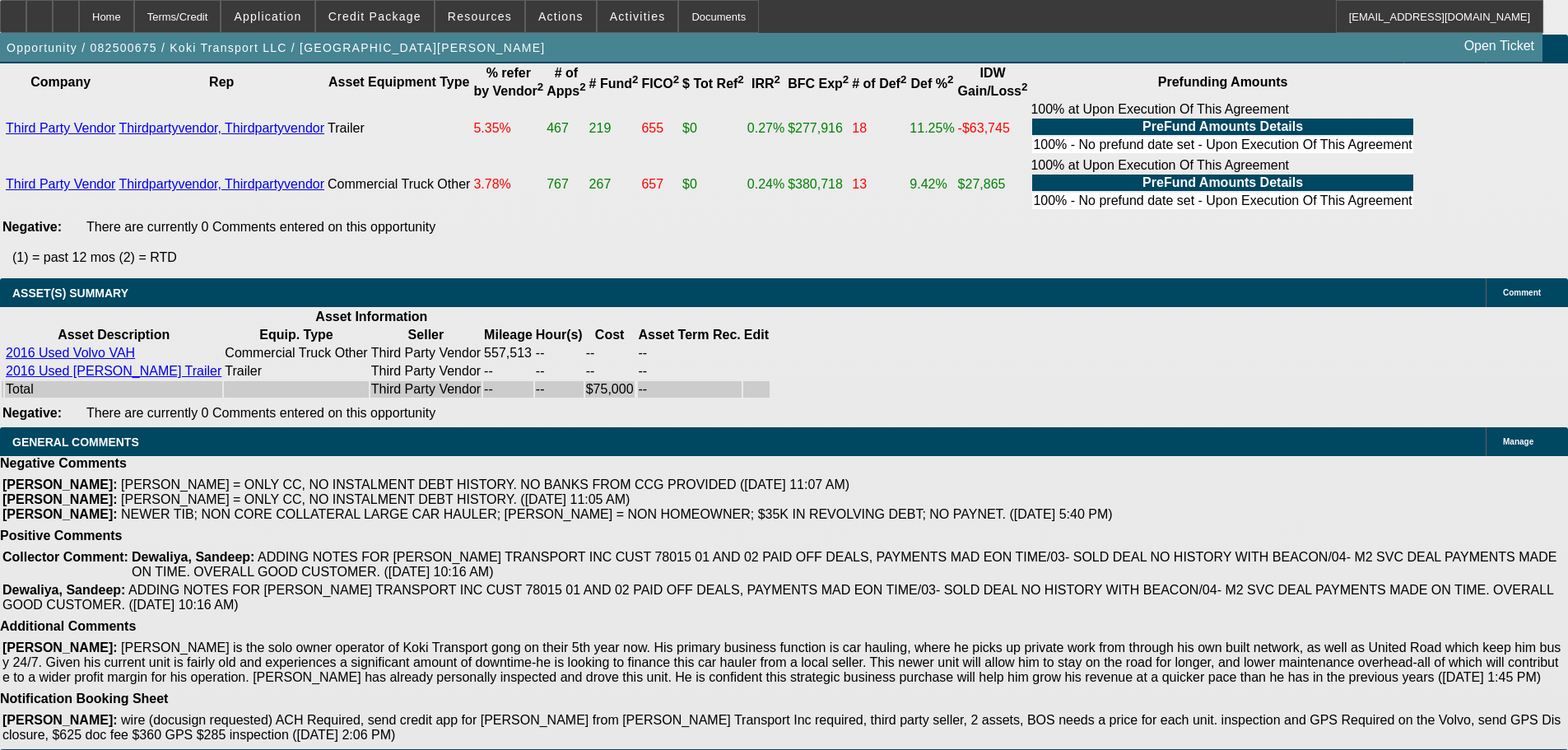
scroll to position [67, 0]
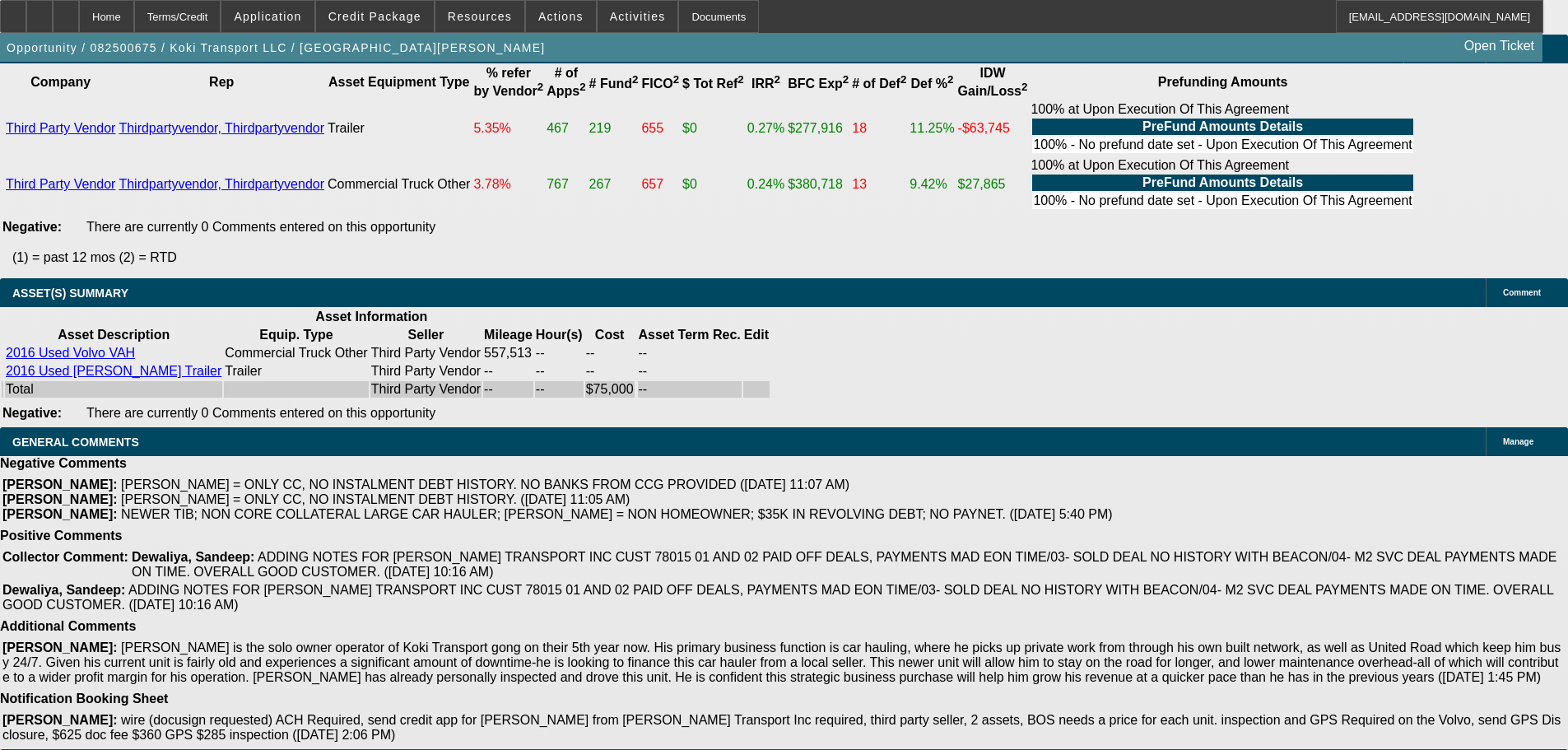
scroll to position [67, 0]
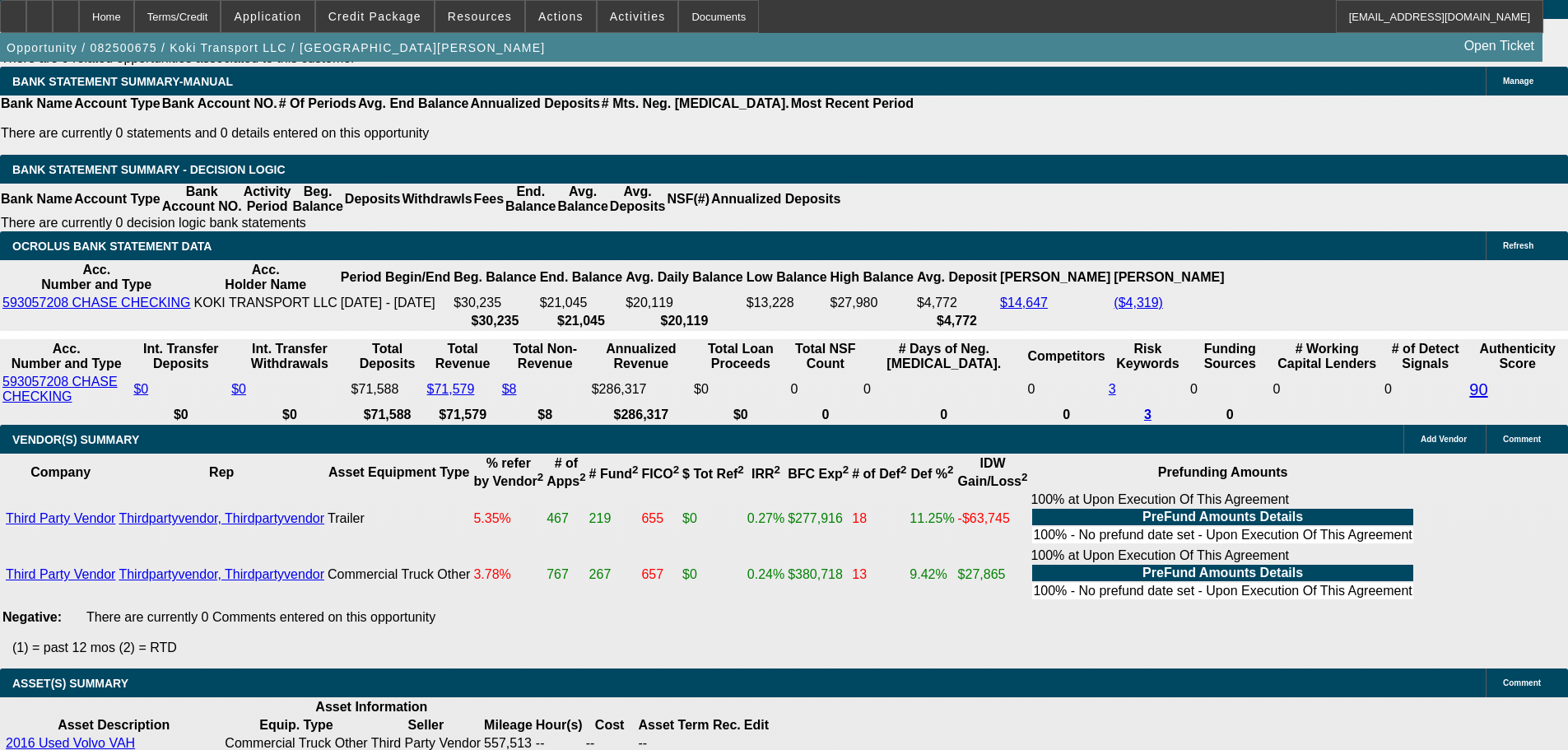
drag, startPoint x: 445, startPoint y: 616, endPoint x: 417, endPoint y: 374, distance: 243.6
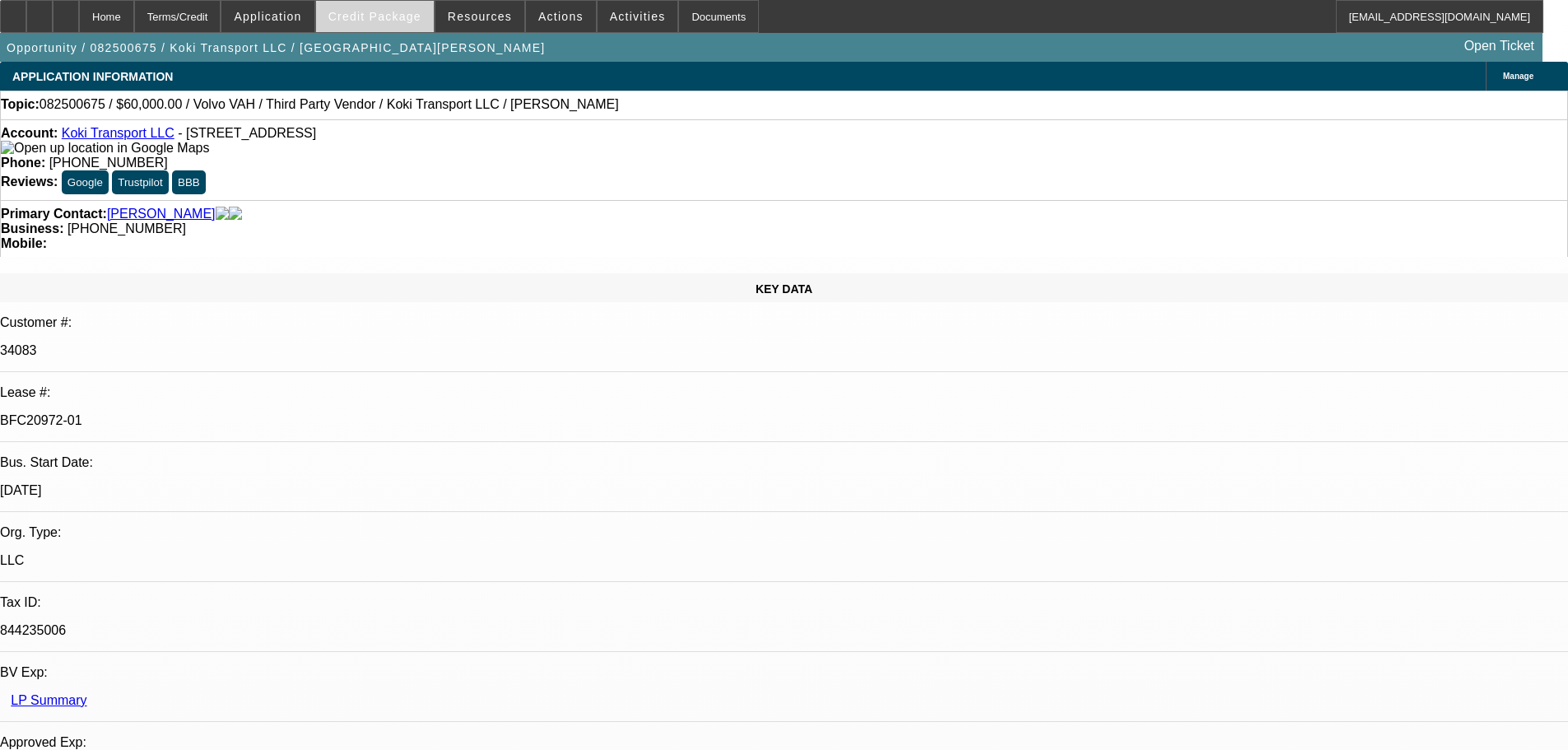
drag, startPoint x: 420, startPoint y: 164, endPoint x: 420, endPoint y: 29, distance: 135.0
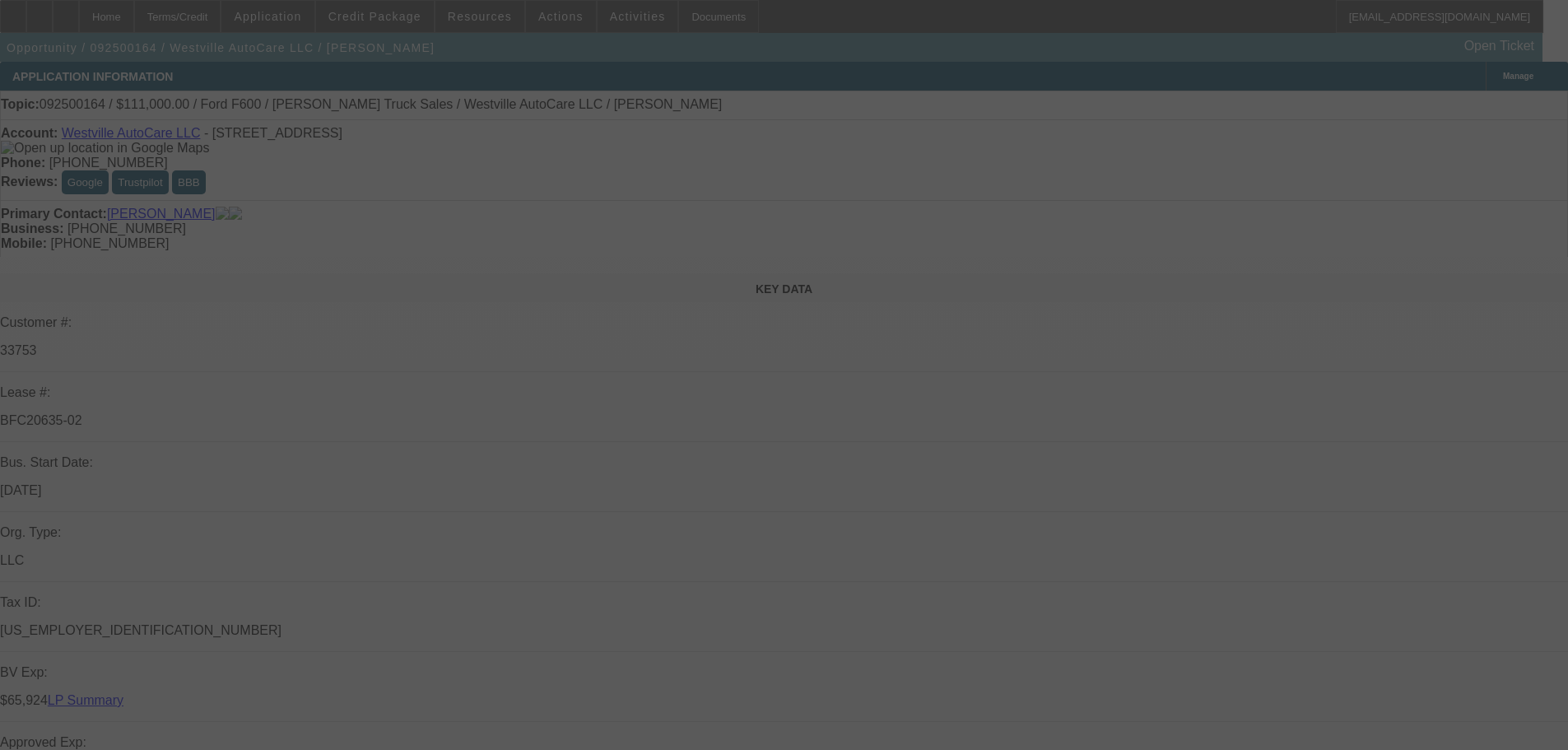
click at [1492, 113] on div at bounding box center [784, 375] width 1568 height 750
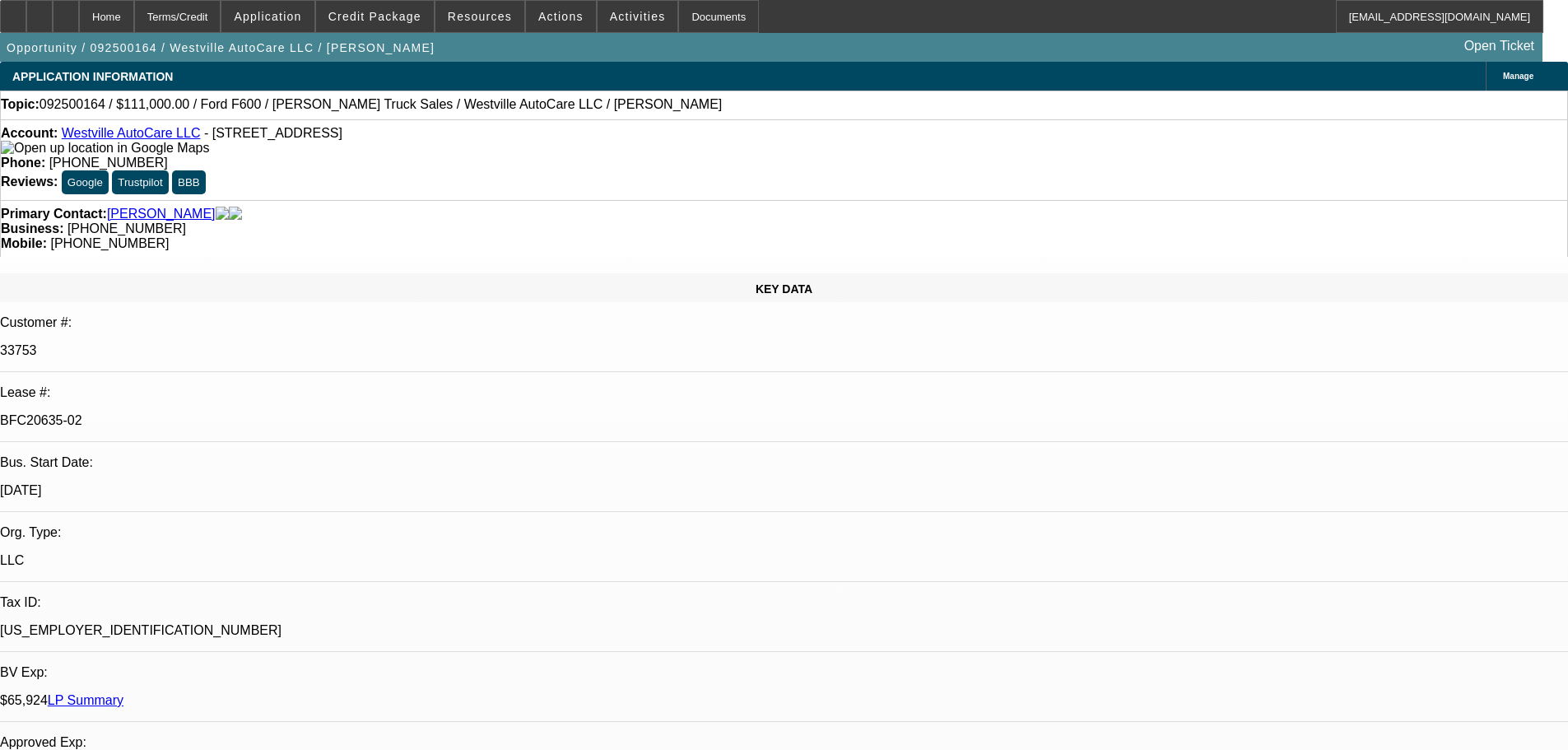
select select "0"
select select "2"
select select "0"
select select "6"
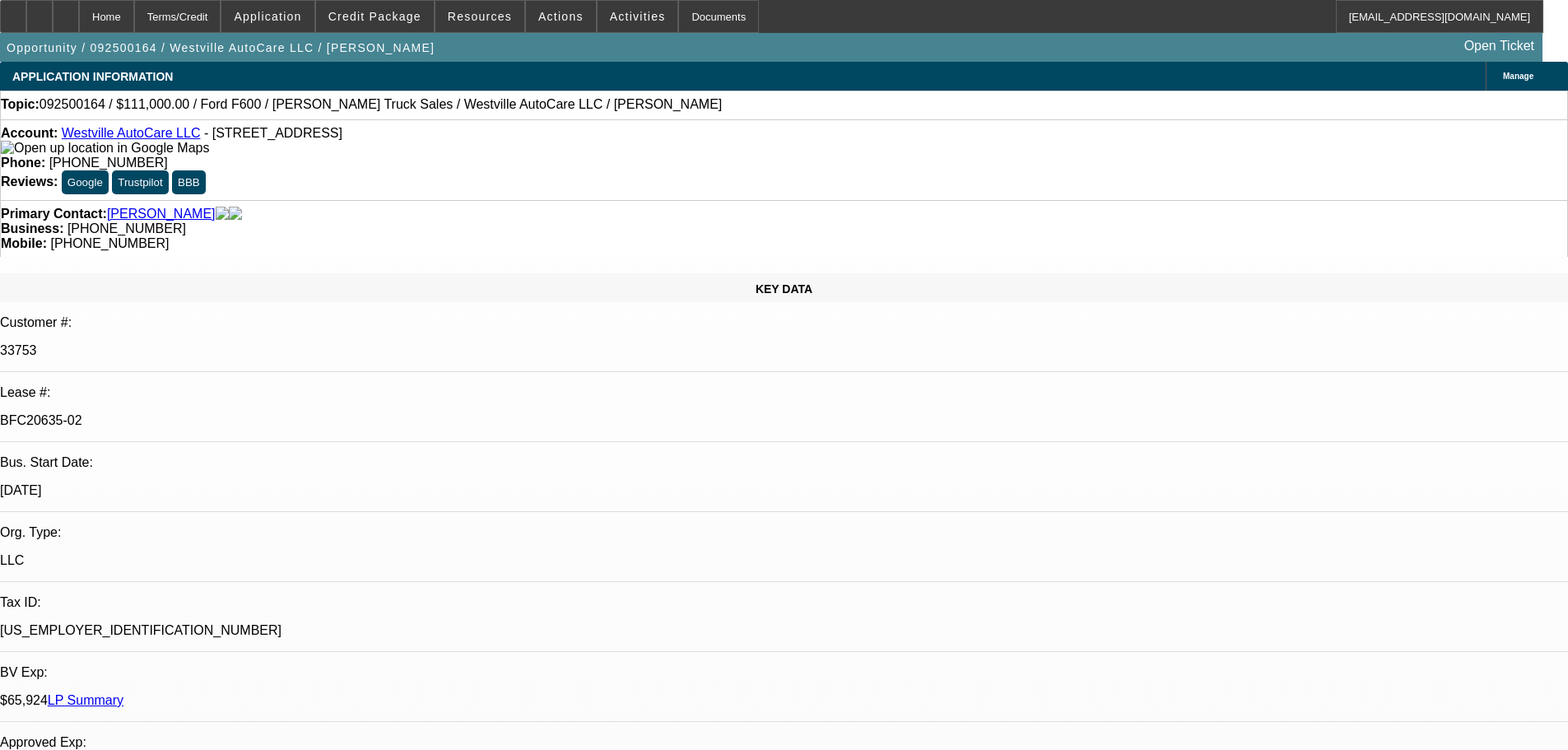
select select "0"
select select "2"
select select "0"
select select "6"
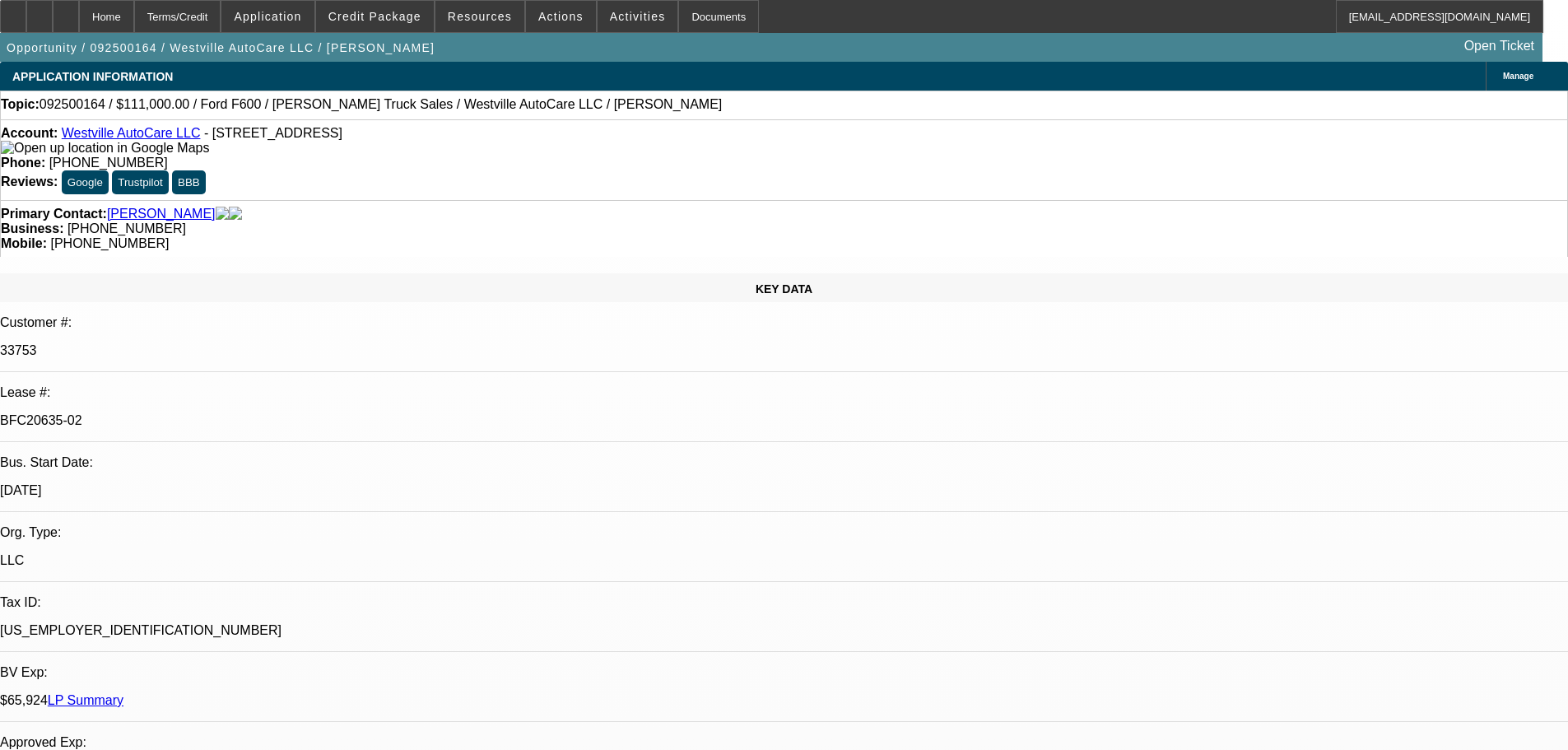
select select "0"
select select "2"
select select "0"
select select "6"
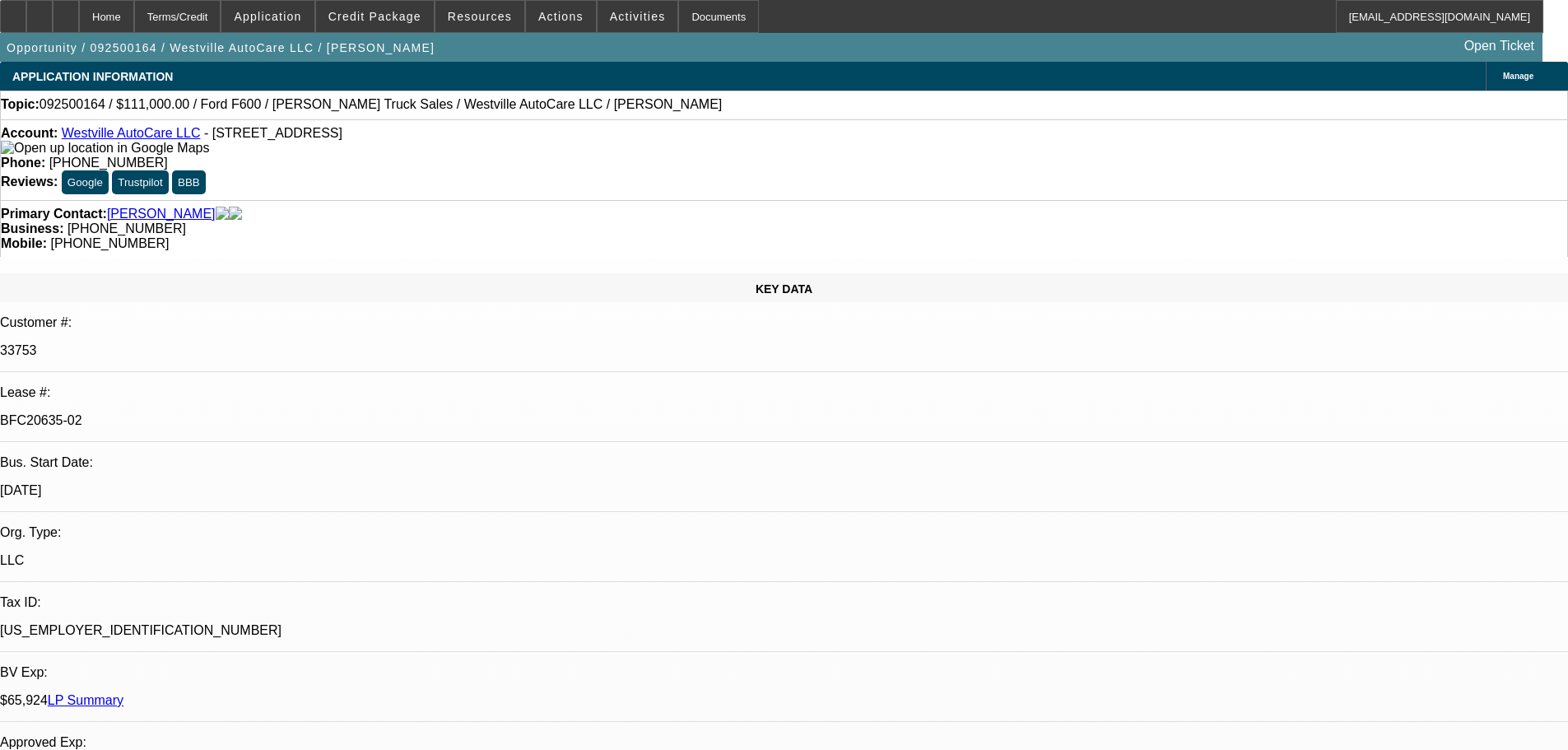
select select "0"
select select "2"
select select "0"
select select "6"
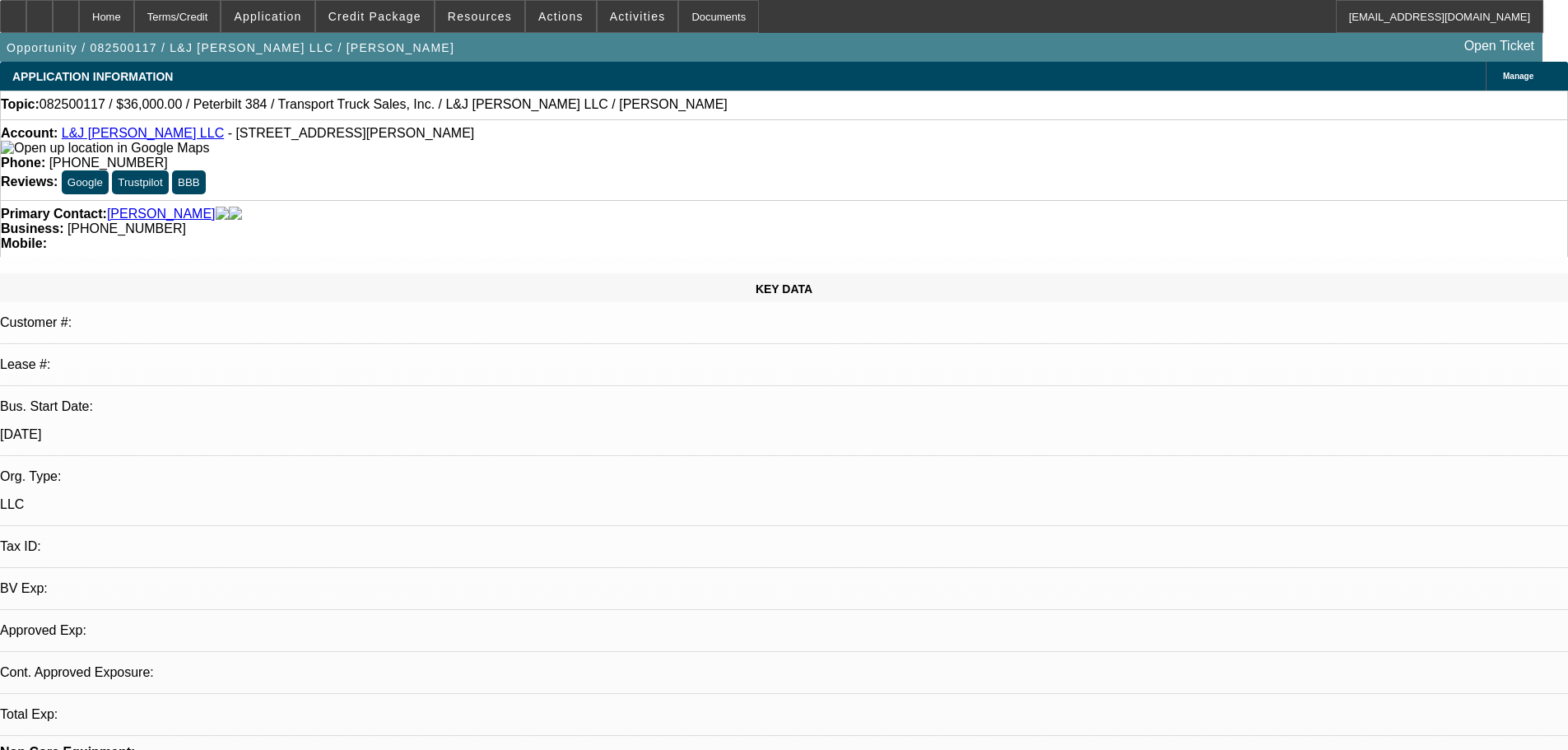
select select "0"
select select "2"
select select "0.1"
select select "4"
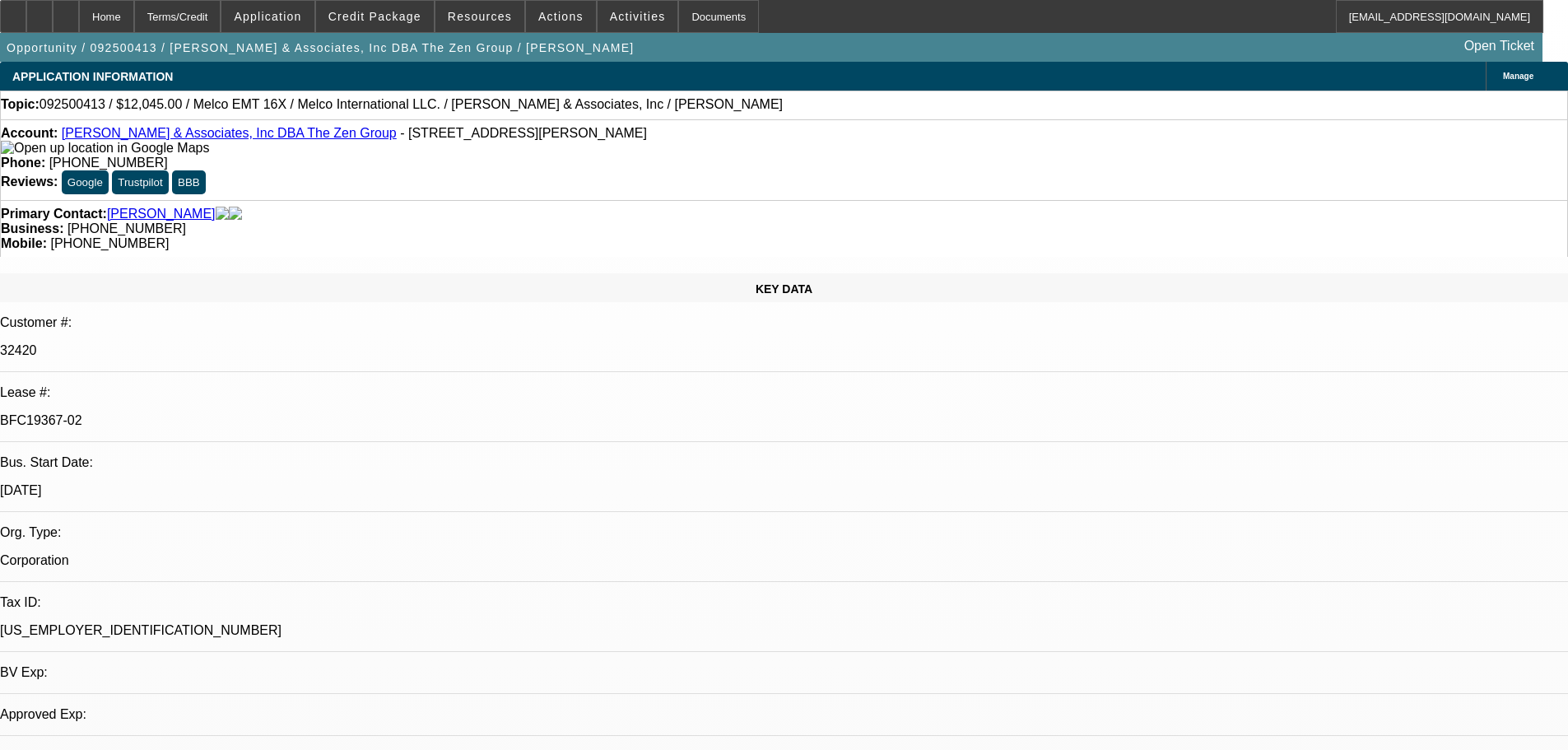
select select "0"
select select "2"
select select "0.1"
select select "4"
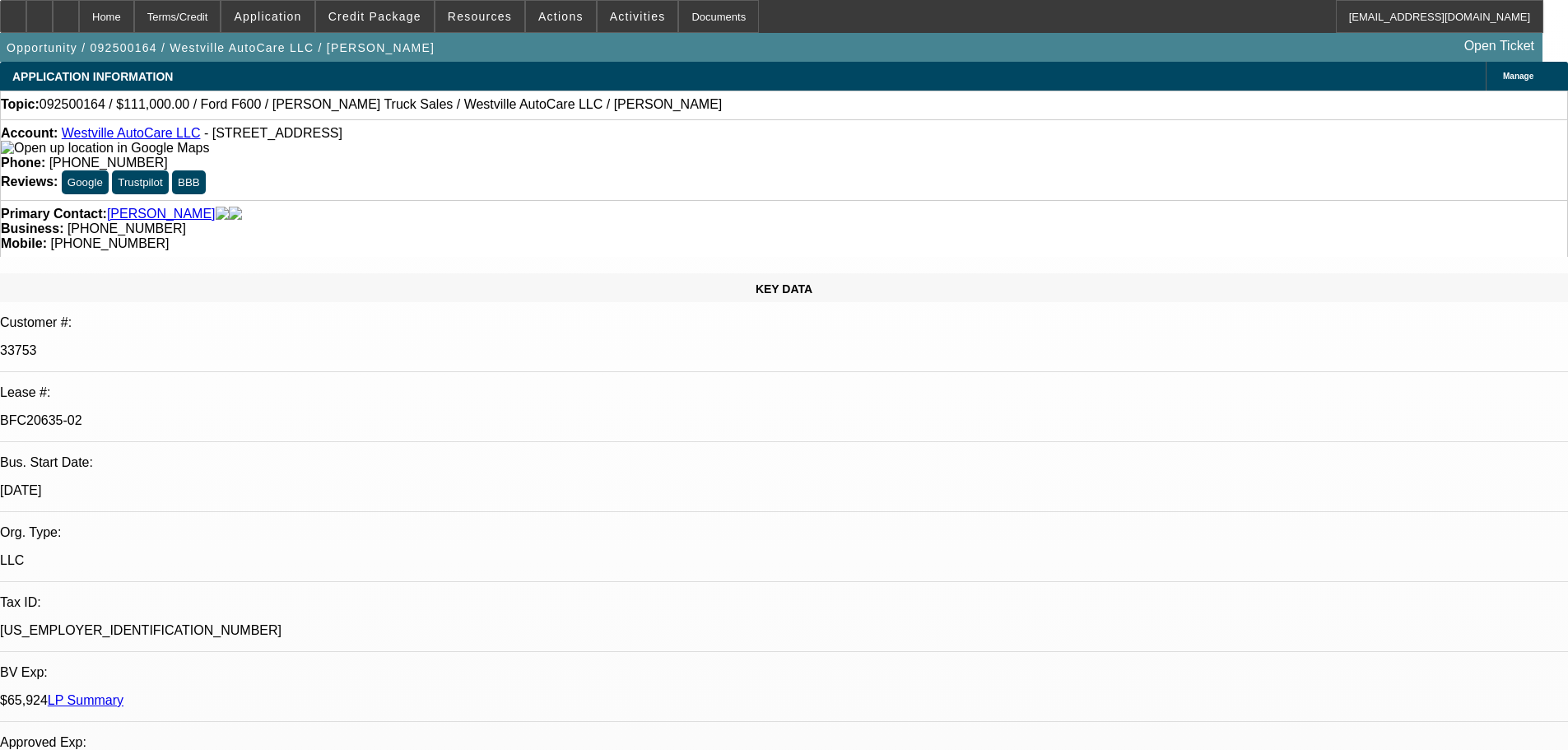
select select "0"
select select "2"
select select "0"
select select "6"
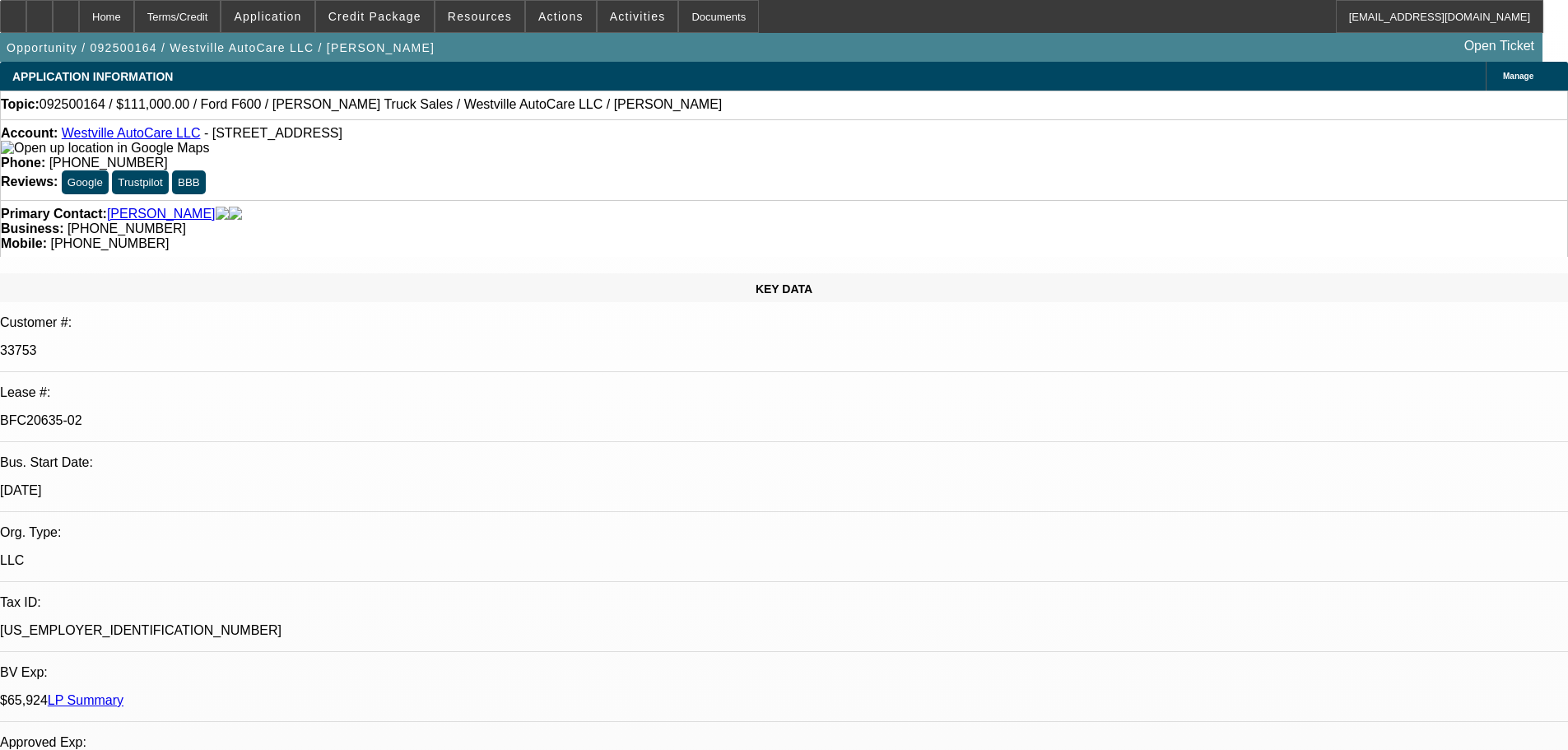
select select "0"
select select "2"
select select "0"
select select "6"
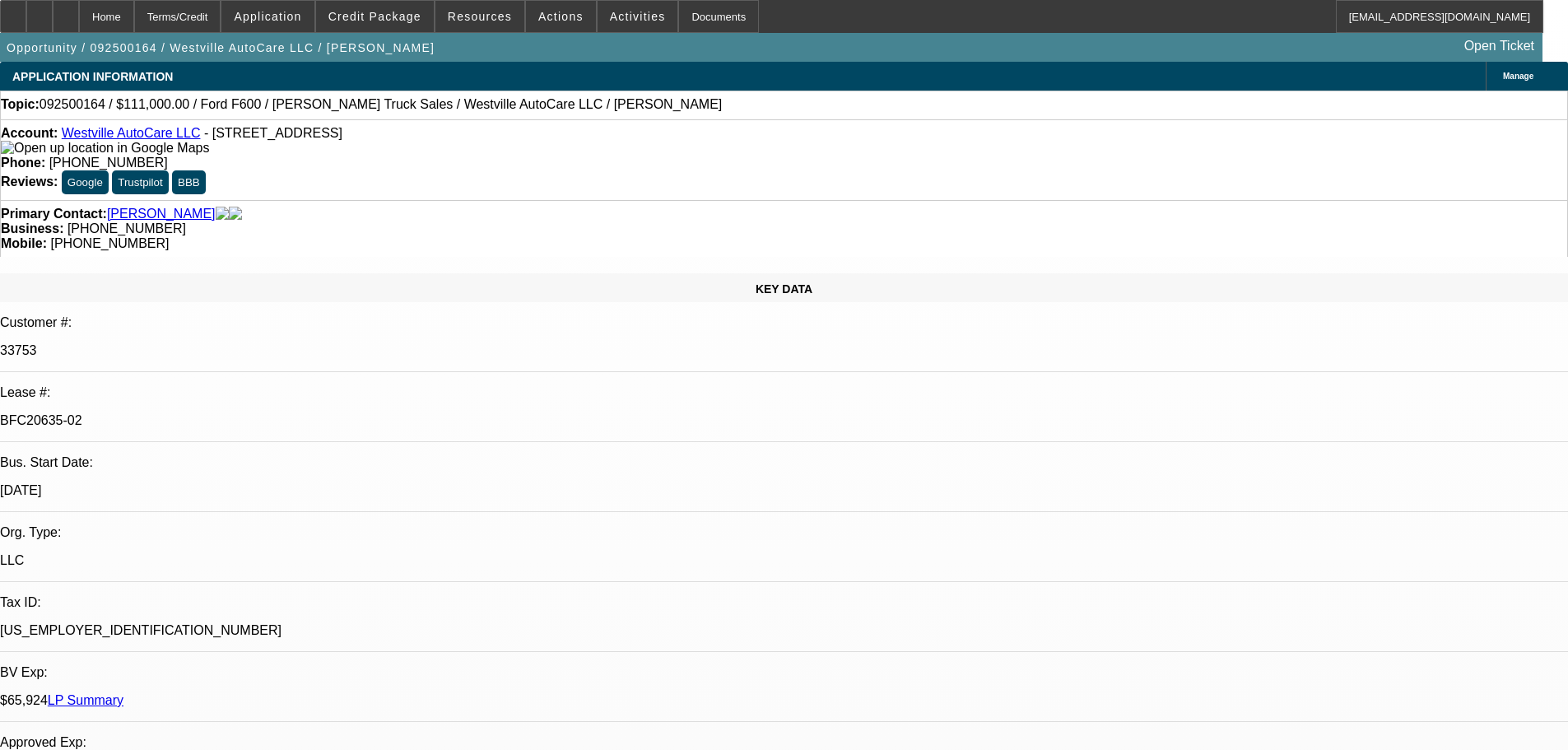
select select "0"
select select "2"
select select "0"
select select "6"
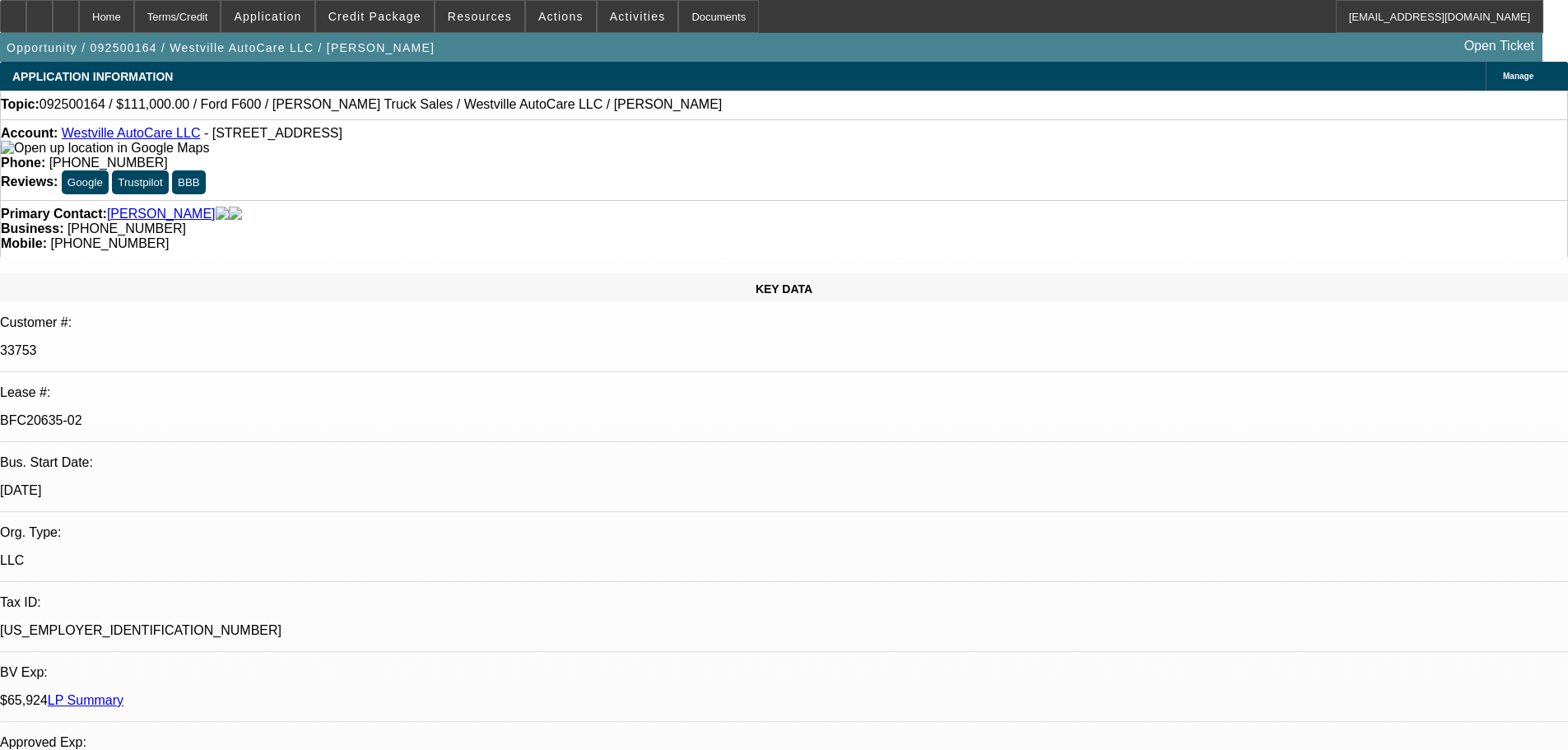
select select "0"
select select "2"
select select "0"
select select "6"
